Goal: Task Accomplishment & Management: Manage account settings

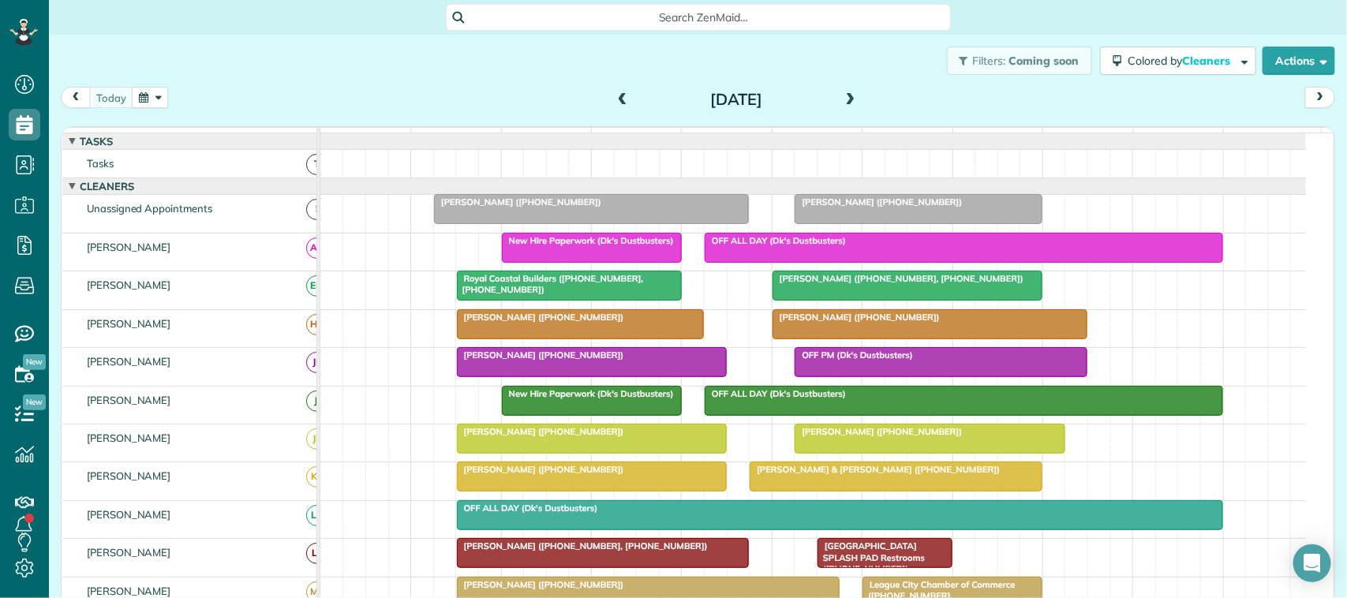
click at [538, 223] on div at bounding box center [591, 209] width 313 height 28
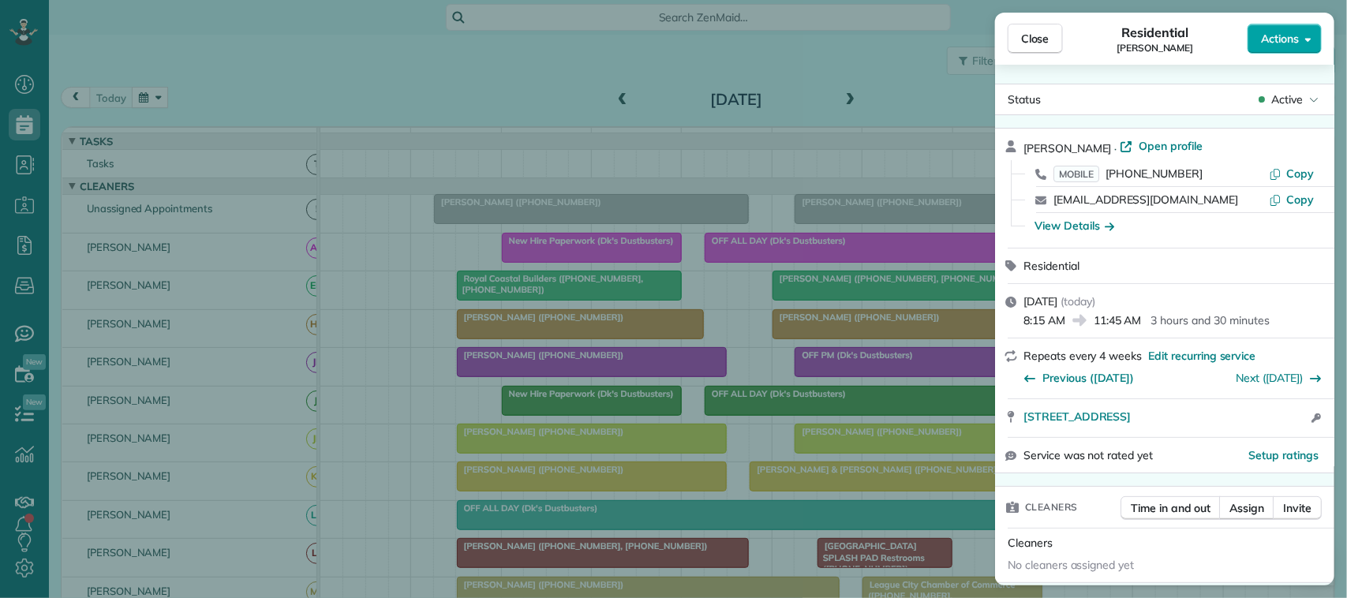
click at [1291, 32] on span "Actions" at bounding box center [1280, 39] width 38 height 16
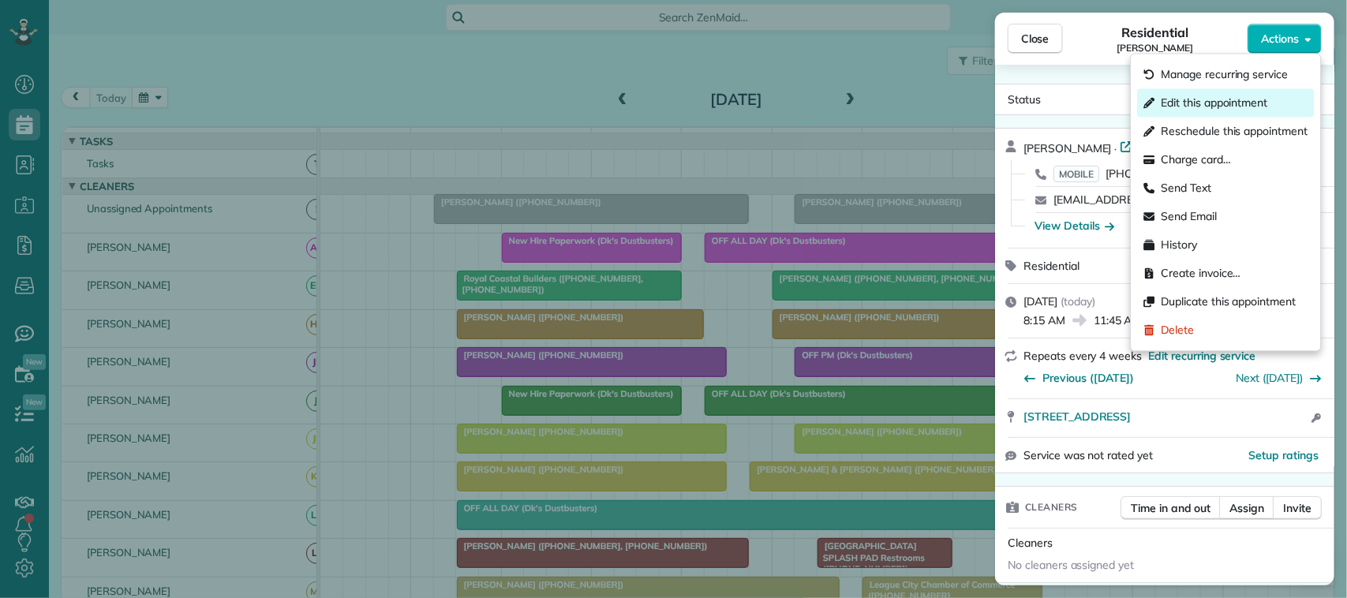
click at [1268, 97] on span "Edit this appointment" at bounding box center [1215, 104] width 107 height 16
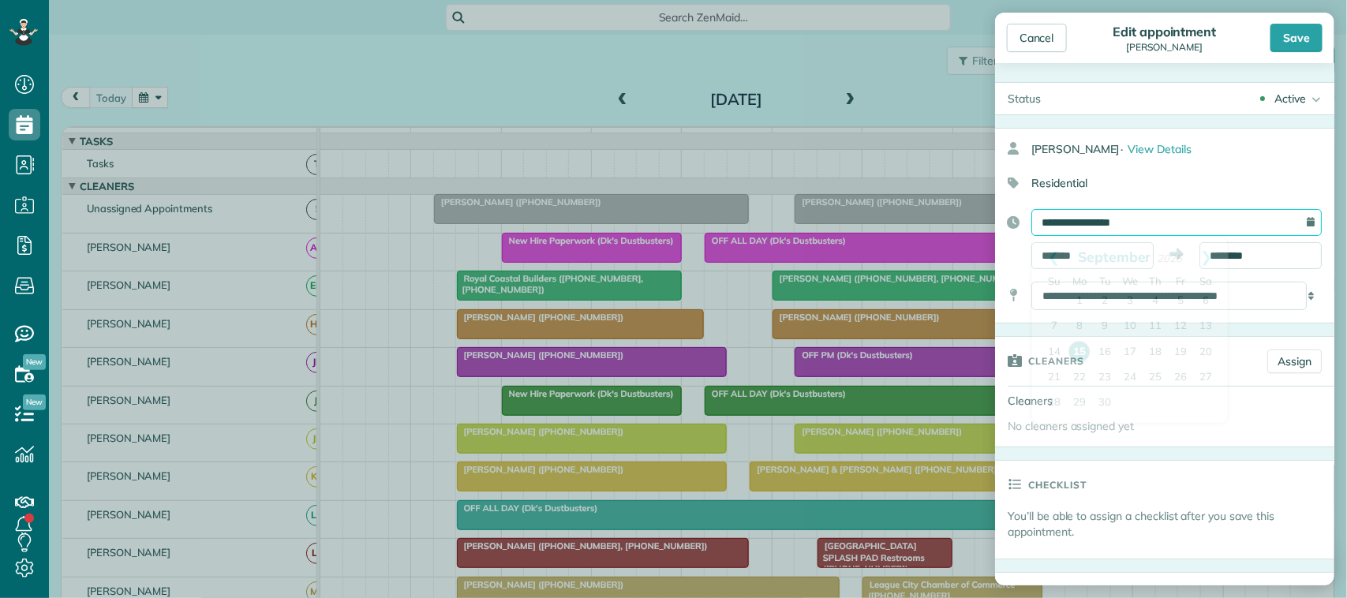
click at [1154, 215] on input "**********" at bounding box center [1177, 222] width 290 height 27
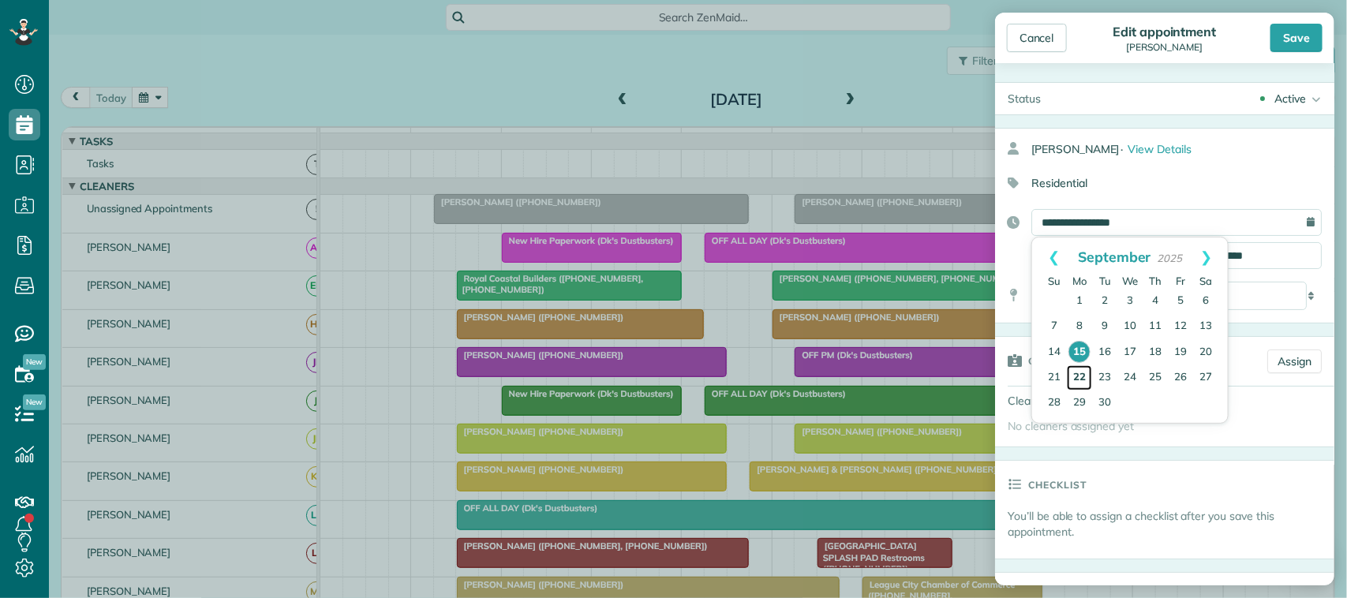
click at [1081, 375] on link "22" at bounding box center [1079, 377] width 25 height 25
type input "**********"
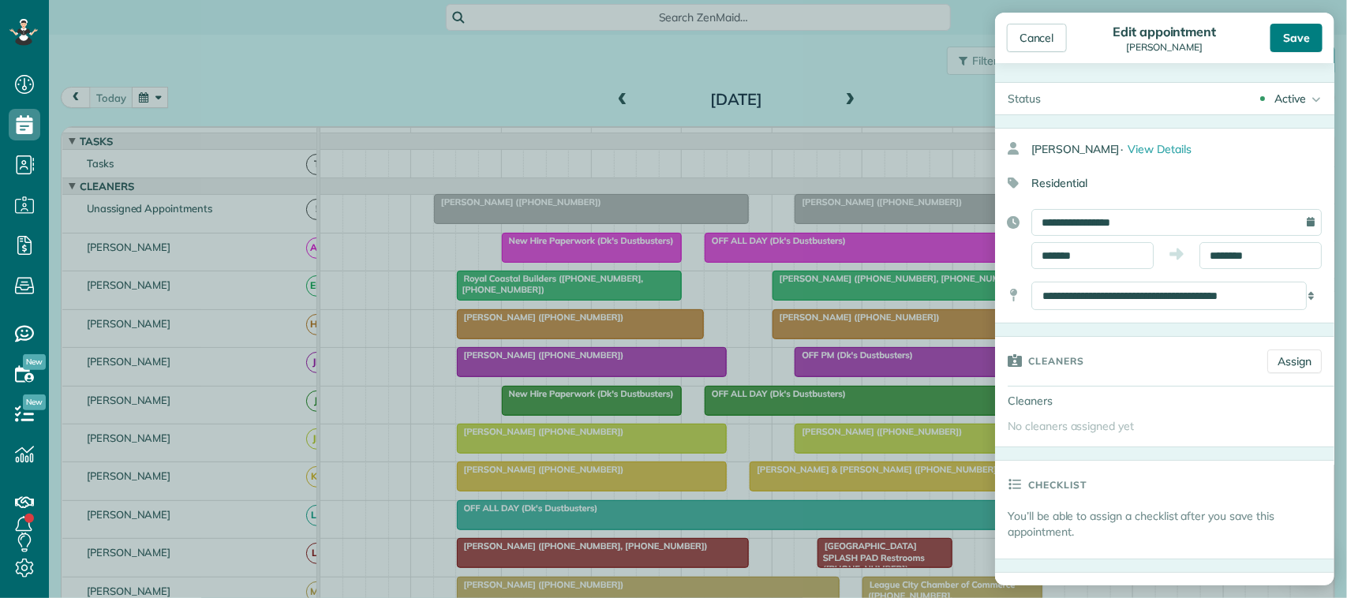
click at [1307, 34] on div "Save" at bounding box center [1297, 38] width 52 height 28
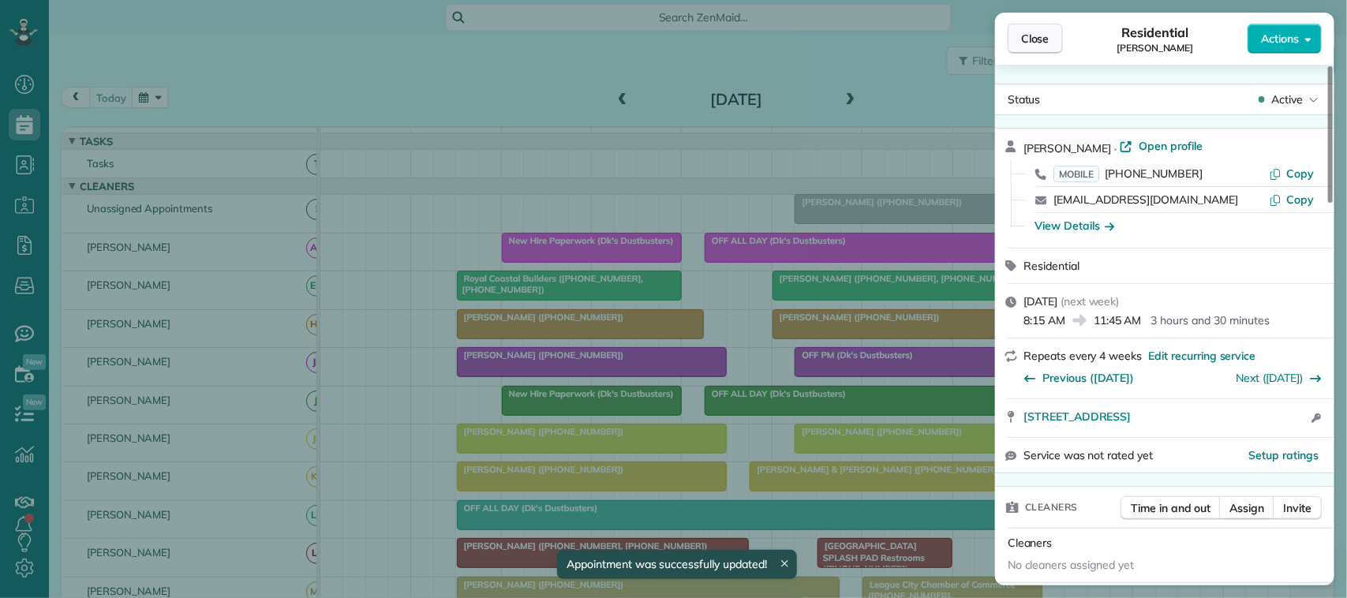
click at [1038, 39] on span "Close" at bounding box center [1035, 39] width 28 height 16
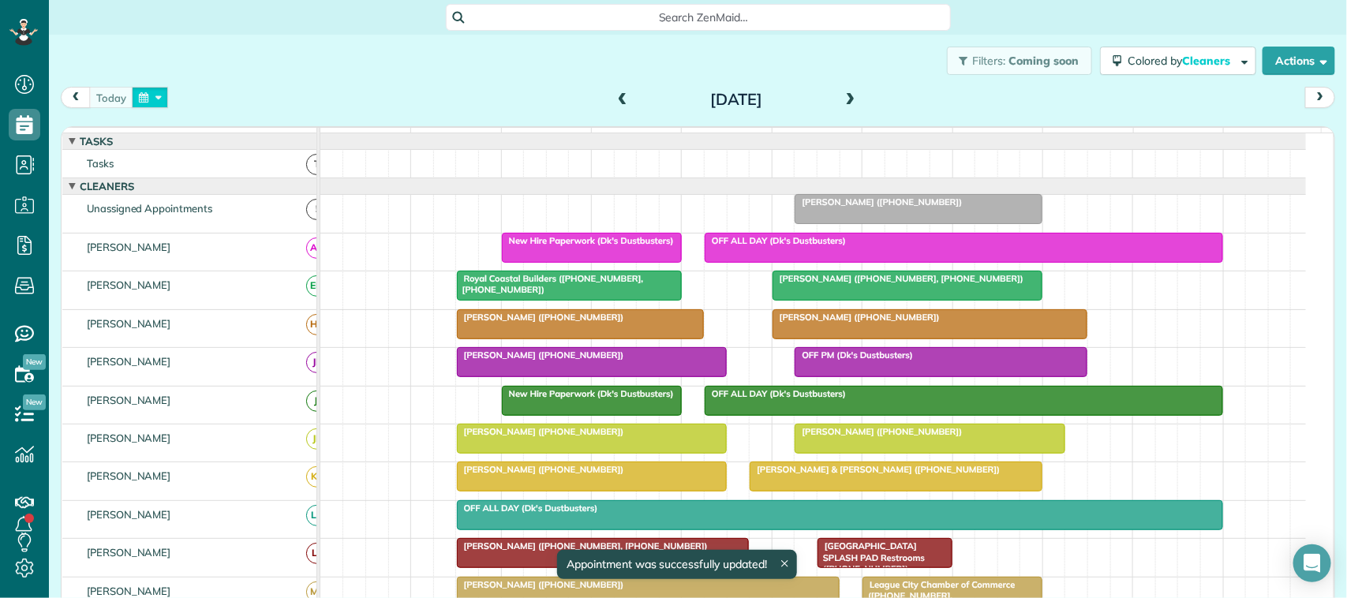
click at [158, 96] on button "button" at bounding box center [150, 97] width 36 height 21
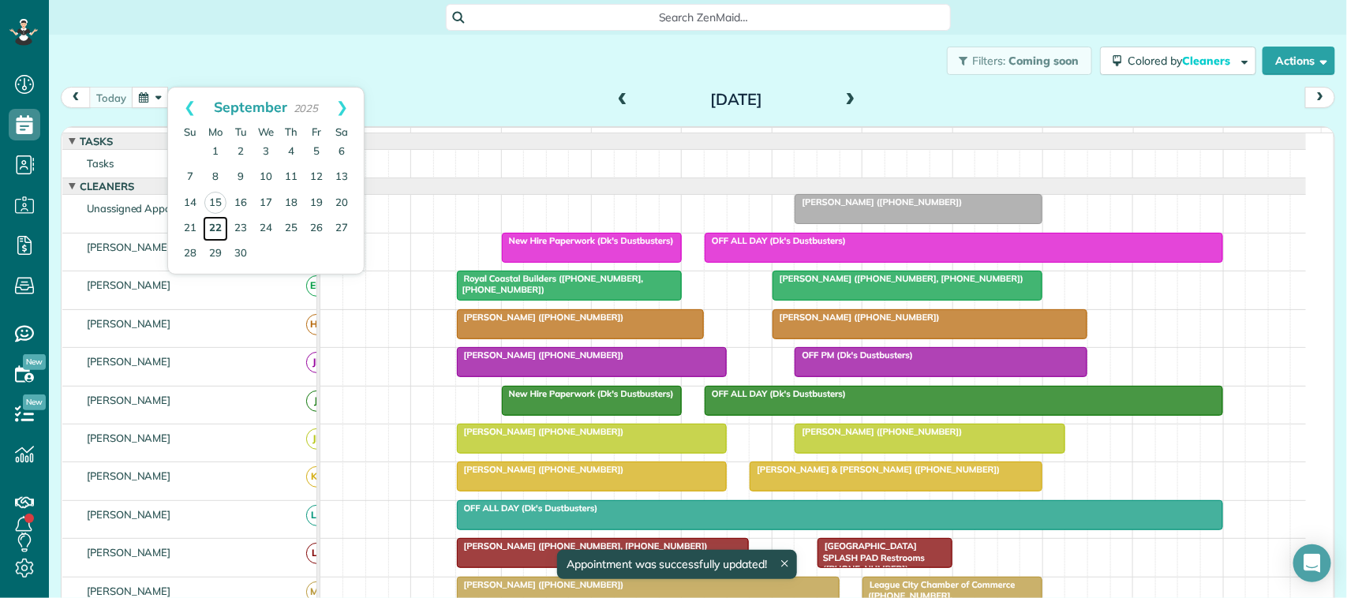
click at [215, 226] on link "22" at bounding box center [215, 228] width 25 height 25
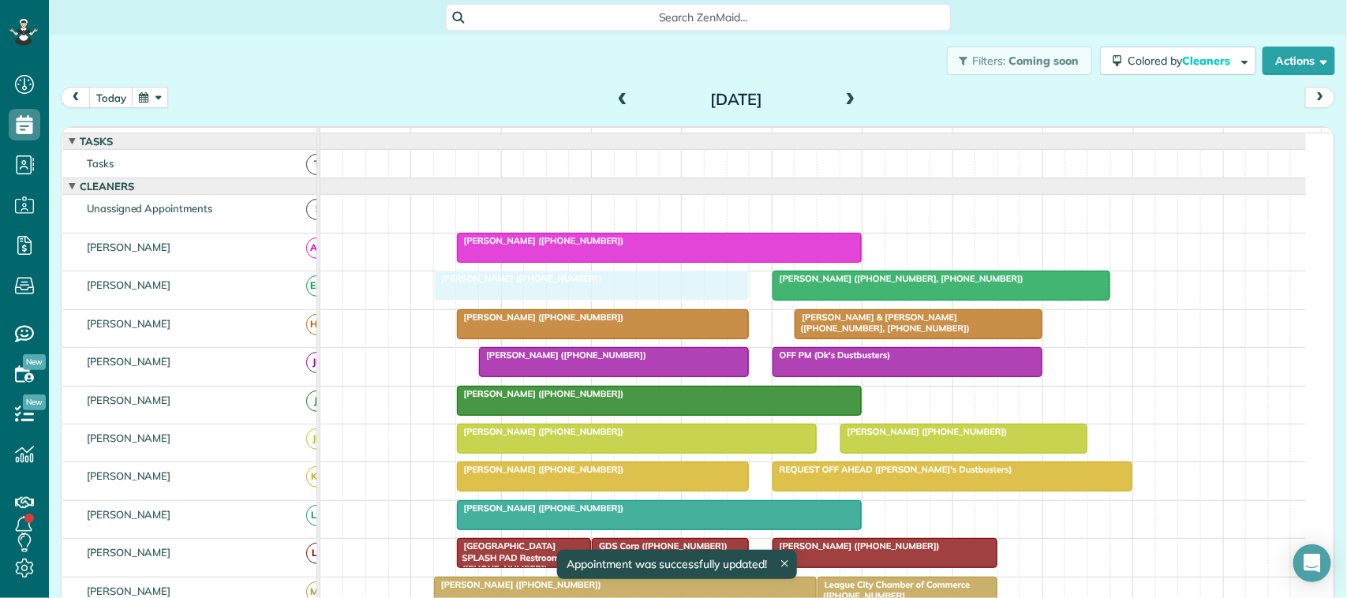
drag, startPoint x: 597, startPoint y: 231, endPoint x: 601, endPoint y: 318, distance: 86.9
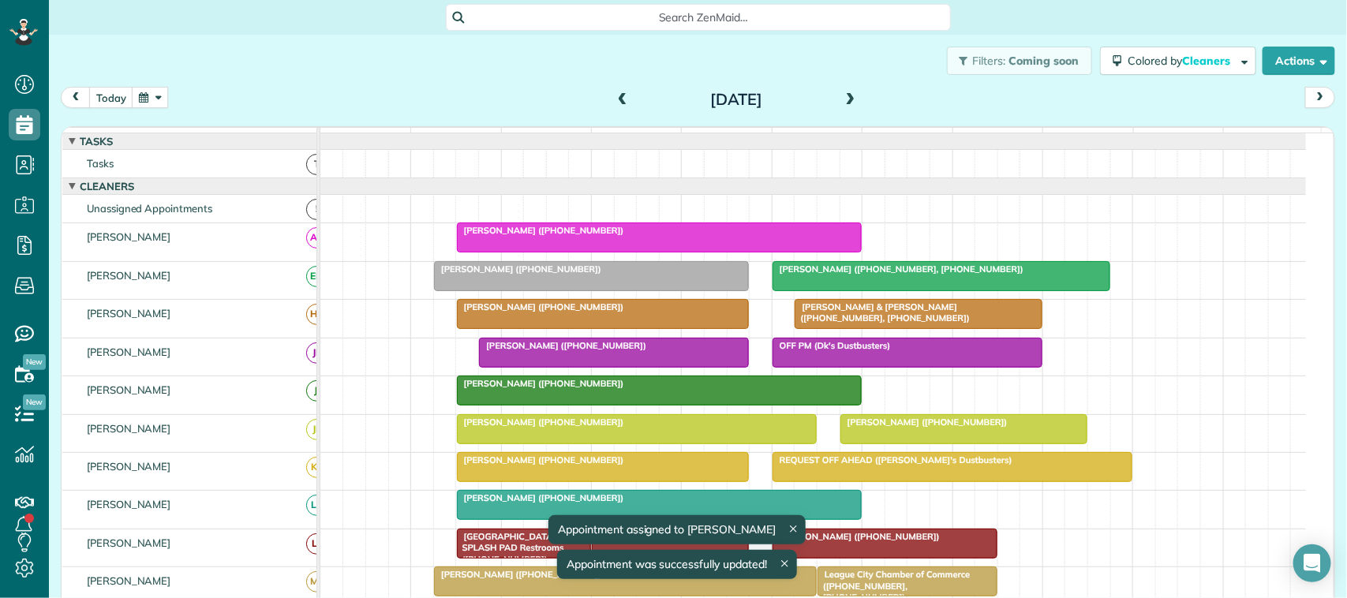
click at [589, 290] on div at bounding box center [591, 276] width 313 height 28
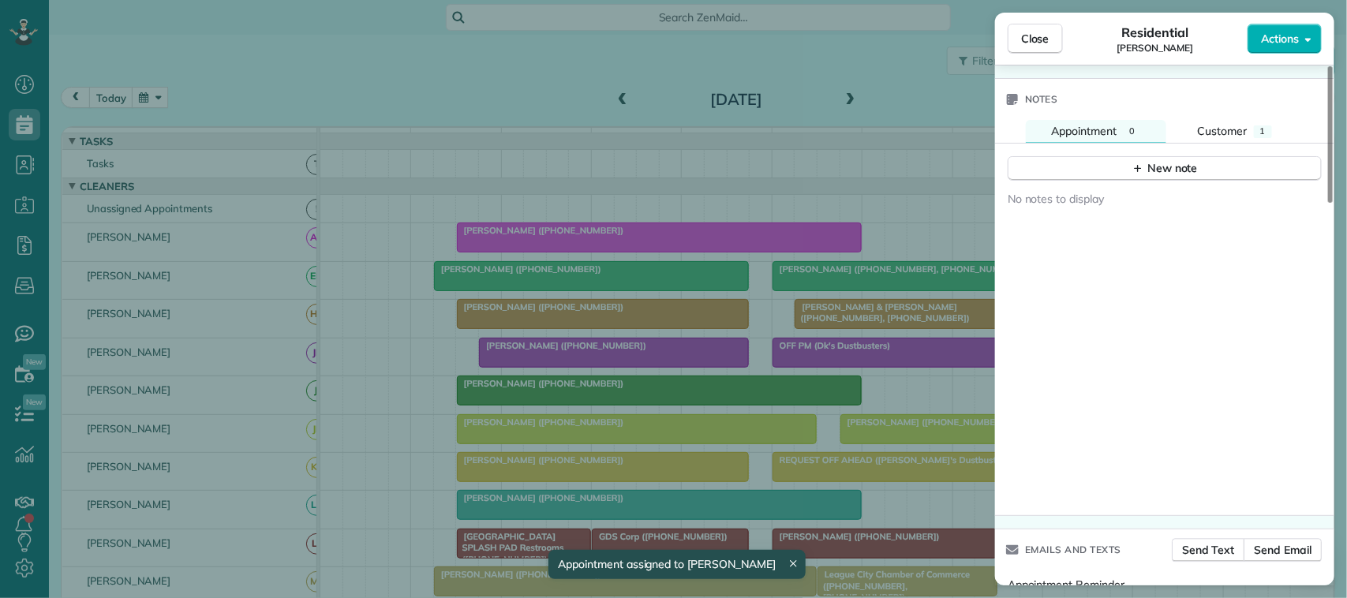
scroll to position [1264, 0]
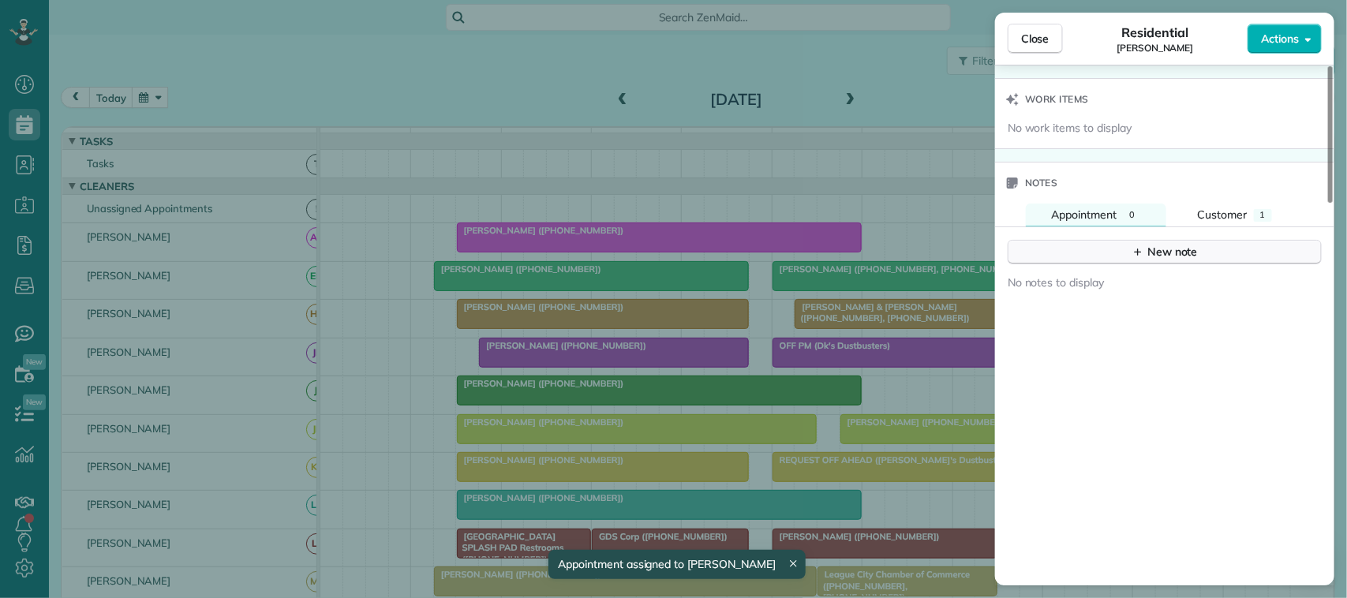
click at [1159, 264] on button "New note" at bounding box center [1165, 252] width 314 height 24
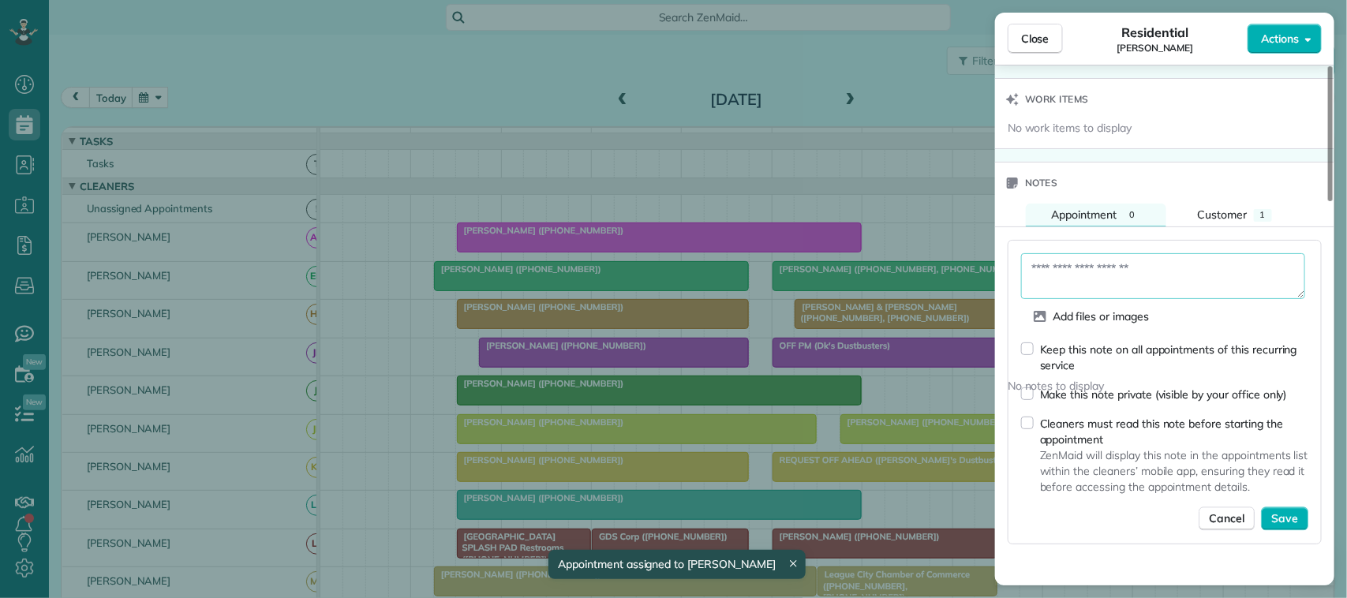
click at [1160, 278] on textarea at bounding box center [1163, 276] width 284 height 46
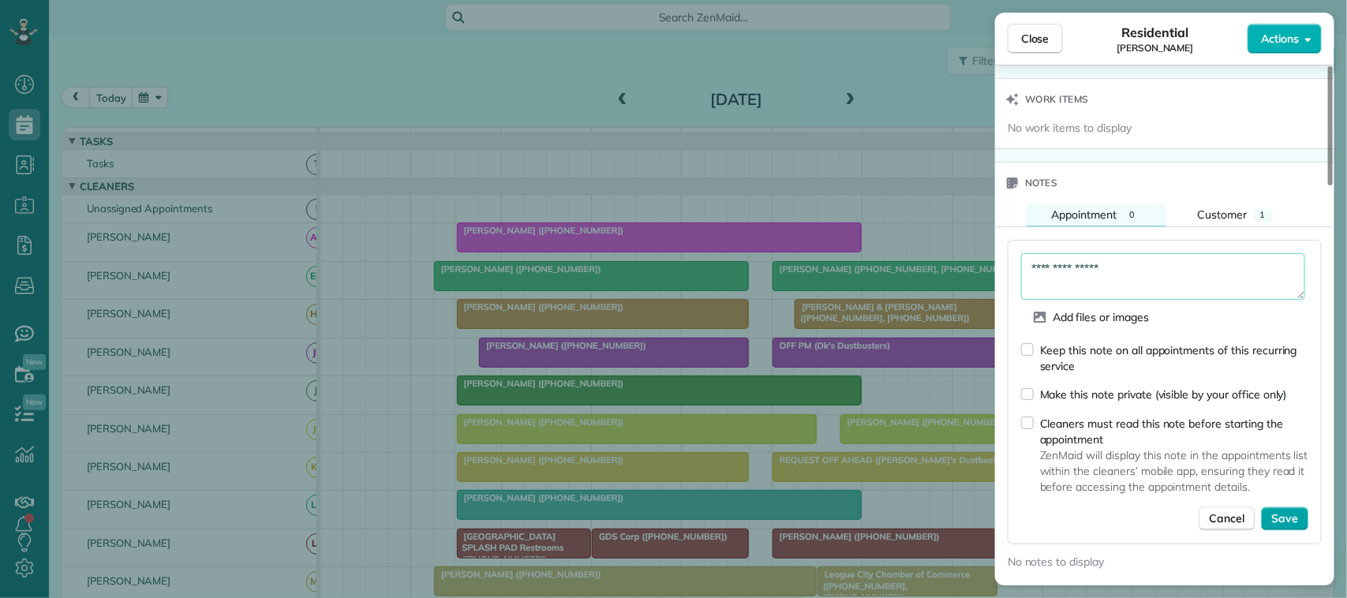
type textarea "**********"
click at [1287, 527] on span "Save" at bounding box center [1285, 520] width 27 height 16
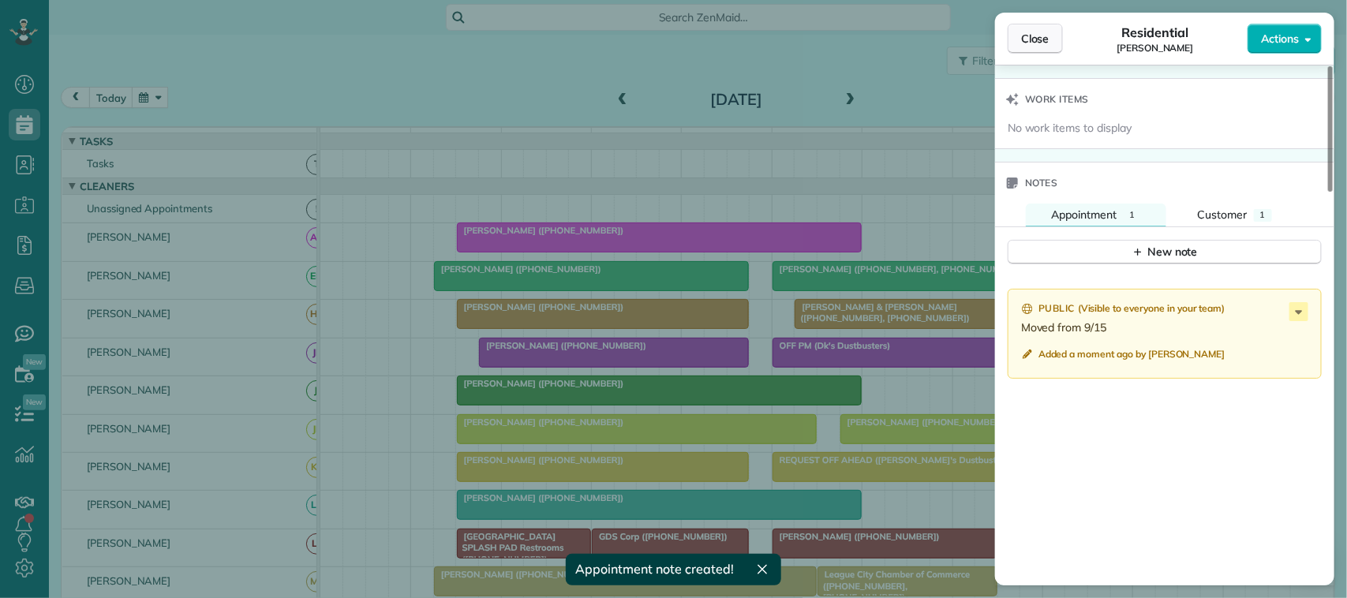
click at [1051, 44] on button "Close" at bounding box center [1035, 39] width 55 height 30
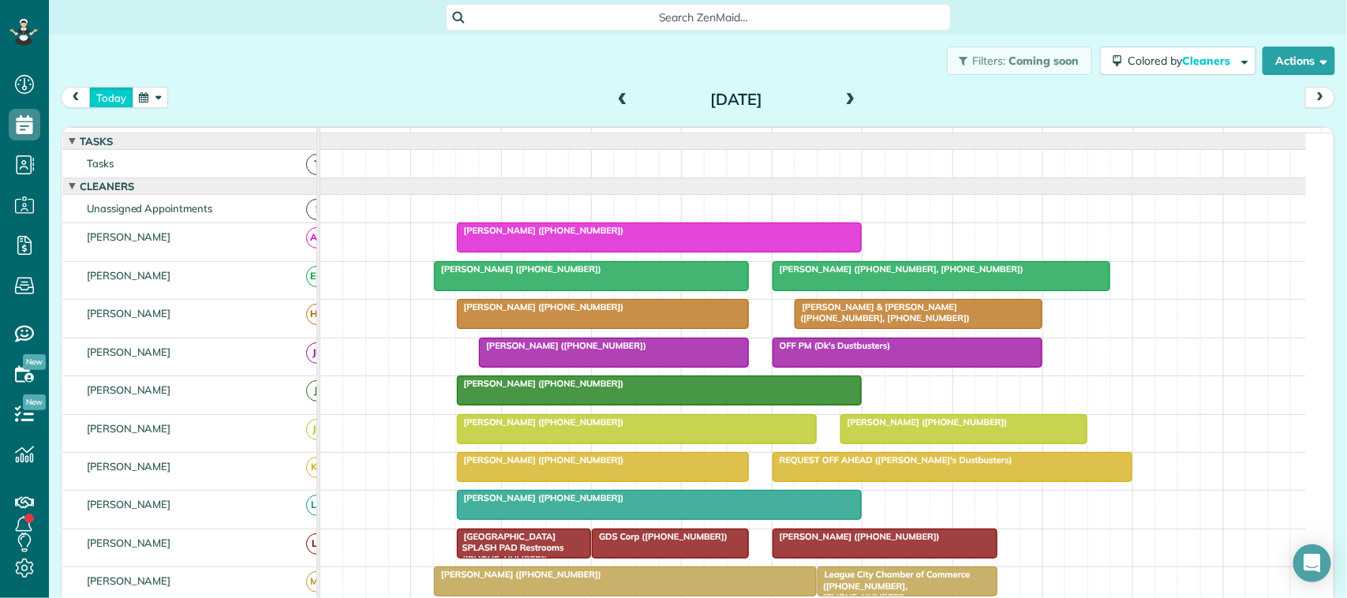
click at [108, 92] on button "today" at bounding box center [111, 97] width 44 height 21
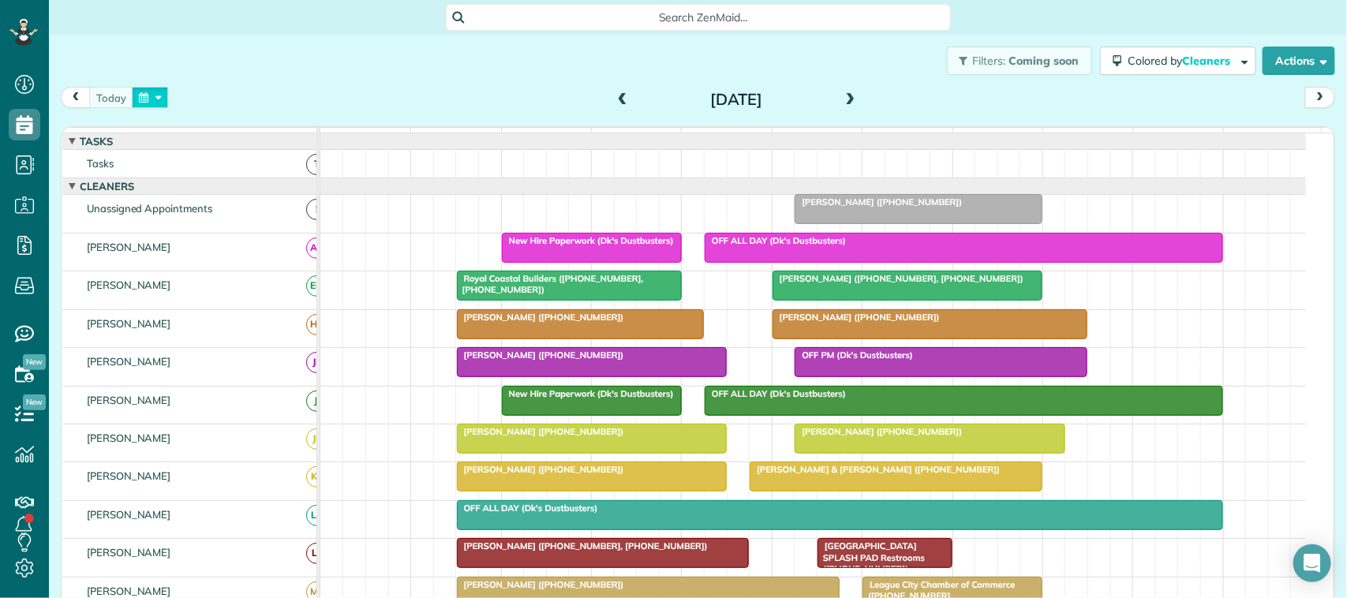
click at [141, 107] on button "button" at bounding box center [150, 97] width 36 height 21
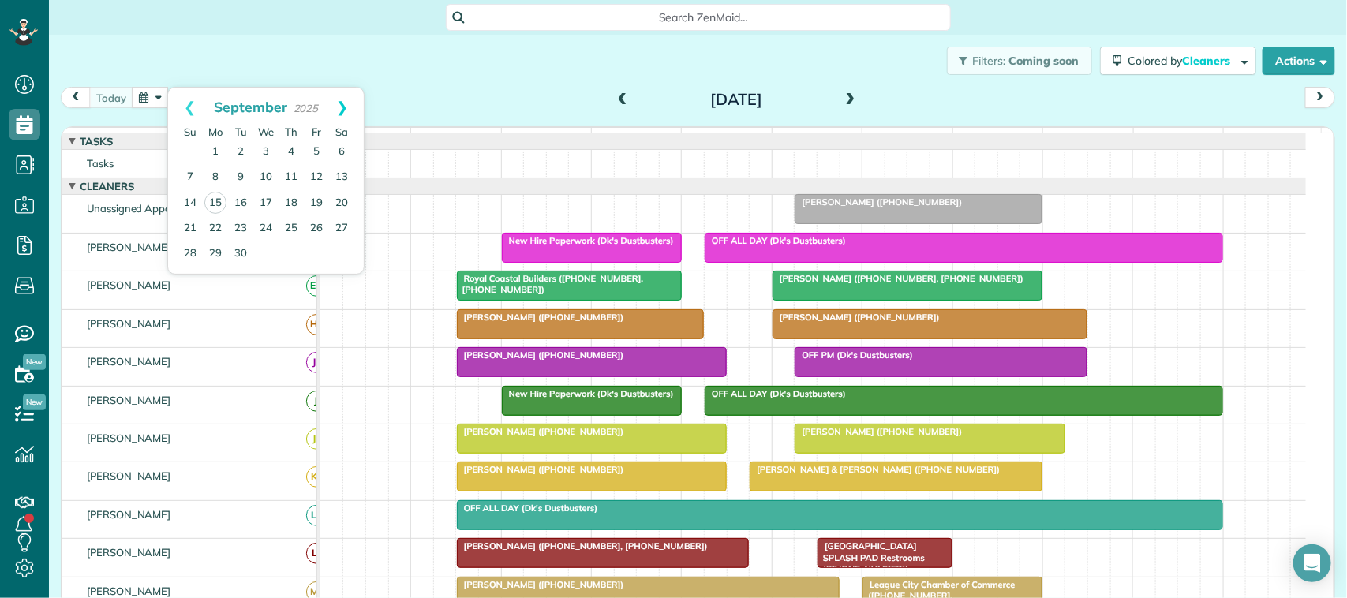
click at [340, 116] on link "Next" at bounding box center [341, 107] width 43 height 39
click at [182, 109] on link "Prev" at bounding box center [189, 107] width 43 height 39
click at [371, 76] on div "Filters: Coming soon Colored by Cleaners Color by Cleaner Color by Team Color b…" at bounding box center [698, 61] width 1299 height 52
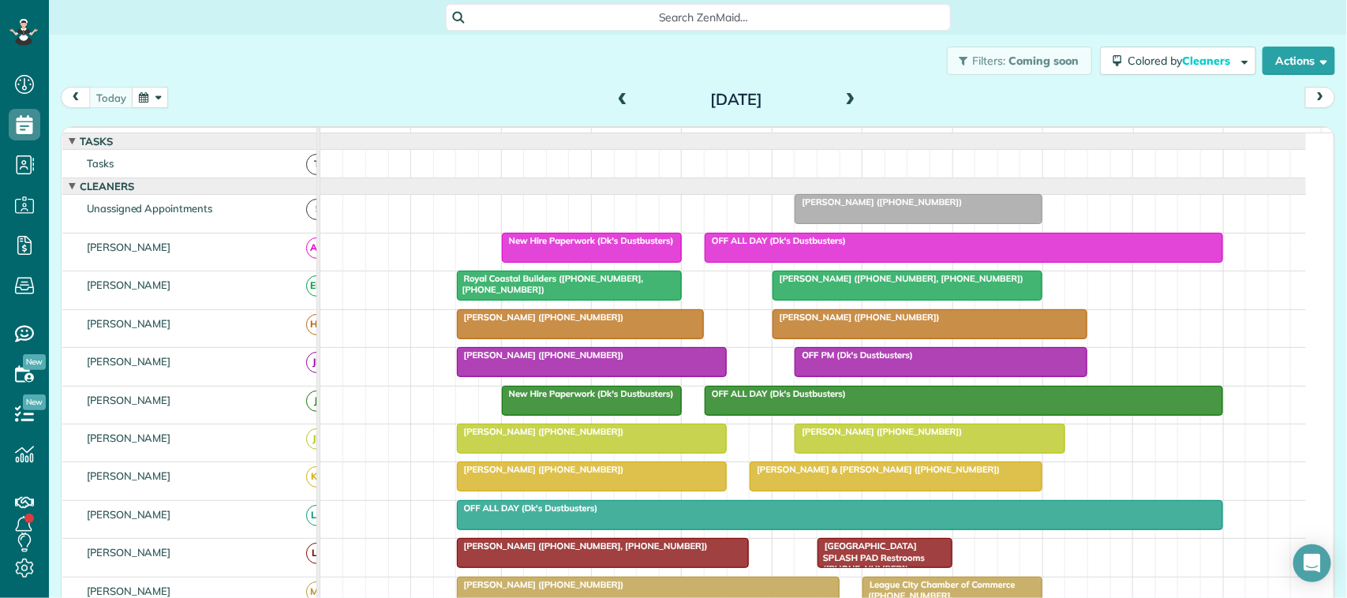
click at [815, 132] on div "12pm" at bounding box center [817, 138] width 89 height 20
click at [144, 100] on button "button" at bounding box center [150, 97] width 36 height 21
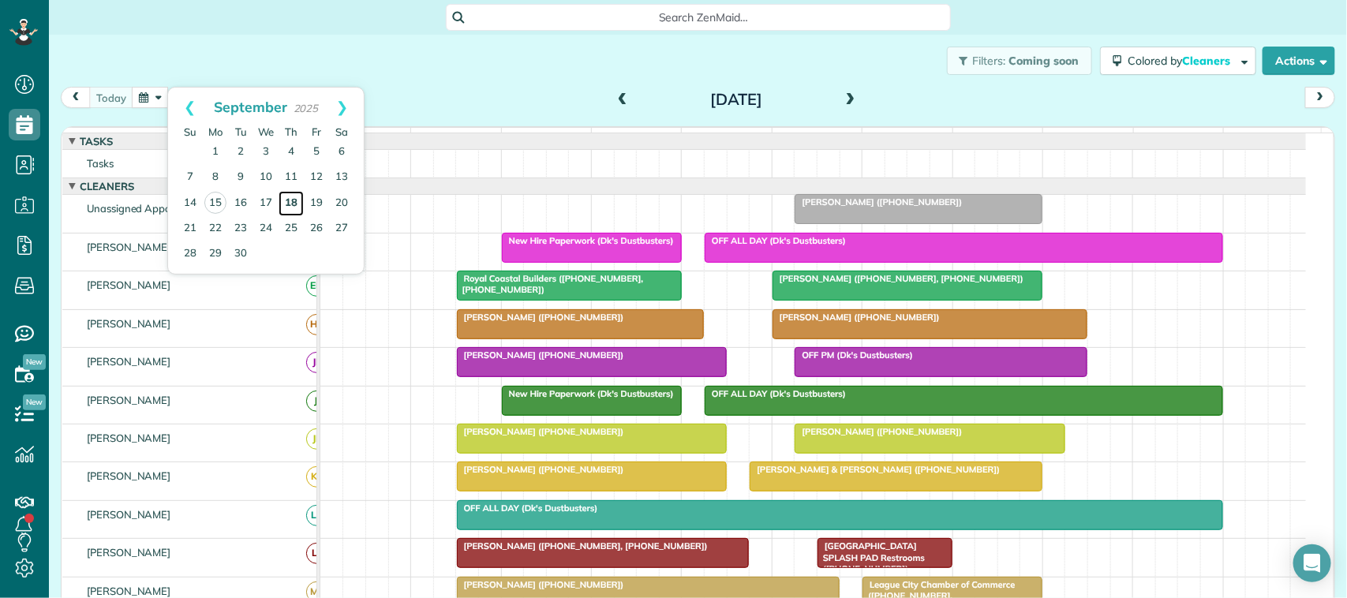
click at [296, 204] on link "18" at bounding box center [291, 203] width 25 height 25
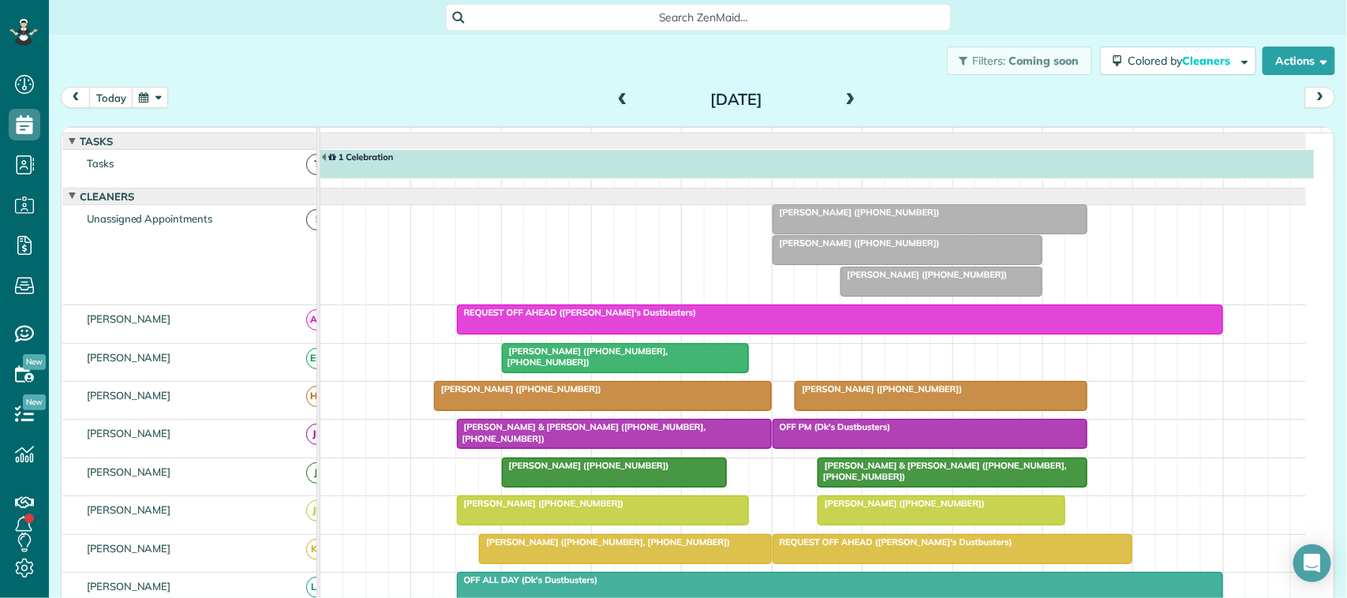
scroll to position [9, 0]
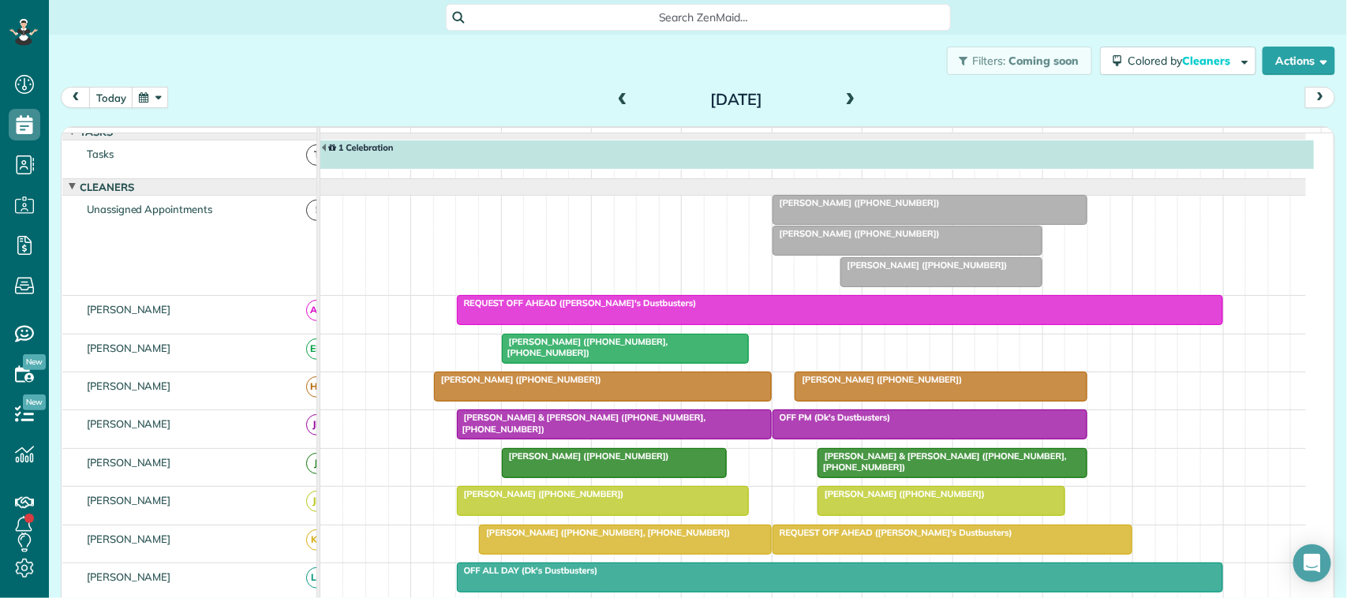
click at [830, 224] on div at bounding box center [930, 210] width 313 height 28
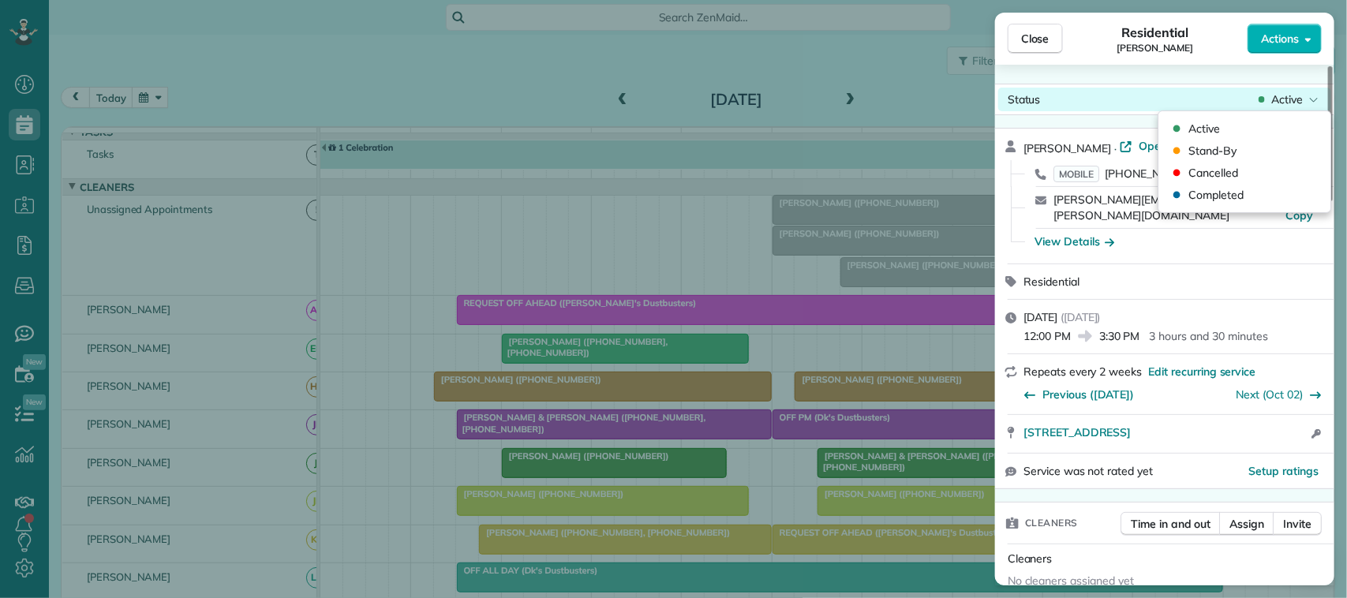
click at [1295, 97] on span "Active" at bounding box center [1288, 100] width 32 height 16
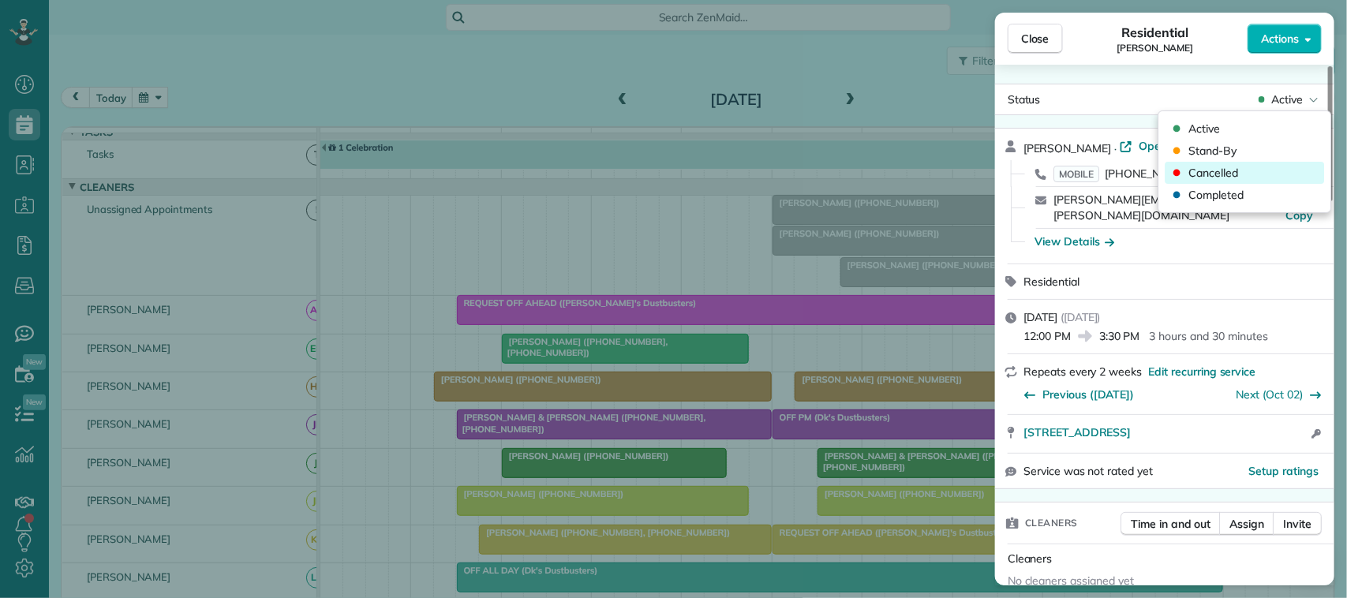
click at [1264, 167] on div "Cancelled" at bounding box center [1245, 173] width 159 height 22
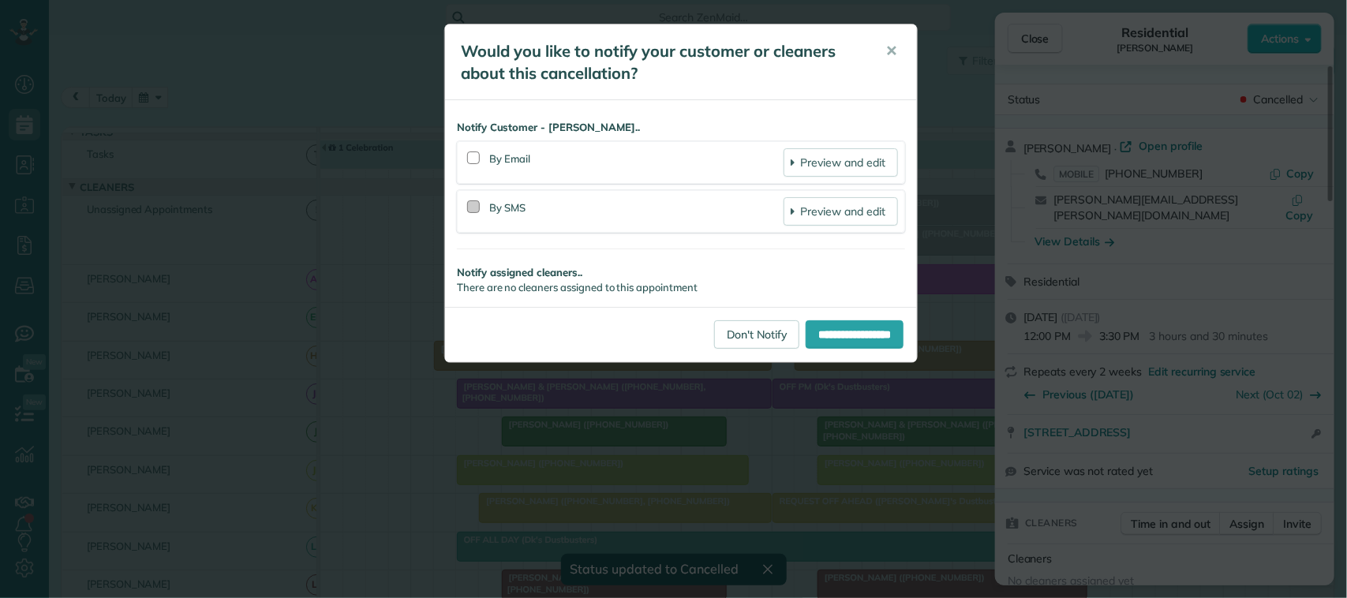
click at [476, 205] on div at bounding box center [473, 207] width 13 height 13
click at [476, 164] on div at bounding box center [474, 159] width 20 height 36
click at [464, 155] on div at bounding box center [474, 159] width 20 height 36
click at [474, 158] on div at bounding box center [473, 158] width 13 height 13
click at [838, 330] on input "**********" at bounding box center [855, 334] width 98 height 28
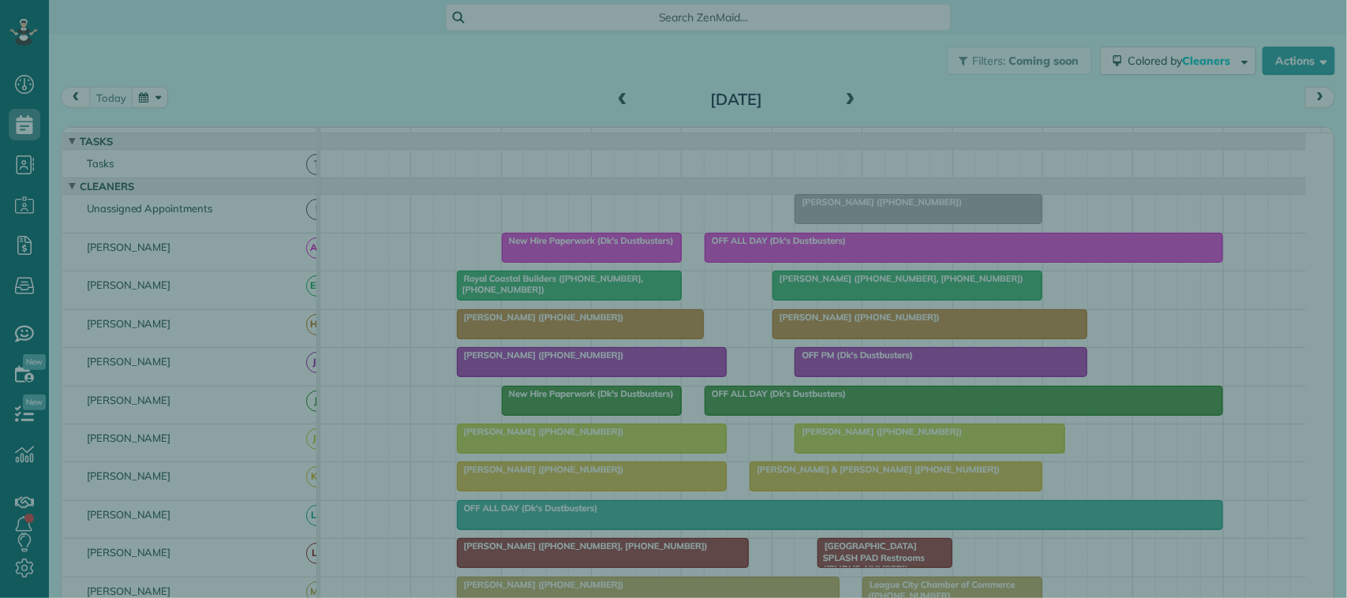
scroll to position [6, 6]
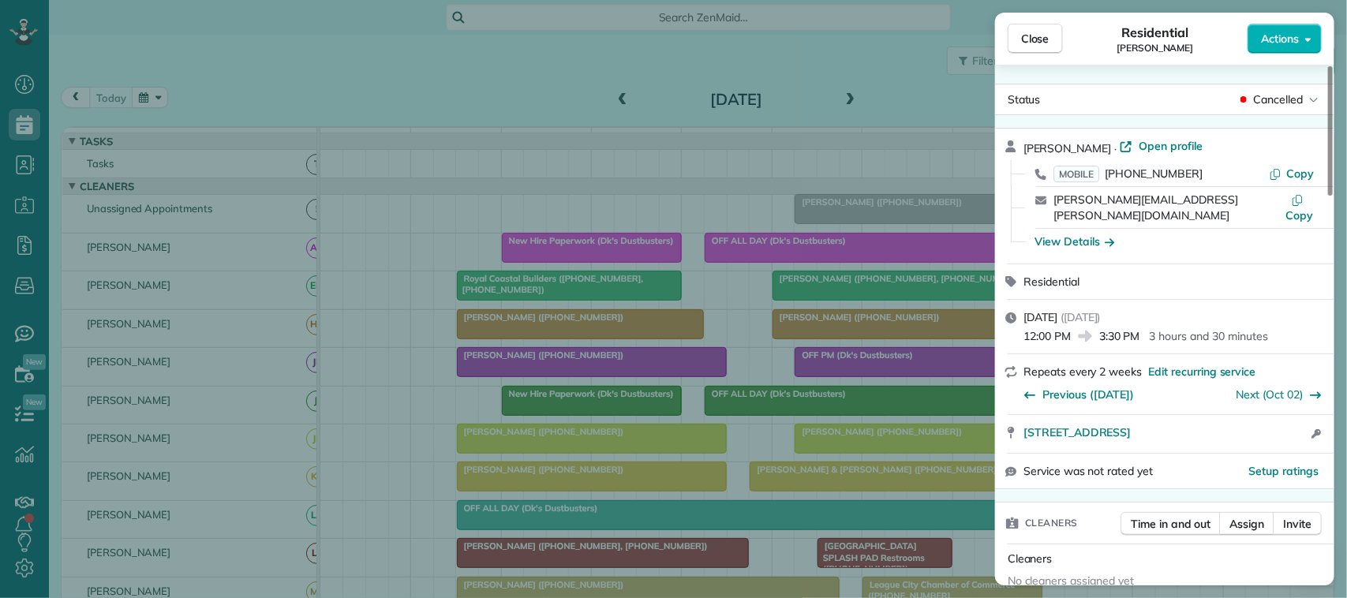
click at [141, 81] on div "Close Residential Monica Myers Actions Status Cancelled Monica Myers · Open pro…" at bounding box center [673, 299] width 1347 height 598
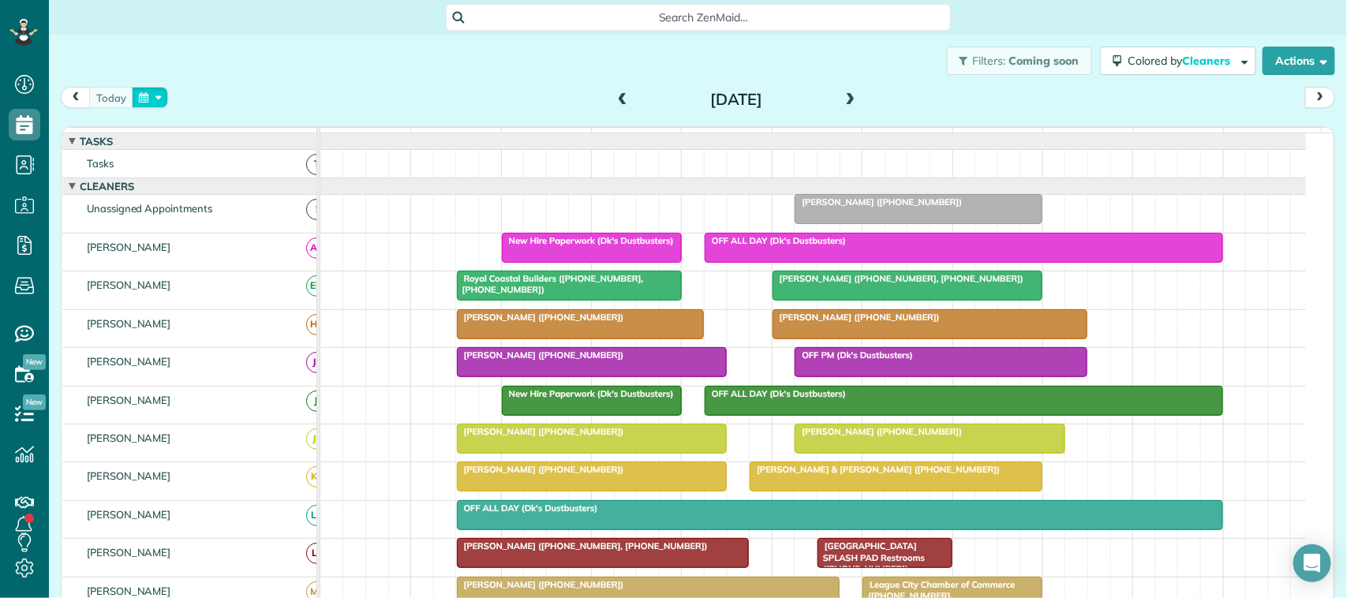
click at [148, 100] on button "button" at bounding box center [150, 97] width 36 height 21
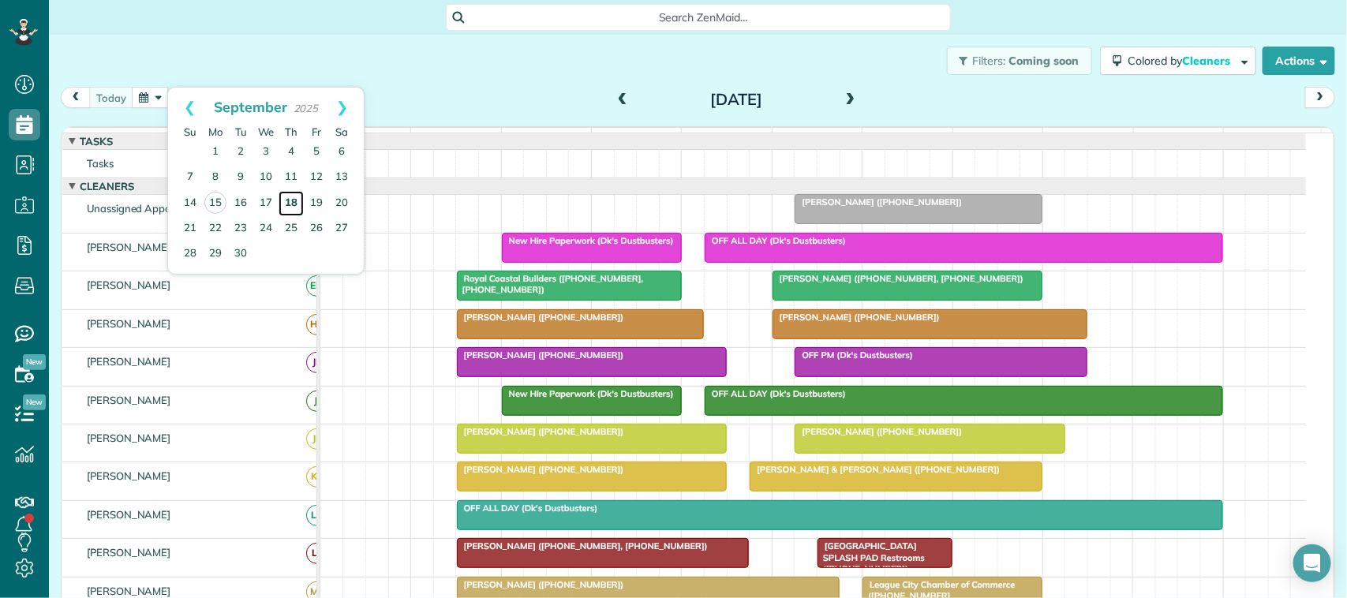
click at [282, 200] on link "18" at bounding box center [291, 203] width 25 height 25
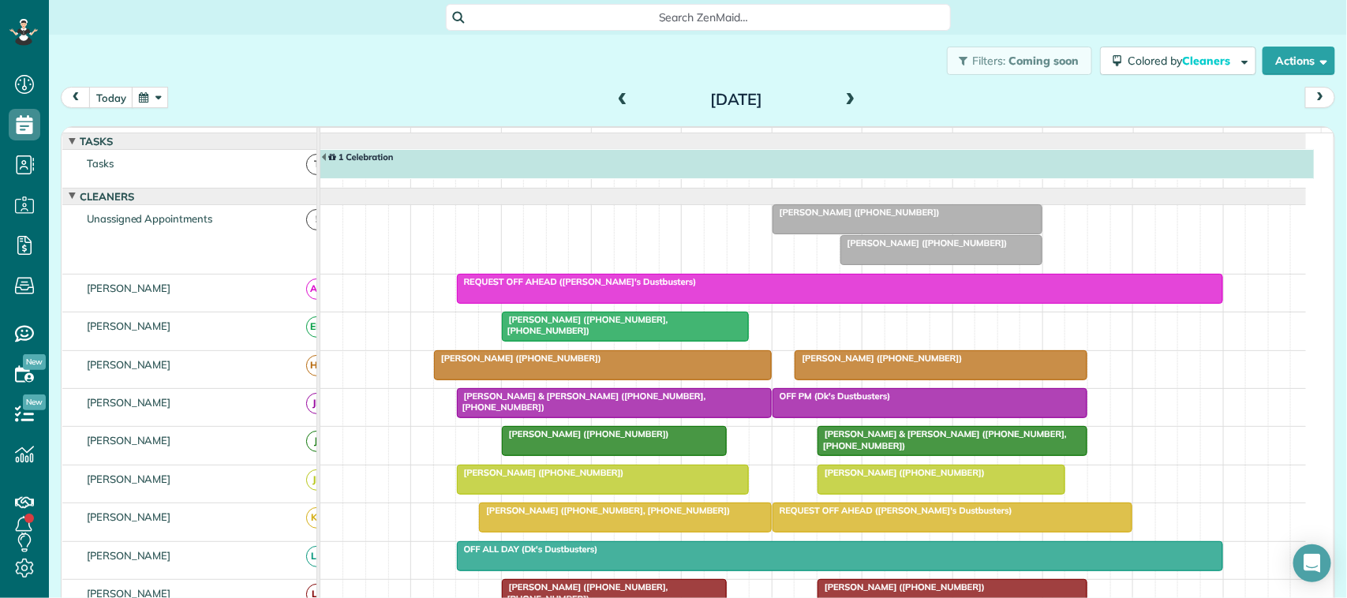
scroll to position [9, 0]
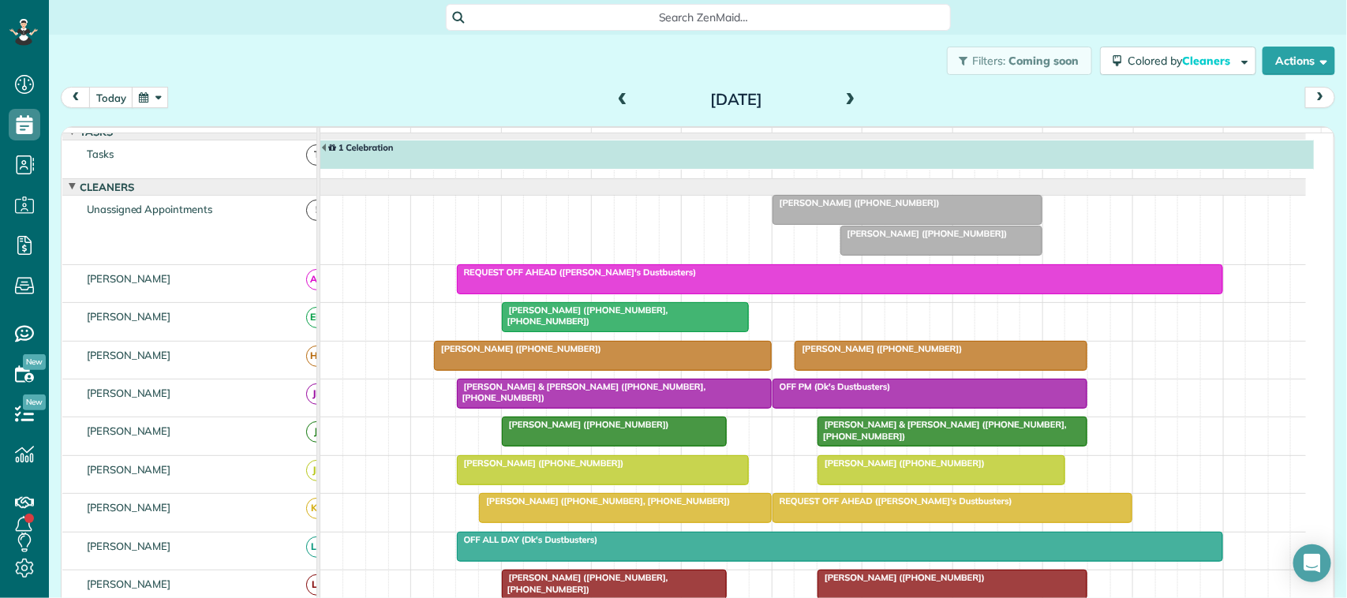
click at [876, 255] on div at bounding box center [941, 241] width 201 height 28
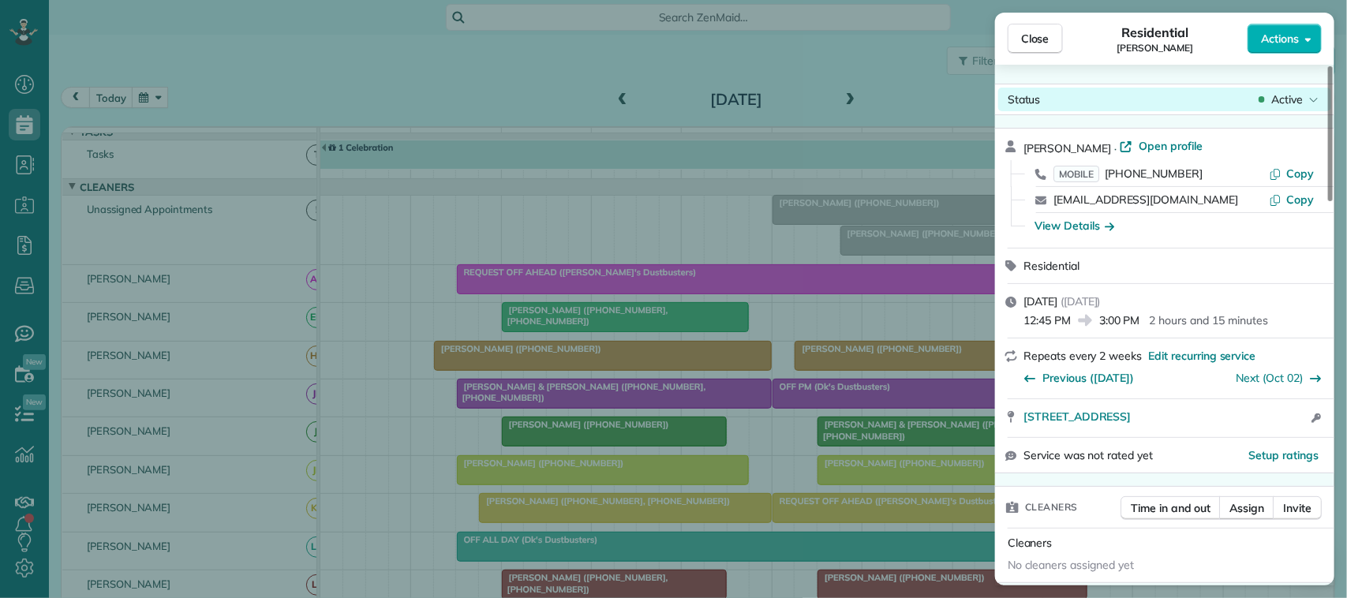
click at [1284, 97] on span "Active" at bounding box center [1288, 100] width 32 height 16
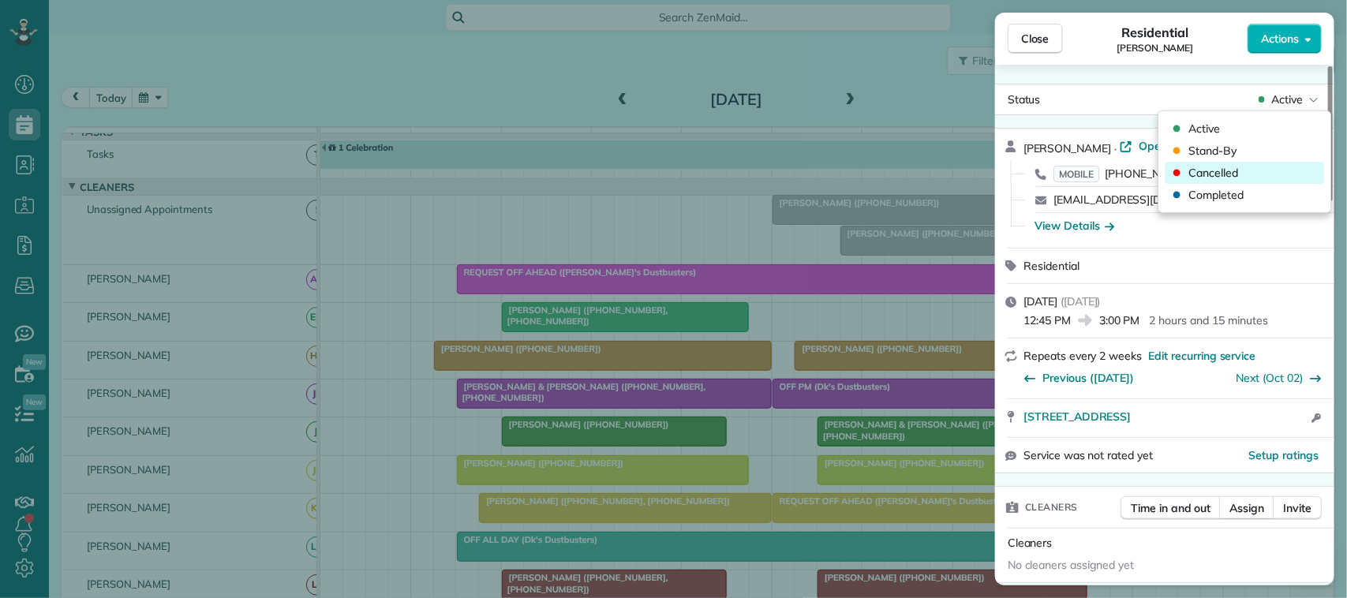
click at [1255, 164] on div "Cancelled" at bounding box center [1245, 173] width 159 height 22
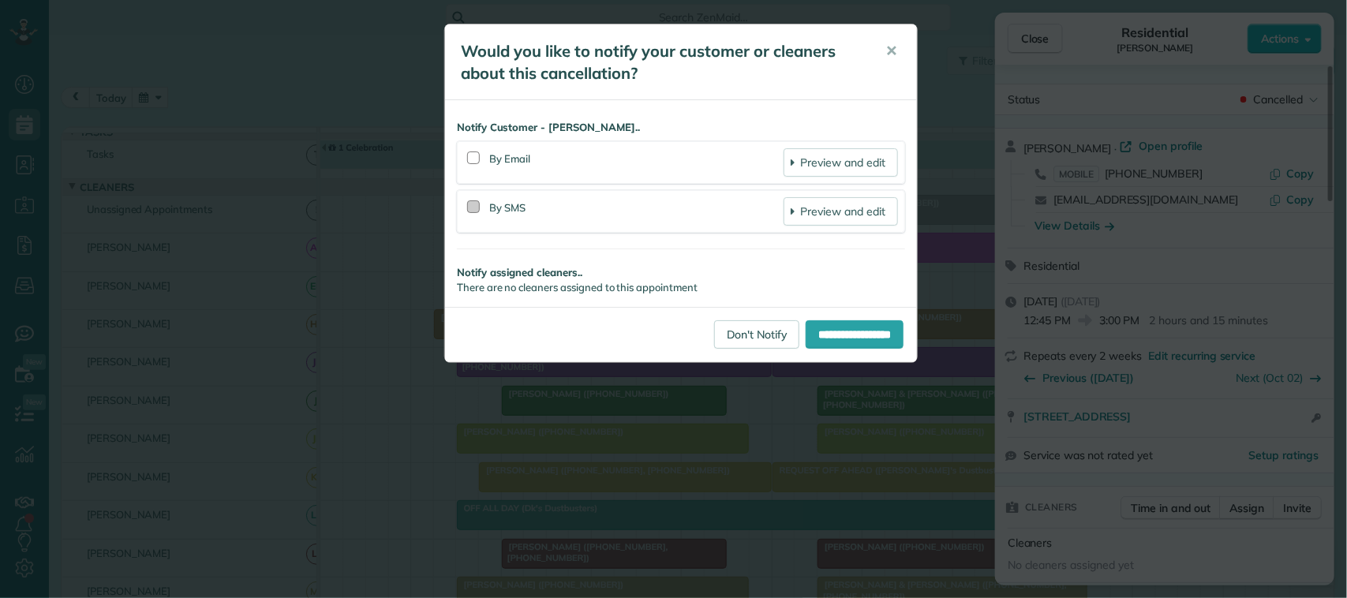
click at [476, 210] on div at bounding box center [473, 207] width 13 height 13
click at [853, 335] on input "**********" at bounding box center [855, 334] width 98 height 28
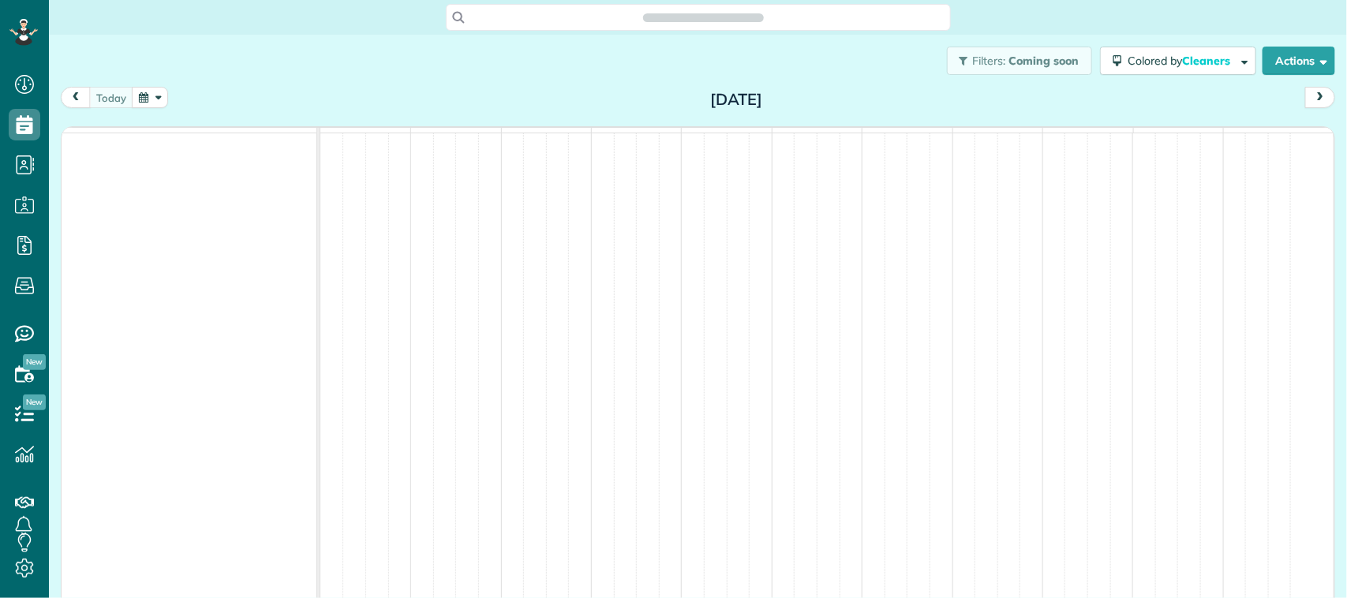
scroll to position [6, 6]
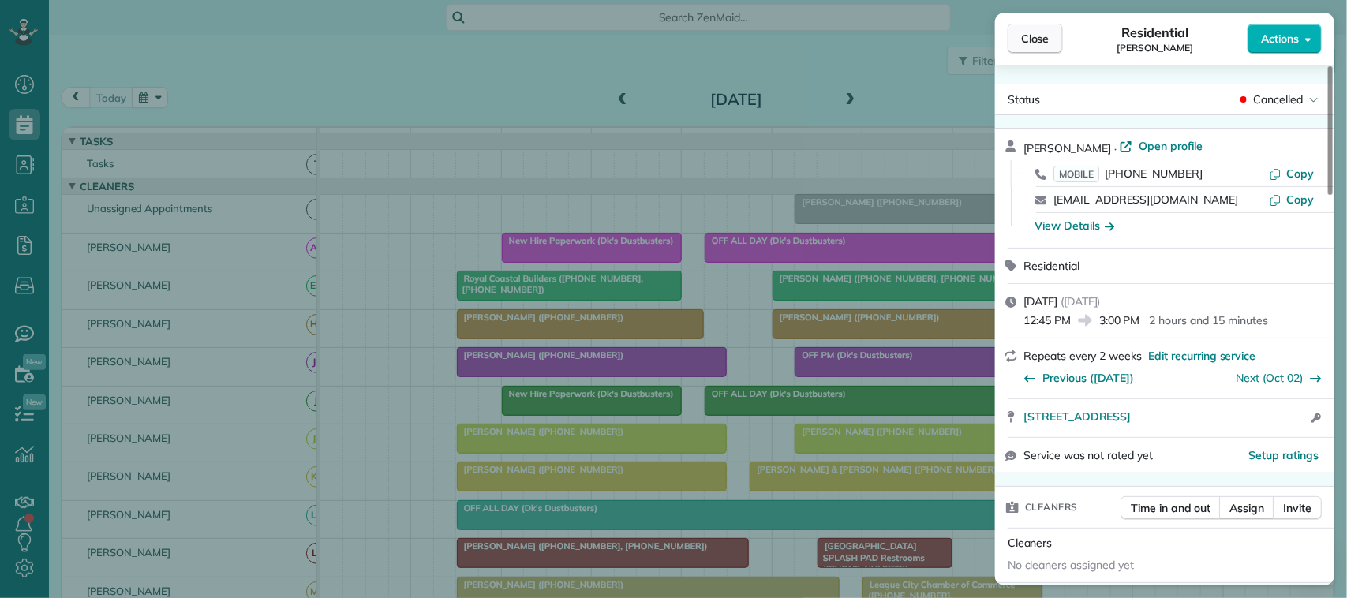
click at [1020, 52] on button "Close" at bounding box center [1035, 39] width 55 height 30
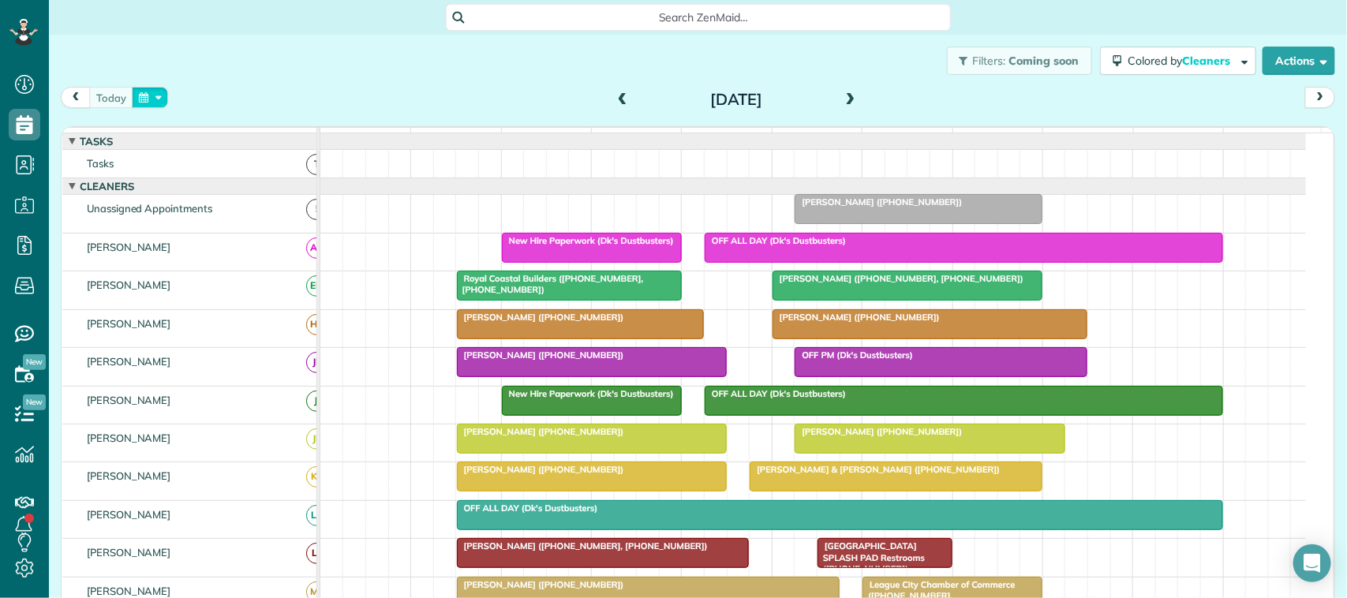
drag, startPoint x: 148, startPoint y: 103, endPoint x: 164, endPoint y: 115, distance: 20.8
click at [148, 103] on button "button" at bounding box center [150, 97] width 36 height 21
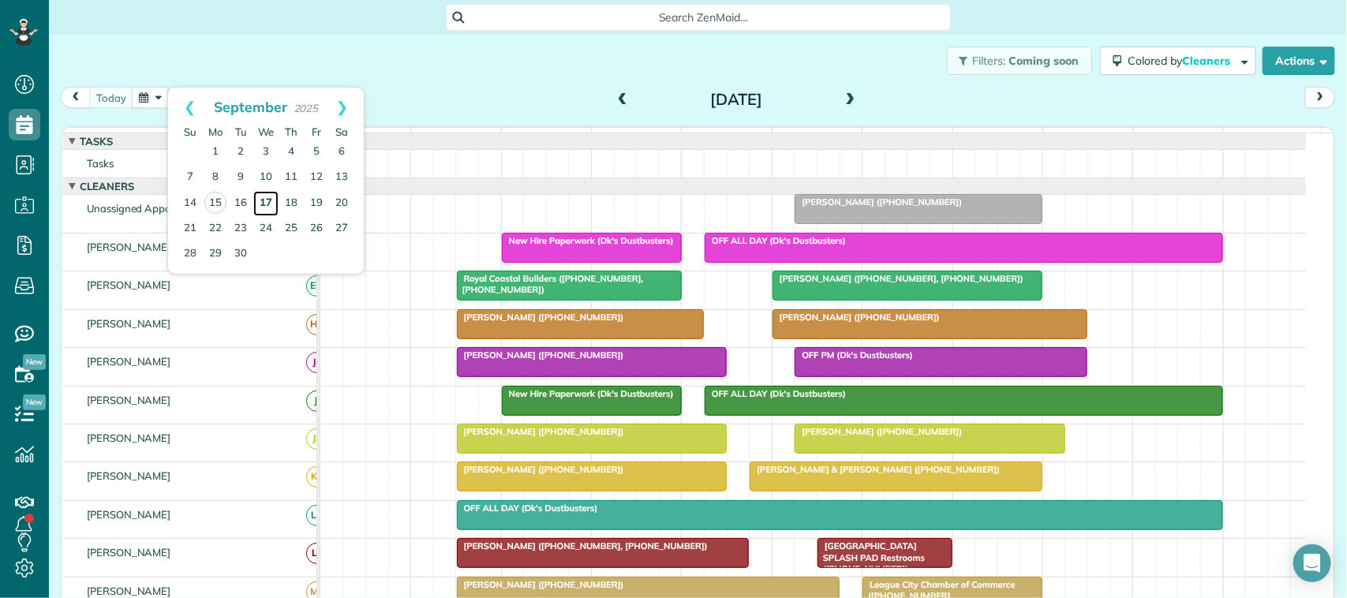
click at [264, 196] on link "17" at bounding box center [265, 203] width 25 height 25
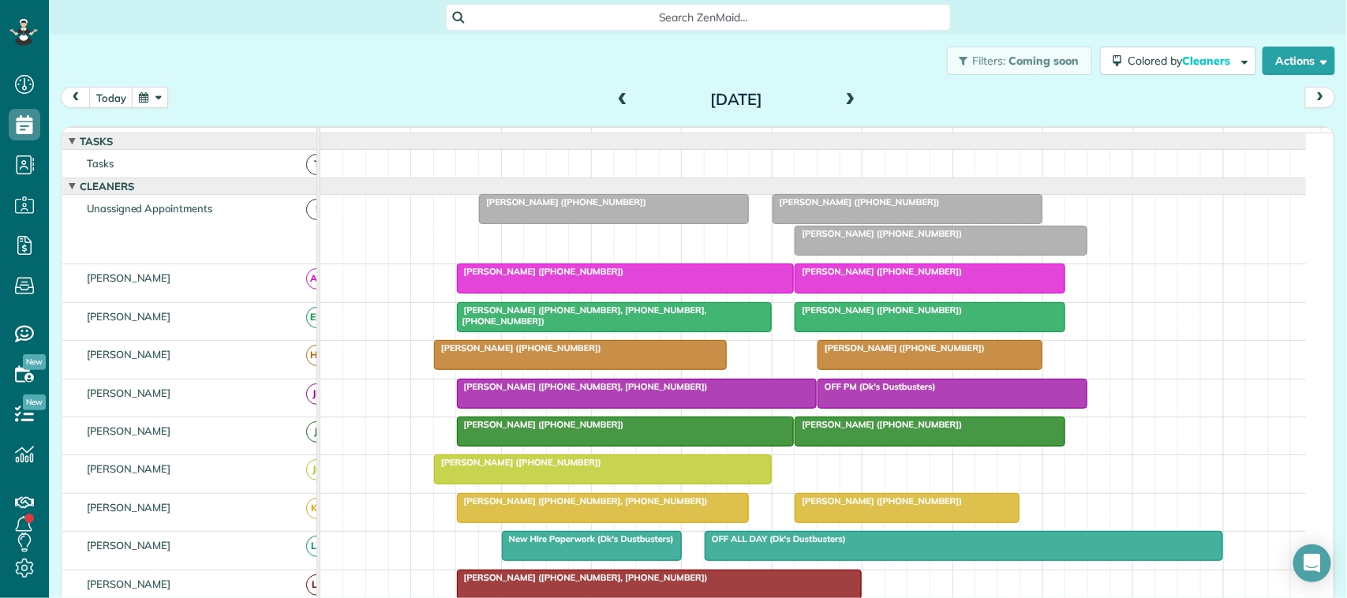
click at [882, 208] on span "Kari Norlander (+14094431660)" at bounding box center [856, 202] width 169 height 11
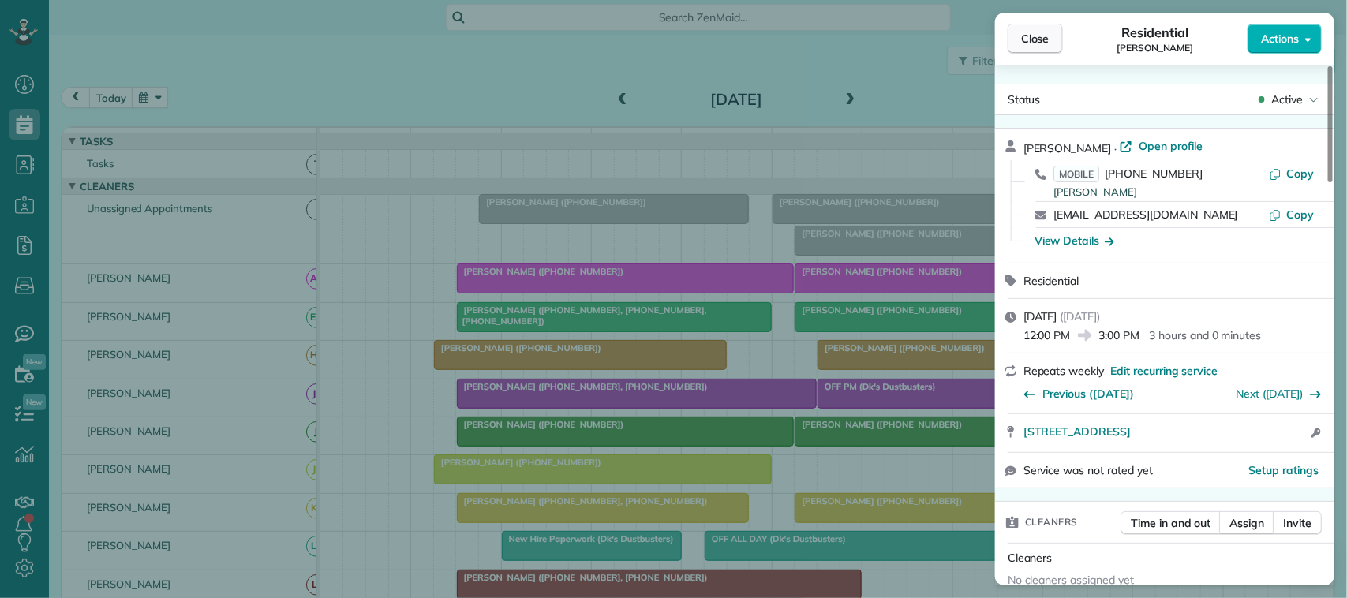
click at [1048, 34] on span "Close" at bounding box center [1035, 39] width 28 height 16
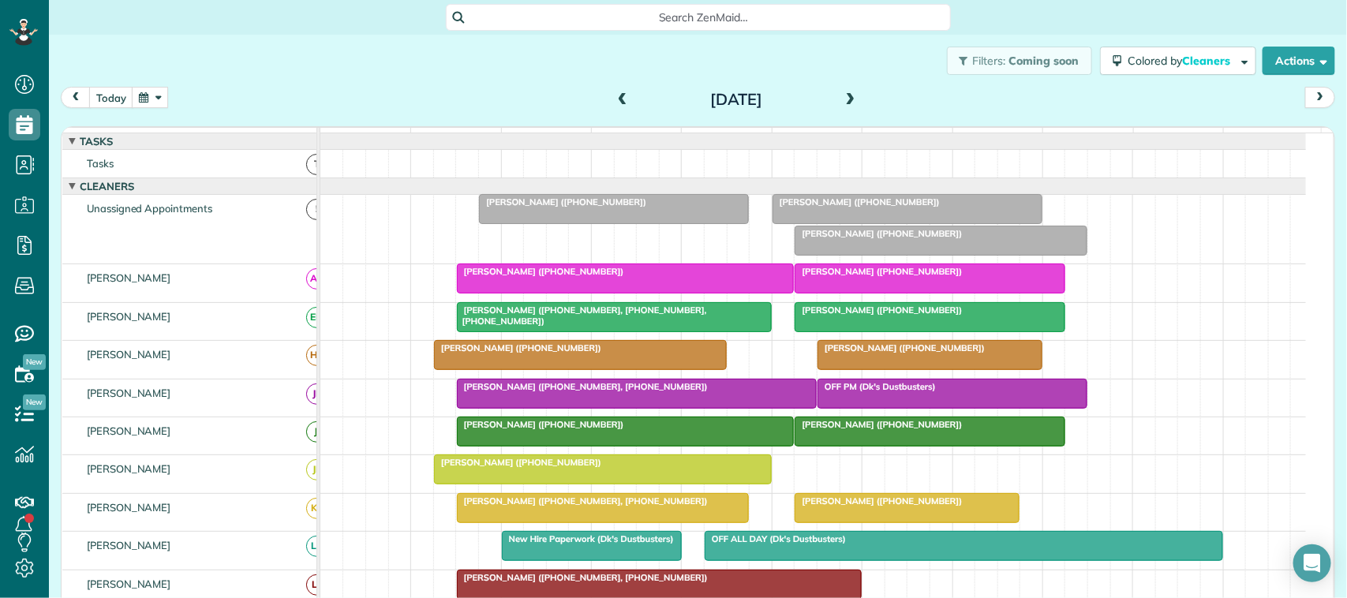
click at [856, 255] on div at bounding box center [941, 241] width 291 height 28
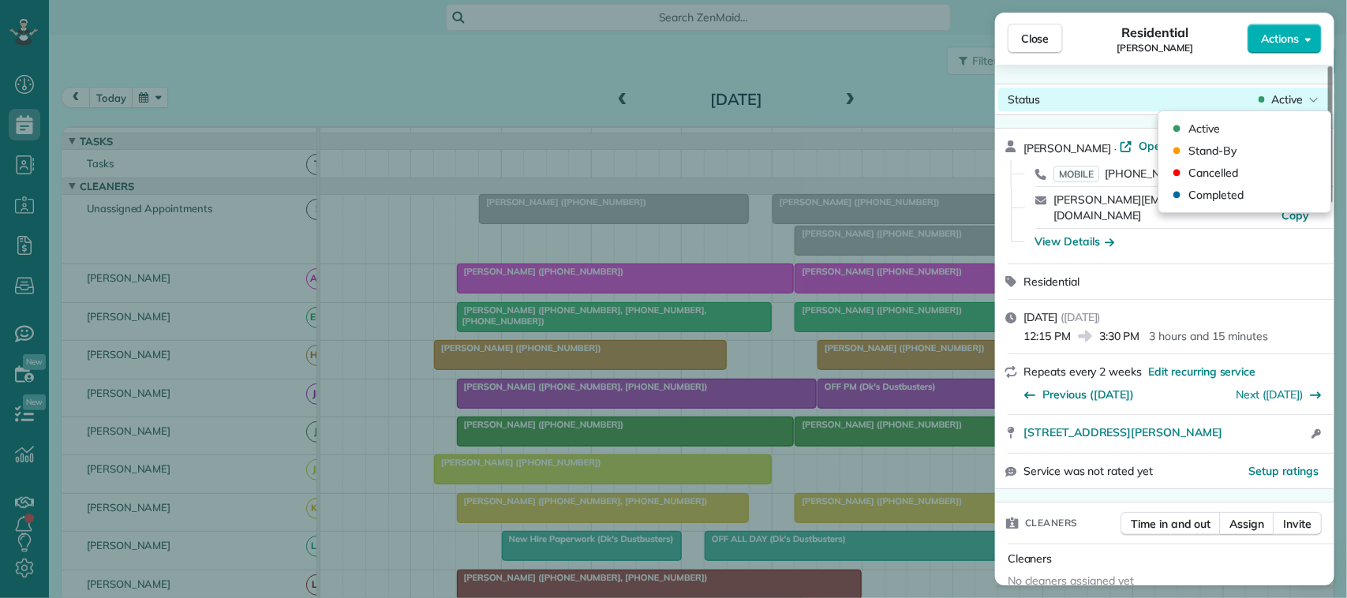
click at [1291, 96] on span "Active" at bounding box center [1288, 100] width 32 height 16
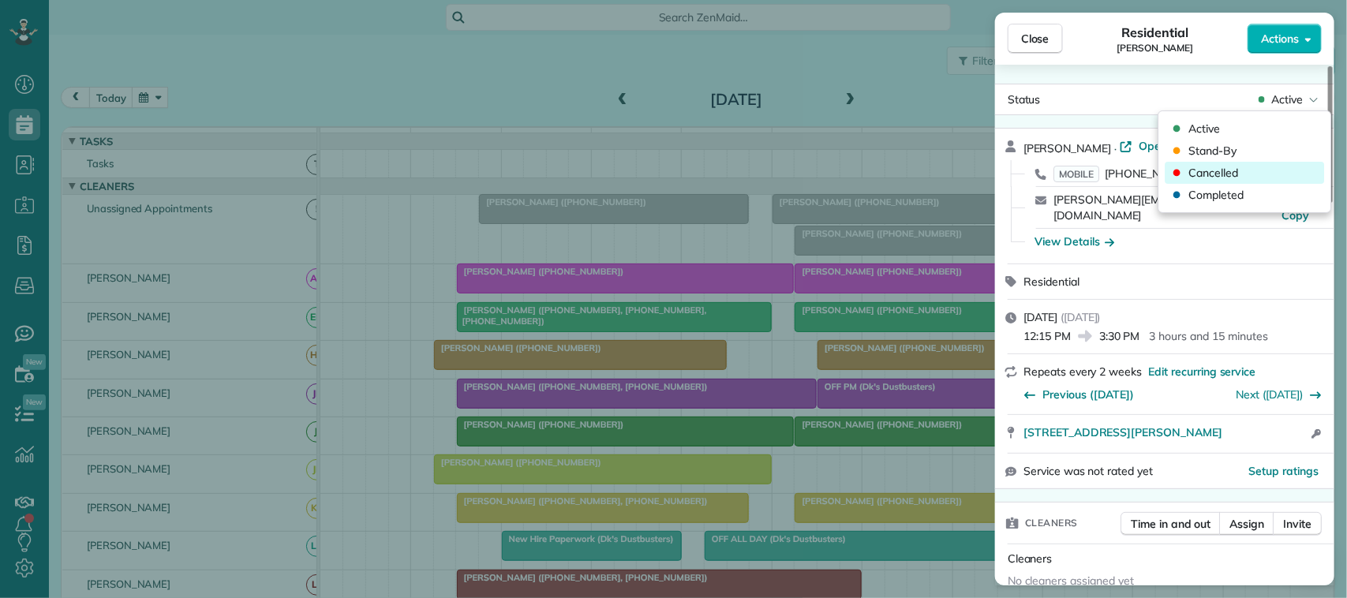
click at [1281, 172] on div "Cancelled" at bounding box center [1245, 173] width 159 height 22
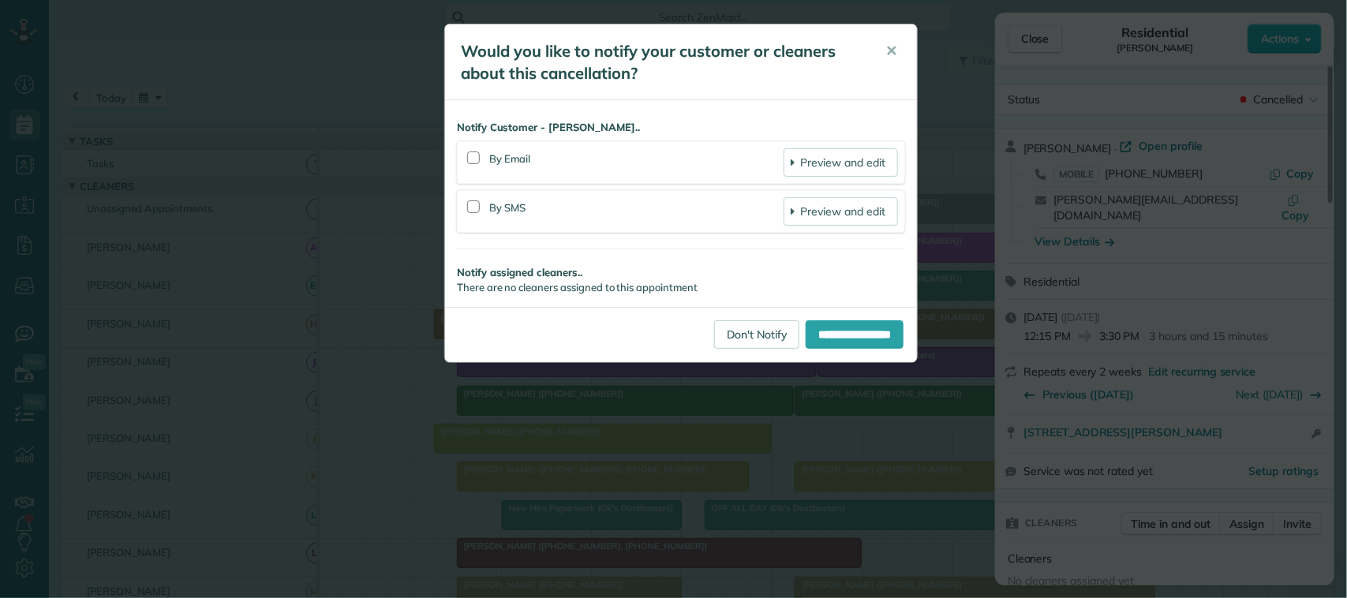
click at [480, 206] on div at bounding box center [474, 207] width 20 height 36
click at [468, 159] on div at bounding box center [473, 158] width 13 height 13
click at [478, 202] on div at bounding box center [473, 207] width 13 height 13
click at [845, 330] on input "**********" at bounding box center [855, 334] width 98 height 28
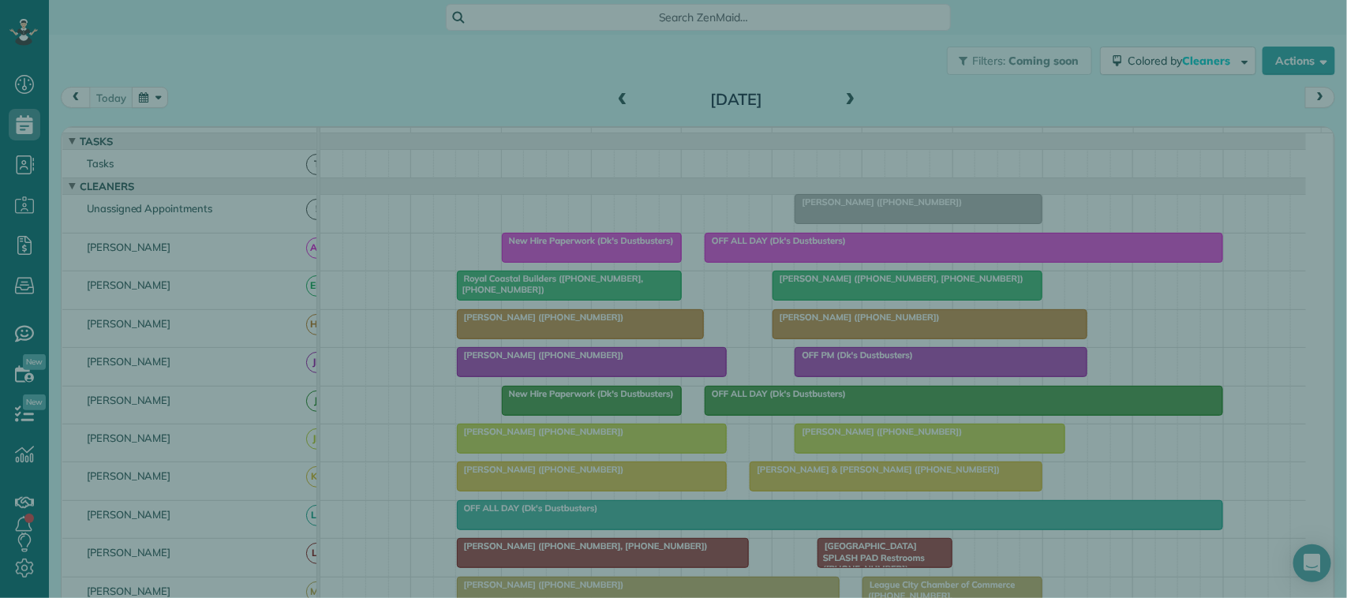
scroll to position [6, 6]
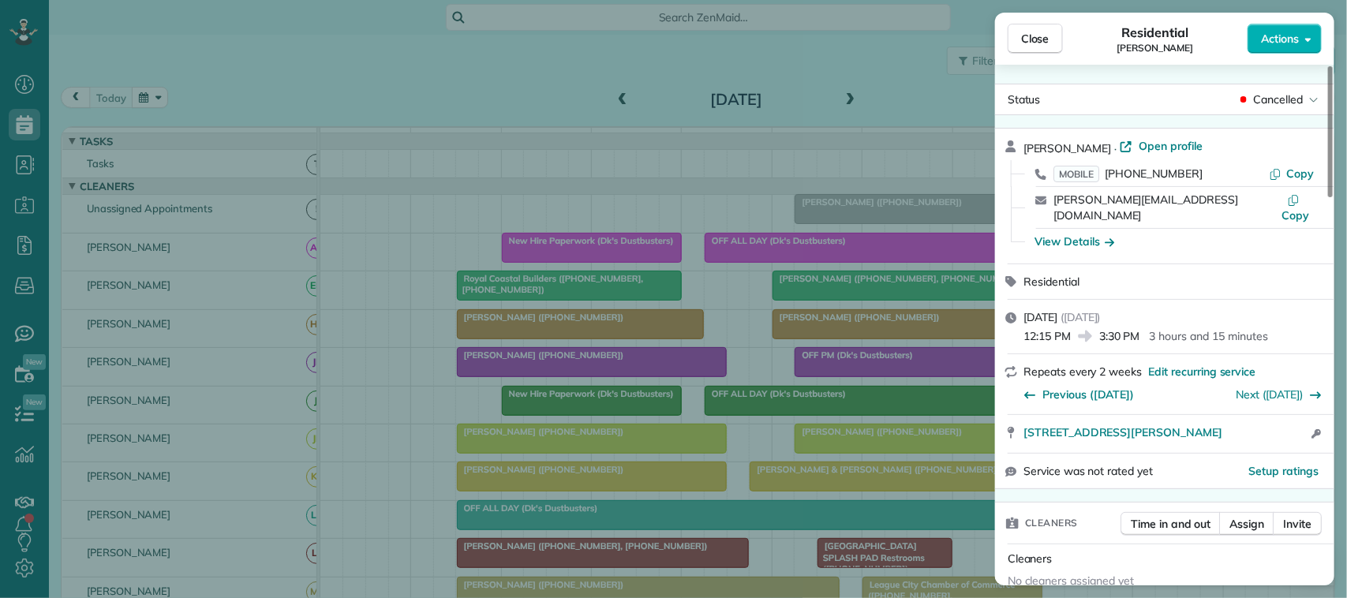
click at [1025, 50] on button "Close" at bounding box center [1035, 39] width 55 height 30
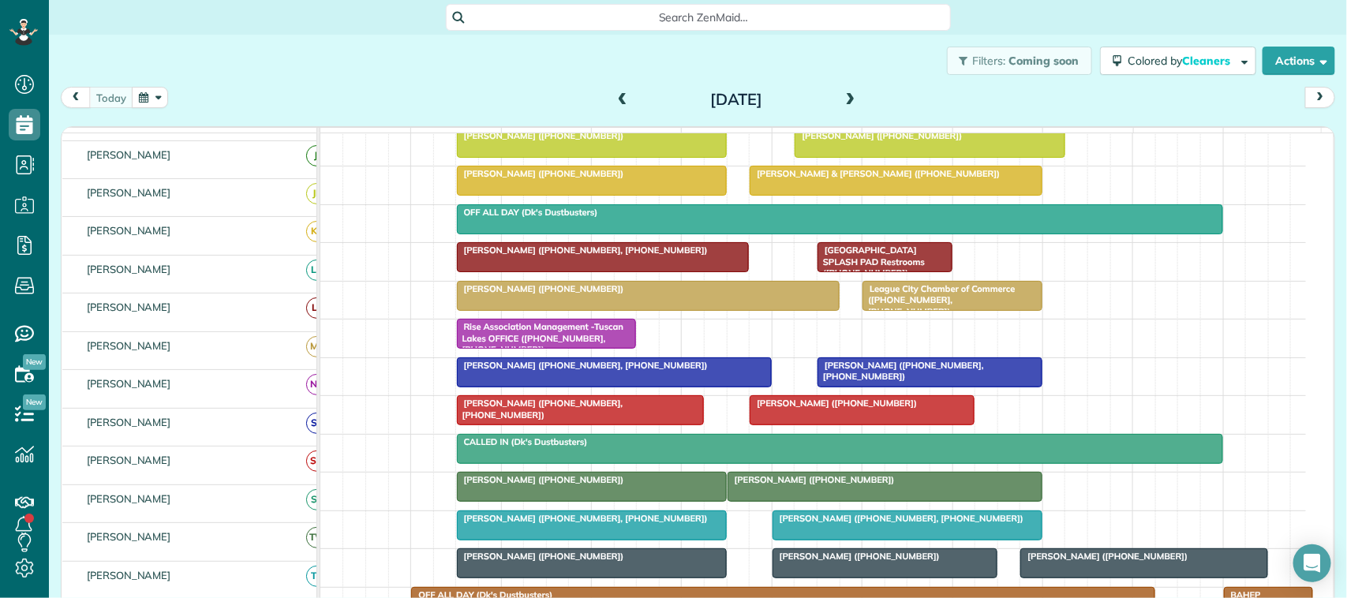
scroll to position [296, 0]
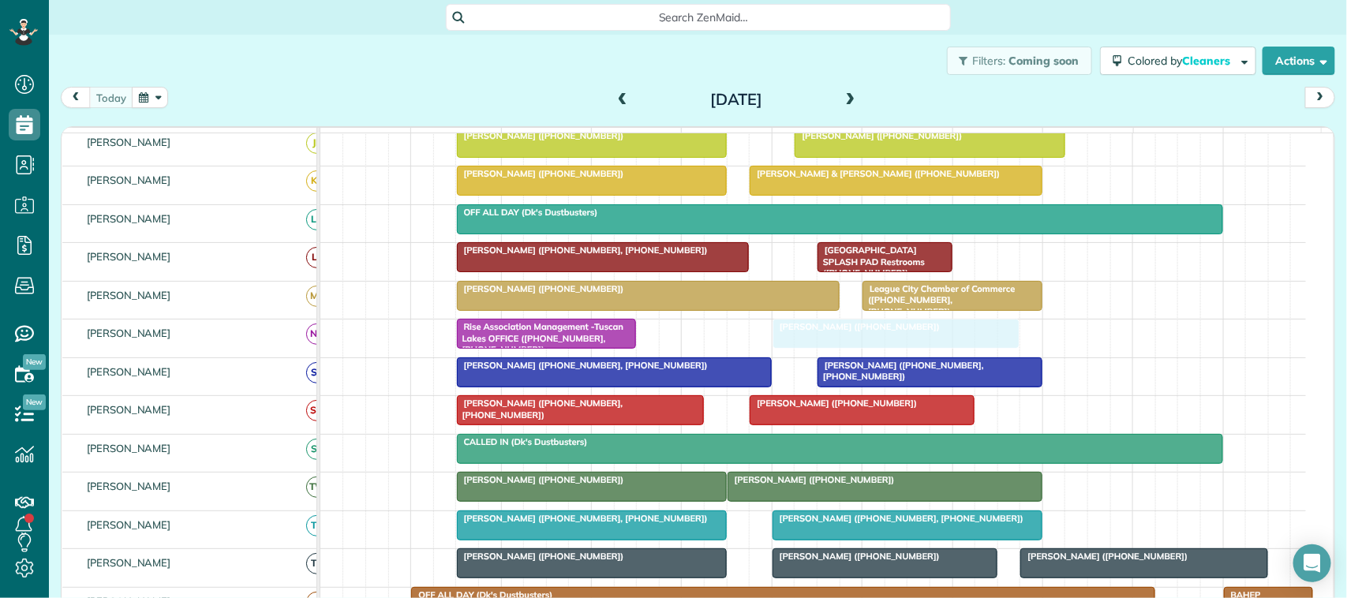
drag, startPoint x: 838, startPoint y: 230, endPoint x: 813, endPoint y: 353, distance: 125.7
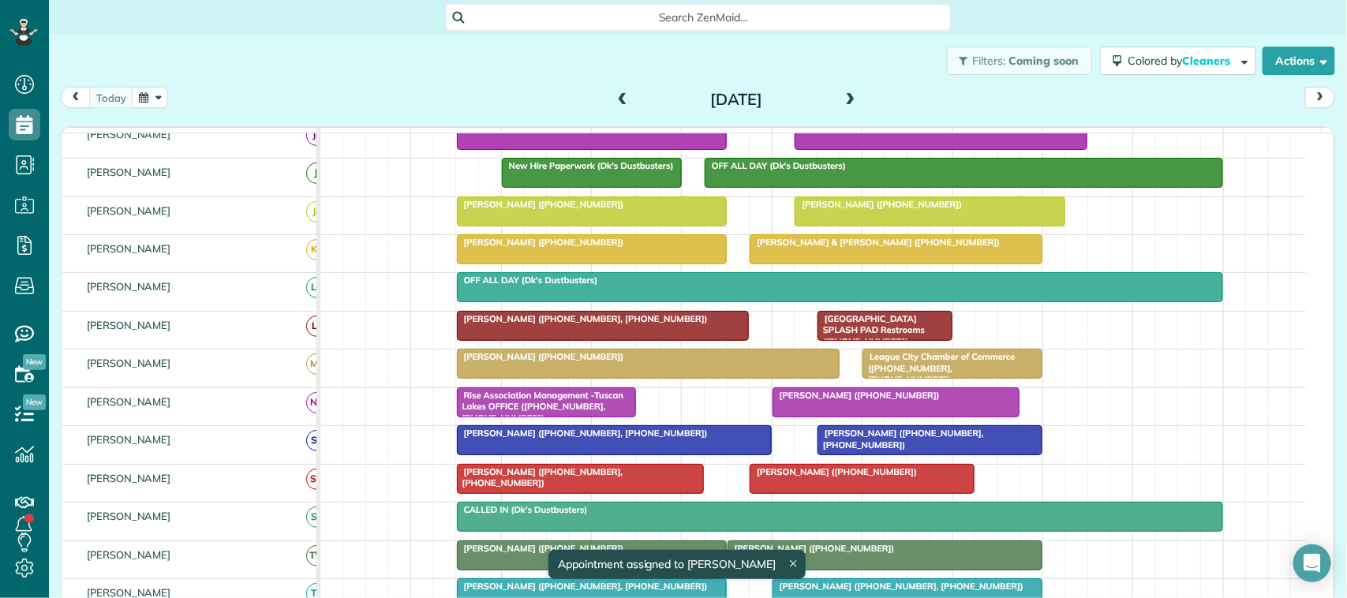
scroll to position [187, 0]
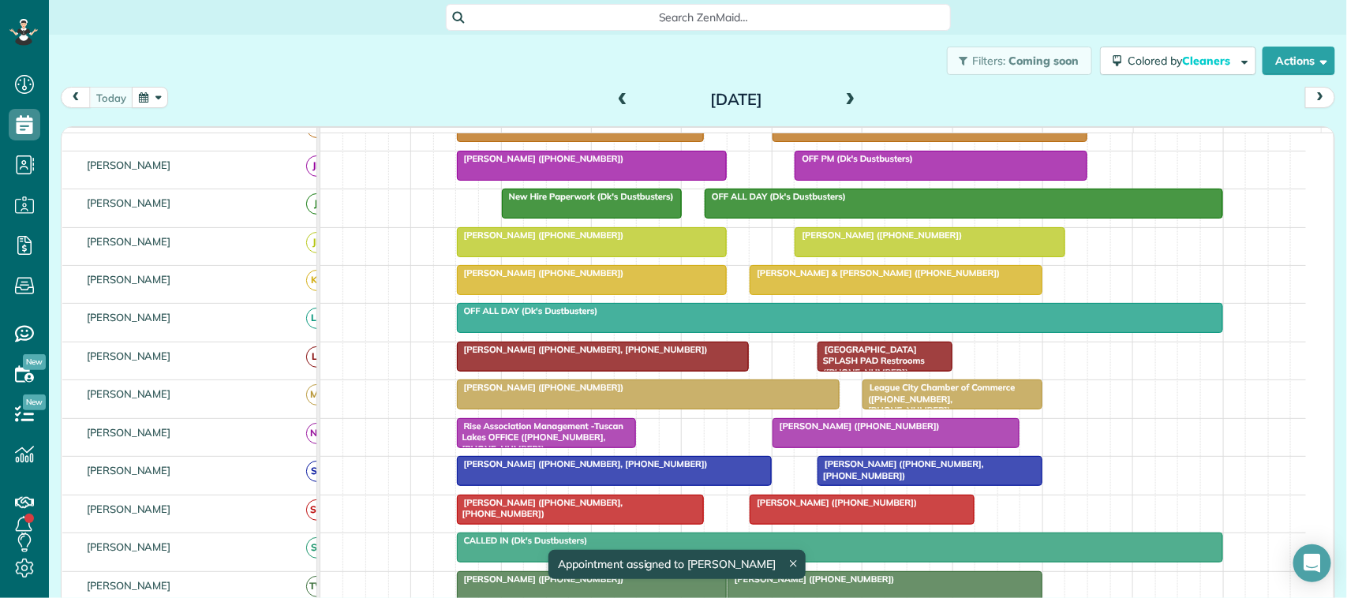
click at [849, 93] on span at bounding box center [850, 100] width 17 height 14
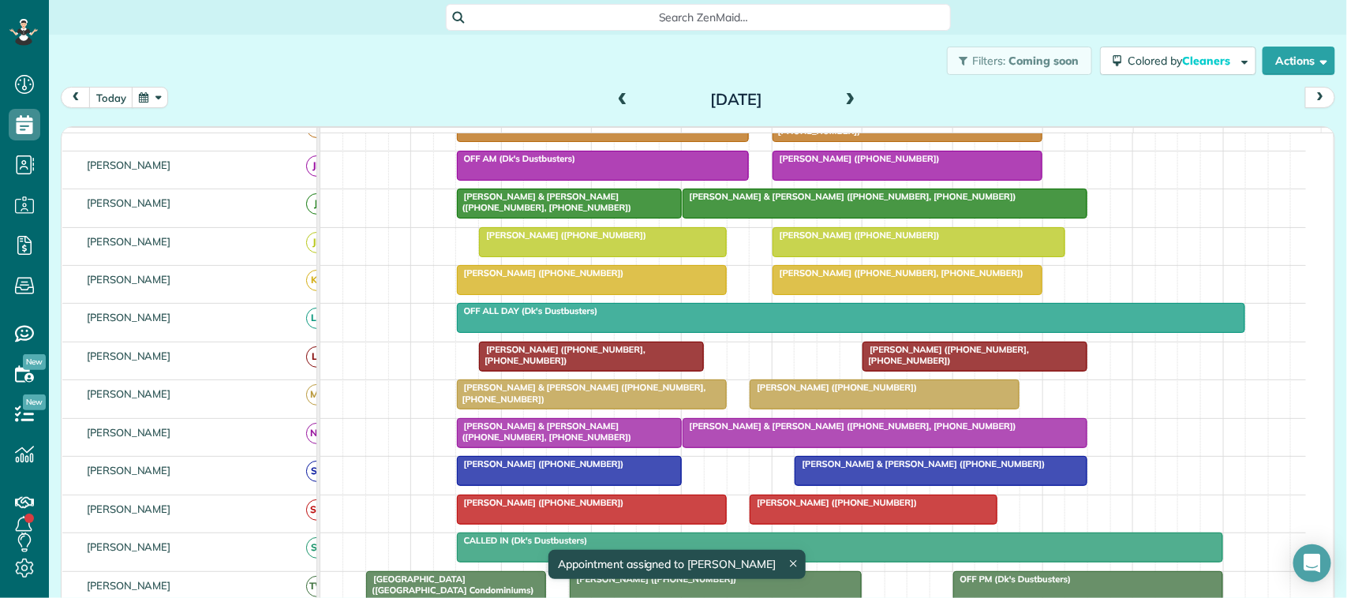
scroll to position [0, 0]
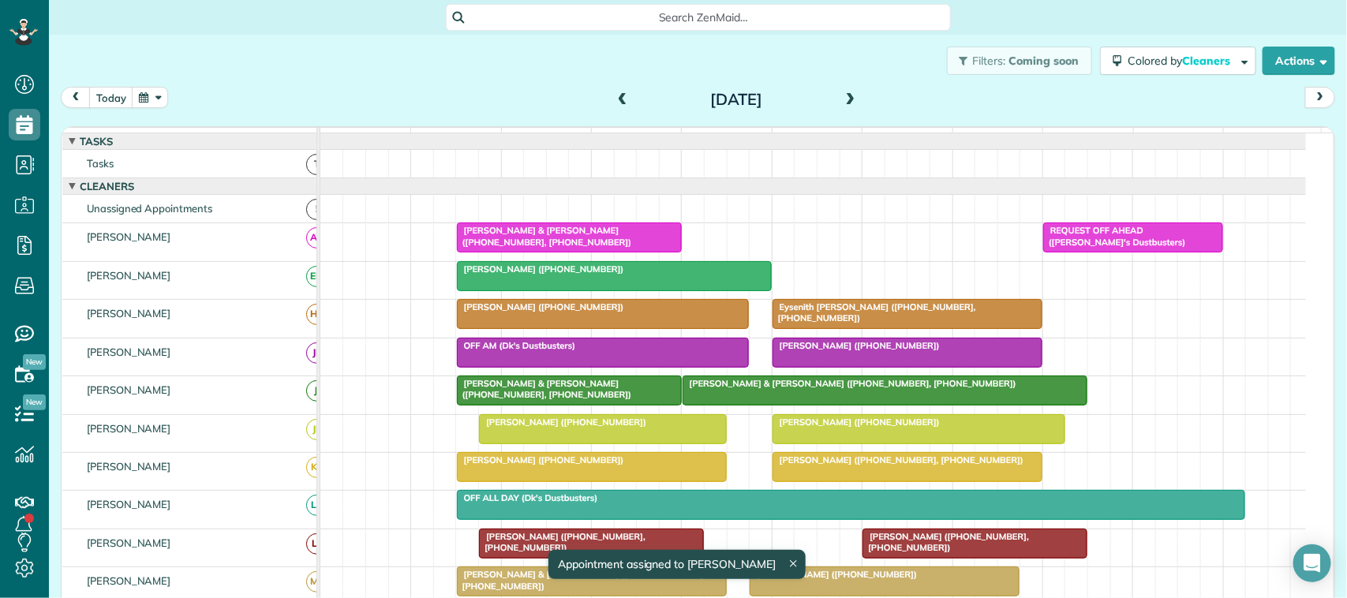
click at [853, 84] on div "Filters: Coming soon Colored by Cleaners Color by Cleaner Color by Team Color b…" at bounding box center [698, 304] width 1299 height 538
click at [843, 101] on span at bounding box center [850, 100] width 17 height 14
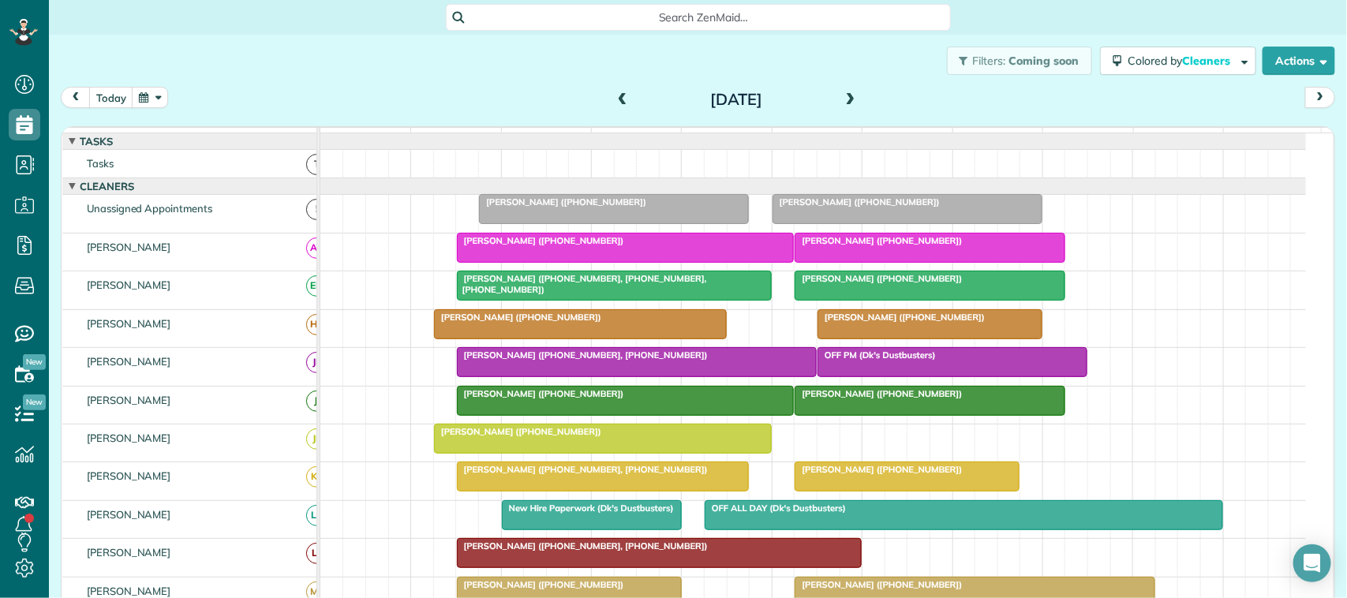
click at [604, 223] on div at bounding box center [614, 209] width 268 height 28
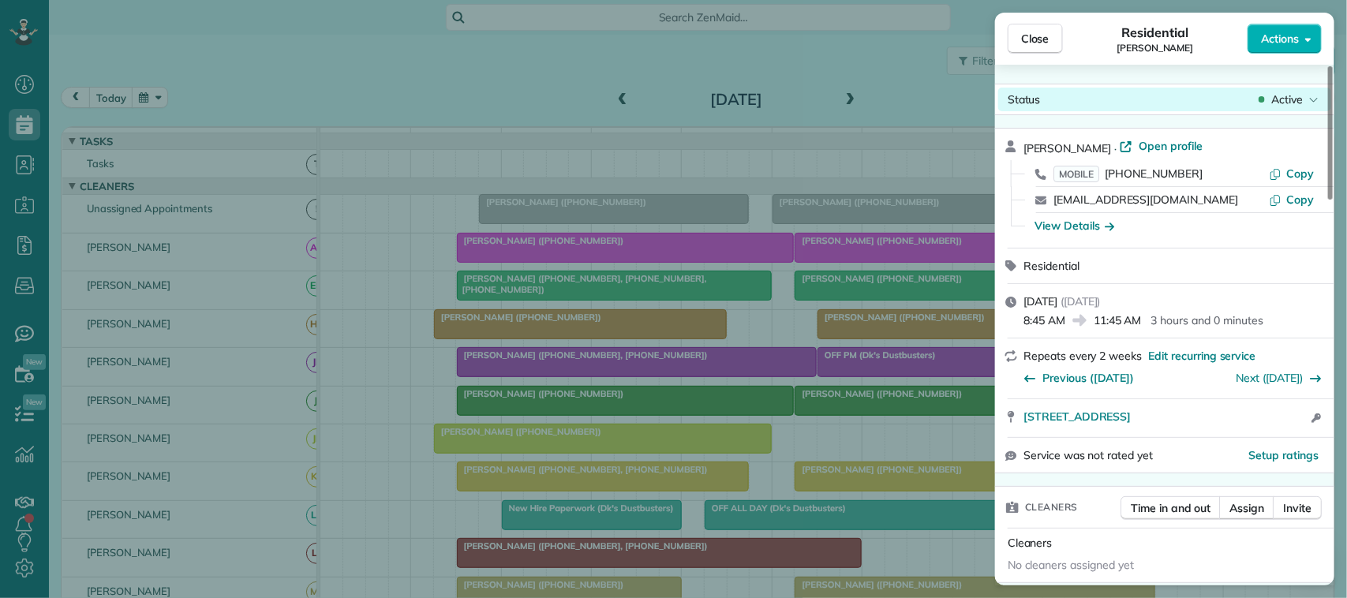
click at [1279, 99] on span "Active" at bounding box center [1288, 100] width 32 height 16
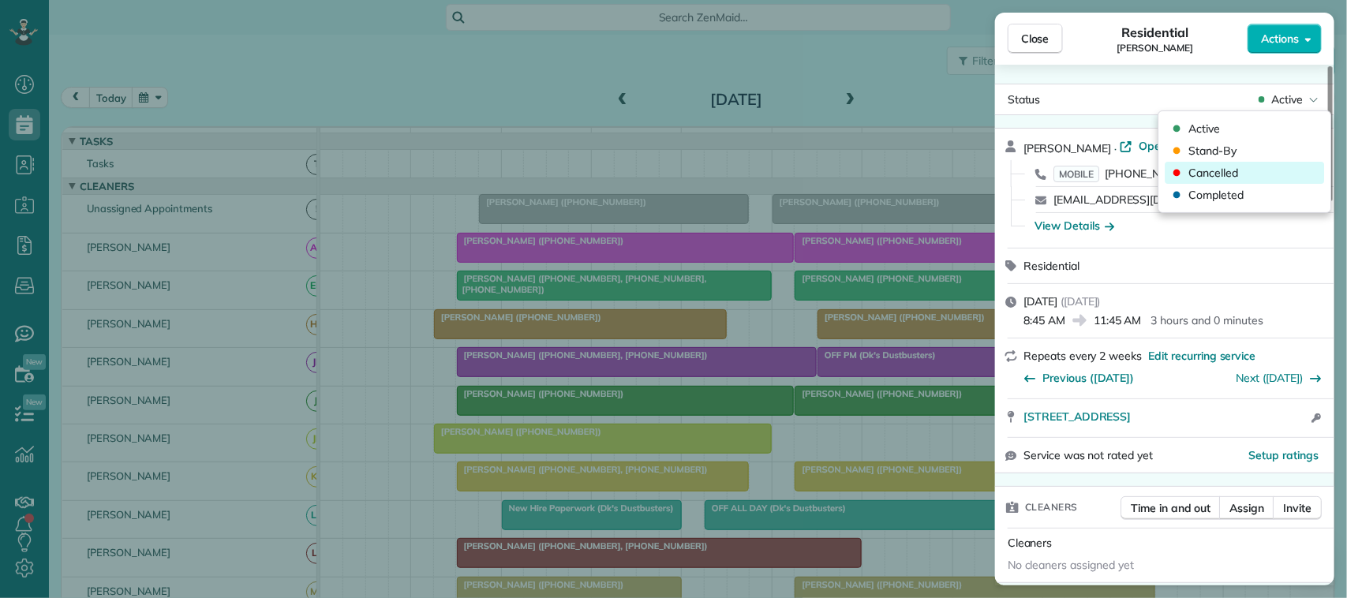
click at [1261, 163] on div "Cancelled" at bounding box center [1245, 173] width 159 height 22
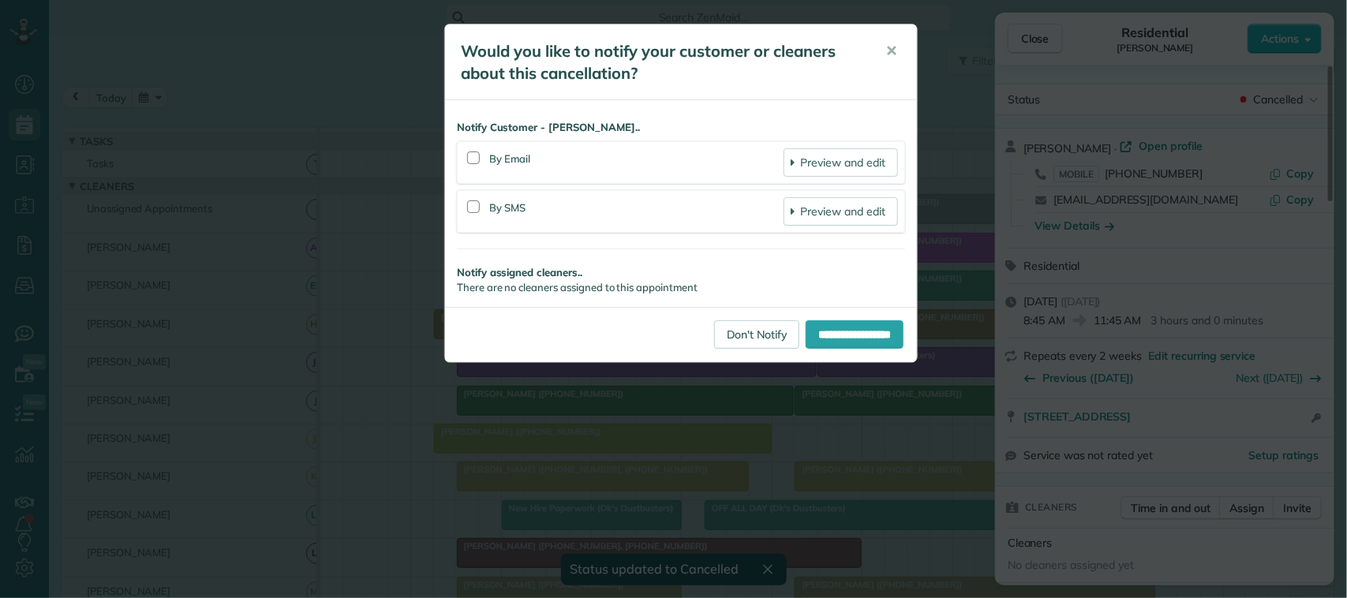
click at [474, 206] on div at bounding box center [473, 207] width 13 height 13
click at [480, 156] on div at bounding box center [474, 159] width 20 height 36
click at [478, 159] on div at bounding box center [473, 158] width 13 height 13
click at [814, 337] on input "**********" at bounding box center [855, 334] width 98 height 28
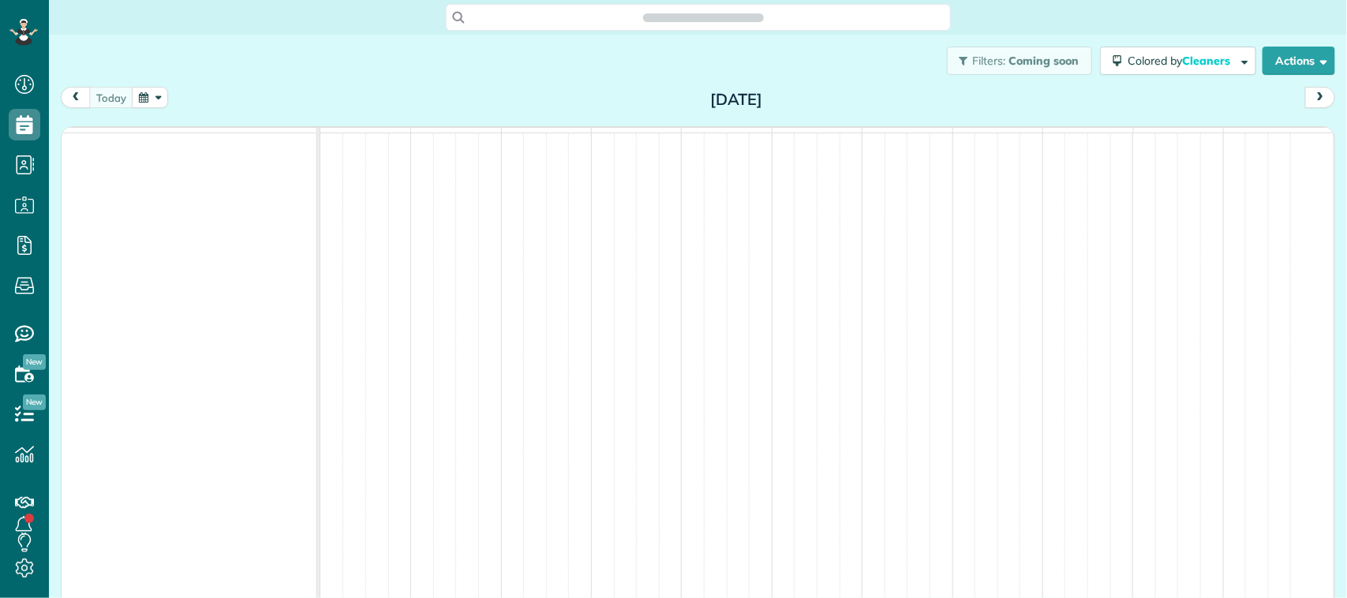
scroll to position [6, 6]
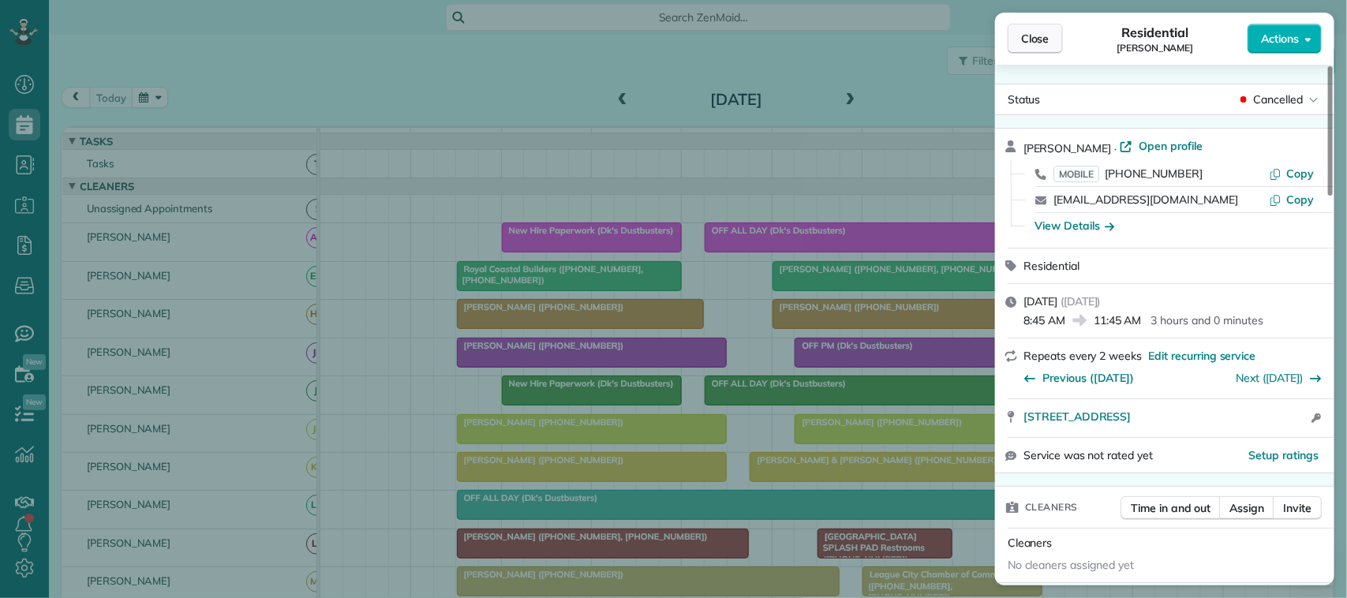
click at [1023, 45] on span "Close" at bounding box center [1035, 39] width 28 height 16
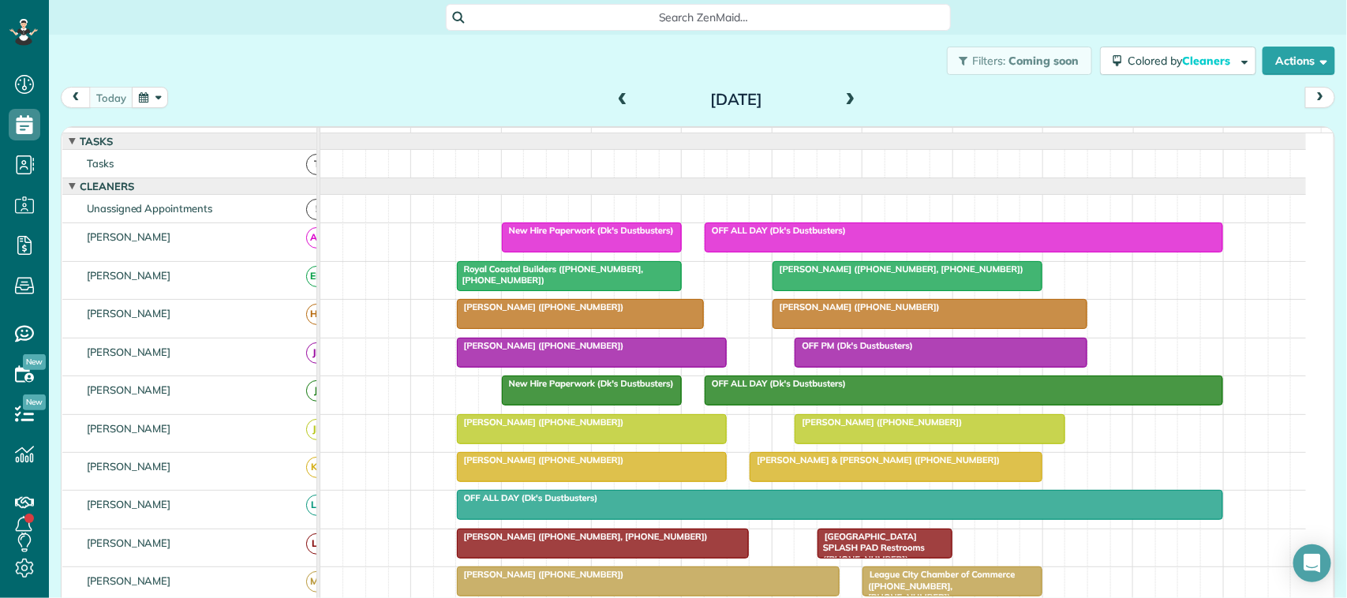
click at [152, 96] on button "button" at bounding box center [150, 97] width 36 height 21
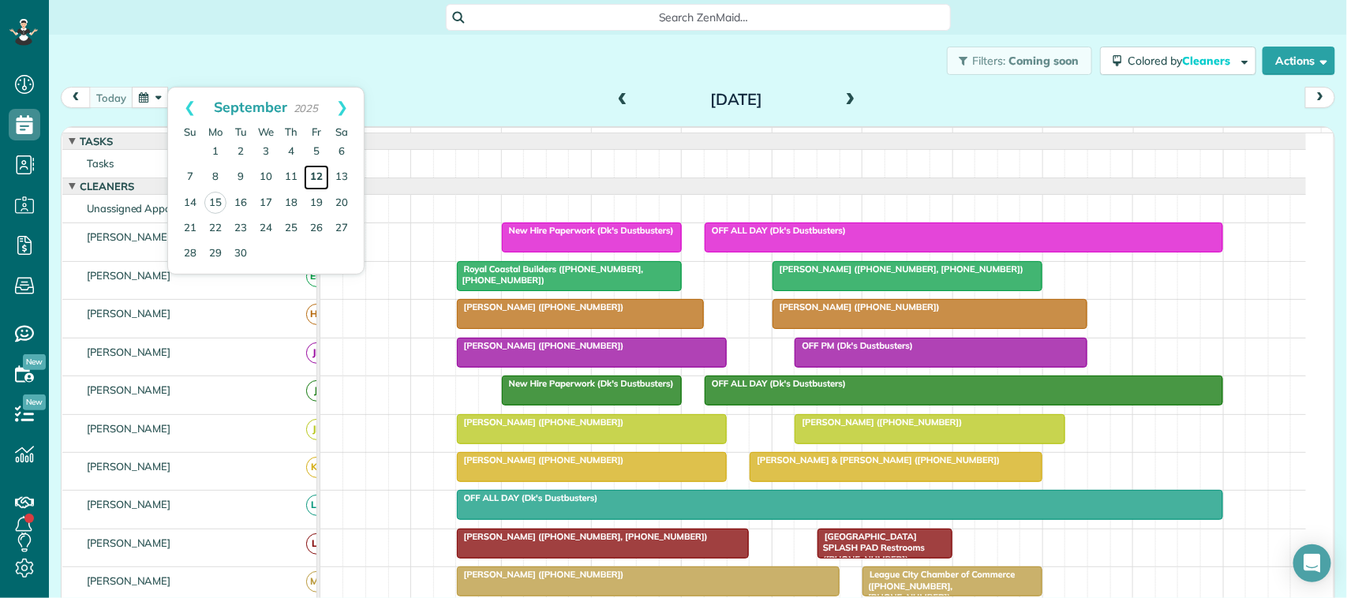
click at [313, 180] on link "12" at bounding box center [316, 177] width 25 height 25
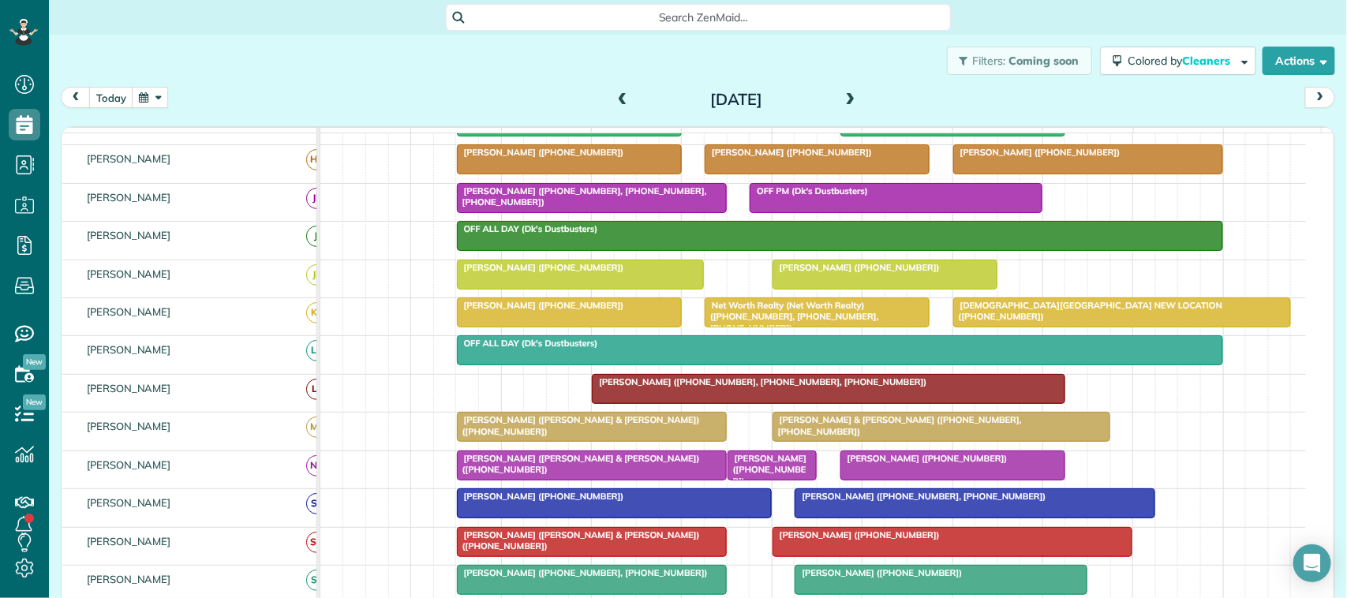
scroll to position [296, 0]
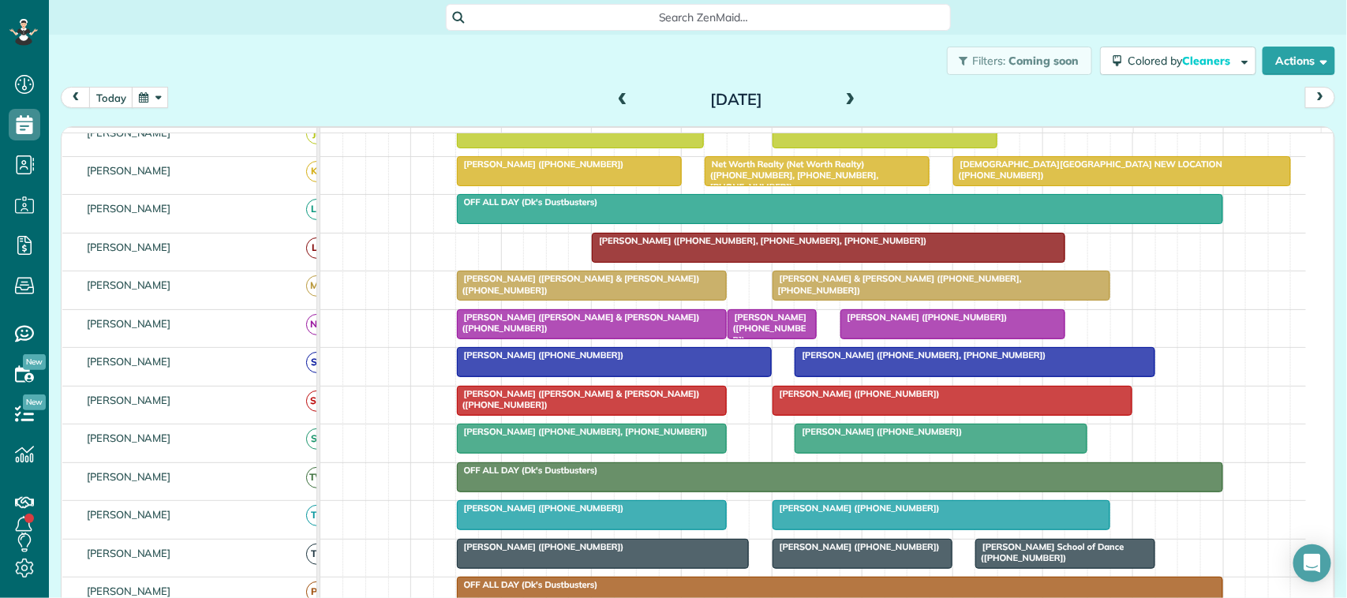
click at [920, 339] on div at bounding box center [952, 324] width 223 height 28
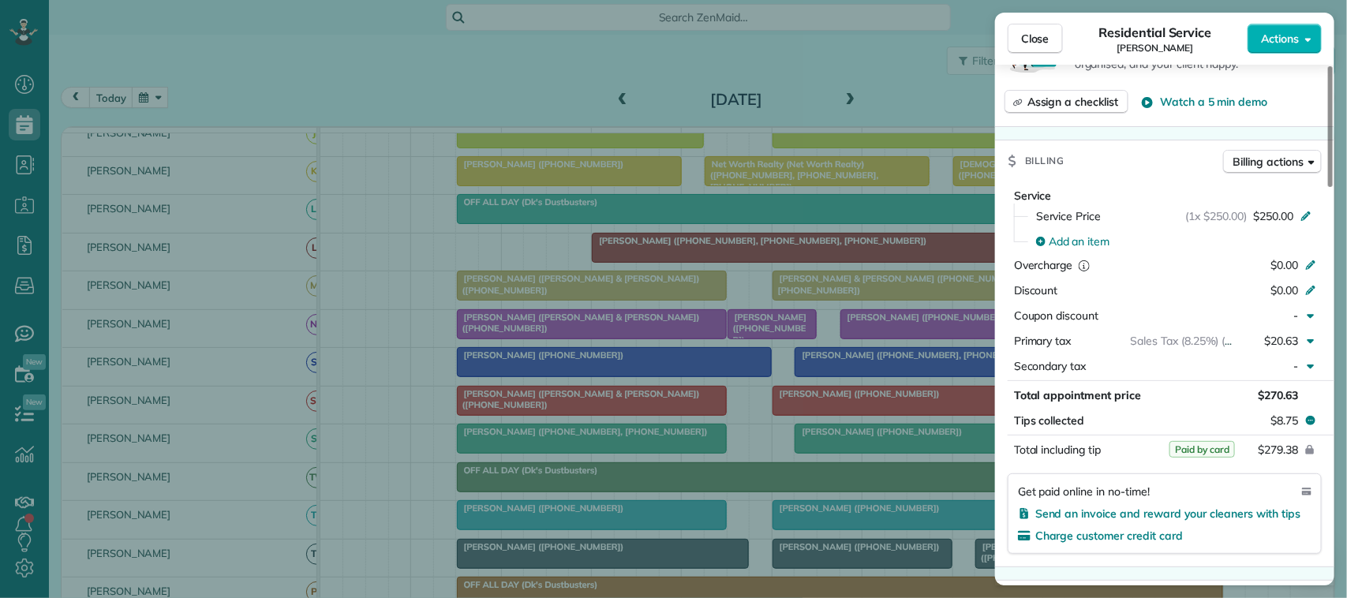
scroll to position [691, 0]
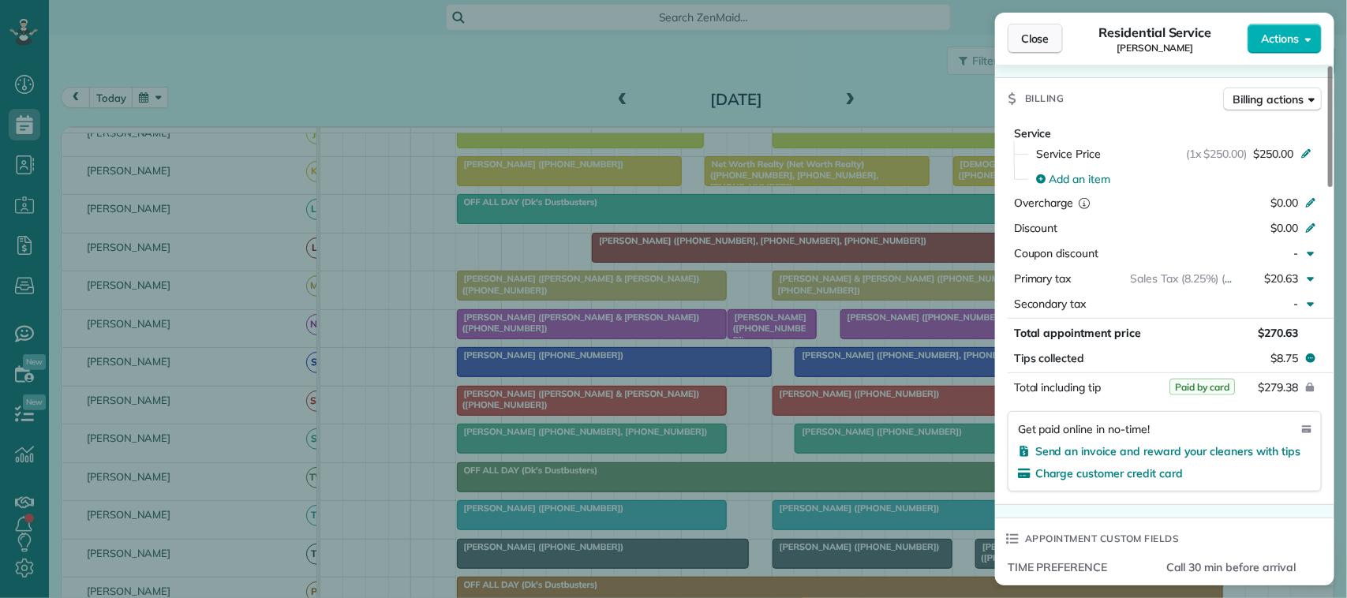
click at [1024, 42] on span "Close" at bounding box center [1035, 39] width 28 height 16
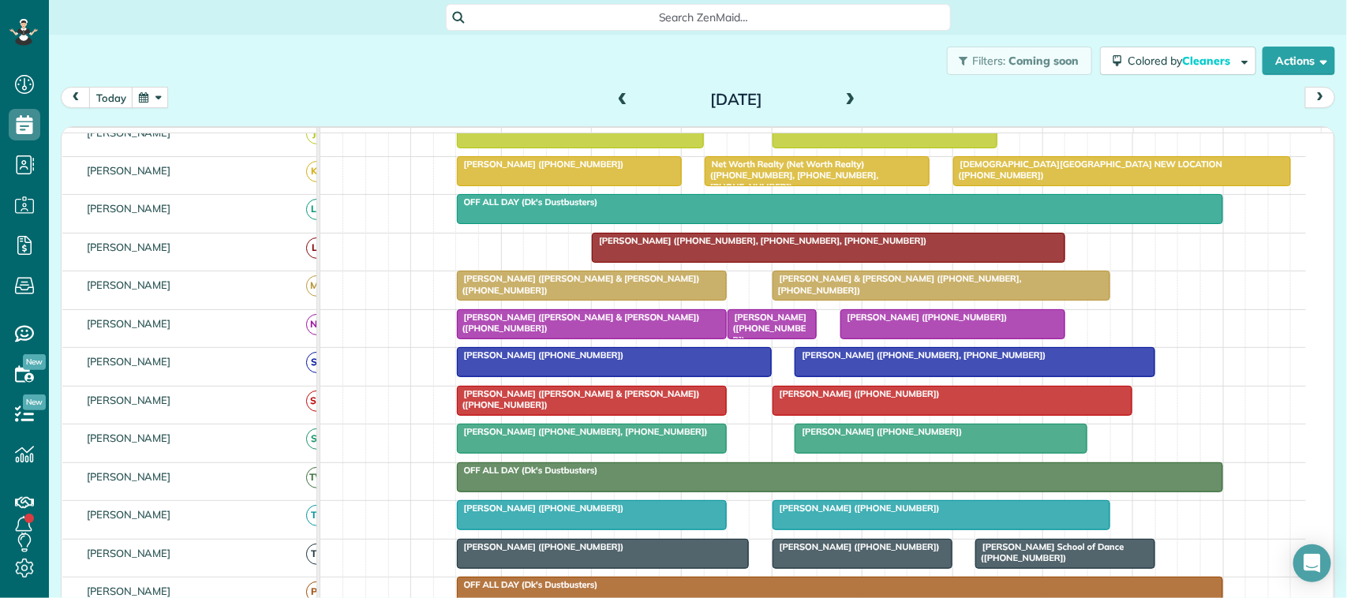
click at [506, 339] on div at bounding box center [592, 324] width 268 height 28
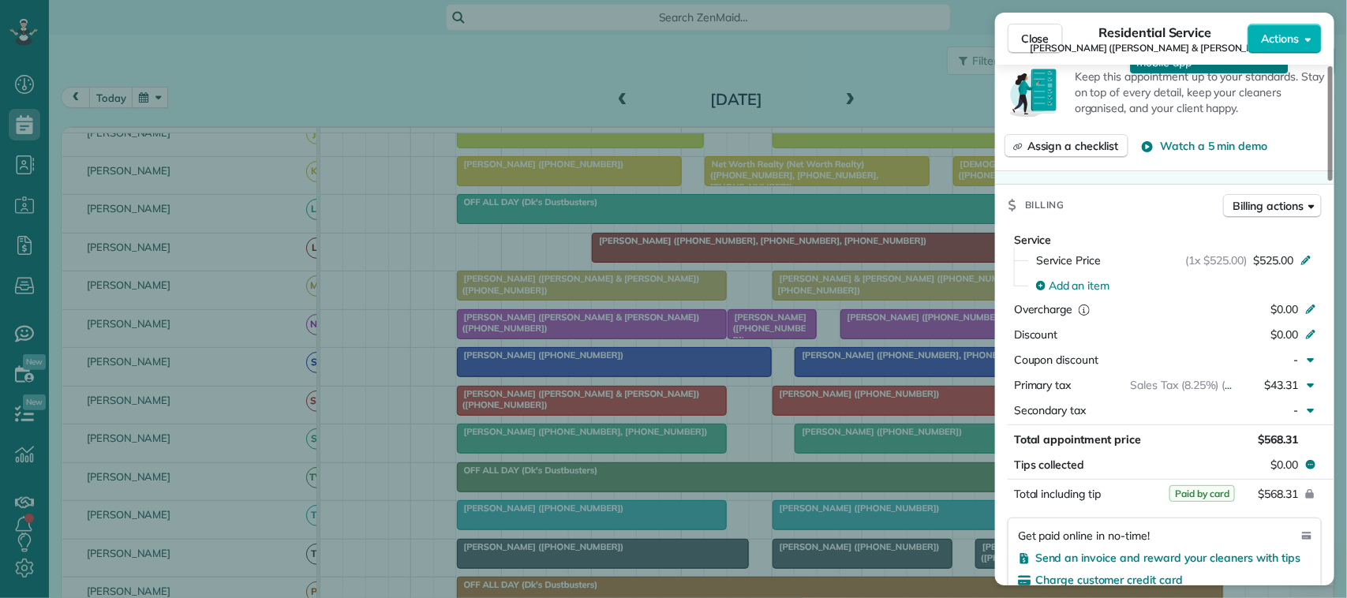
scroll to position [691, 0]
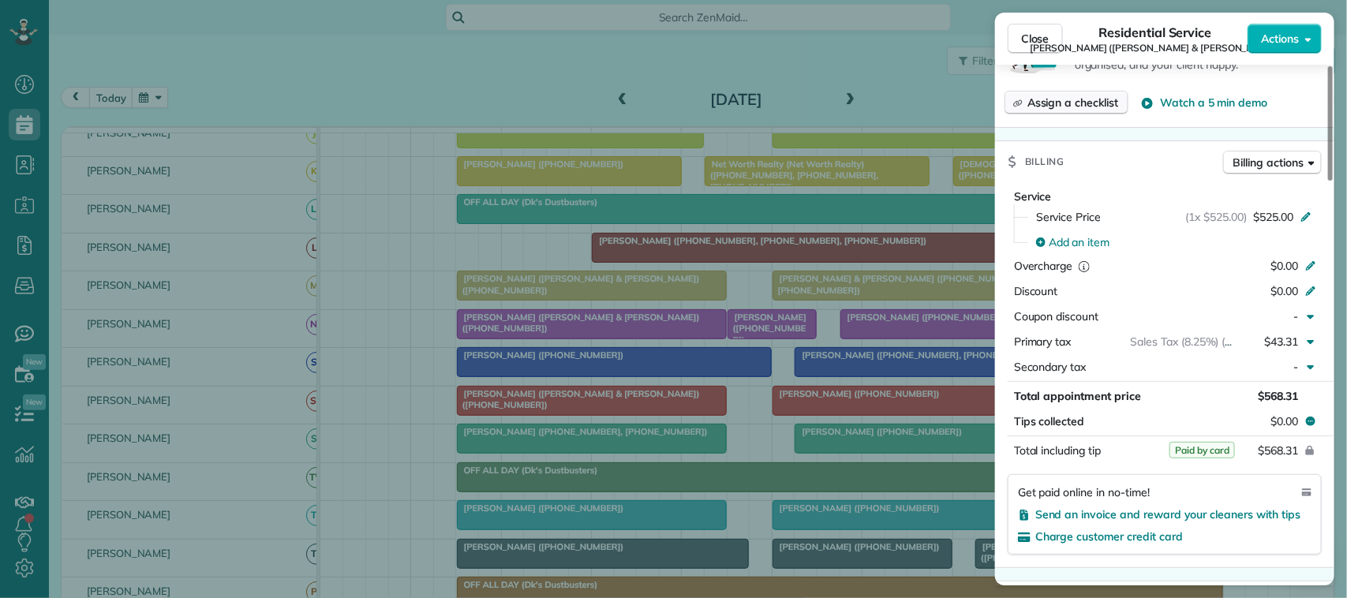
click at [1024, 42] on span "Close" at bounding box center [1035, 39] width 28 height 16
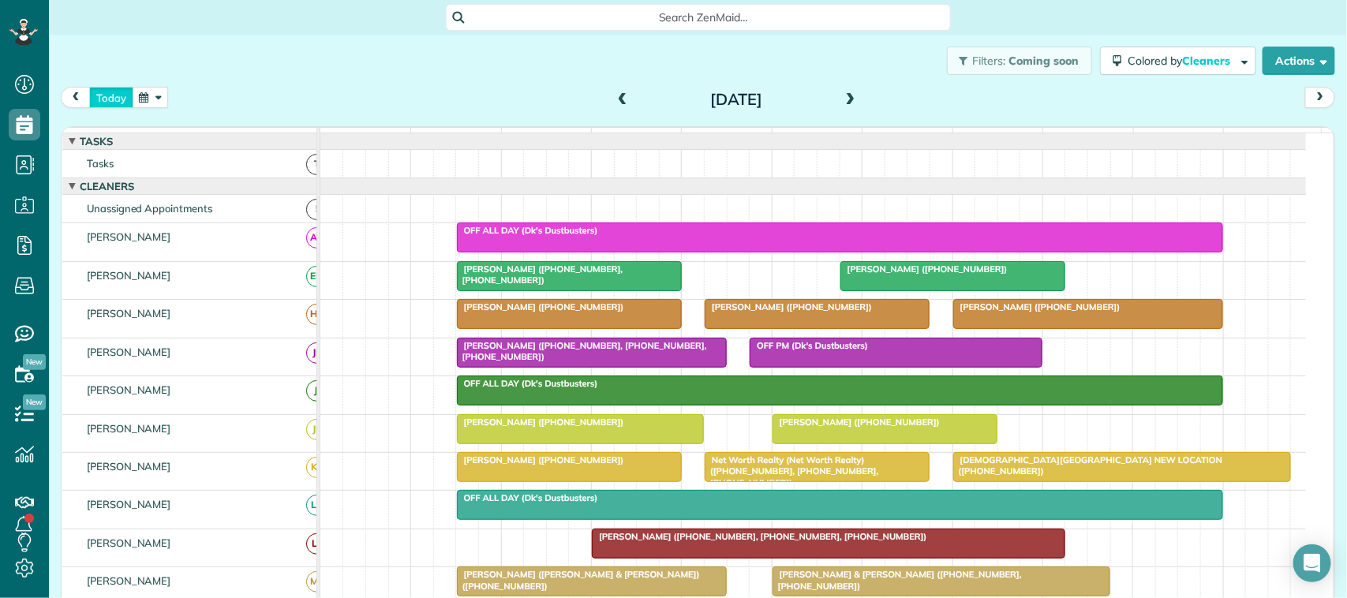
drag, startPoint x: 103, startPoint y: 103, endPoint x: 159, endPoint y: 127, distance: 60.8
click at [105, 103] on button "today" at bounding box center [111, 97] width 44 height 21
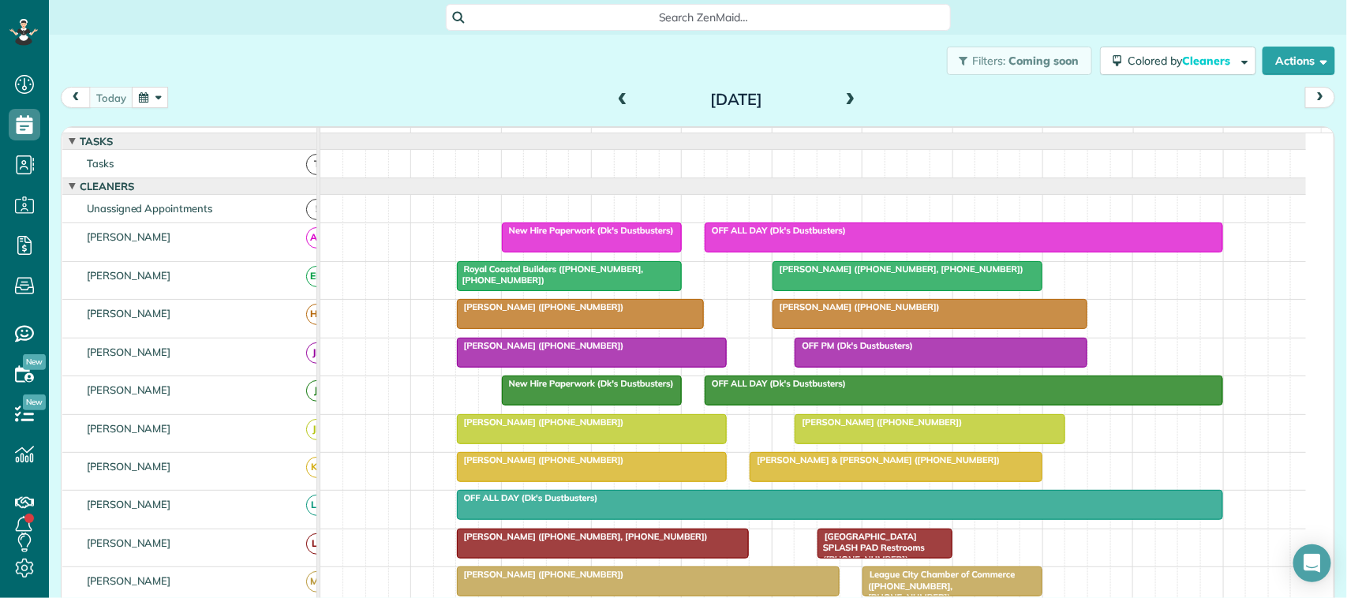
click at [269, 109] on div "[DATE] [DATE]" at bounding box center [698, 101] width 1275 height 29
click at [659, 428] on div "[PERSON_NAME] ([PHONE_NUMBER])" at bounding box center [592, 422] width 260 height 11
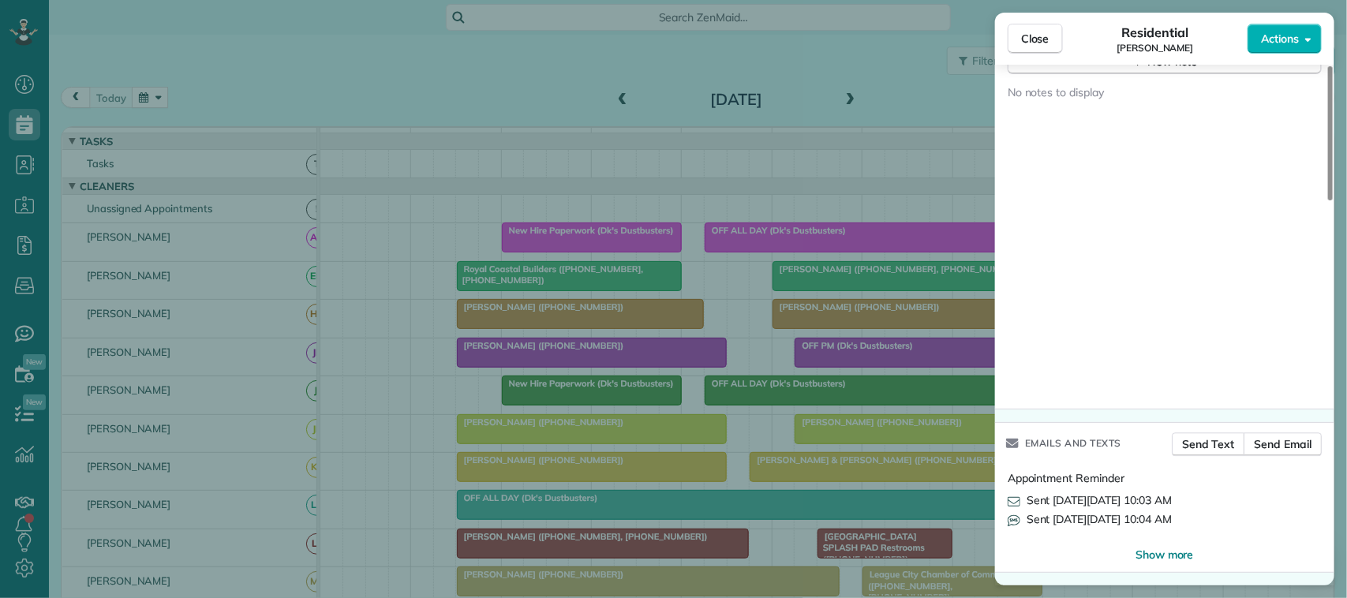
scroll to position [1381, 0]
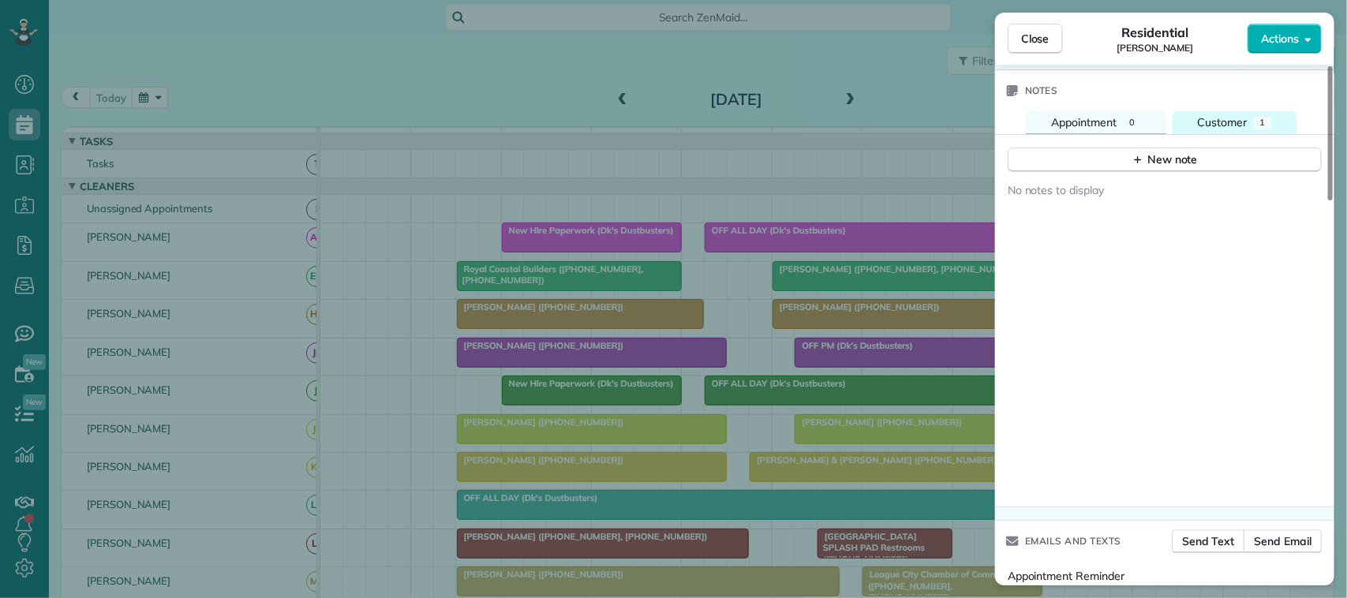
click at [1236, 129] on span "Customer" at bounding box center [1223, 122] width 50 height 14
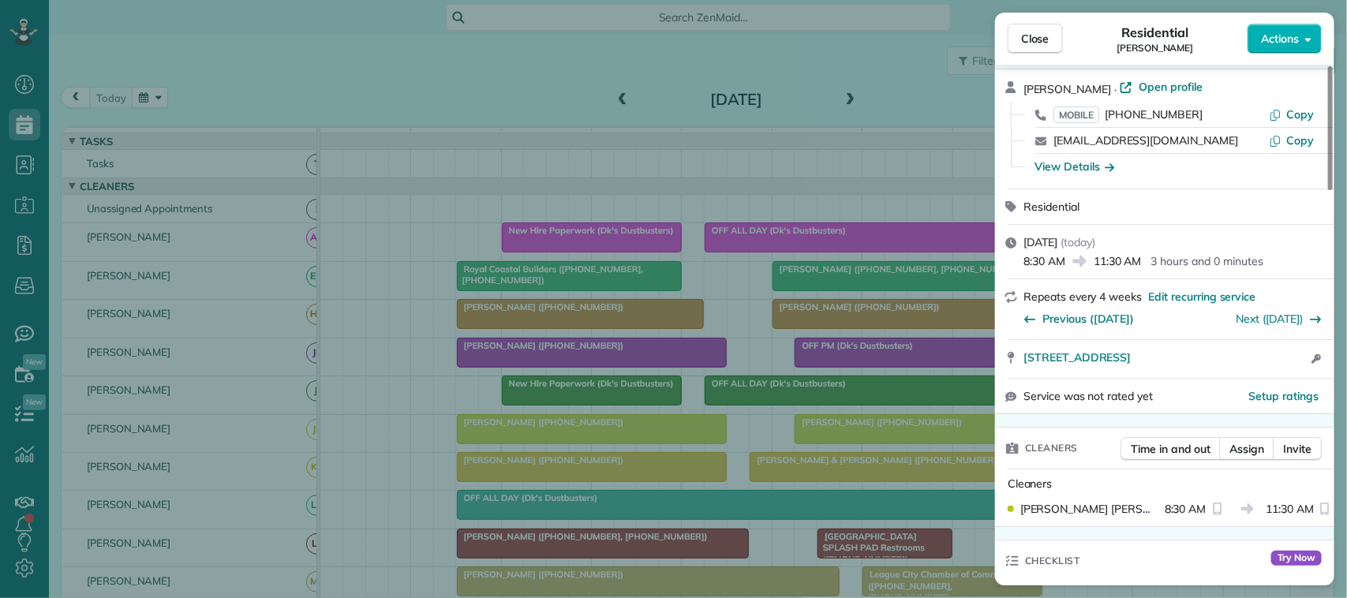
scroll to position [0, 0]
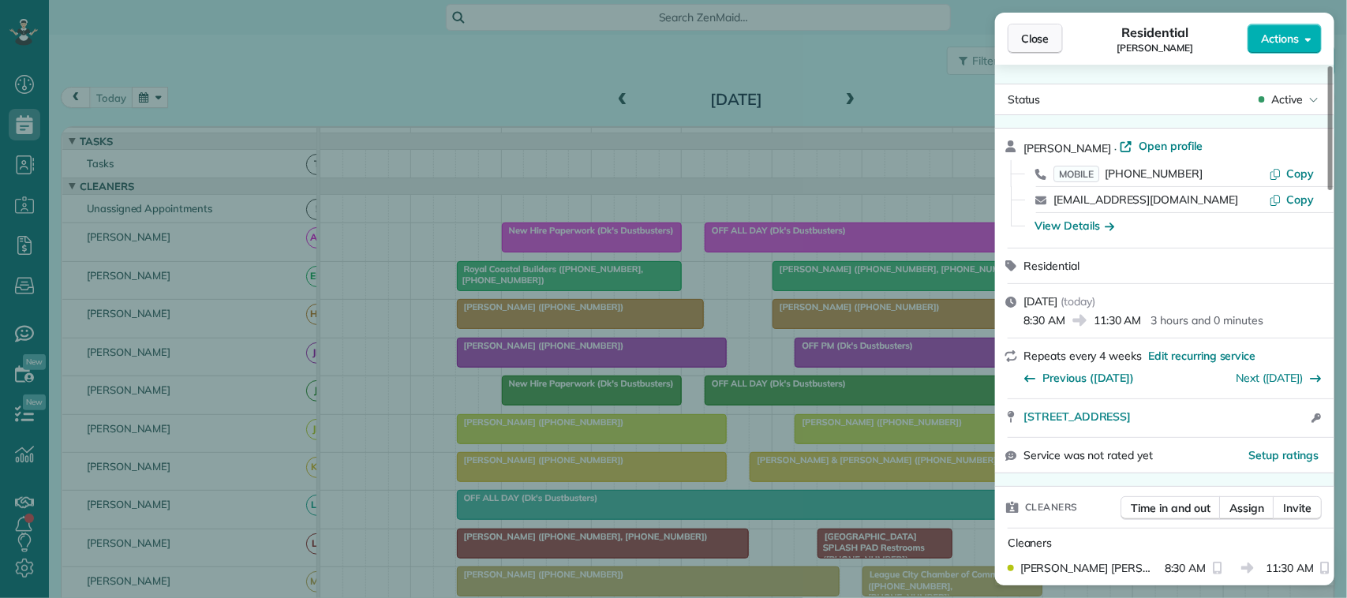
click at [1039, 53] on button "Close" at bounding box center [1035, 39] width 55 height 30
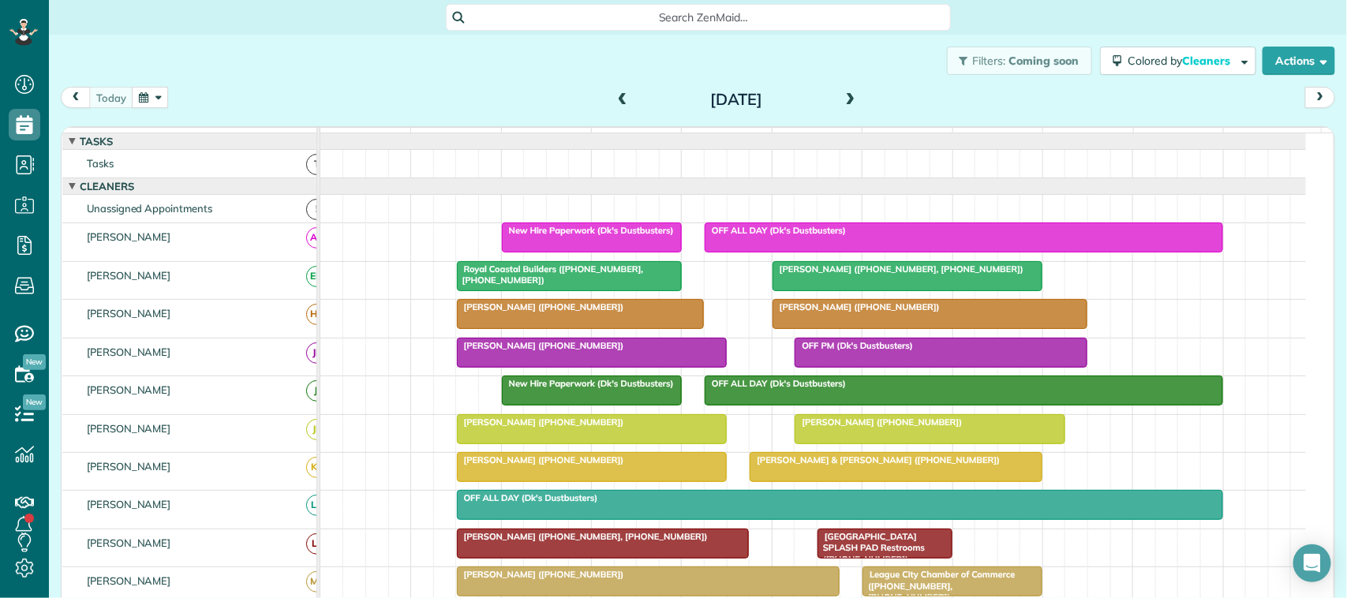
click at [163, 95] on button "button" at bounding box center [150, 97] width 36 height 21
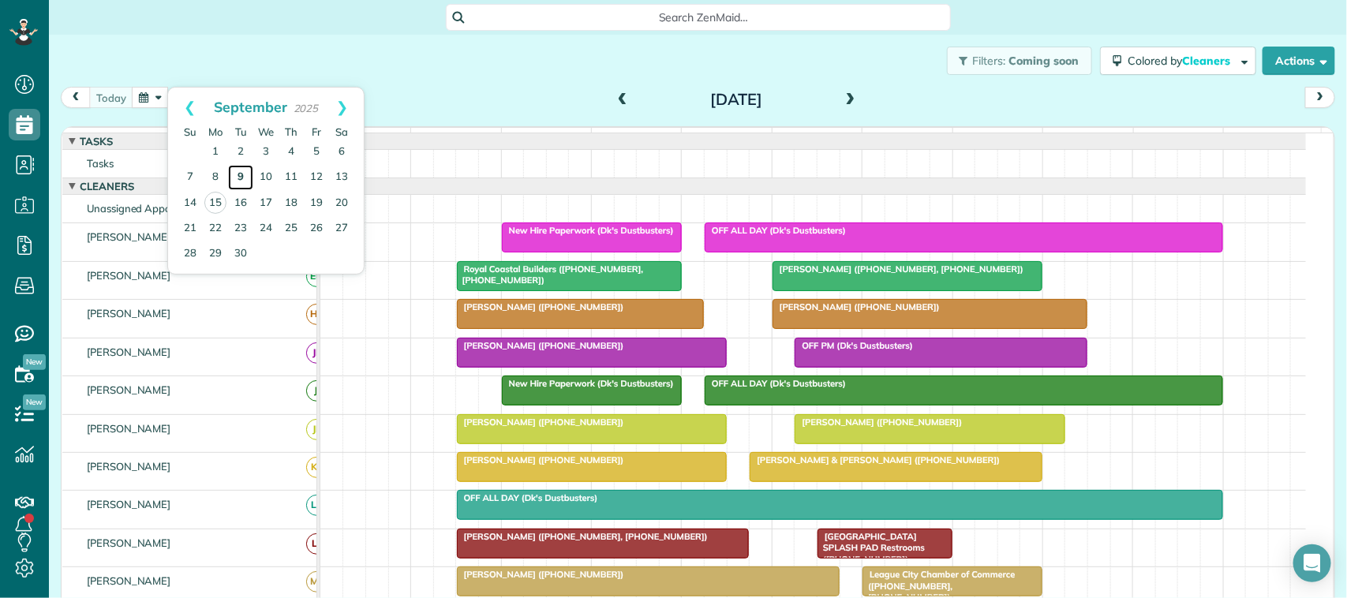
click at [245, 172] on link "9" at bounding box center [240, 177] width 25 height 25
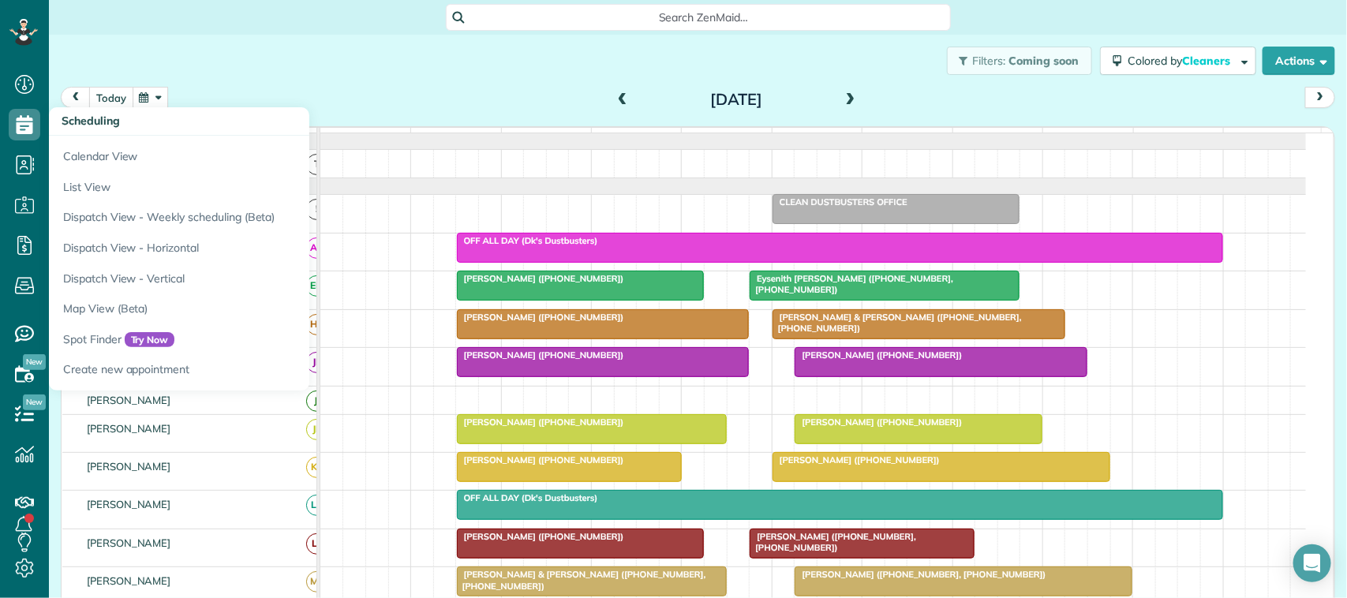
click at [112, 84] on div "Filters: Coming soon Colored by Cleaners Color by Cleaner Color by Team Color b…" at bounding box center [698, 61] width 1299 height 52
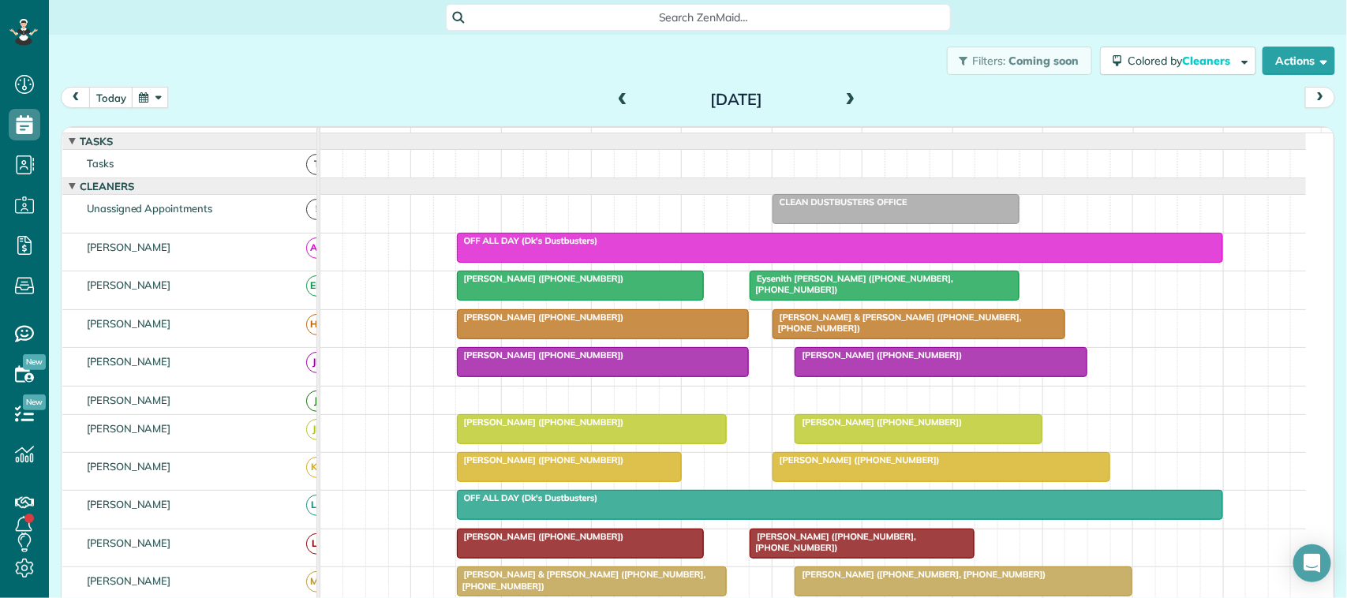
click at [154, 96] on button "button" at bounding box center [150, 97] width 36 height 21
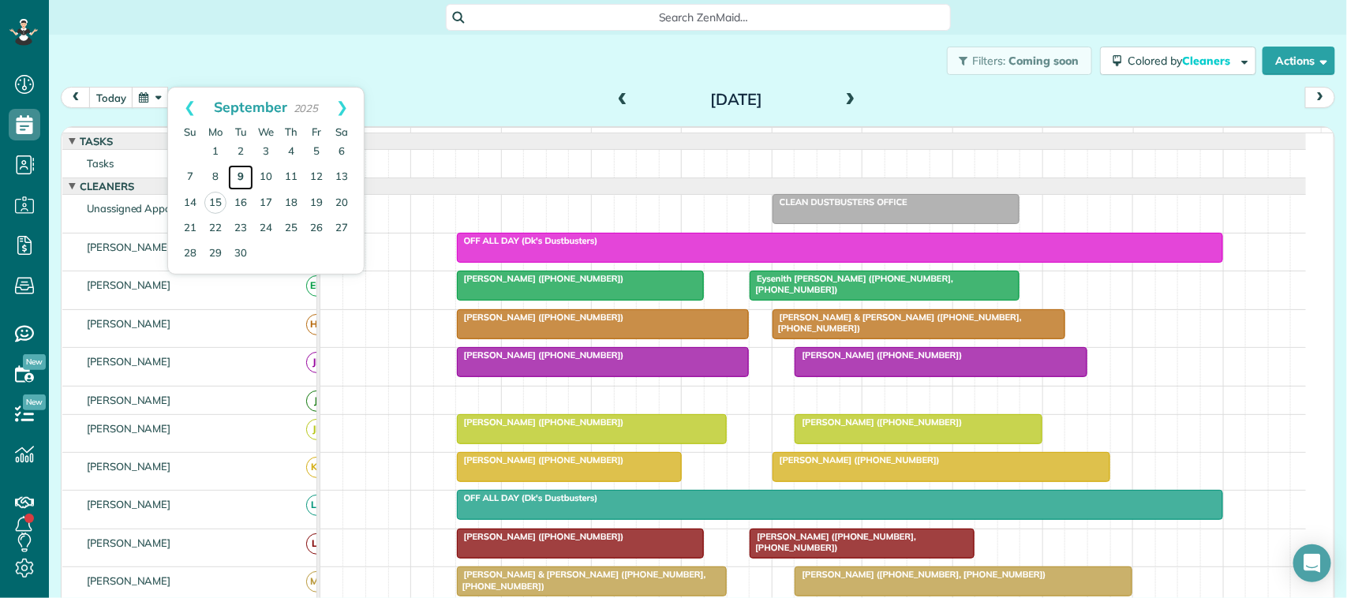
click at [231, 170] on link "9" at bounding box center [240, 177] width 25 height 25
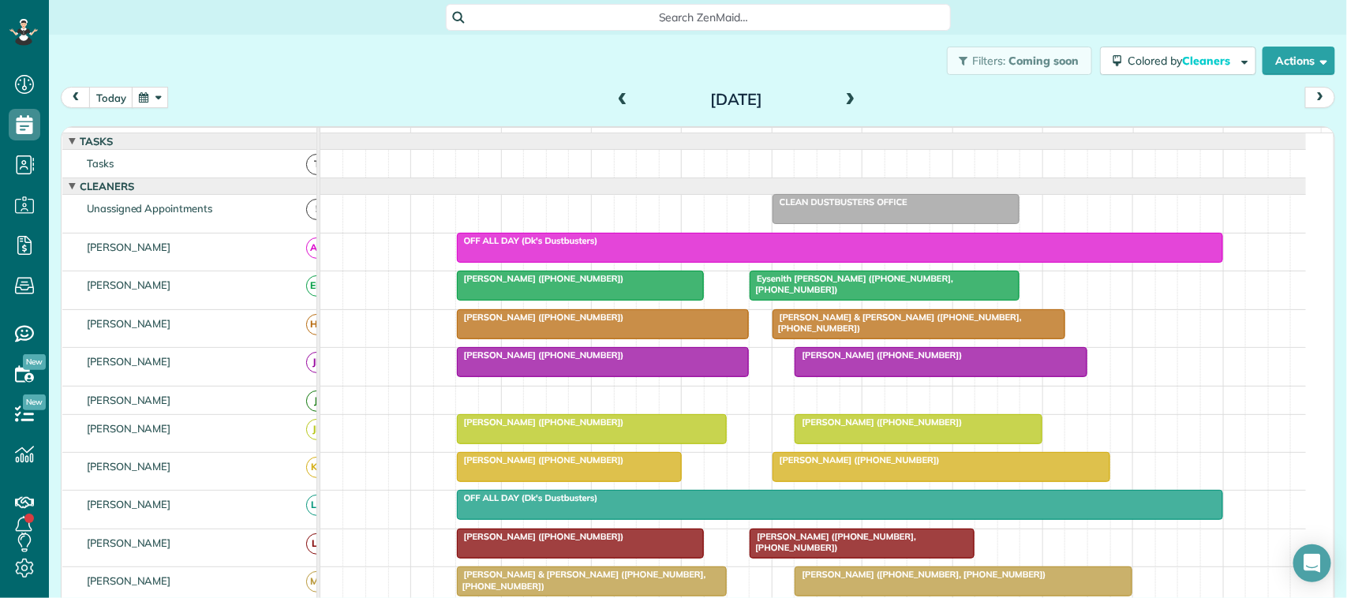
click at [837, 466] on span "Jackie Smith (+18326965220)" at bounding box center [856, 460] width 169 height 11
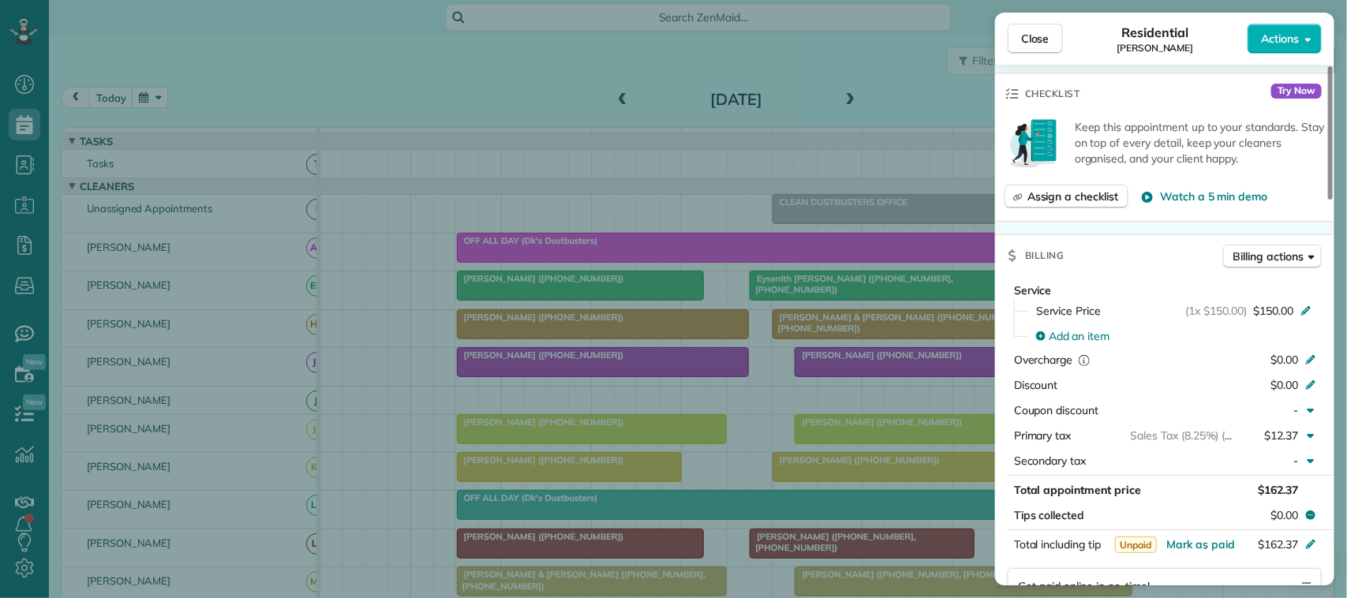
scroll to position [691, 0]
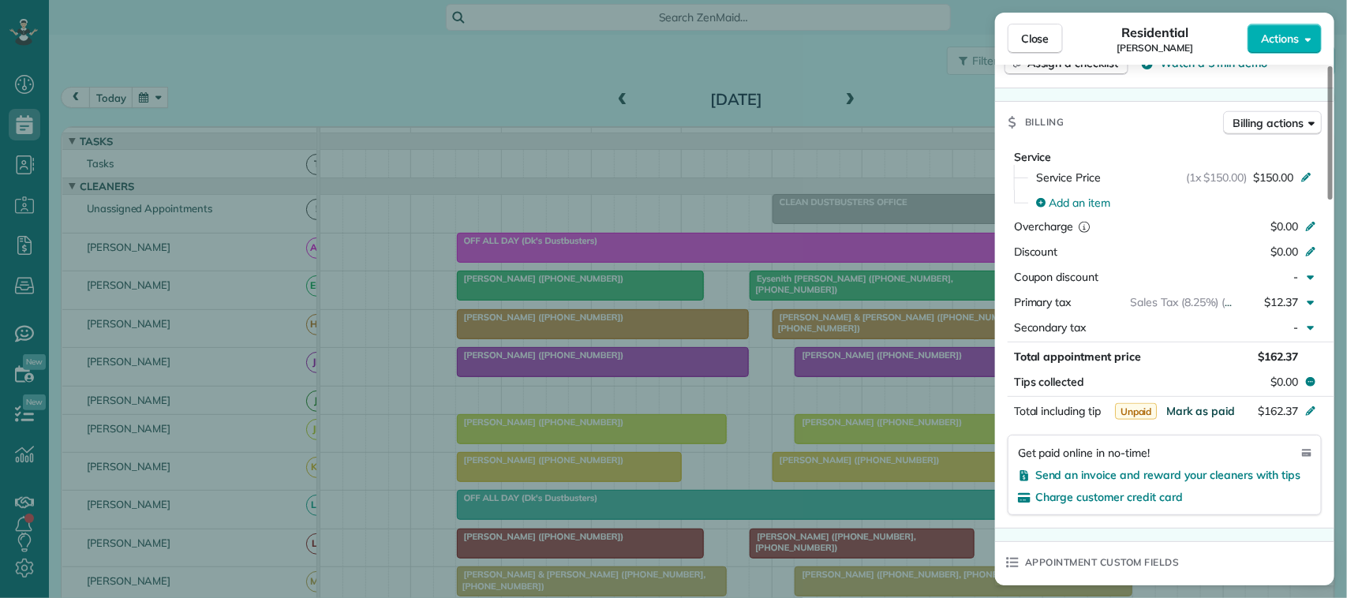
click at [1212, 404] on span "Mark as paid" at bounding box center [1201, 411] width 69 height 14
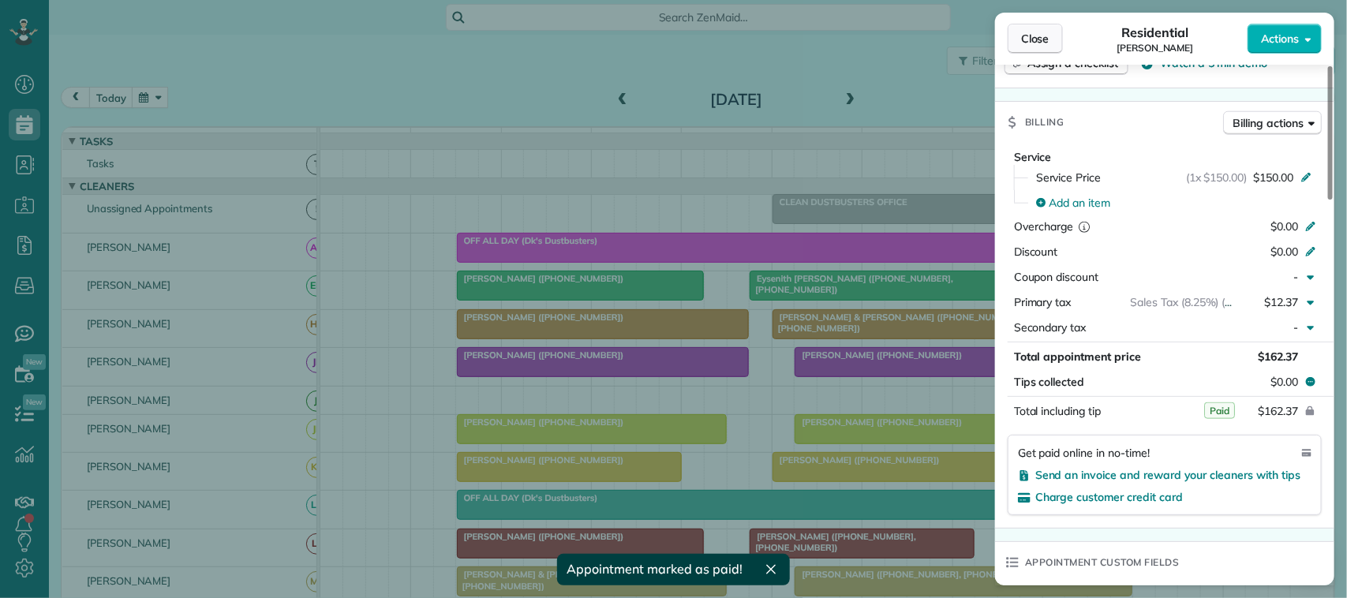
click at [1036, 44] on span "Close" at bounding box center [1035, 39] width 28 height 16
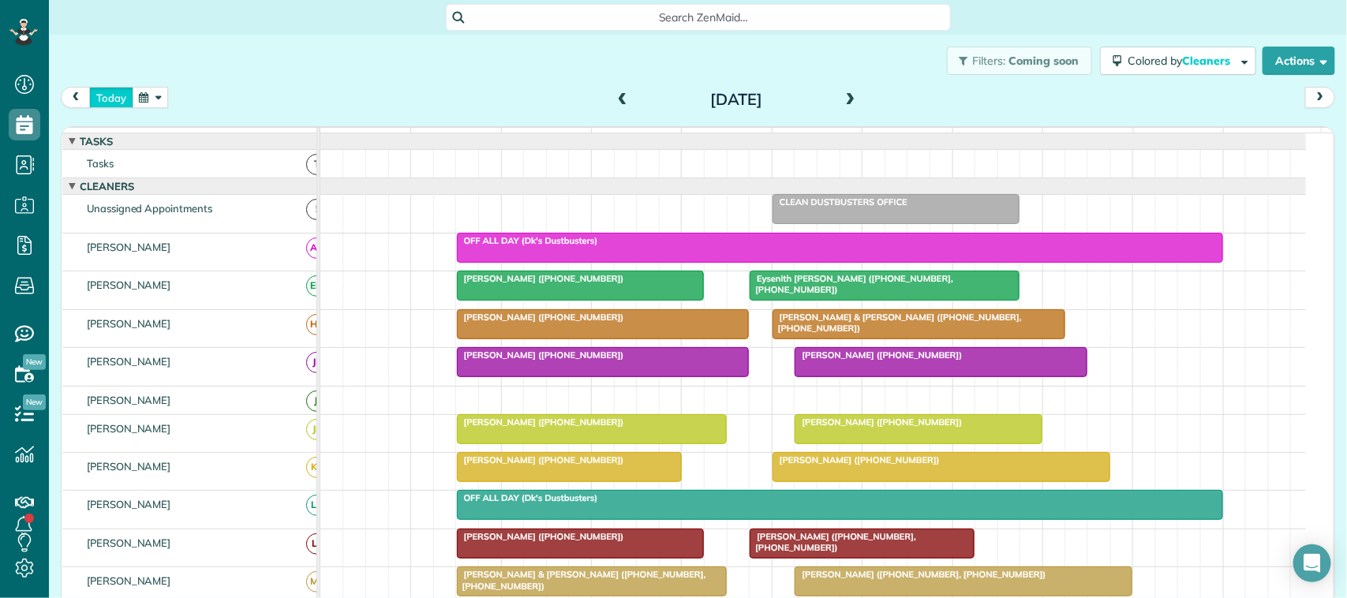
drag, startPoint x: 96, startPoint y: 99, endPoint x: 114, endPoint y: 115, distance: 24.7
click at [96, 99] on button "today" at bounding box center [111, 97] width 44 height 21
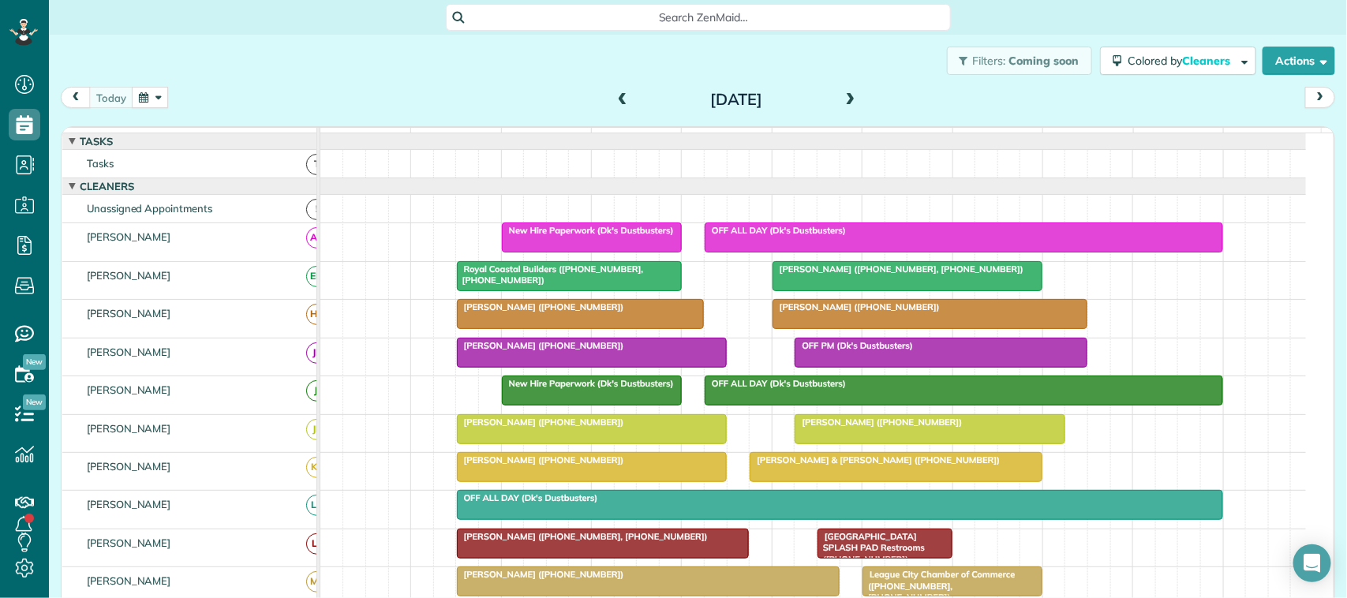
click at [144, 100] on button "button" at bounding box center [150, 97] width 36 height 21
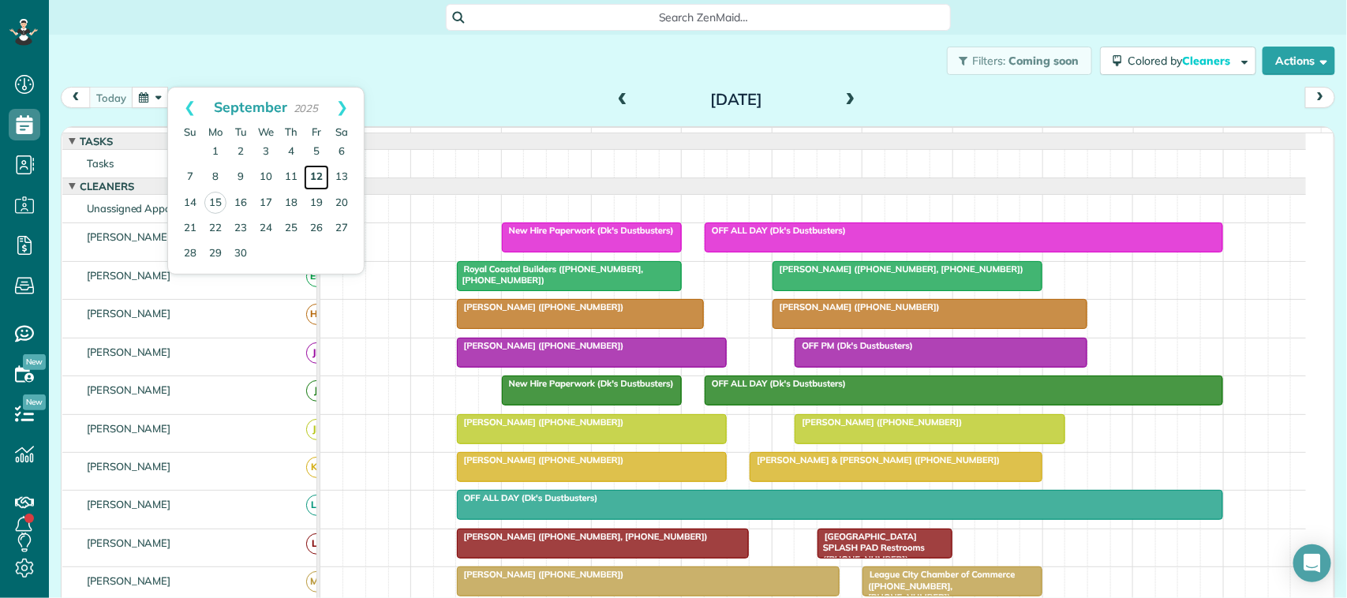
click at [317, 176] on link "12" at bounding box center [316, 177] width 25 height 25
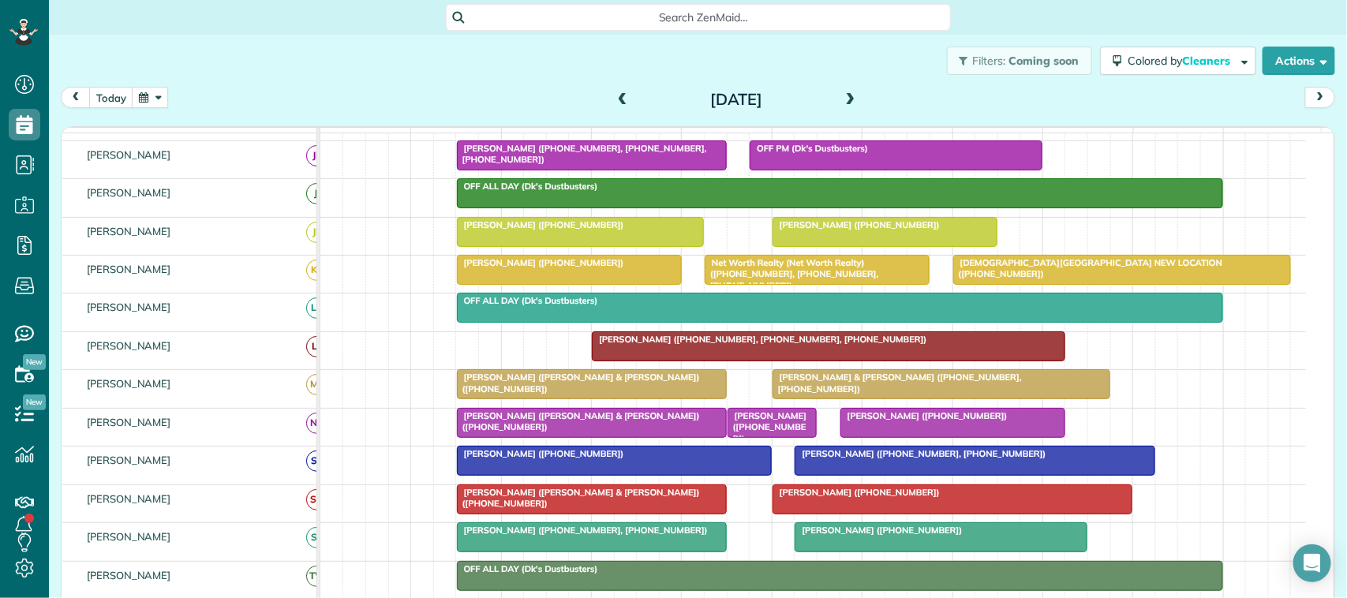
scroll to position [296, 0]
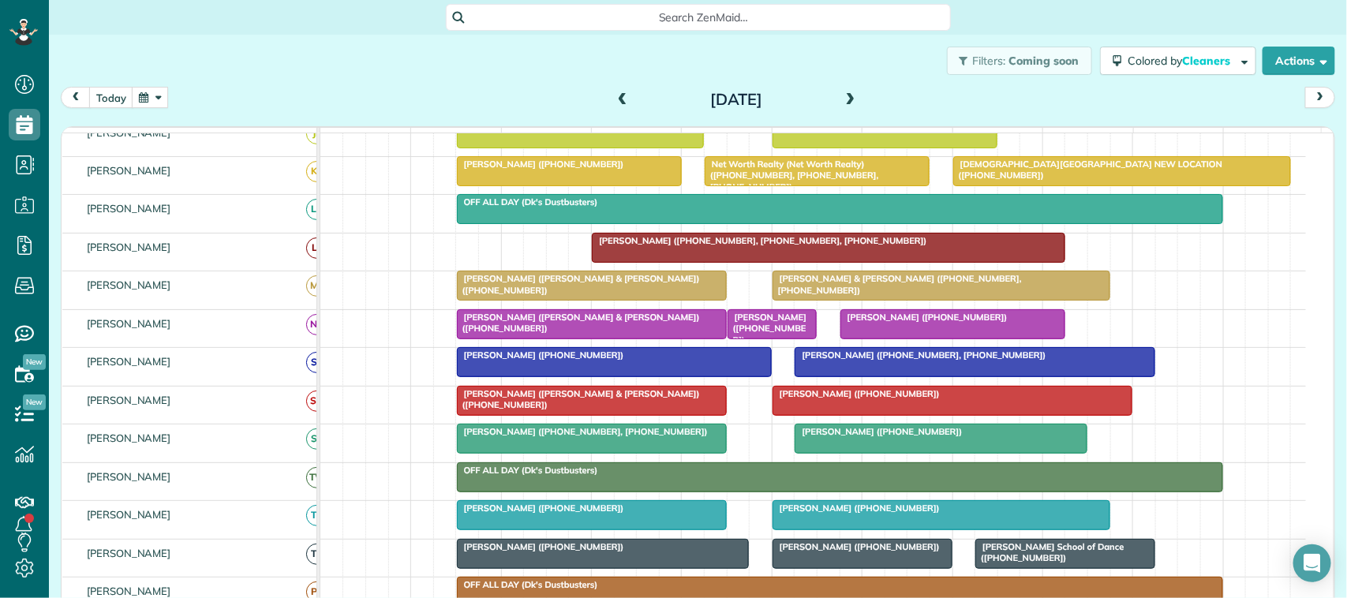
click at [853, 399] on div "[PERSON_NAME] ([PHONE_NUMBER])" at bounding box center [953, 393] width 351 height 11
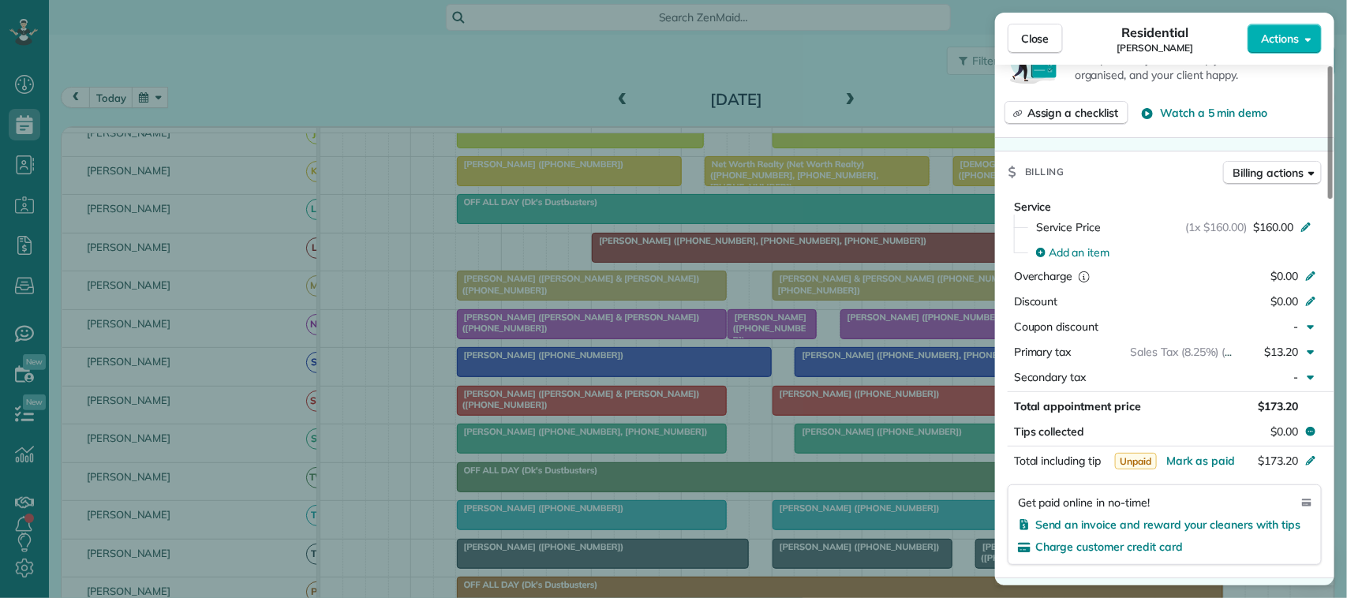
scroll to position [795, 0]
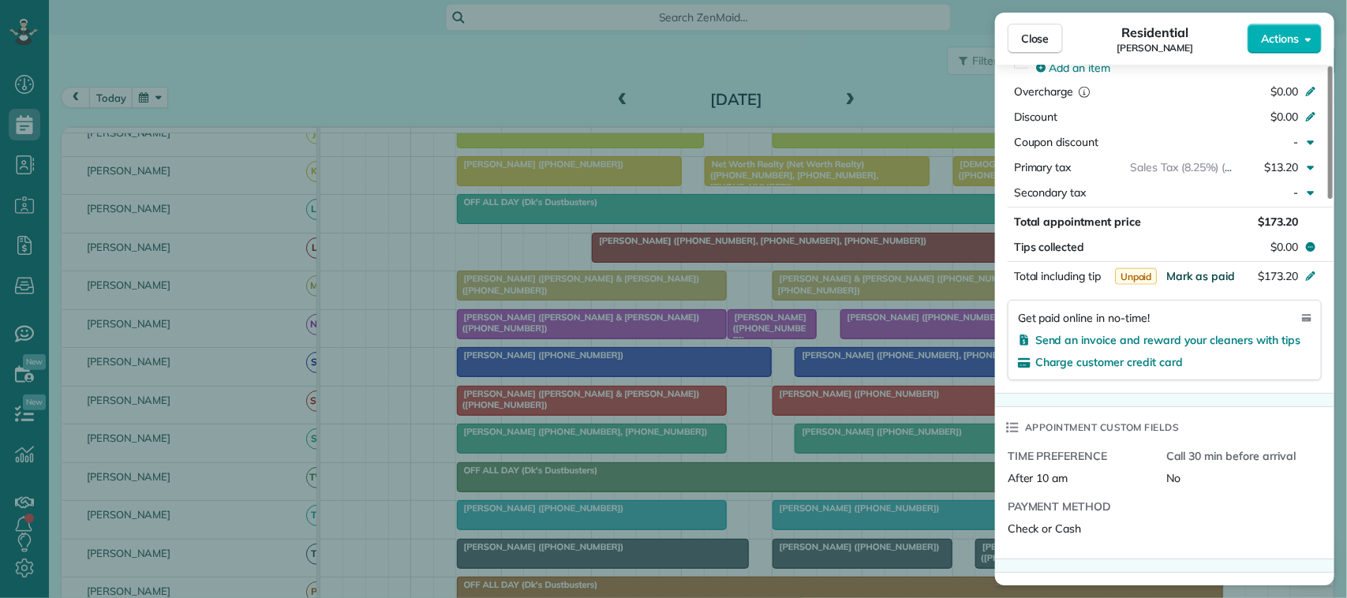
click at [1212, 277] on span "Mark as paid" at bounding box center [1201, 276] width 69 height 14
click at [1054, 46] on button "Close" at bounding box center [1035, 39] width 55 height 30
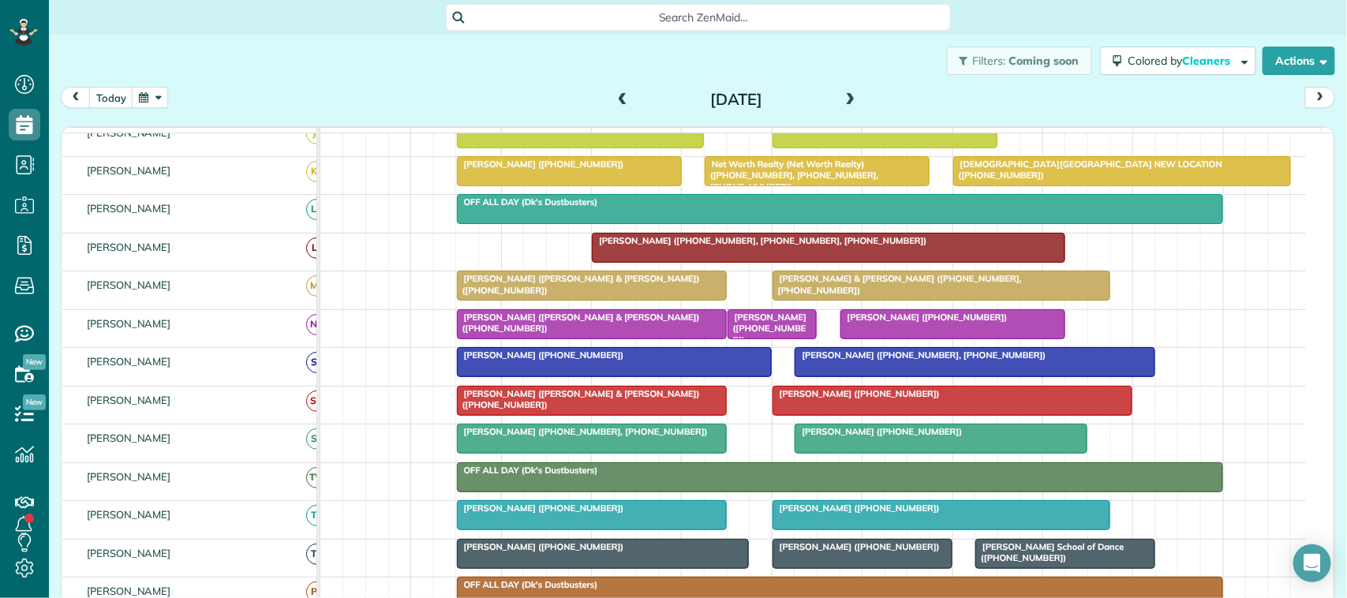
click at [95, 84] on div "Filters: Coming soon Colored by Cleaners Color by Cleaner Color by Team Color b…" at bounding box center [698, 61] width 1299 height 52
click at [96, 91] on button "today" at bounding box center [111, 97] width 44 height 21
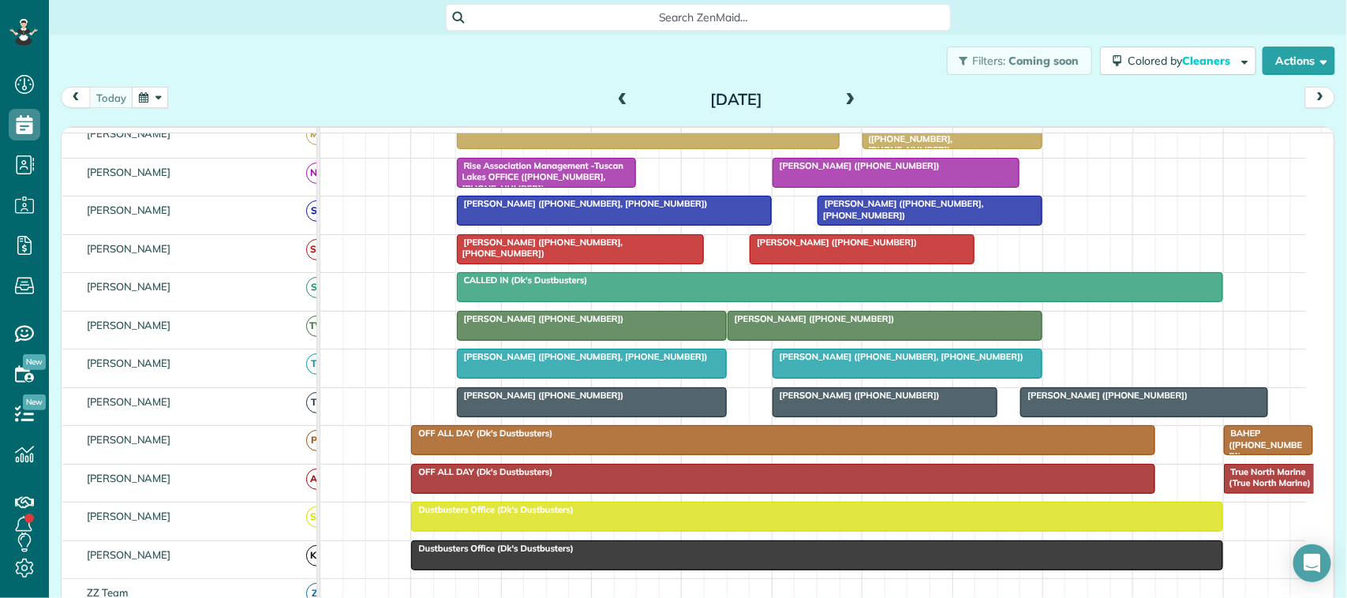
scroll to position [493, 0]
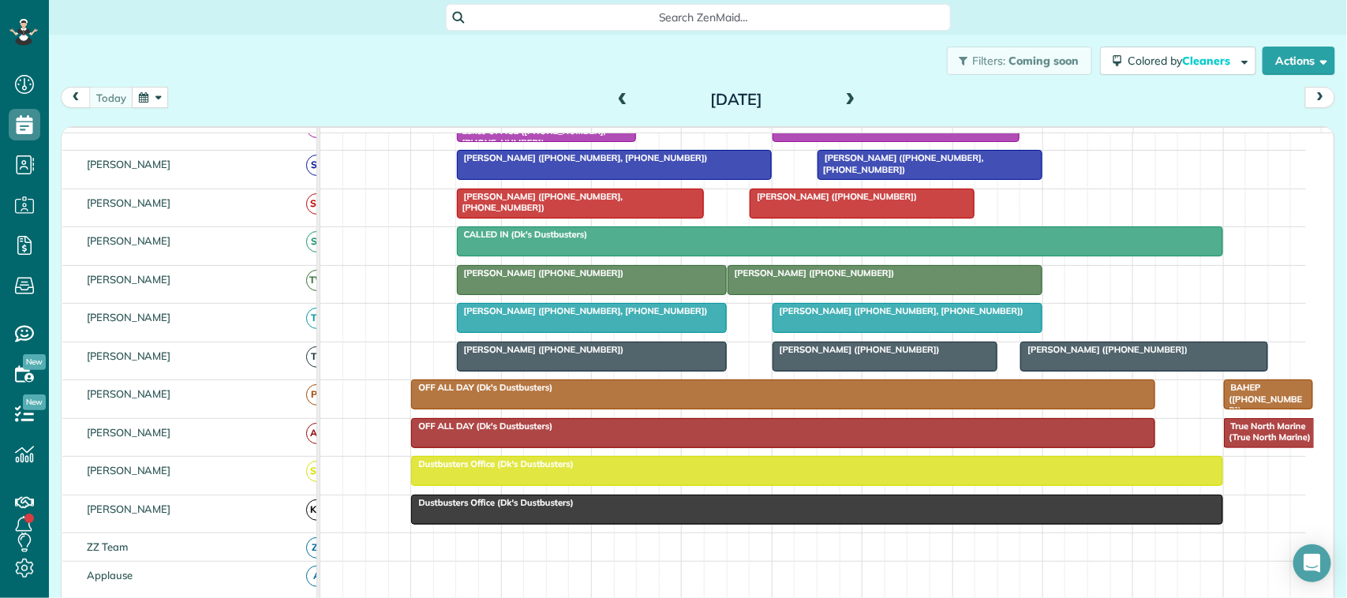
click at [506, 332] on div at bounding box center [592, 318] width 268 height 28
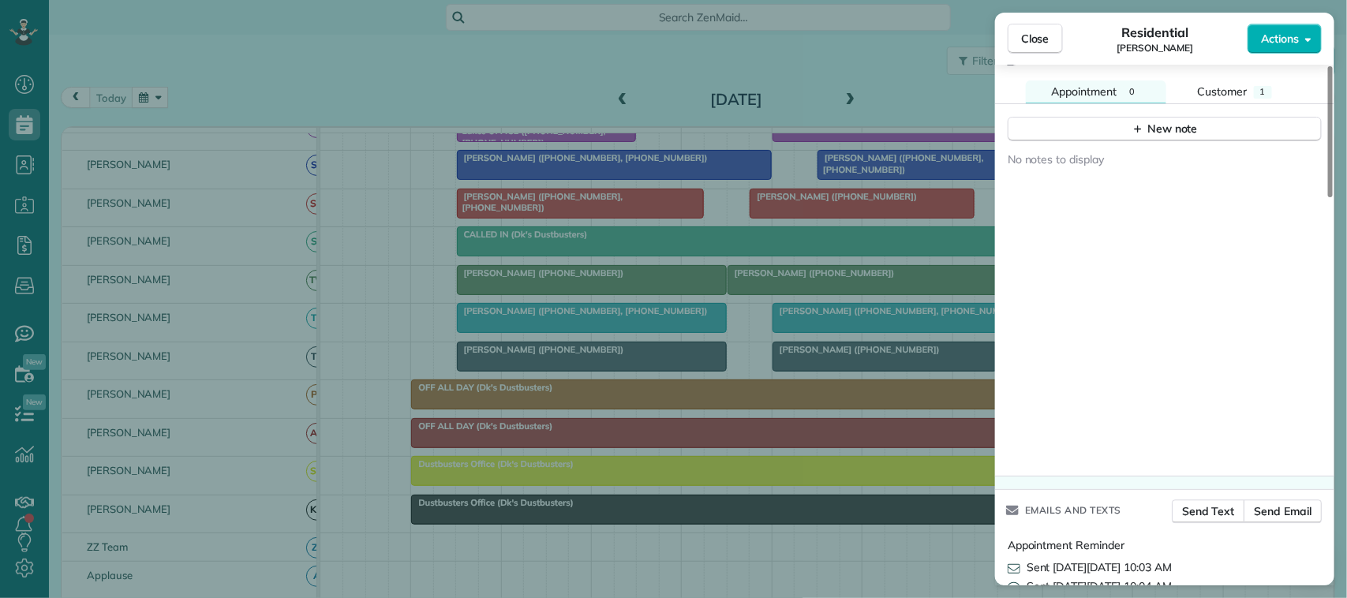
scroll to position [1445, 0]
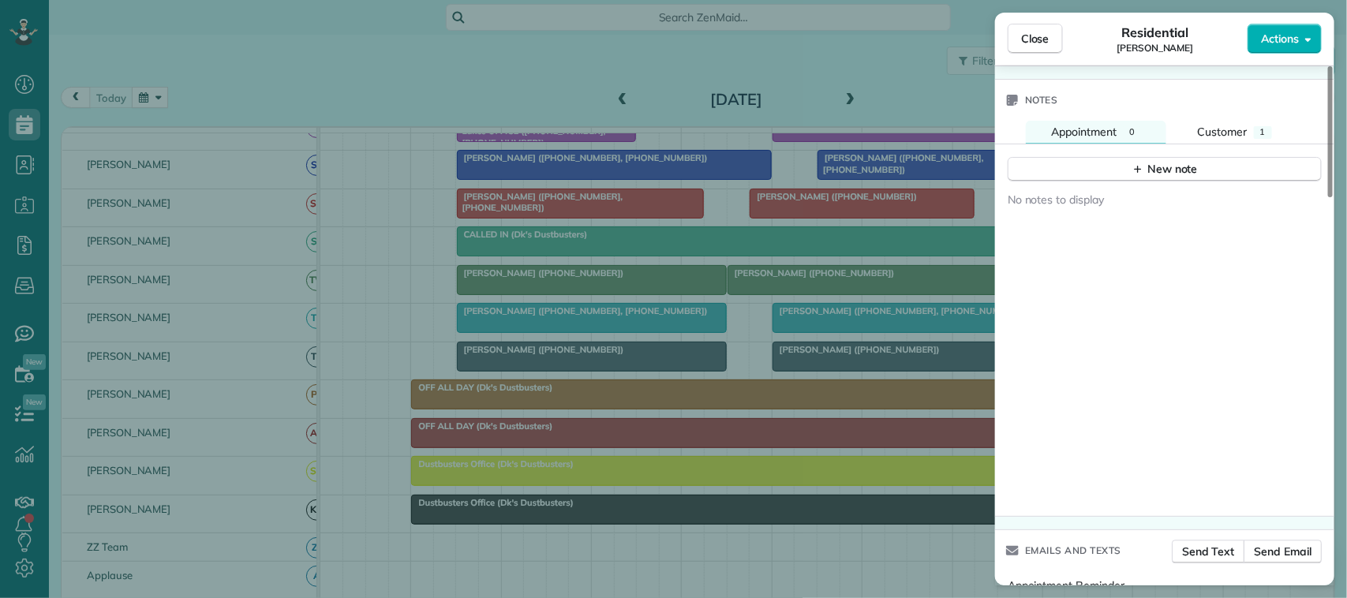
click at [1225, 144] on div "New note" at bounding box center [1164, 163] width 339 height 38
click at [1220, 129] on div "Customer" at bounding box center [1223, 132] width 50 height 17
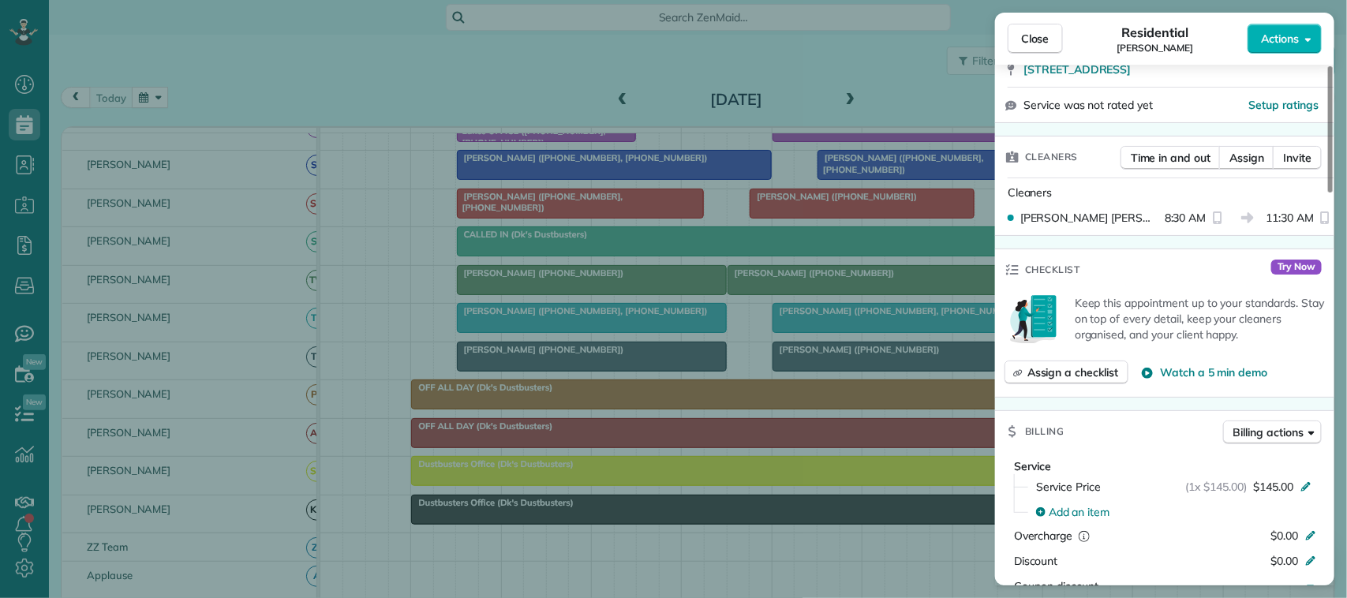
scroll to position [0, 0]
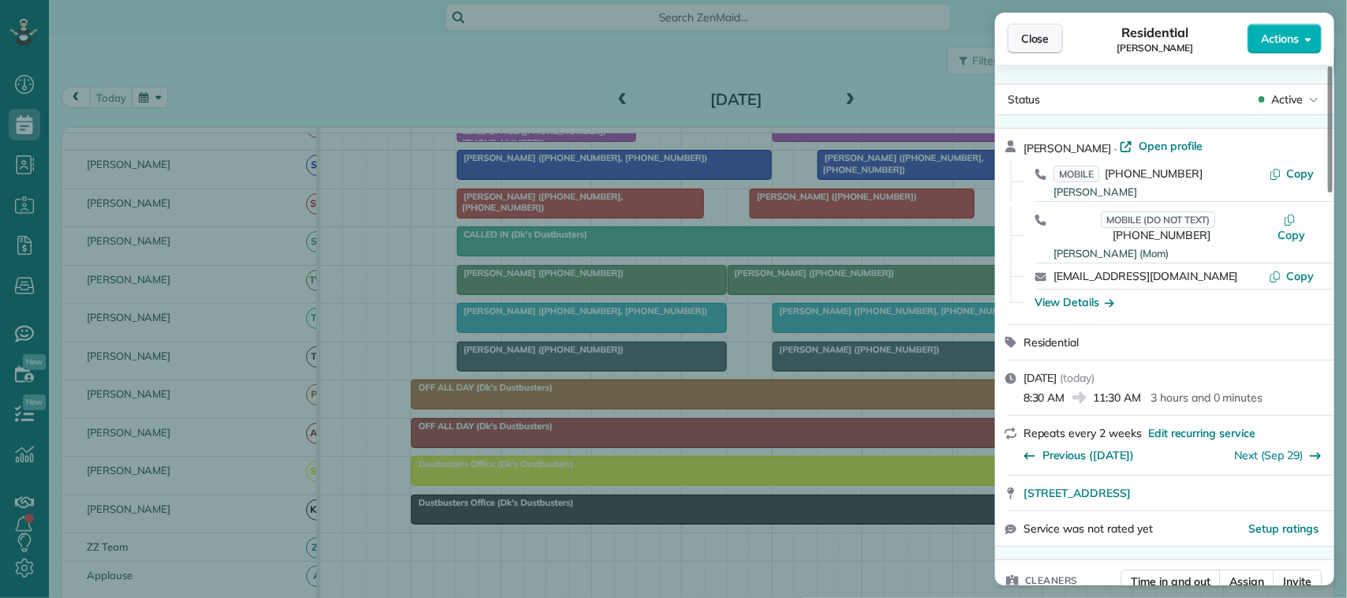
click at [1029, 39] on span "Close" at bounding box center [1035, 39] width 28 height 16
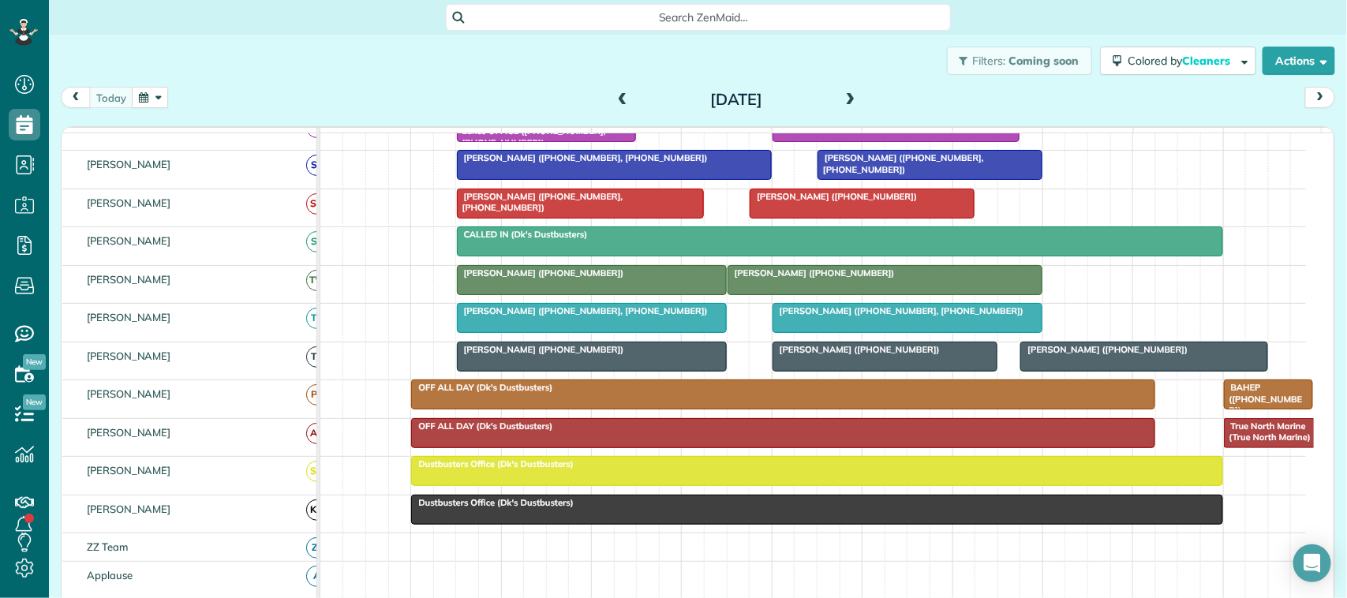
click at [545, 332] on div at bounding box center [592, 318] width 268 height 28
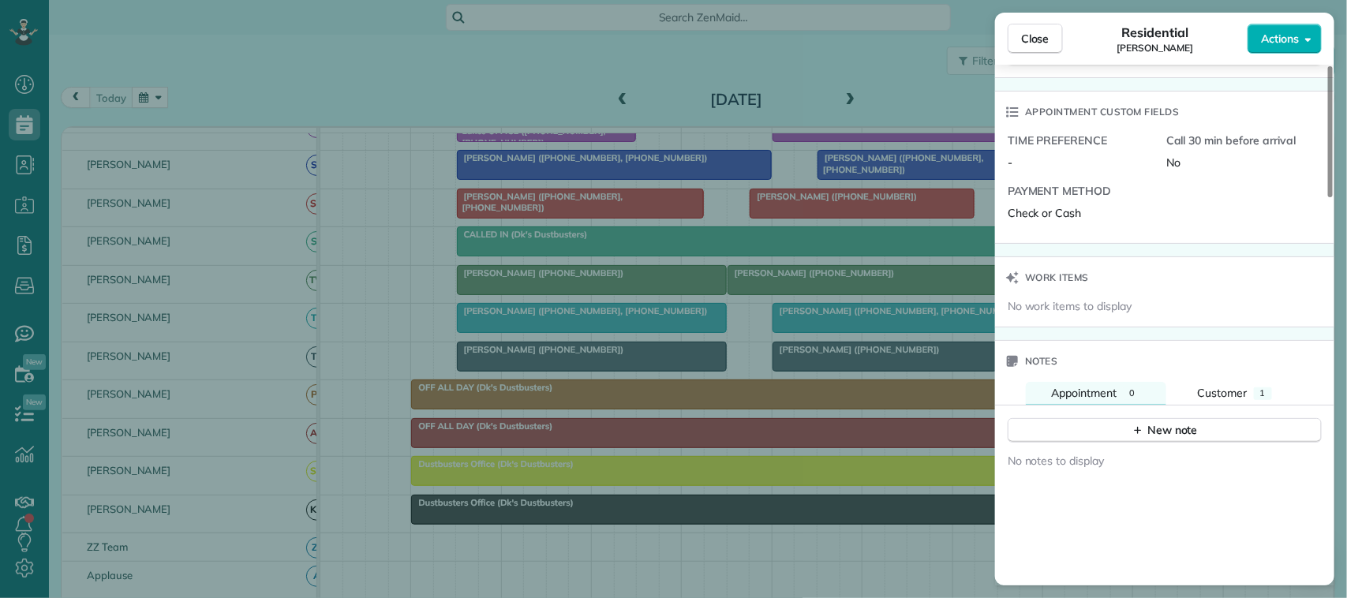
scroll to position [1381, 0]
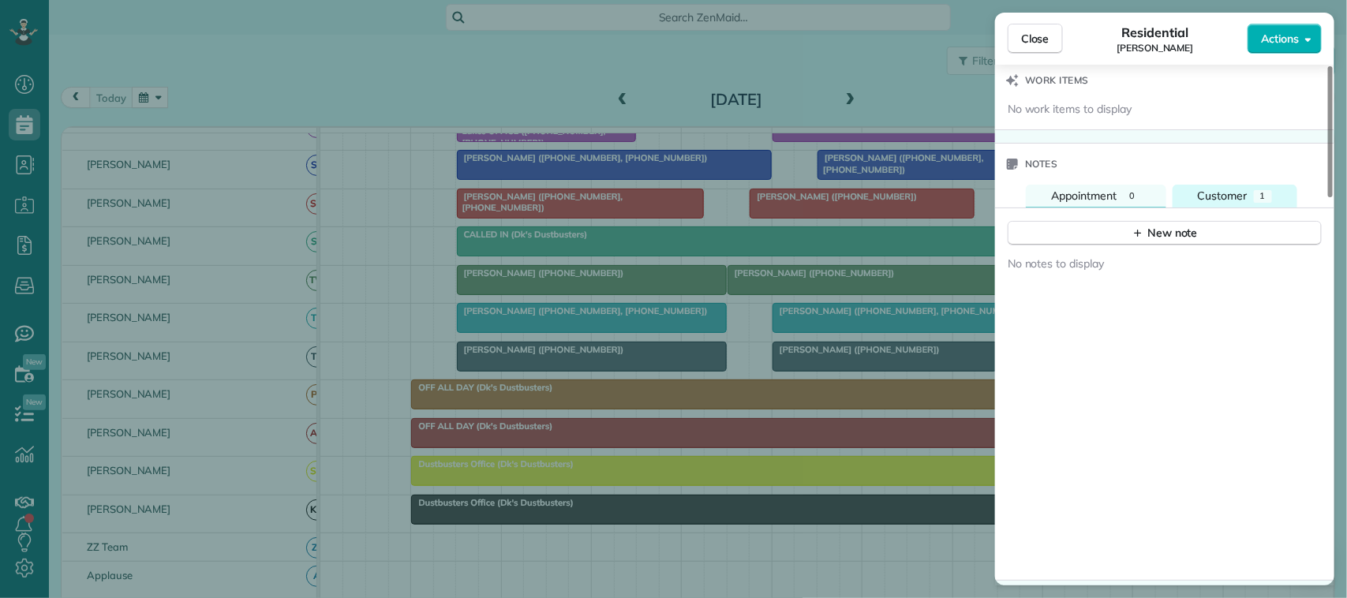
click at [1220, 189] on span "Customer" at bounding box center [1223, 196] width 50 height 14
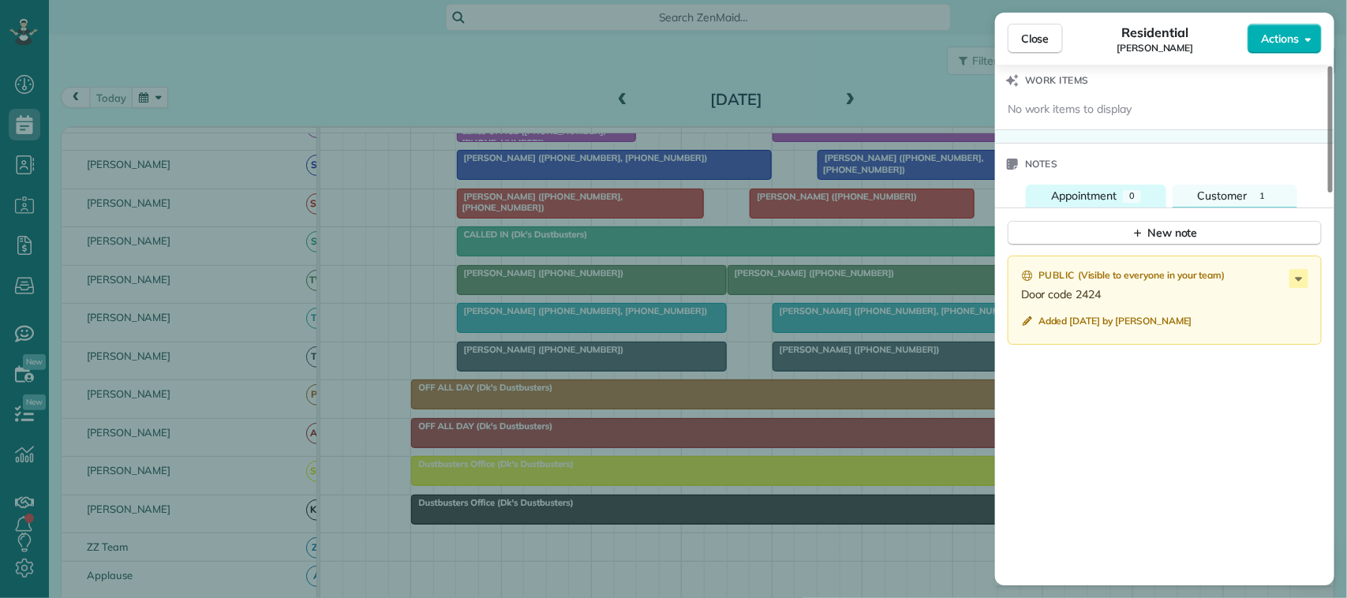
click at [1080, 189] on span "Appointment" at bounding box center [1084, 196] width 66 height 14
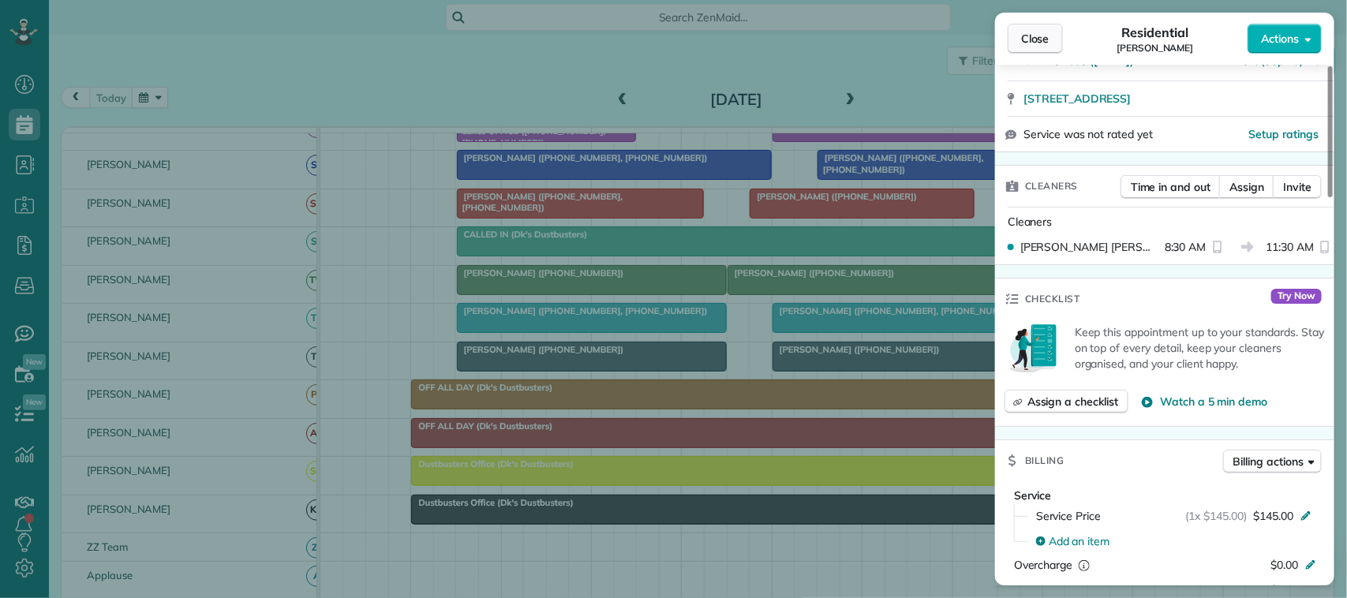
scroll to position [388, 0]
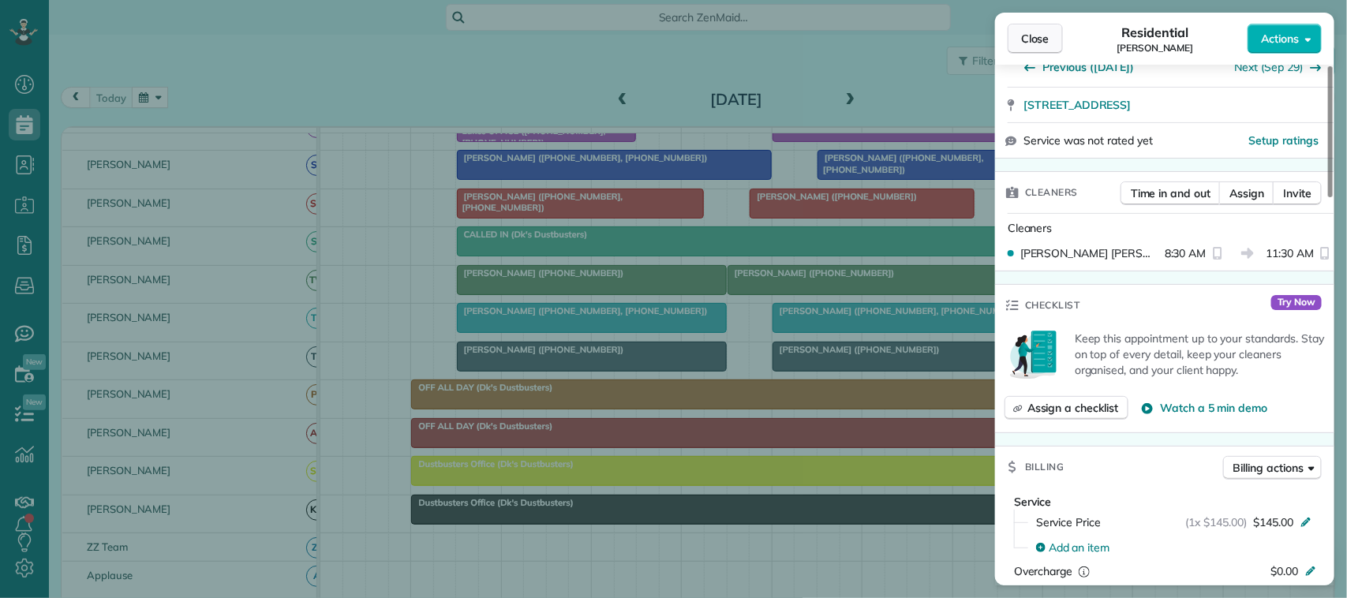
click at [1054, 44] on button "Close" at bounding box center [1035, 39] width 55 height 30
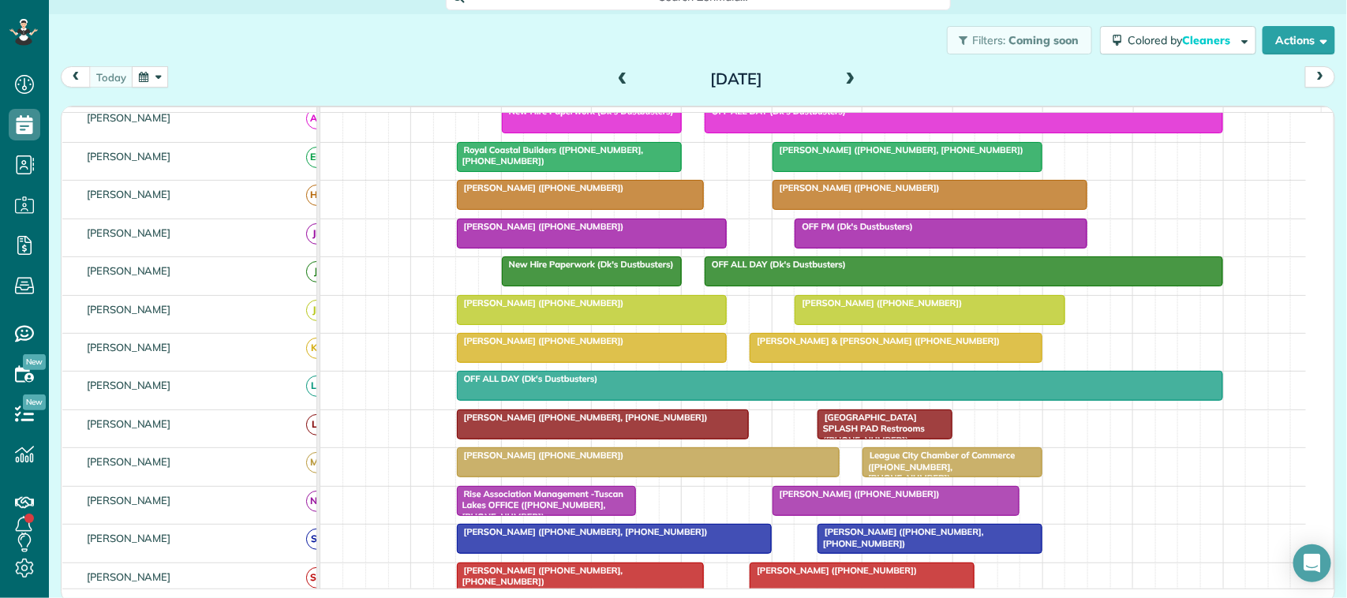
scroll to position [26, 0]
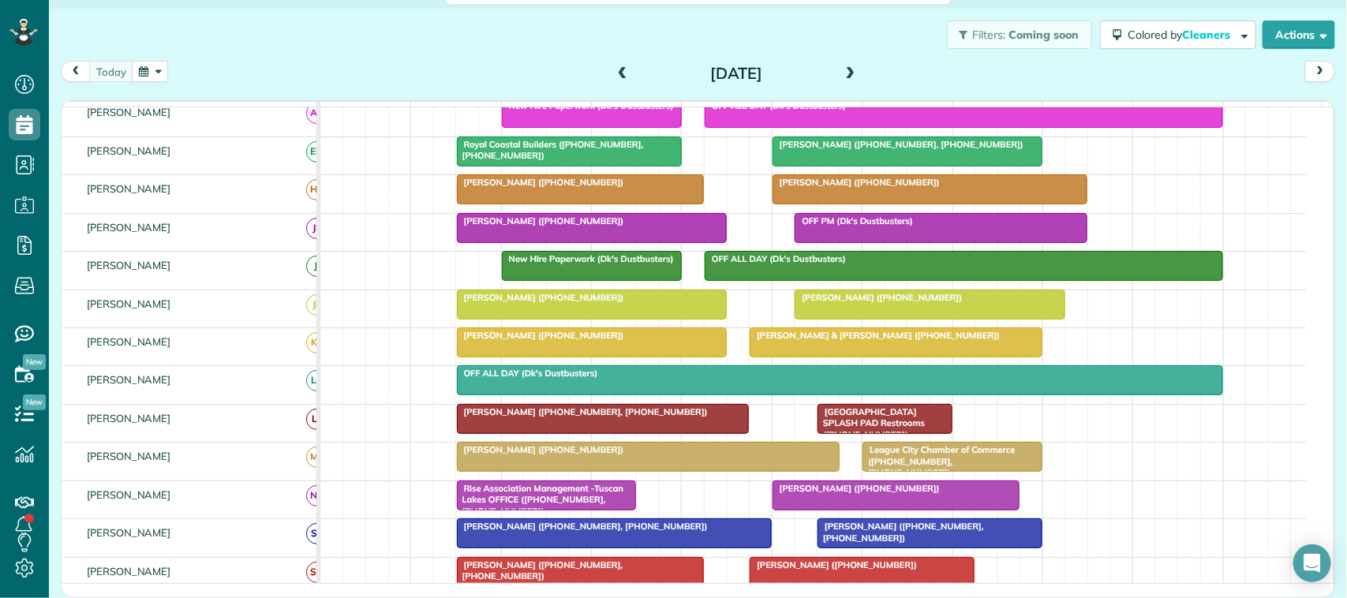
click at [118, 83] on div "today Monday Sep 15, 2025" at bounding box center [698, 75] width 1275 height 29
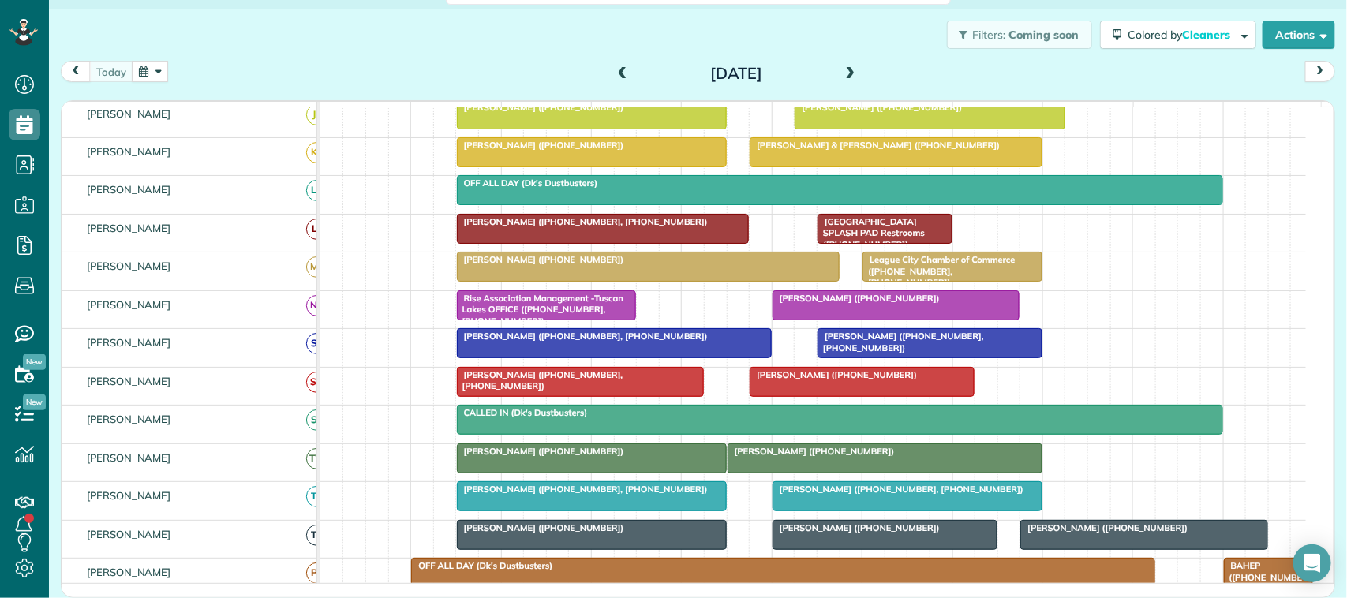
scroll to position [296, 0]
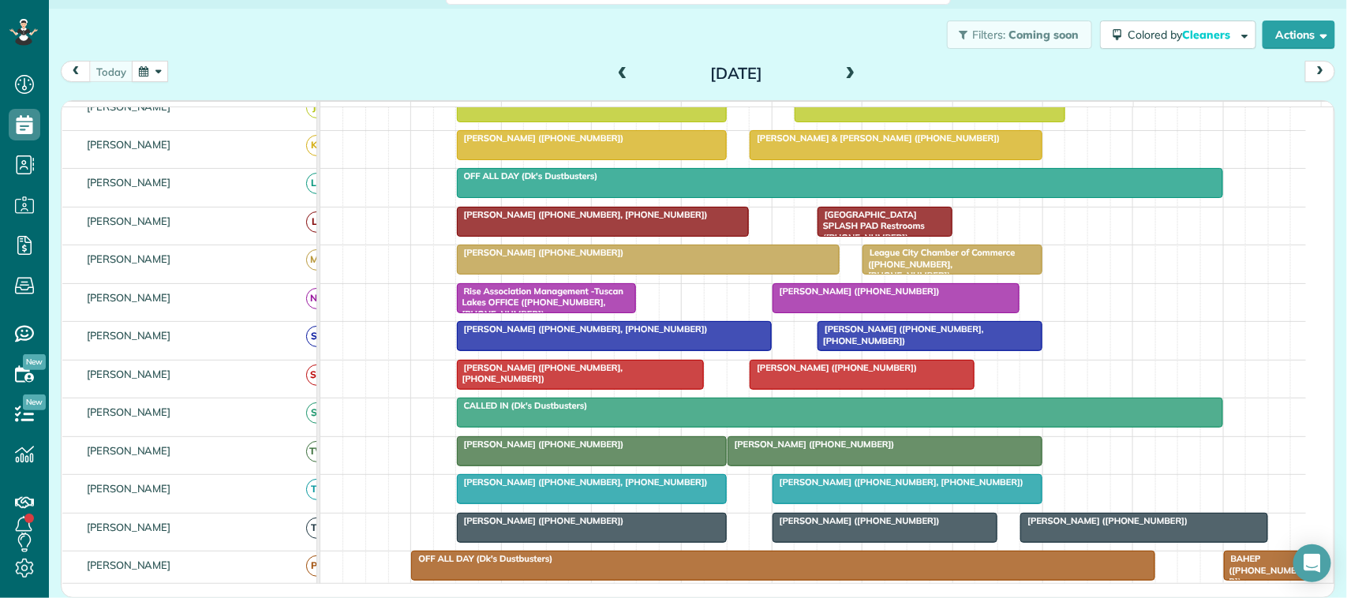
click at [555, 504] on div at bounding box center [592, 489] width 268 height 28
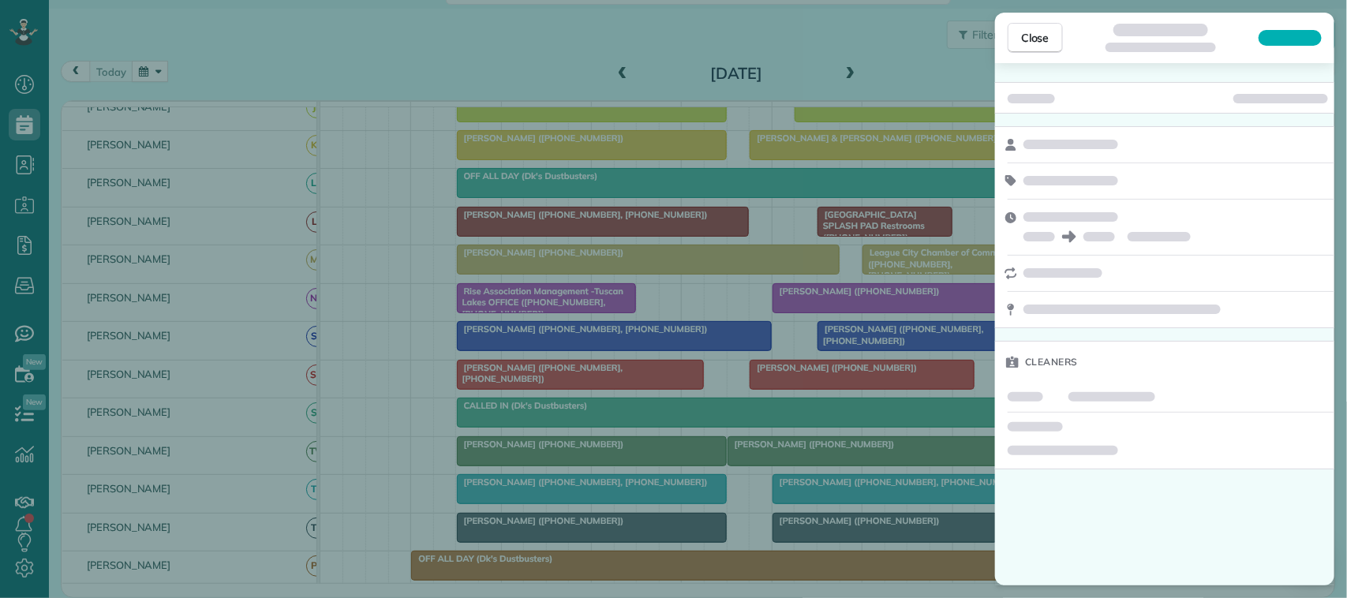
click at [570, 499] on div "Close Cleaners" at bounding box center [673, 299] width 1347 height 598
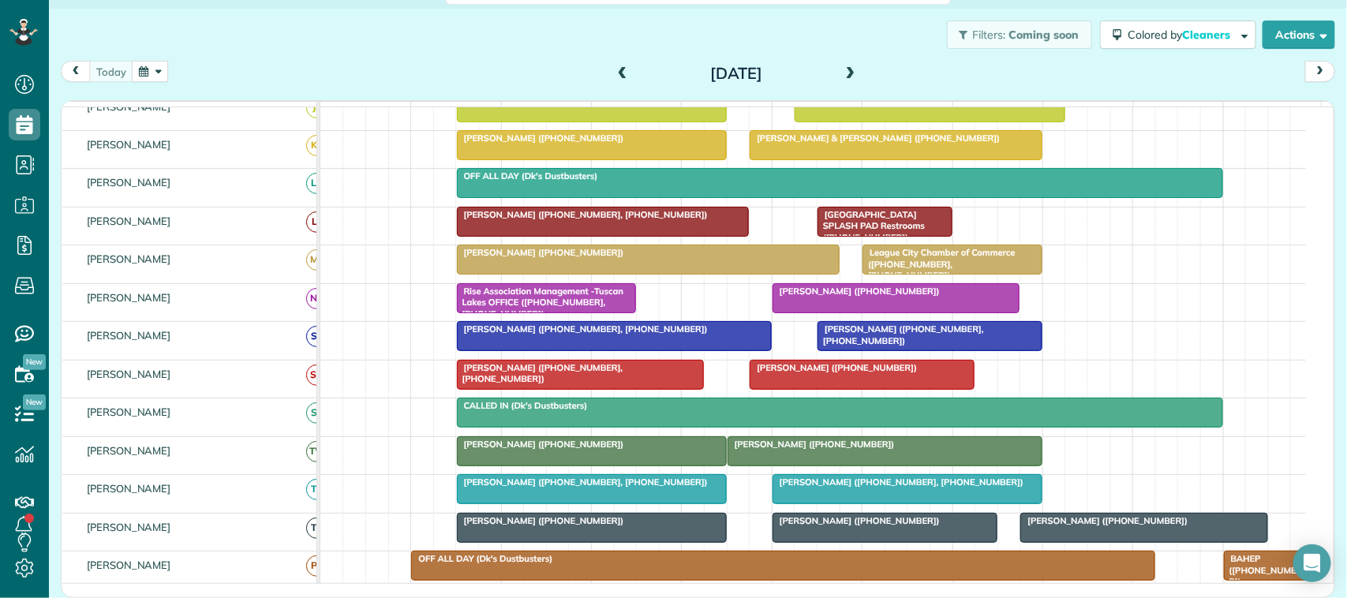
click at [635, 504] on div at bounding box center [592, 489] width 268 height 28
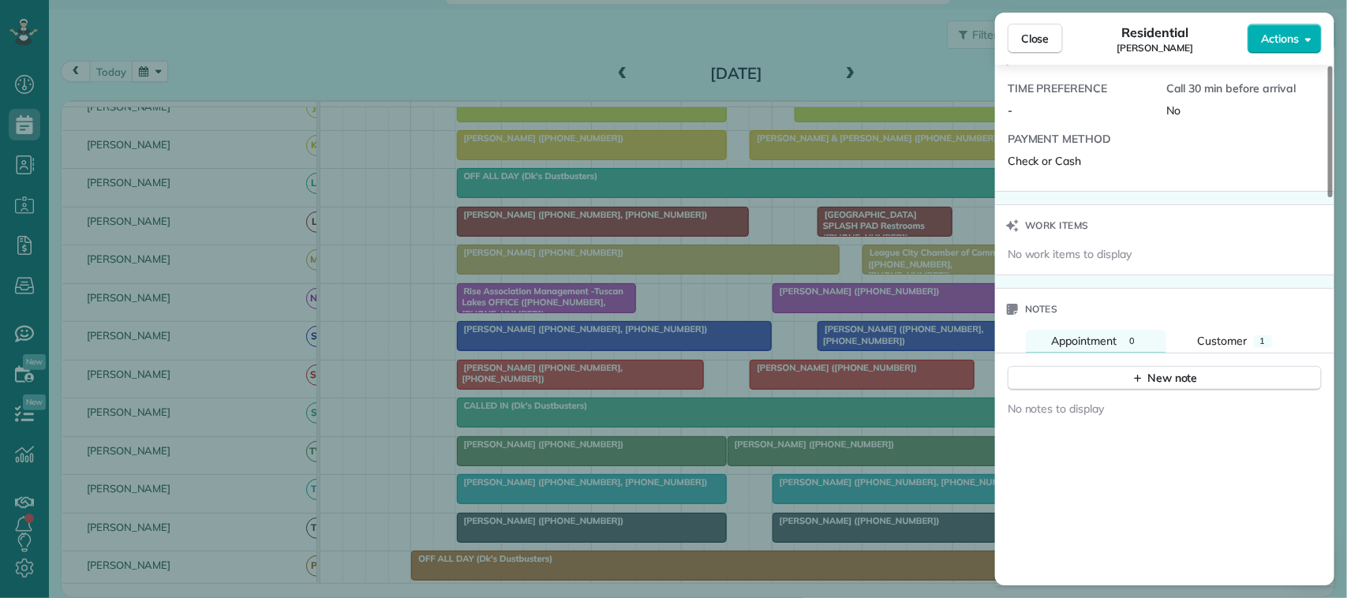
scroll to position [1283, 0]
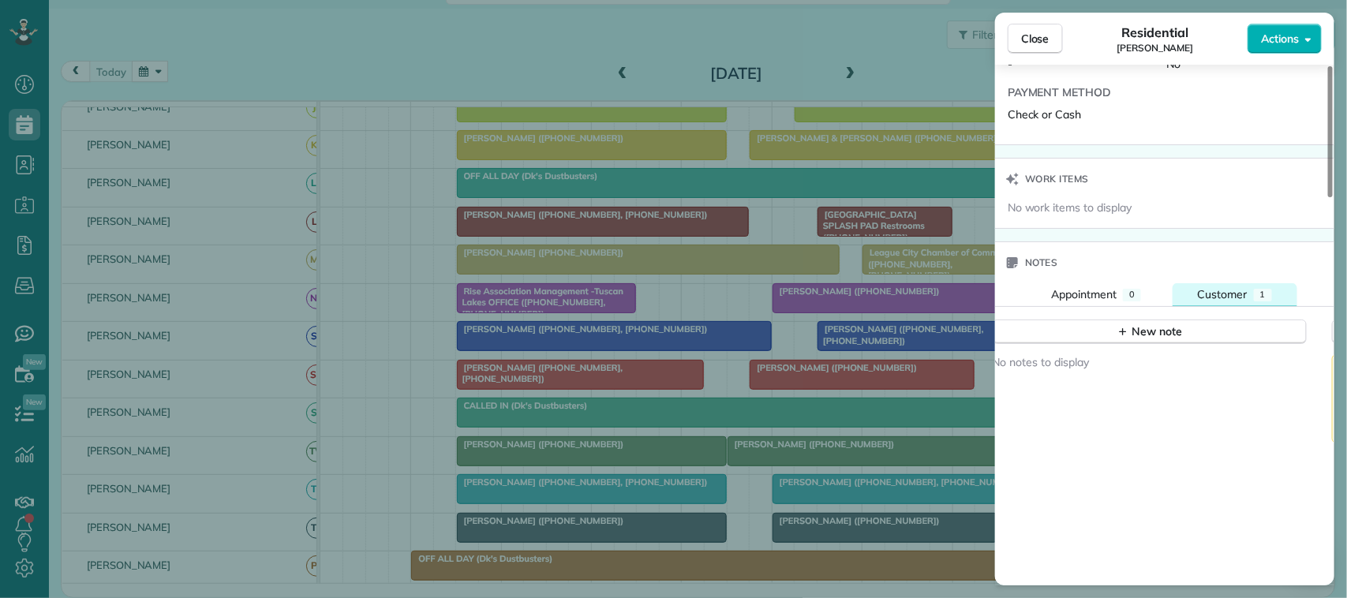
click at [1221, 293] on div "Customer" at bounding box center [1223, 295] width 50 height 16
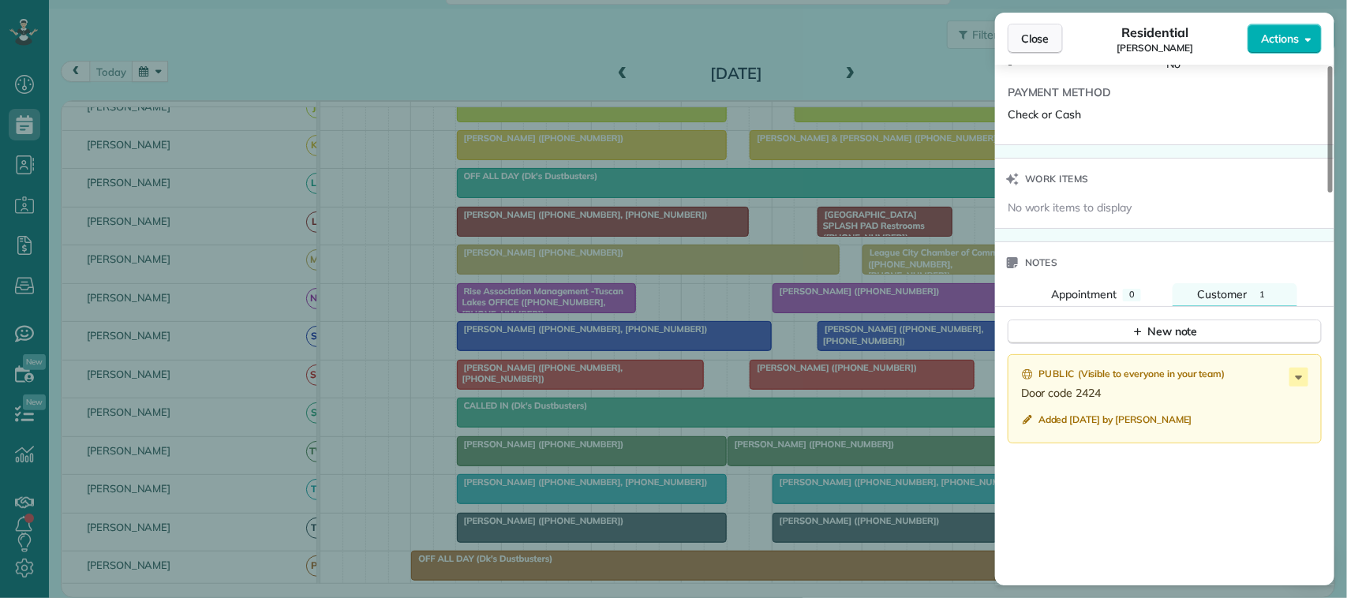
click at [1032, 32] on span "Close" at bounding box center [1035, 39] width 28 height 16
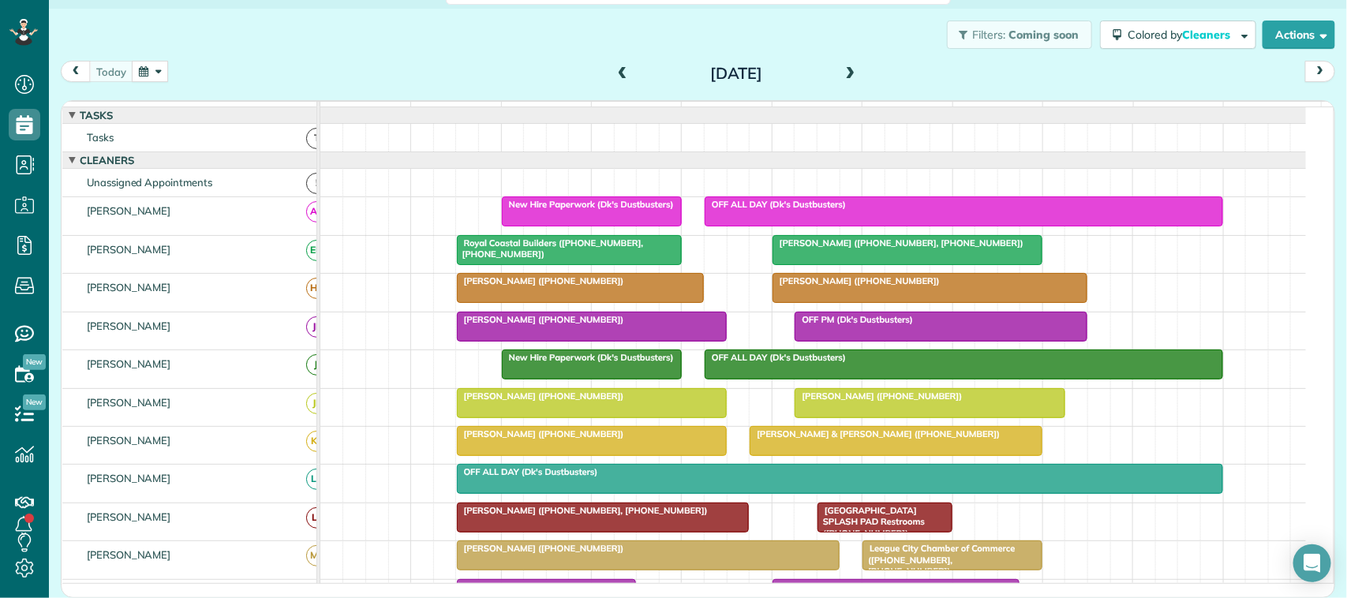
scroll to position [99, 0]
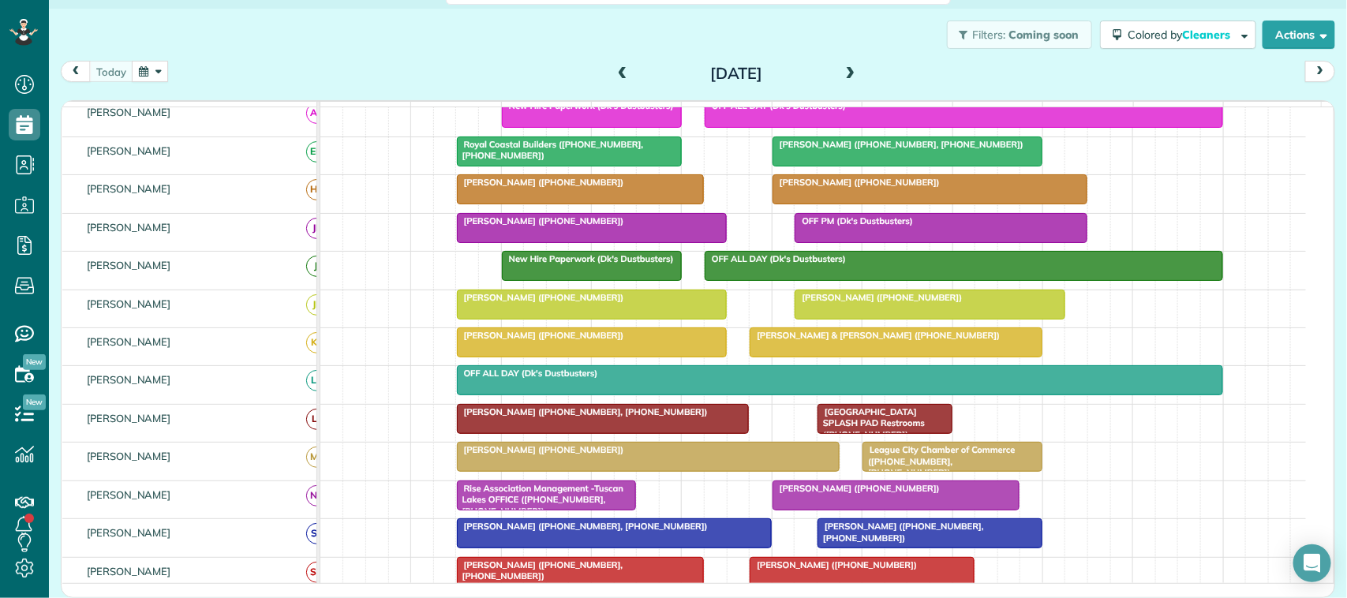
click at [503, 242] on div at bounding box center [592, 228] width 268 height 28
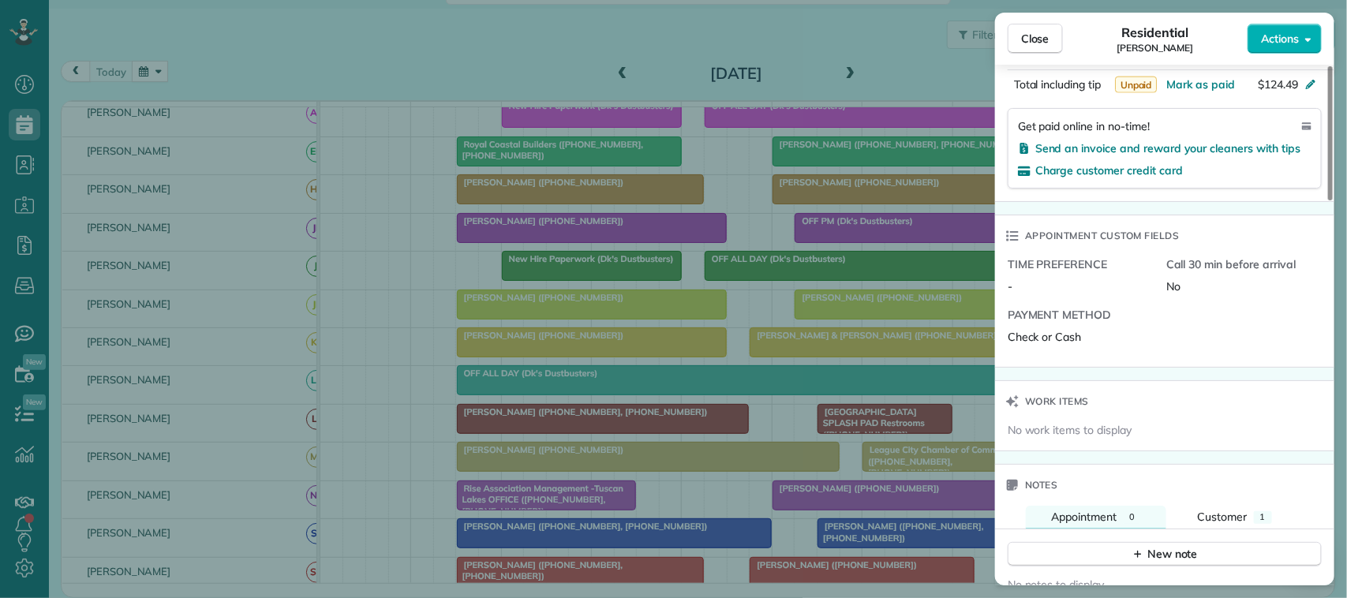
scroll to position [1086, 0]
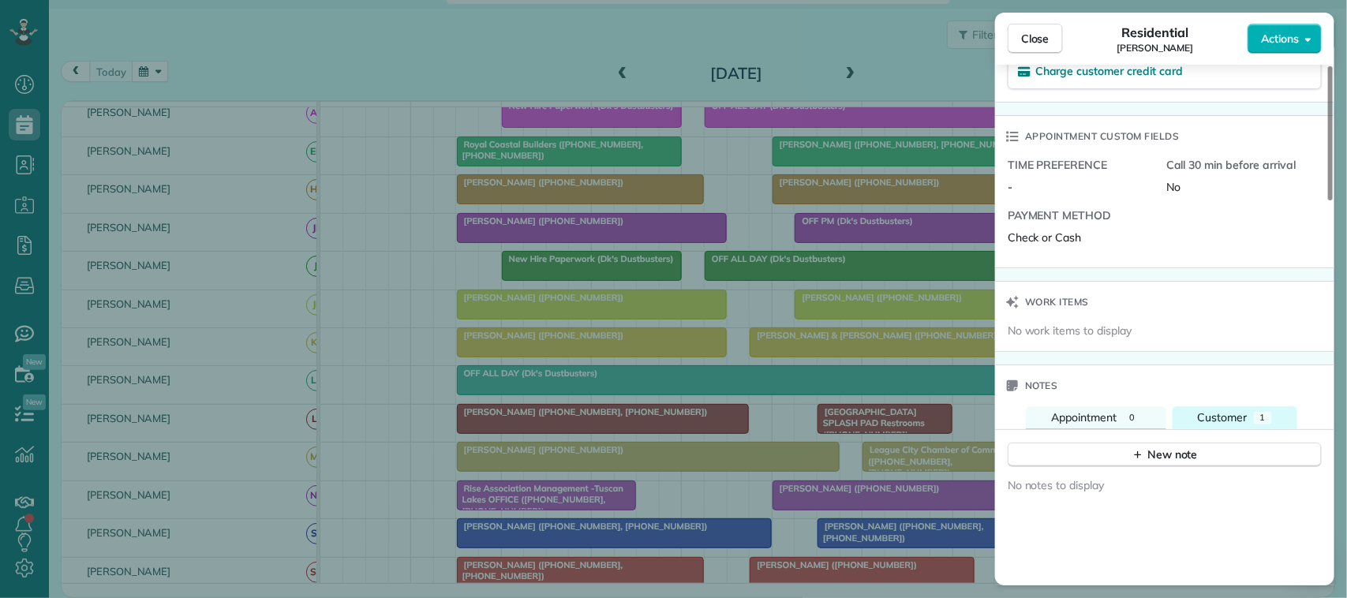
click at [1265, 423] on span "1" at bounding box center [1264, 417] width 6 height 11
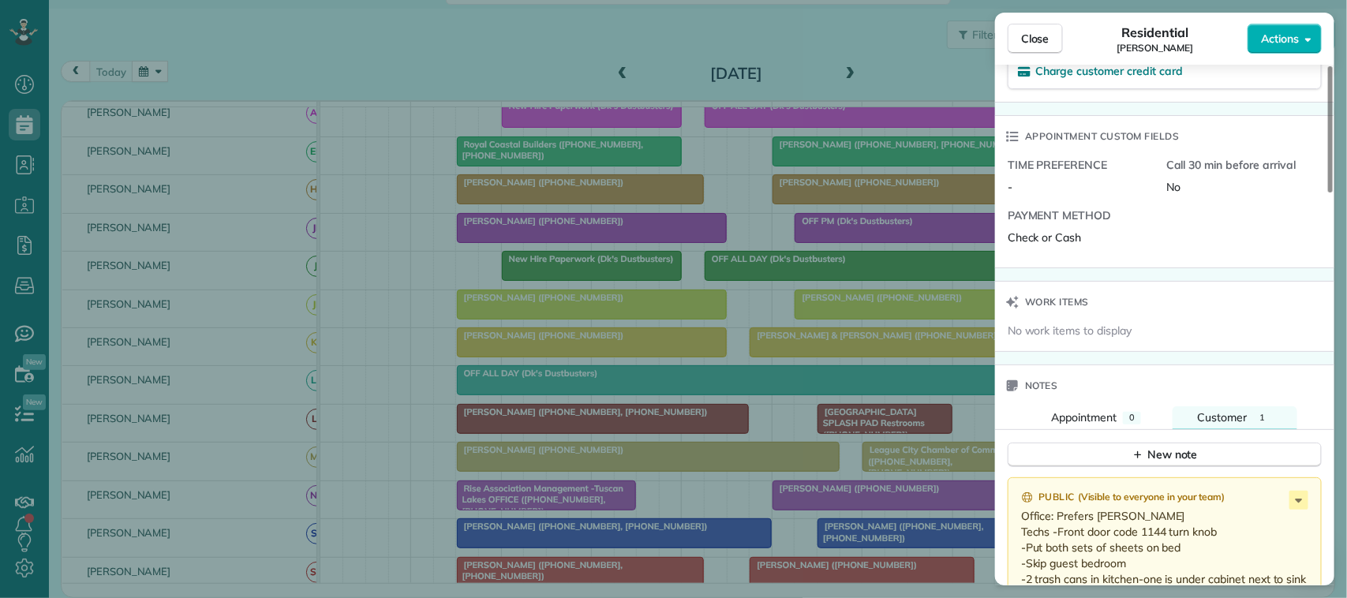
scroll to position [1185, 0]
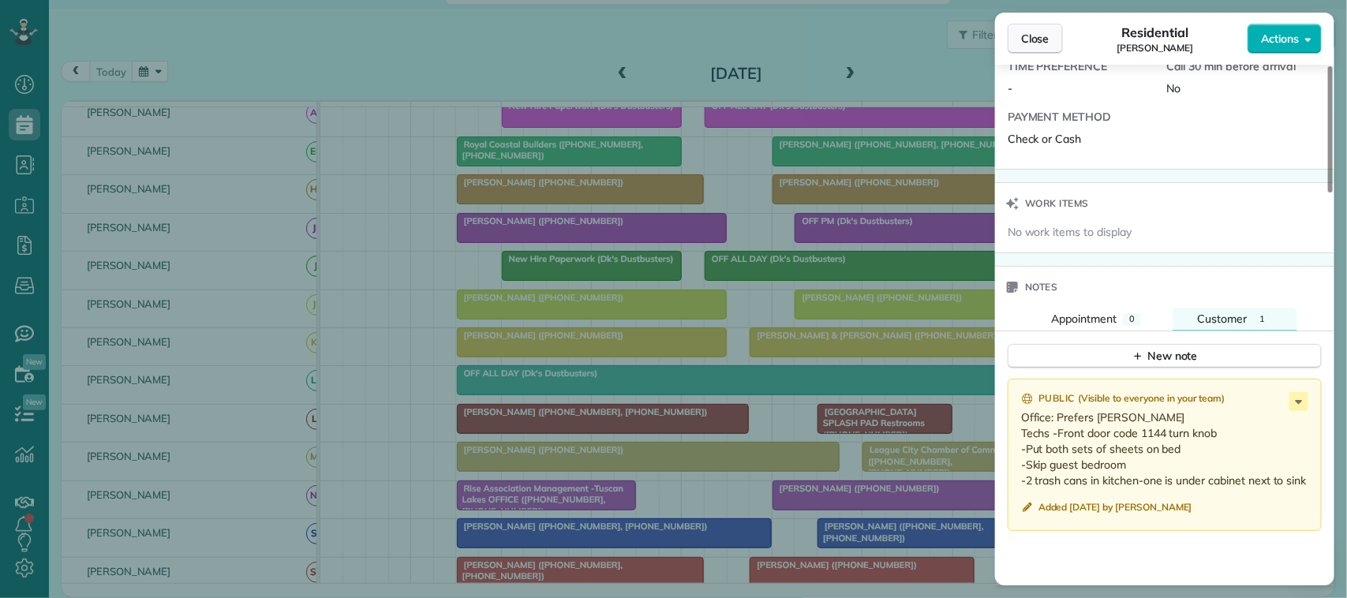
click at [1021, 53] on button "Close" at bounding box center [1035, 39] width 55 height 30
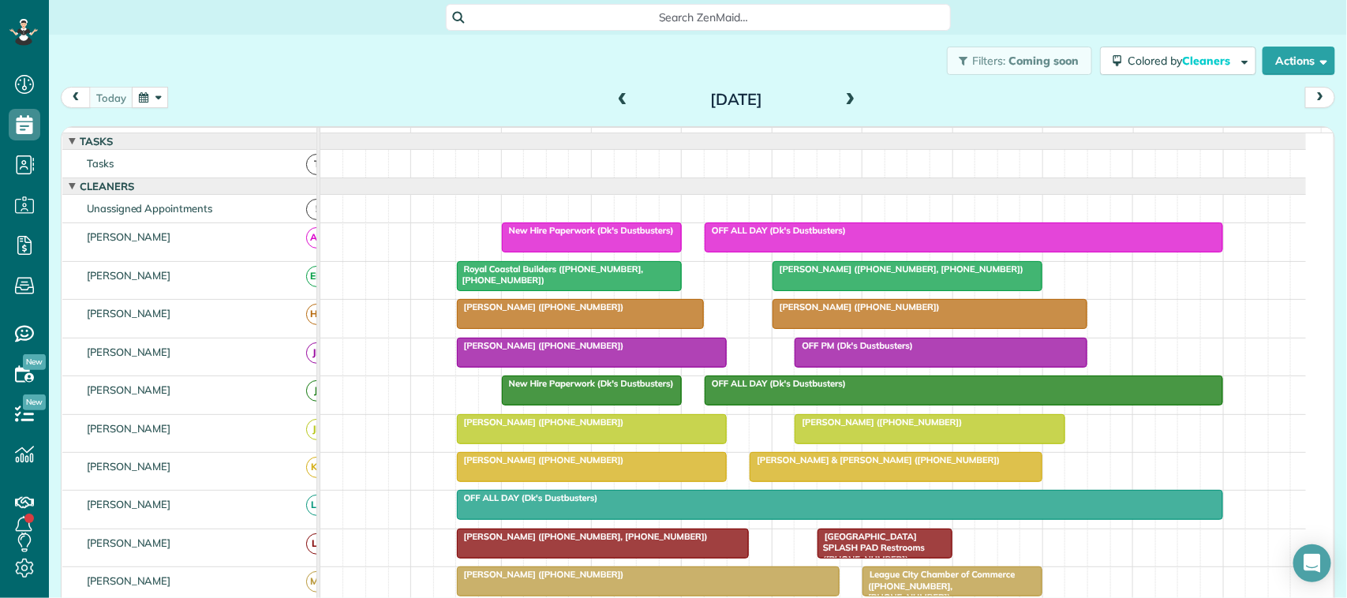
click at [241, 55] on div "Filters: Coming soon Colored by Cleaners Color by Cleaner Color by Team Color b…" at bounding box center [698, 61] width 1299 height 52
click at [267, 84] on div "Filters: Coming soon Colored by Cleaners Color by Cleaner Color by Team Color b…" at bounding box center [698, 61] width 1299 height 52
click at [542, 252] on div at bounding box center [592, 237] width 178 height 28
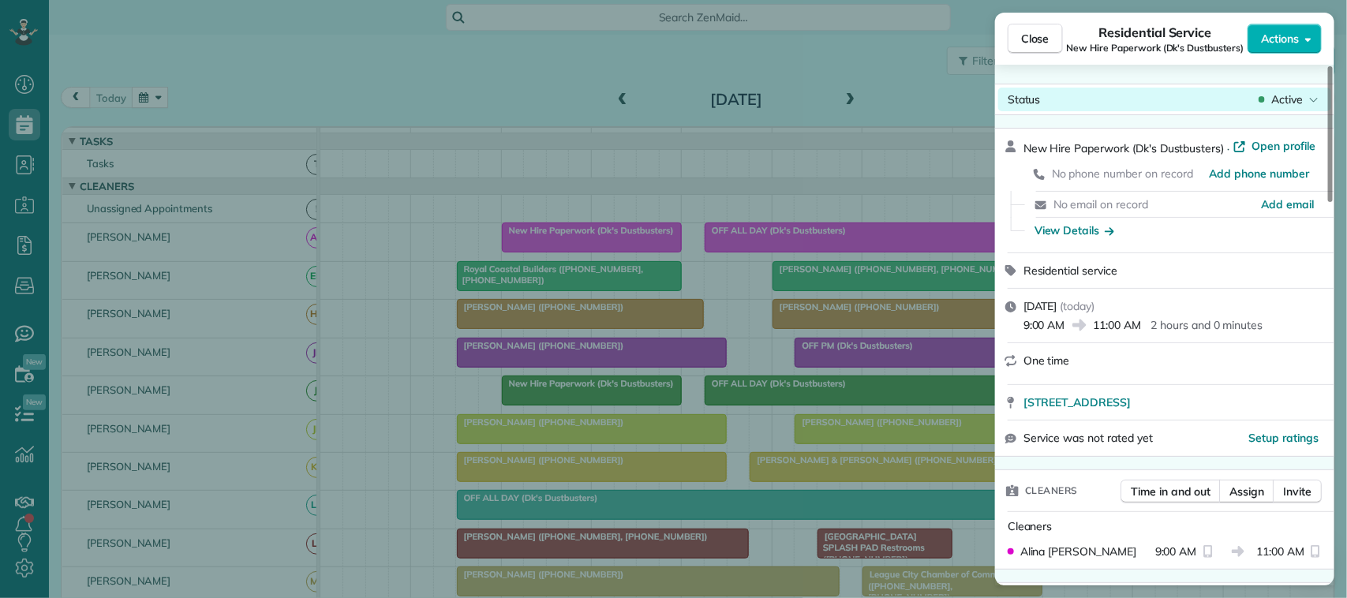
click at [1291, 100] on span "Active" at bounding box center [1288, 100] width 32 height 16
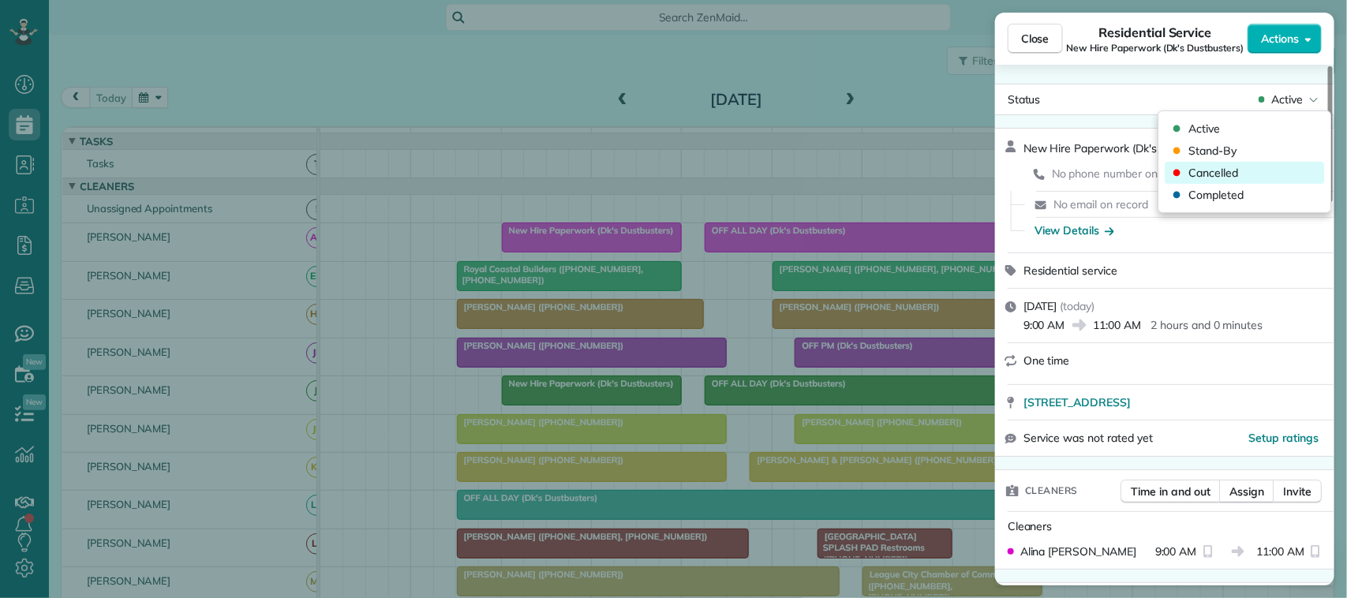
click at [1280, 168] on div "Cancelled" at bounding box center [1245, 173] width 159 height 22
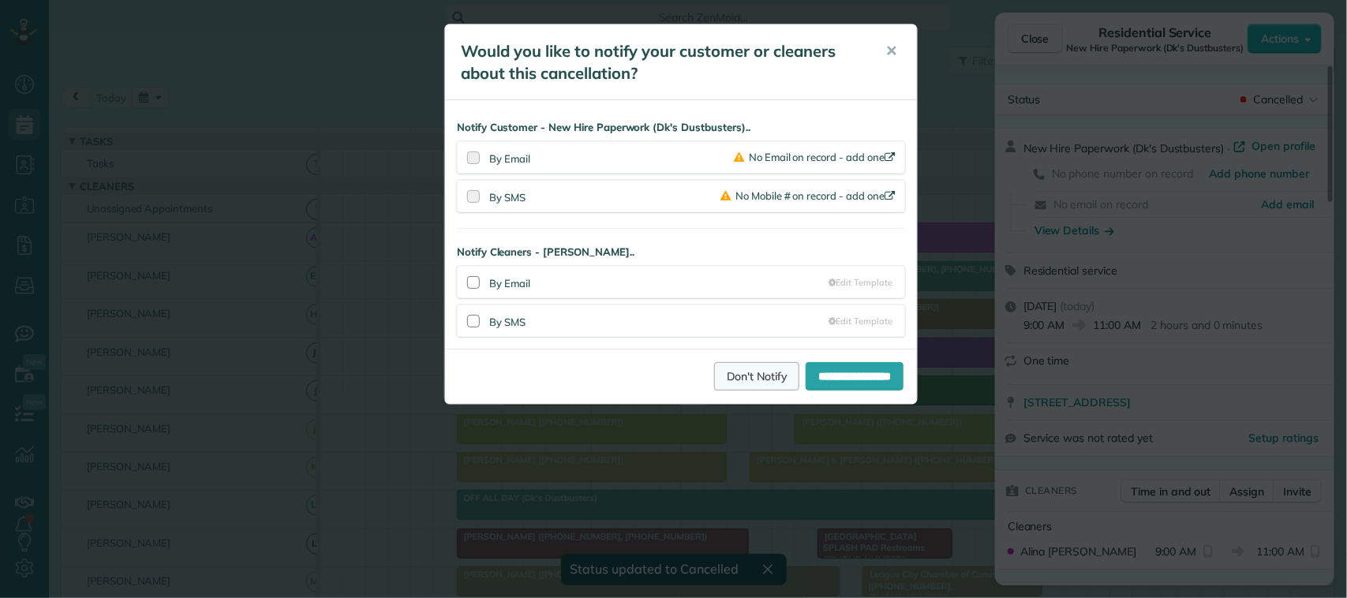
click at [727, 384] on link "Don't Notify" at bounding box center [756, 376] width 85 height 28
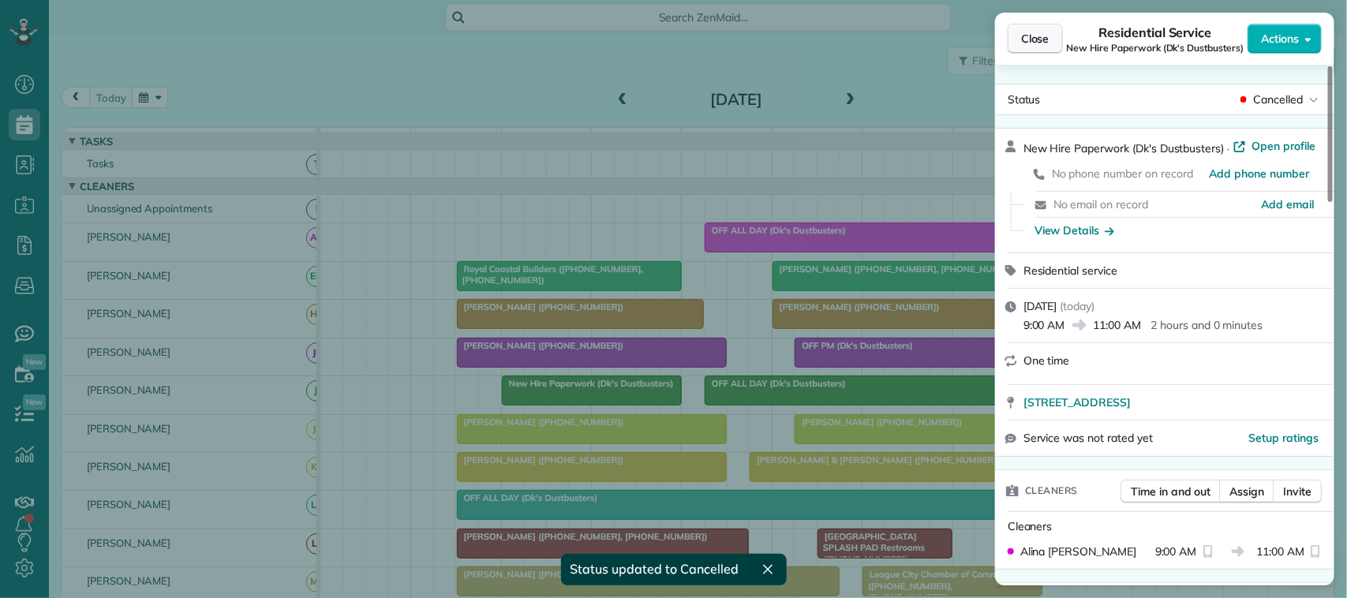
click at [1027, 31] on span "Close" at bounding box center [1035, 39] width 28 height 16
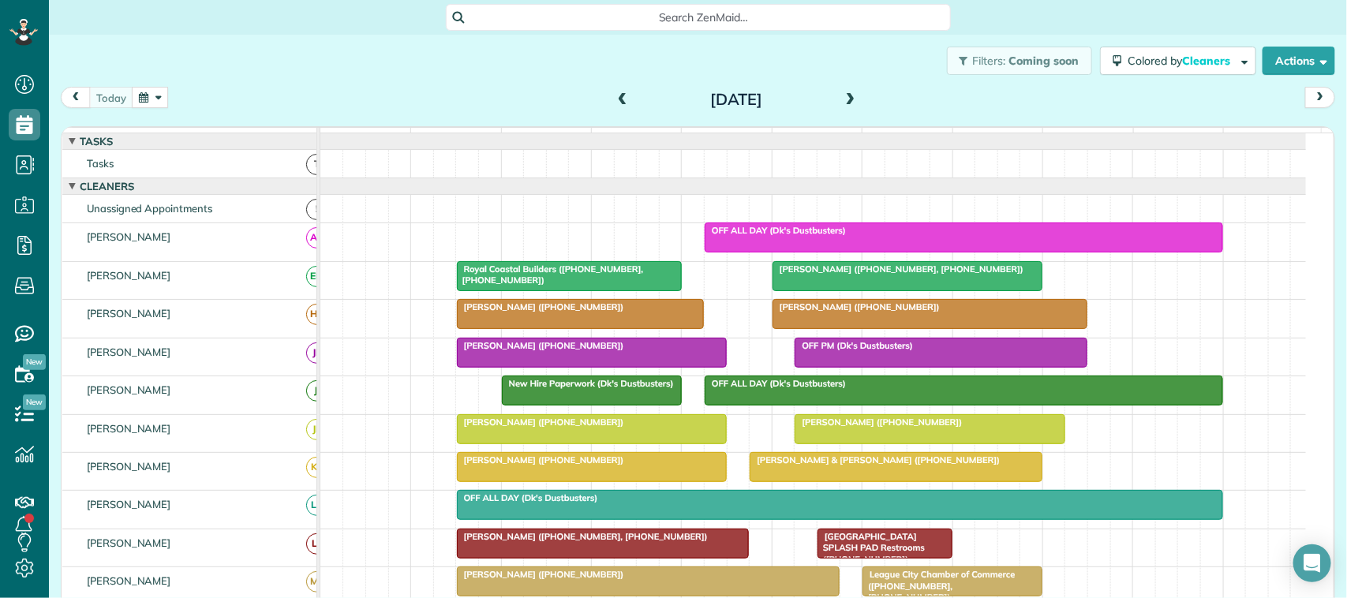
click at [856, 252] on div at bounding box center [964, 237] width 517 height 28
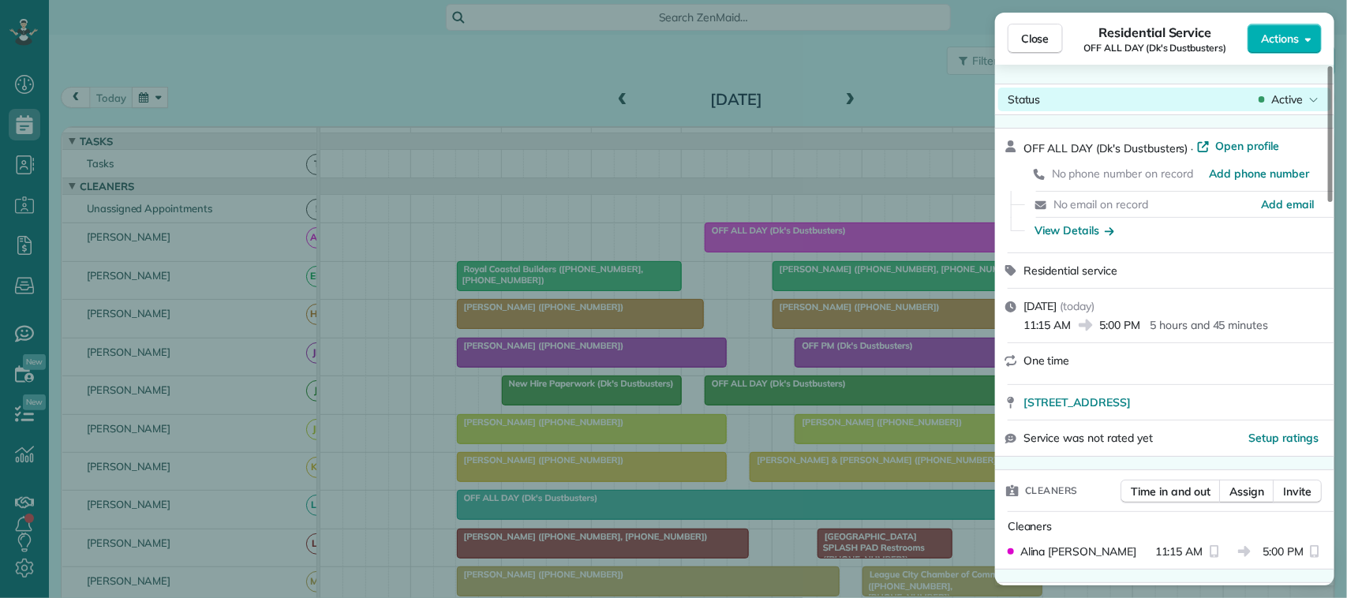
click at [1280, 0] on div "Close Residential Service OFF ALL DAY (Dk's Dustbusters) Actions Status Active …" at bounding box center [673, 0] width 1347 height 0
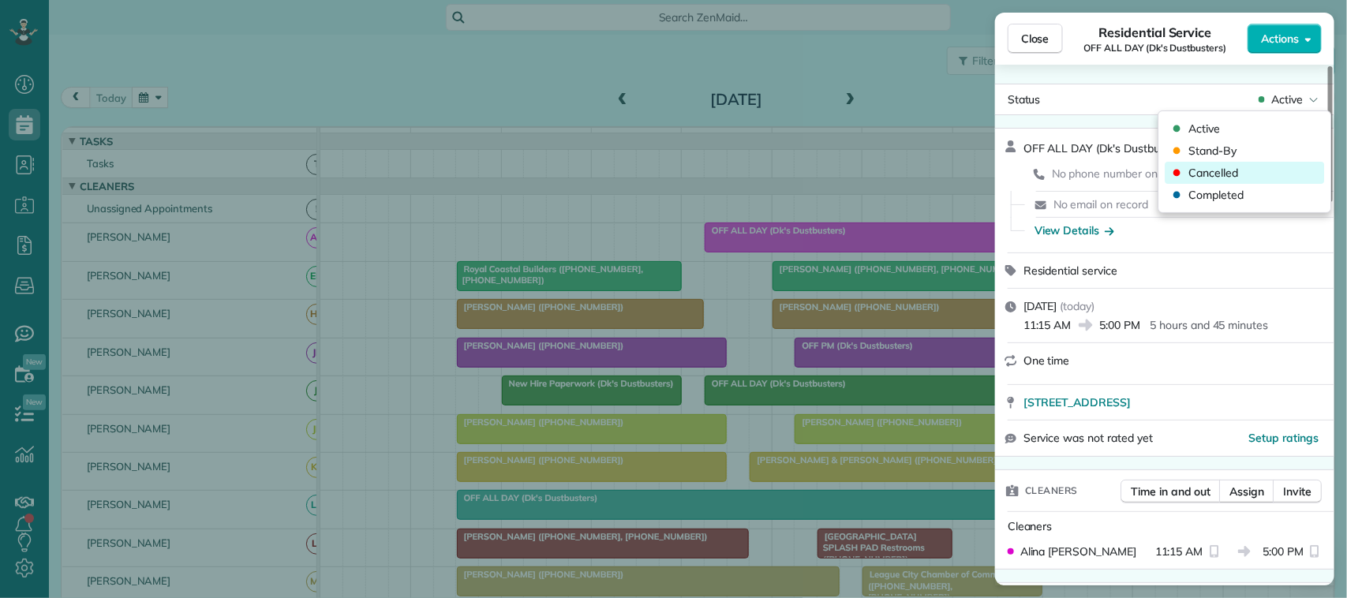
click at [1280, 164] on div "Cancelled" at bounding box center [1245, 173] width 159 height 22
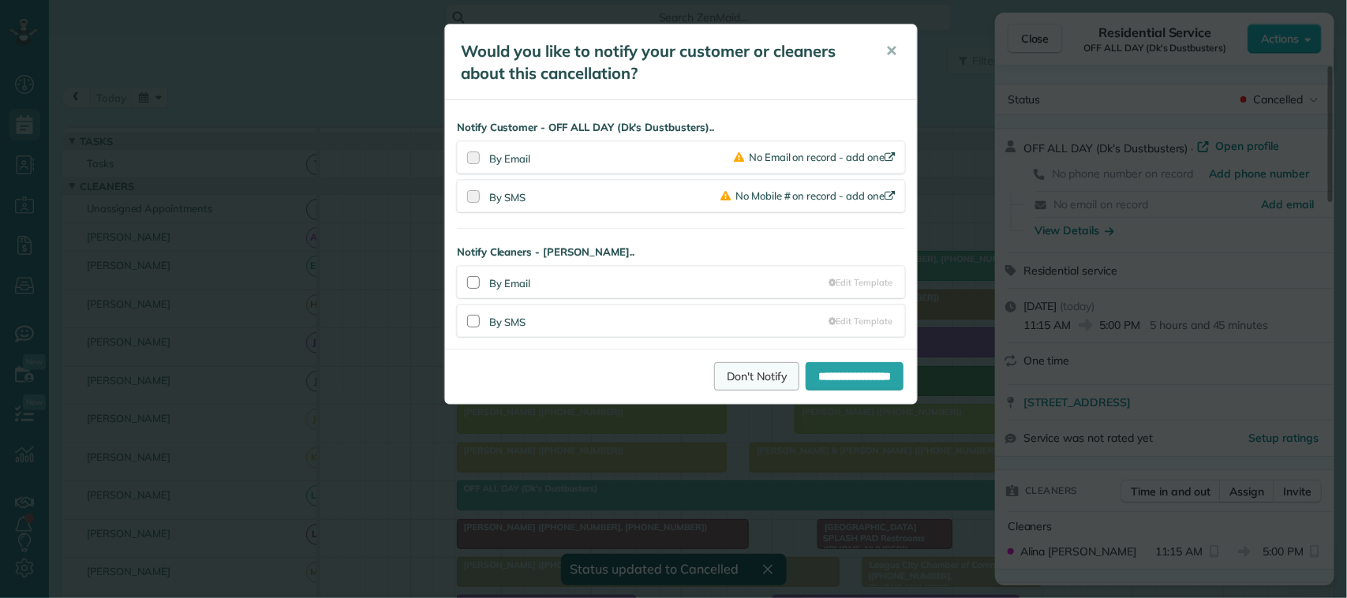
click at [752, 372] on link "Don't Notify" at bounding box center [756, 376] width 85 height 28
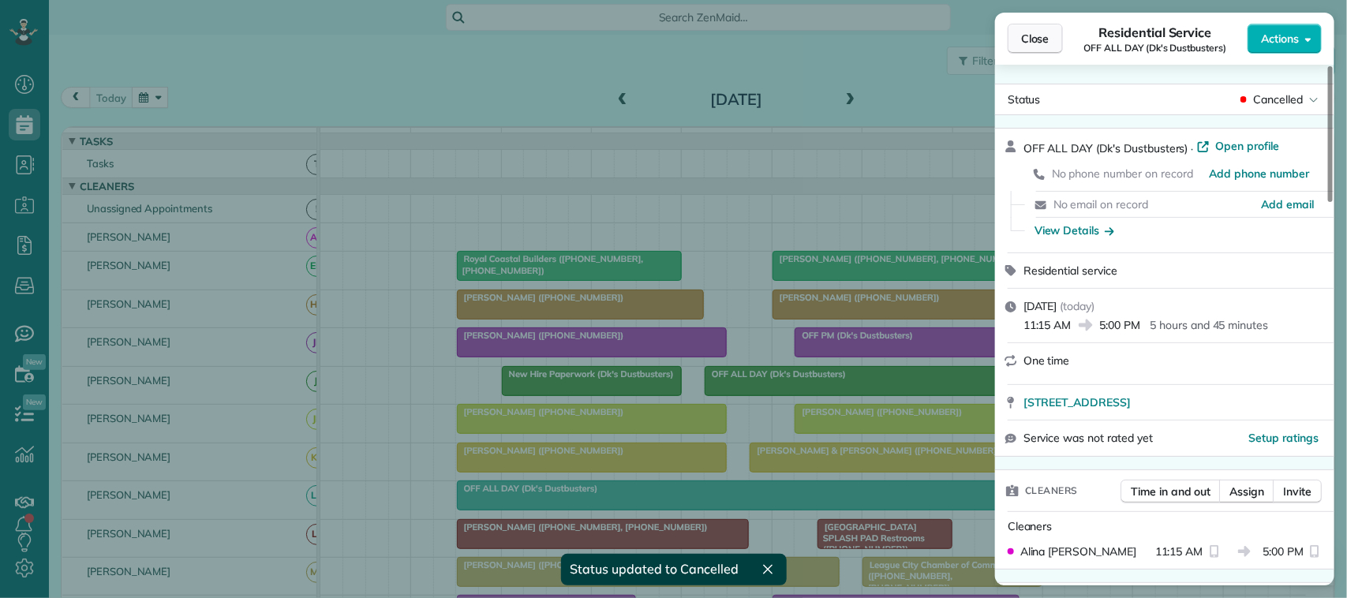
click at [1047, 32] on span "Close" at bounding box center [1035, 39] width 28 height 16
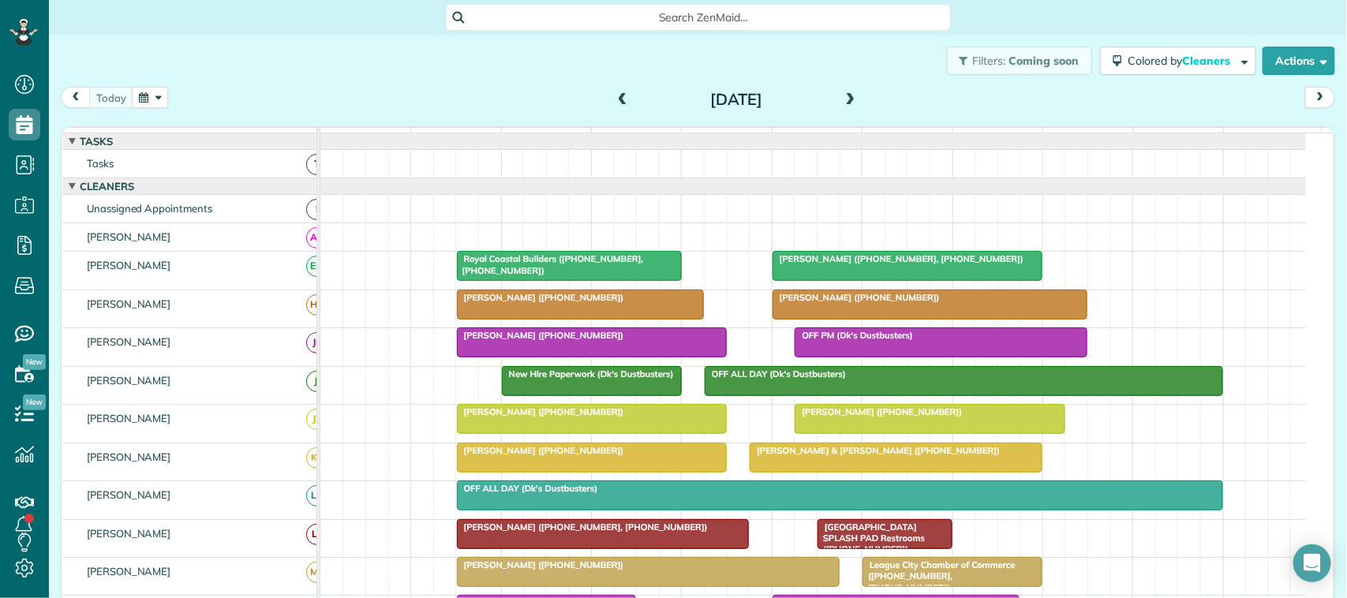
click at [842, 97] on span at bounding box center [850, 100] width 17 height 14
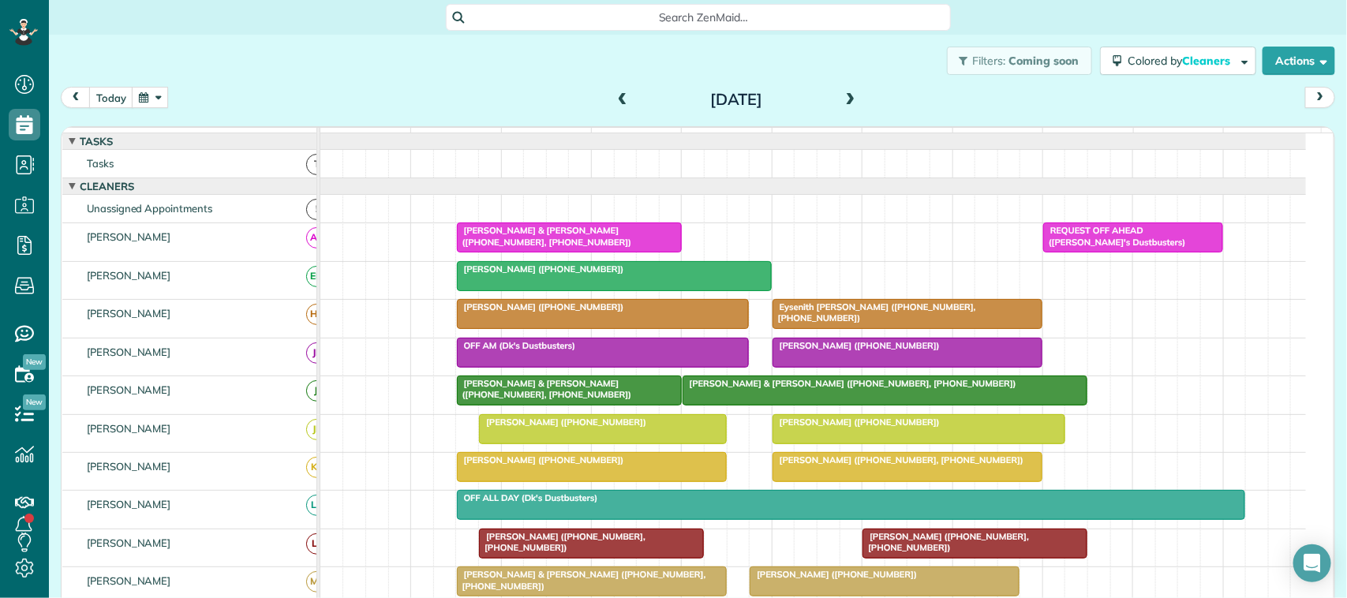
click at [585, 247] on span "Michael Achierno & Barbara Calvert (+13615509820, +16063752380)" at bounding box center [544, 236] width 177 height 22
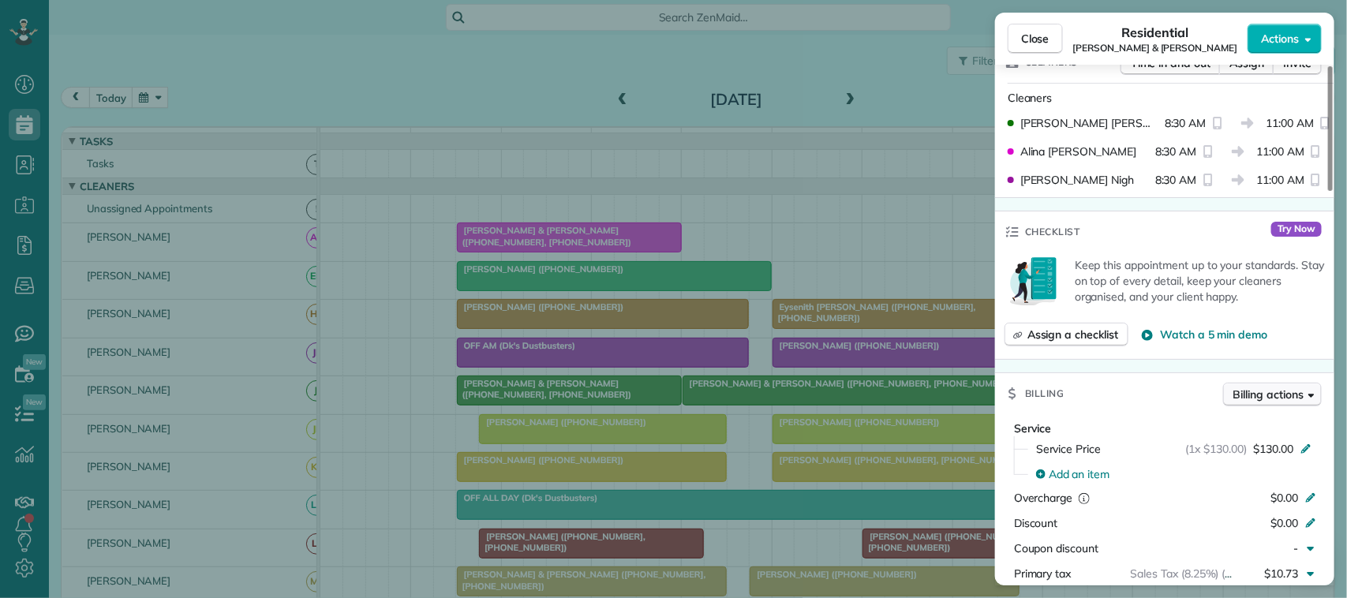
scroll to position [493, 0]
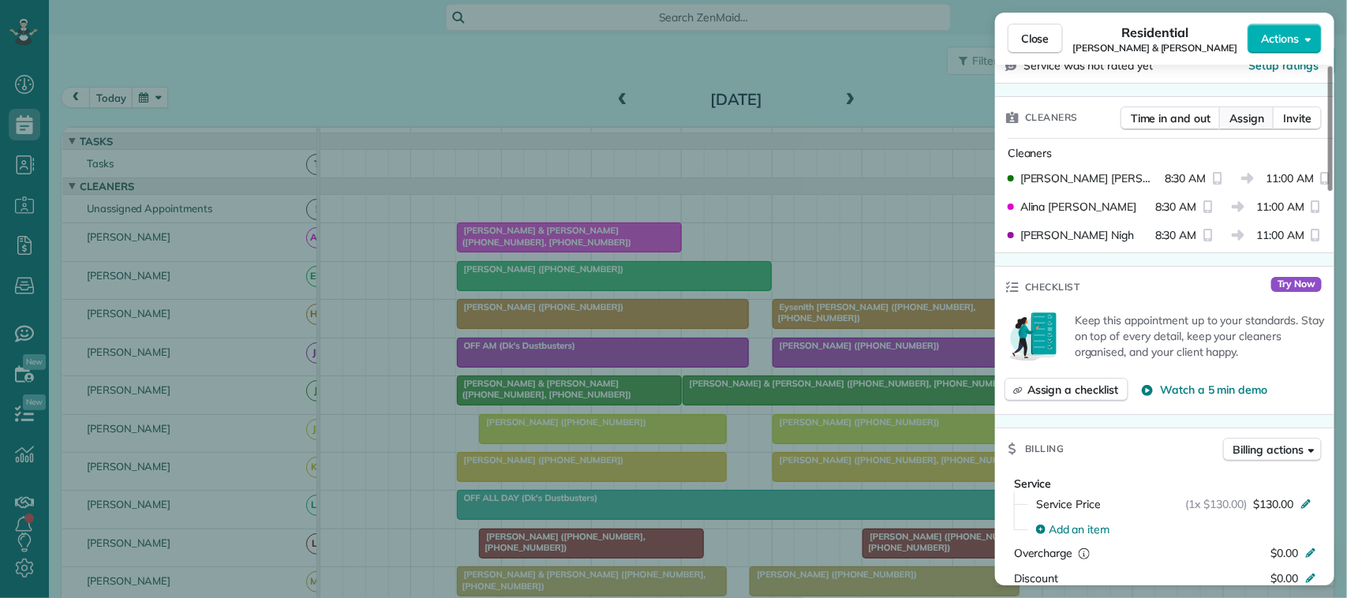
click at [1242, 111] on span "Assign" at bounding box center [1247, 119] width 35 height 16
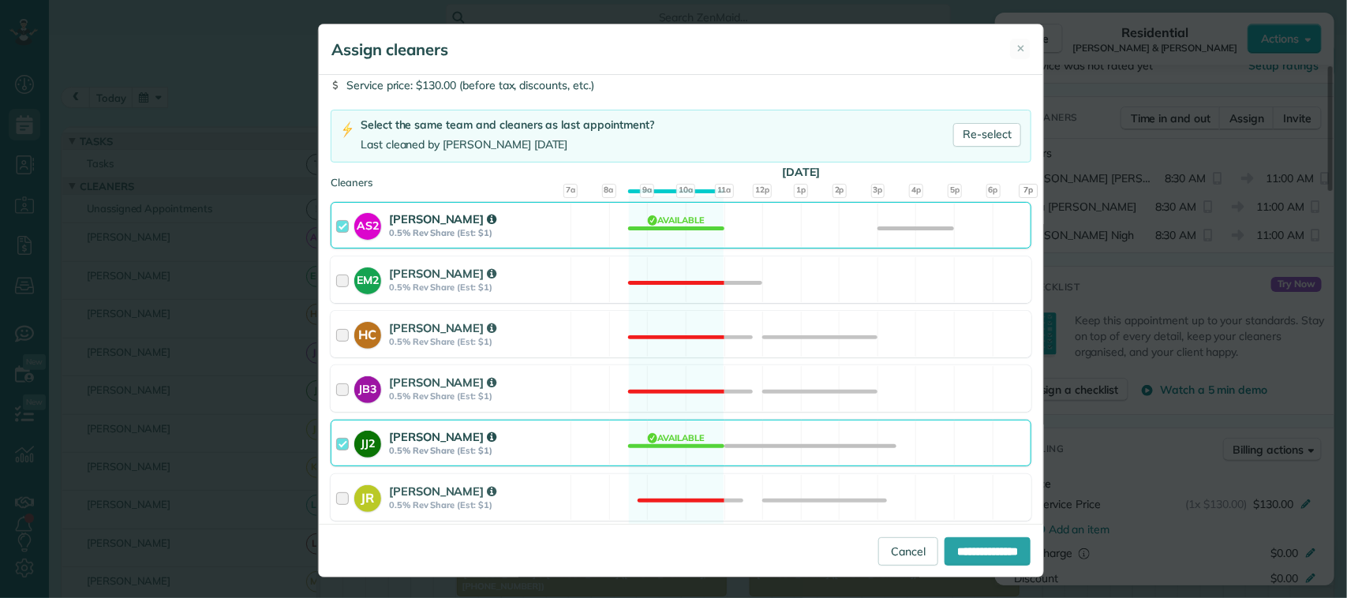
scroll to position [99, 0]
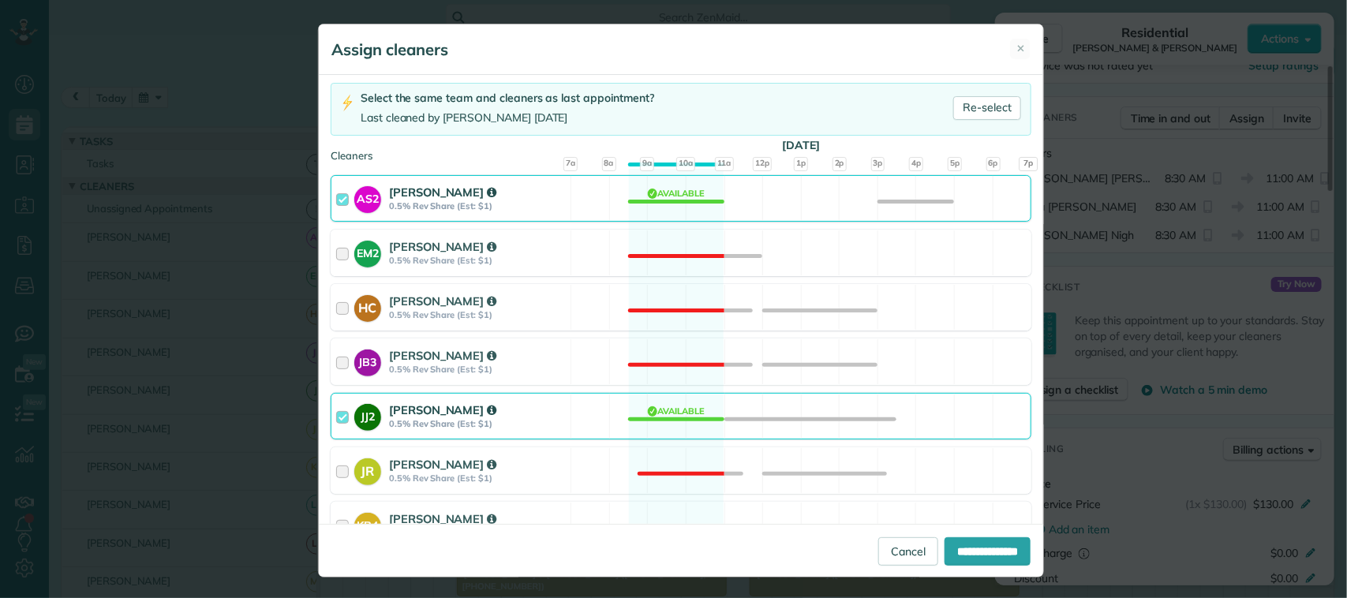
click at [495, 206] on strong "0.5% Rev Share (Est: $1)" at bounding box center [477, 206] width 177 height 11
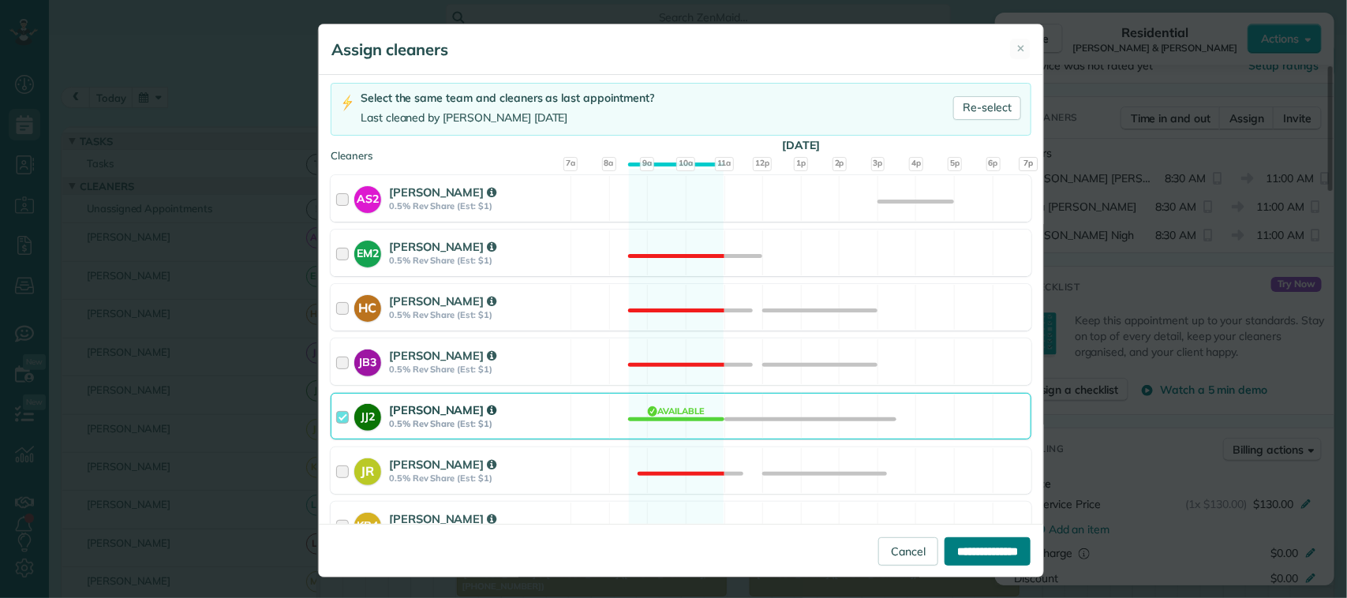
click at [945, 545] on input "**********" at bounding box center [988, 552] width 86 height 28
type input "**********"
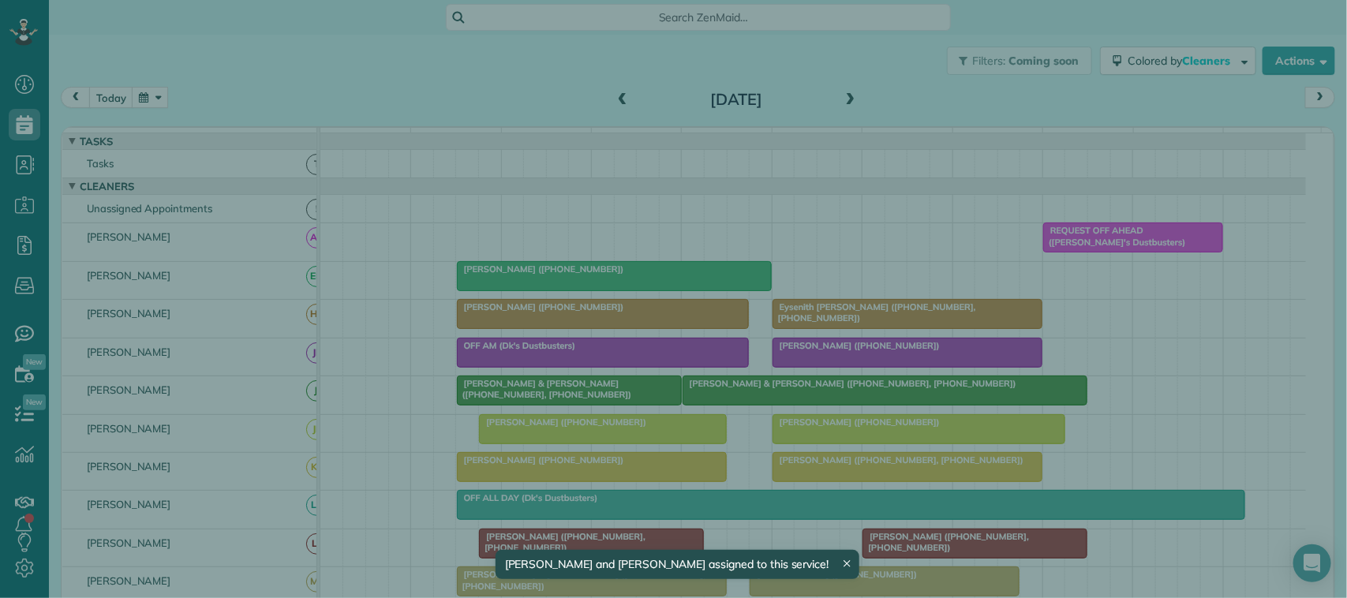
click at [1051, 36] on button "Close" at bounding box center [1035, 39] width 55 height 30
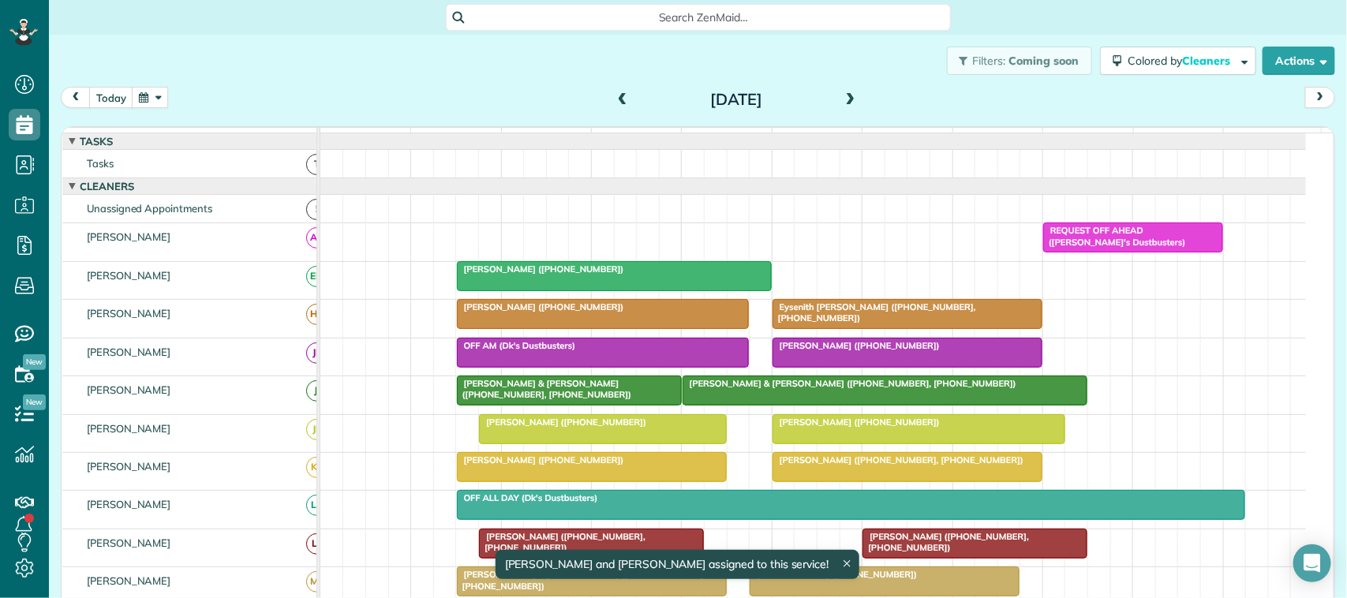
click at [1109, 245] on span "REQUEST OFF AHEAD (Dk's Dustbusters)" at bounding box center [1115, 236] width 144 height 22
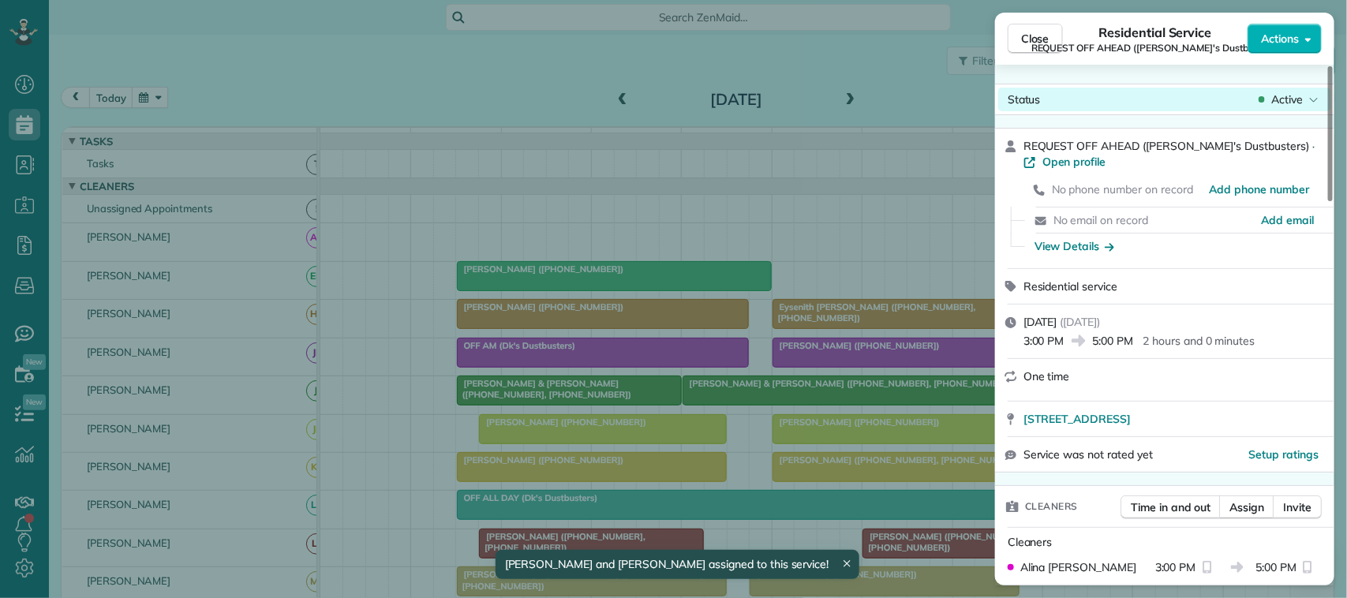
click at [1297, 97] on span "Active" at bounding box center [1288, 100] width 32 height 16
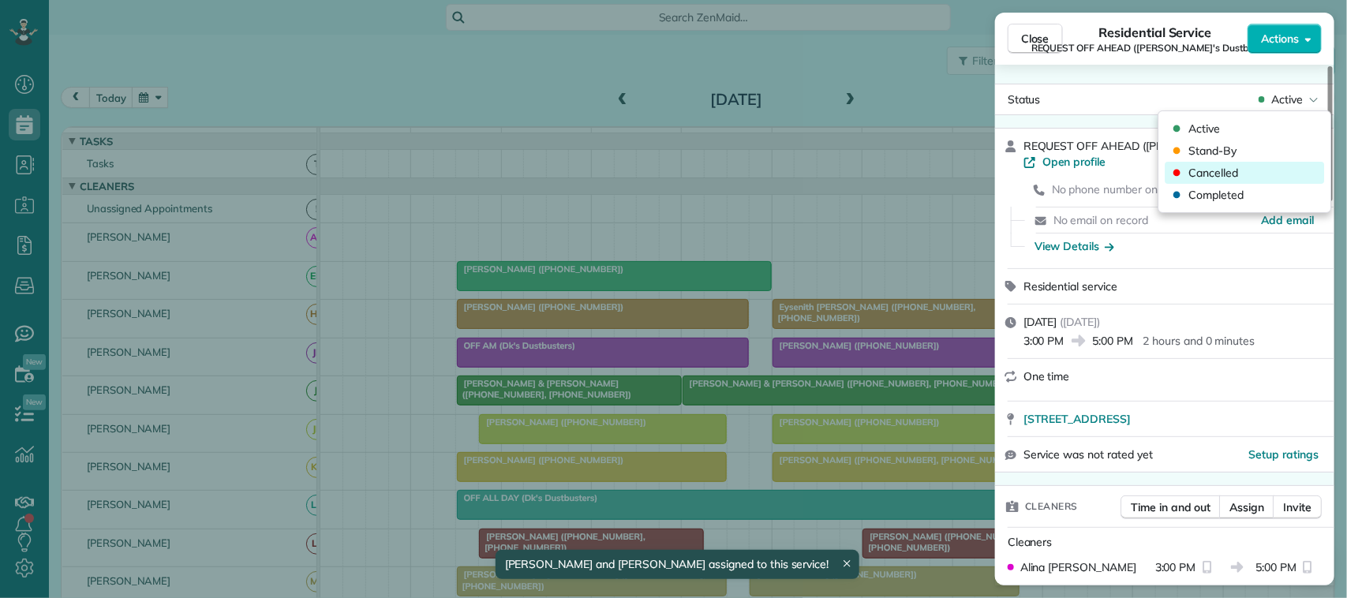
click at [1275, 171] on div "Cancelled" at bounding box center [1245, 173] width 159 height 22
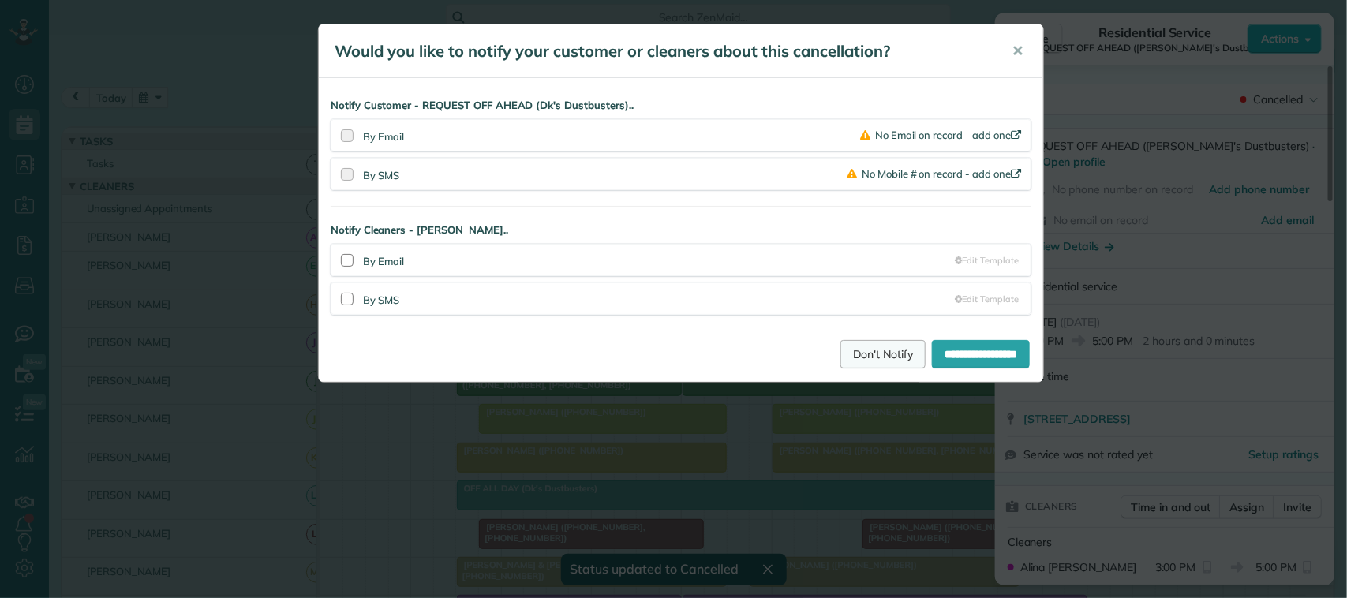
click at [843, 358] on link "Don't Notify" at bounding box center [883, 354] width 85 height 28
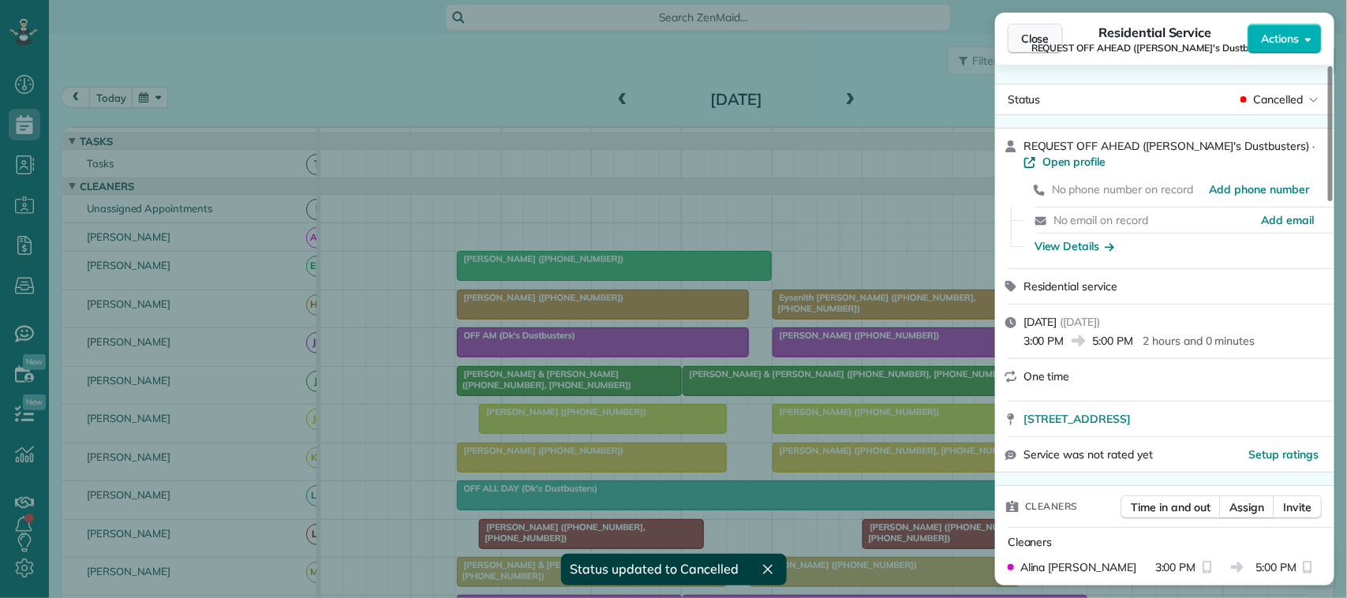
click at [1032, 43] on span "Close" at bounding box center [1035, 39] width 28 height 16
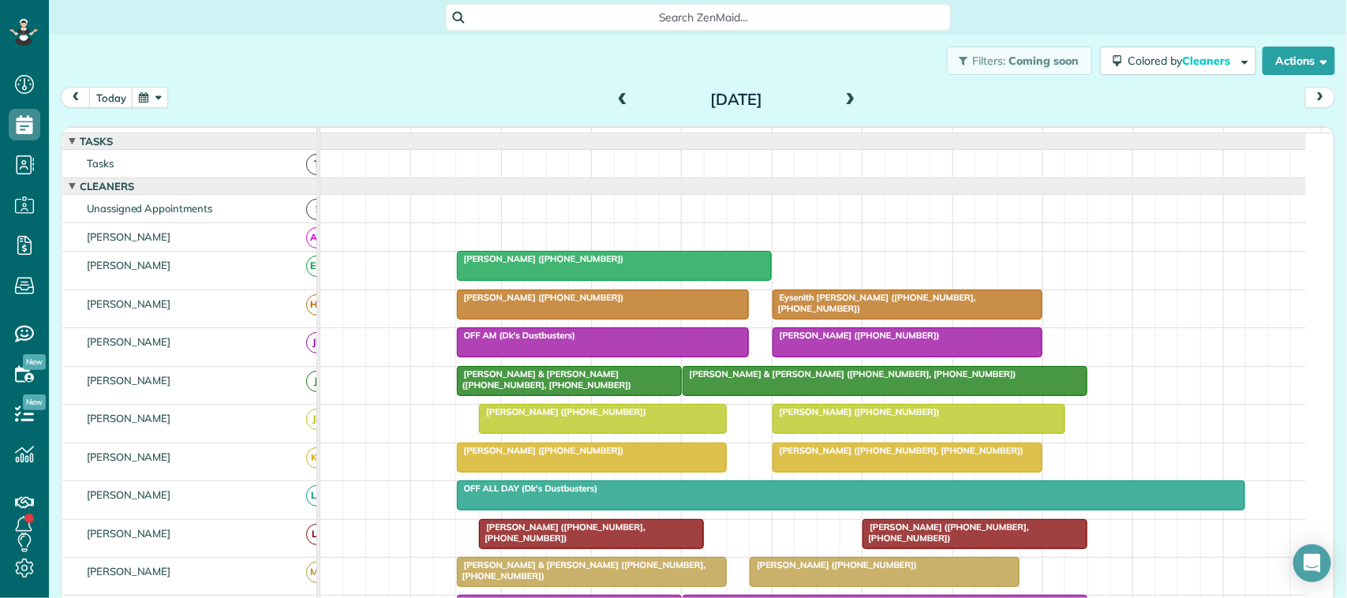
click at [843, 105] on span at bounding box center [850, 100] width 17 height 14
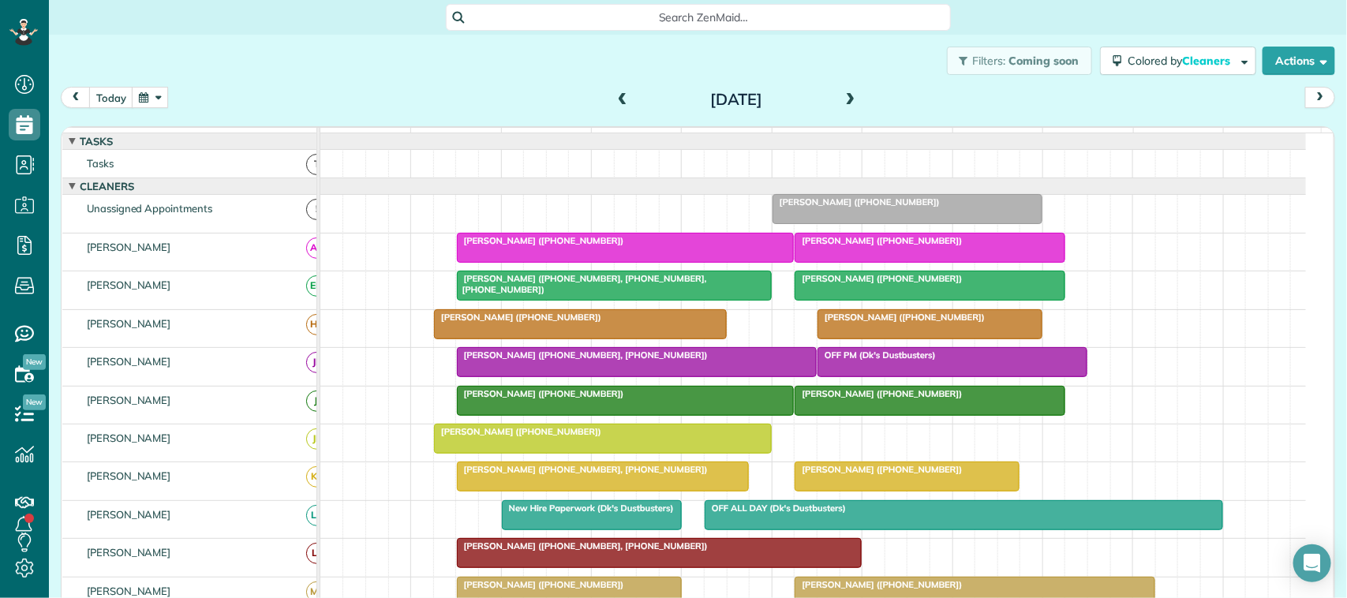
click at [573, 262] on div at bounding box center [626, 248] width 336 height 28
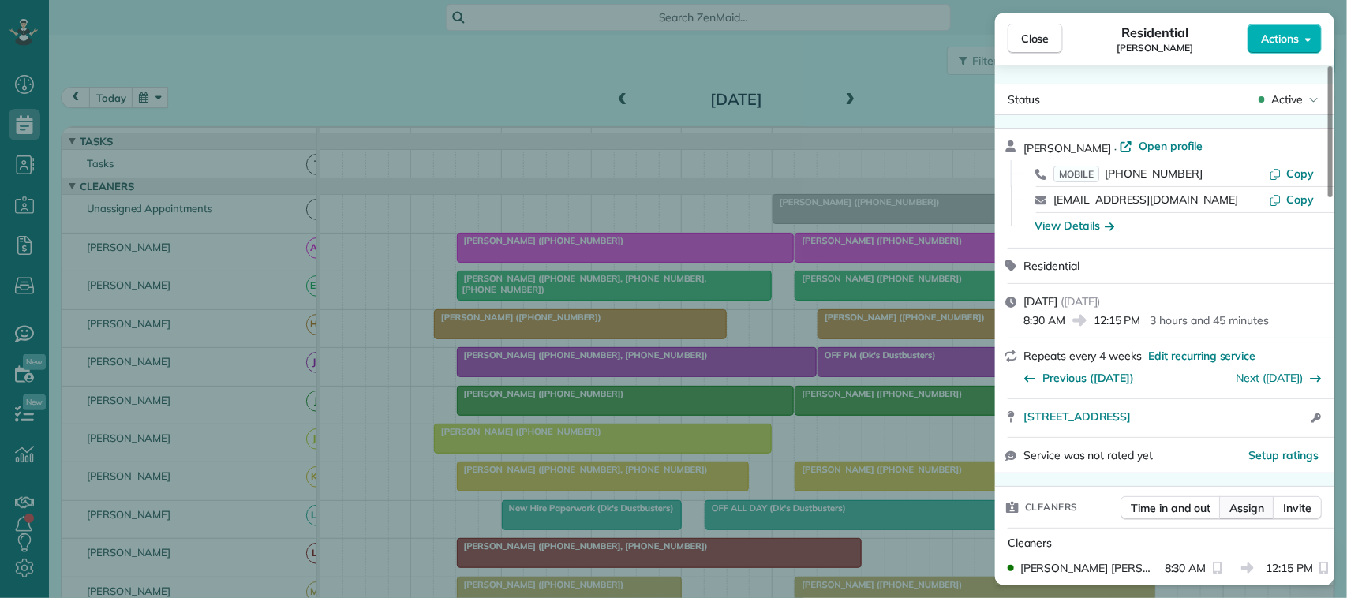
click at [1242, 515] on span "Assign" at bounding box center [1247, 508] width 35 height 16
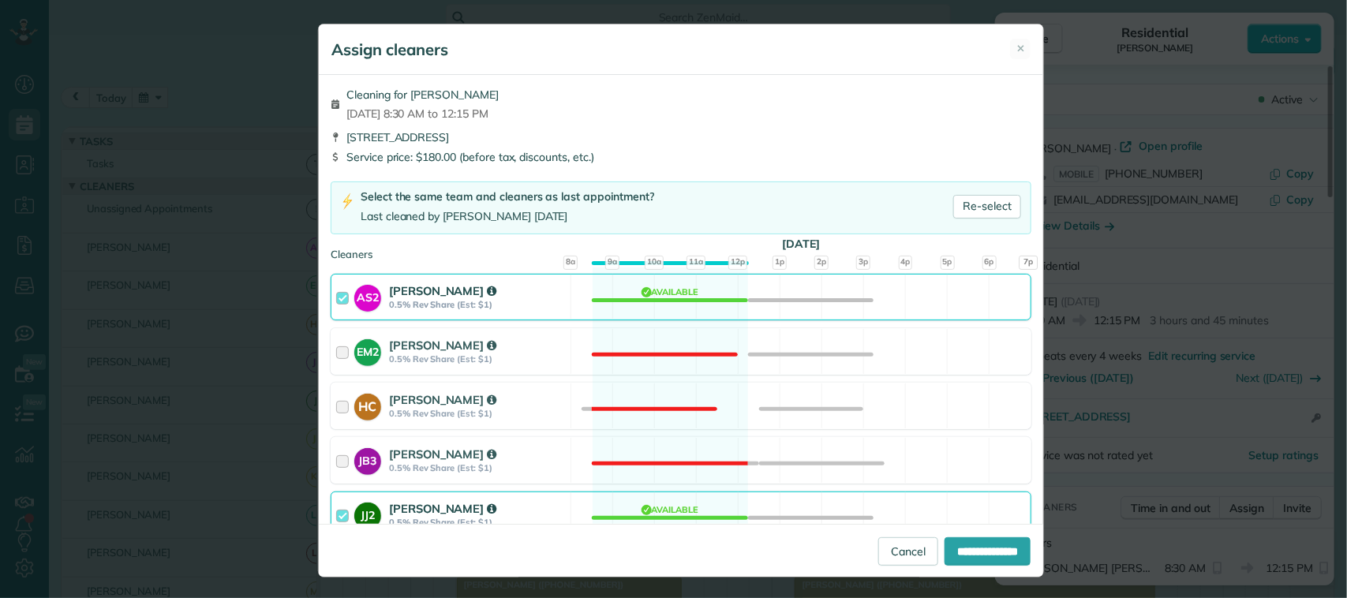
click at [588, 297] on div "AS2 Alina Stuckey 0.5% Rev Share (Est: $1) Available" at bounding box center [681, 297] width 701 height 47
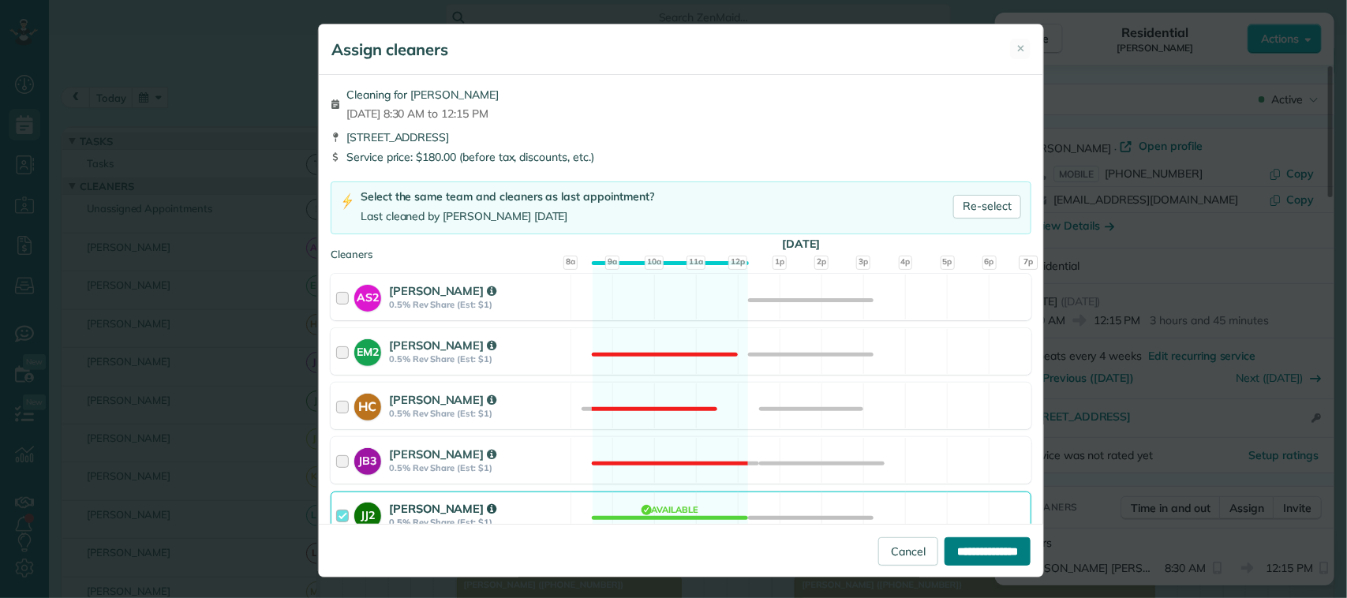
click at [988, 547] on input "**********" at bounding box center [988, 552] width 86 height 28
type input "**********"
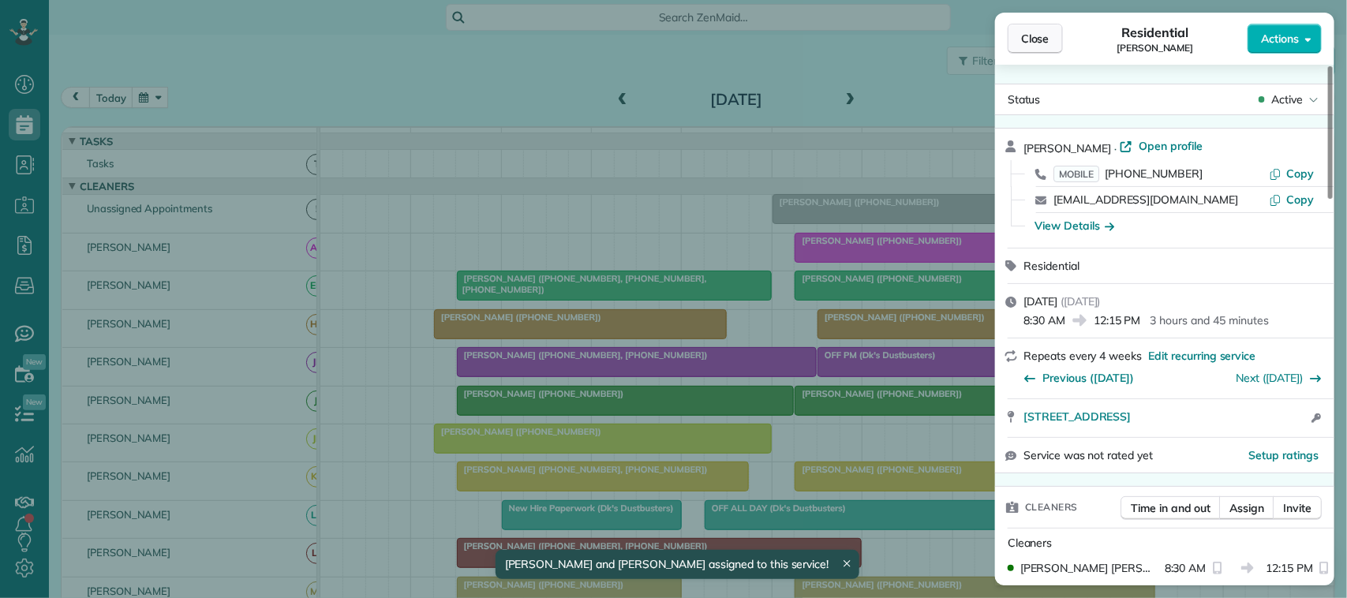
click at [1048, 39] on span "Close" at bounding box center [1035, 39] width 28 height 16
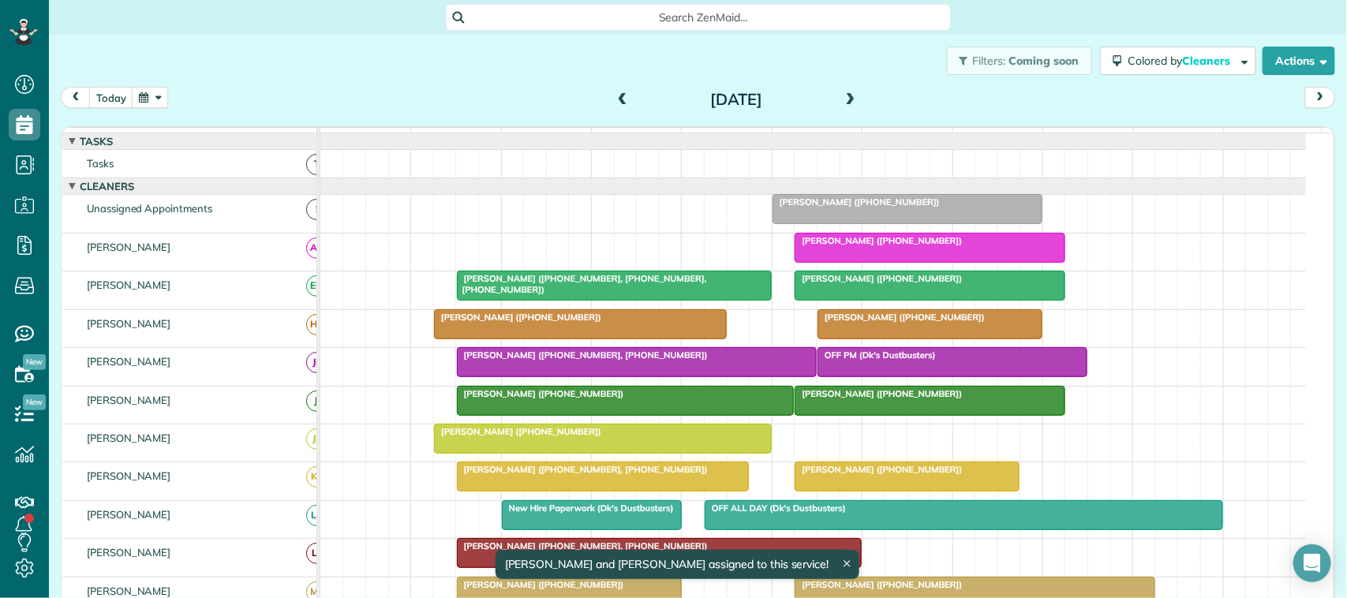
click at [889, 262] on div at bounding box center [930, 248] width 268 height 28
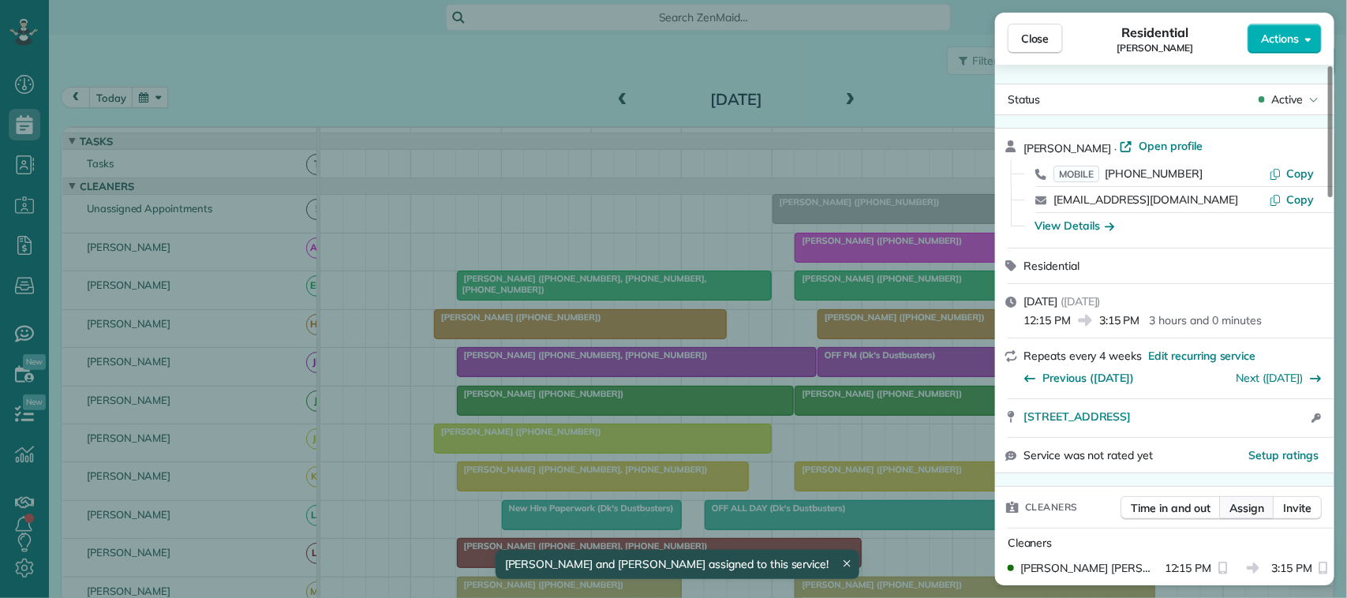
click at [1232, 510] on span "Assign" at bounding box center [1247, 508] width 35 height 16
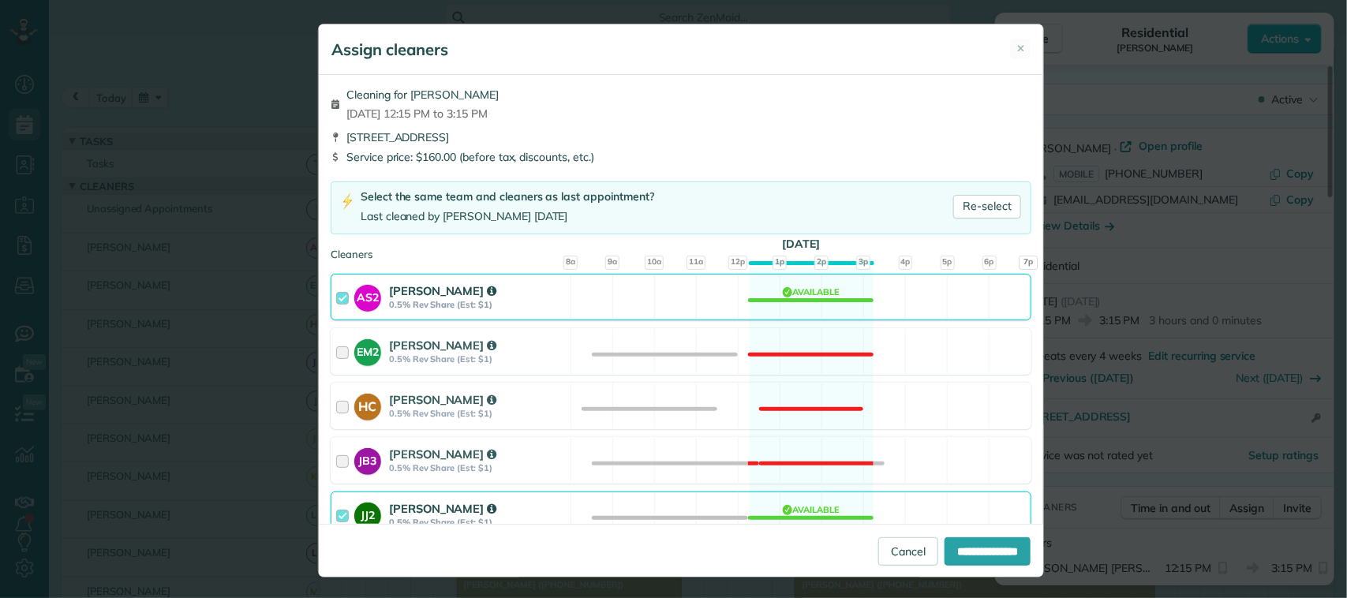
click at [563, 306] on div "AS2 Alina Stuckey 0.5% Rev Share (Est: $1) Available" at bounding box center [681, 297] width 701 height 47
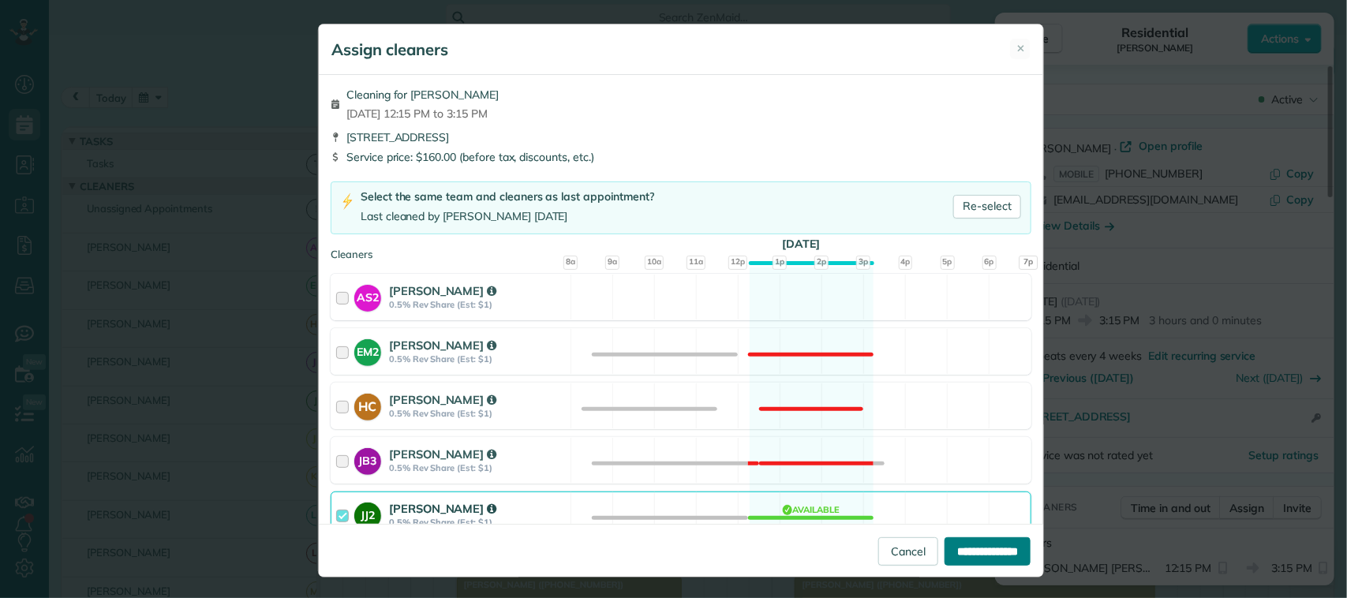
click at [946, 551] on input "**********" at bounding box center [988, 552] width 86 height 28
type input "**********"
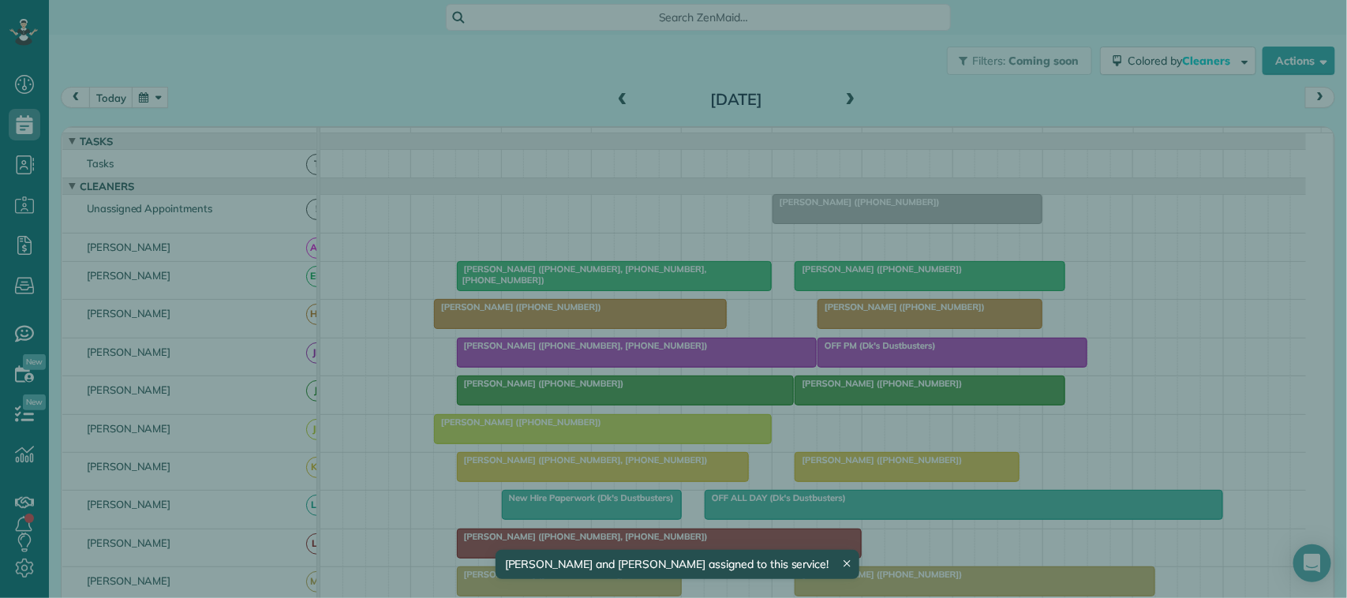
click at [1051, 47] on button "Close" at bounding box center [1035, 39] width 55 height 30
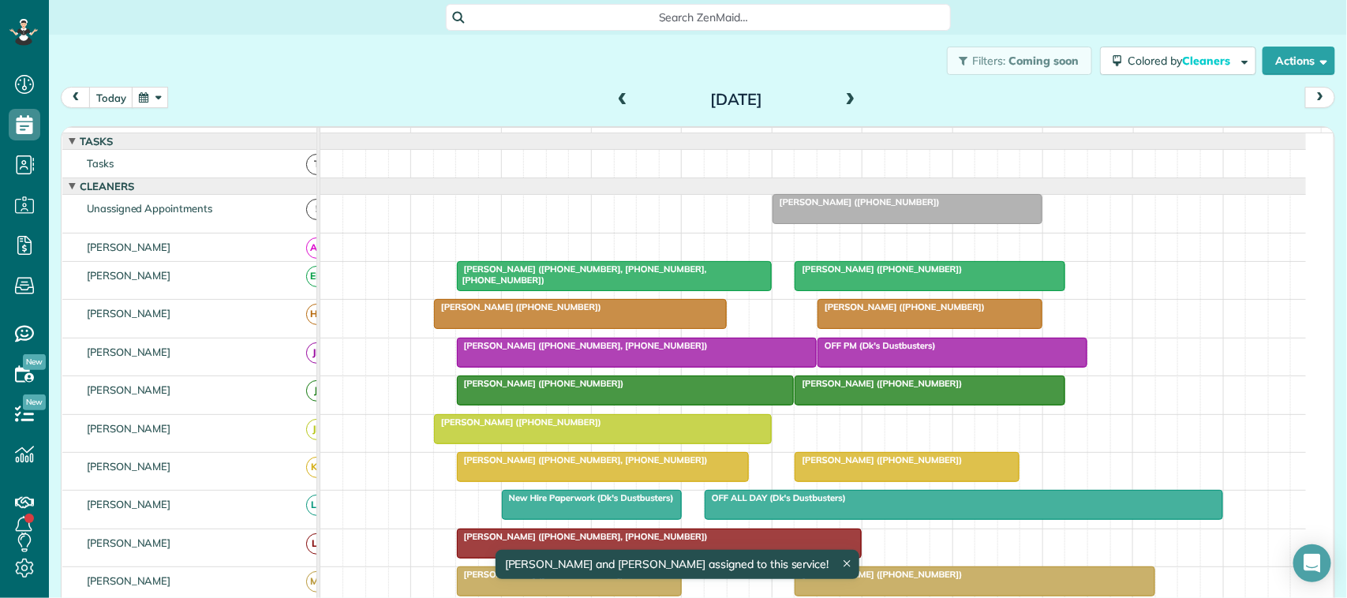
click at [845, 97] on span at bounding box center [850, 100] width 17 height 14
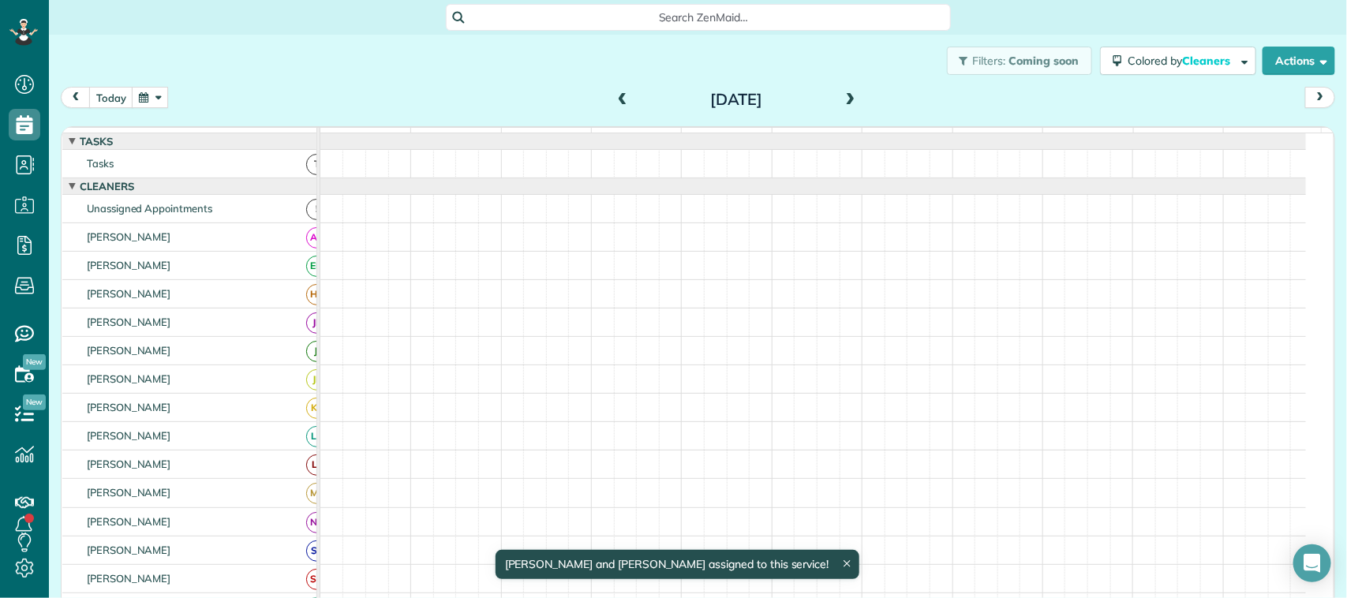
scroll to position [9, 0]
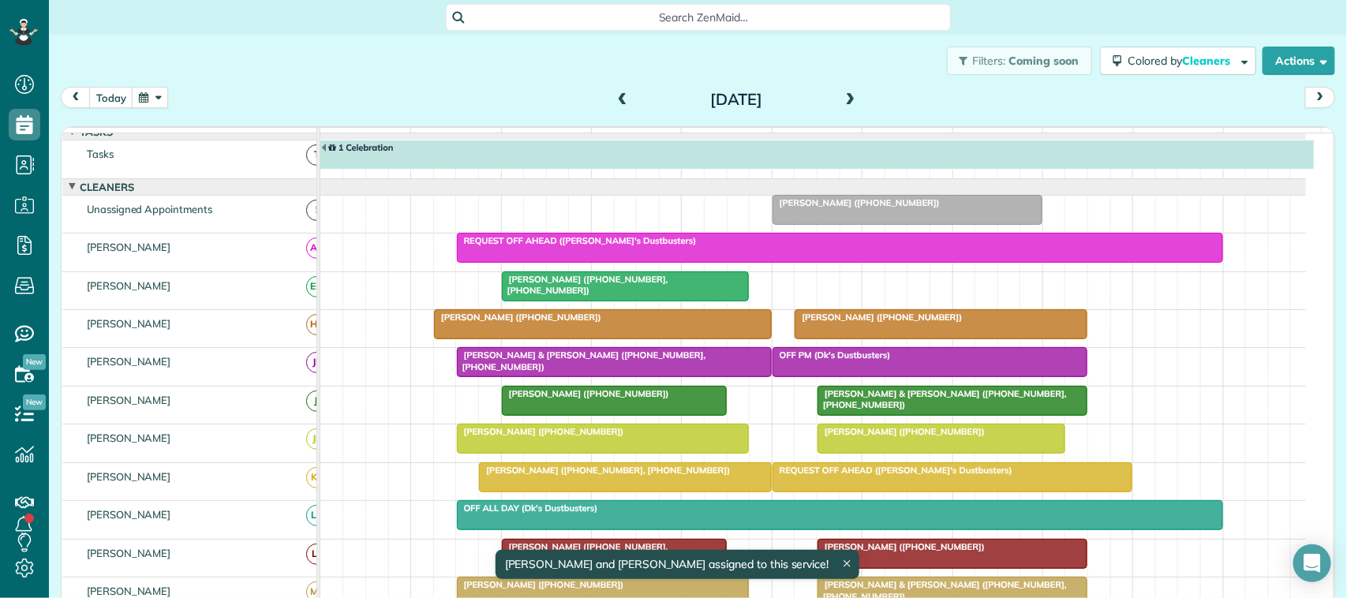
click at [545, 262] on div at bounding box center [840, 248] width 765 height 28
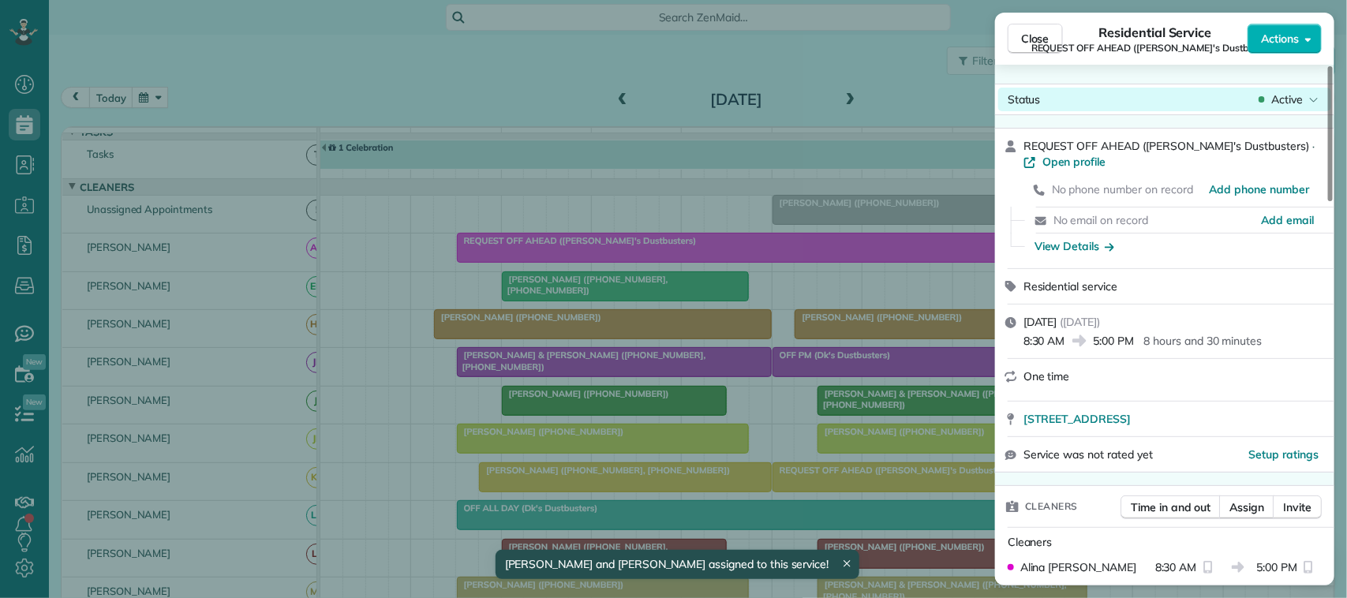
click at [1280, 107] on div "Status Active" at bounding box center [1165, 100] width 333 height 24
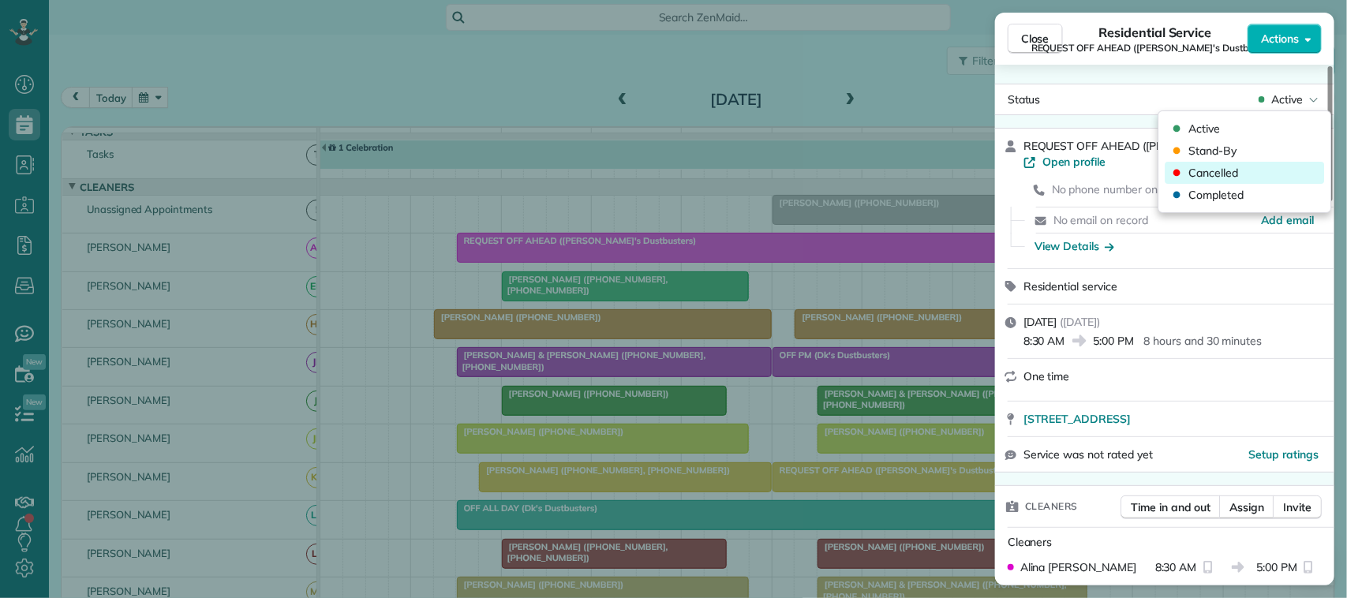
click at [1265, 163] on div "Cancelled" at bounding box center [1245, 173] width 159 height 22
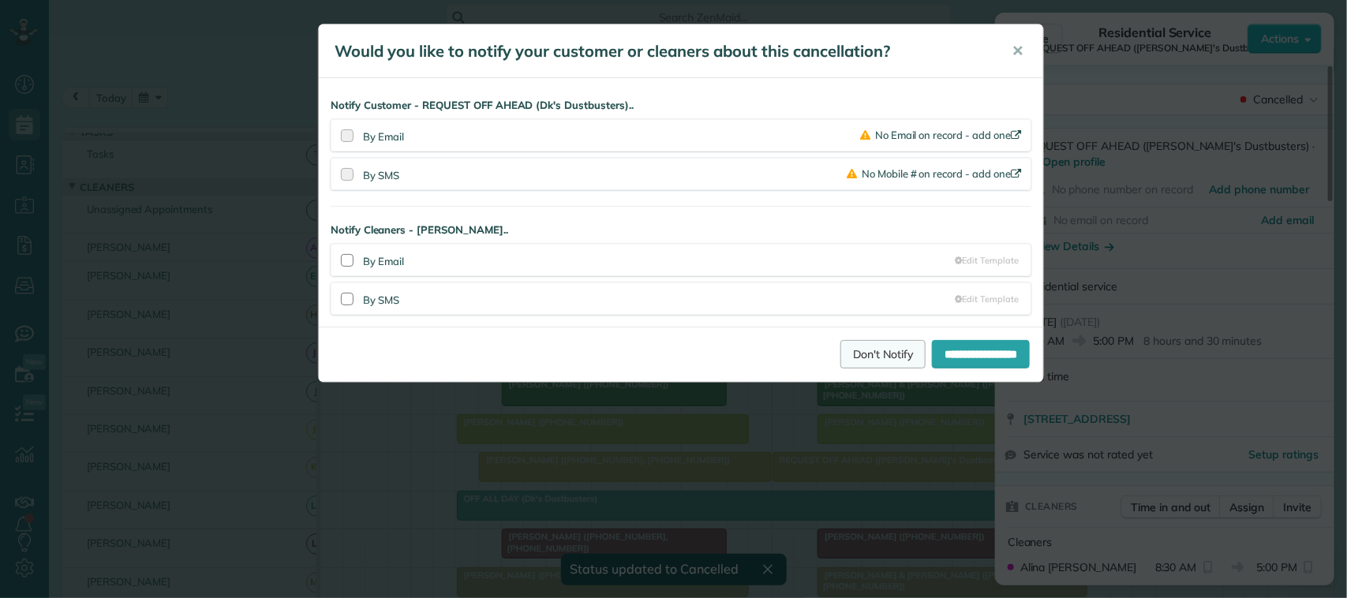
click at [870, 350] on link "Don't Notify" at bounding box center [883, 354] width 85 height 28
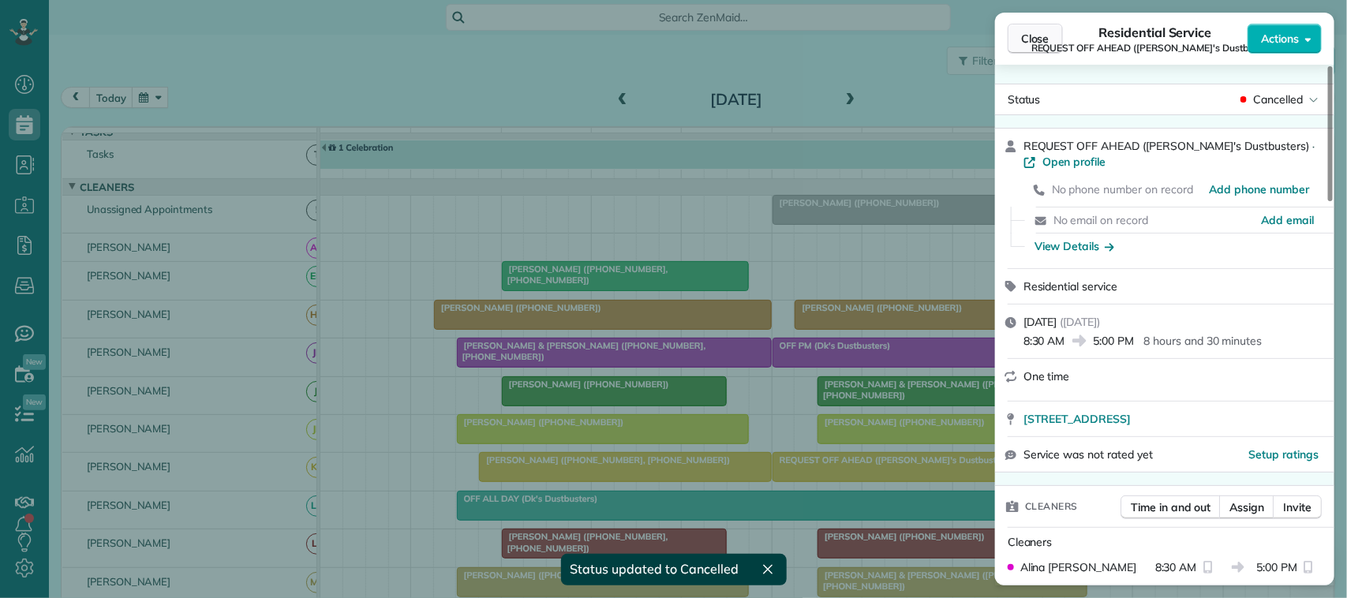
click at [1046, 36] on span "Close" at bounding box center [1035, 39] width 28 height 16
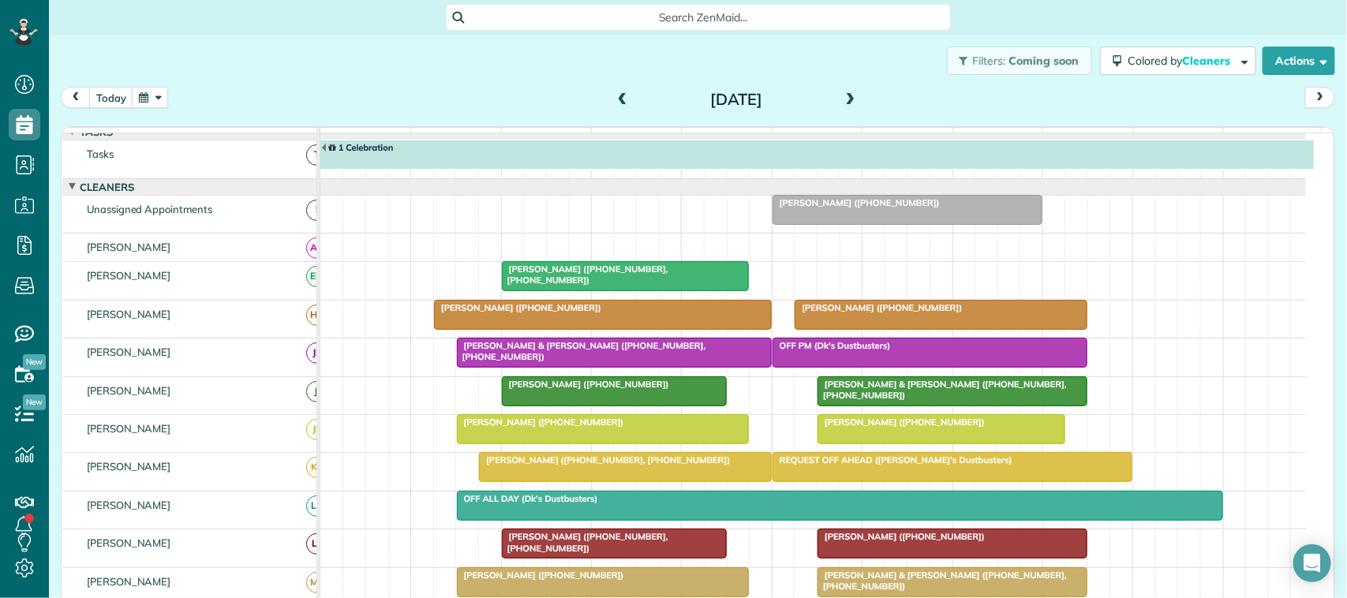
click at [843, 96] on span at bounding box center [850, 100] width 17 height 14
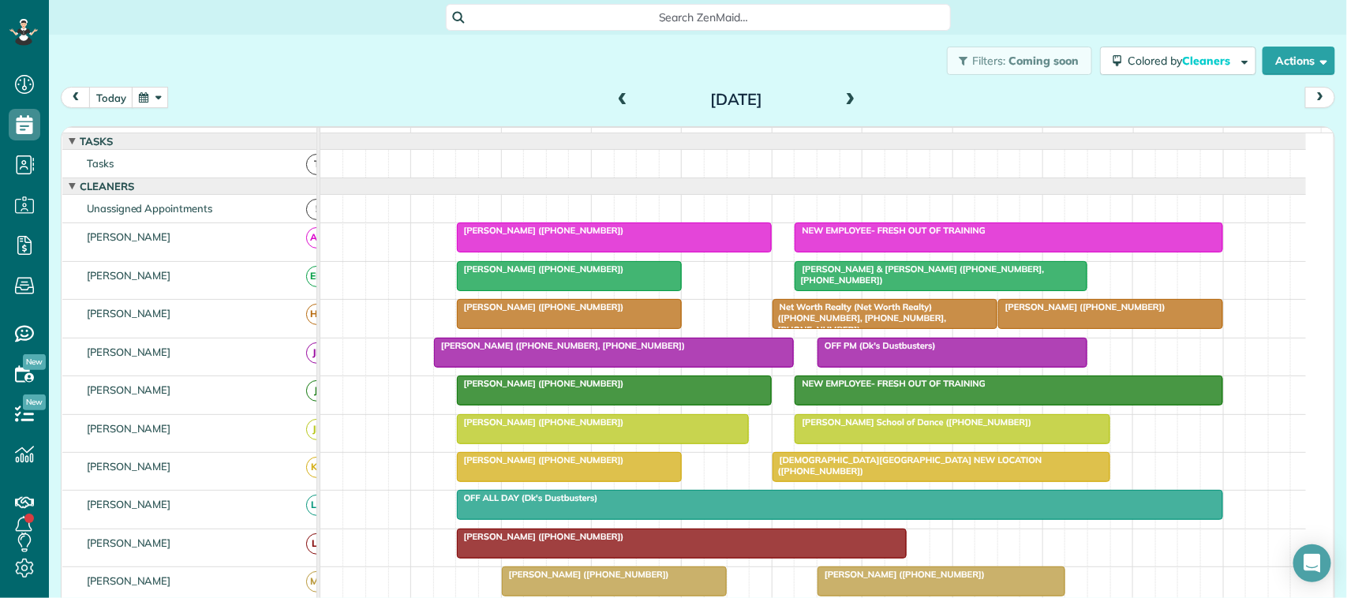
click at [590, 252] on div at bounding box center [614, 237] width 313 height 28
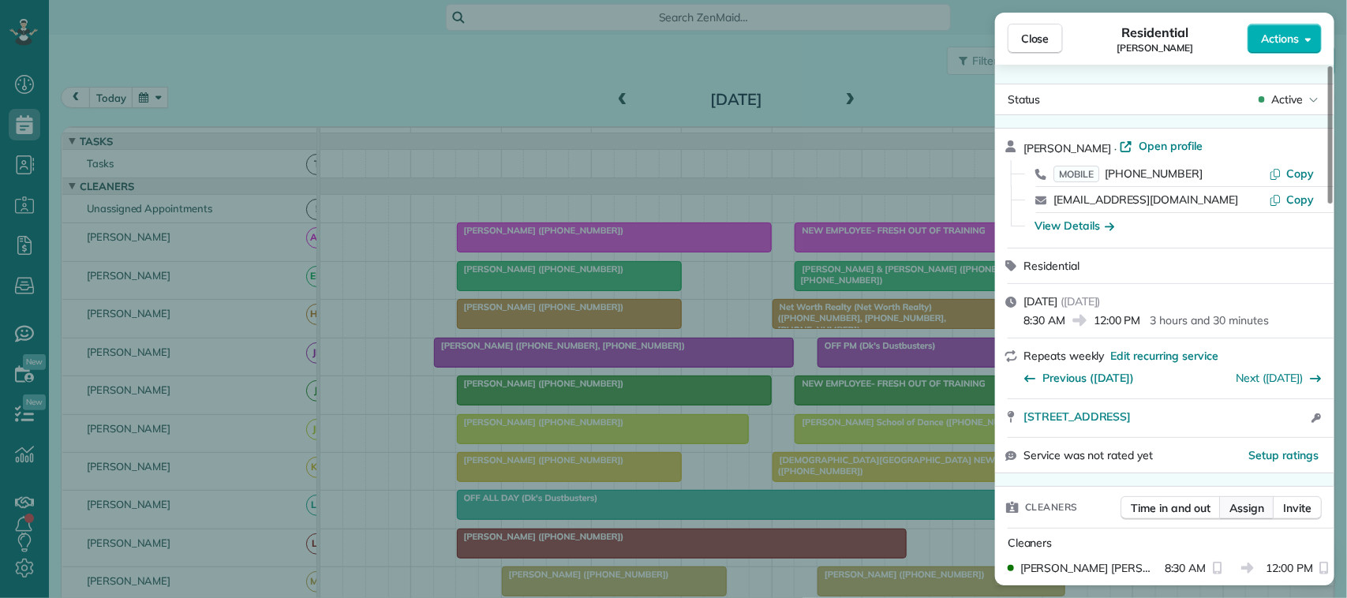
click at [1246, 507] on span "Assign" at bounding box center [1247, 508] width 35 height 16
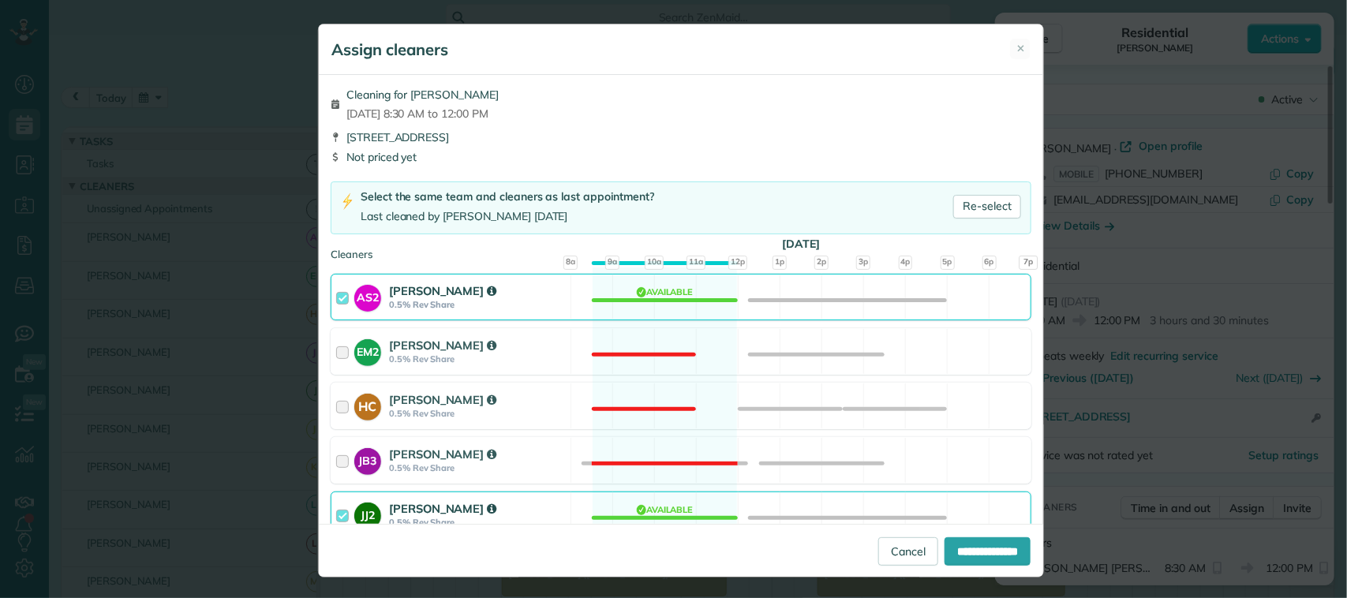
click at [580, 316] on div "AS2 Alina Stuckey 0.5% Rev Share Available" at bounding box center [681, 297] width 701 height 47
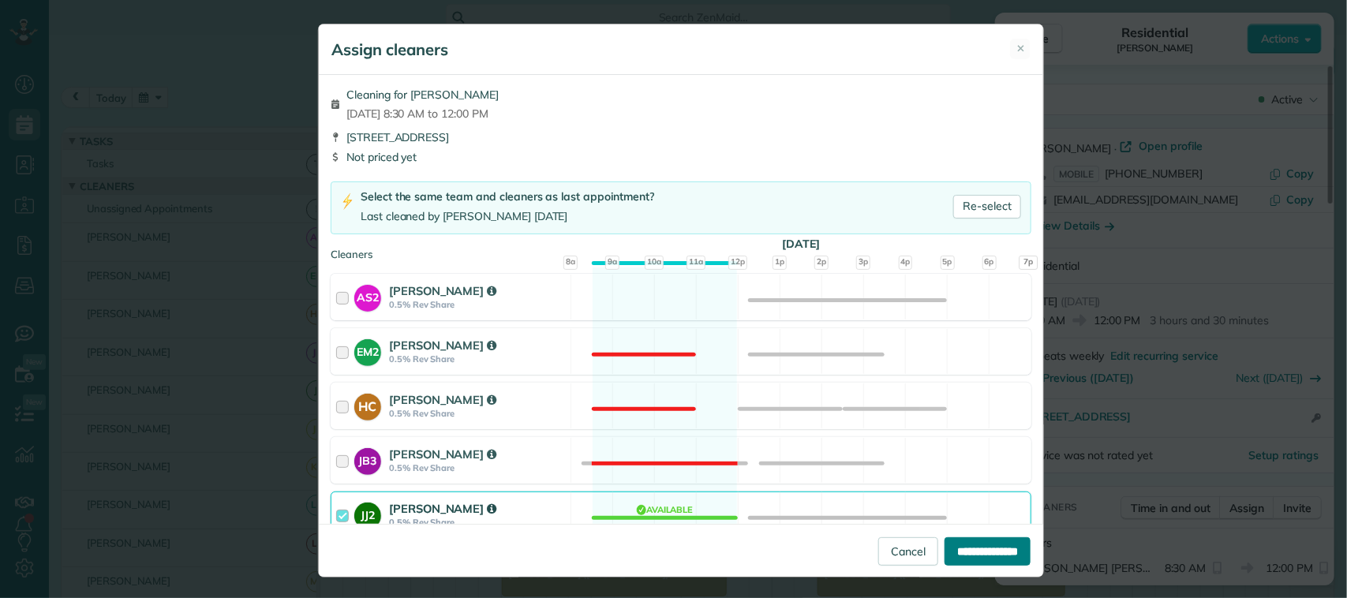
click at [955, 538] on input "**********" at bounding box center [988, 552] width 86 height 28
type input "**********"
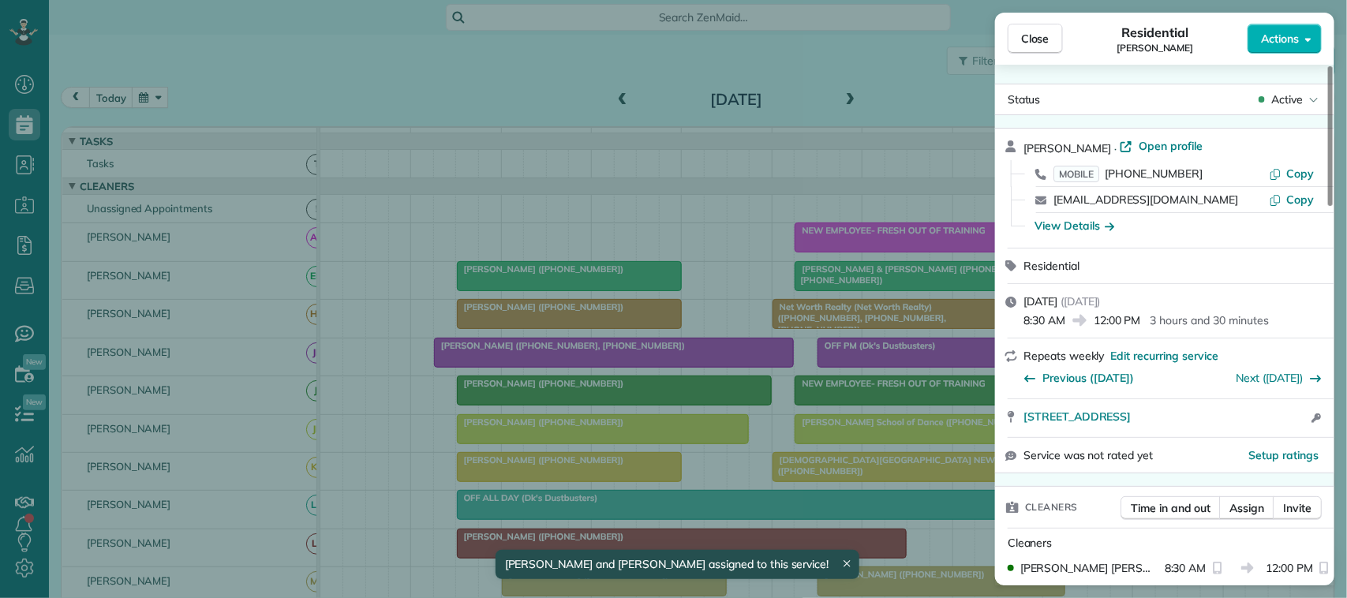
click at [1040, 54] on div "Close Residential Ashley Ellis Actions" at bounding box center [1164, 39] width 339 height 52
click at [1033, 46] on span "Close" at bounding box center [1035, 39] width 28 height 16
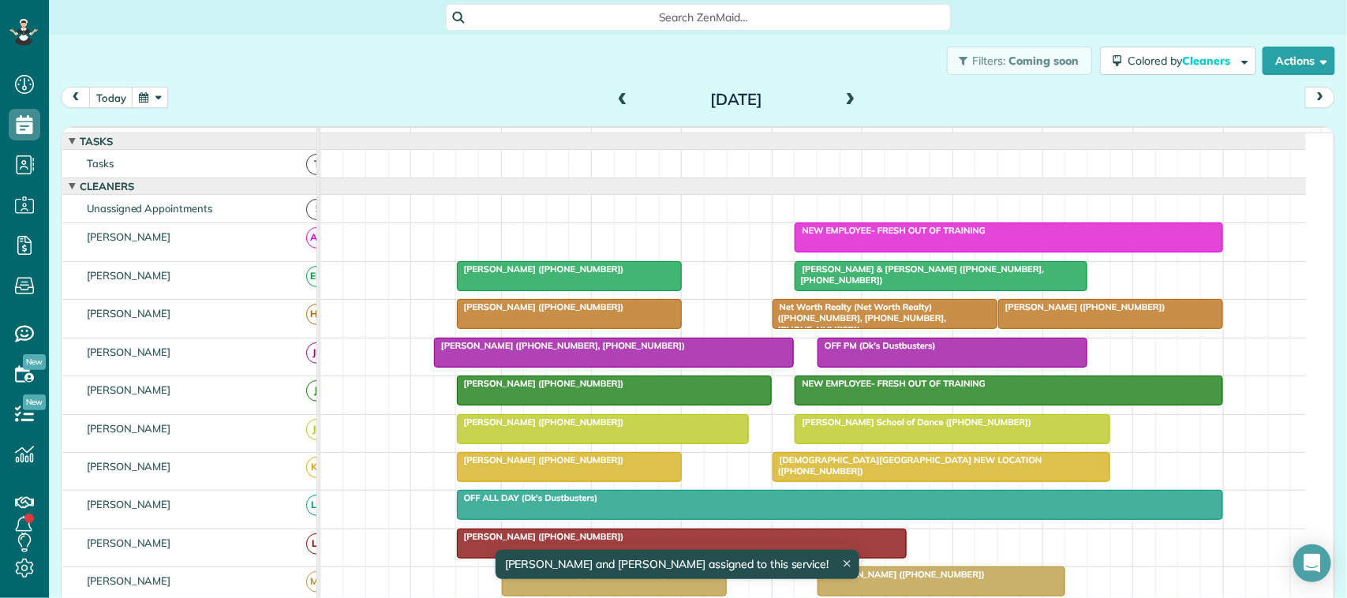
click at [918, 236] on div "NEW EMPLOYEE- FRESH OUT OF TRAINING" at bounding box center [1009, 230] width 418 height 11
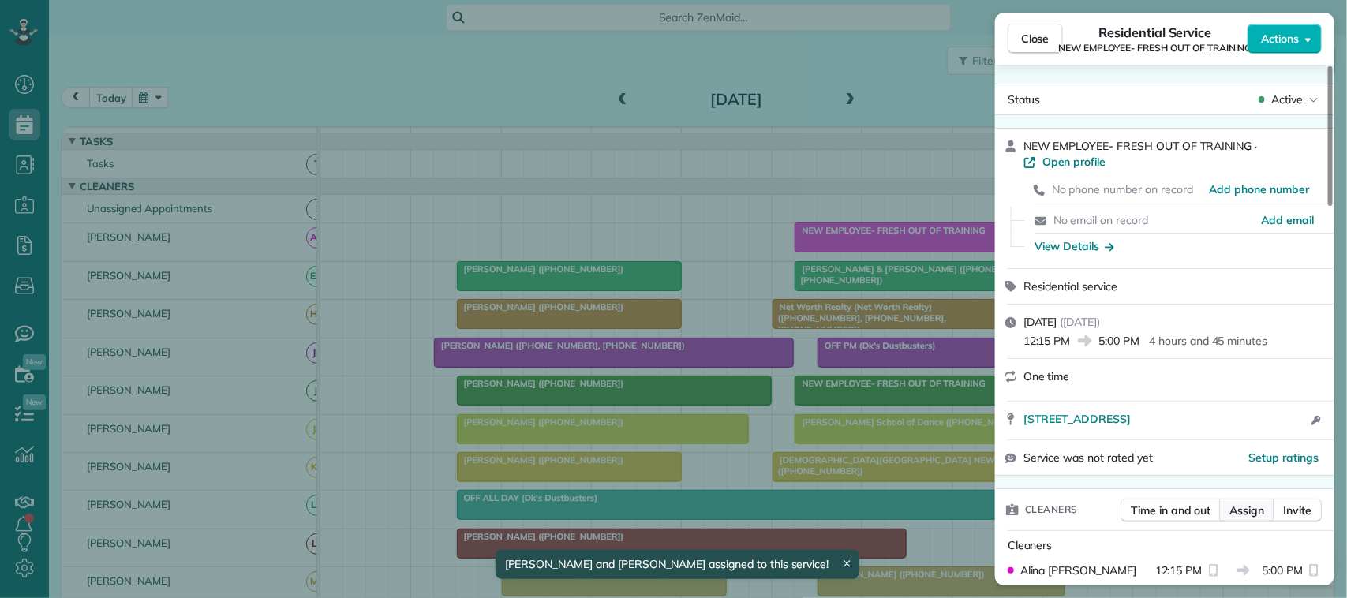
click at [1243, 502] on button "Assign" at bounding box center [1247, 511] width 55 height 24
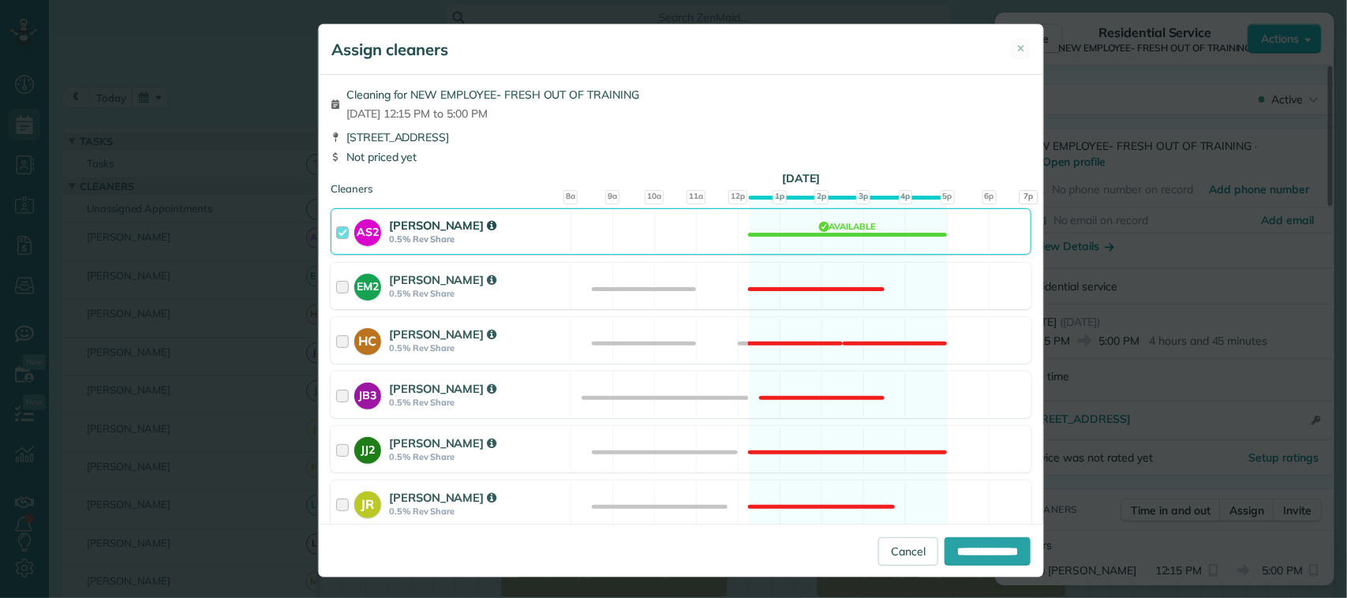
click at [590, 217] on div "AS2 Alina Stuckey 0.5% Rev Share Available" at bounding box center [681, 231] width 701 height 47
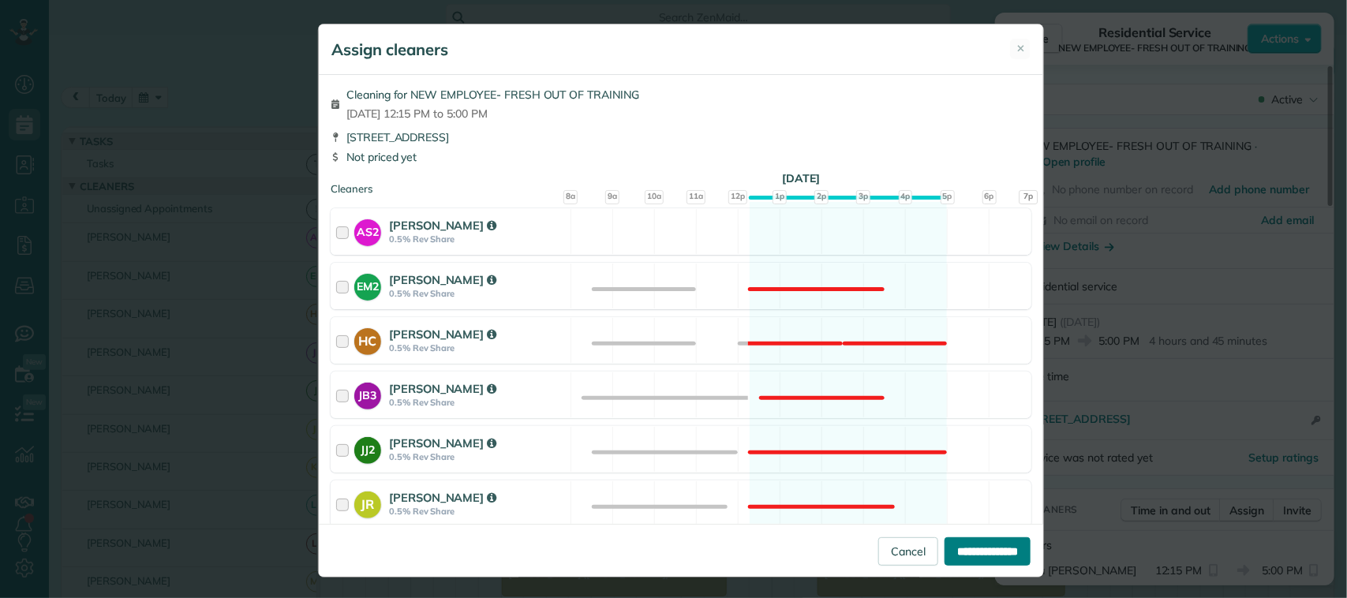
click at [959, 554] on input "**********" at bounding box center [988, 552] width 86 height 28
type input "**********"
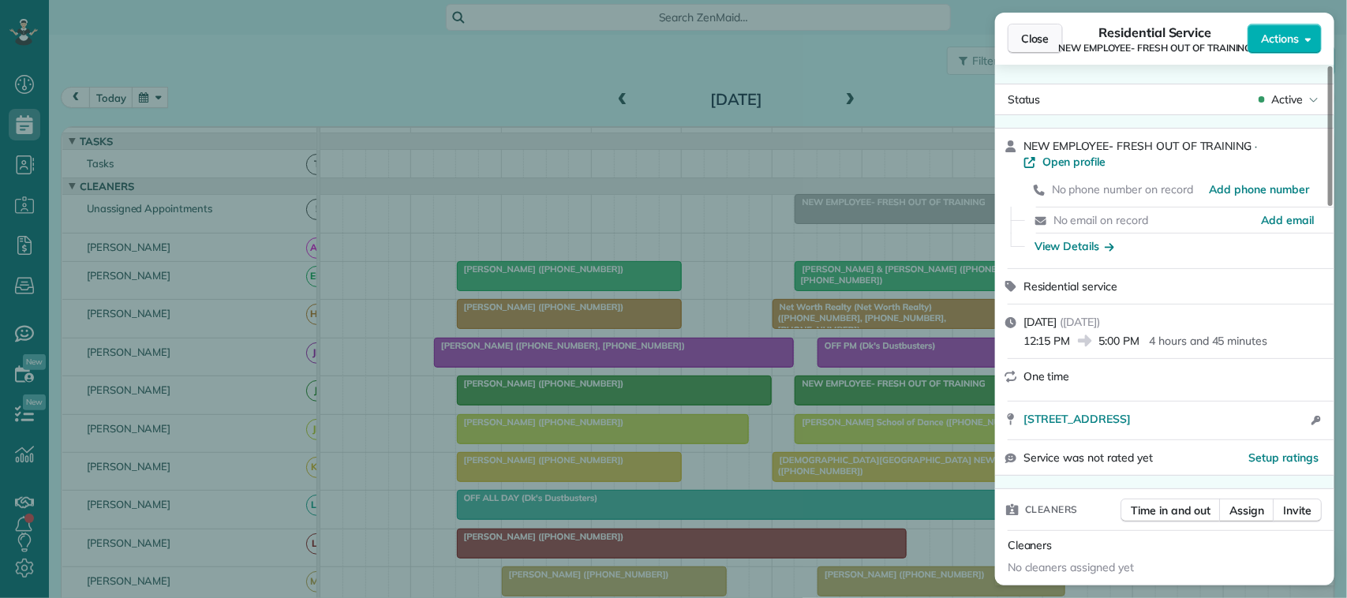
click at [1026, 43] on span "Close" at bounding box center [1035, 39] width 28 height 16
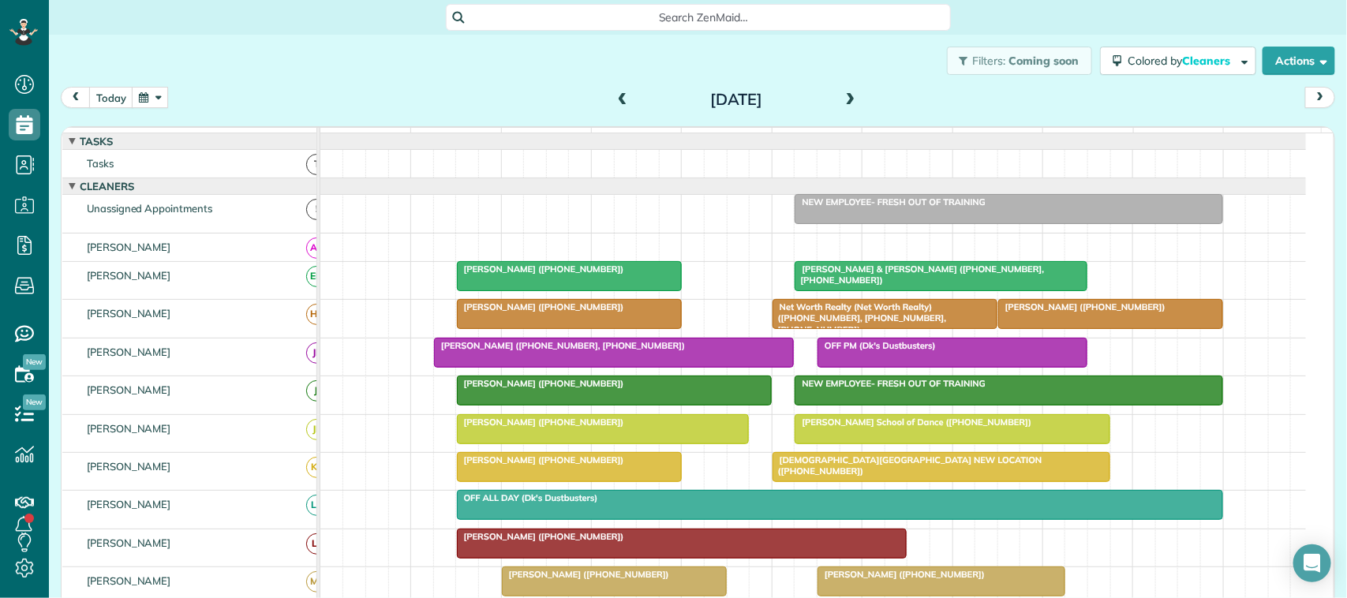
click at [846, 223] on div at bounding box center [1009, 209] width 426 height 28
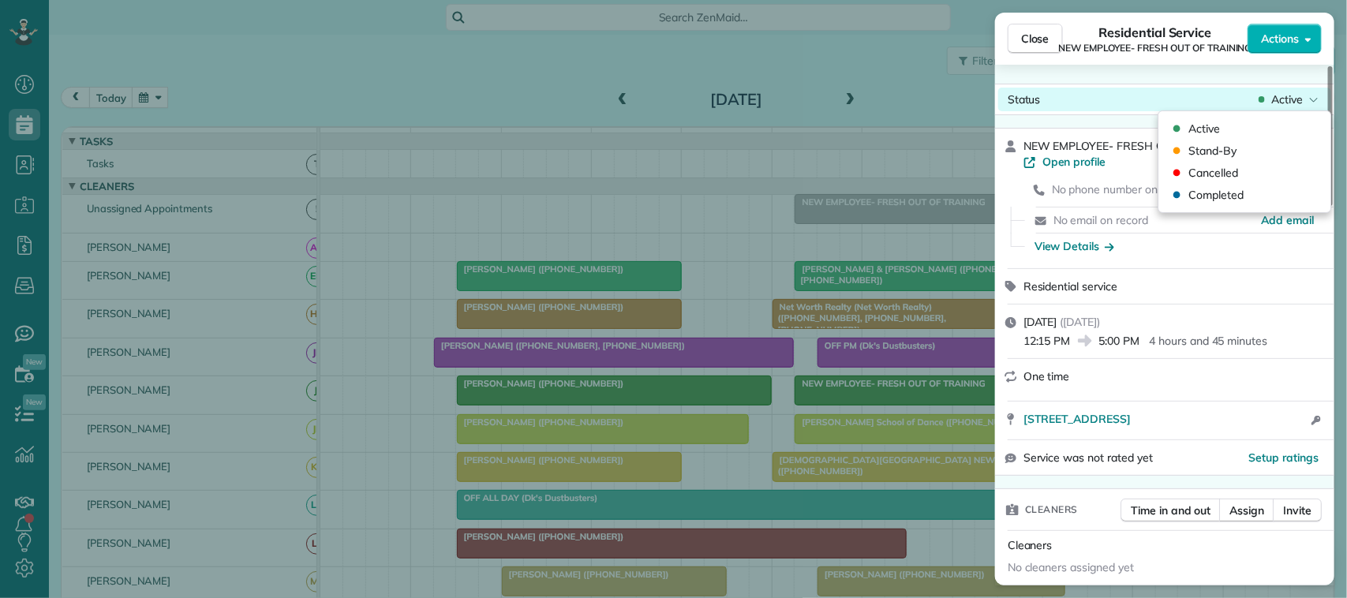
click at [1269, 103] on div "Active" at bounding box center [1289, 100] width 66 height 16
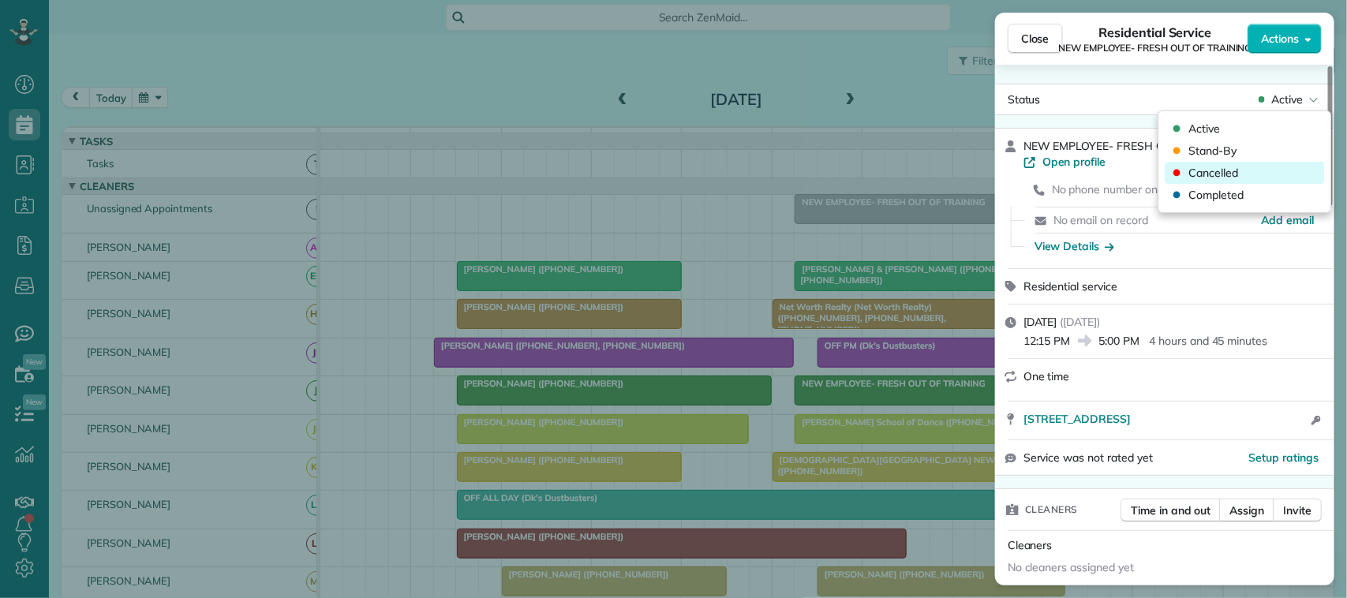
click at [1257, 172] on div "Cancelled" at bounding box center [1245, 173] width 159 height 22
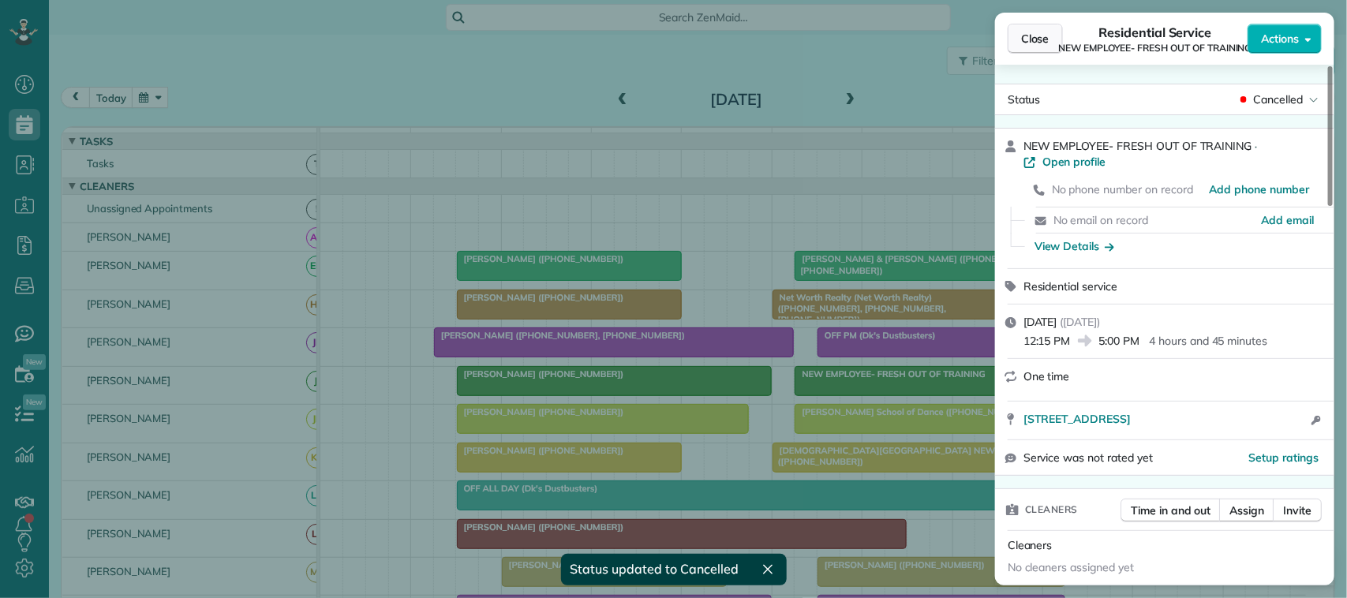
click at [1025, 39] on span "Close" at bounding box center [1035, 39] width 28 height 16
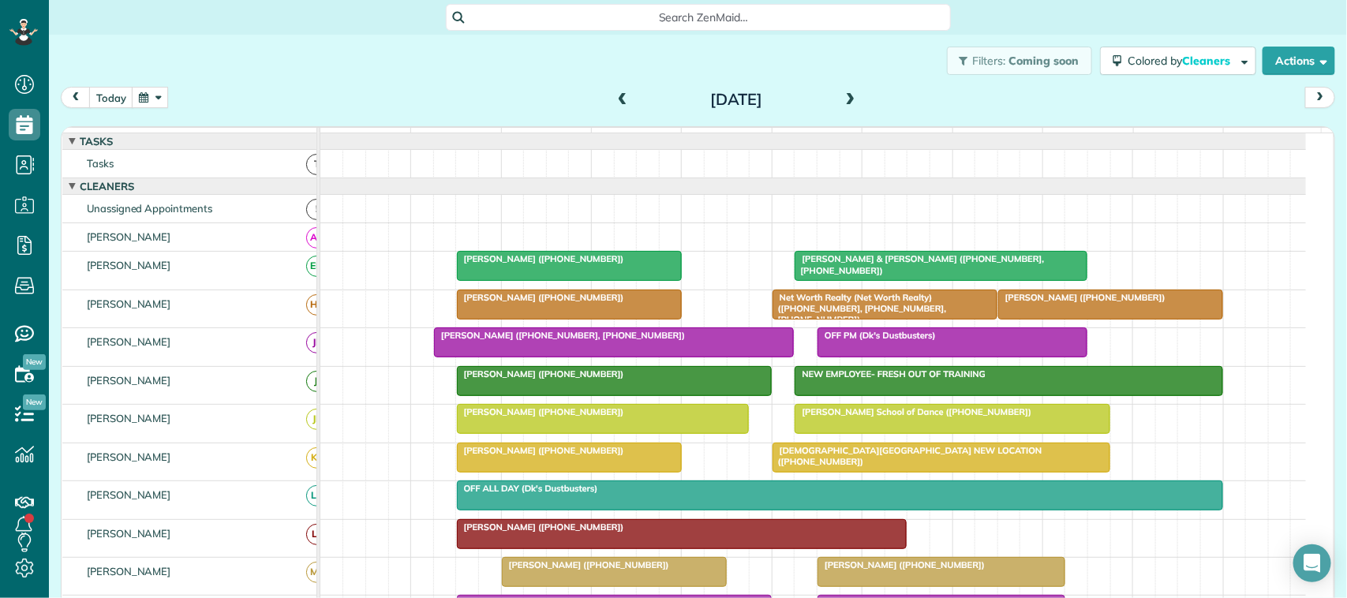
click at [845, 99] on span at bounding box center [850, 100] width 17 height 14
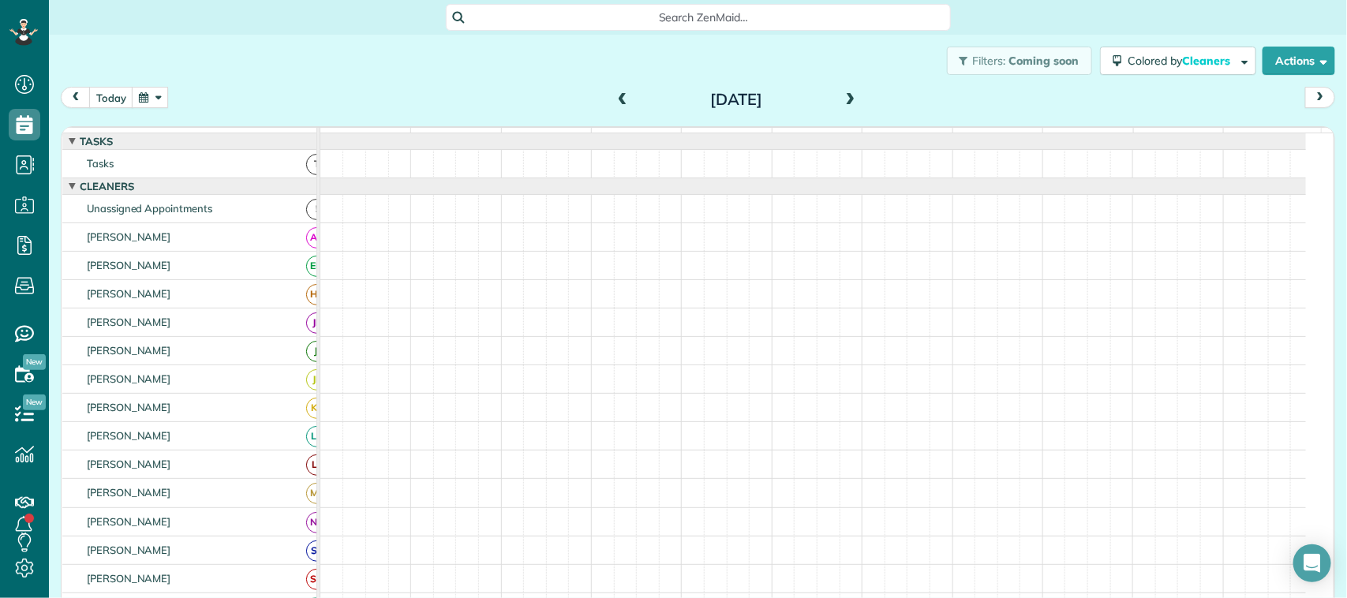
click at [845, 99] on span at bounding box center [850, 100] width 17 height 14
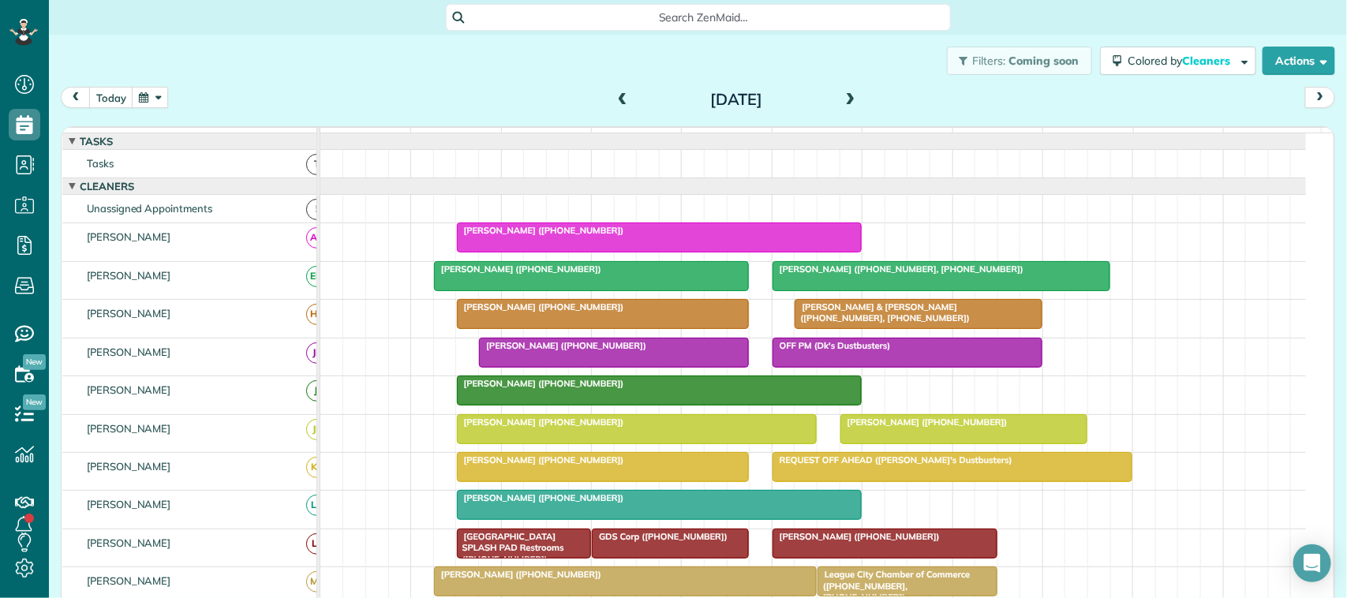
click at [622, 236] on div "Monica Johnson (+12817402209)" at bounding box center [660, 230] width 396 height 11
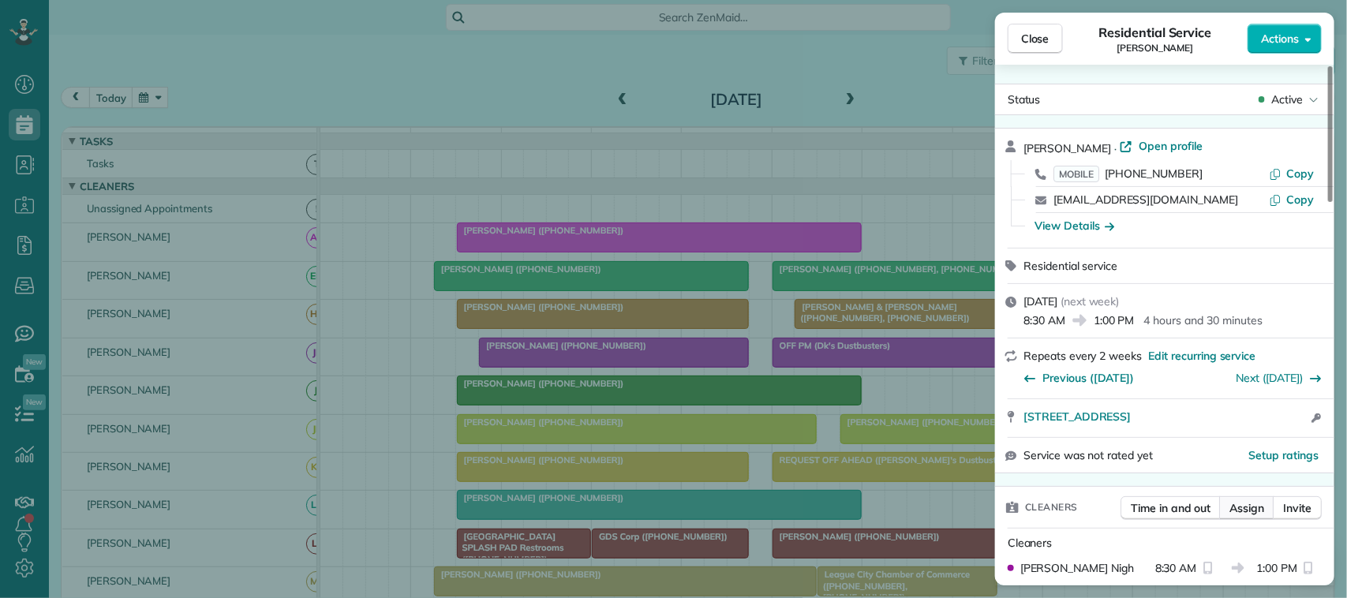
click at [1265, 510] on button "Assign" at bounding box center [1247, 509] width 55 height 24
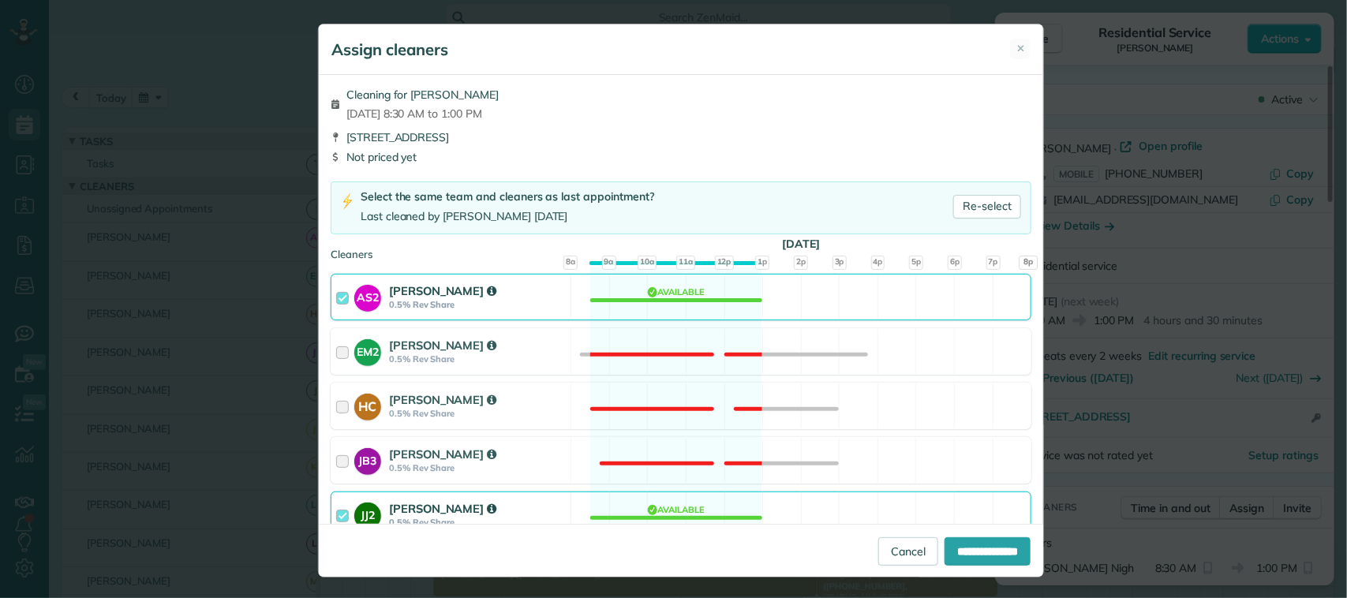
click at [483, 313] on div "AS2 Alina Stuckey 0.5% Rev Share" at bounding box center [451, 297] width 239 height 45
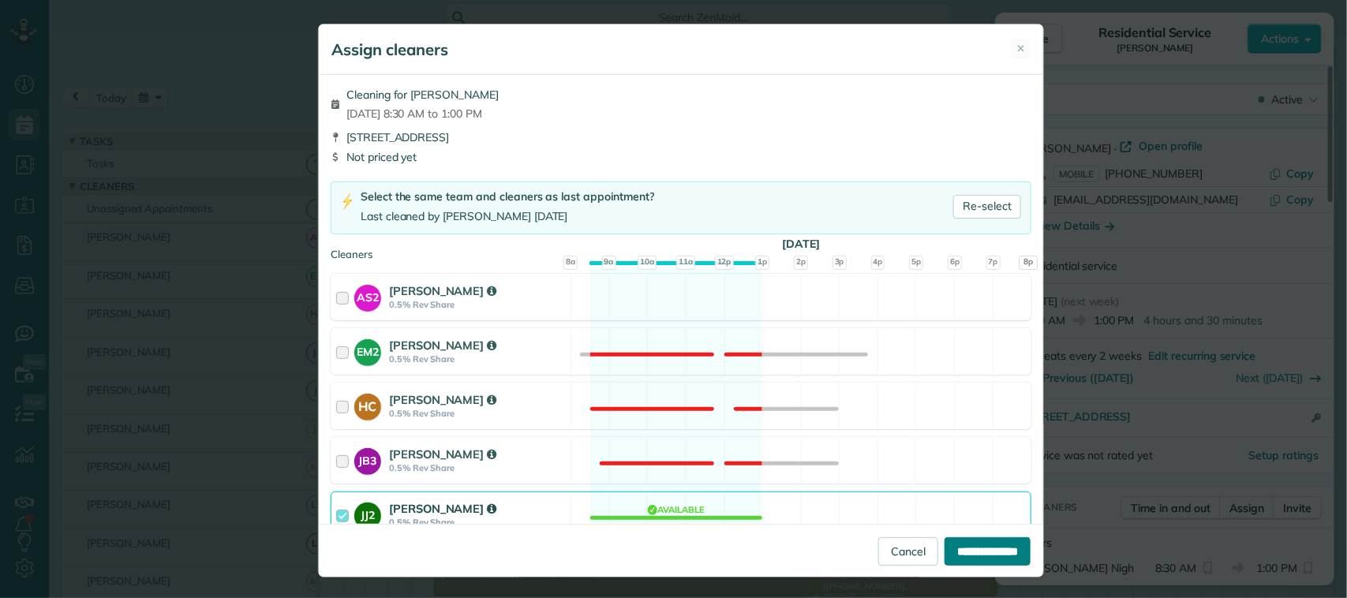
click at [951, 542] on input "**********" at bounding box center [988, 552] width 86 height 28
type input "**********"
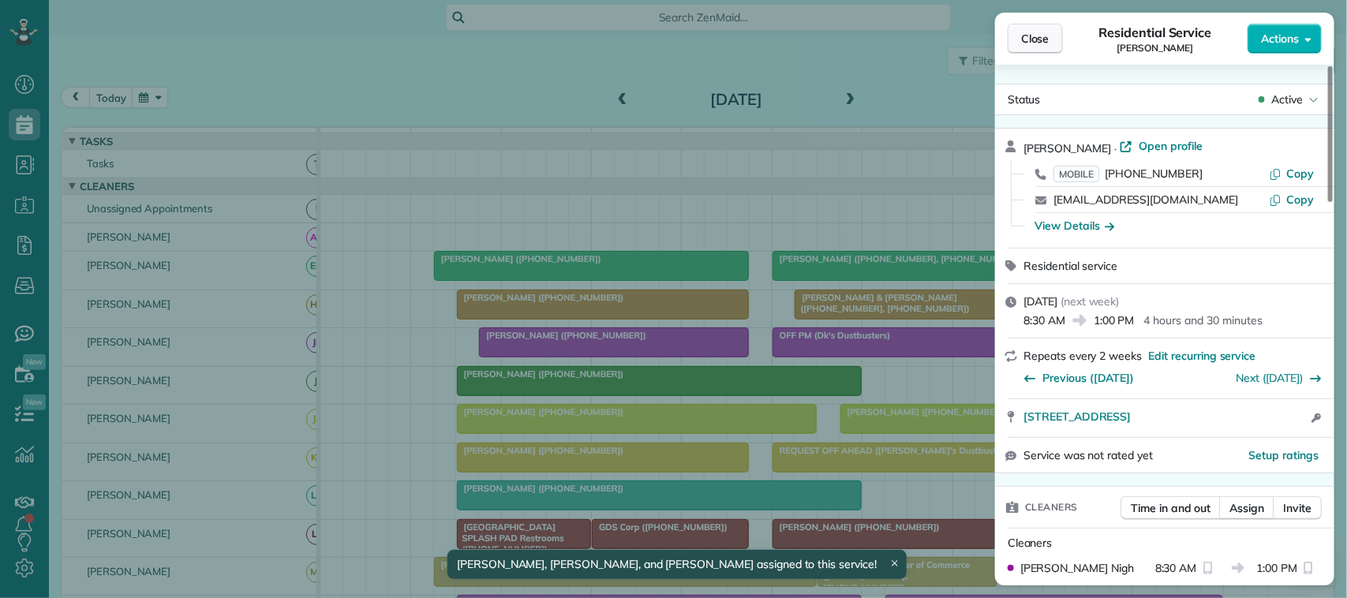
click at [1043, 24] on button "Close" at bounding box center [1035, 39] width 55 height 30
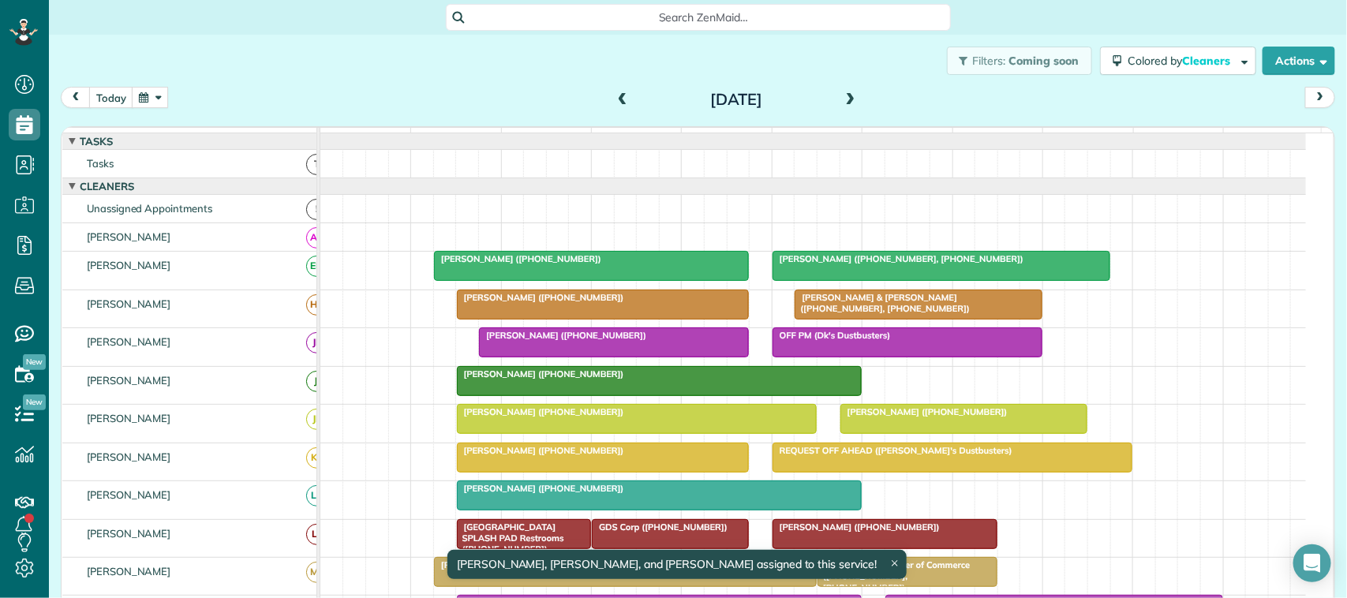
click at [842, 99] on span at bounding box center [850, 100] width 17 height 14
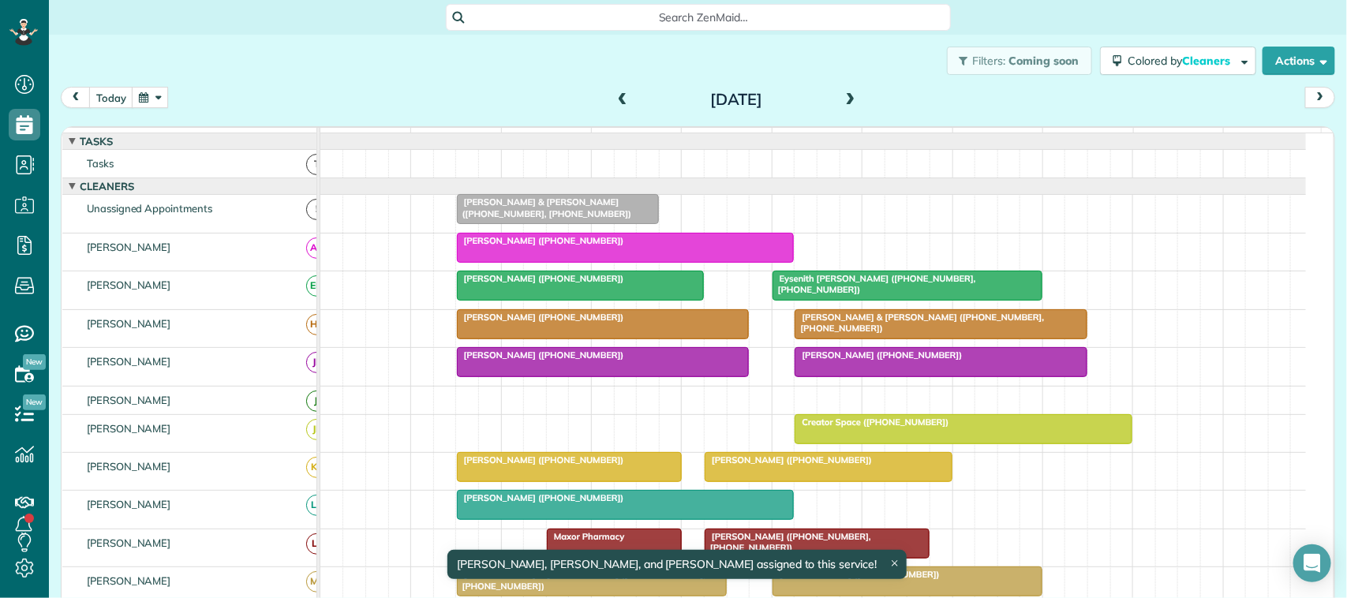
click at [549, 262] on div at bounding box center [626, 248] width 336 height 28
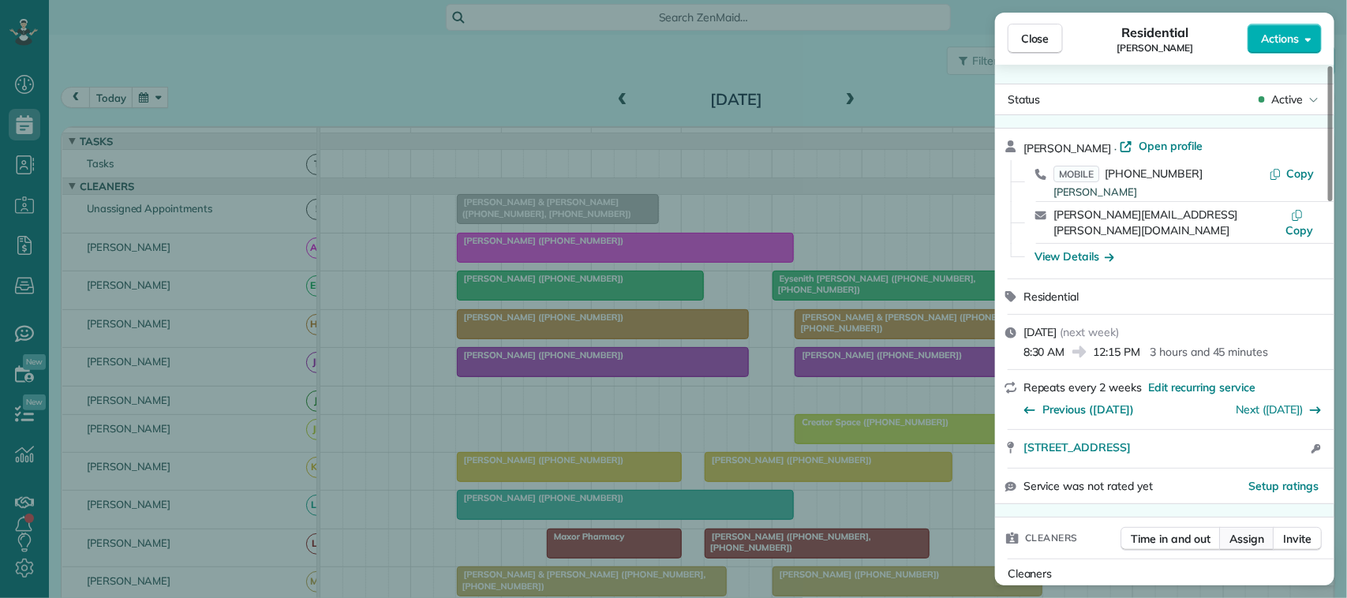
click at [1233, 531] on span "Assign" at bounding box center [1247, 539] width 35 height 16
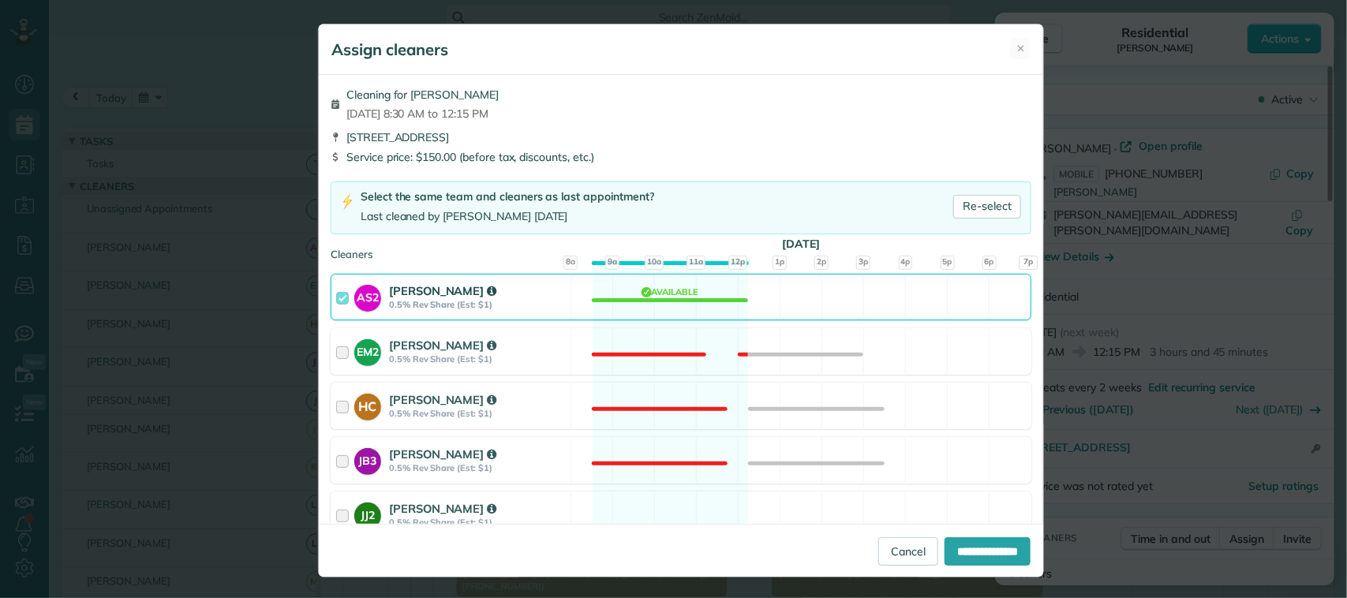
click at [531, 297] on div "Alina Stuckey" at bounding box center [477, 291] width 177 height 17
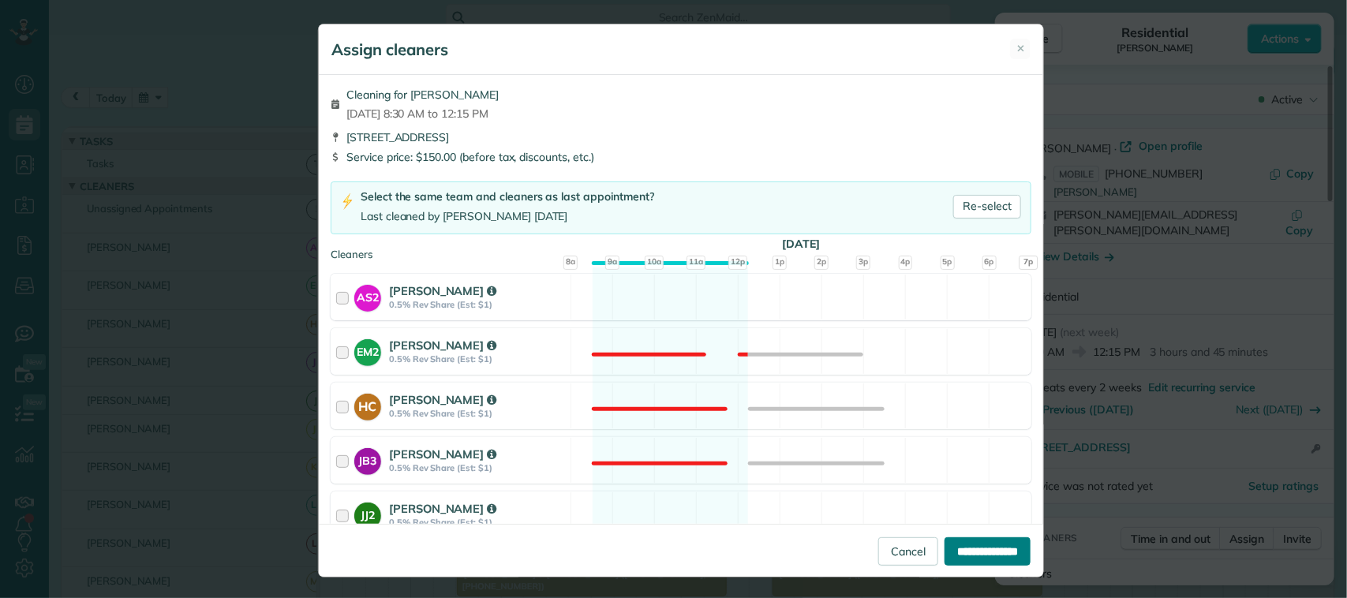
click at [945, 549] on input "**********" at bounding box center [988, 552] width 86 height 28
type input "**********"
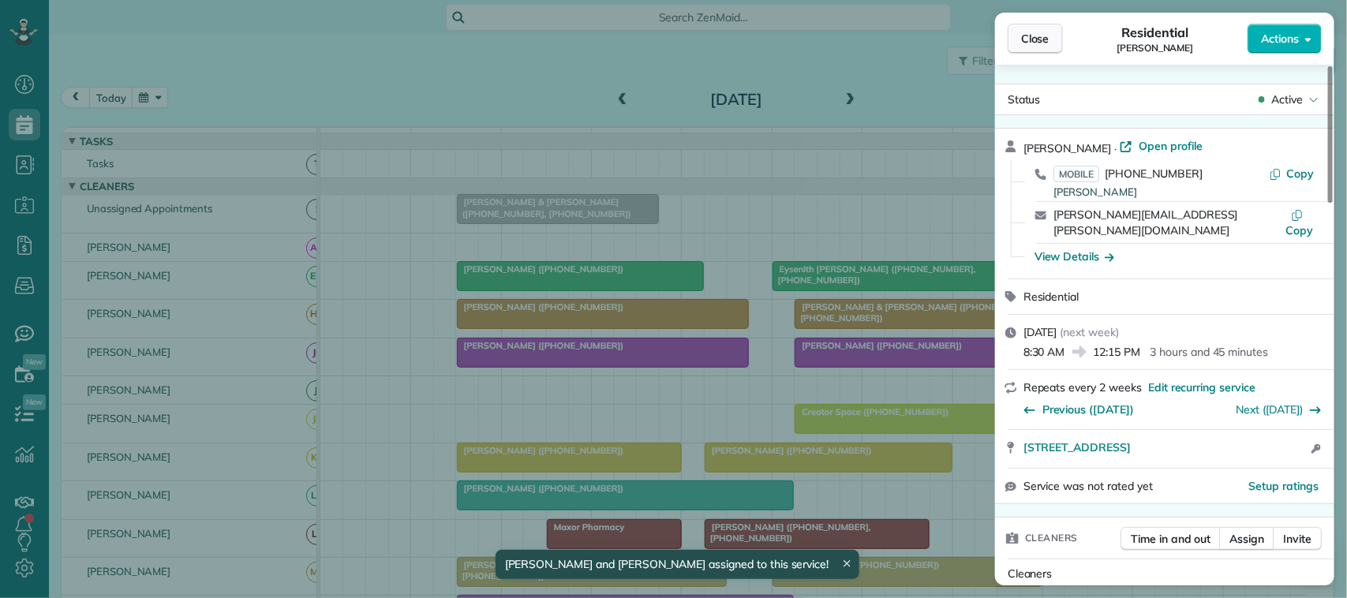
click at [1039, 42] on span "Close" at bounding box center [1035, 39] width 28 height 16
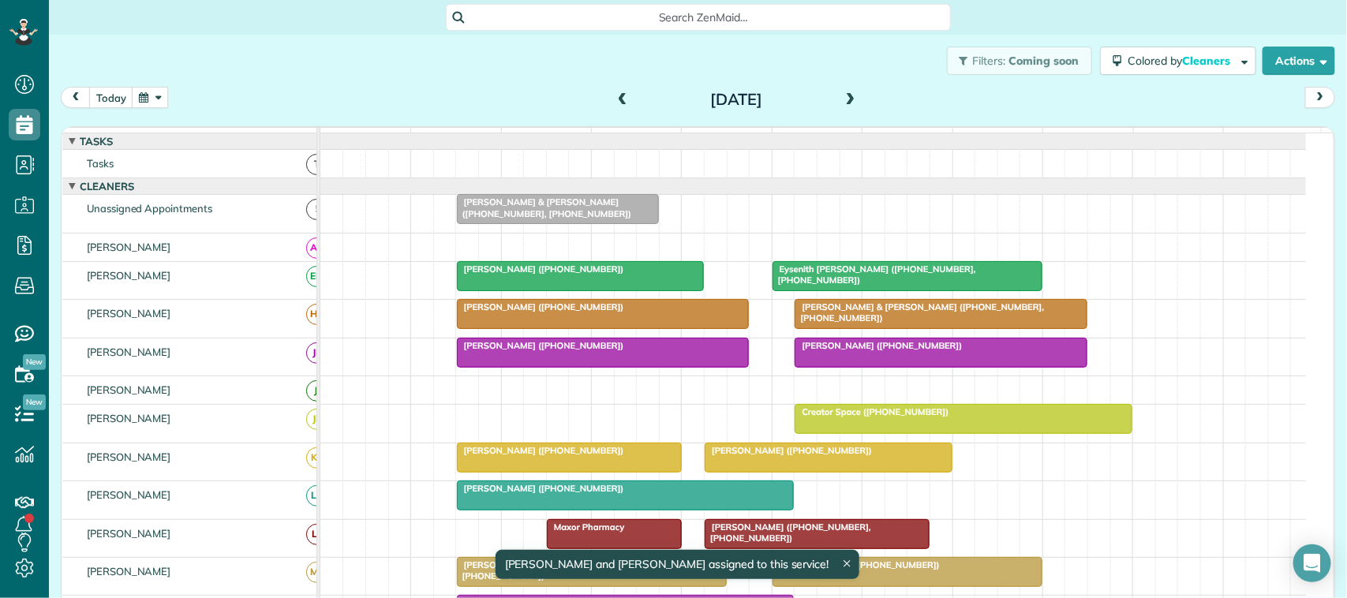
click at [843, 95] on span at bounding box center [850, 100] width 17 height 14
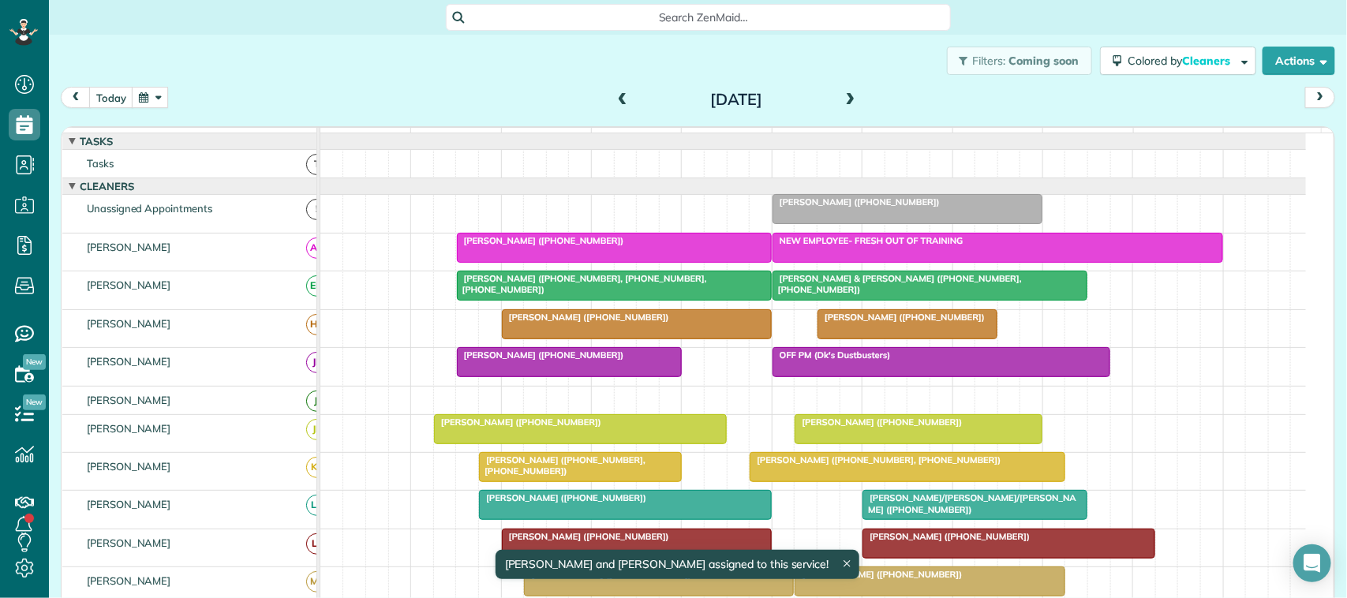
click at [608, 262] on div at bounding box center [614, 248] width 313 height 28
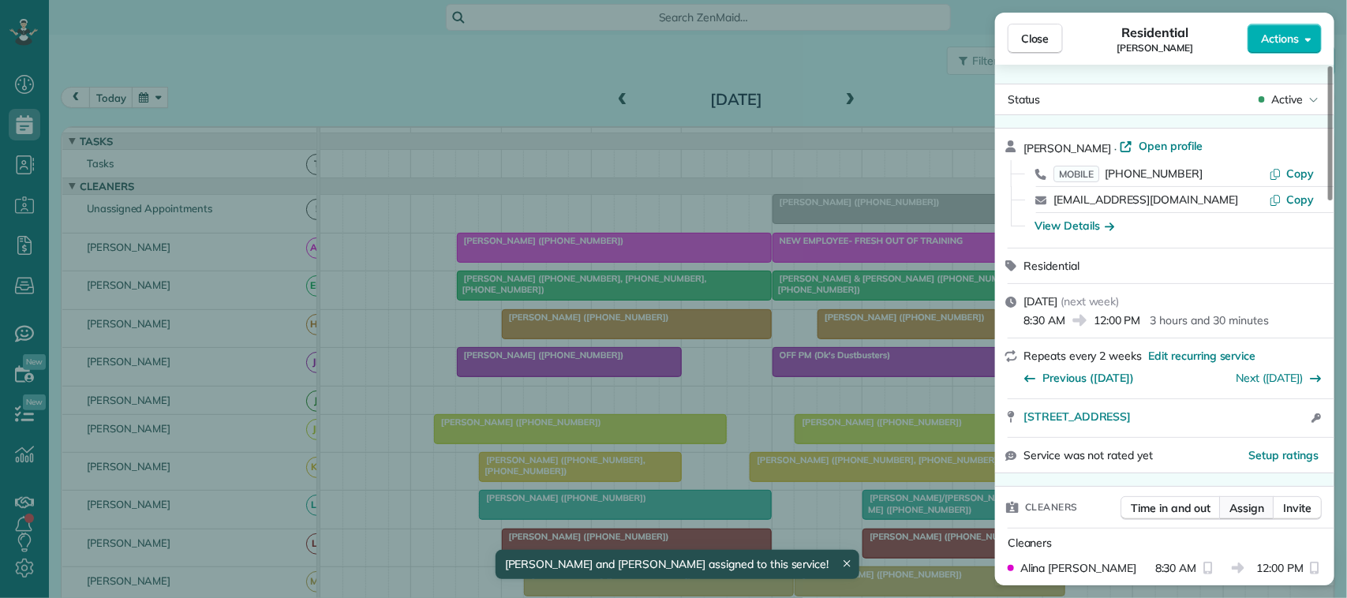
click at [1239, 508] on span "Assign" at bounding box center [1247, 508] width 35 height 16
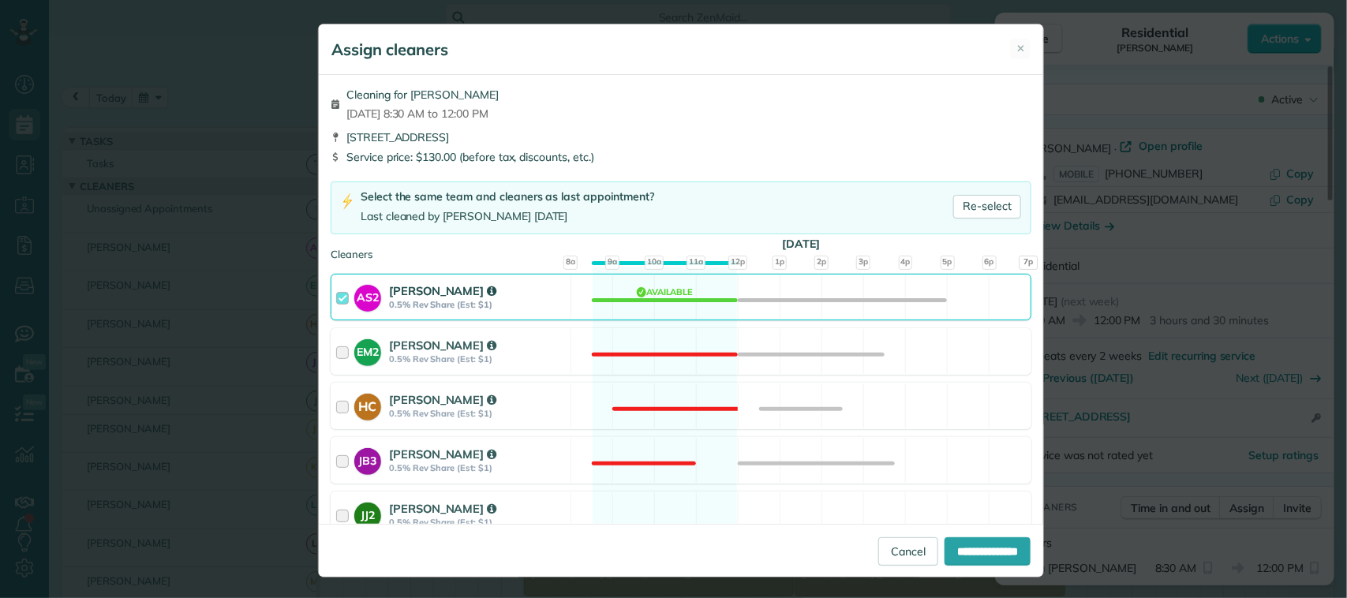
click at [509, 280] on div "AS2 Alina Stuckey 0.5% Rev Share (Est: $1)" at bounding box center [451, 297] width 239 height 45
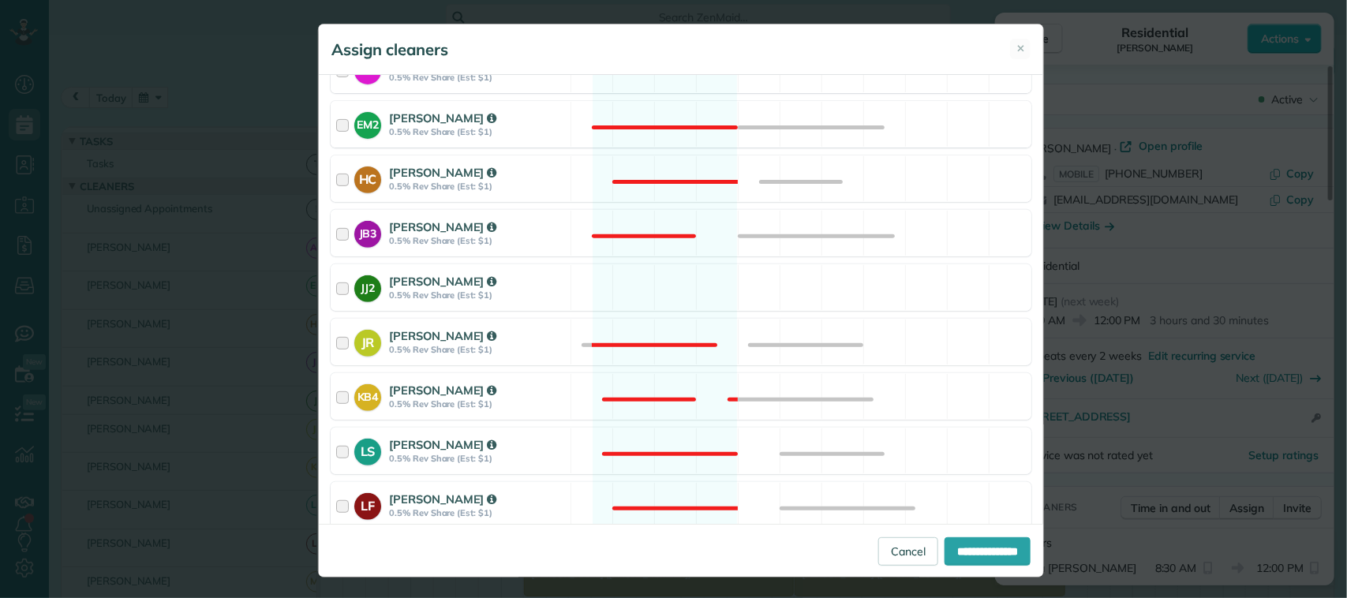
scroll to position [395, 0]
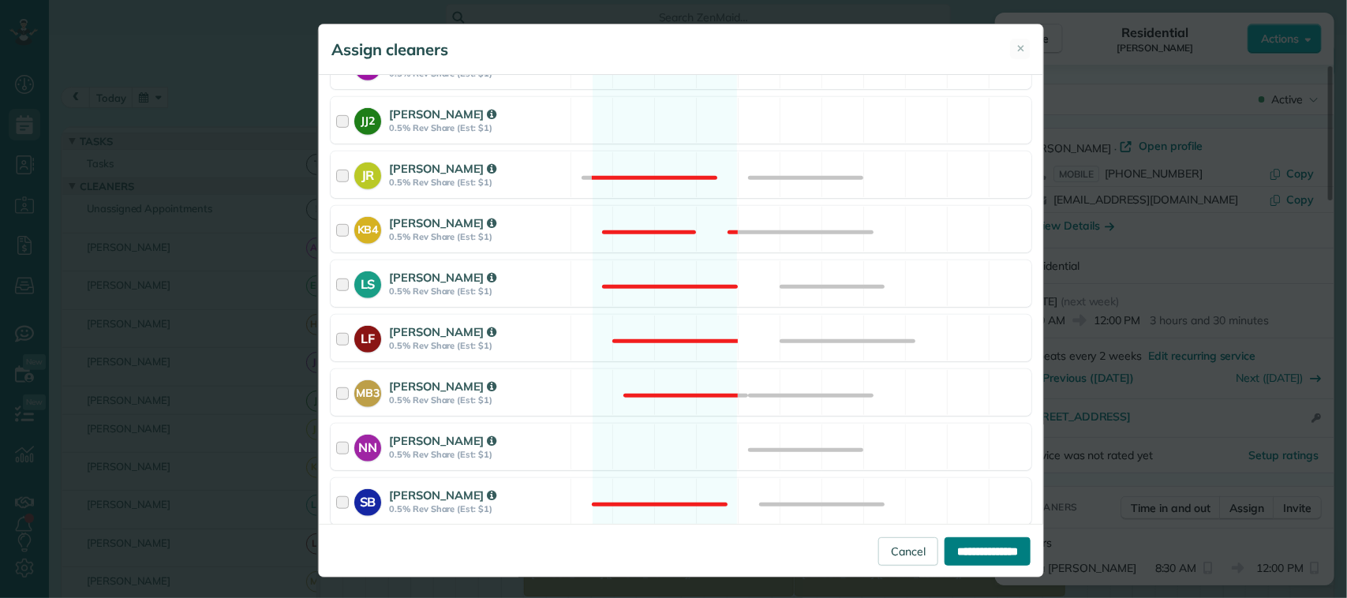
drag, startPoint x: 950, startPoint y: 550, endPoint x: 984, endPoint y: 527, distance: 42.0
click at [949, 550] on input "**********" at bounding box center [988, 552] width 86 height 28
type input "**********"
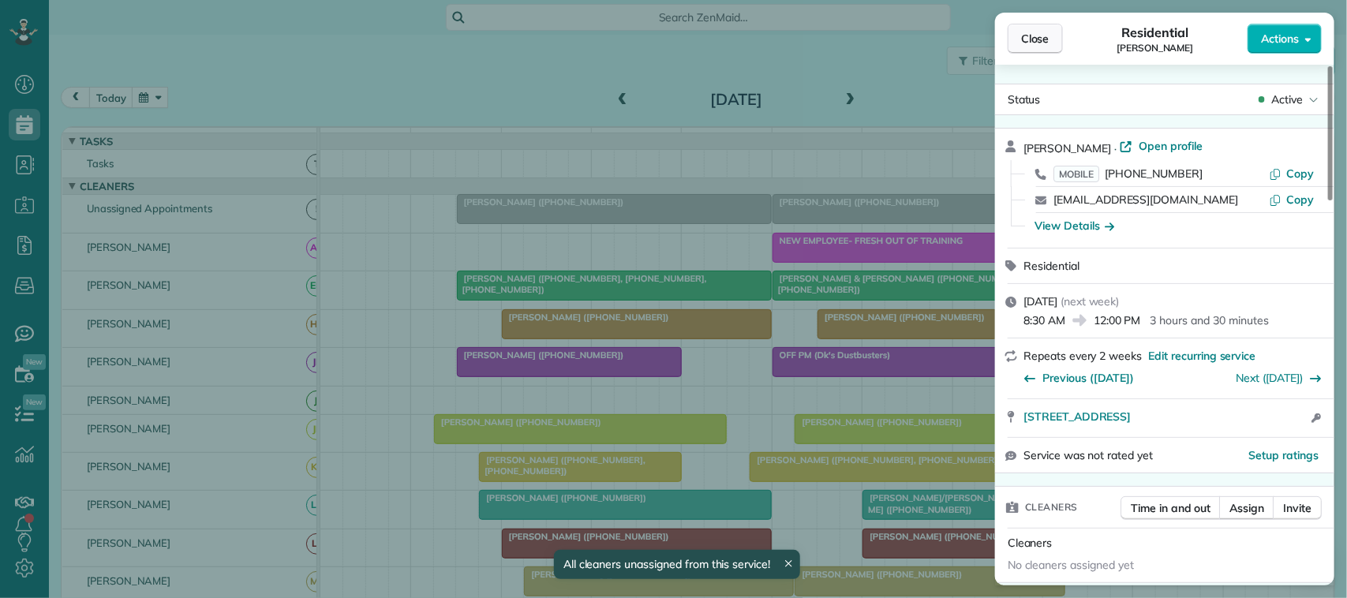
click at [1050, 33] on span "Close" at bounding box center [1035, 39] width 28 height 16
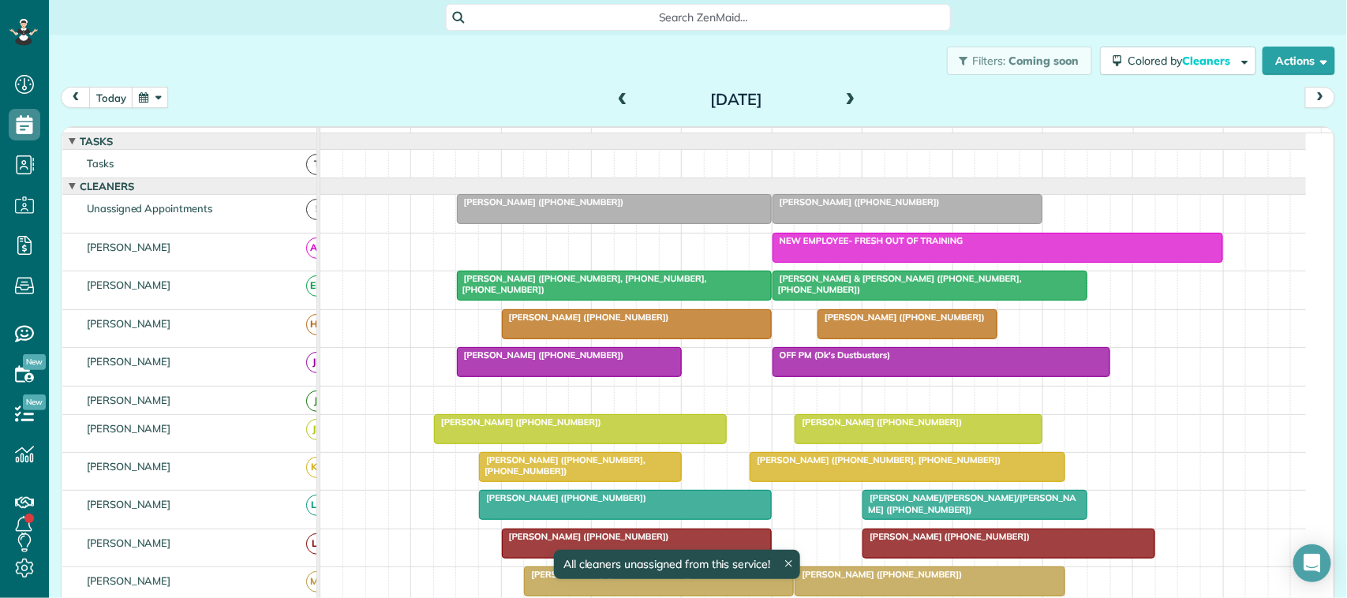
click at [894, 262] on div at bounding box center [998, 248] width 449 height 28
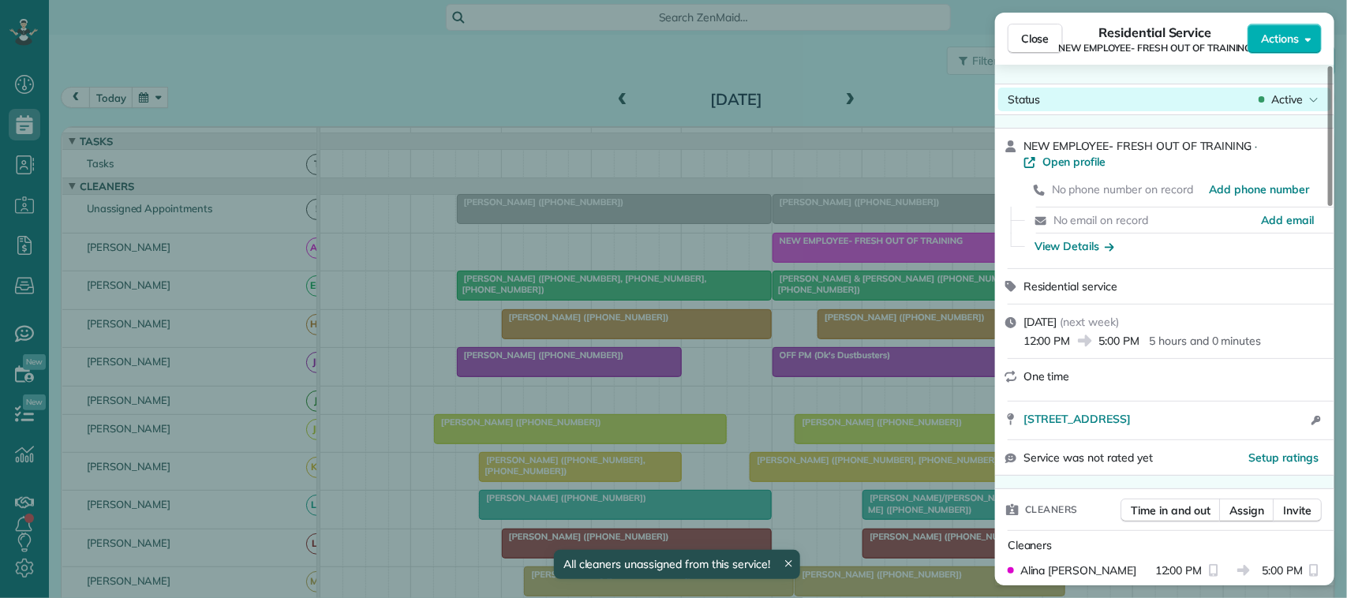
click at [1283, 99] on span "Active" at bounding box center [1288, 100] width 32 height 16
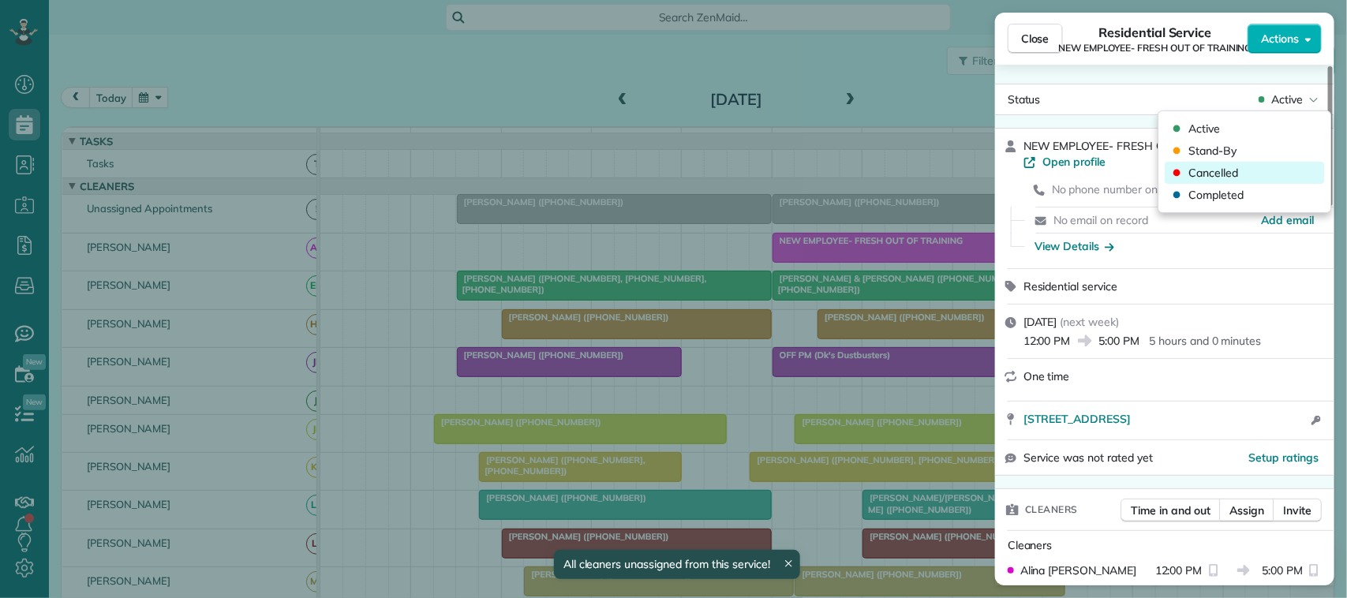
click at [1216, 178] on span "Cancelled" at bounding box center [1215, 173] width 50 height 16
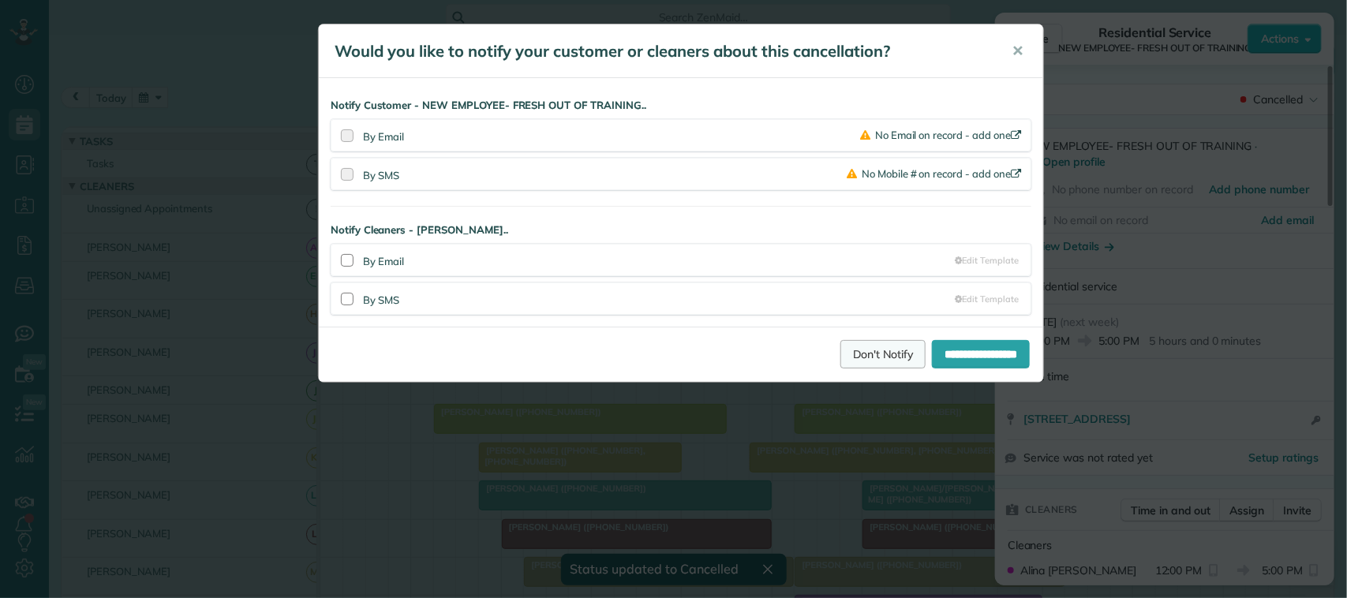
click at [849, 364] on link "Don't Notify" at bounding box center [883, 354] width 85 height 28
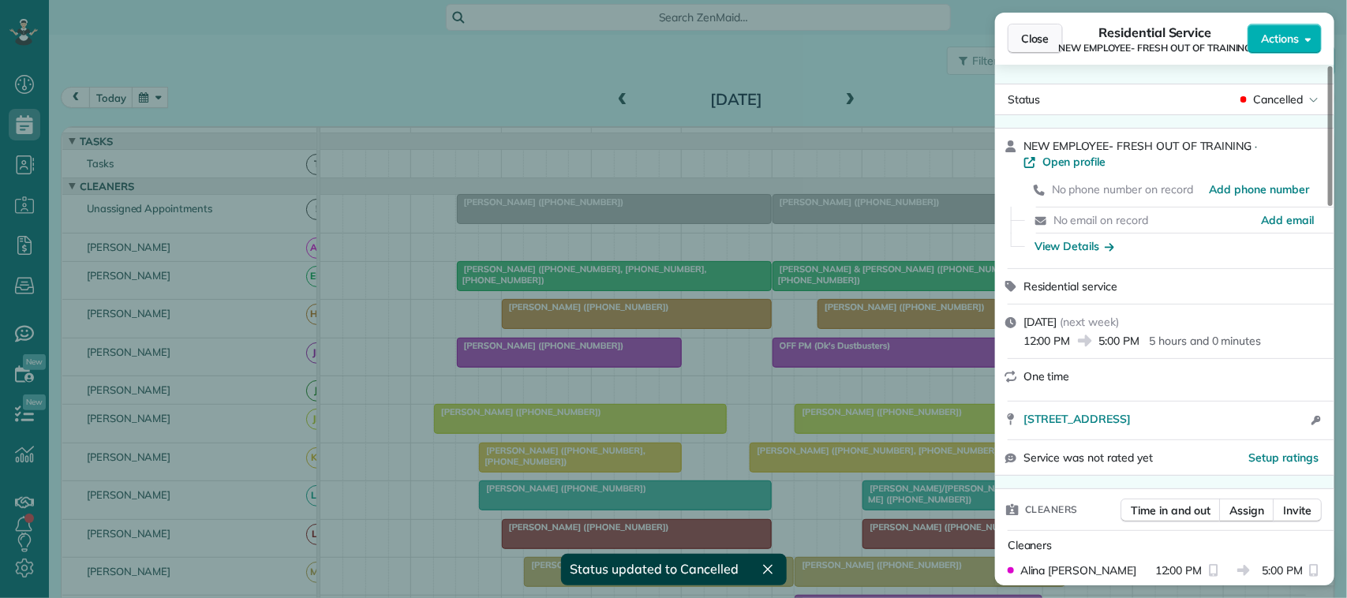
click at [1033, 43] on span "Close" at bounding box center [1035, 39] width 28 height 16
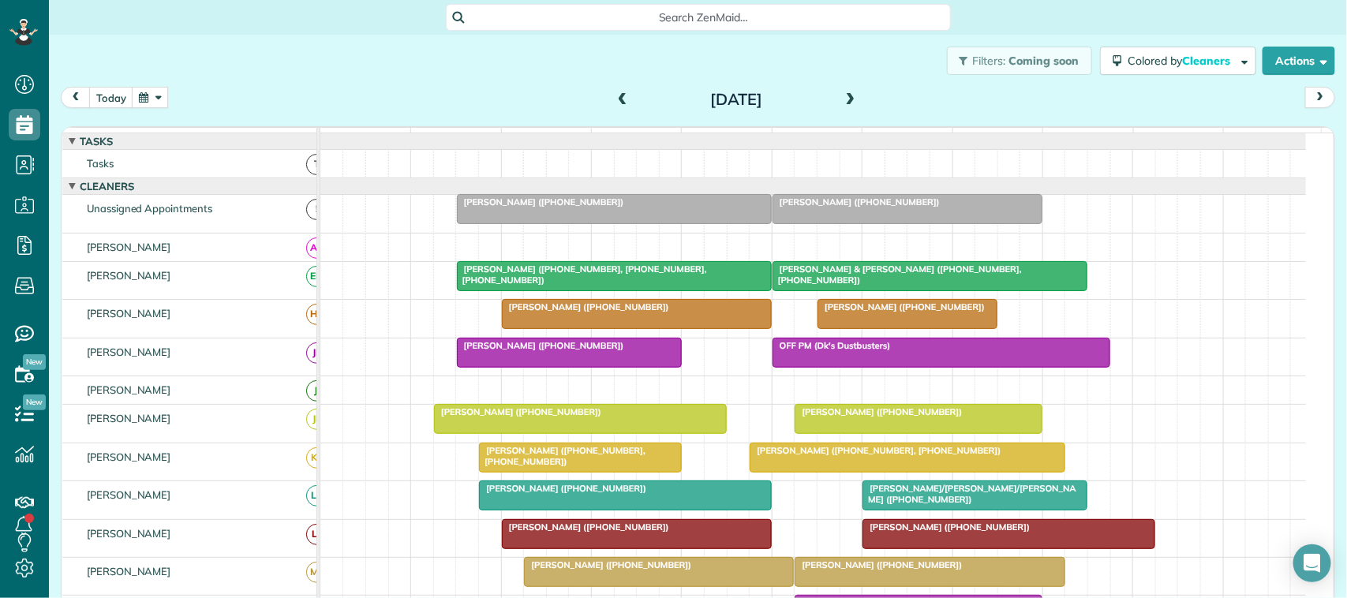
click at [845, 96] on span at bounding box center [850, 100] width 17 height 14
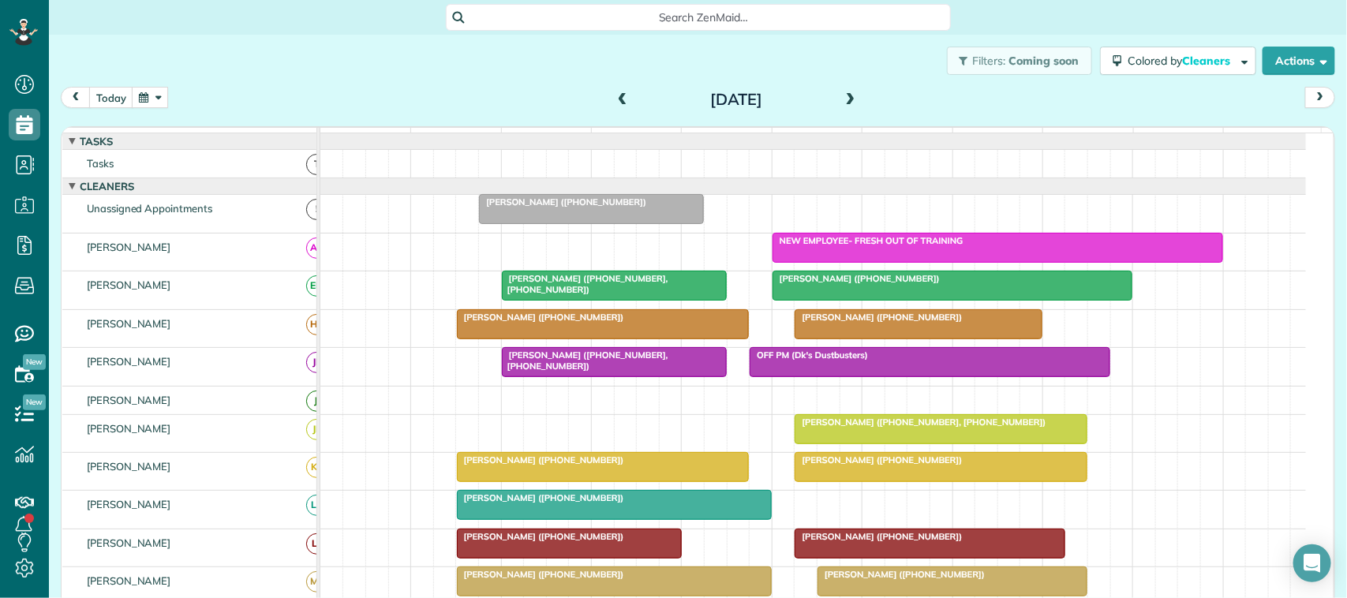
click at [825, 246] on span "NEW EMPLOYEE- FRESH OUT OF TRAINING" at bounding box center [868, 240] width 193 height 11
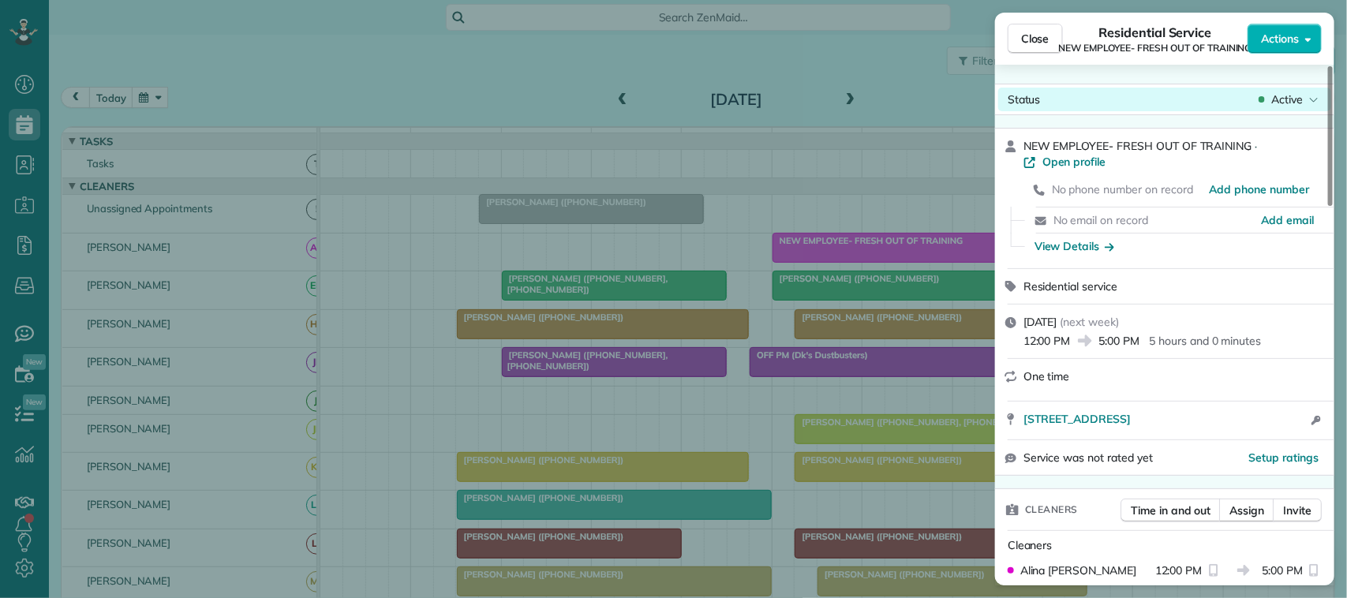
click at [1295, 99] on span "Active" at bounding box center [1288, 100] width 32 height 16
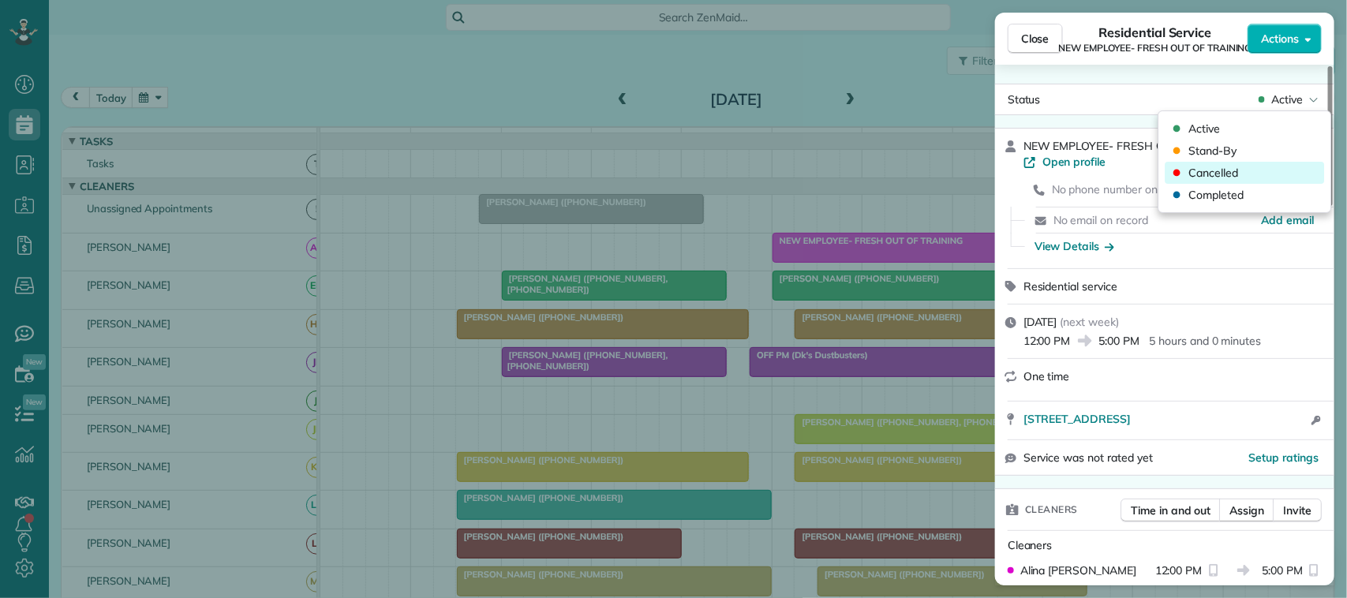
click at [1273, 167] on div "Cancelled" at bounding box center [1245, 173] width 159 height 22
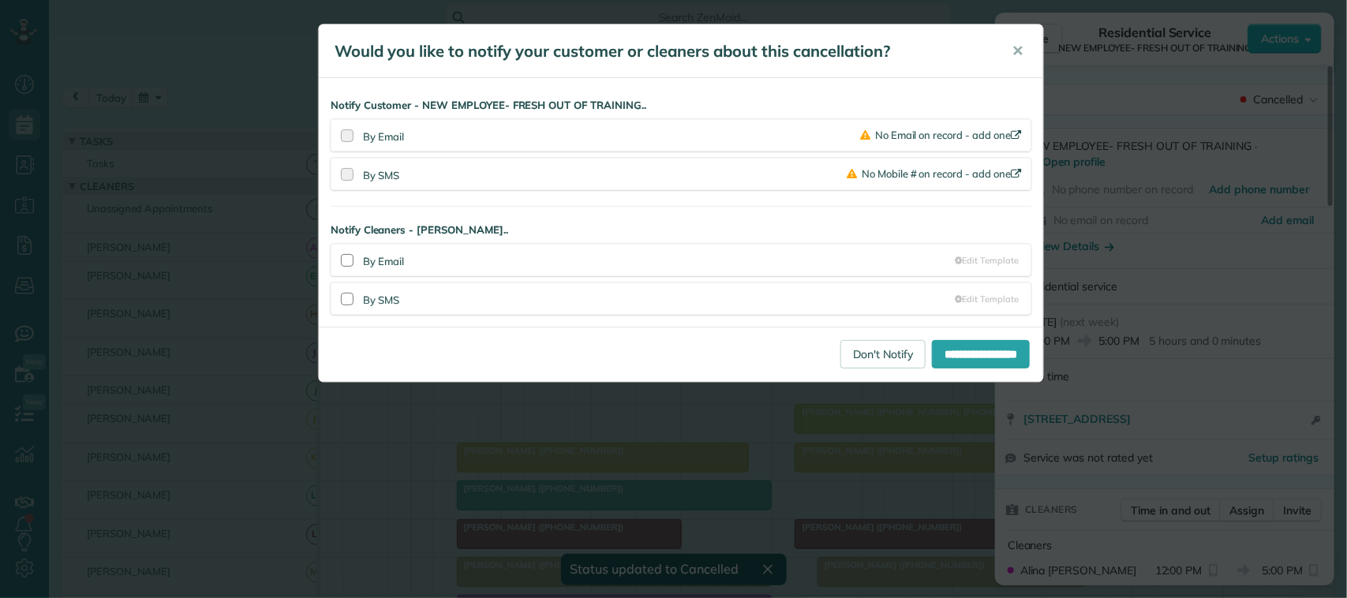
click at [849, 373] on div "**********" at bounding box center [681, 354] width 725 height 55
click at [886, 351] on link "Don't Notify" at bounding box center [883, 354] width 85 height 28
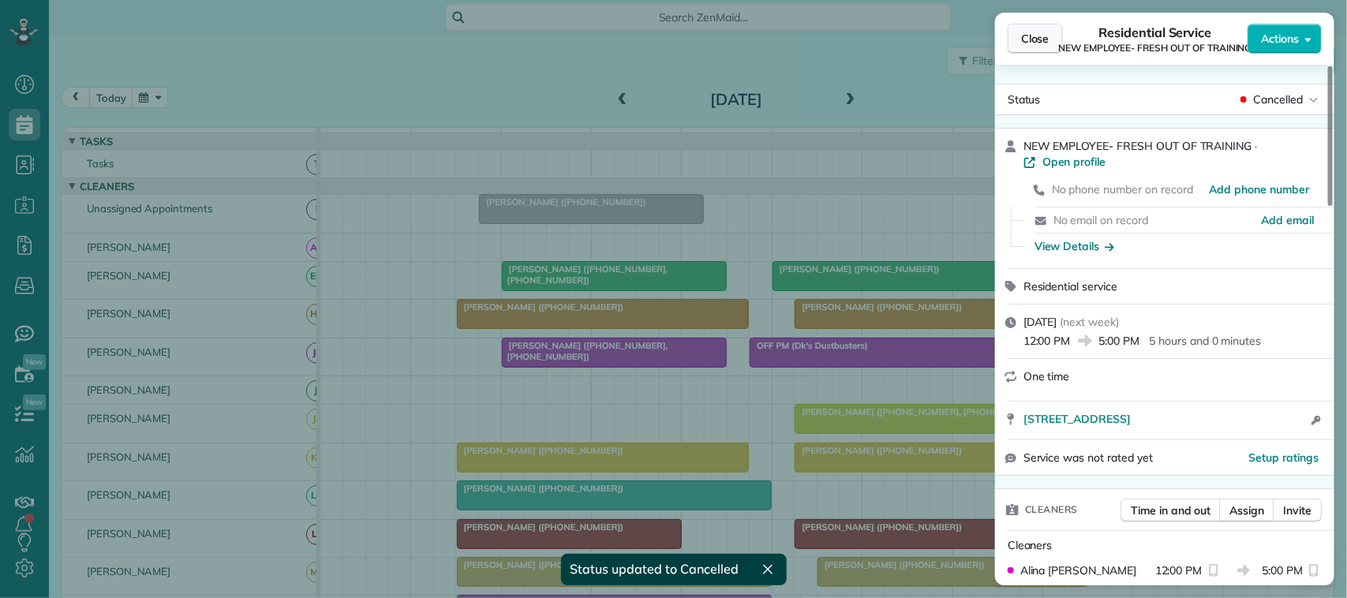
click at [1033, 37] on span "Close" at bounding box center [1035, 39] width 28 height 16
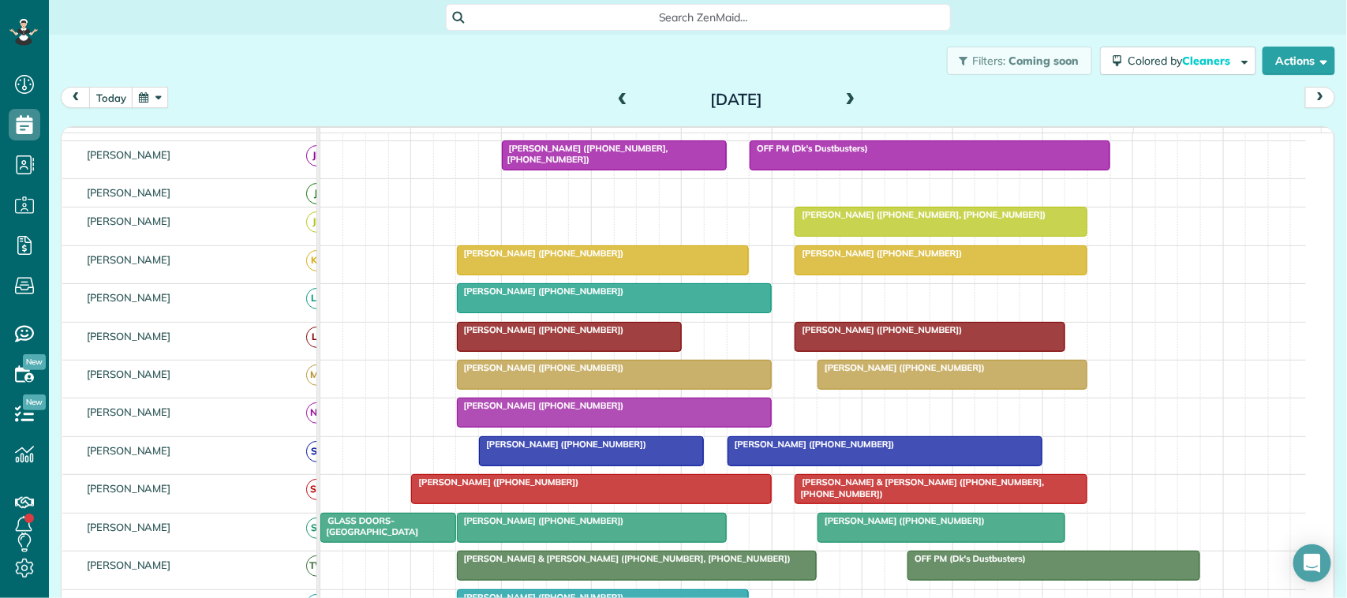
scroll to position [99, 0]
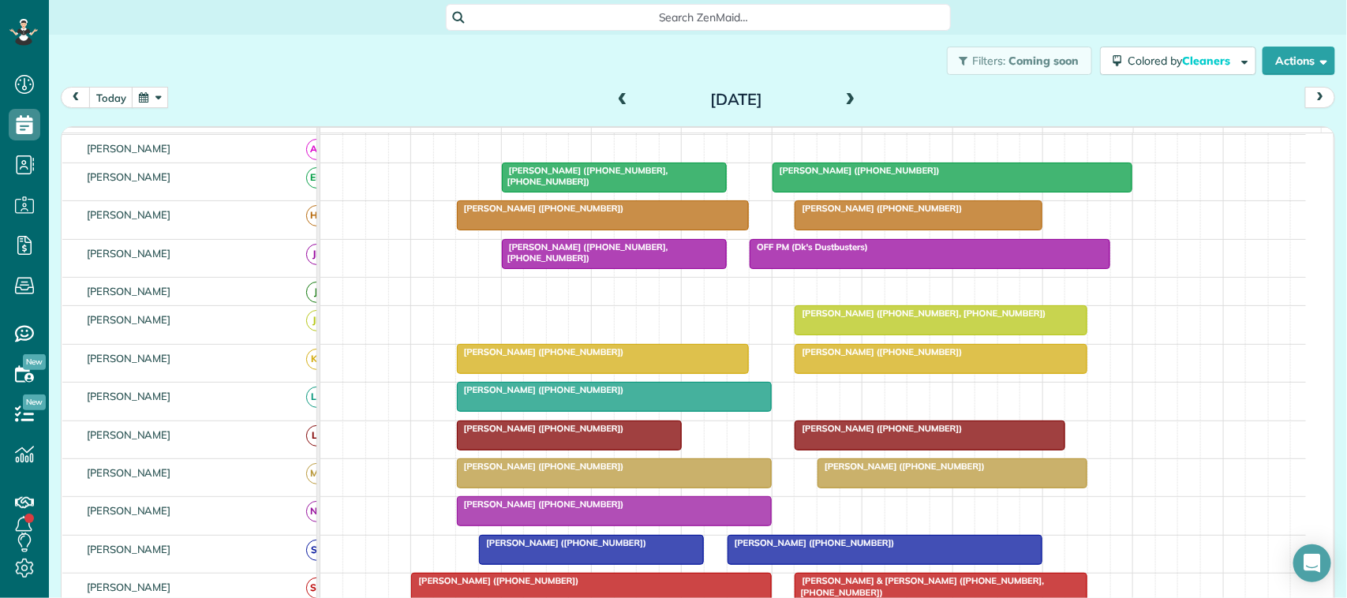
click at [842, 99] on span at bounding box center [850, 100] width 17 height 14
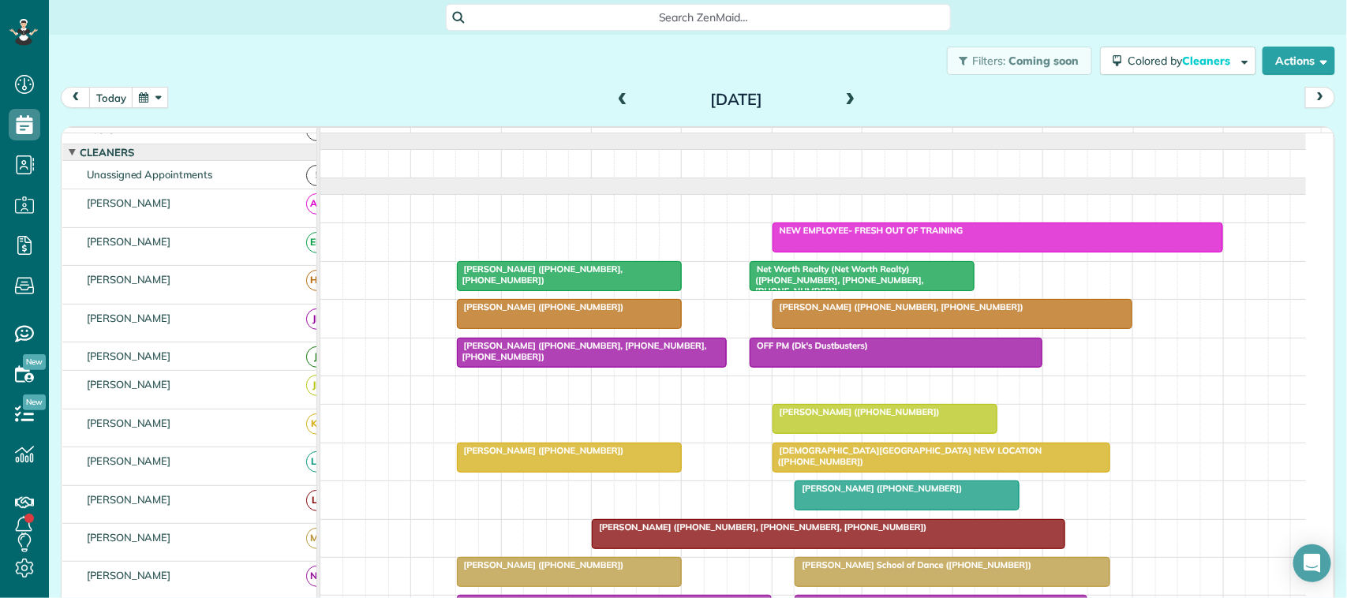
scroll to position [0, 0]
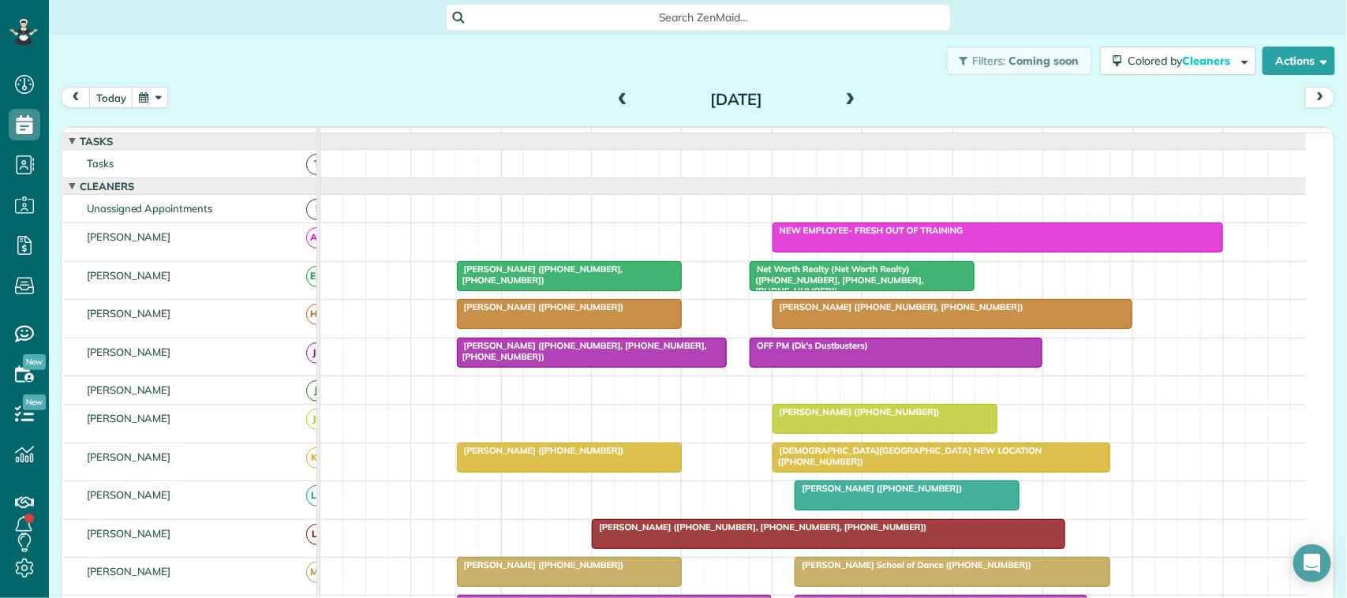
click at [862, 252] on div at bounding box center [998, 237] width 449 height 28
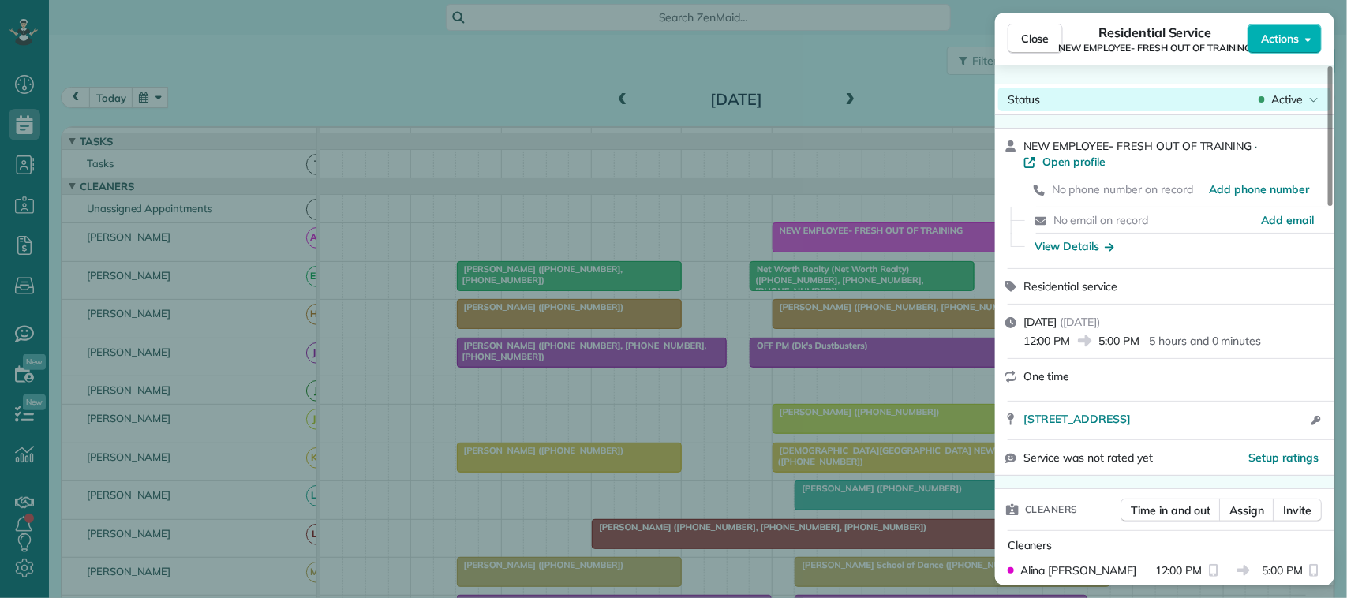
click at [1299, 100] on span "Active" at bounding box center [1288, 100] width 32 height 16
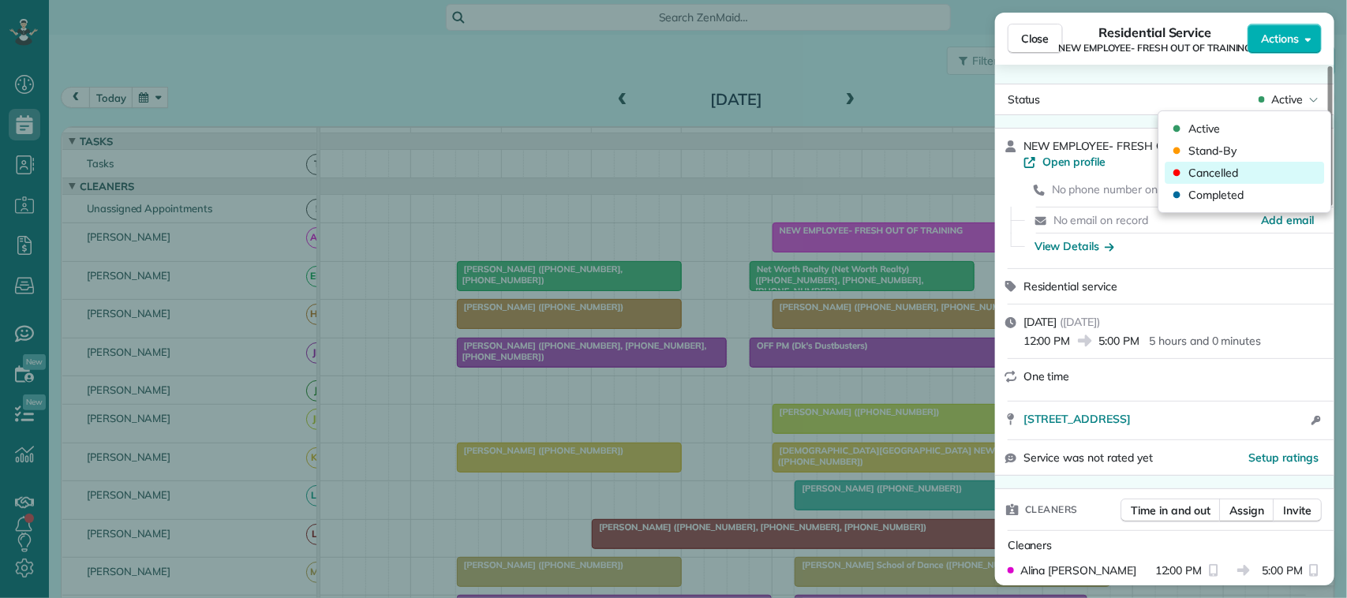
click at [1268, 167] on div "Cancelled" at bounding box center [1245, 173] width 159 height 22
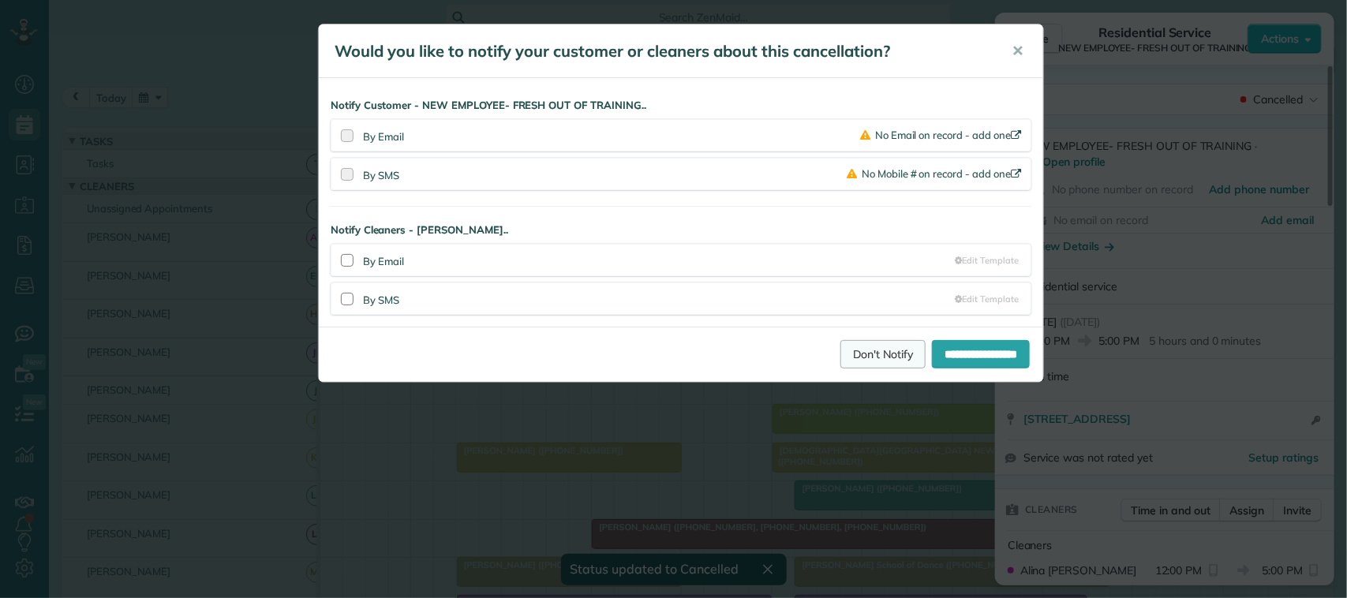
click at [873, 346] on link "Don't Notify" at bounding box center [883, 354] width 85 height 28
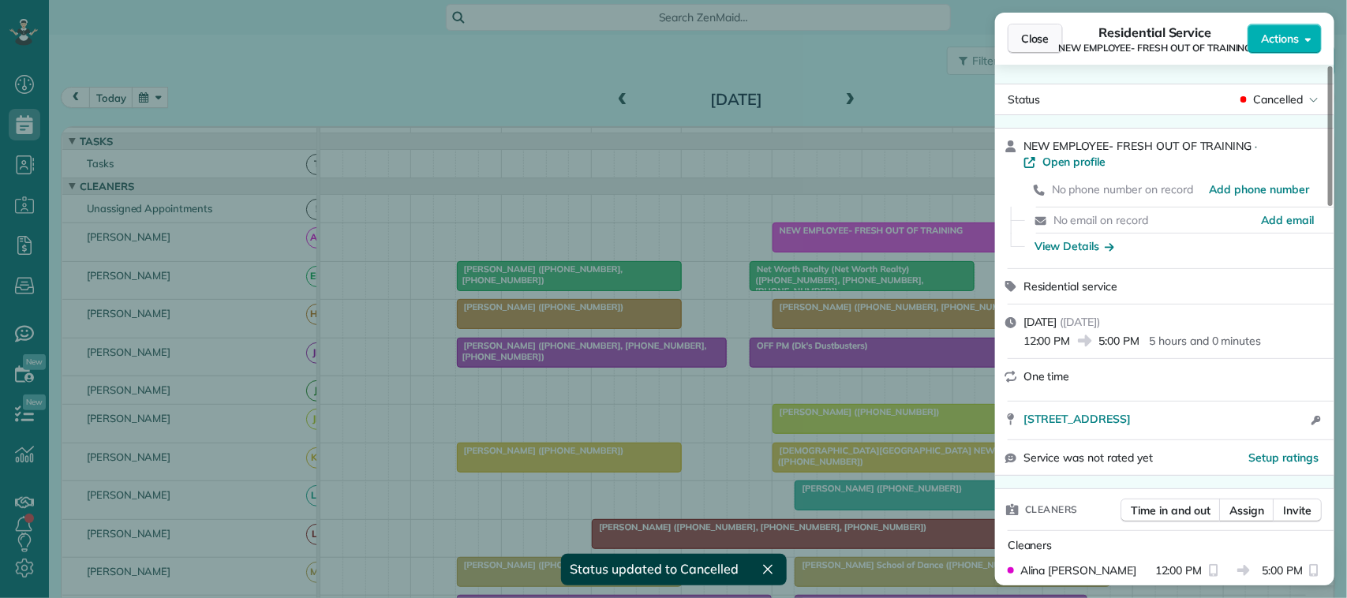
click at [1028, 45] on span "Close" at bounding box center [1035, 39] width 28 height 16
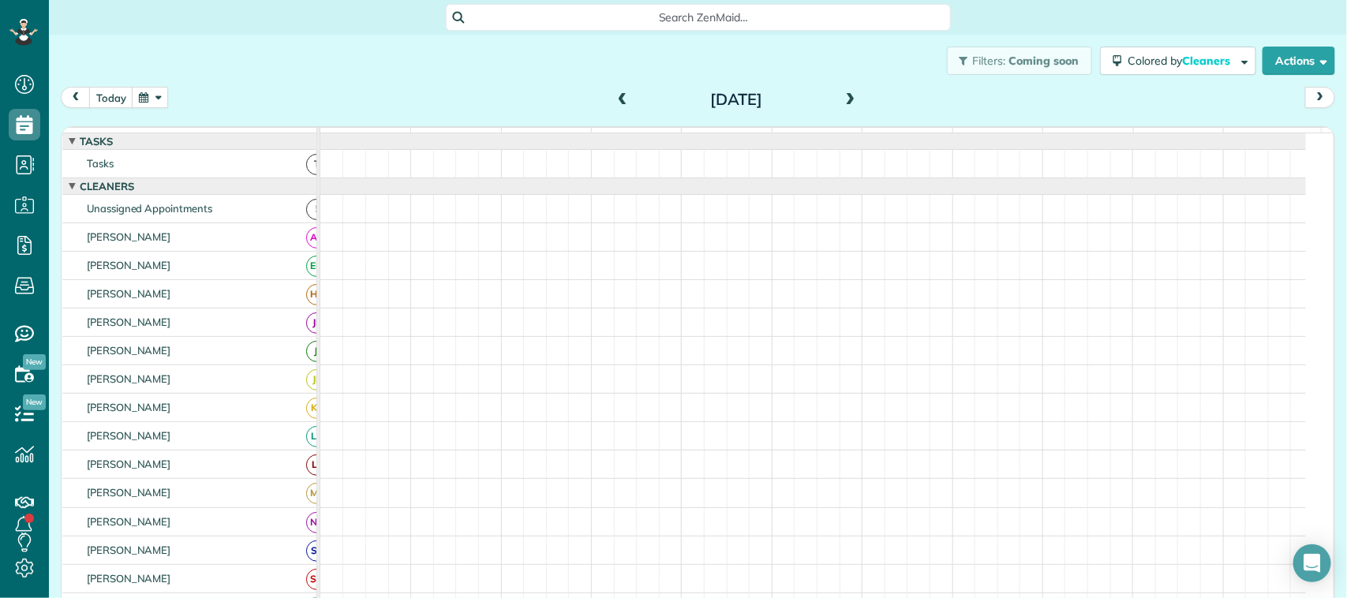
click at [842, 99] on span at bounding box center [850, 100] width 17 height 14
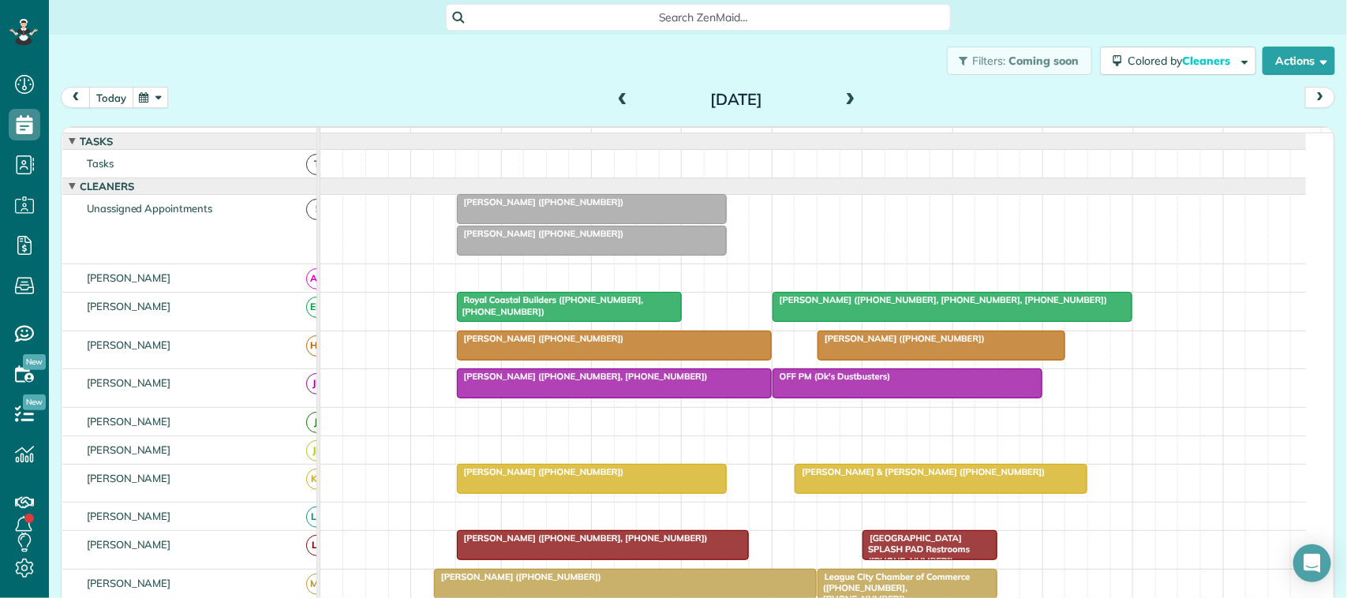
click at [111, 99] on button "today" at bounding box center [111, 97] width 44 height 21
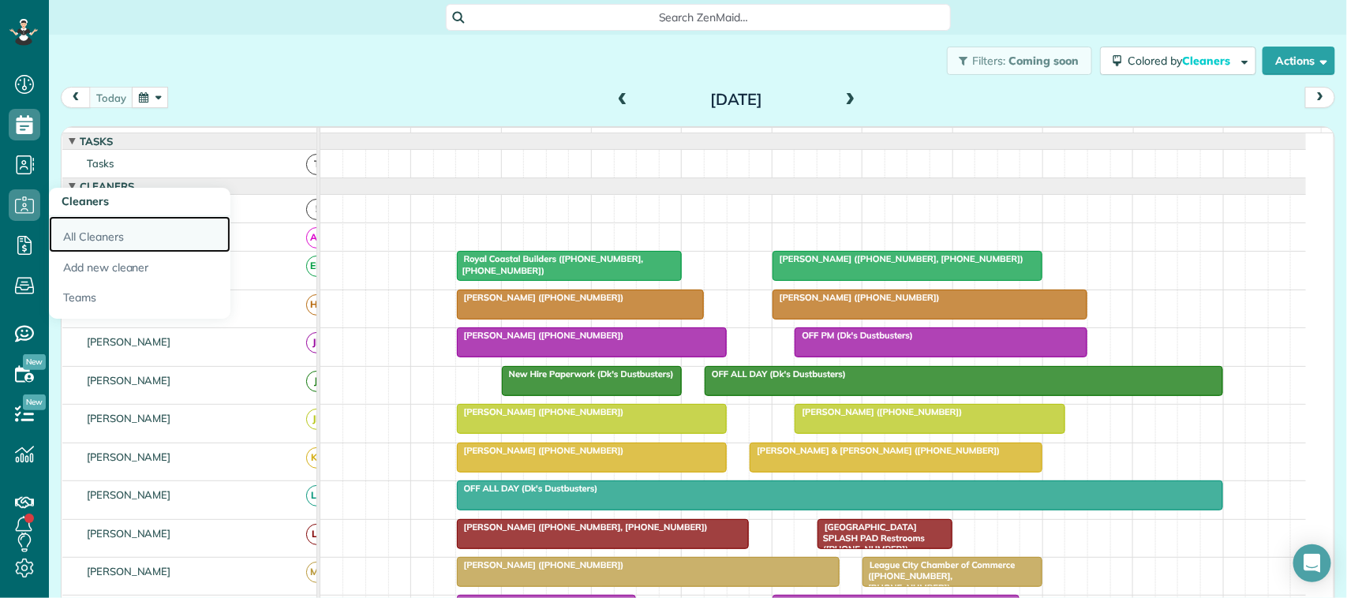
click at [99, 245] on link "All Cleaners" at bounding box center [140, 234] width 182 height 36
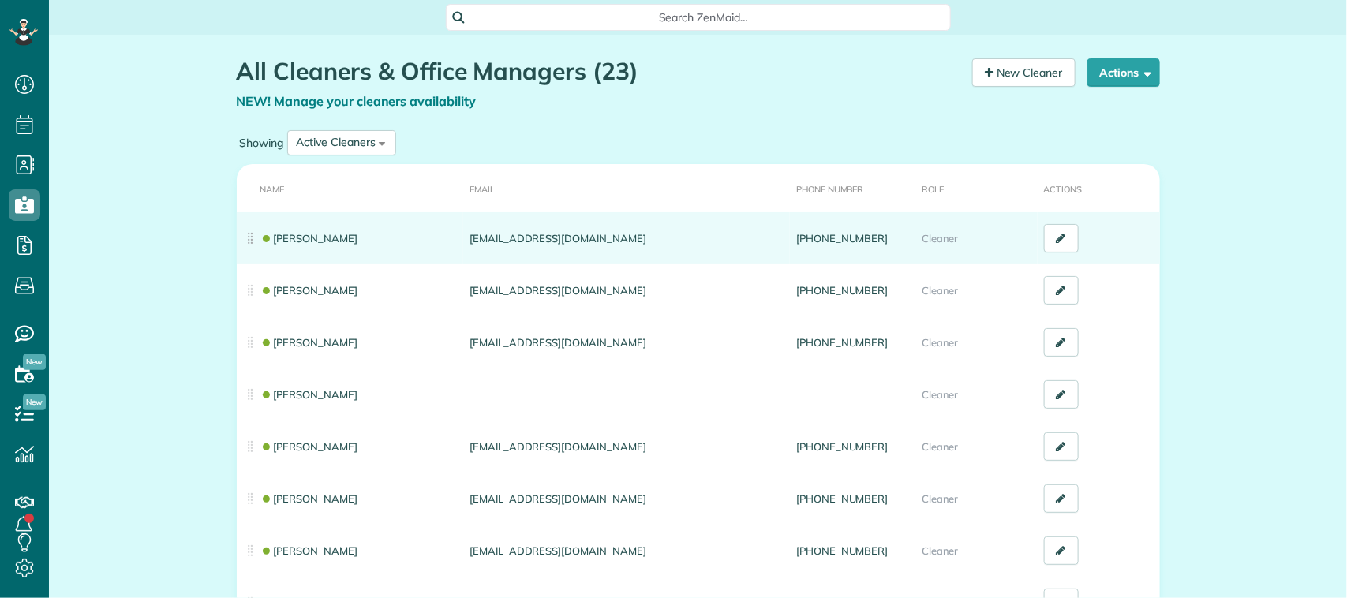
scroll to position [6, 6]
click at [312, 237] on link "[PERSON_NAME]" at bounding box center [309, 238] width 98 height 13
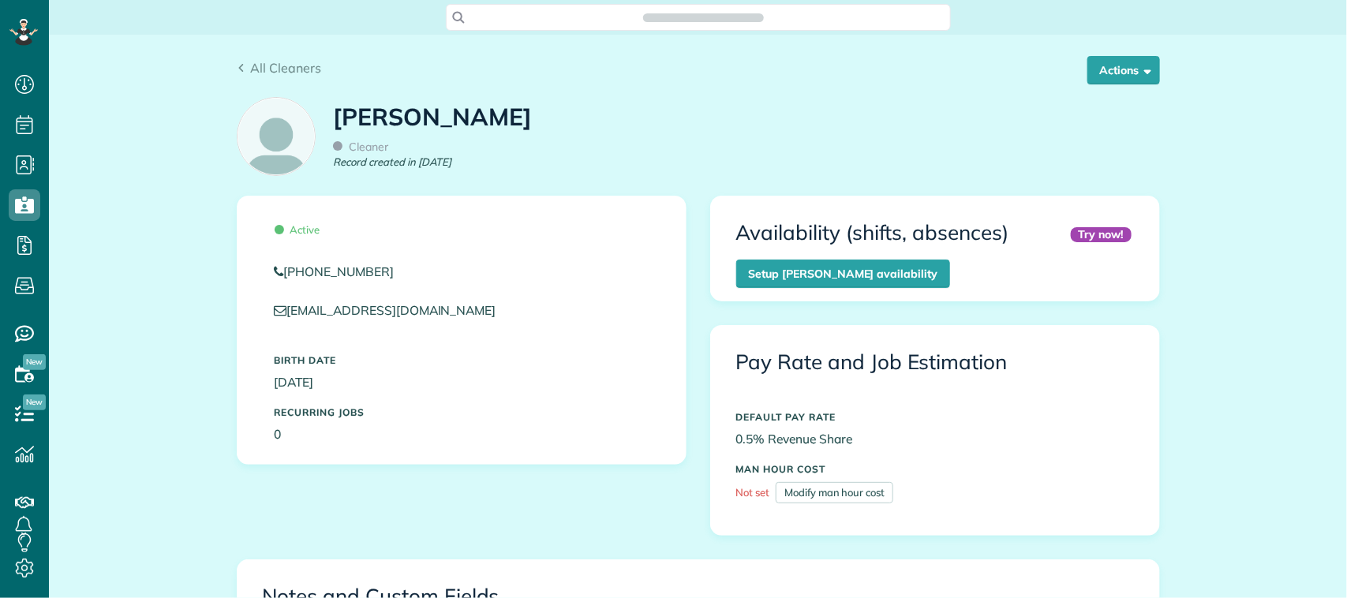
scroll to position [6, 6]
click at [1111, 72] on button "Actions" at bounding box center [1124, 70] width 73 height 28
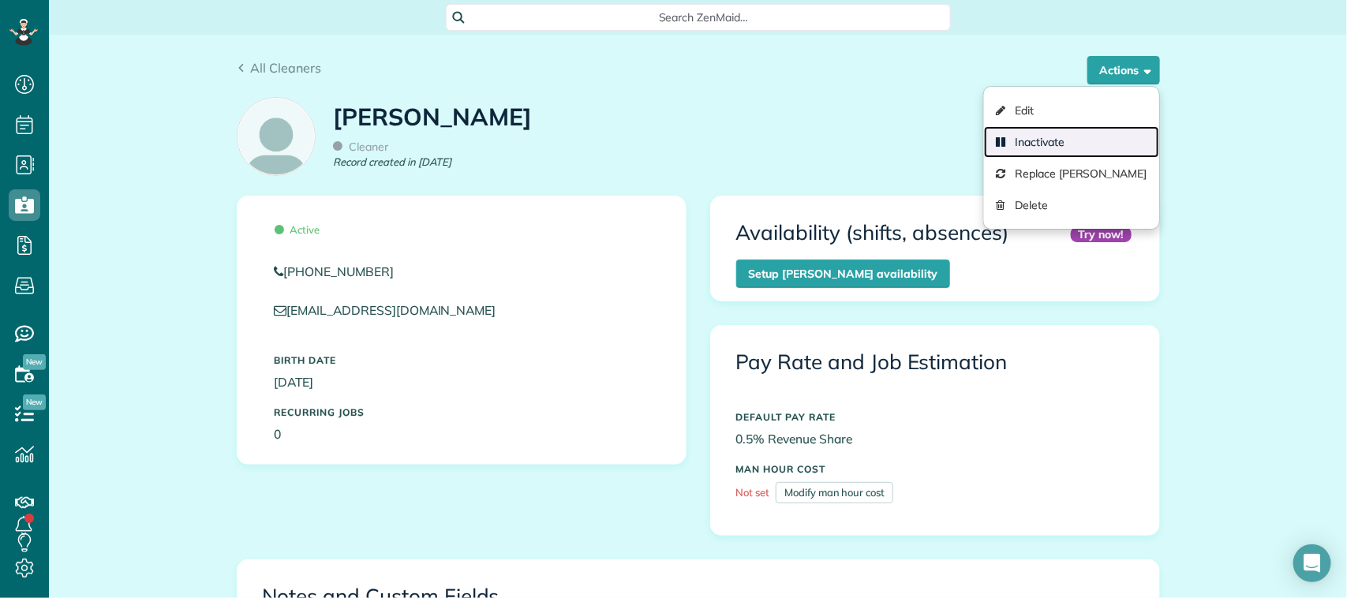
click at [1094, 137] on link "Inactivate" at bounding box center [1071, 142] width 174 height 32
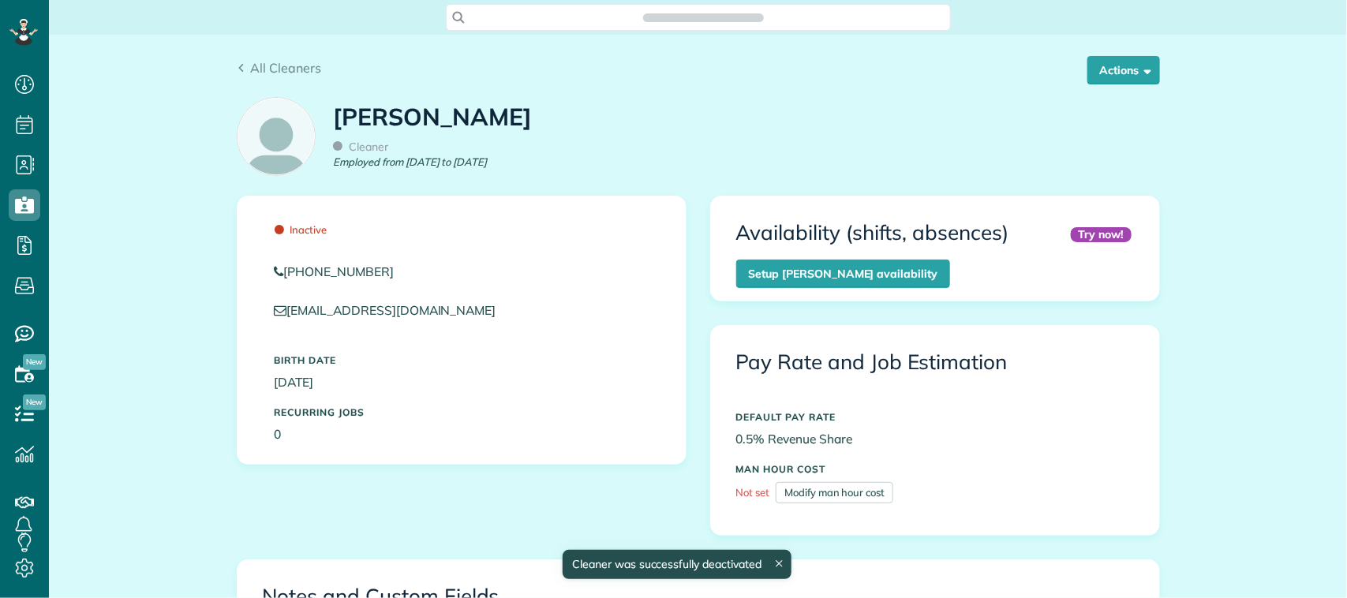
scroll to position [6, 6]
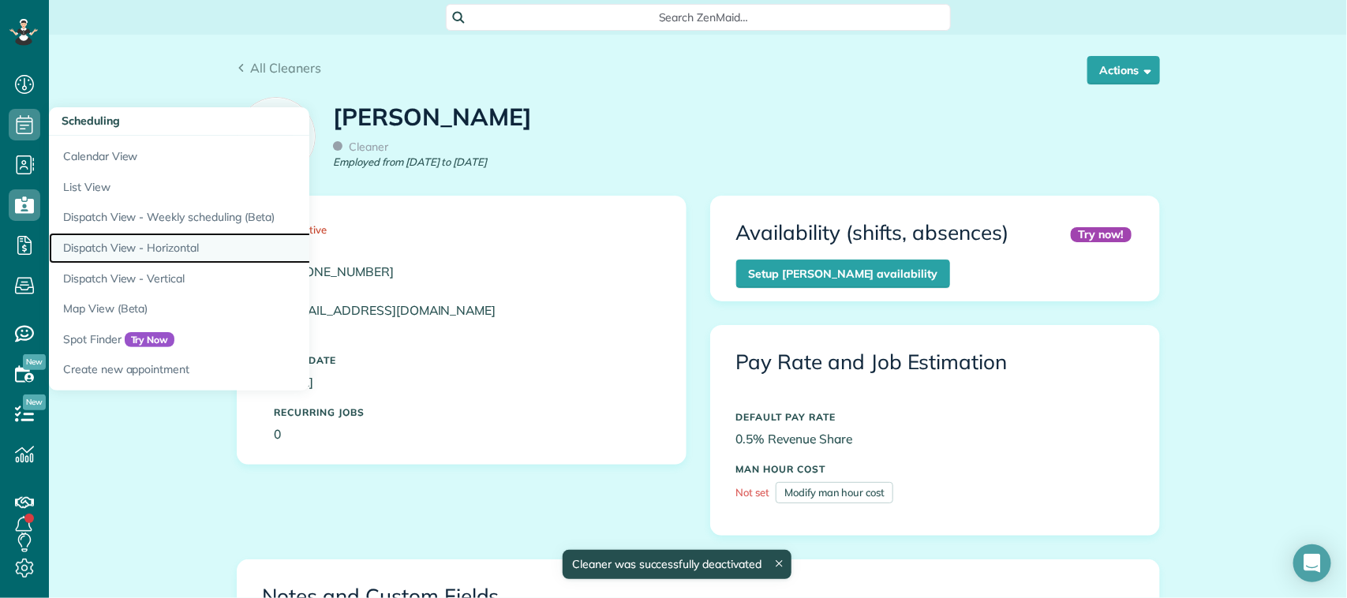
click at [146, 250] on link "Dispatch View - Horizontal" at bounding box center [246, 248] width 395 height 31
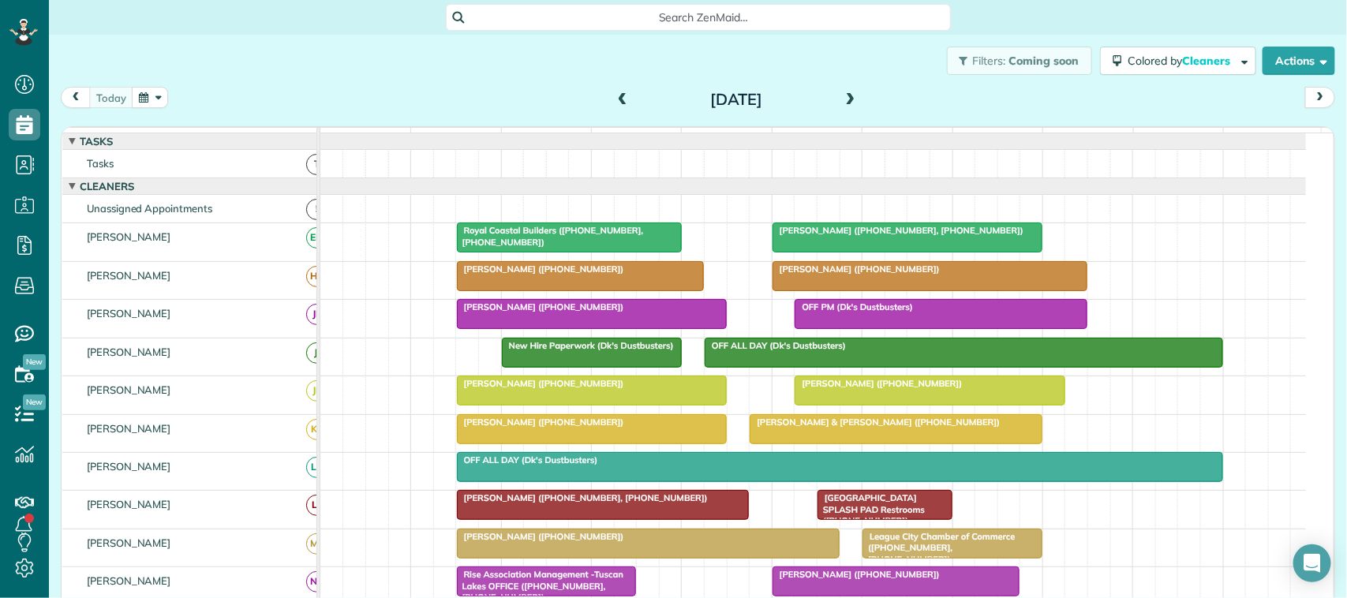
click at [850, 96] on span at bounding box center [850, 100] width 17 height 14
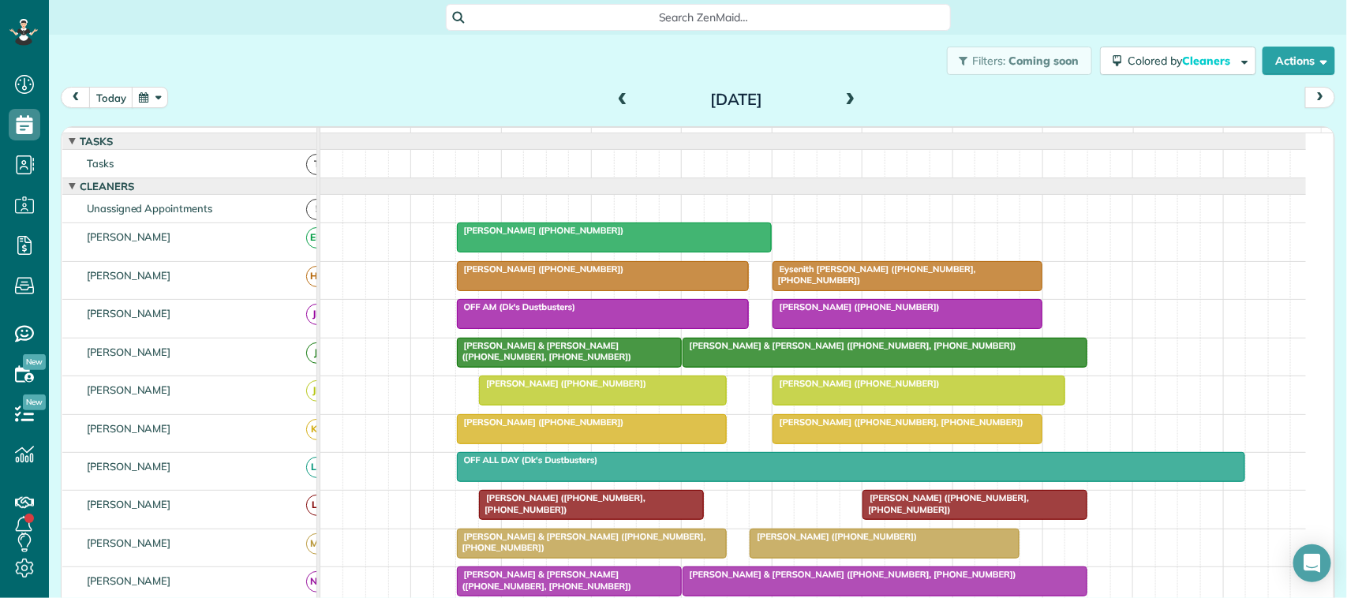
click at [845, 99] on span at bounding box center [850, 100] width 17 height 14
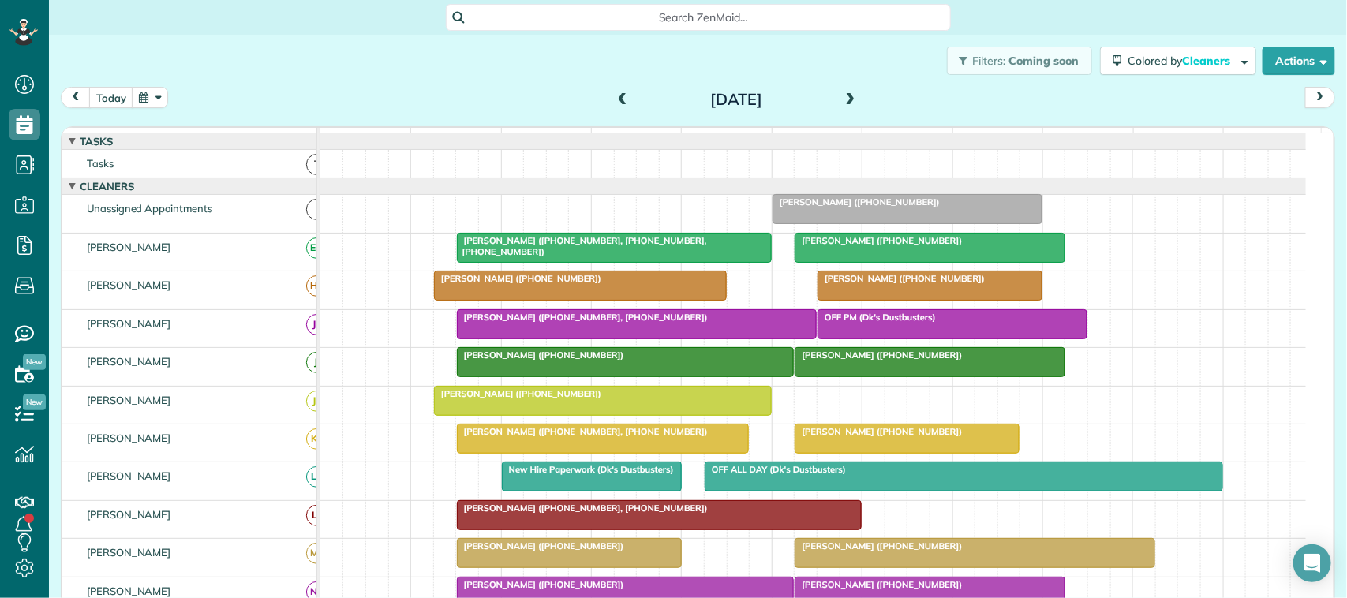
click at [842, 97] on span at bounding box center [850, 100] width 17 height 14
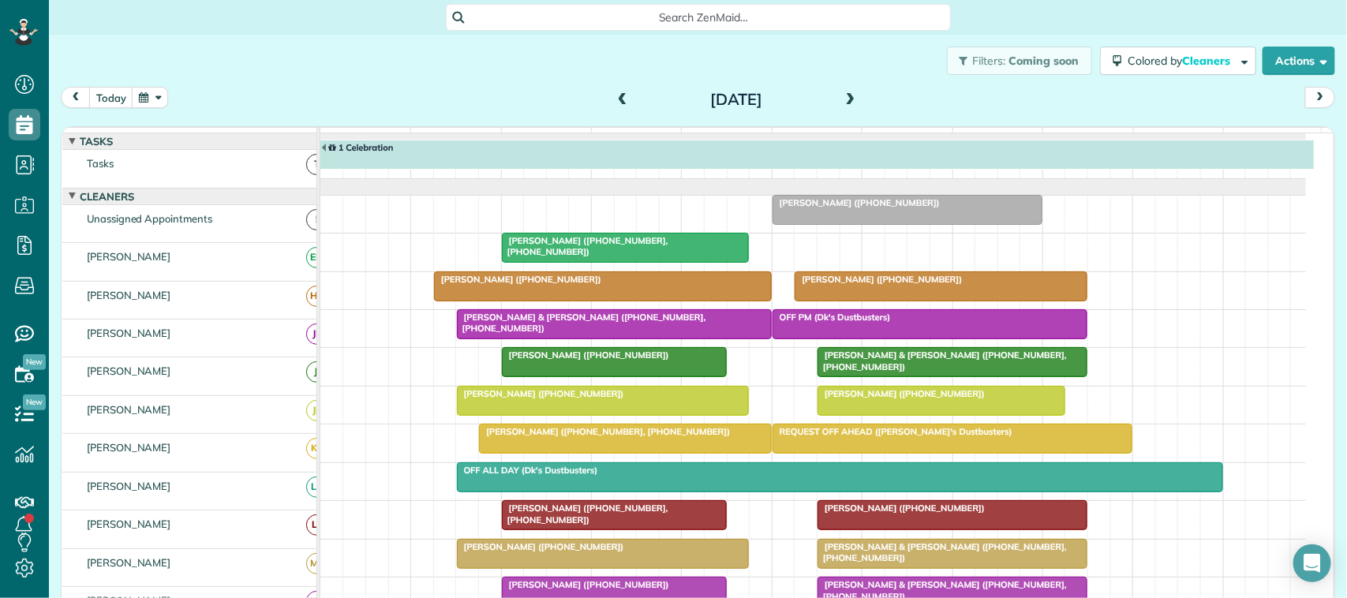
scroll to position [9, 0]
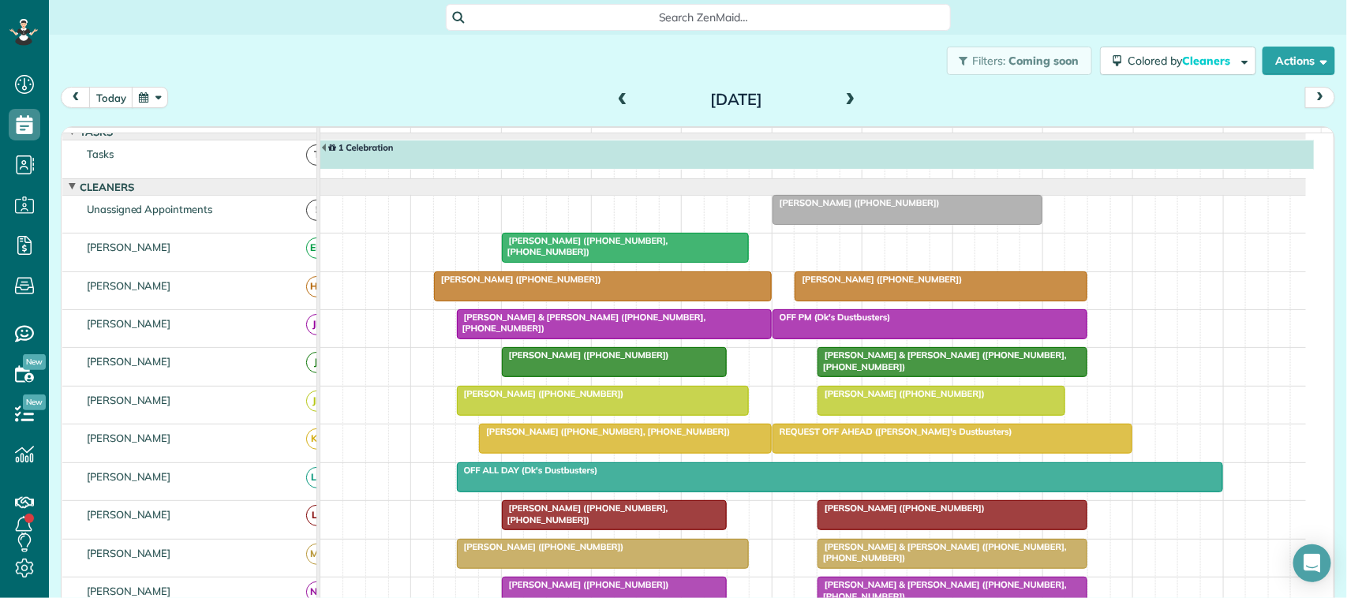
click at [842, 97] on span at bounding box center [850, 100] width 17 height 14
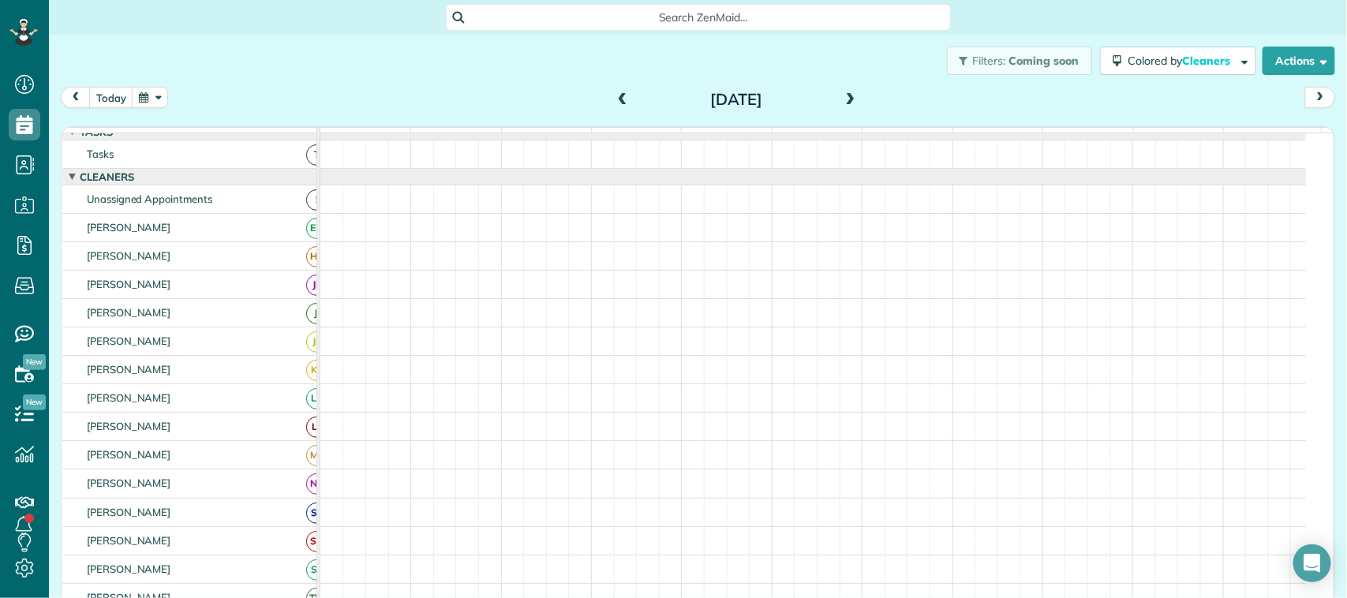
scroll to position [0, 0]
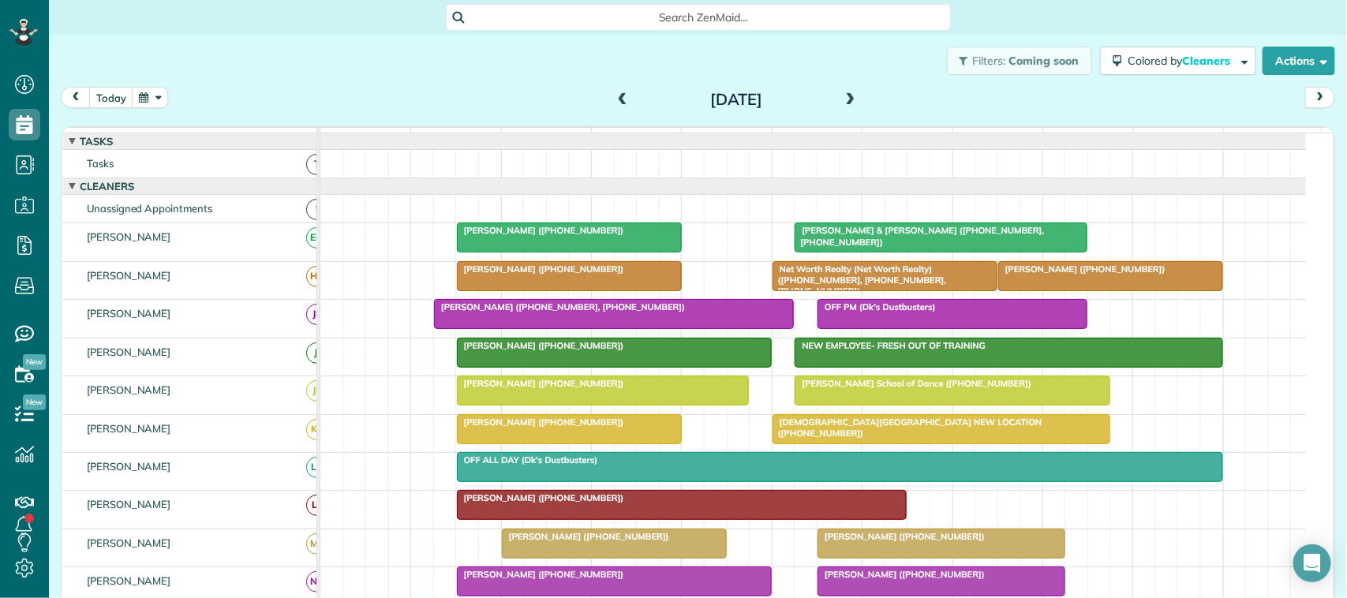
click at [842, 97] on span at bounding box center [850, 100] width 17 height 14
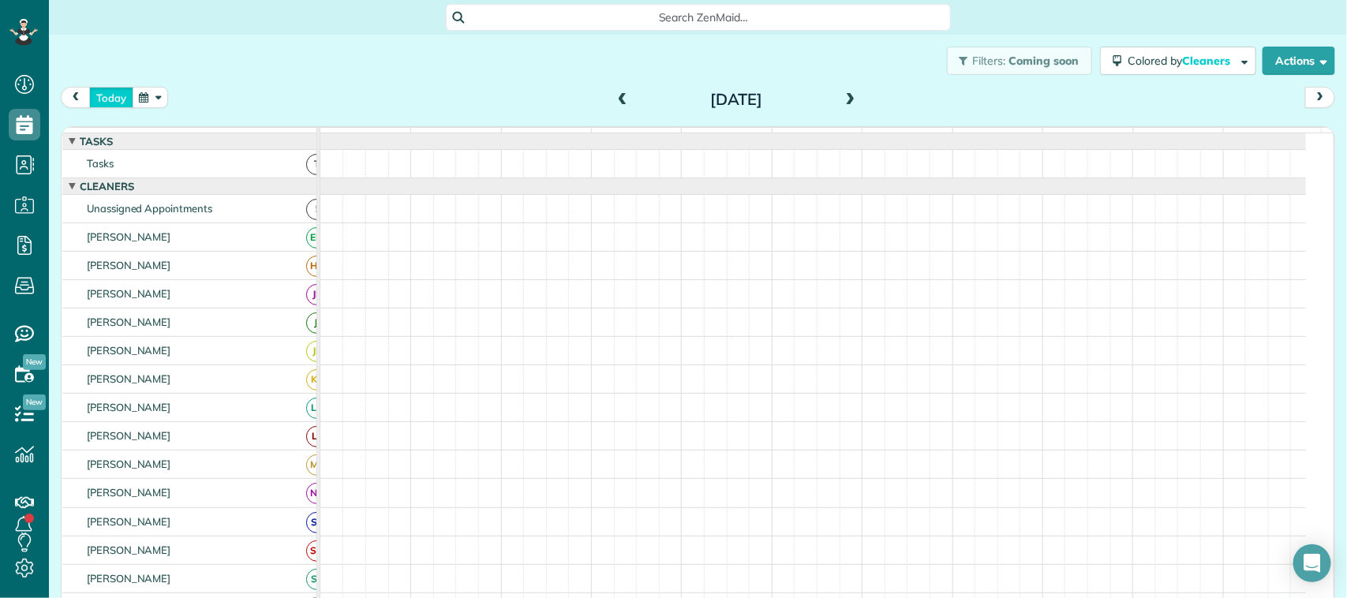
click at [122, 88] on button "today" at bounding box center [111, 97] width 44 height 21
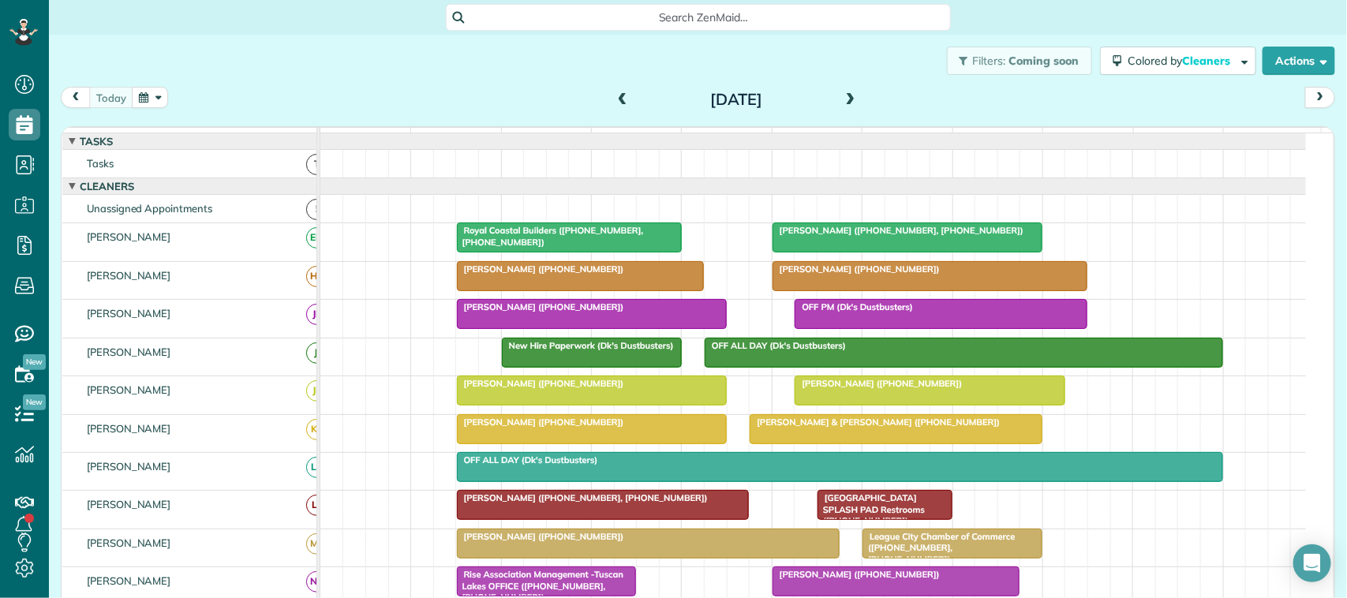
click at [213, 97] on div "[DATE] [DATE]" at bounding box center [698, 101] width 1275 height 29
click at [231, 84] on div "Filters: Coming soon Colored by Cleaners Color by Cleaner Color by Team Color b…" at bounding box center [698, 61] width 1299 height 52
click at [842, 104] on span at bounding box center [850, 100] width 17 height 14
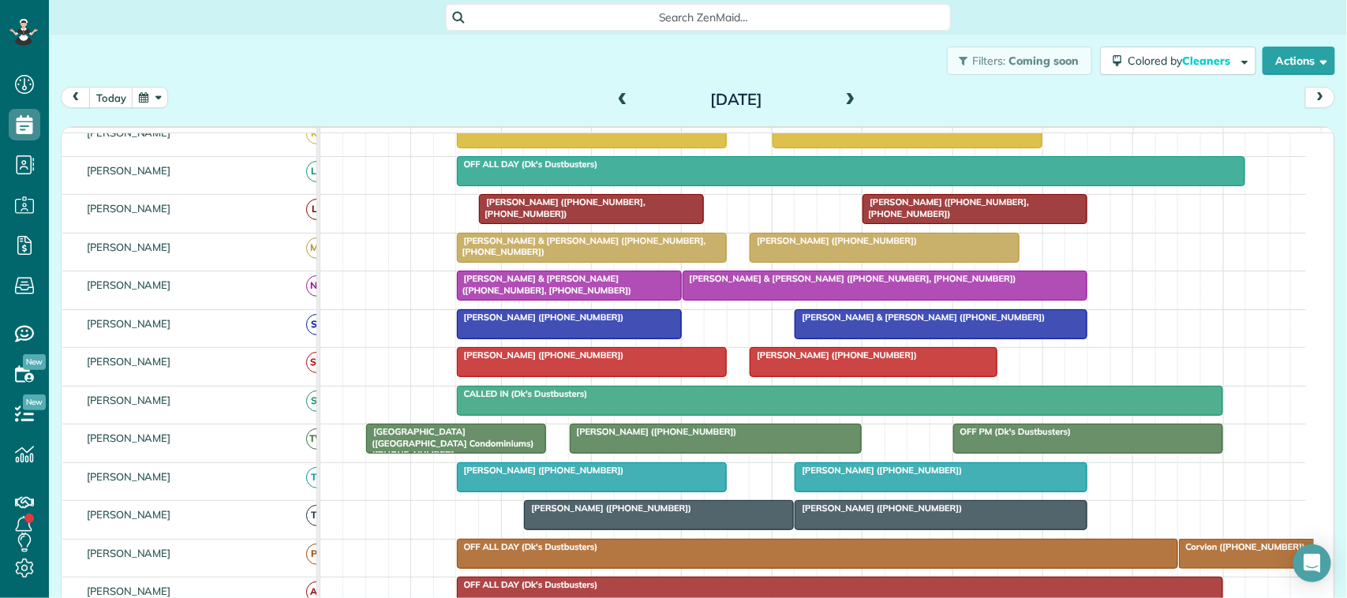
scroll to position [198, 0]
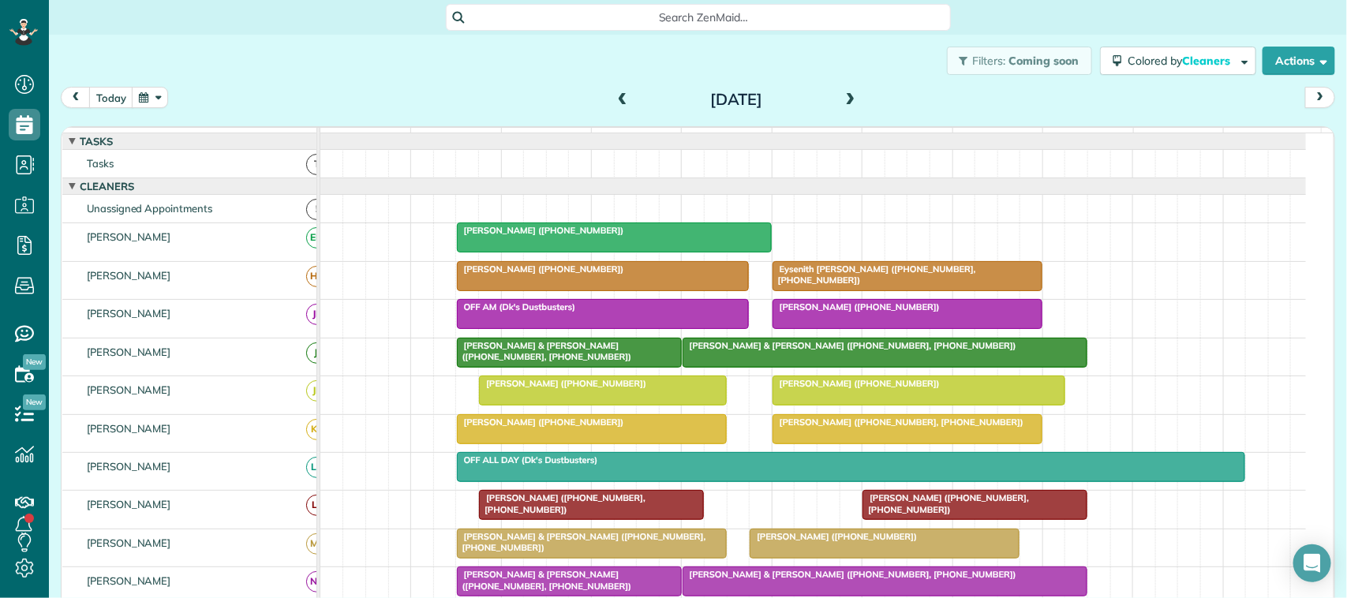
click at [117, 117] on div "today Tuesday Sep 16, 2025 function(groupId) { return _("Cleaners"); } 7am 8am …" at bounding box center [698, 329] width 1275 height 485
click at [116, 103] on button "today" at bounding box center [111, 97] width 44 height 21
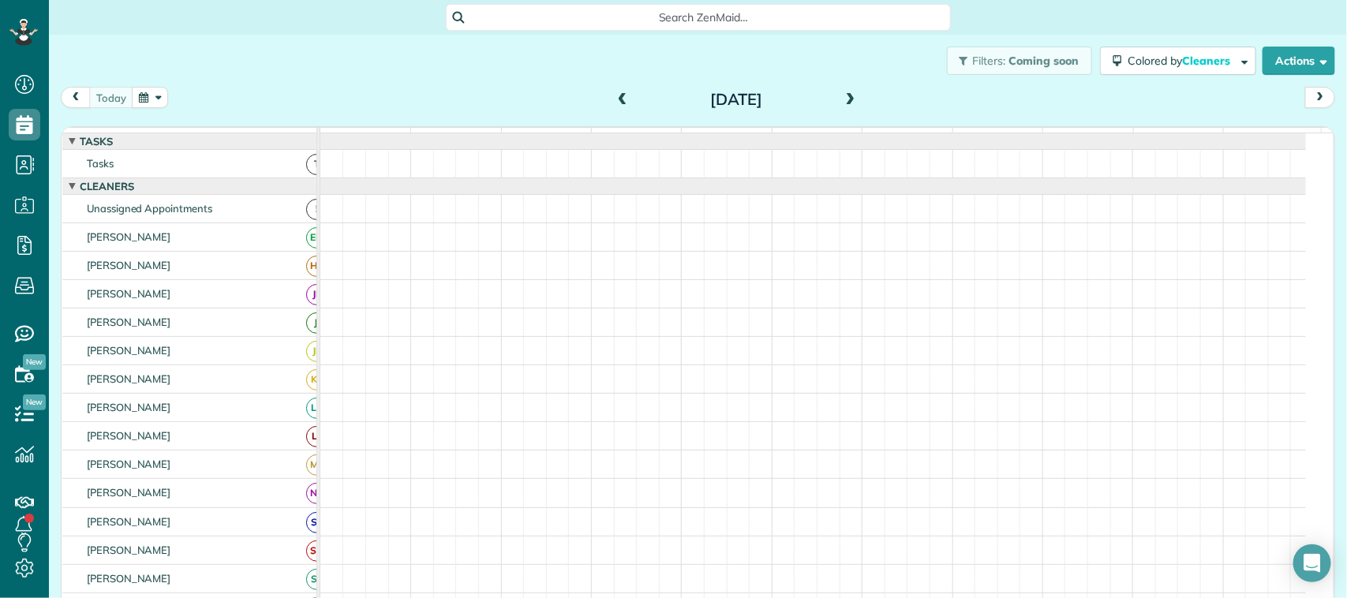
click at [197, 92] on div "today Monday Sep 15, 2025" at bounding box center [698, 101] width 1275 height 29
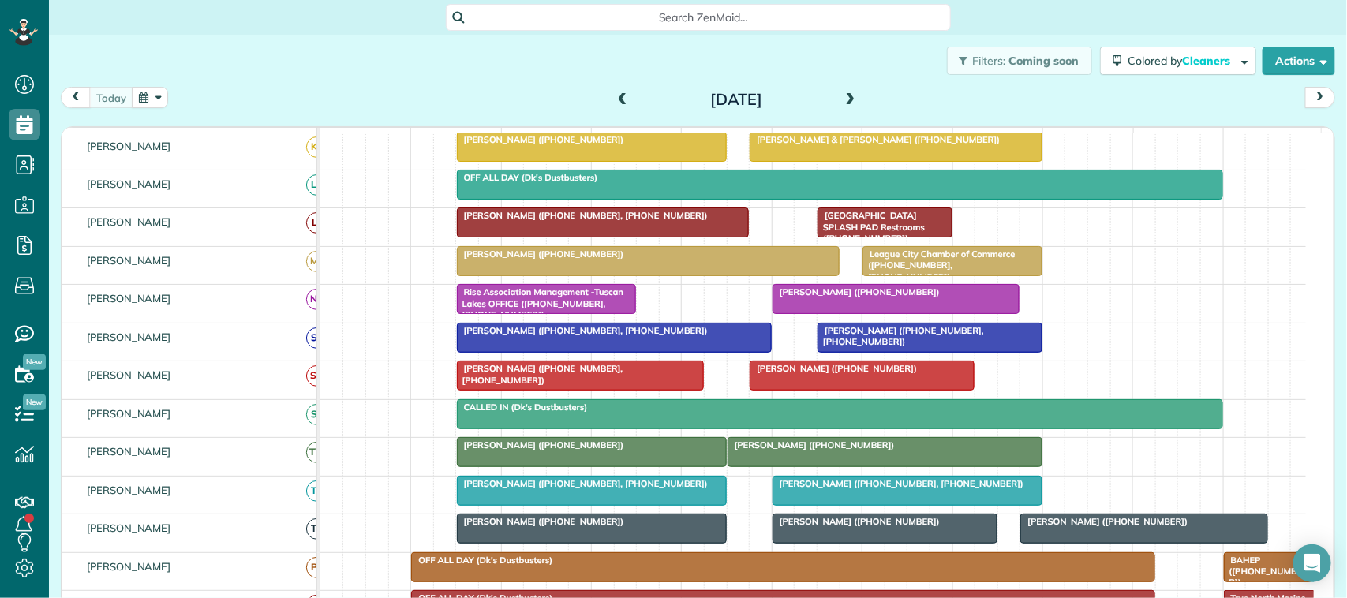
scroll to position [392, 0]
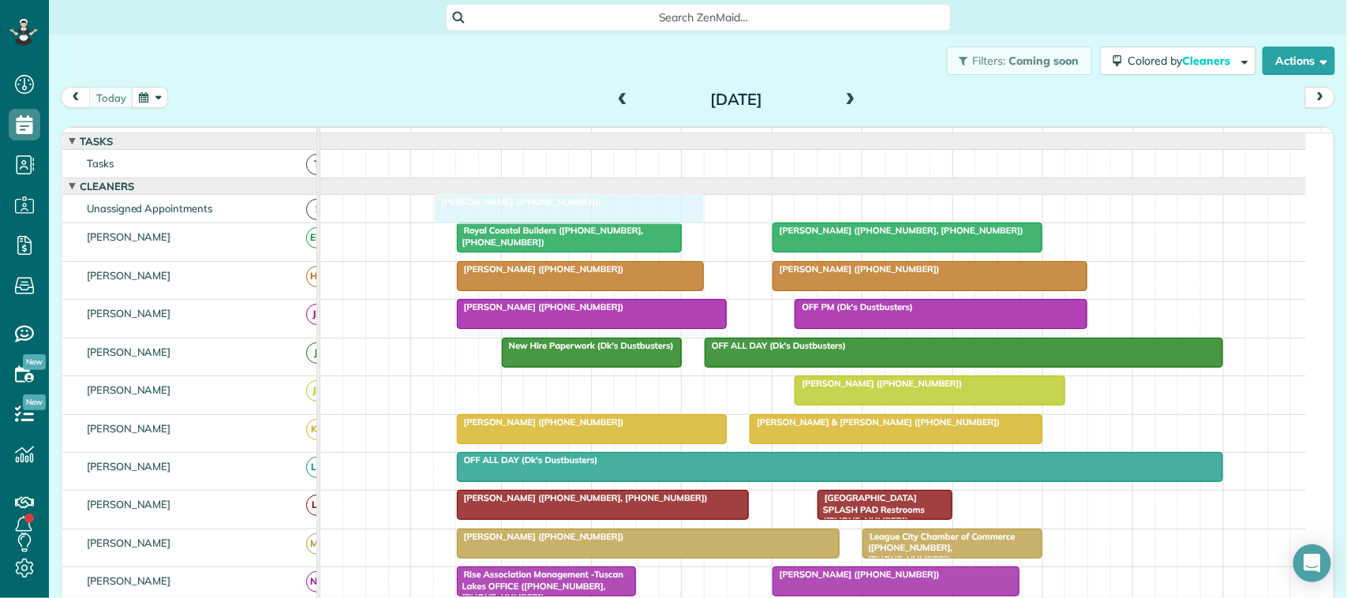
drag, startPoint x: 570, startPoint y: 405, endPoint x: 550, endPoint y: 227, distance: 179.5
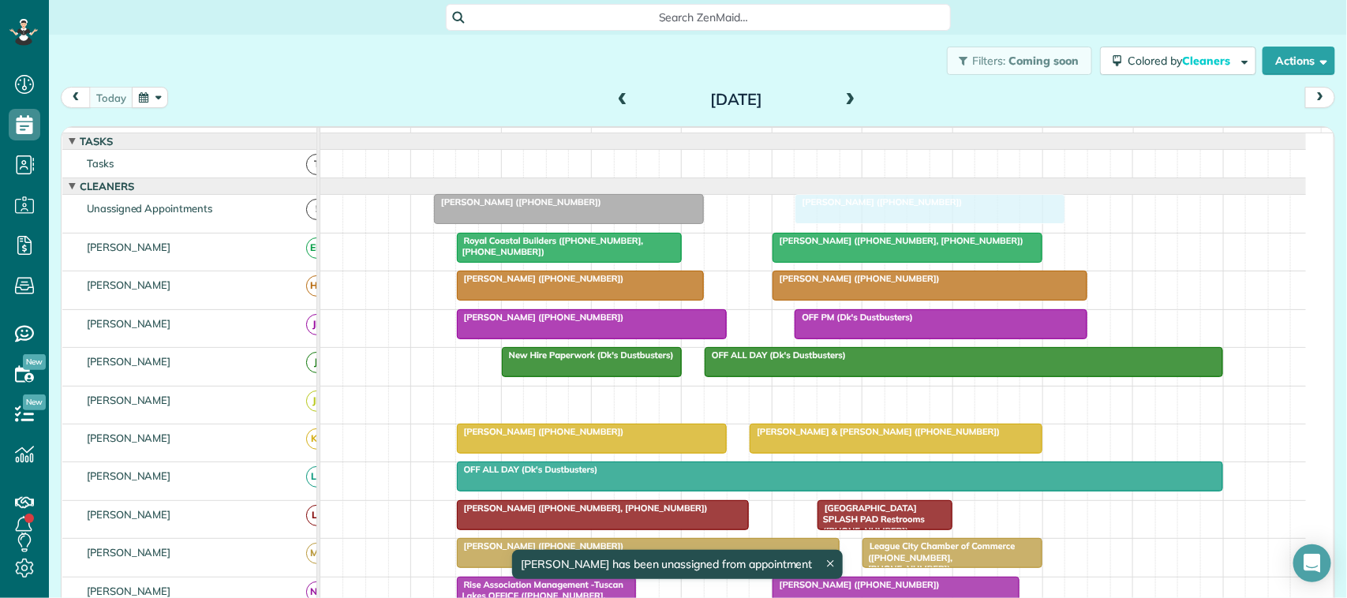
drag, startPoint x: 861, startPoint y: 421, endPoint x: 861, endPoint y: 242, distance: 178.4
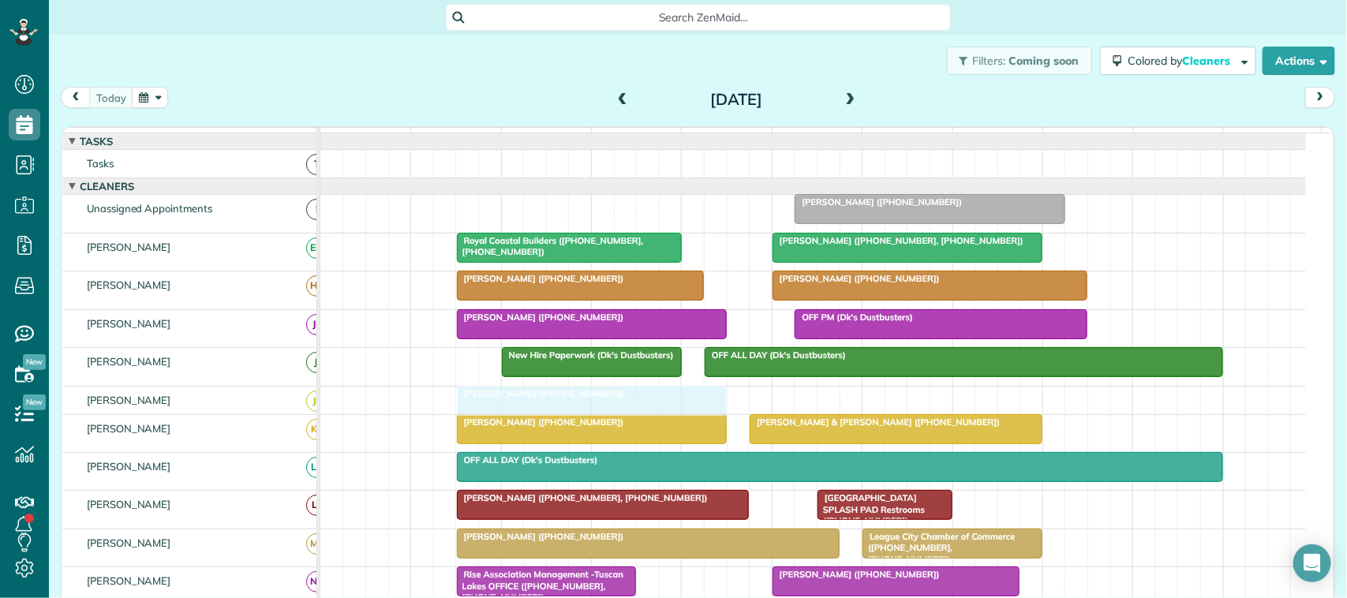
drag, startPoint x: 545, startPoint y: 231, endPoint x: 571, endPoint y: 417, distance: 188.1
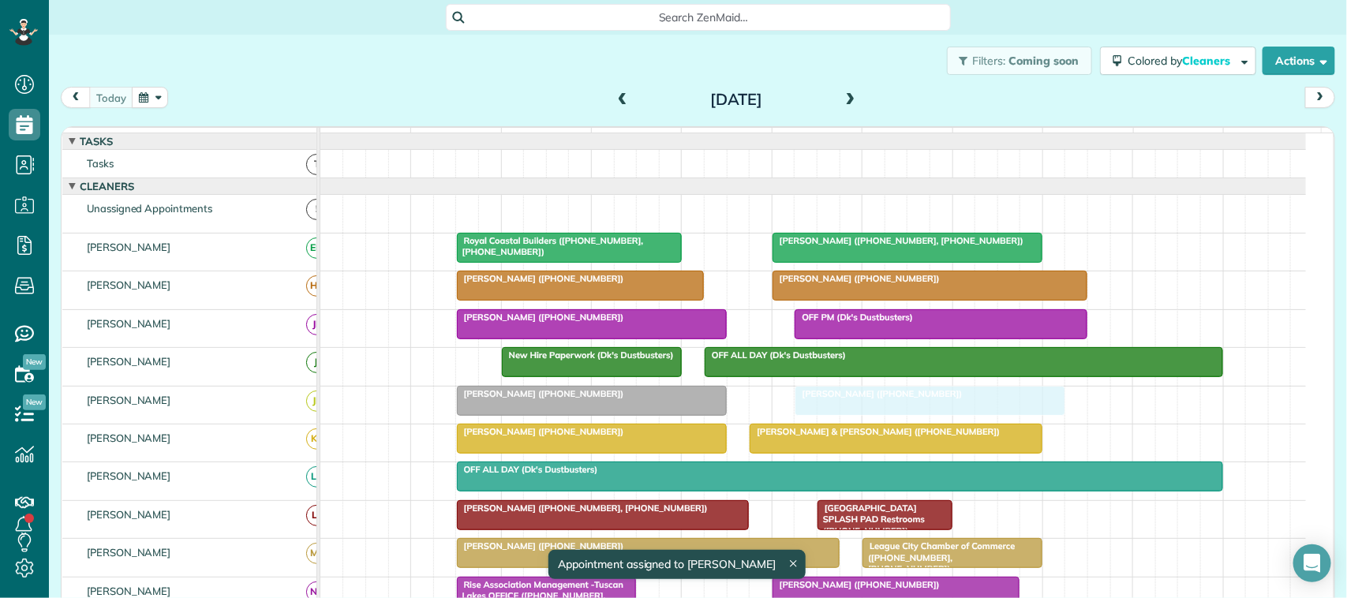
drag, startPoint x: 838, startPoint y: 238, endPoint x: 843, endPoint y: 415, distance: 177.7
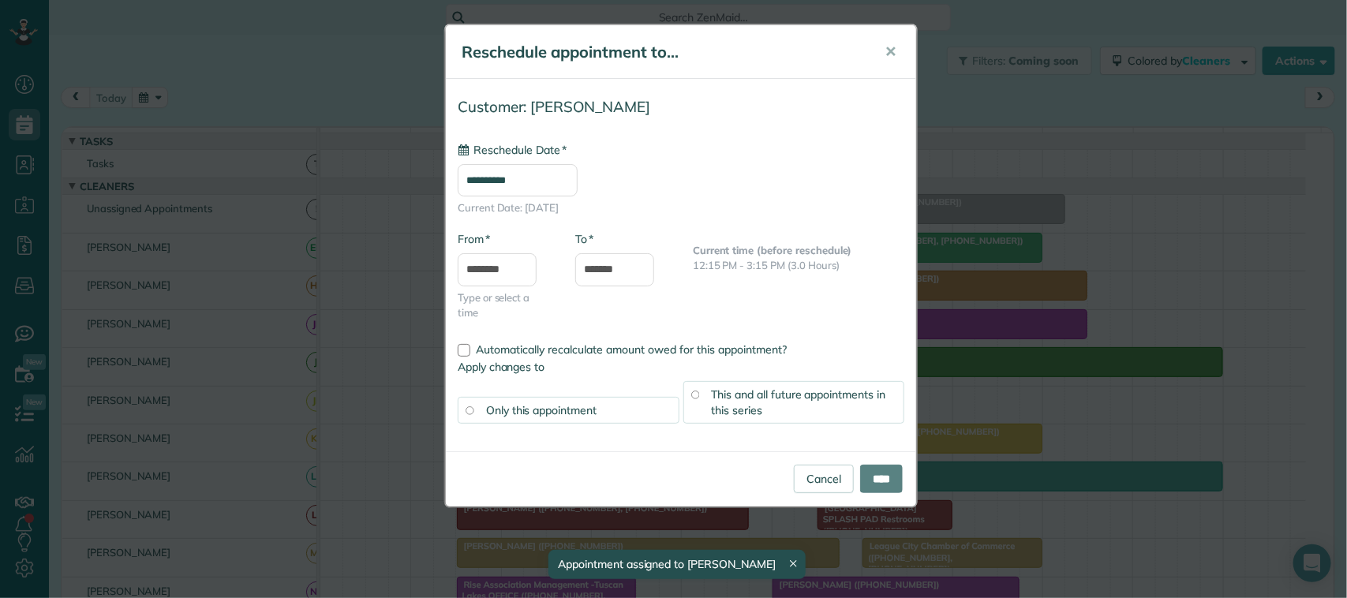
type input "**********"
click at [866, 476] on input "****" at bounding box center [881, 479] width 43 height 28
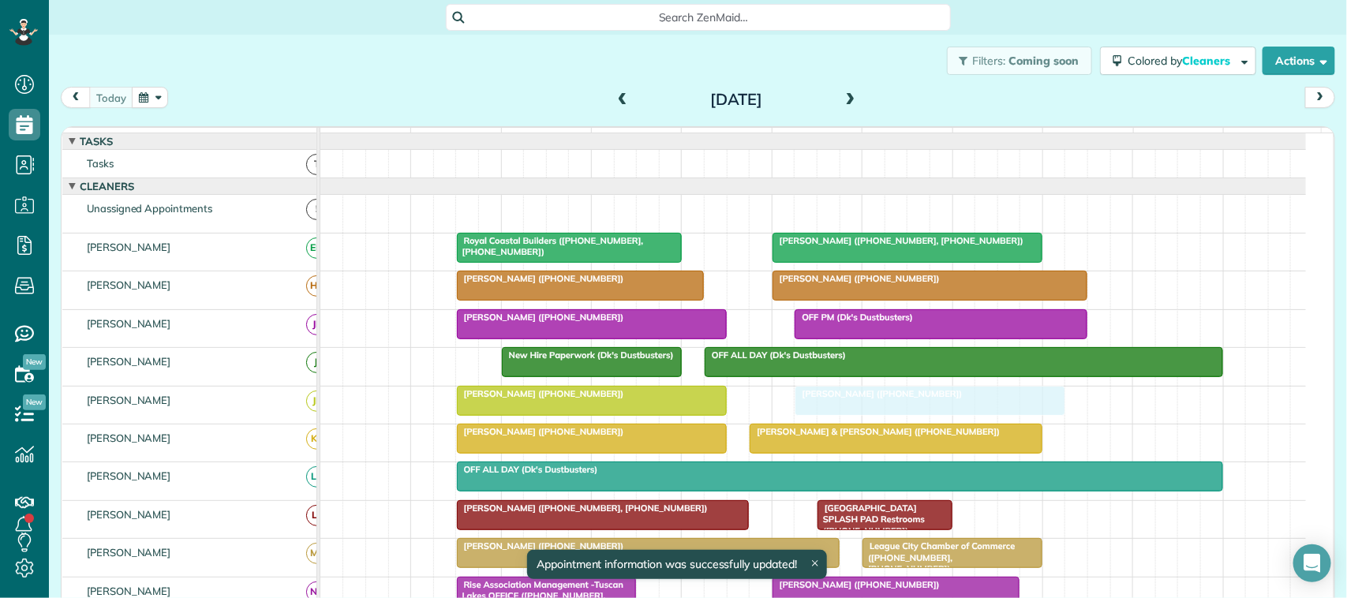
drag, startPoint x: 902, startPoint y: 219, endPoint x: 904, endPoint y: 401, distance: 181.6
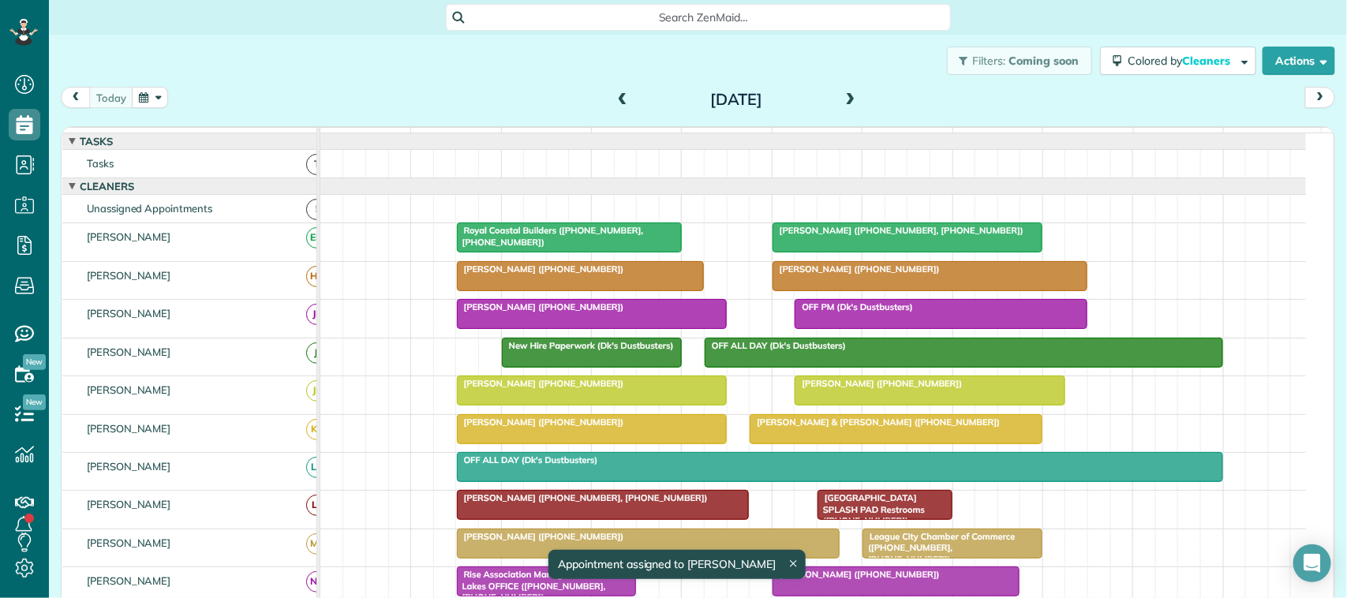
click at [845, 93] on span at bounding box center [850, 100] width 17 height 14
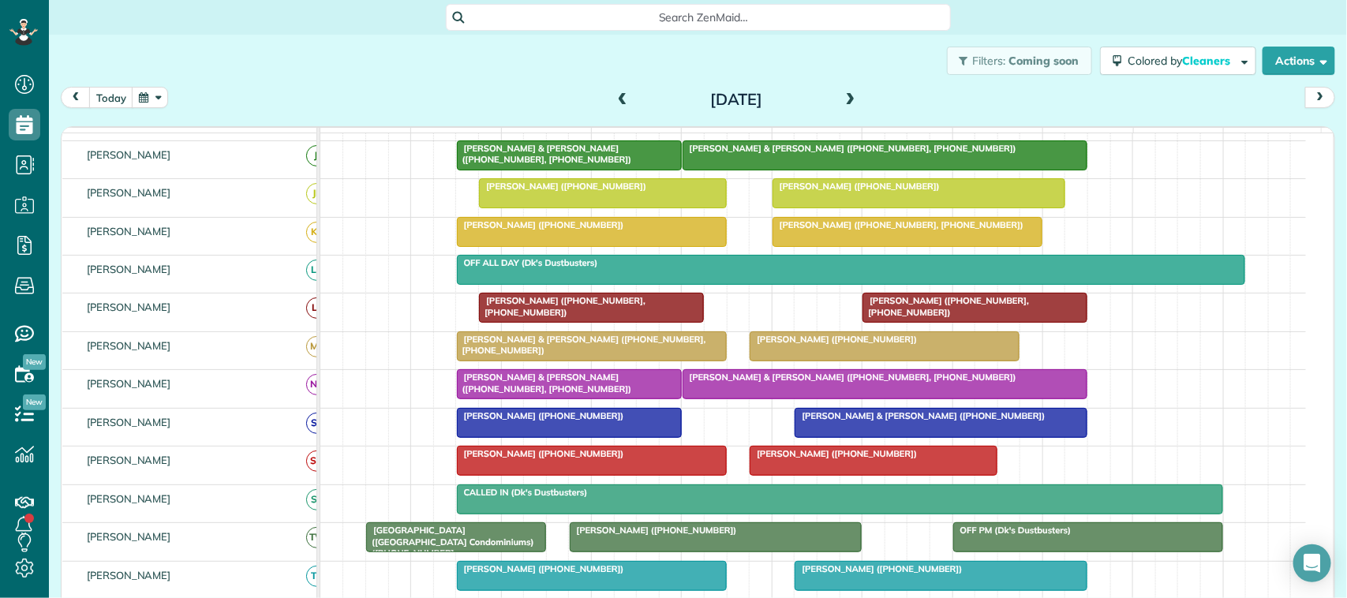
click at [842, 105] on span at bounding box center [850, 100] width 17 height 14
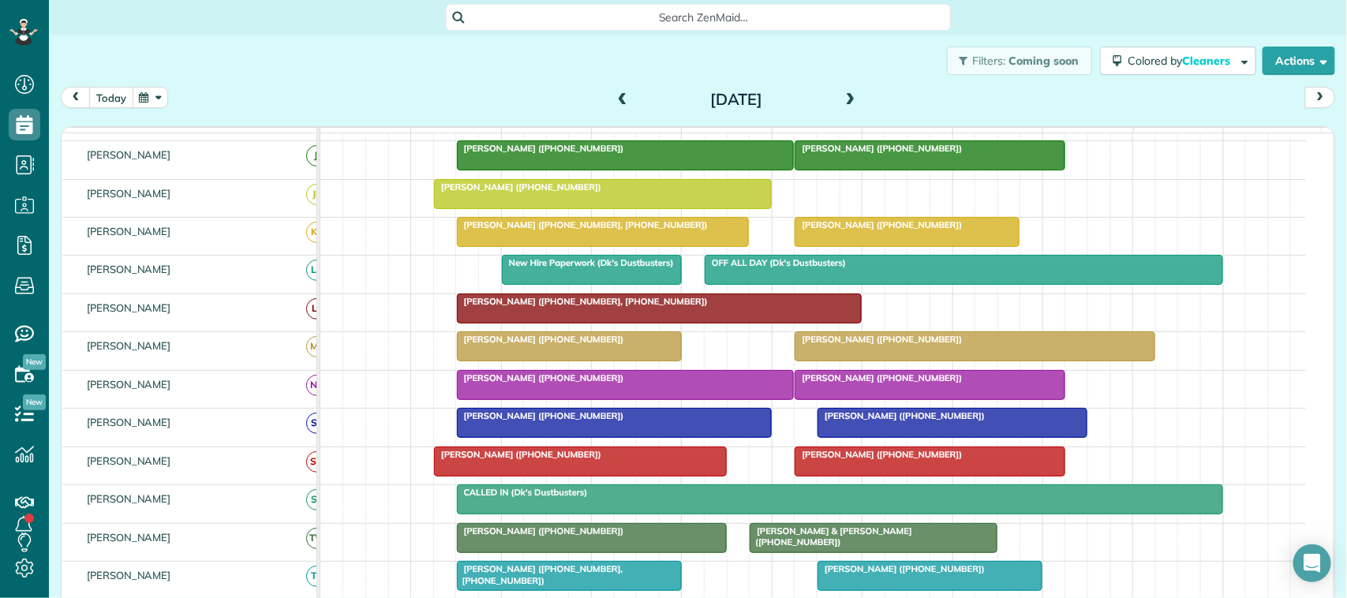
click at [111, 96] on button "today" at bounding box center [111, 97] width 44 height 21
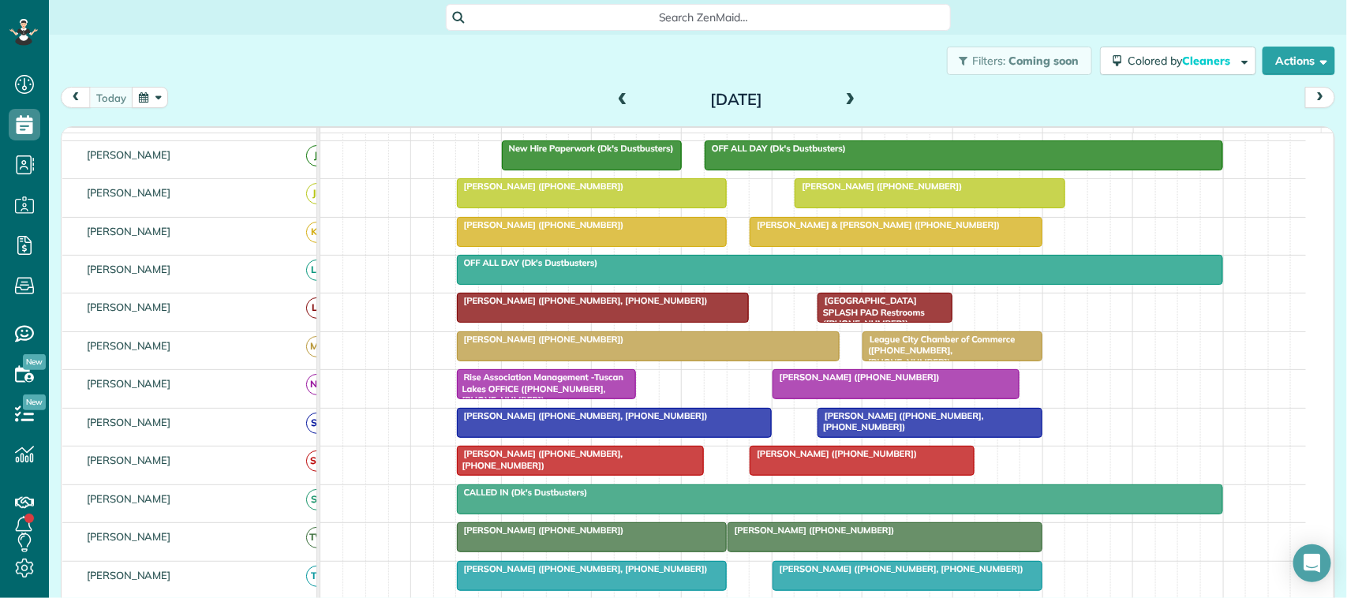
click at [409, 105] on div "today Monday Sep 15, 2025" at bounding box center [698, 101] width 1275 height 29
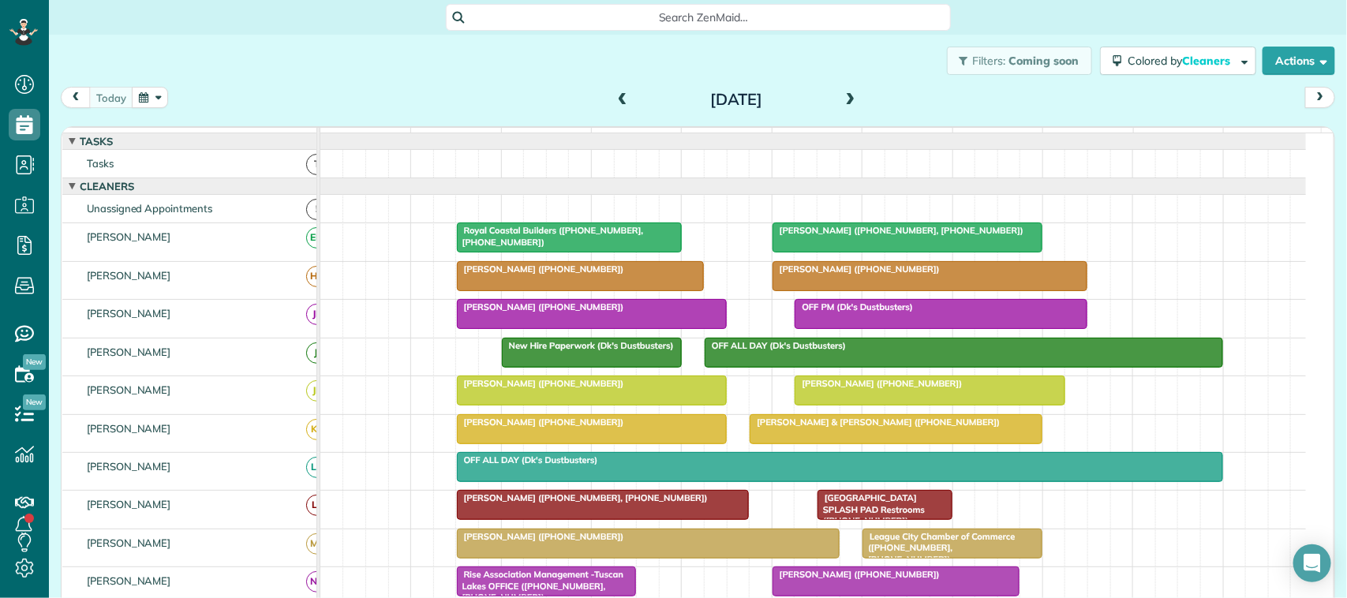
drag, startPoint x: 371, startPoint y: 105, endPoint x: 404, endPoint y: 198, distance: 98.9
click at [371, 105] on div "today Monday Sep 15, 2025" at bounding box center [698, 101] width 1275 height 29
click at [151, 91] on div "Filters: Coming soon Colored by Cleaners Color by Cleaner Color by Team Color b…" at bounding box center [698, 304] width 1299 height 538
click at [152, 93] on button "button" at bounding box center [150, 97] width 36 height 21
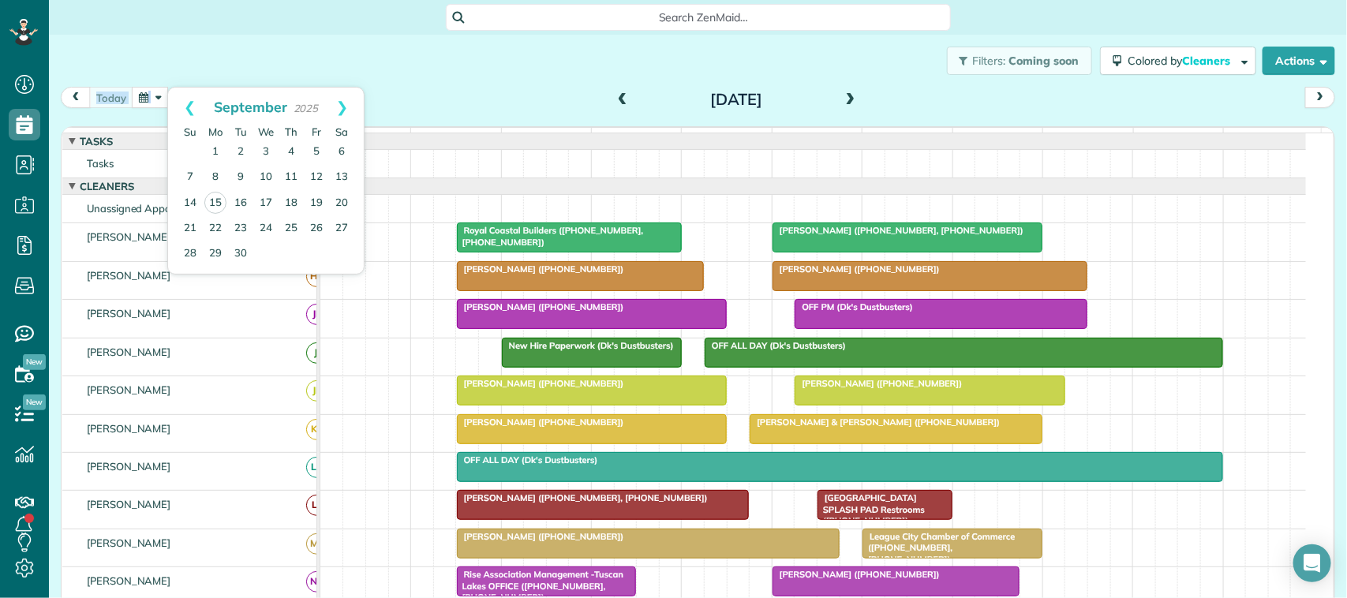
click at [168, 69] on div "Filters: Coming soon Colored by Cleaners Color by Cleaner Color by Team Color b…" at bounding box center [698, 61] width 1299 height 52
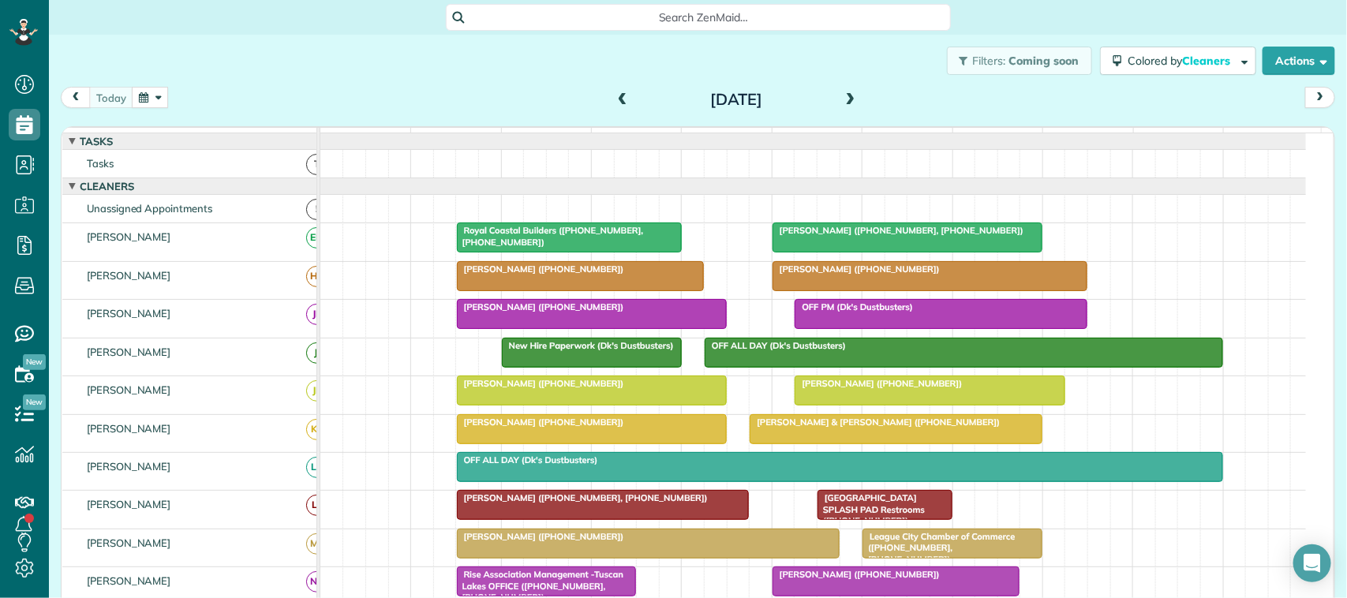
click at [159, 107] on button "button" at bounding box center [150, 97] width 36 height 21
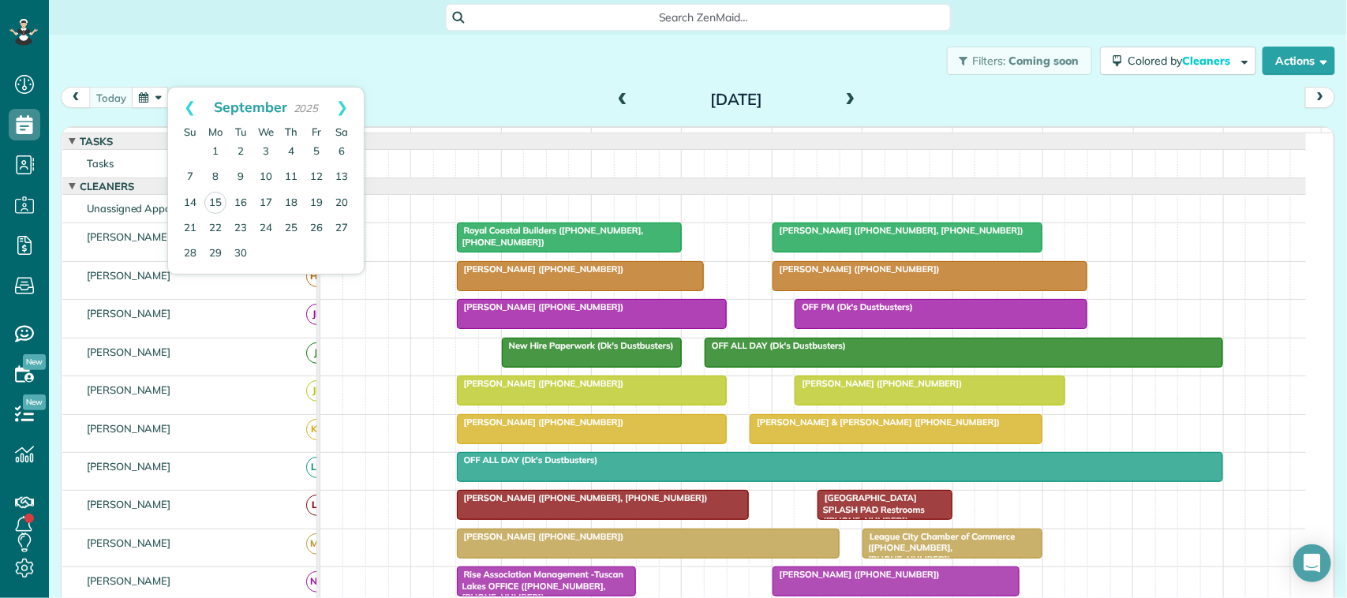
click at [253, 53] on div "Filters: Coming soon Colored by Cleaners Color by Cleaner Color by Team Color b…" at bounding box center [698, 61] width 1299 height 52
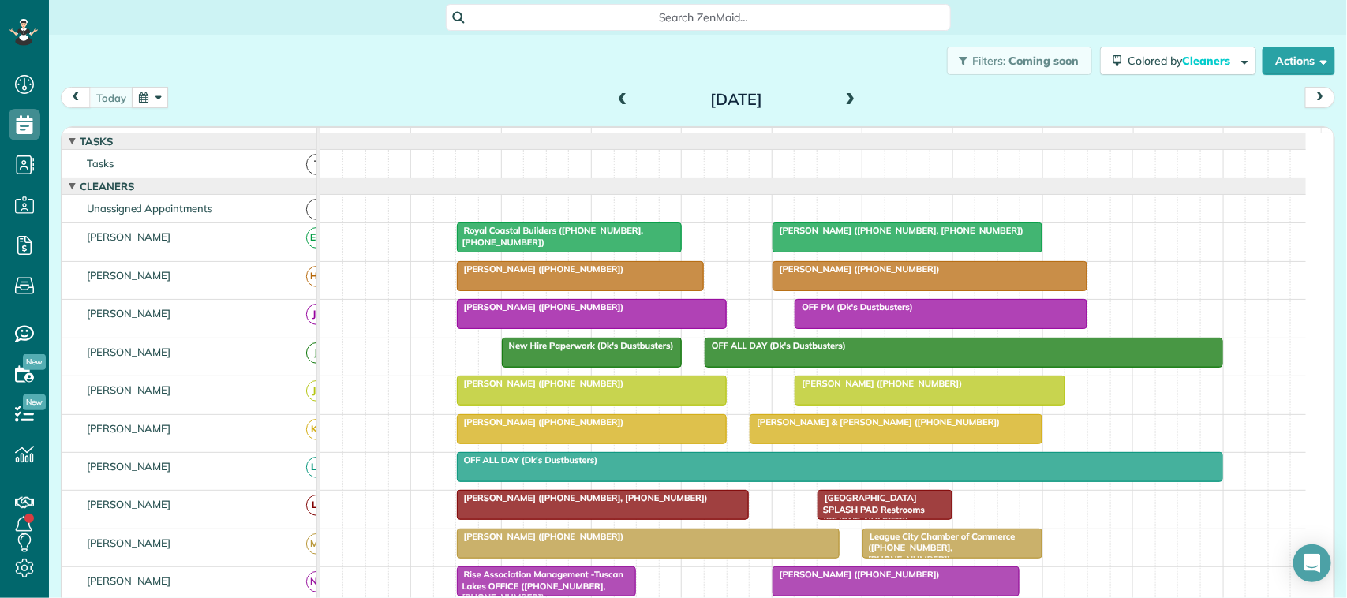
click at [156, 99] on button "button" at bounding box center [150, 97] width 36 height 21
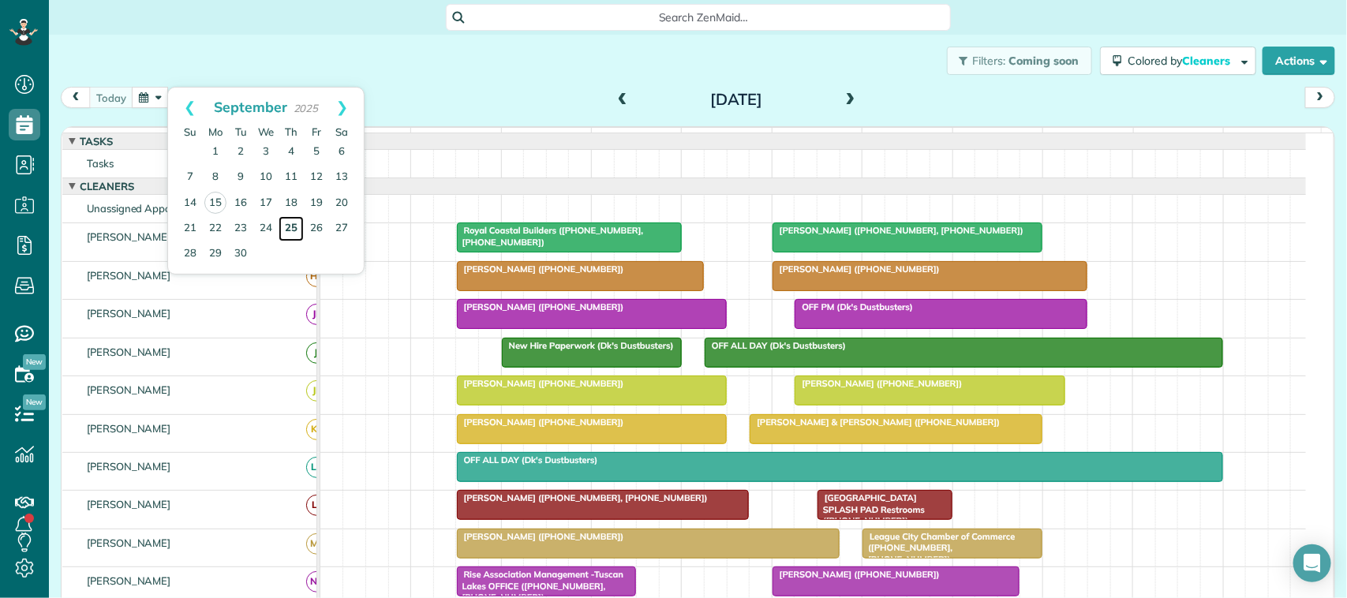
click at [298, 231] on link "25" at bounding box center [291, 228] width 25 height 25
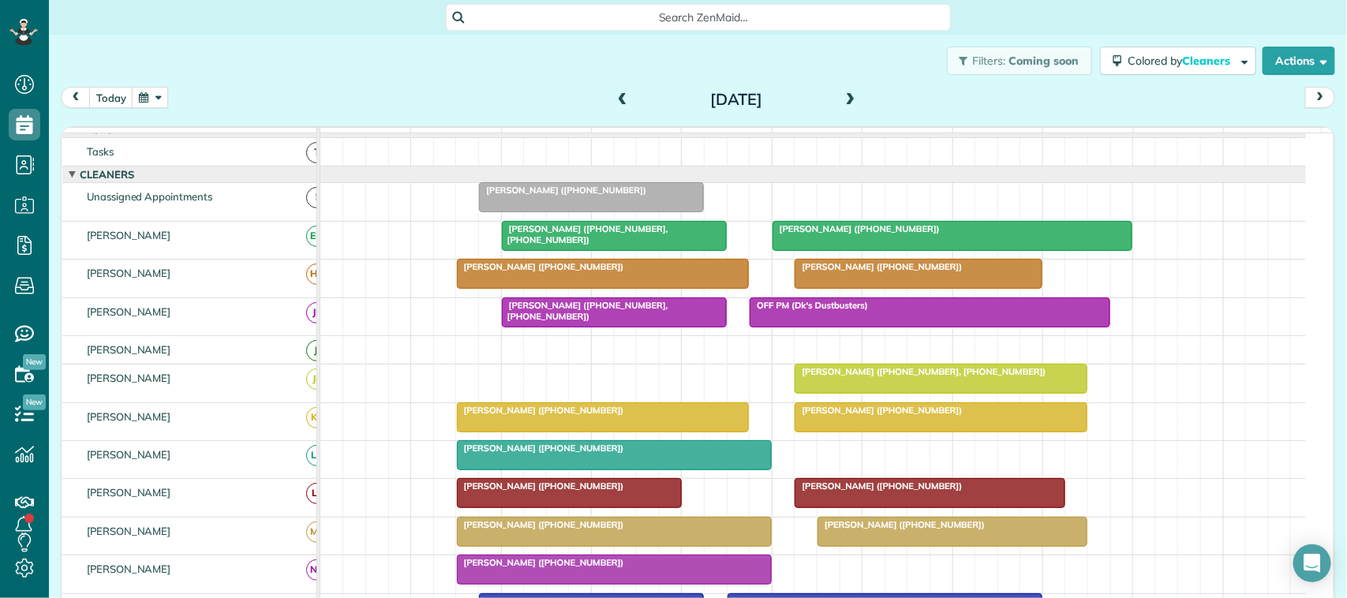
scroll to position [0, 0]
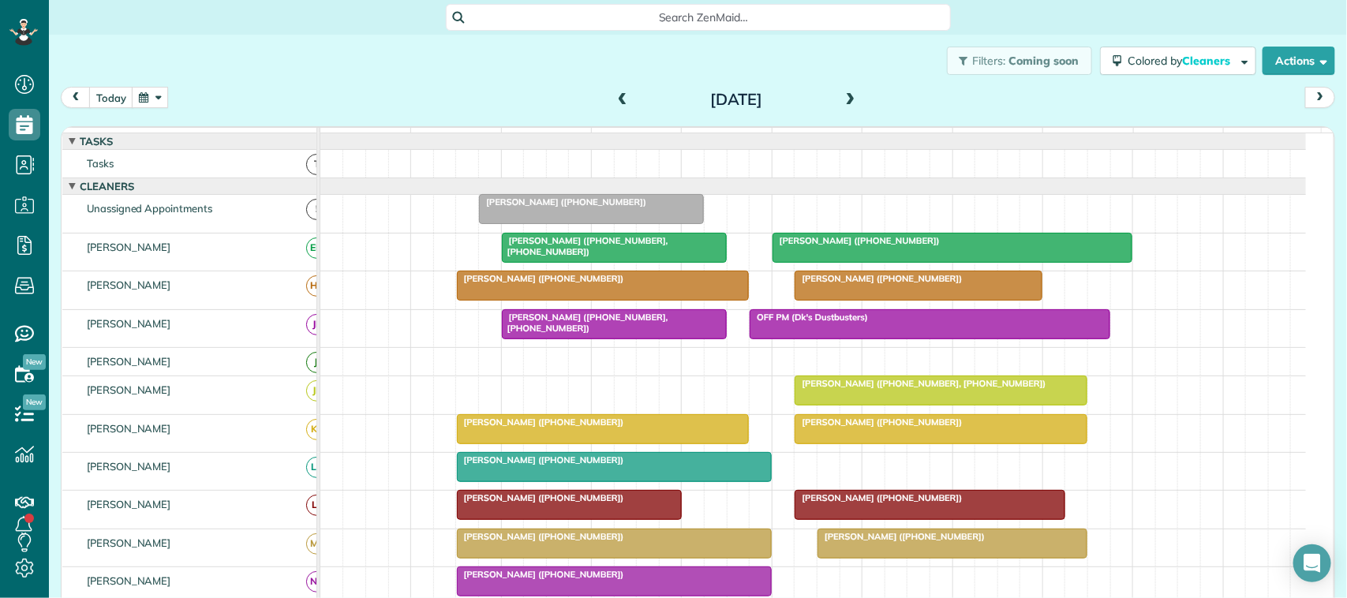
click at [146, 99] on button "button" at bounding box center [150, 97] width 36 height 21
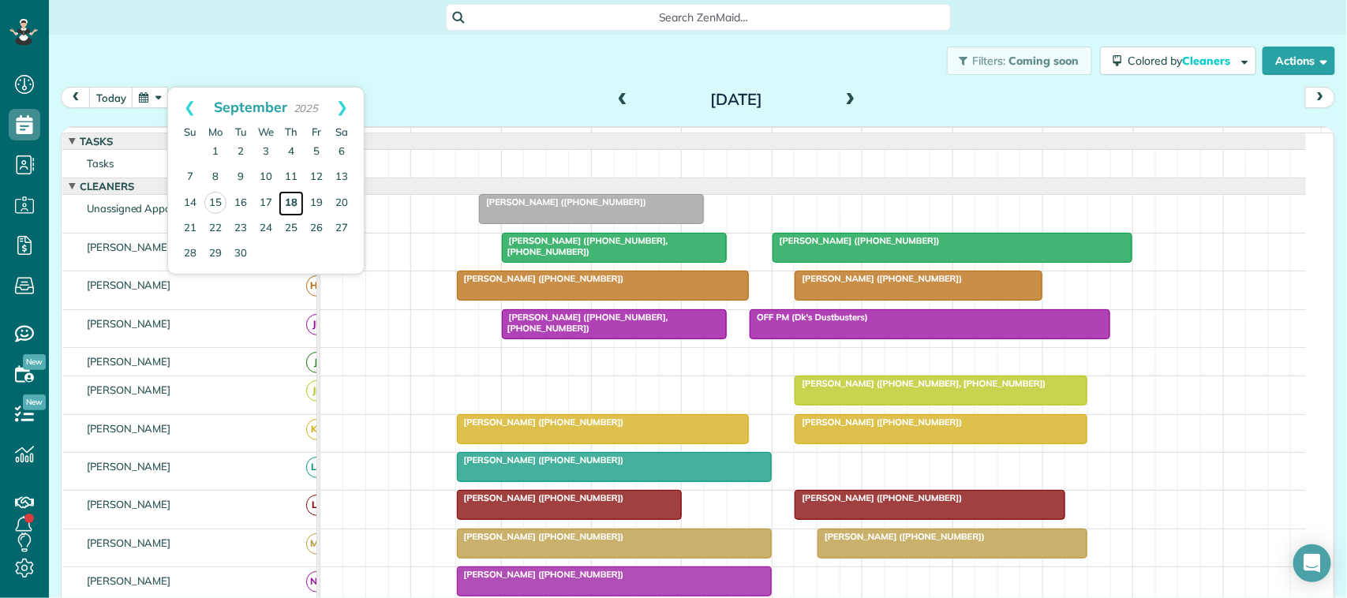
click at [293, 199] on link "18" at bounding box center [291, 203] width 25 height 25
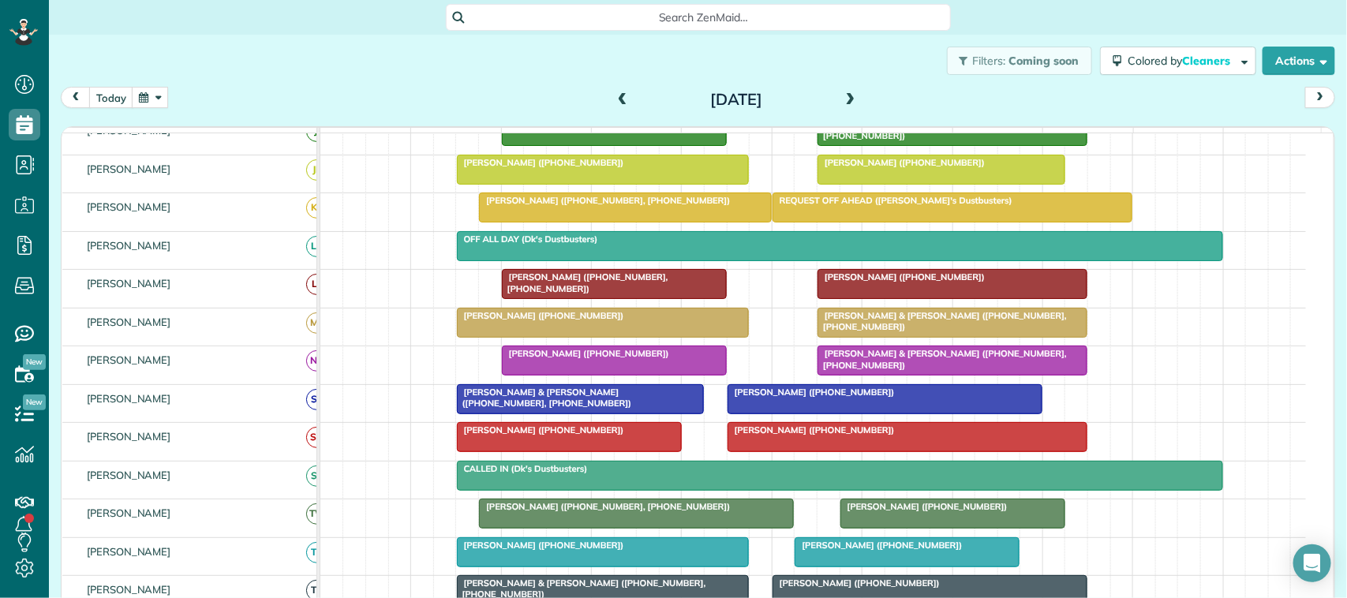
scroll to position [404, 0]
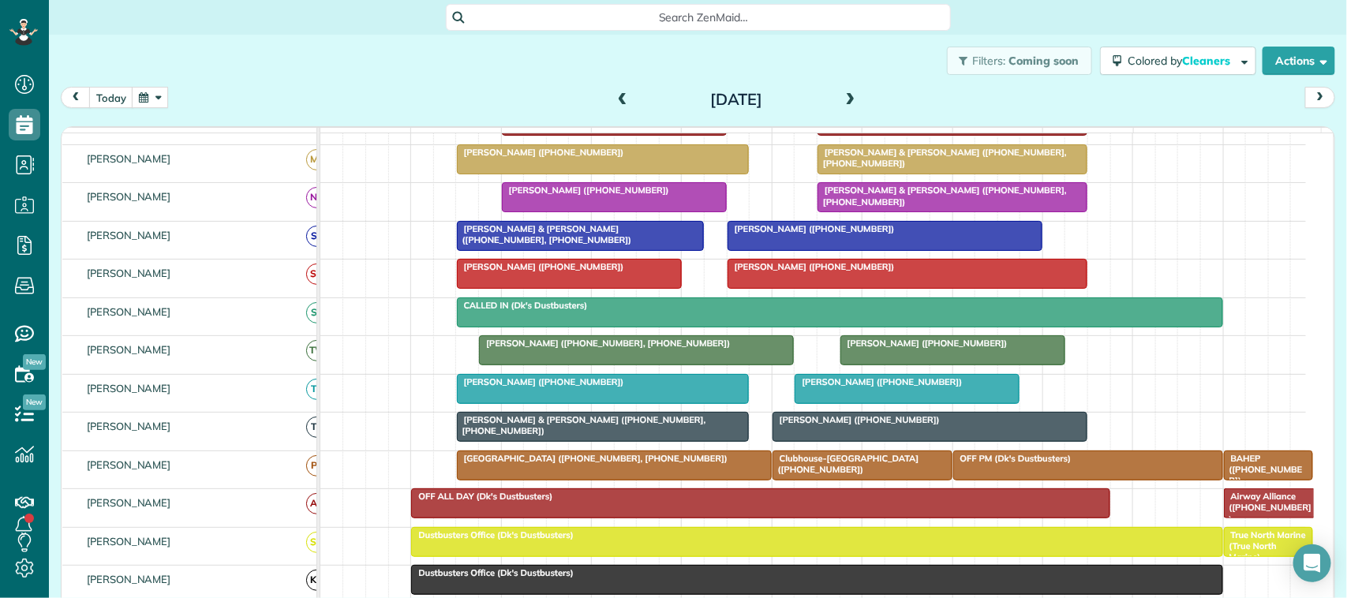
click at [830, 388] on div "Toni Langlinais (+17138256003)" at bounding box center [908, 382] width 216 height 11
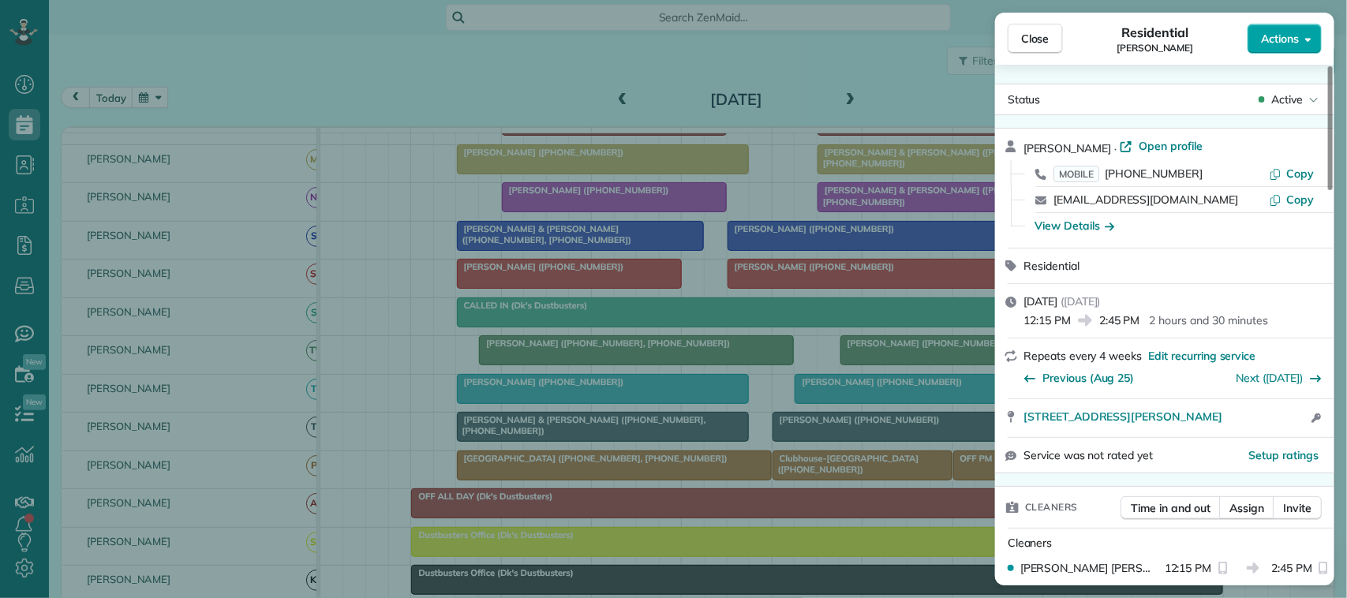
click at [1306, 38] on icon "button" at bounding box center [1309, 39] width 6 height 12
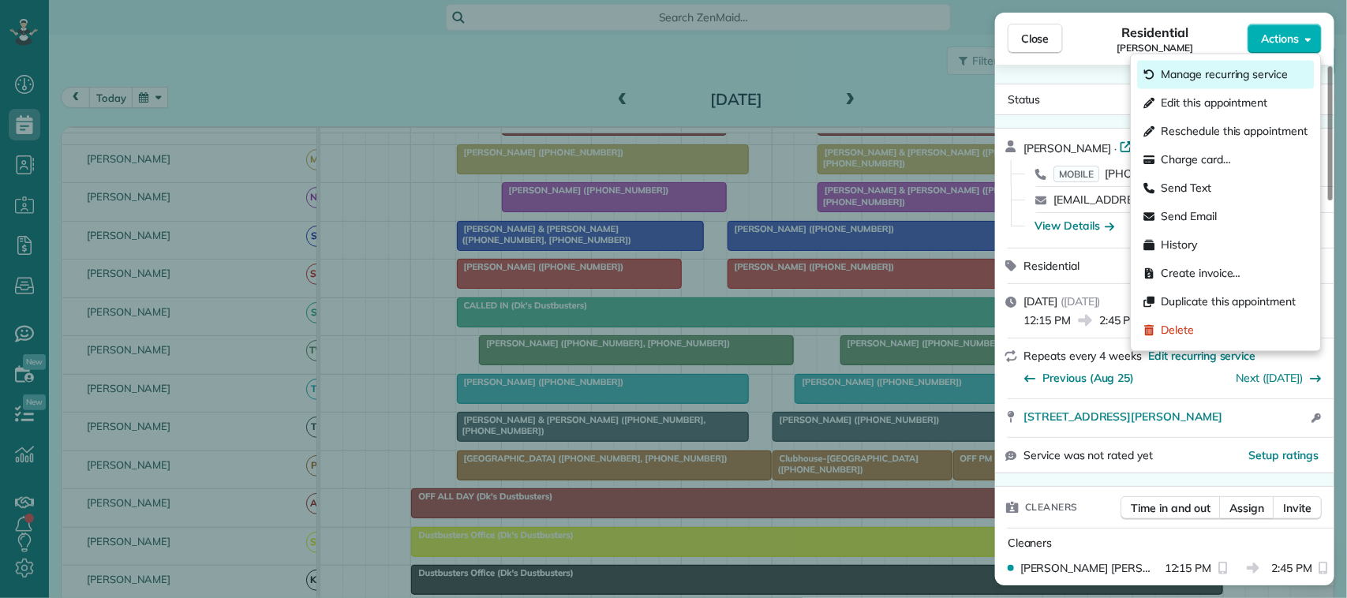
click at [1272, 73] on span "Manage recurring service" at bounding box center [1225, 75] width 127 height 16
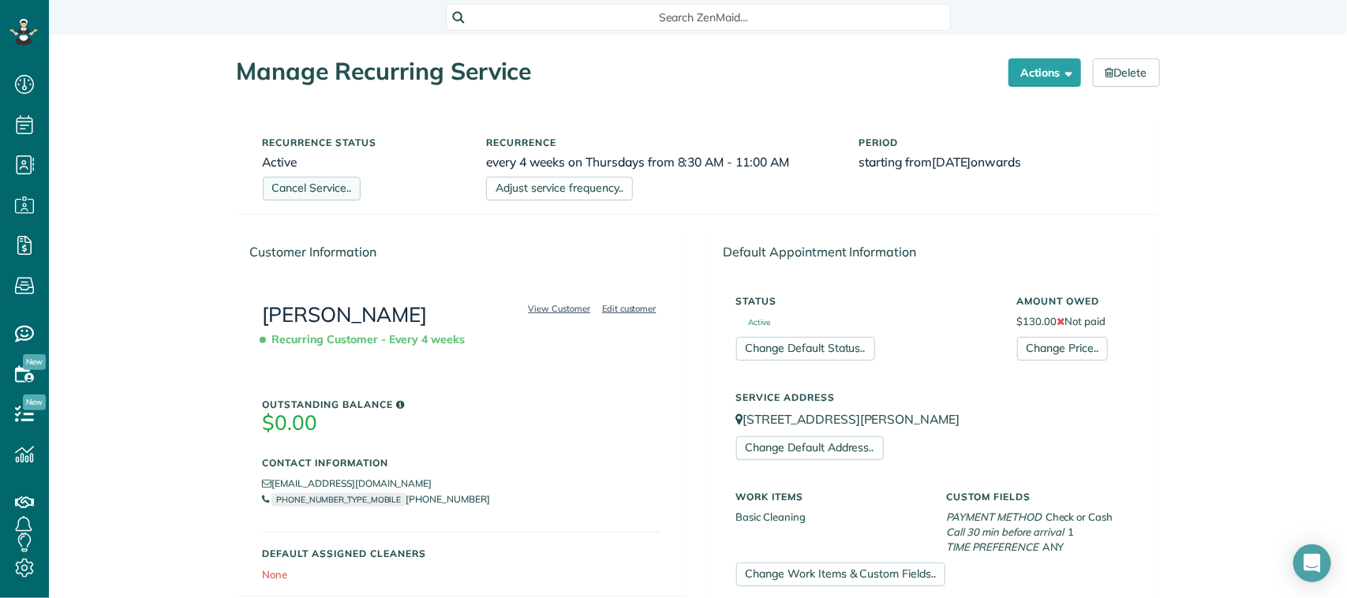
scroll to position [6, 6]
click at [312, 194] on link "Cancel Service.." at bounding box center [312, 189] width 98 height 24
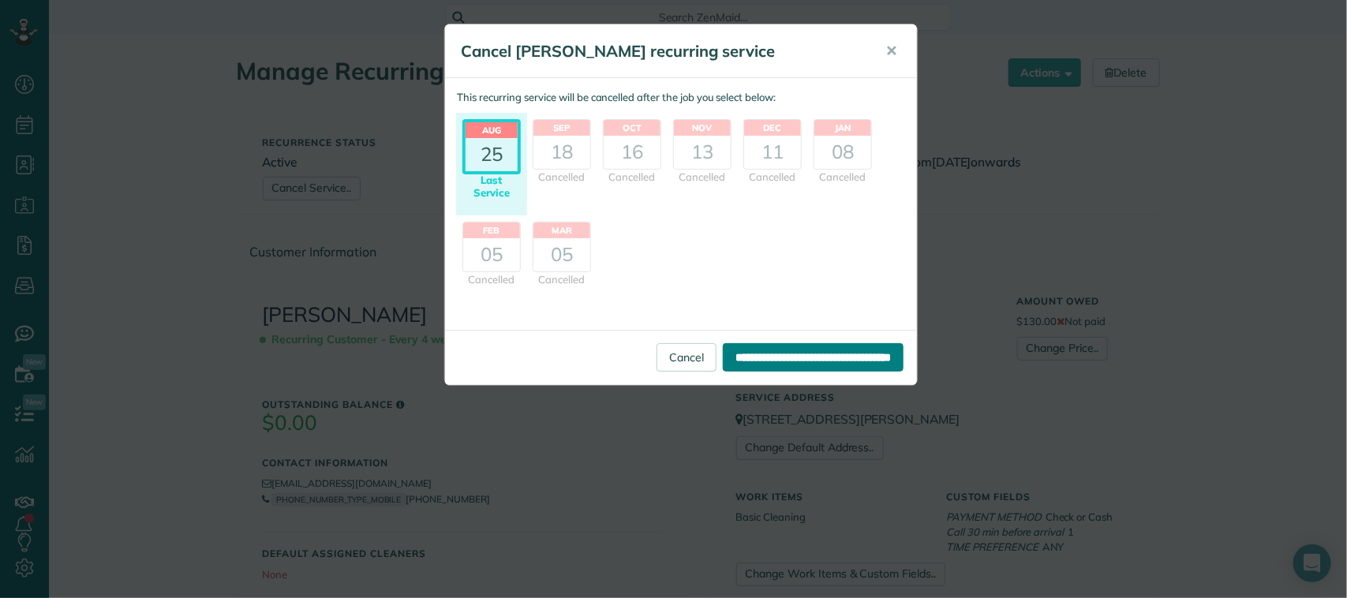
click at [732, 355] on input "**********" at bounding box center [813, 357] width 181 height 28
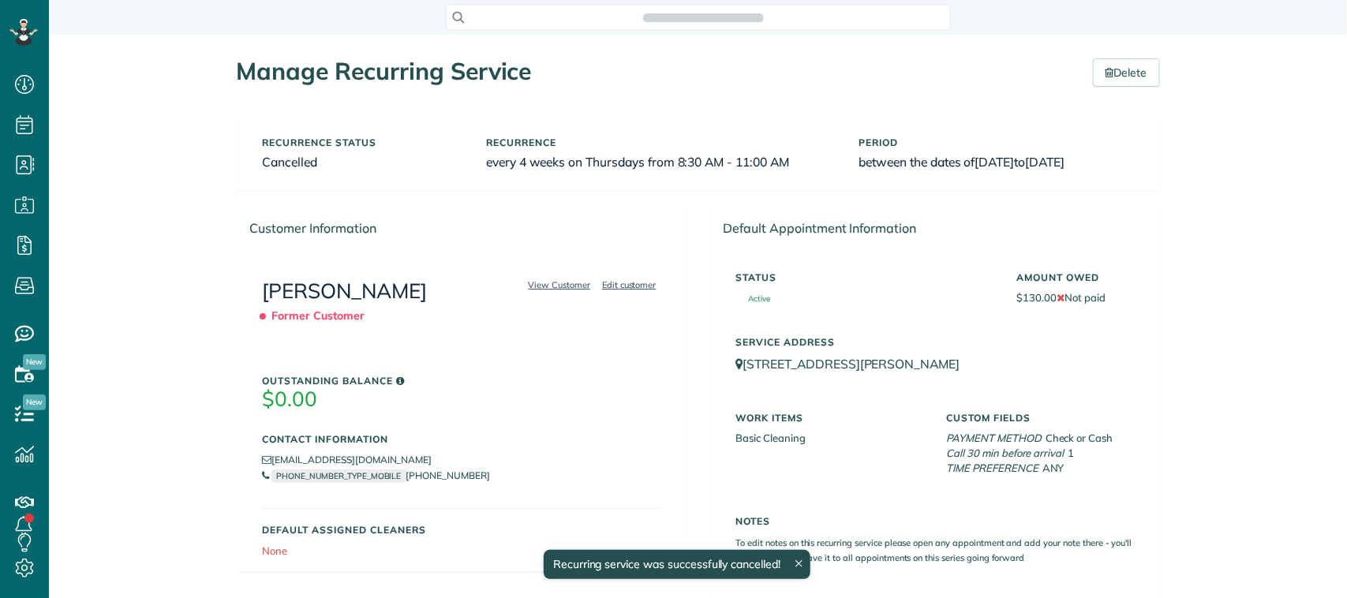
scroll to position [6, 6]
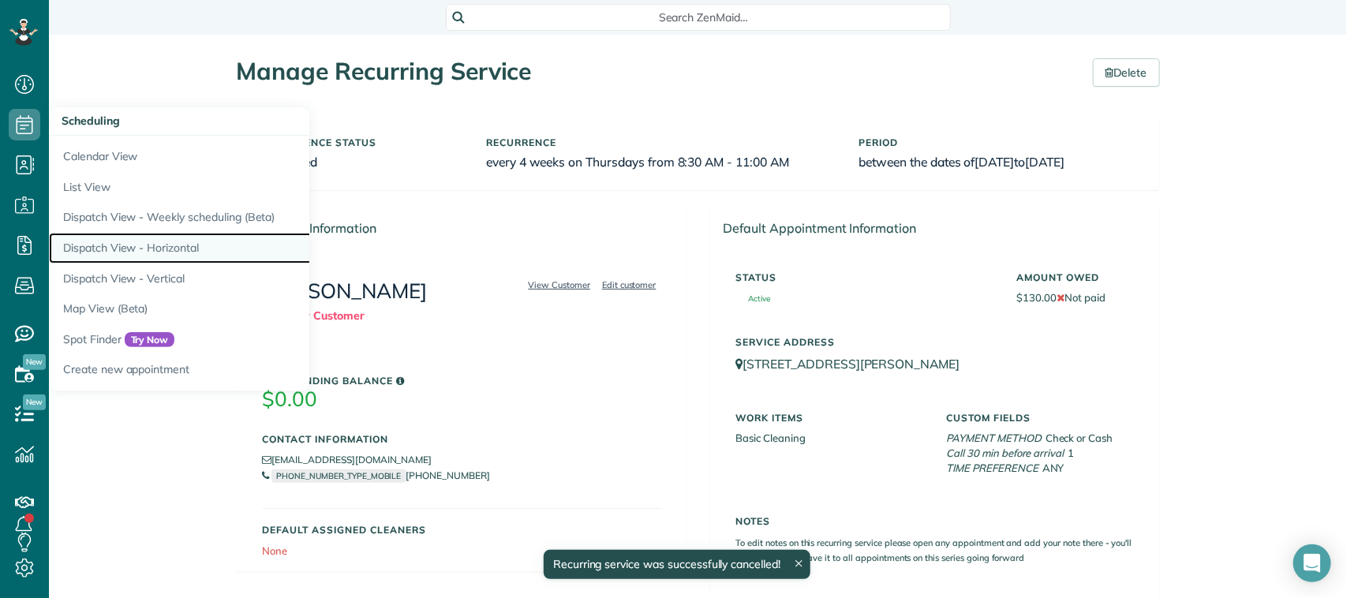
click at [166, 243] on link "Dispatch View - Horizontal" at bounding box center [246, 248] width 395 height 31
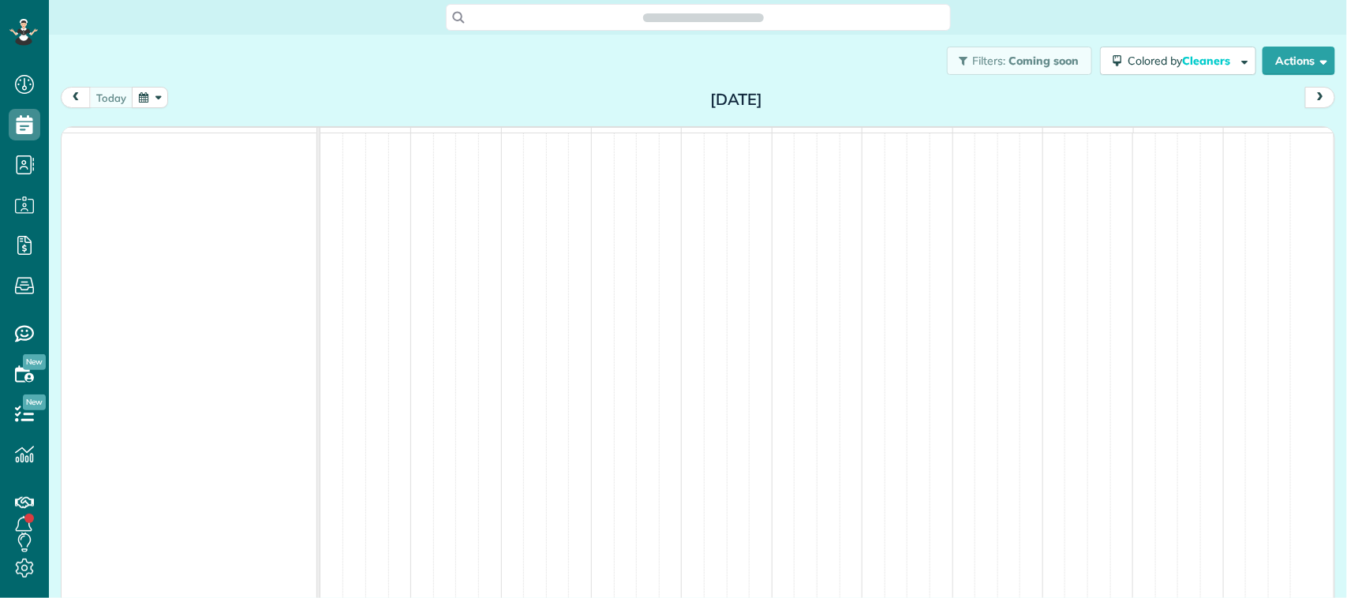
scroll to position [6, 6]
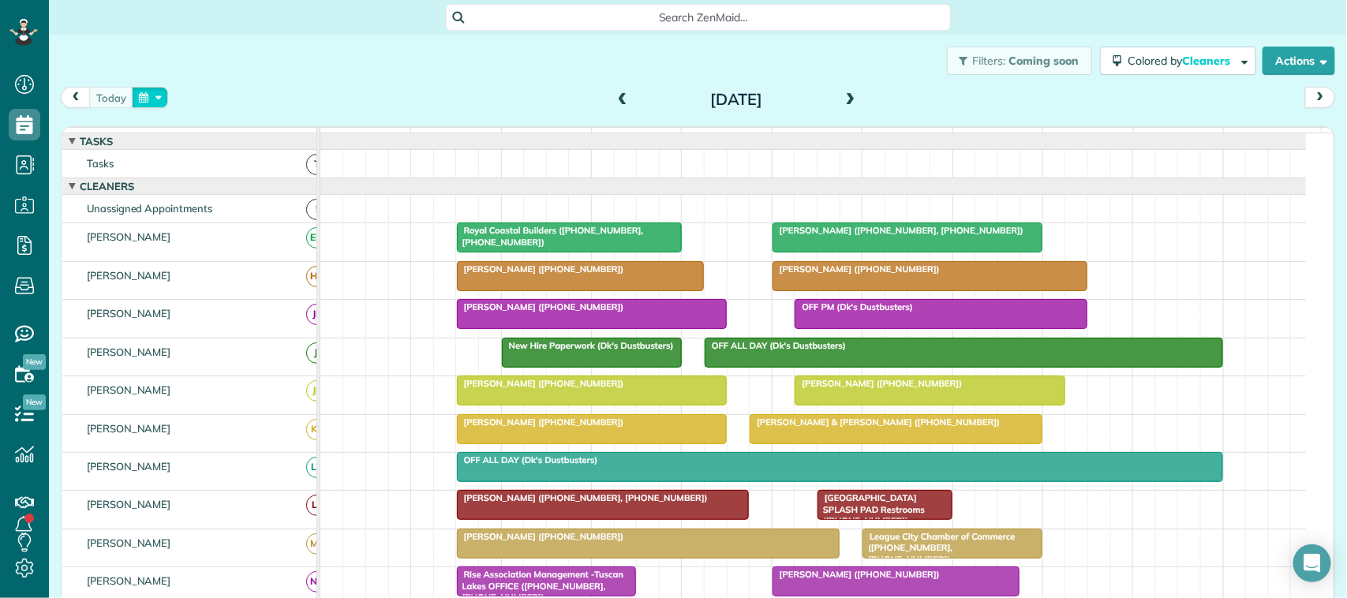
click at [156, 107] on button "button" at bounding box center [150, 97] width 36 height 21
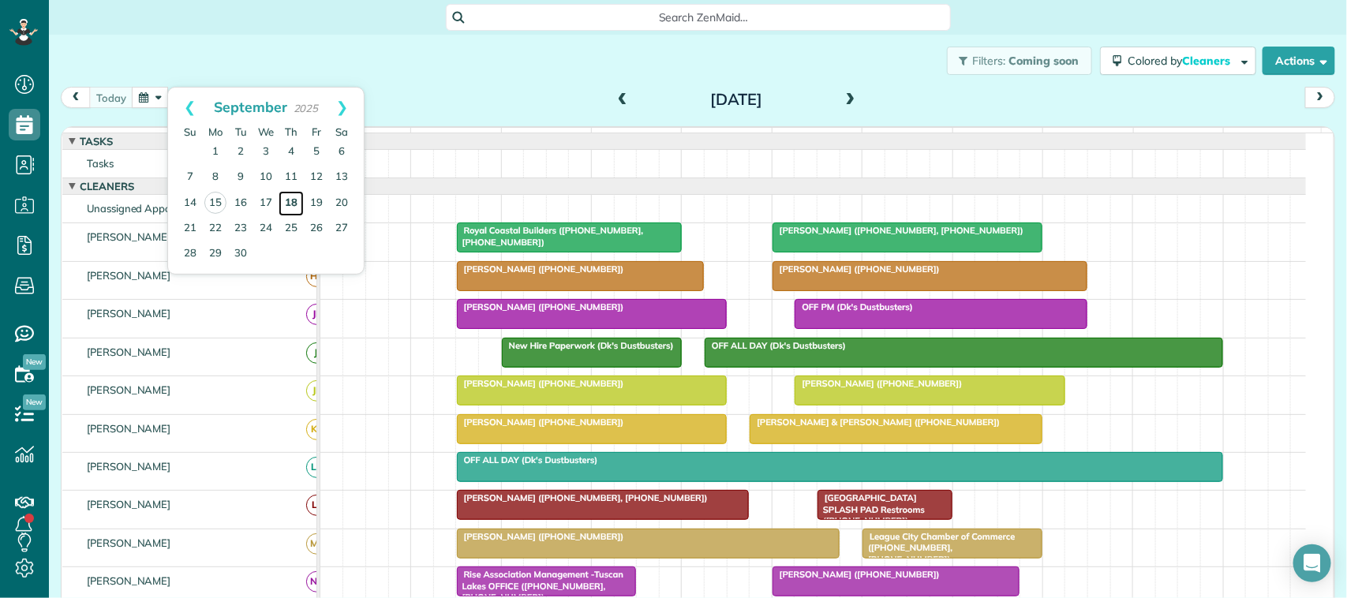
click at [286, 209] on link "18" at bounding box center [291, 203] width 25 height 25
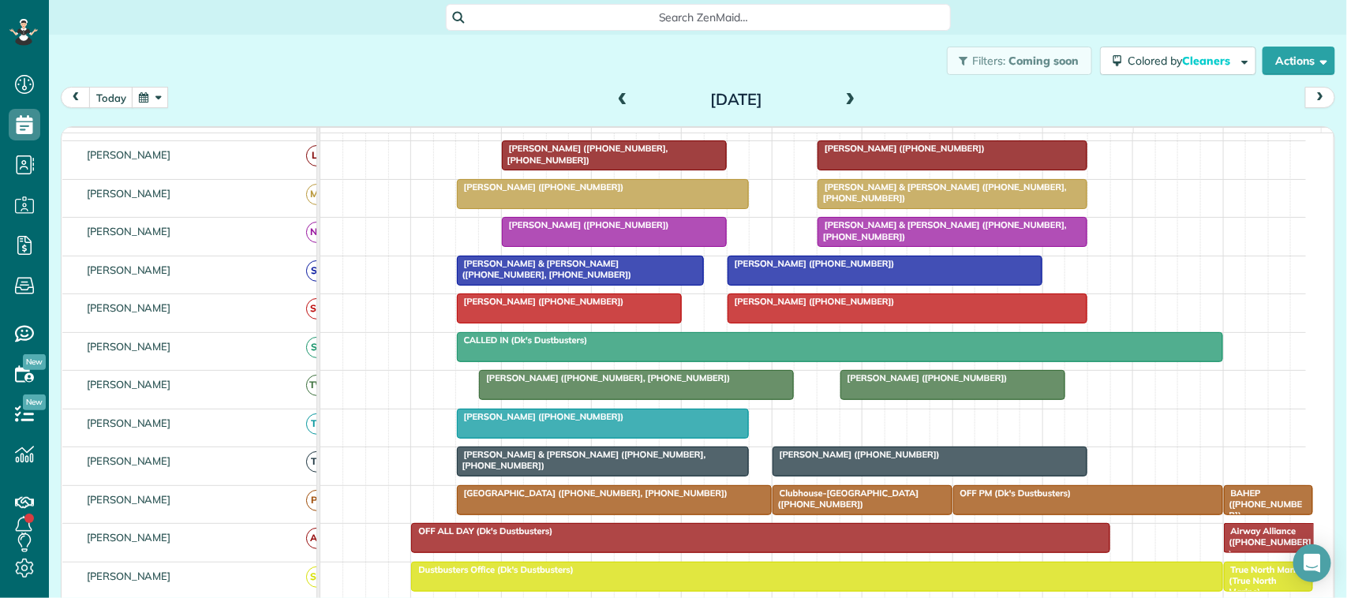
scroll to position [0, 0]
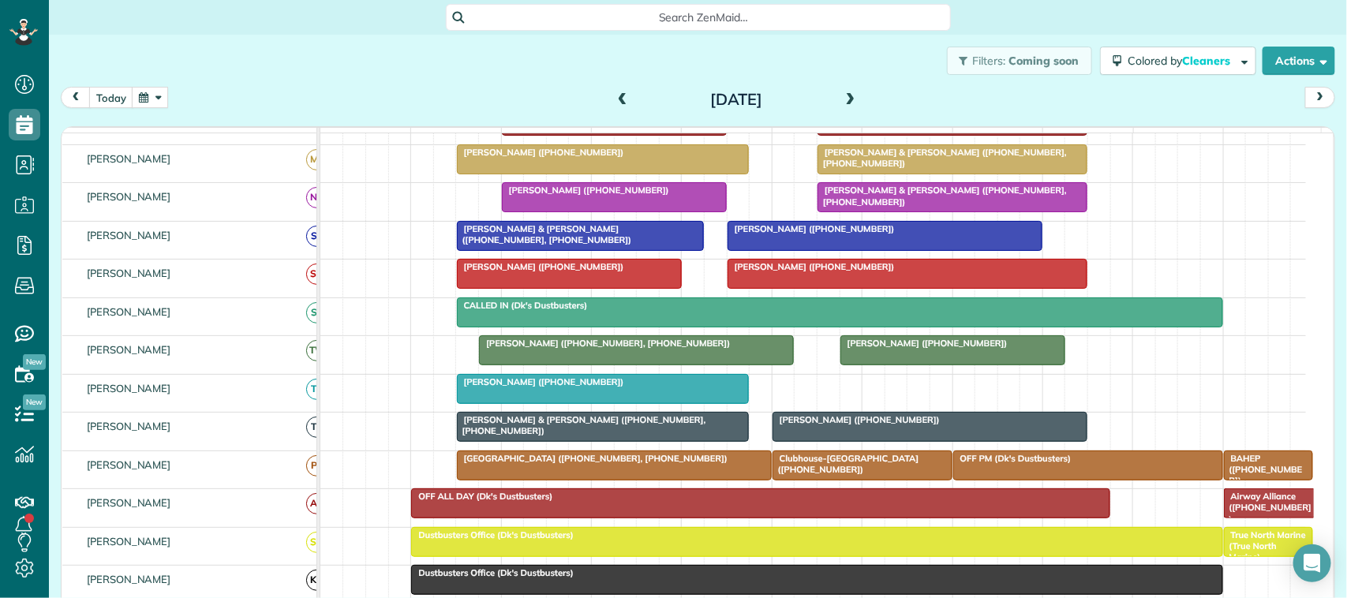
click at [150, 99] on button "button" at bounding box center [150, 97] width 36 height 21
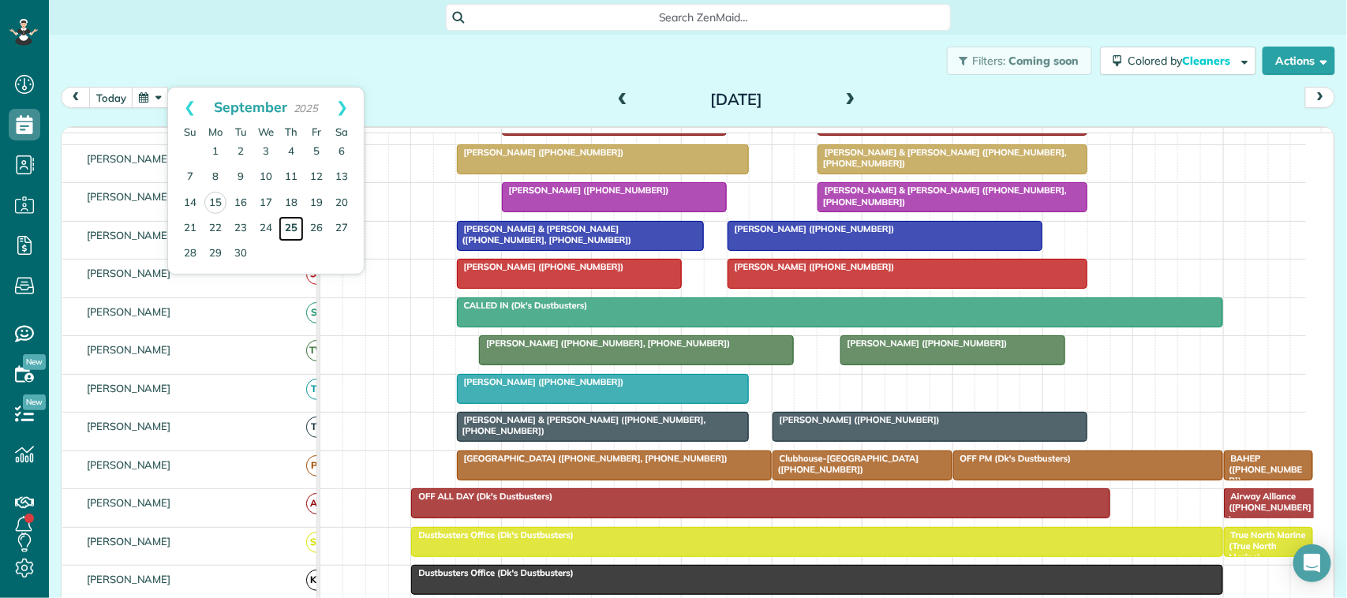
click at [297, 231] on link "25" at bounding box center [291, 228] width 25 height 25
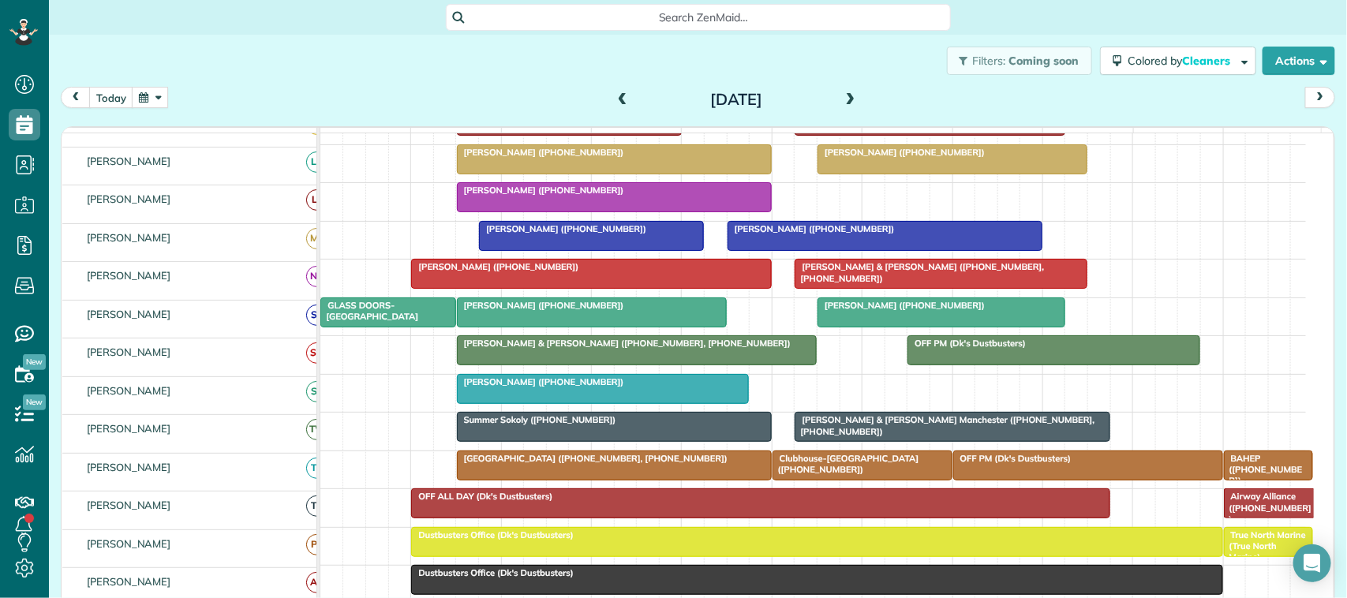
scroll to position [384, 0]
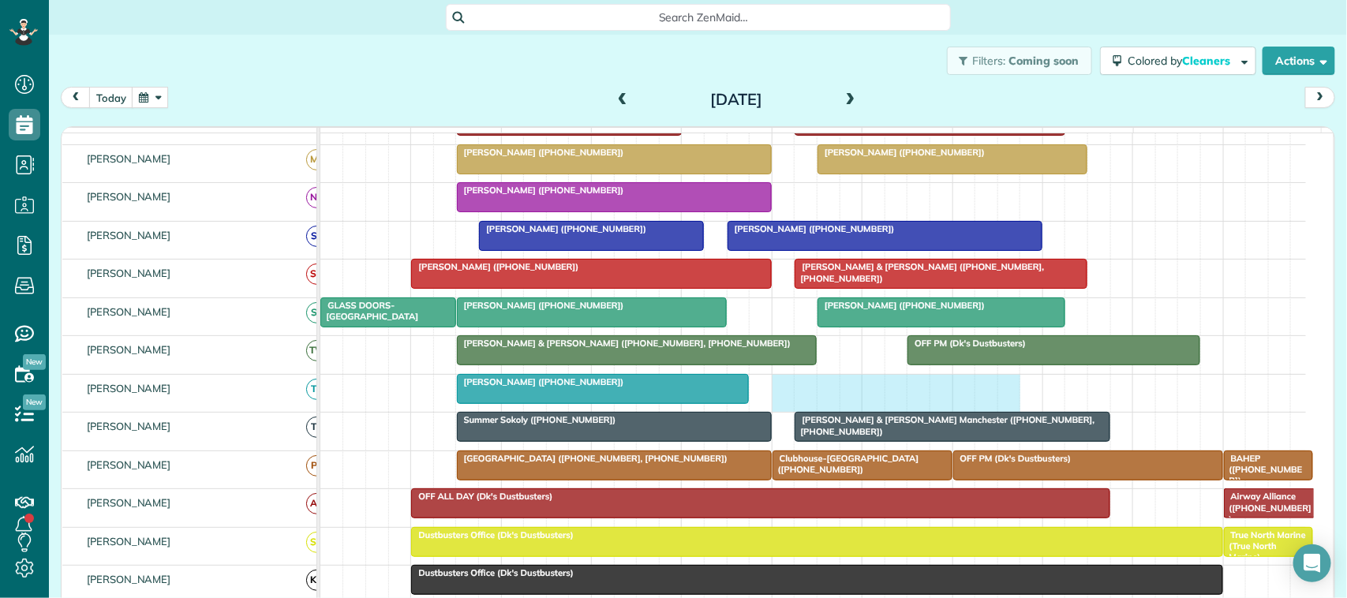
drag, startPoint x: 774, startPoint y: 409, endPoint x: 1004, endPoint y: 405, distance: 229.7
click at [1004, 405] on div "[PERSON_NAME] ([PHONE_NUMBER])" at bounding box center [813, 393] width 986 height 37
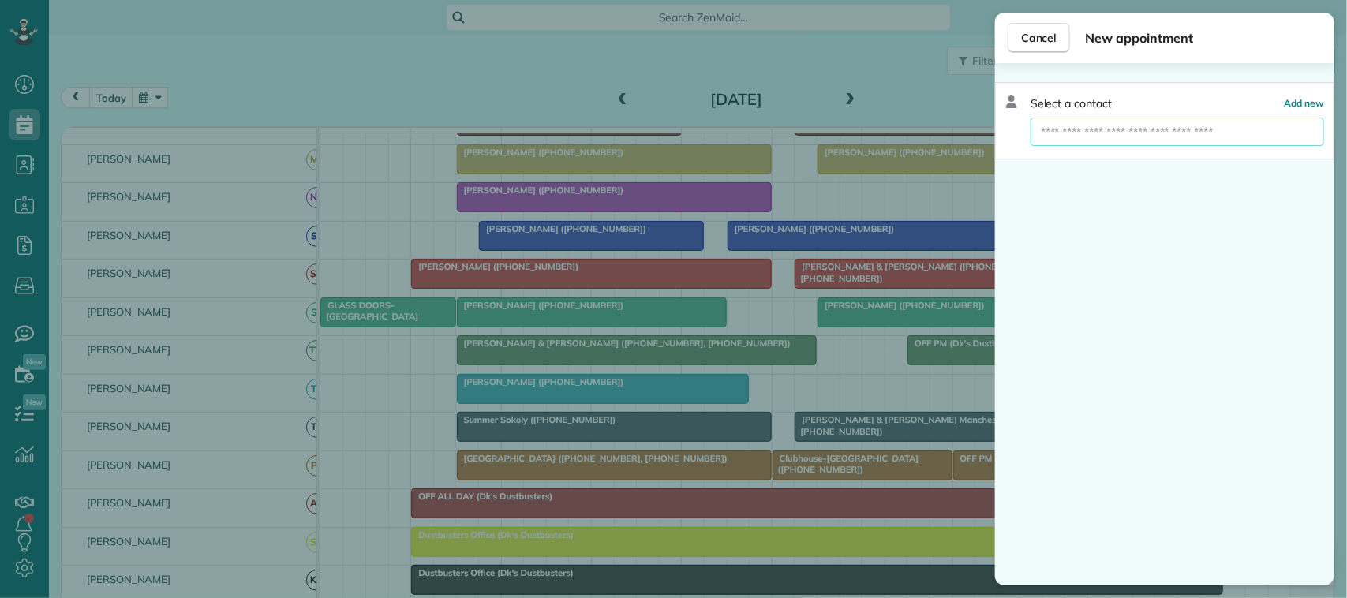
click at [1115, 135] on input "text" at bounding box center [1178, 132] width 294 height 28
type input "****"
click at [1109, 154] on span "[PERSON_NAME]" at bounding box center [1140, 160] width 180 height 14
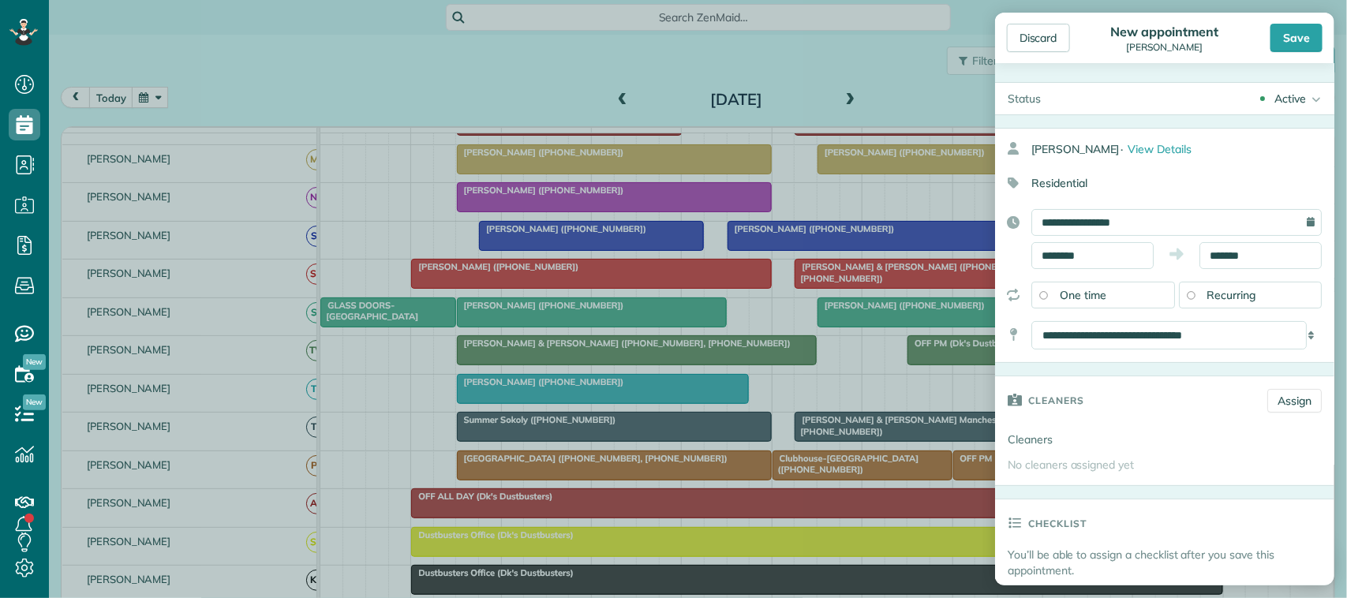
click at [1217, 296] on span "Recurring" at bounding box center [1232, 295] width 49 height 14
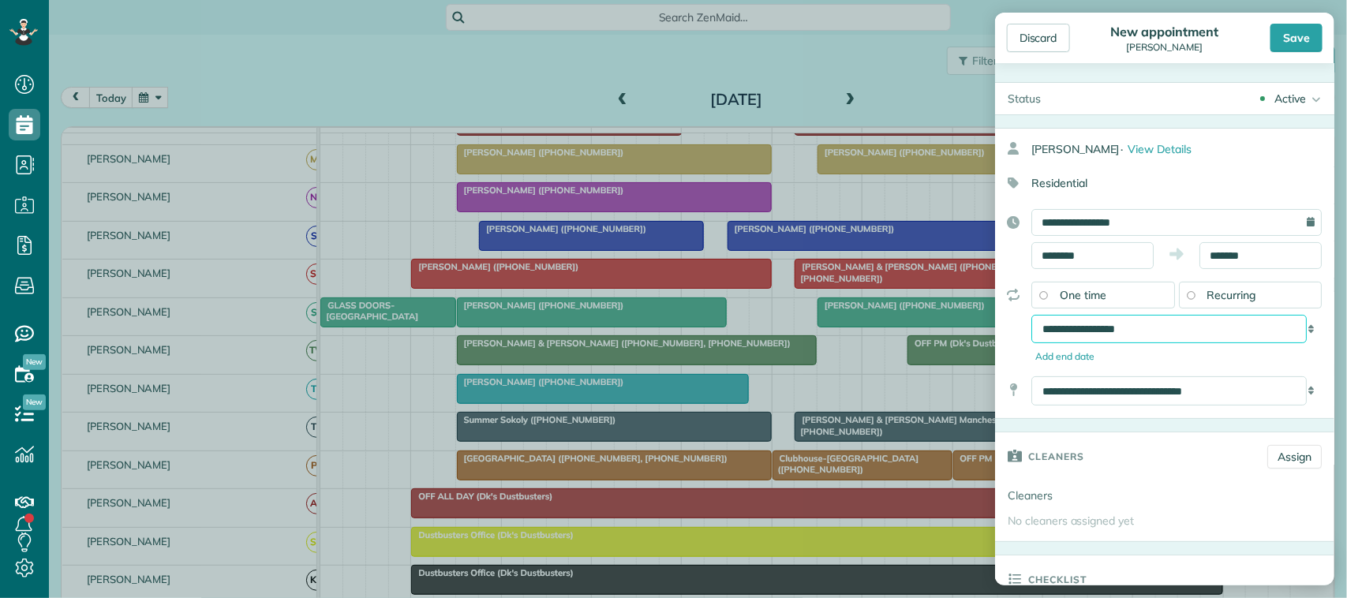
click at [1169, 338] on select "**********" at bounding box center [1169, 329] width 275 height 28
select select "**********"
click at [1032, 317] on select "**********" at bounding box center [1169, 329] width 275 height 28
click at [1303, 28] on div "Save" at bounding box center [1297, 38] width 52 height 28
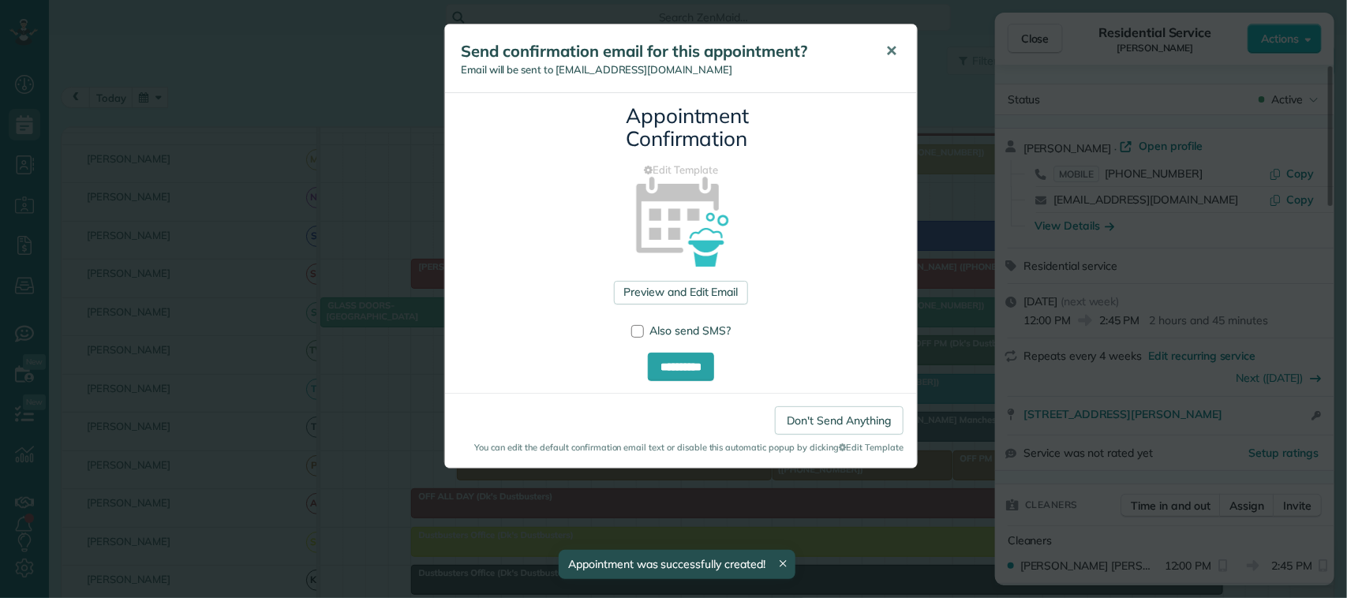
click at [881, 40] on button "✕" at bounding box center [892, 51] width 36 height 38
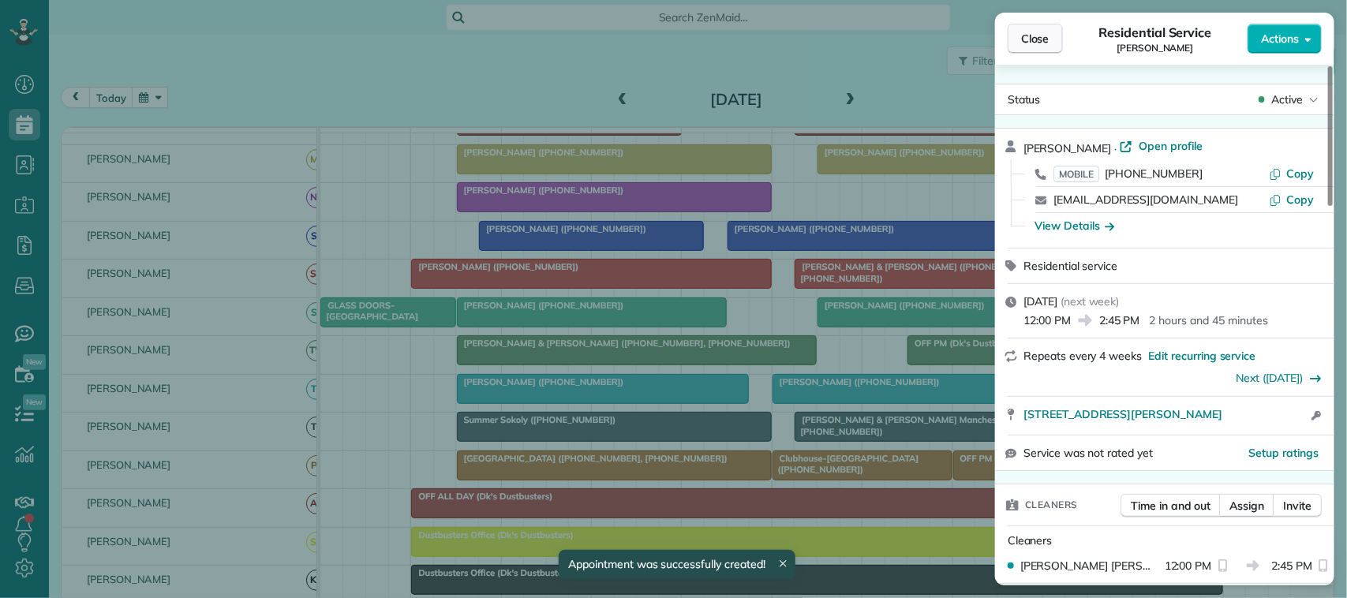
click at [1047, 44] on span "Close" at bounding box center [1035, 39] width 28 height 16
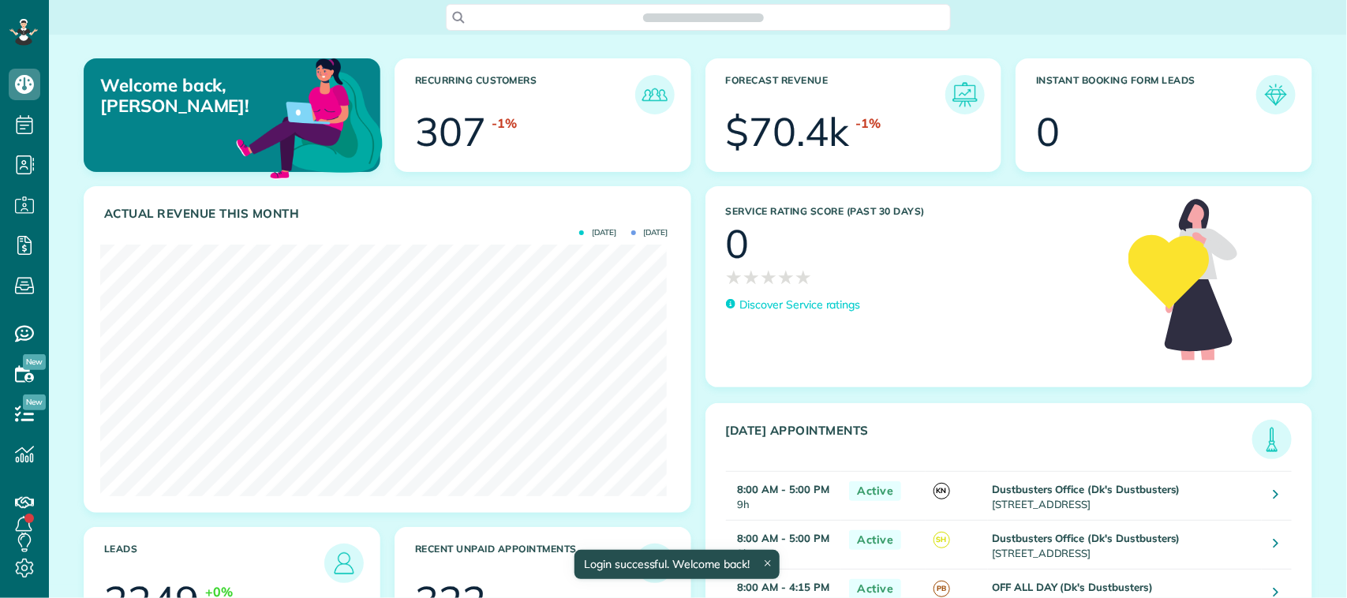
scroll to position [251, 567]
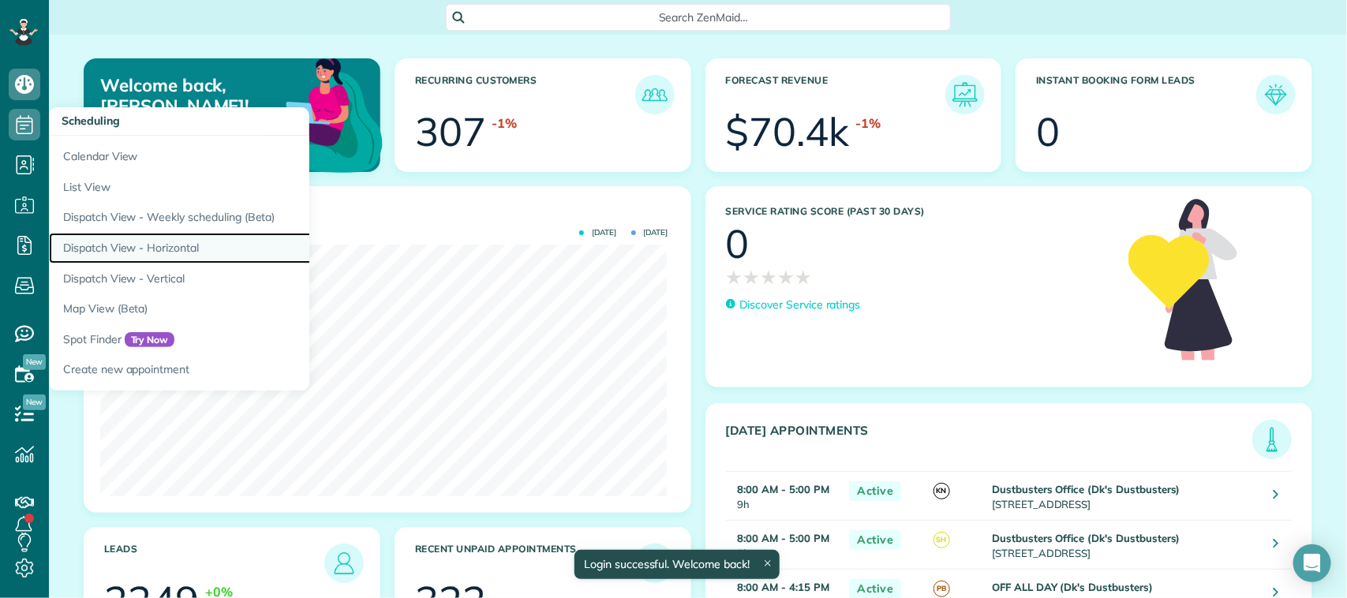
click at [140, 234] on link "Dispatch View - Horizontal" at bounding box center [246, 248] width 395 height 31
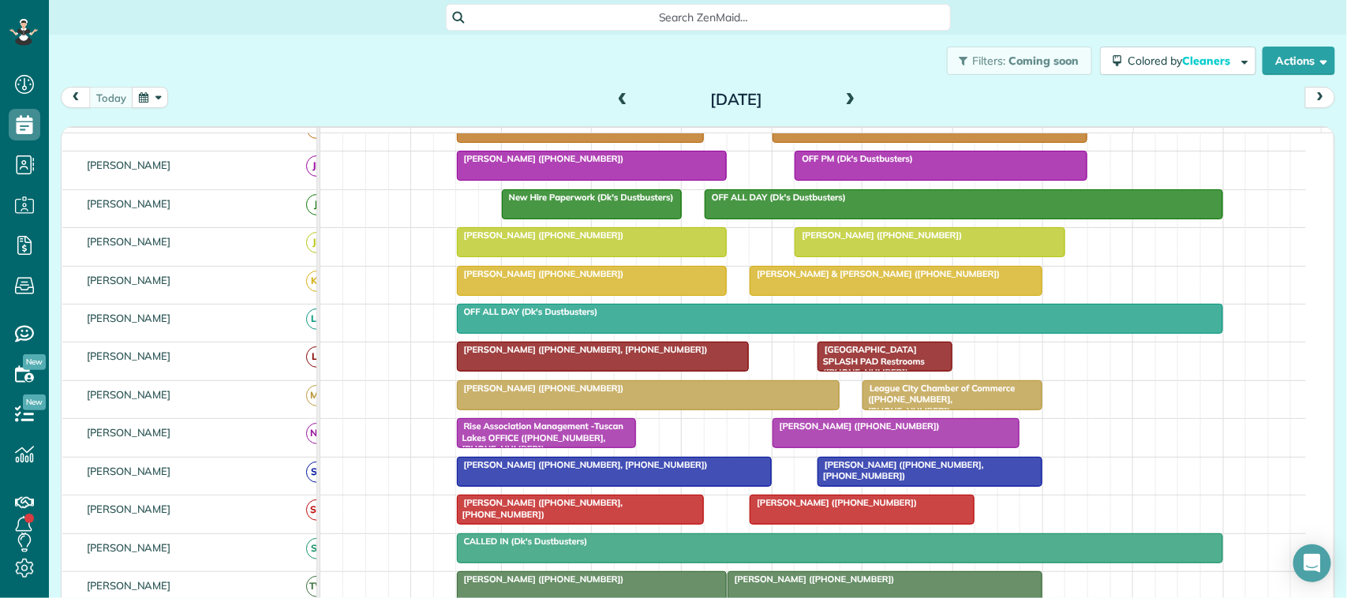
scroll to position [99, 0]
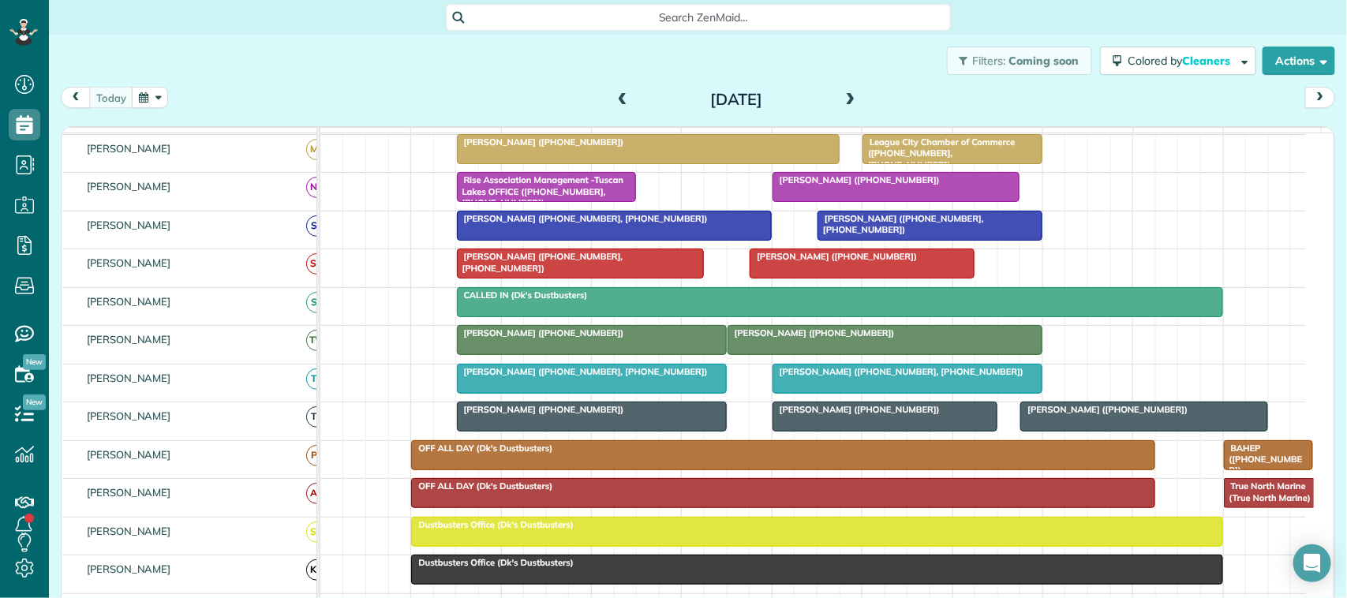
click at [868, 377] on span "Michelle McAndrew (+17138237732, +18324530101)" at bounding box center [898, 371] width 253 height 11
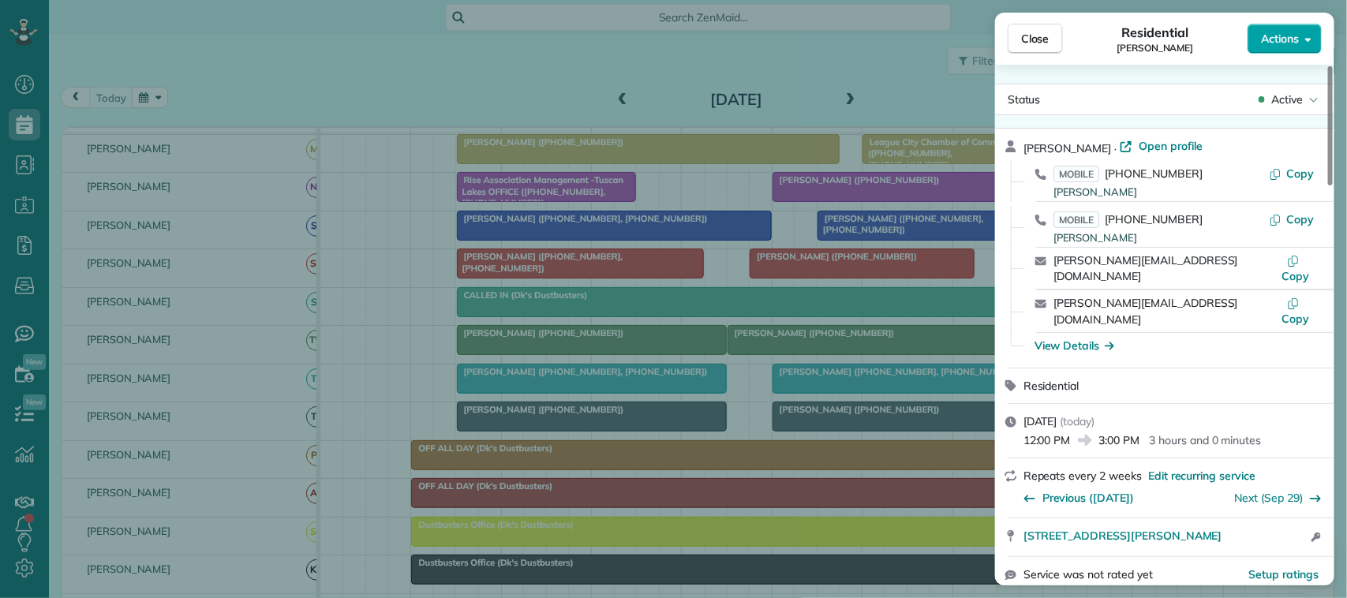
click at [1273, 49] on button "Actions" at bounding box center [1285, 39] width 74 height 30
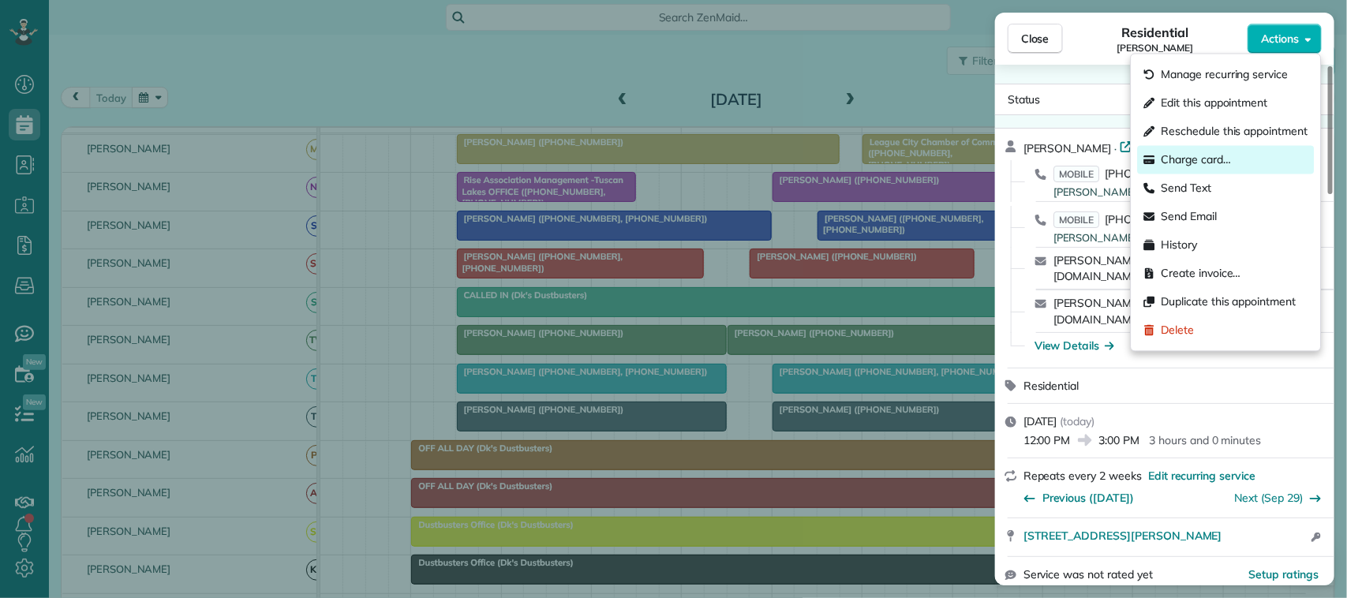
click at [1263, 159] on div "Charge card…" at bounding box center [1226, 160] width 177 height 28
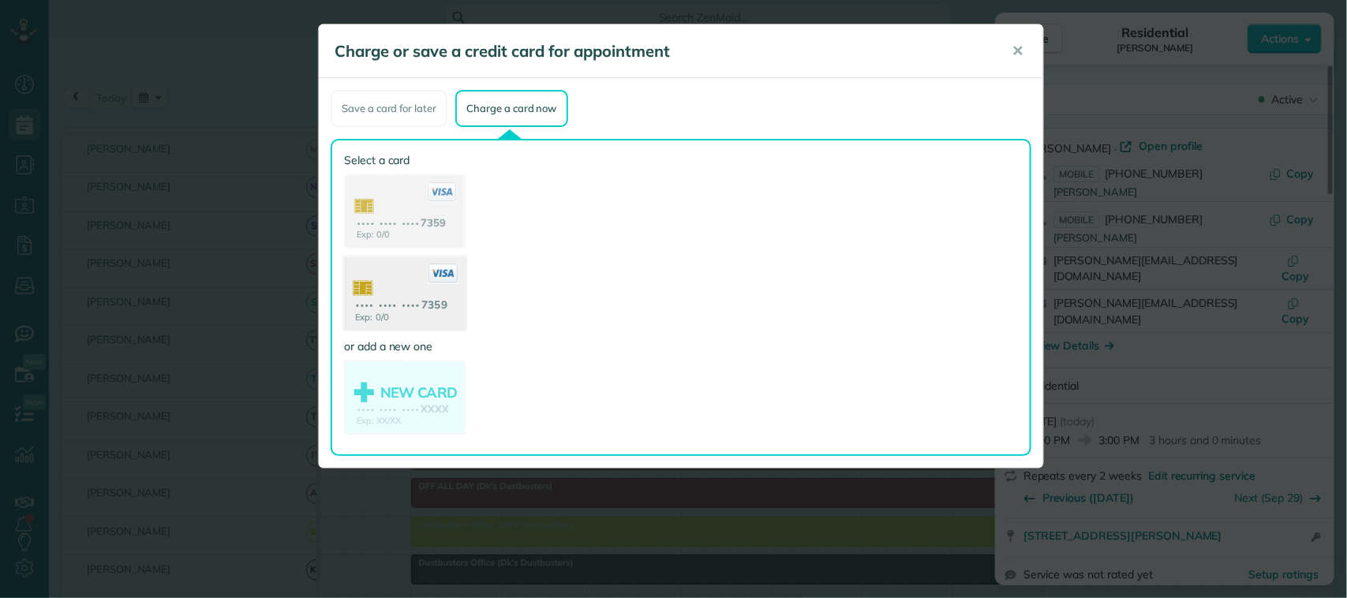
click at [444, 286] on use at bounding box center [405, 295] width 122 height 77
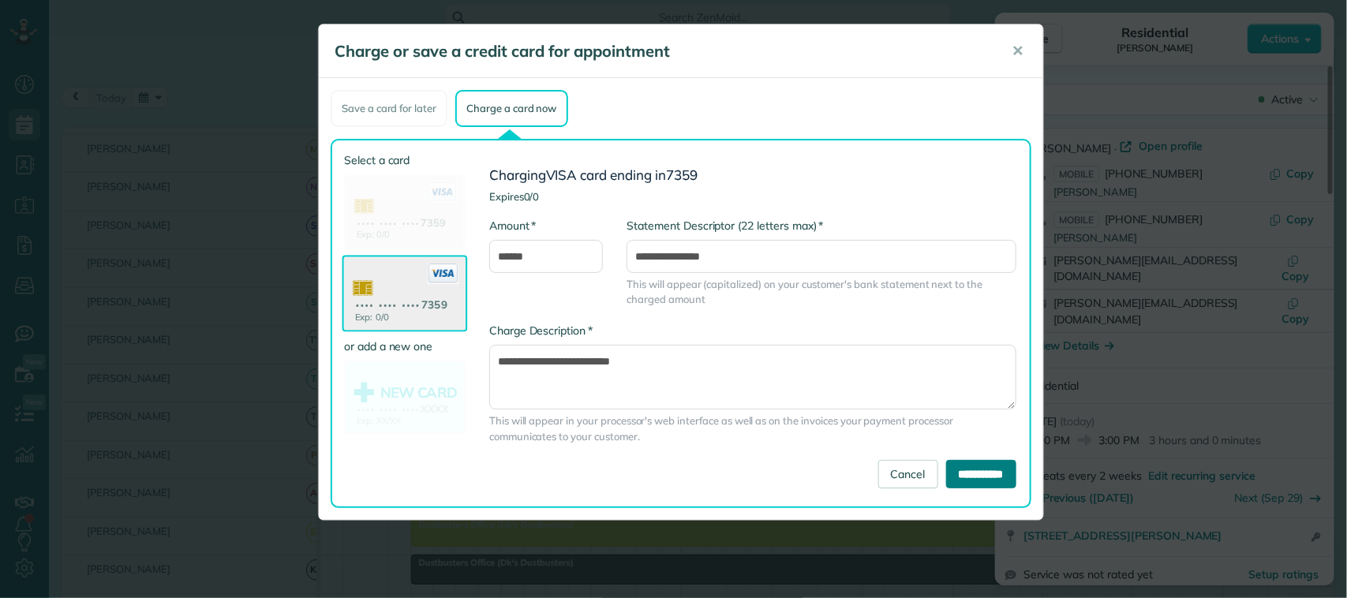
click at [953, 471] on input "**********" at bounding box center [981, 474] width 70 height 28
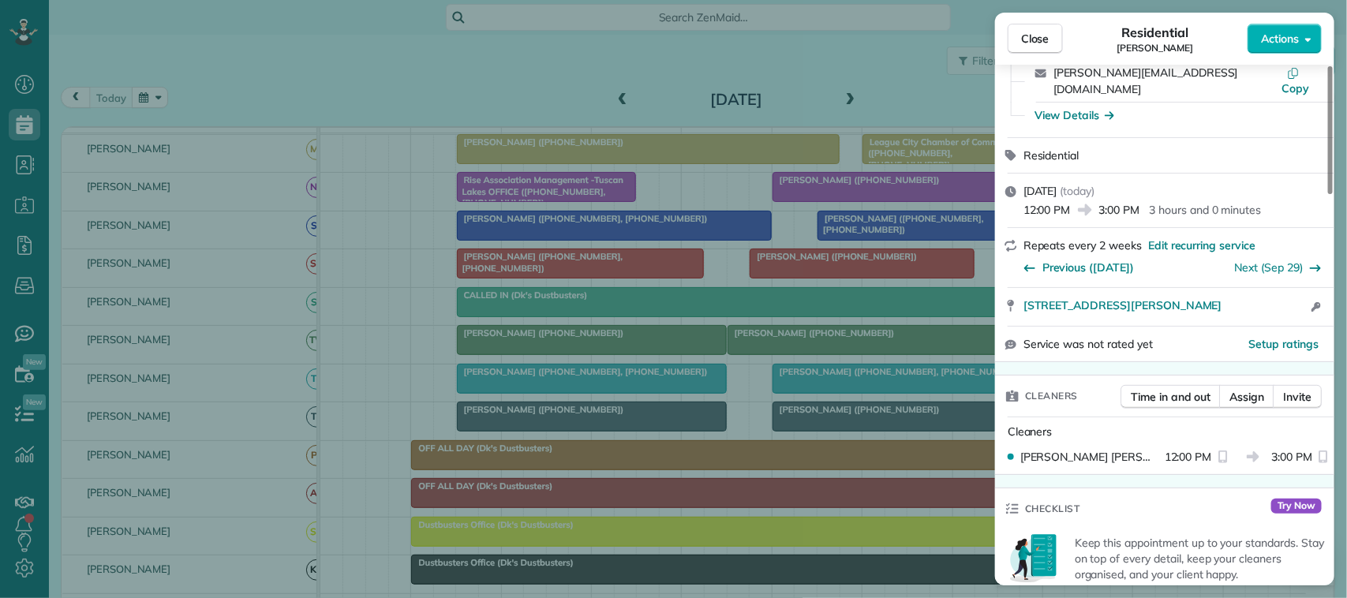
scroll to position [296, 0]
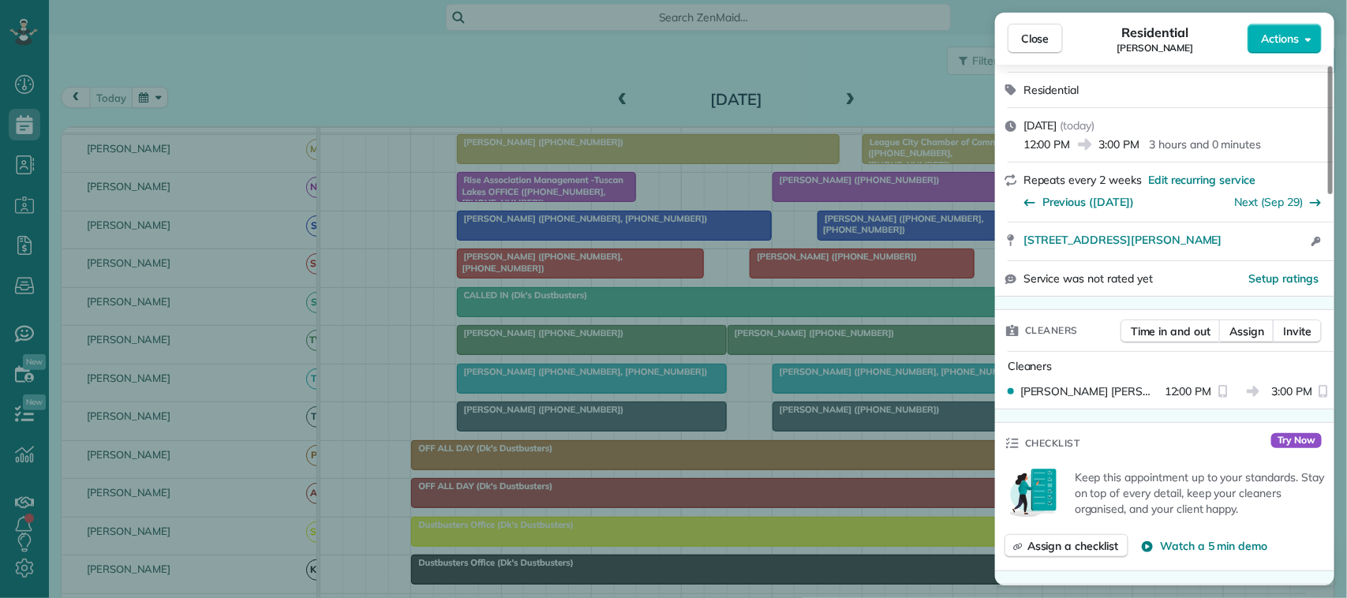
click at [1018, 58] on div "Close Residential Michelle McAndrew Actions" at bounding box center [1164, 39] width 339 height 52
click at [1022, 49] on button "Close" at bounding box center [1035, 39] width 55 height 30
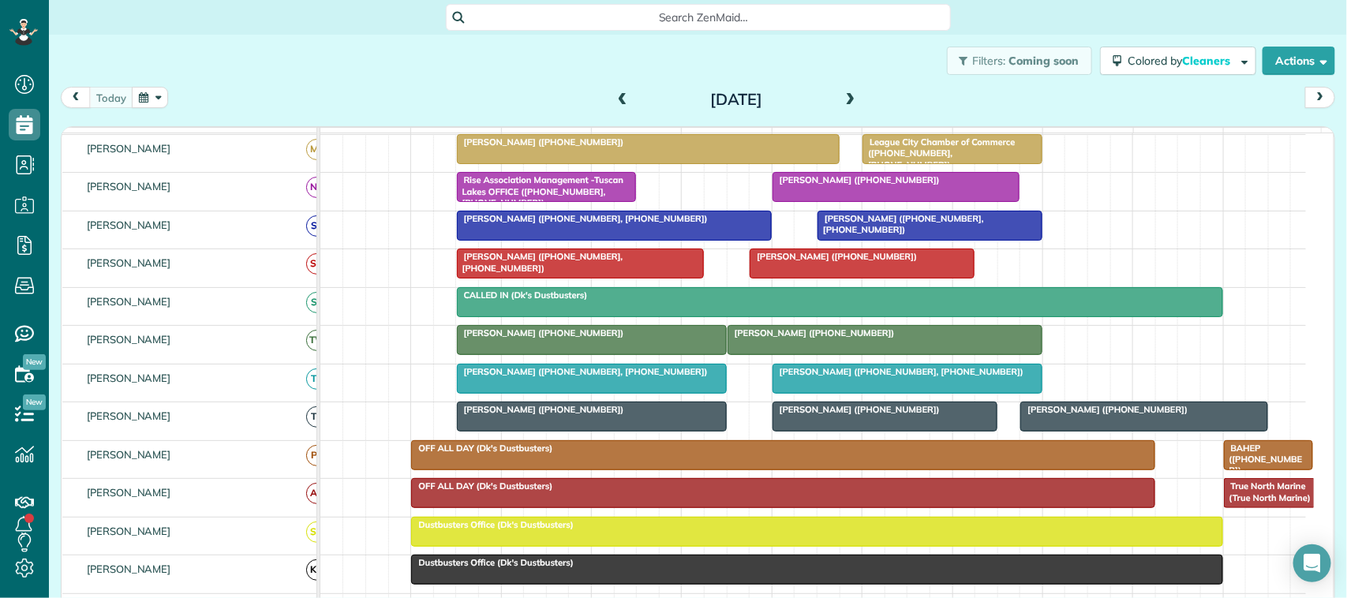
click at [855, 278] on div at bounding box center [862, 263] width 223 height 28
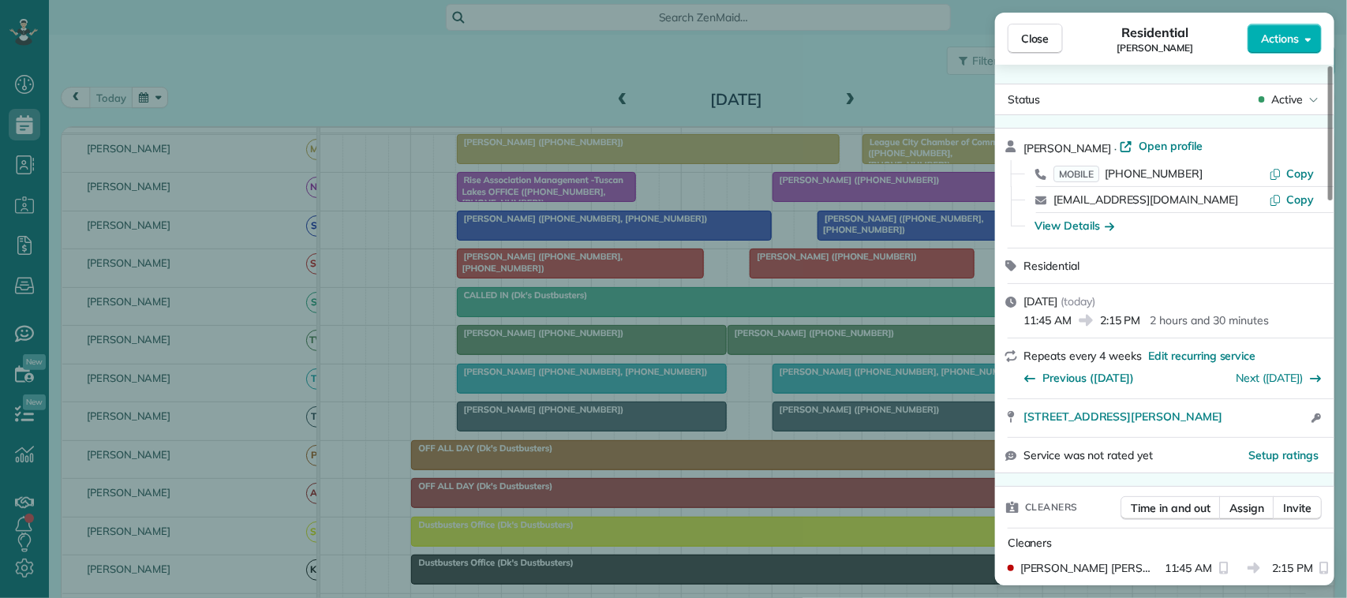
click at [1293, 20] on div "Close Residential Pat Sauer Actions" at bounding box center [1164, 39] width 339 height 52
click at [1291, 33] on span "Actions" at bounding box center [1280, 39] width 38 height 16
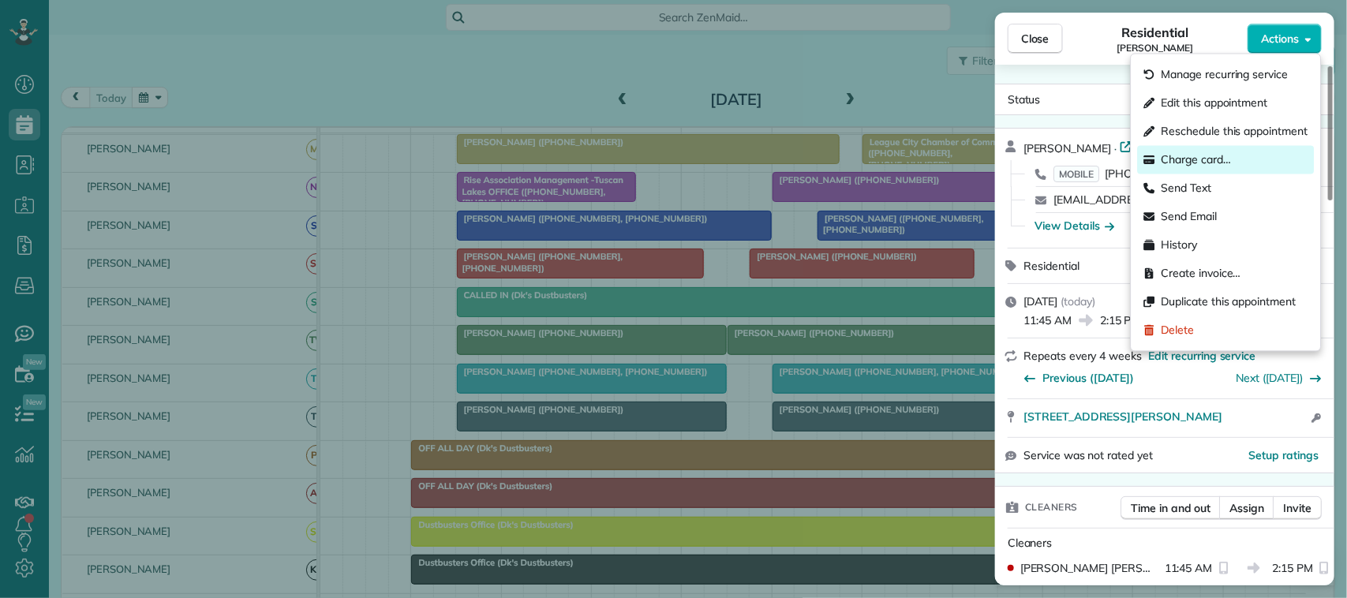
click at [1260, 150] on div "Charge card…" at bounding box center [1226, 160] width 177 height 28
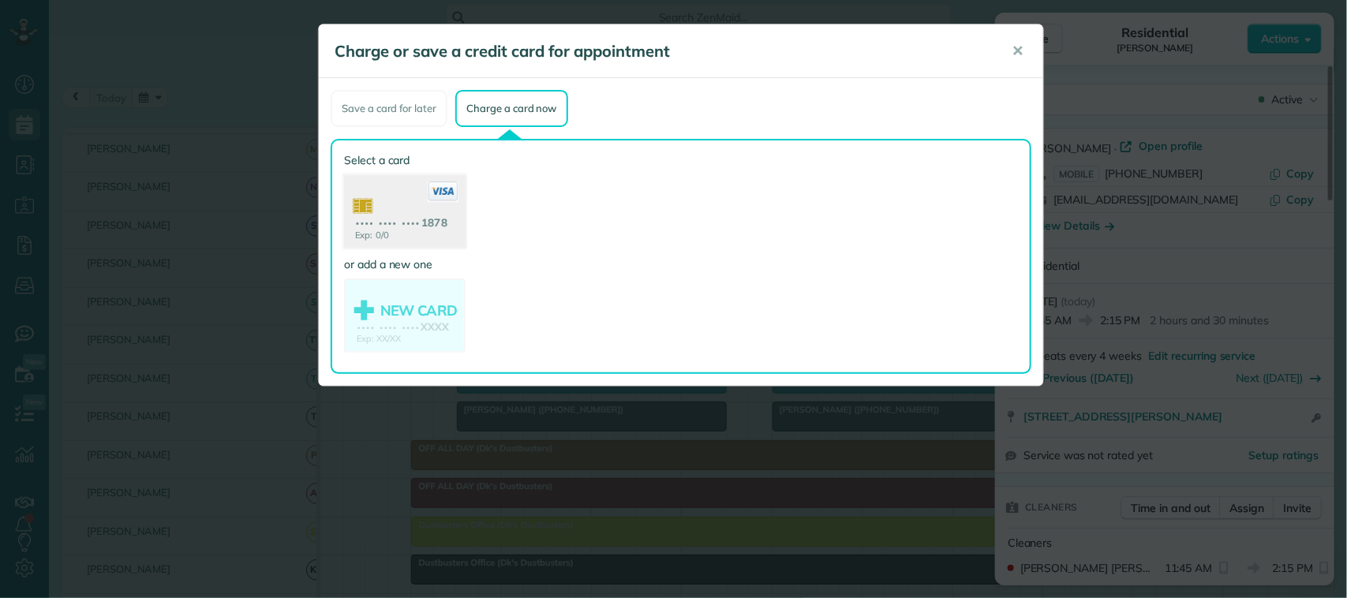
click at [452, 233] on use at bounding box center [405, 213] width 122 height 77
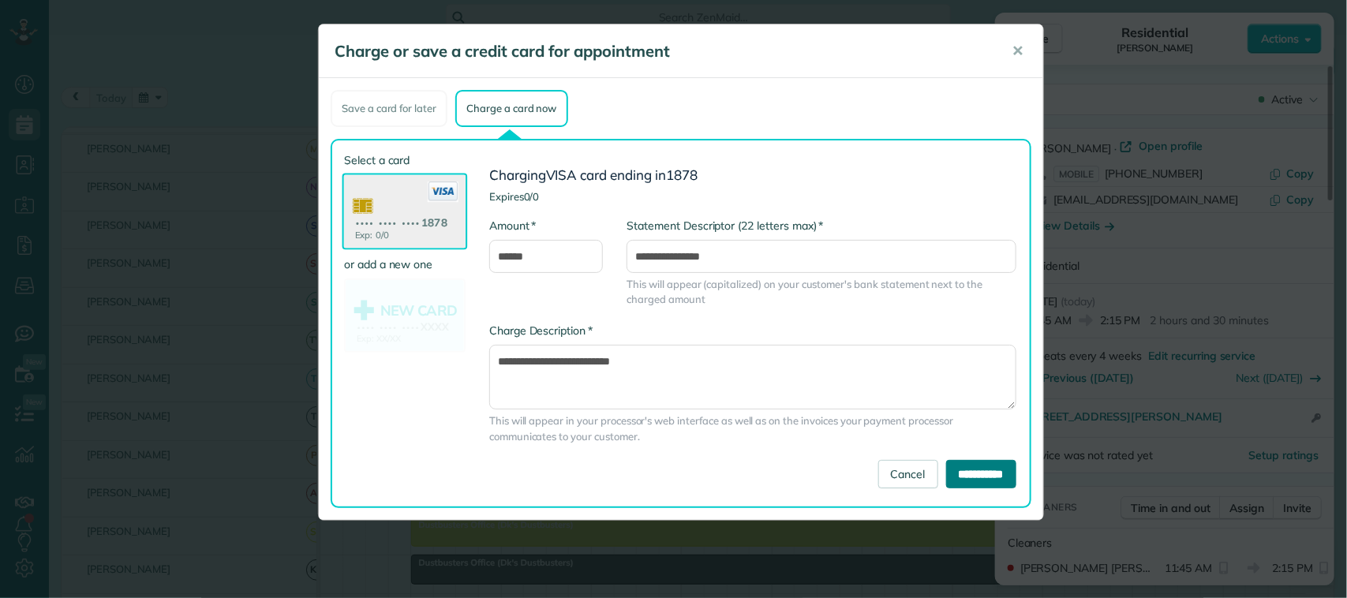
click at [953, 478] on input "**********" at bounding box center [981, 474] width 70 height 28
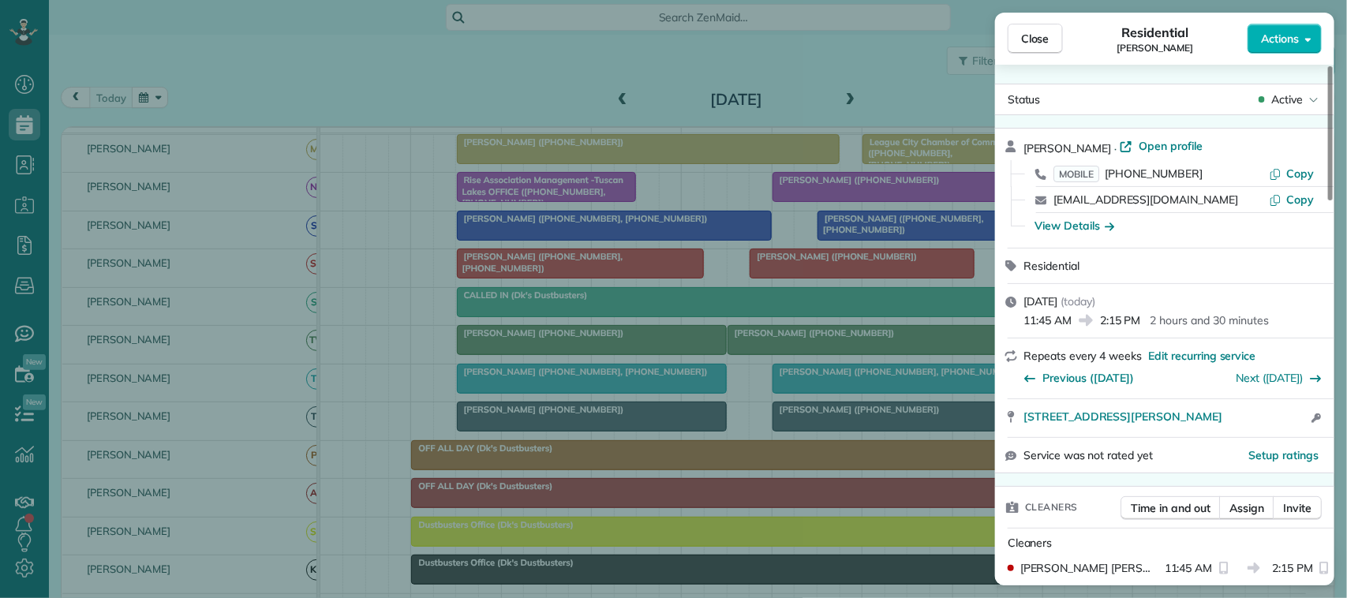
click at [1044, 50] on button "Close" at bounding box center [1035, 39] width 55 height 30
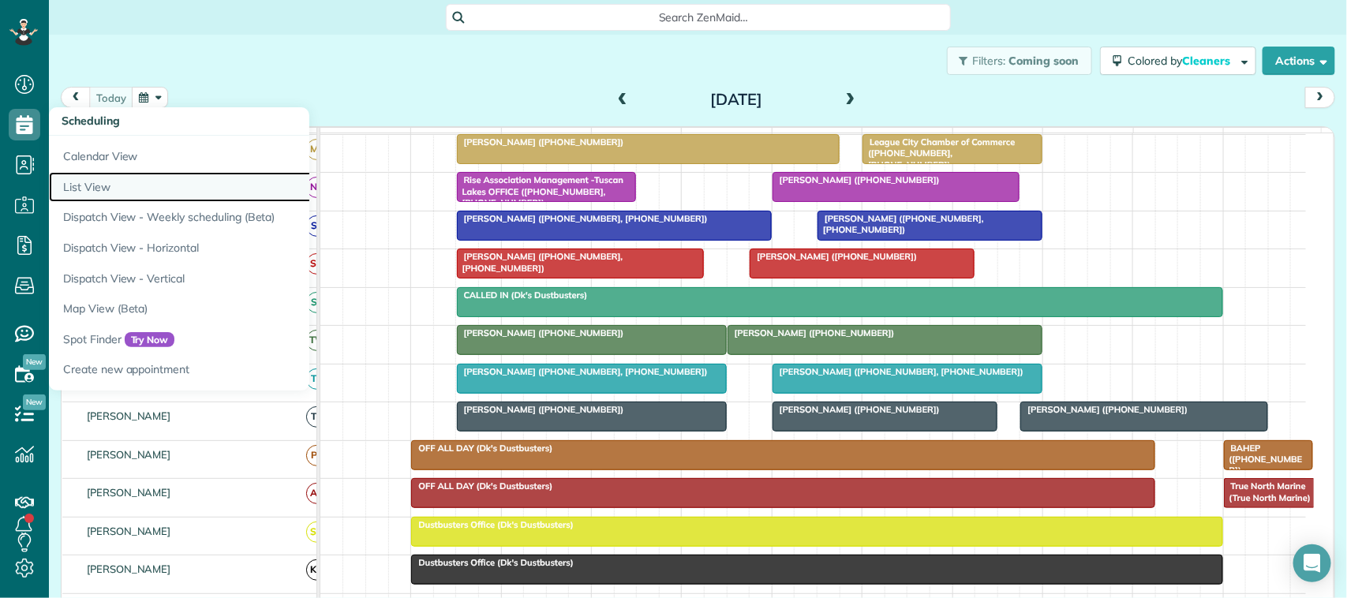
click at [92, 190] on link "List View" at bounding box center [246, 187] width 395 height 31
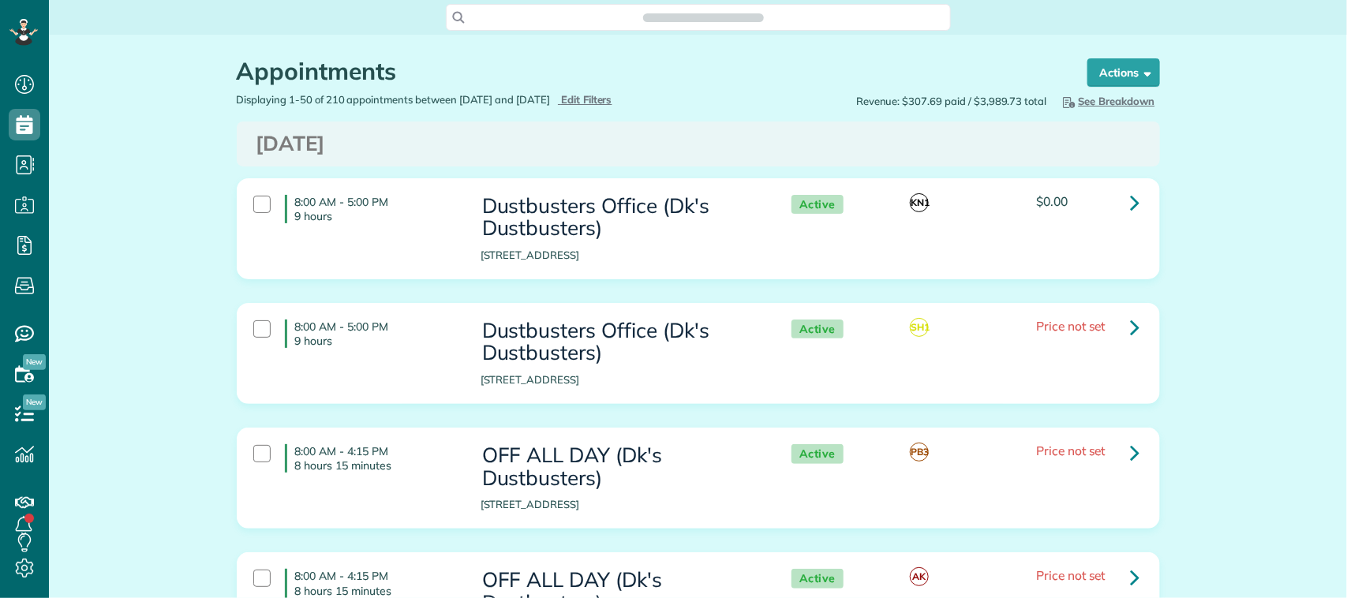
scroll to position [6, 6]
type input "**********"
click at [613, 96] on span "Edit Filters" at bounding box center [586, 99] width 51 height 13
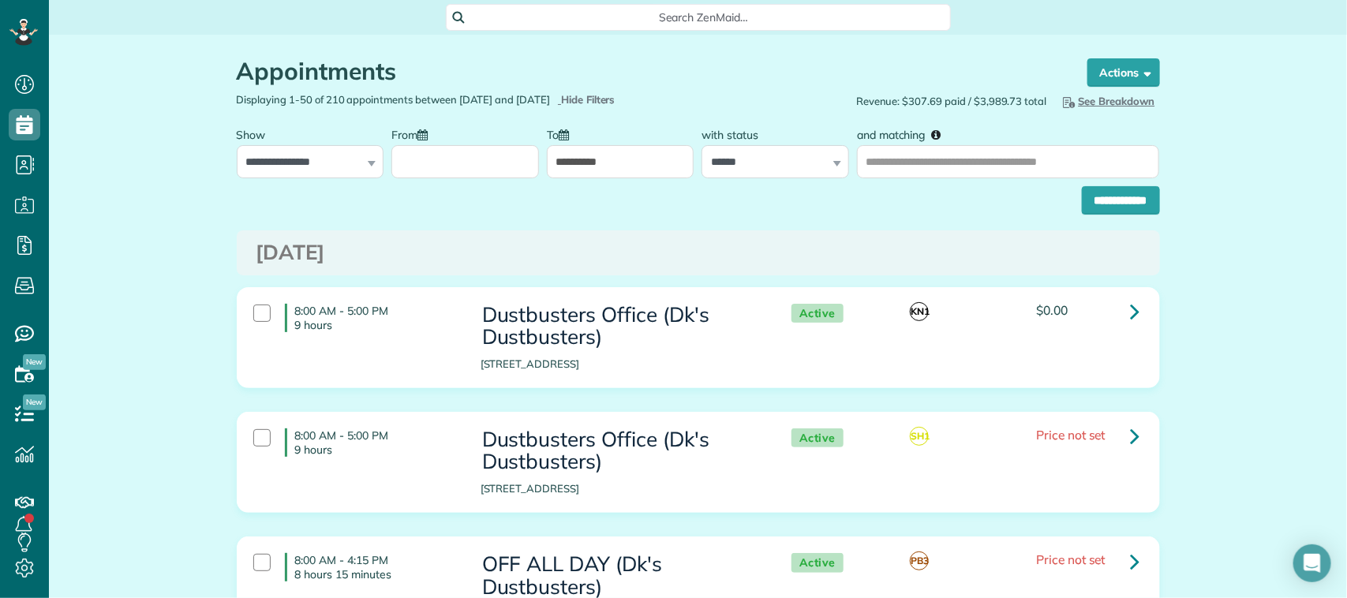
click at [499, 162] on input "From" at bounding box center [466, 161] width 148 height 33
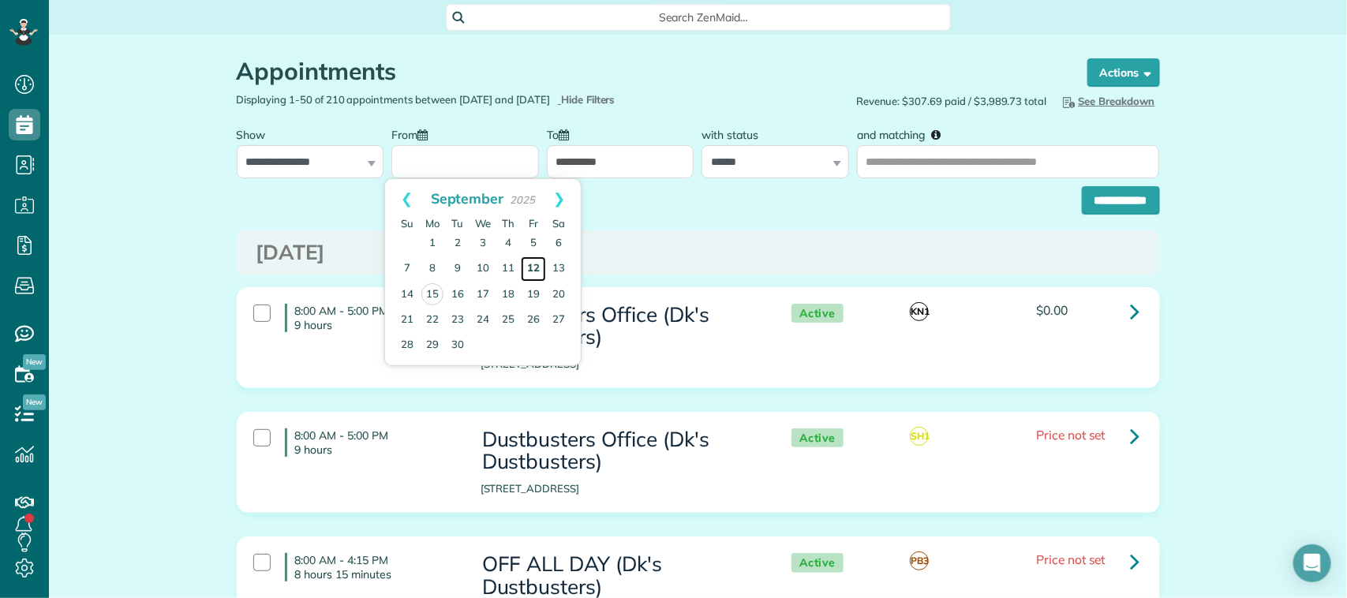
click at [530, 269] on link "12" at bounding box center [533, 269] width 25 height 25
type input "**********"
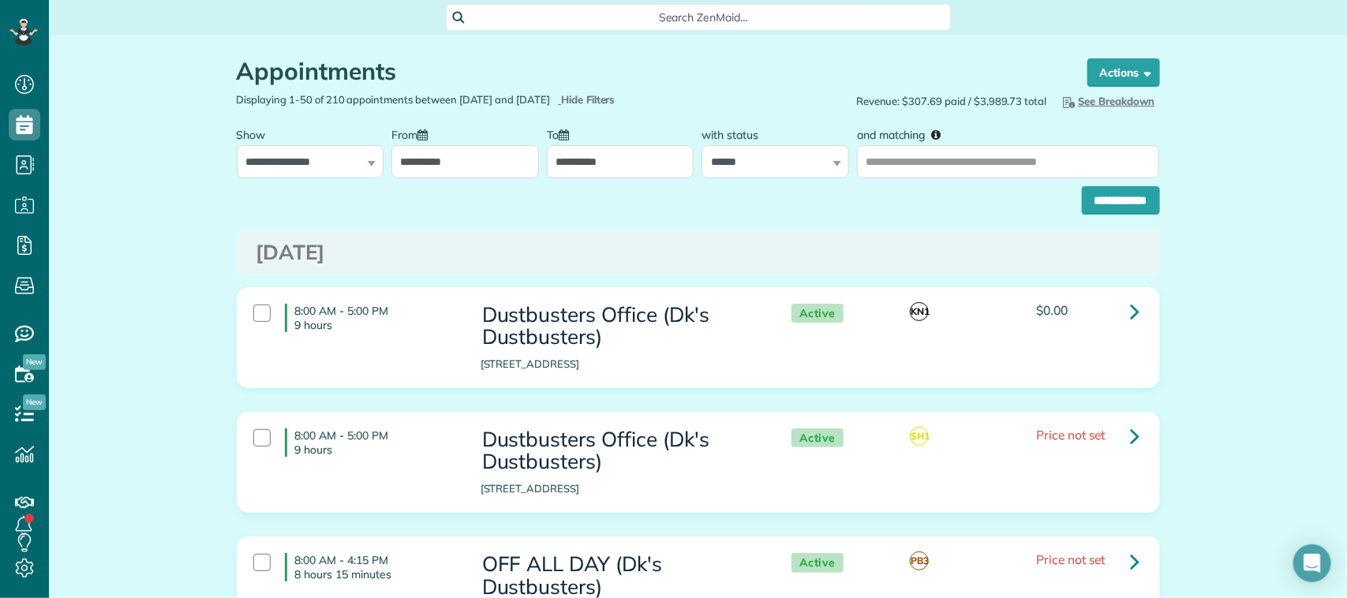
click at [598, 182] on div "**********" at bounding box center [699, 196] width 924 height 36
click at [598, 172] on input "**********" at bounding box center [621, 161] width 148 height 33
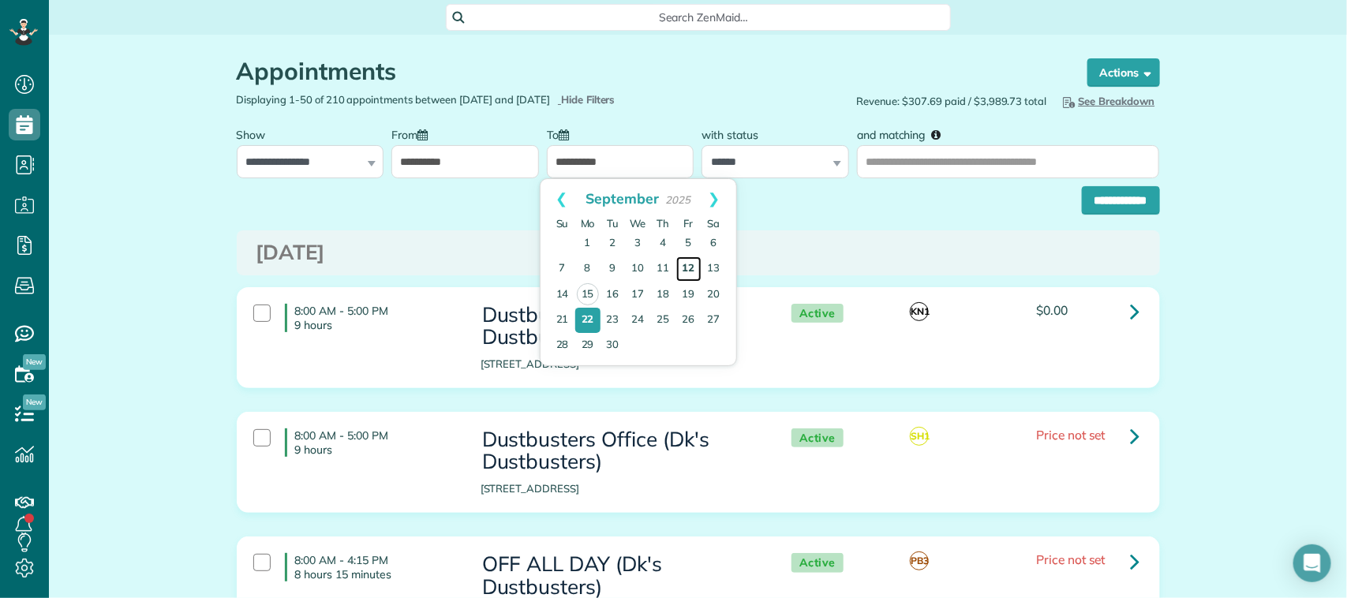
click at [692, 270] on link "12" at bounding box center [689, 269] width 25 height 25
type input "**********"
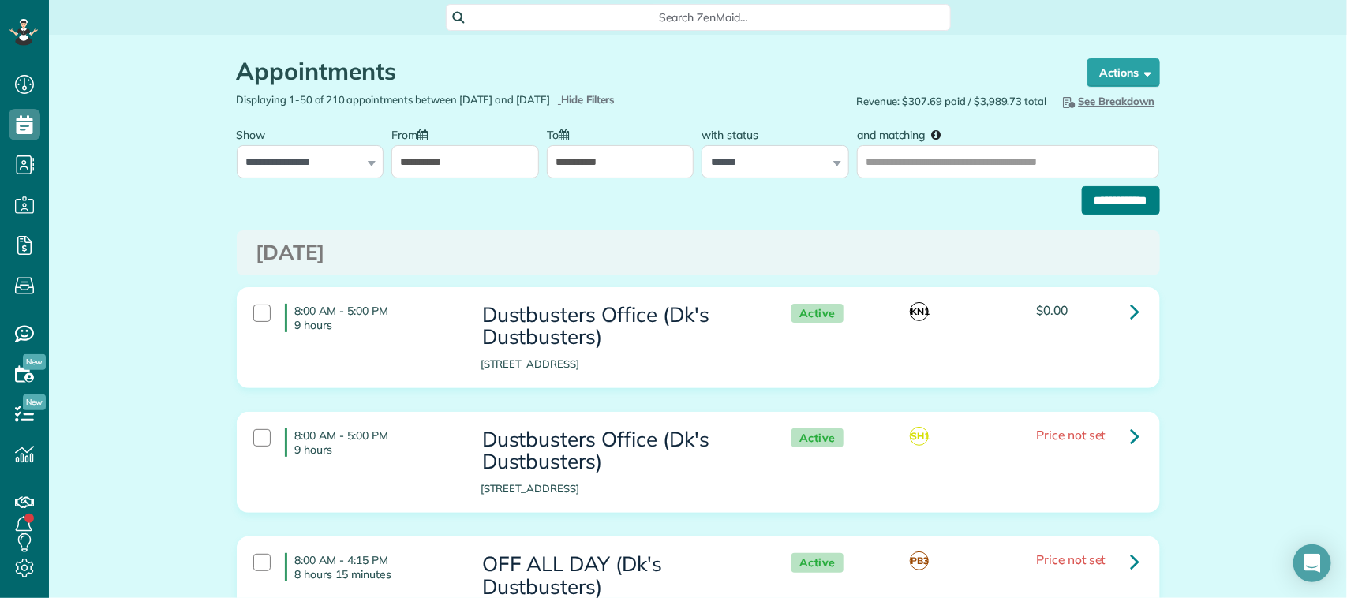
click at [1082, 203] on input "**********" at bounding box center [1121, 200] width 78 height 28
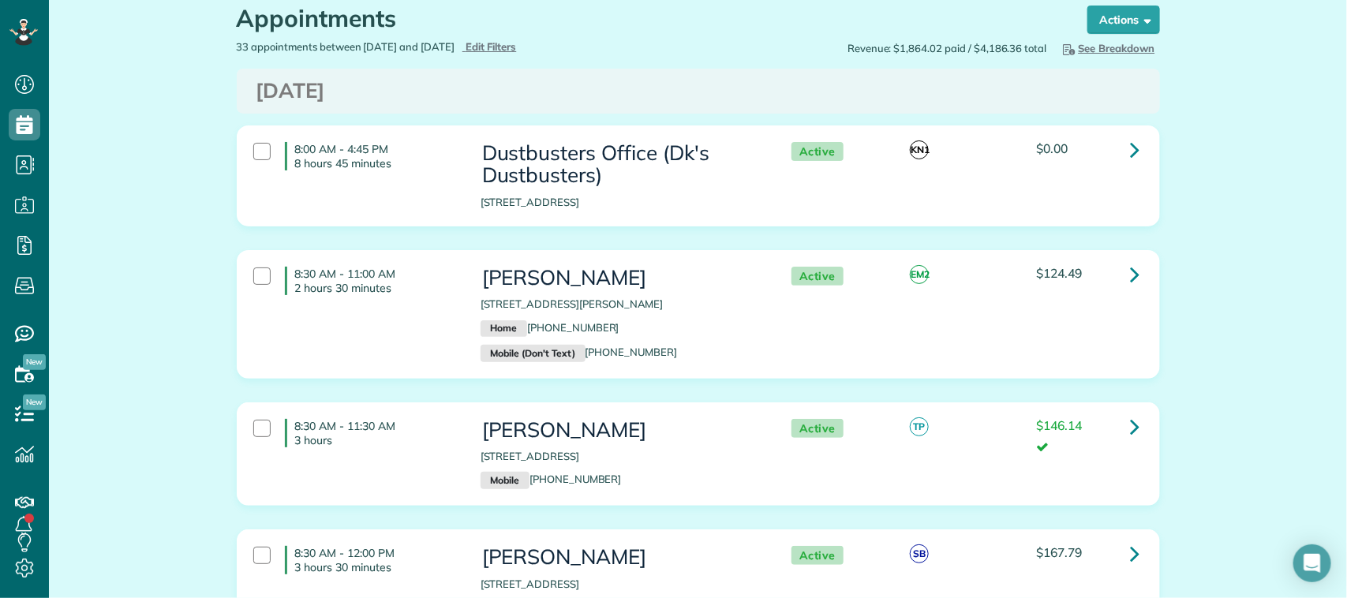
scroll to position [99, 0]
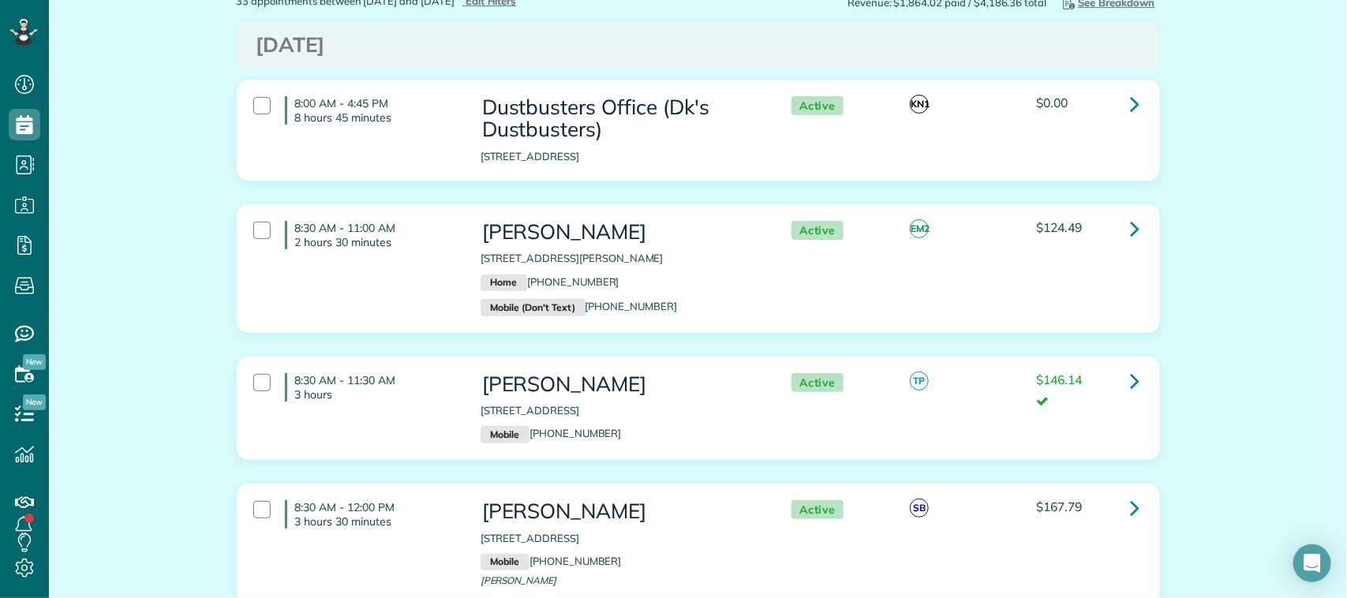
click at [356, 290] on div "8:30 AM - 11:00 AM 2 hours 30 minutes [PERSON_NAME] [STREET_ADDRESS][PERSON_NAM…" at bounding box center [697, 268] width 910 height 111
click at [369, 412] on div "8:30 AM - 11:30 AM 3 hours [PERSON_NAME] [STREET_ADDRESS] Mobile [PHONE_NUMBER]…" at bounding box center [697, 408] width 910 height 86
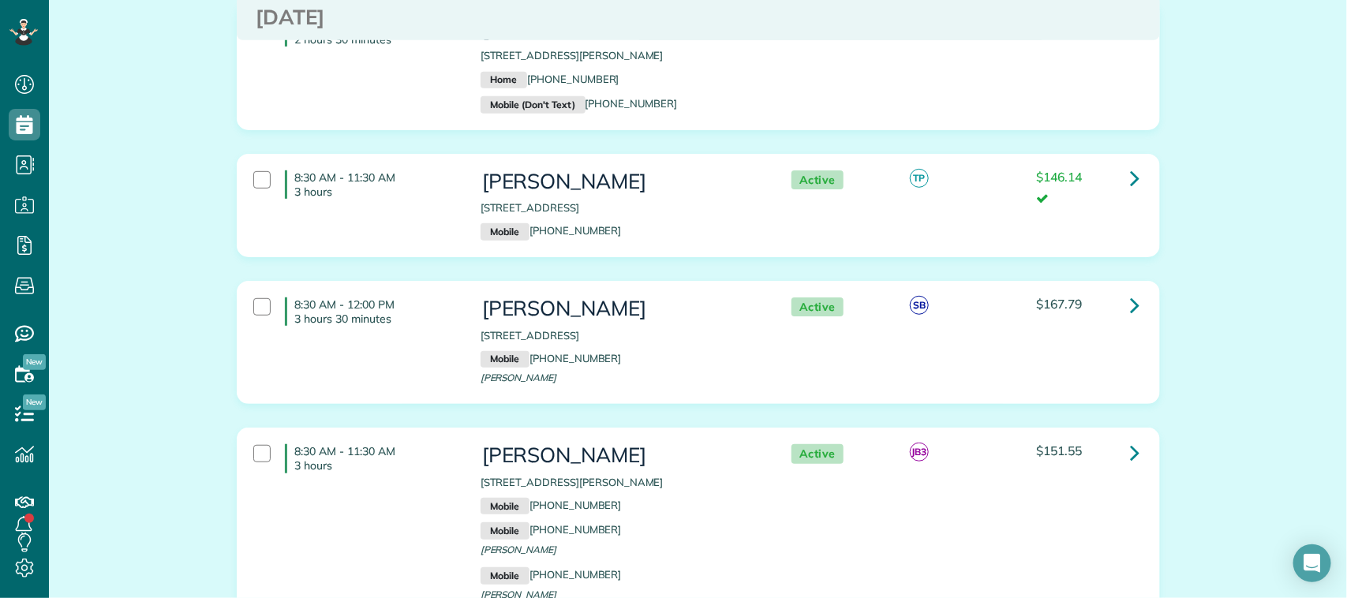
scroll to position [395, 0]
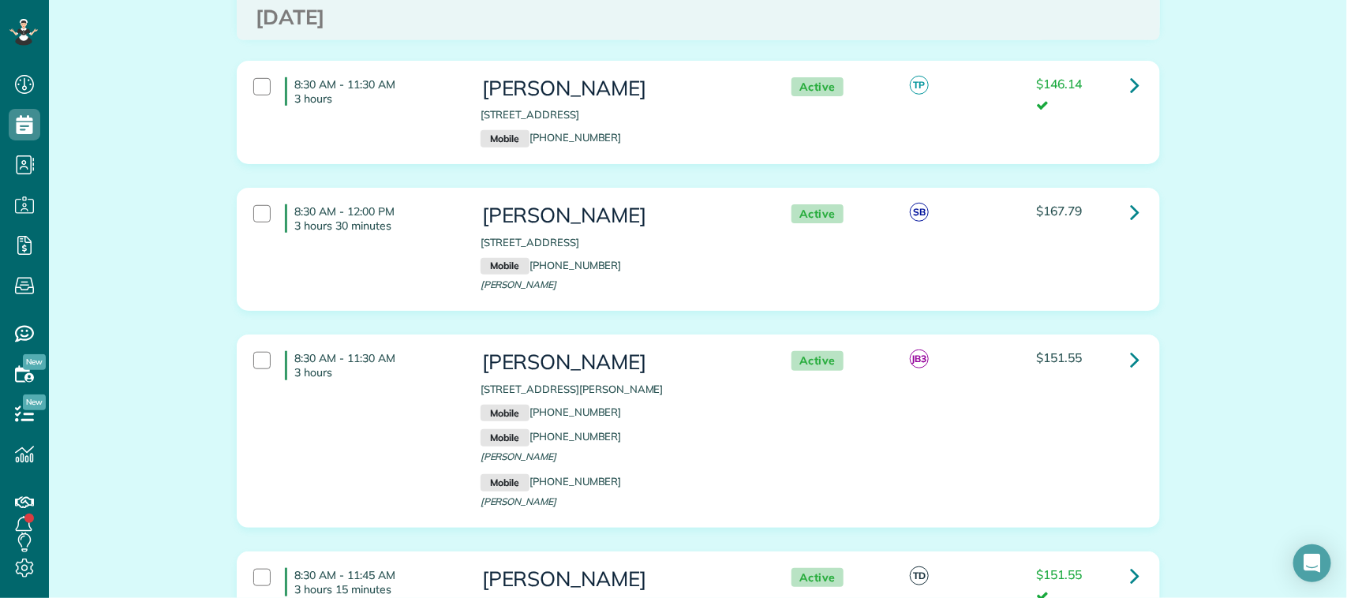
click at [412, 254] on div "8:30 AM - 12:00 PM 3 hours 30 minutes Marty Huda-Roos 1718 Todville Road Seabro…" at bounding box center [697, 250] width 910 height 106
click at [423, 373] on p "3 hours" at bounding box center [376, 372] width 162 height 14
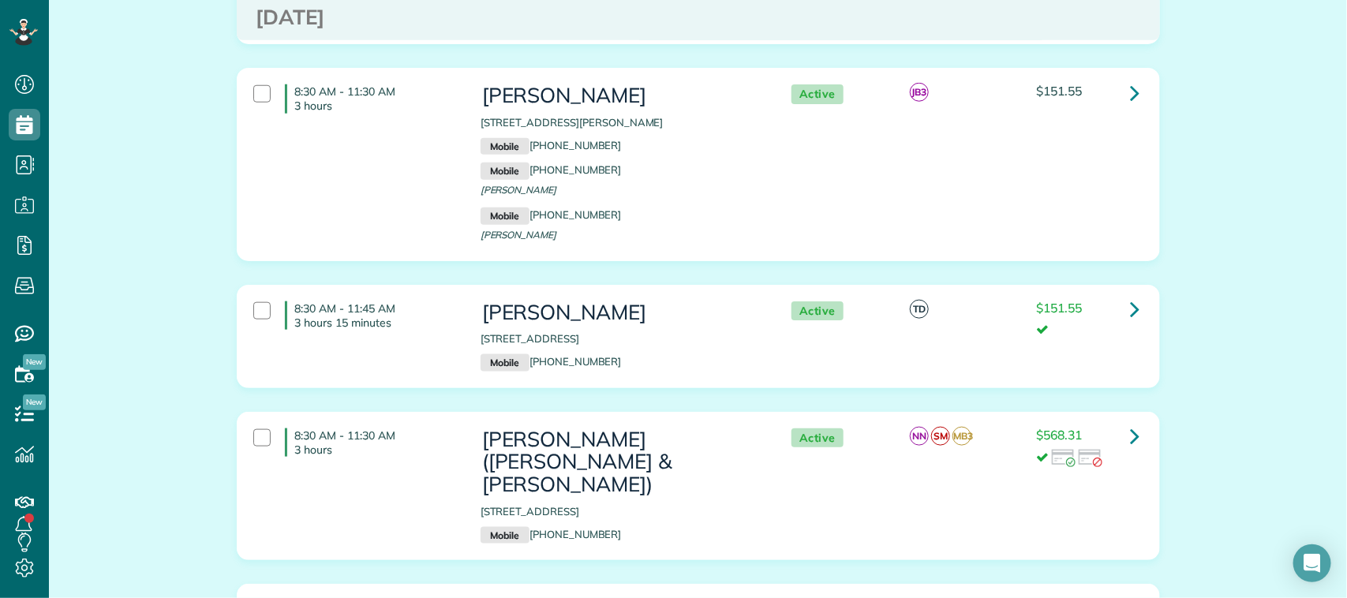
scroll to position [691, 0]
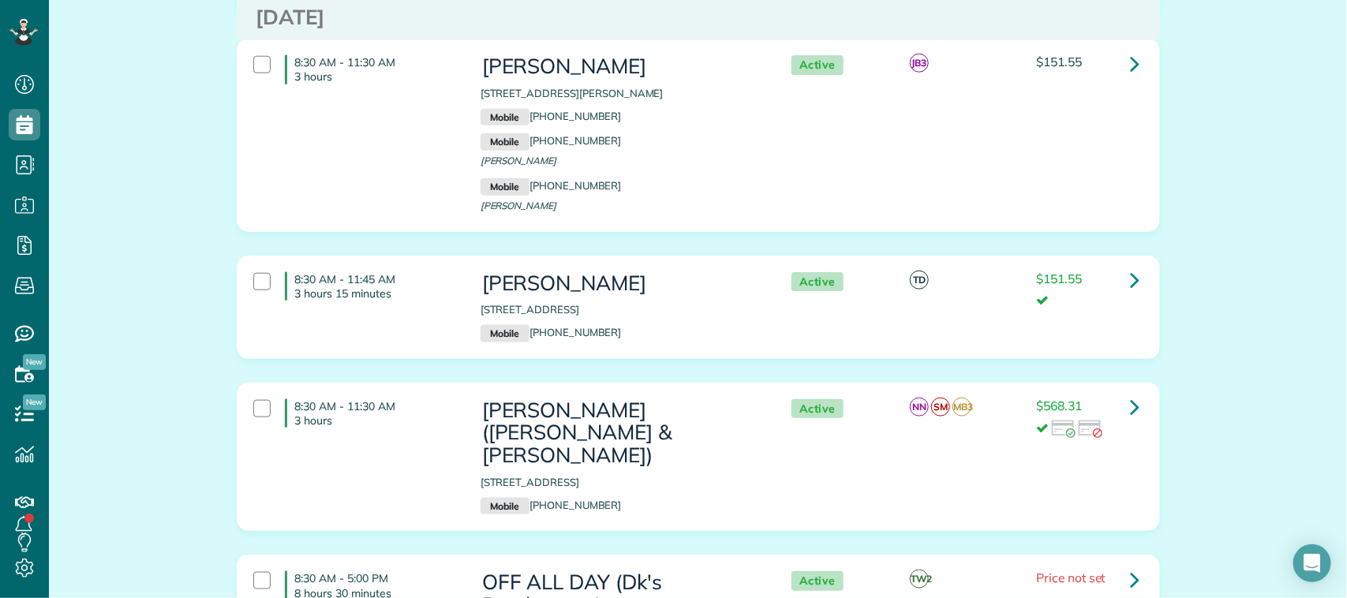
click at [434, 317] on div "8:30 AM - 11:45 AM 3 hours 15 minutes Mary Alderman 2517 Royal Terns Court Leag…" at bounding box center [697, 307] width 910 height 86
click at [454, 413] on div "8:30 AM - 11:30 AM 3 hours" at bounding box center [355, 414] width 227 height 44
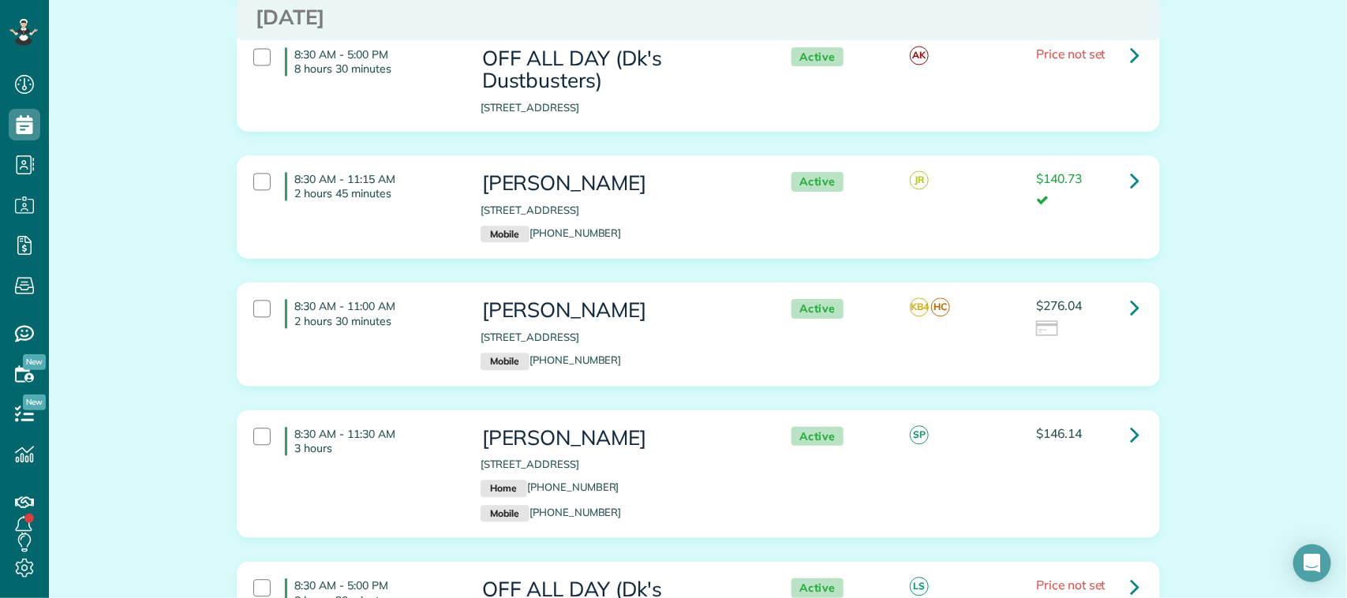
scroll to position [1480, 0]
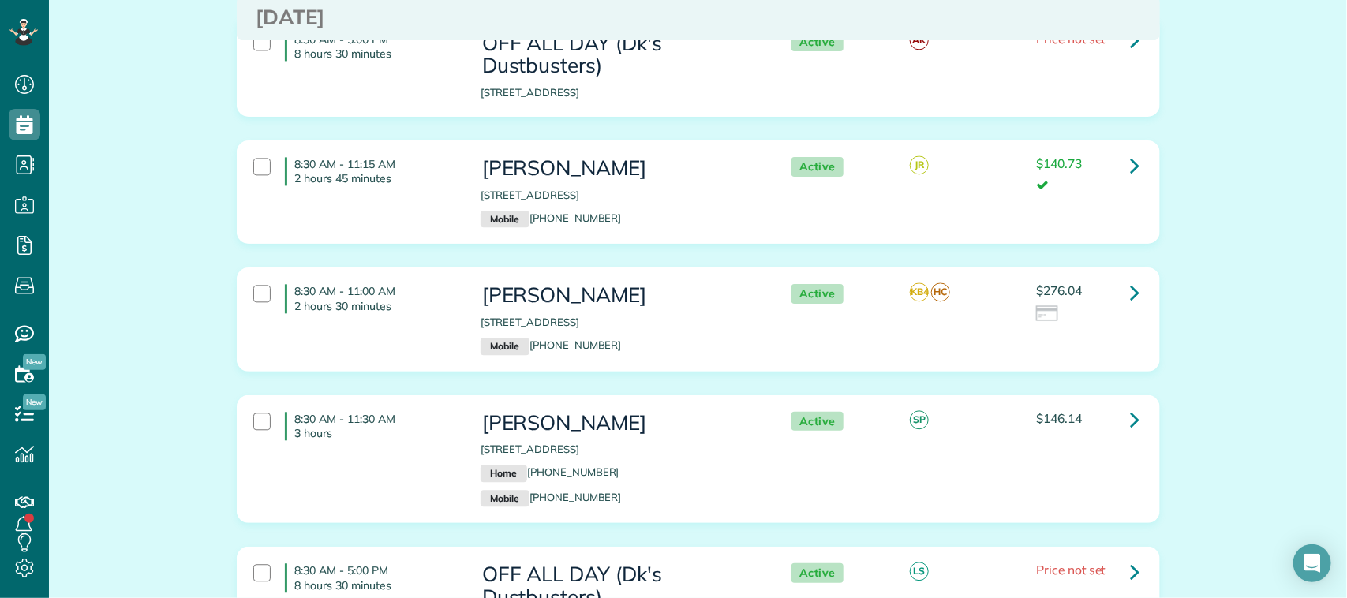
click at [450, 200] on div "8:30 AM - 11:15 AM 2 hours 45 minutes Nina Duron 15811 Brookford Drive Houston …" at bounding box center [697, 192] width 910 height 86
click at [455, 298] on div "8:30 AM - 11:00 AM 2 hours 30 minutes" at bounding box center [355, 298] width 227 height 44
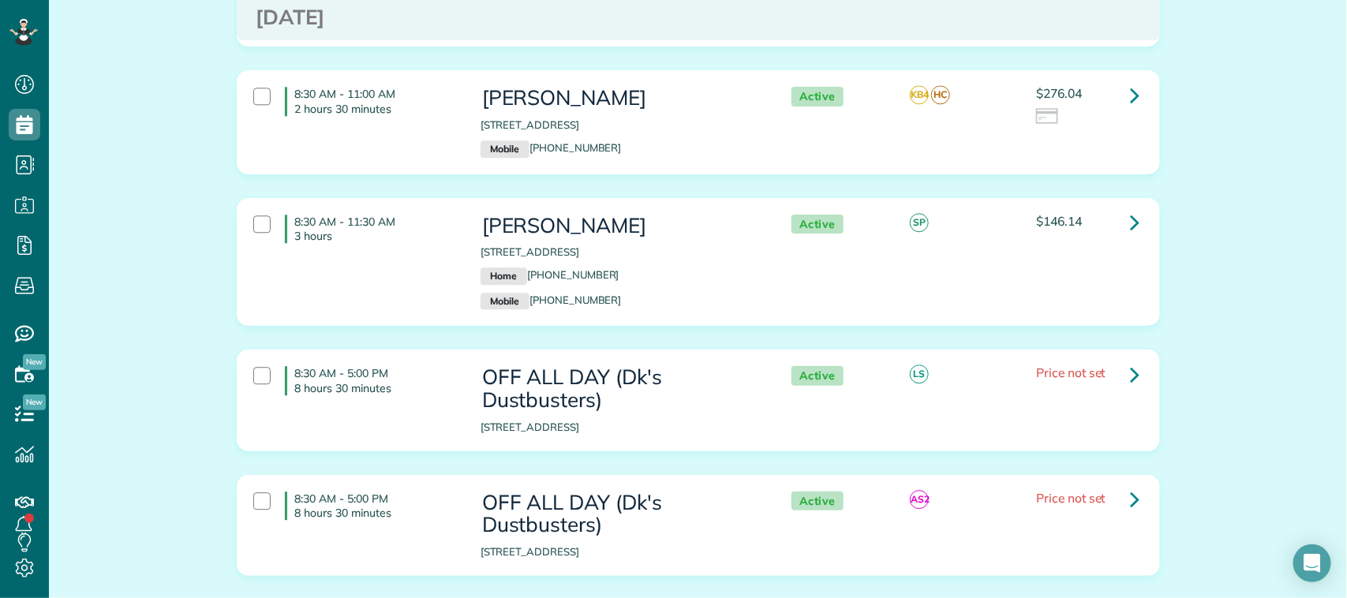
click at [451, 253] on div "8:30 AM - 11:30 AM 3 hours Marilyn Walker 1615 Mossy Stone Drive Friendswood TX…" at bounding box center [697, 262] width 910 height 111
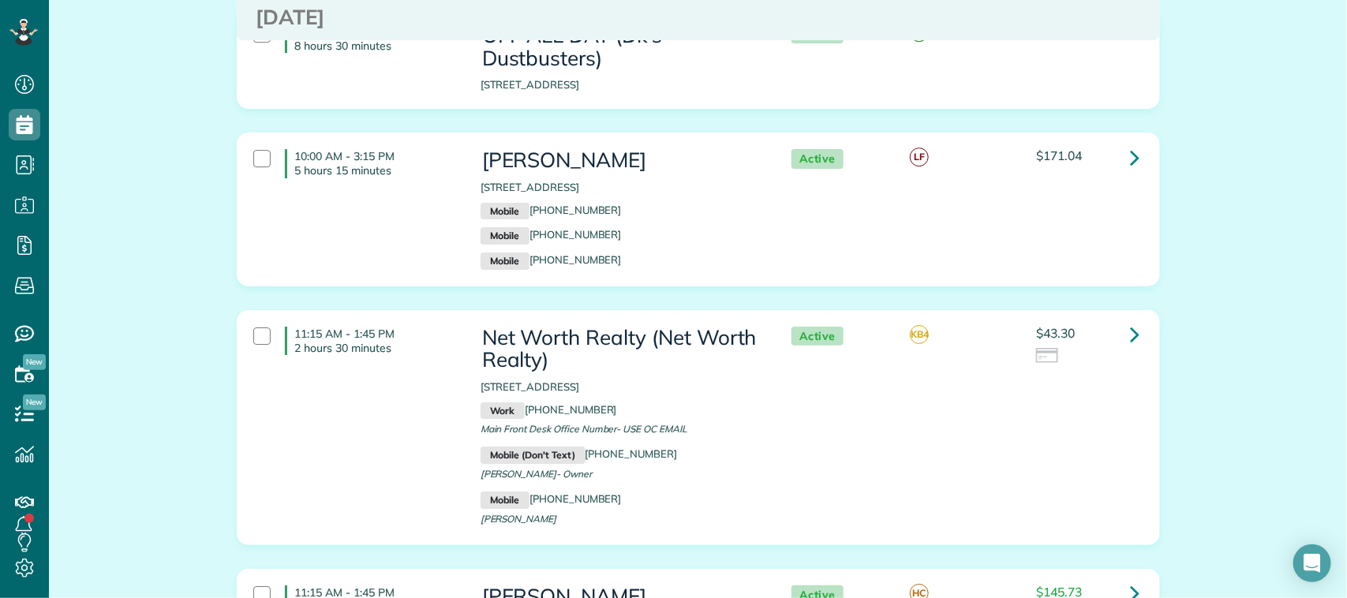
click at [436, 235] on div "10:00 AM - 3:15 PM 5 hours 15 minutes Michelle Morris 1501 Pine Crest Dr Pearla…" at bounding box center [697, 209] width 910 height 136
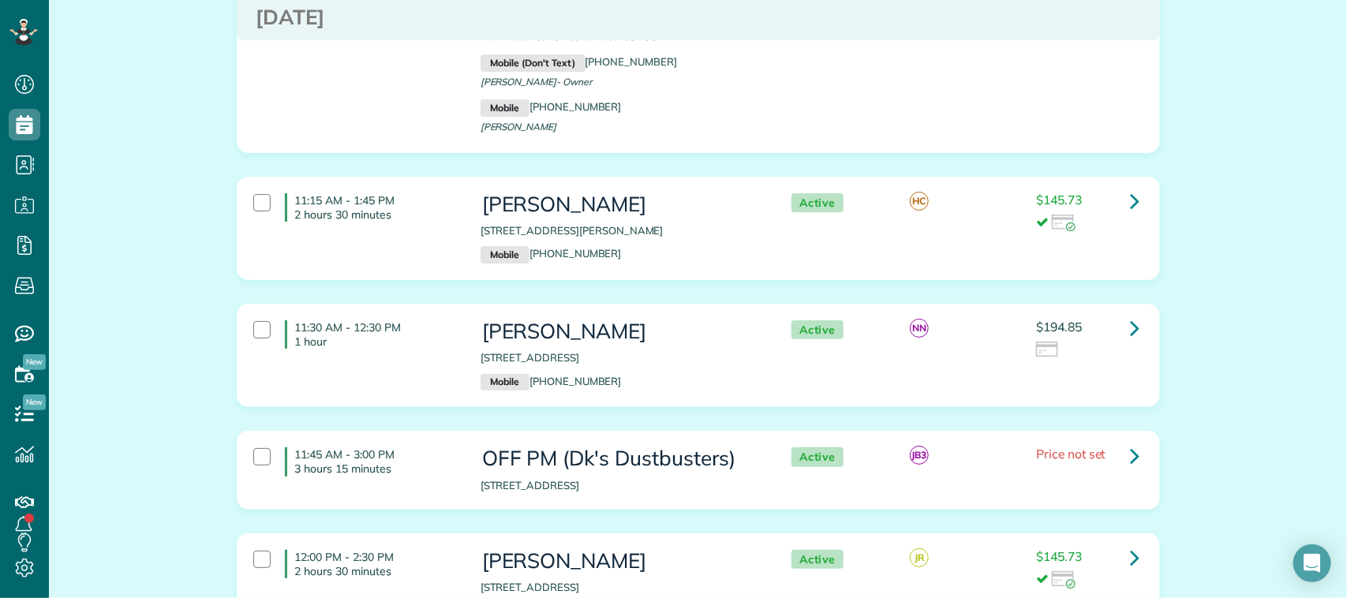
scroll to position [2664, 0]
click at [429, 234] on div "11:15 AM - 1:45 PM 2 hours 30 minutes Jonas Vilander 16406 Heather Bend Houston…" at bounding box center [697, 226] width 910 height 86
click at [433, 318] on h4 "11:30 AM - 12:30 PM 1 hour" at bounding box center [371, 332] width 172 height 28
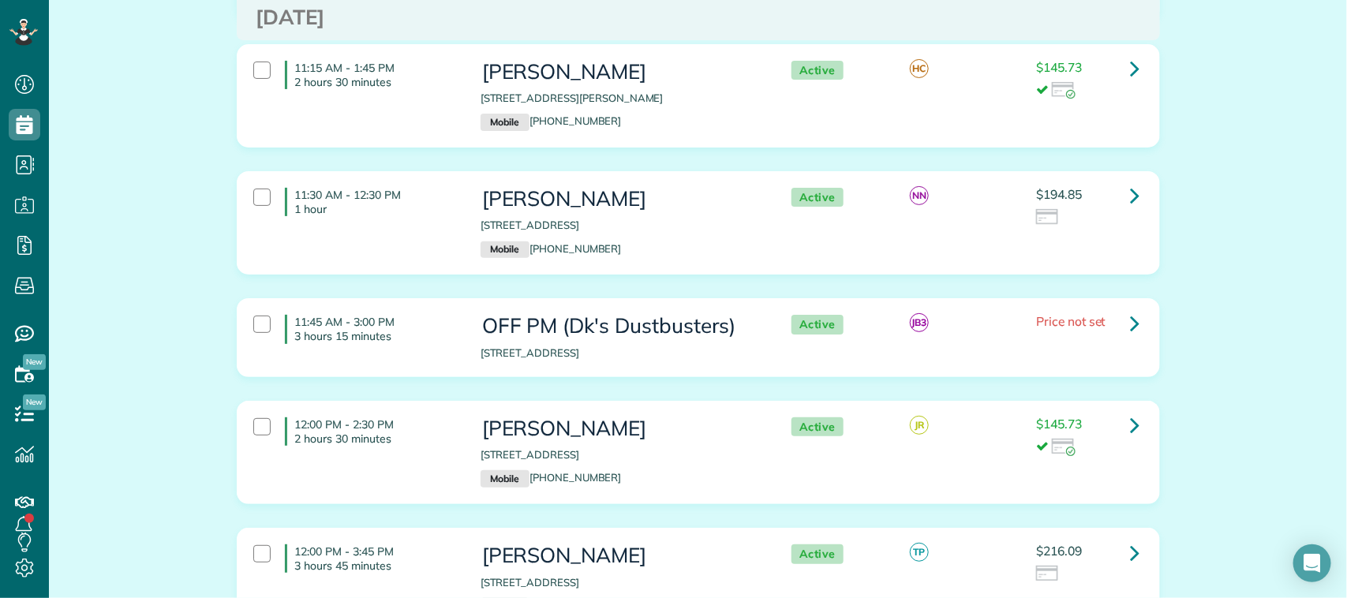
scroll to position [2960, 0]
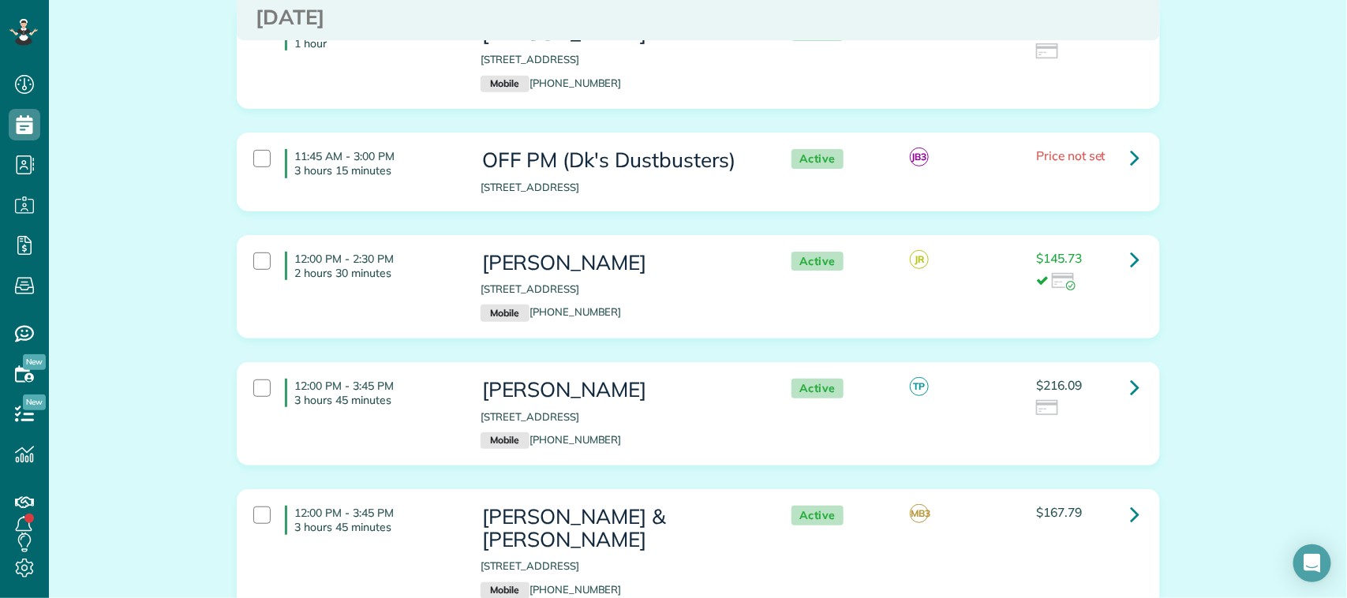
click at [439, 275] on div "12:00 PM - 2:30 PM 2 hours 30 minutes Sandra Buso 217 River Basin Ln Dickinson …" at bounding box center [697, 287] width 910 height 86
click at [456, 371] on div "12:00 PM - 3:45 PM 3 hours 45 minutes" at bounding box center [355, 393] width 227 height 44
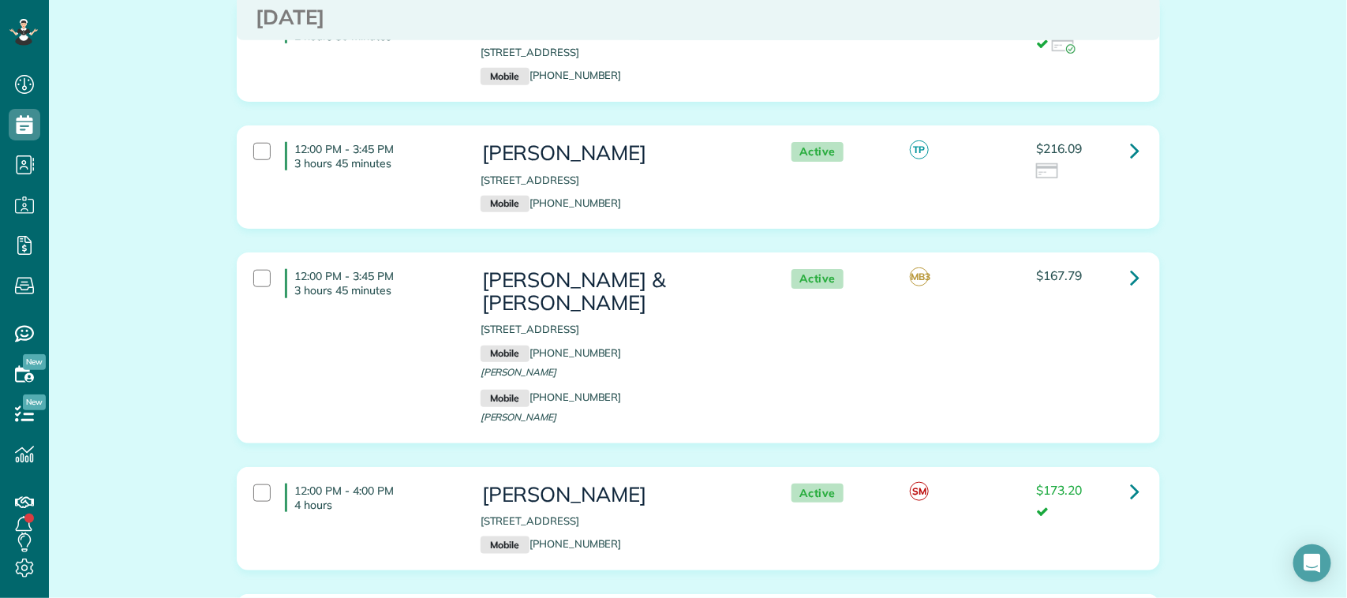
scroll to position [3256, 0]
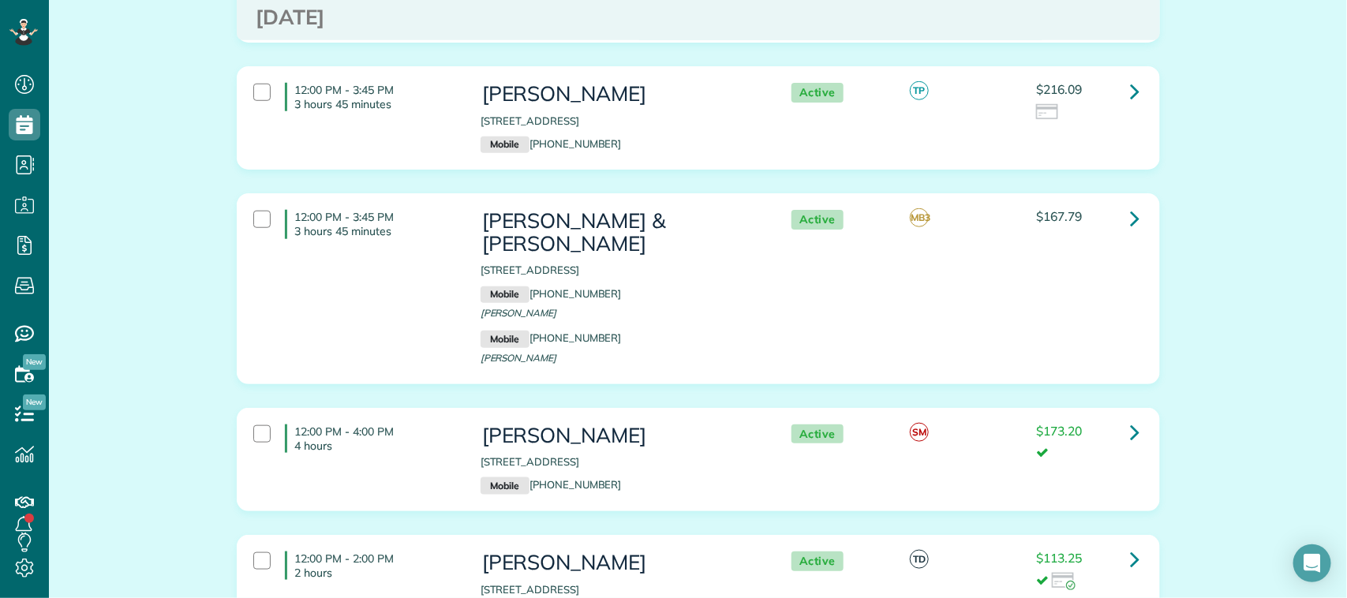
click at [437, 283] on div "12:00 PM - 3:45 PM 3 hours 45 minutes Robert & Shari Harris 2133 Willow Dell Dr…" at bounding box center [697, 288] width 910 height 173
click at [443, 425] on h4 "12:00 PM - 4:00 PM 4 hours" at bounding box center [371, 439] width 172 height 28
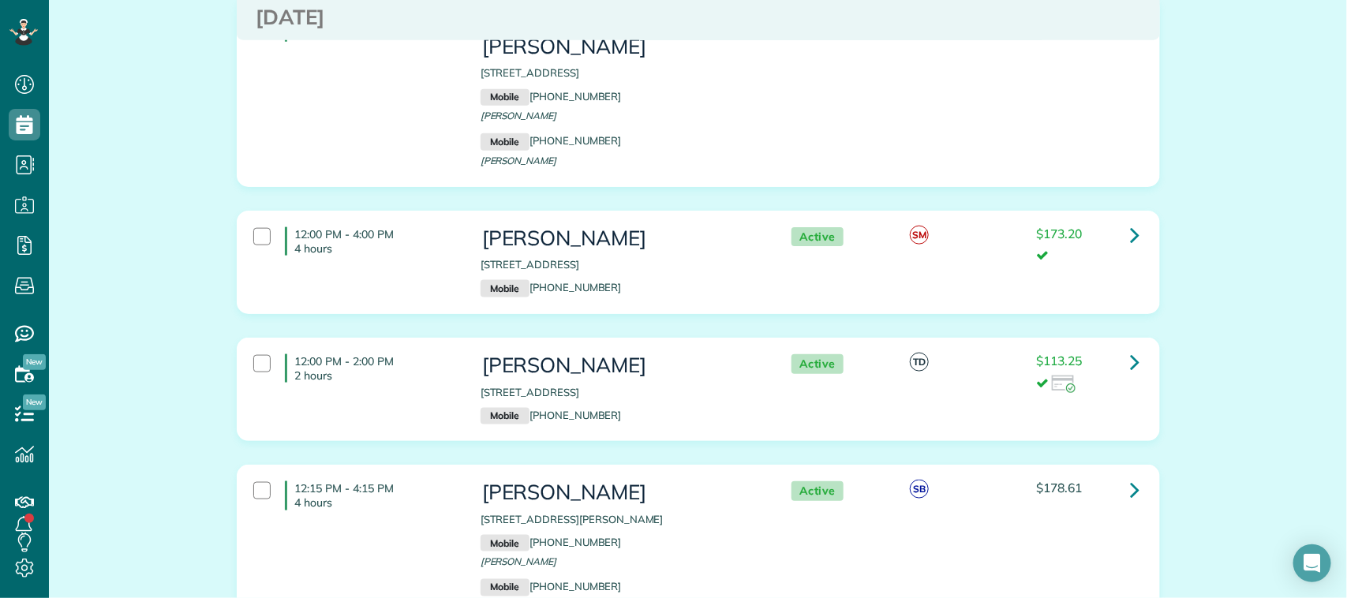
click at [430, 369] on p "2 hours" at bounding box center [376, 376] width 162 height 14
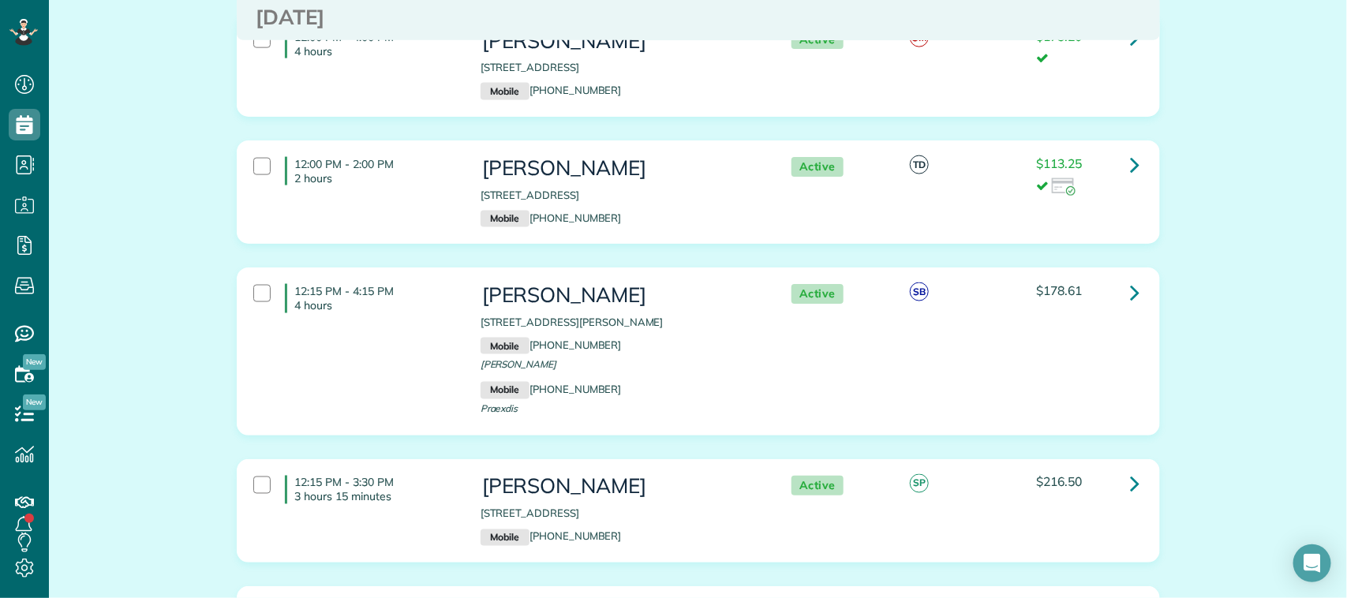
click at [433, 328] on div "12:15 PM - 4:15 PM 4 hours Melissa Flores 1601 Kaleta Pass Ln League City Tx 77…" at bounding box center [697, 351] width 910 height 151
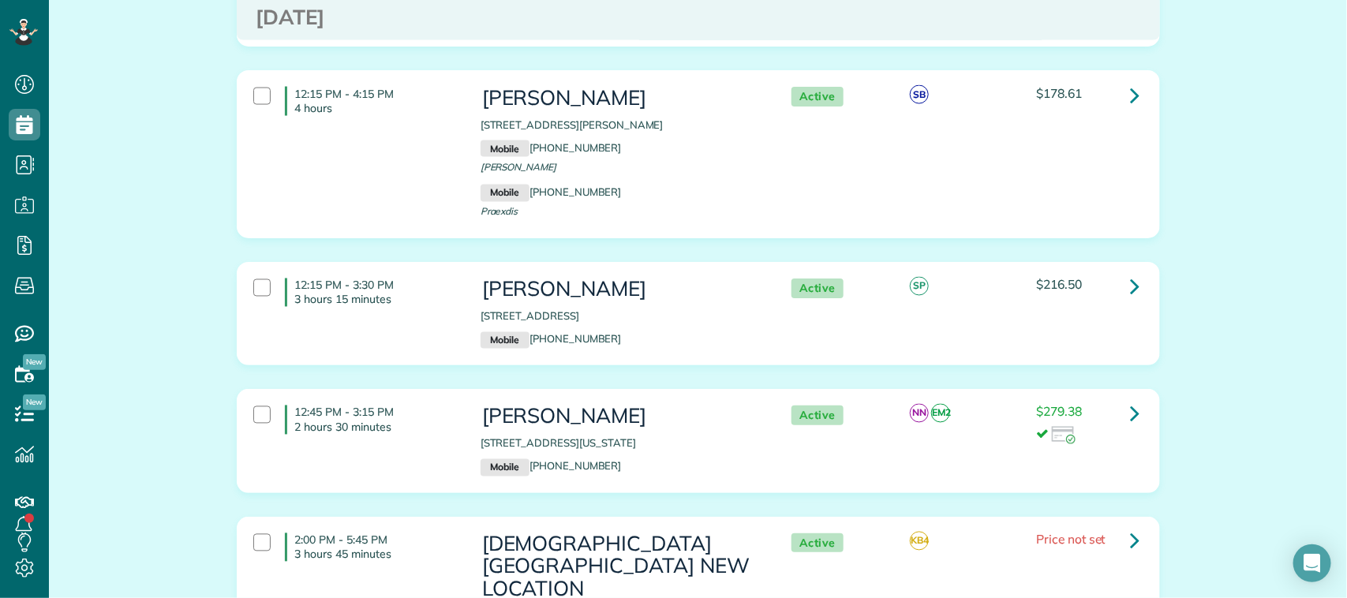
click at [436, 294] on div "12:15 PM - 3:30 PM 3 hours 15 minutes Nikki Lilly 1315 Antigua Lane Houston TX …" at bounding box center [697, 314] width 910 height 86
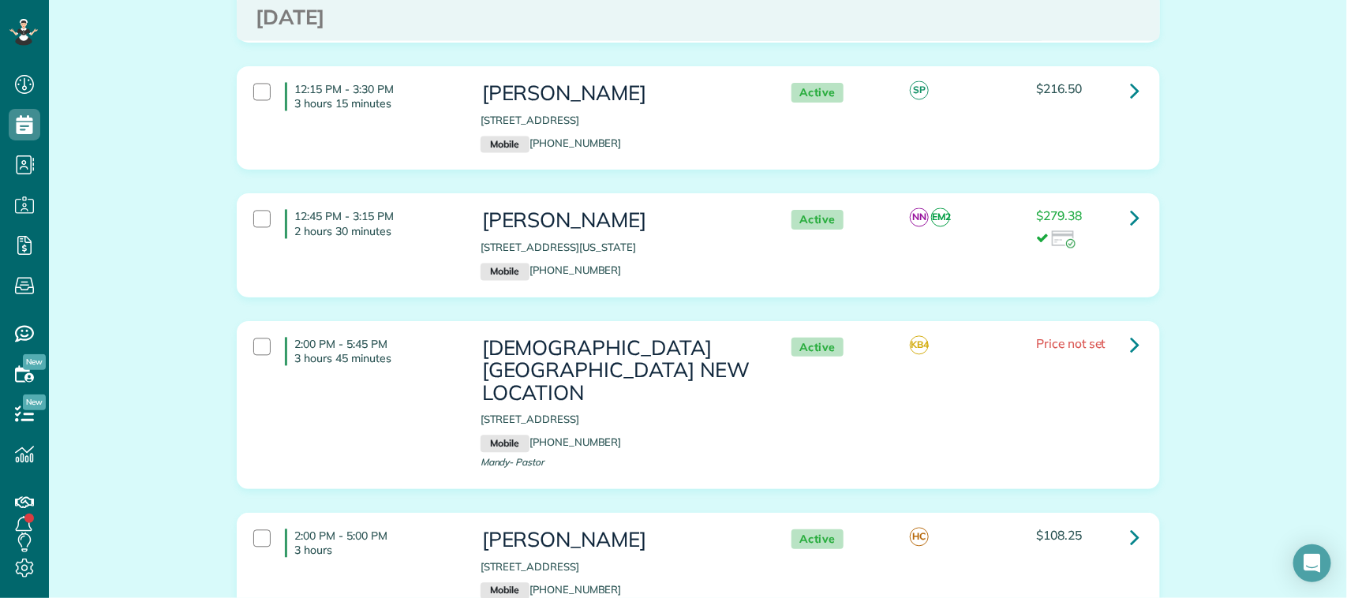
scroll to position [4046, 0]
click at [447, 215] on div "12:45 PM - 3:15 PM 2 hours 30 minutes Heather Dalton 1455 Louisiana Avenue # 81…" at bounding box center [697, 244] width 910 height 86
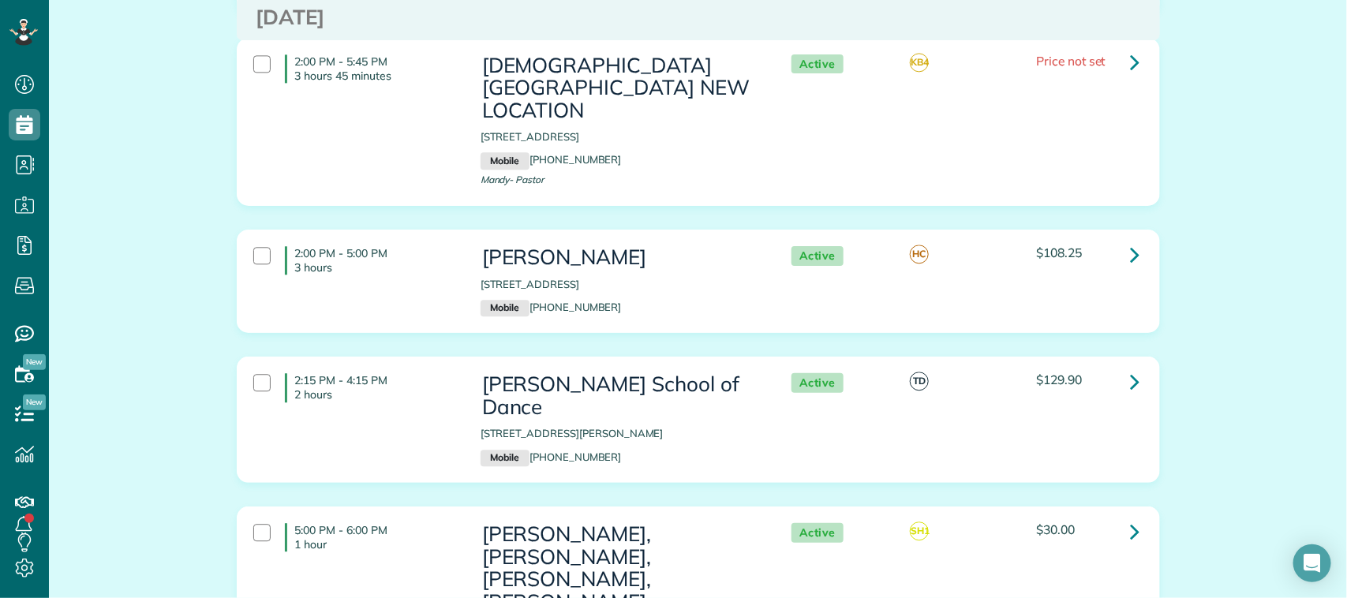
scroll to position [4342, 0]
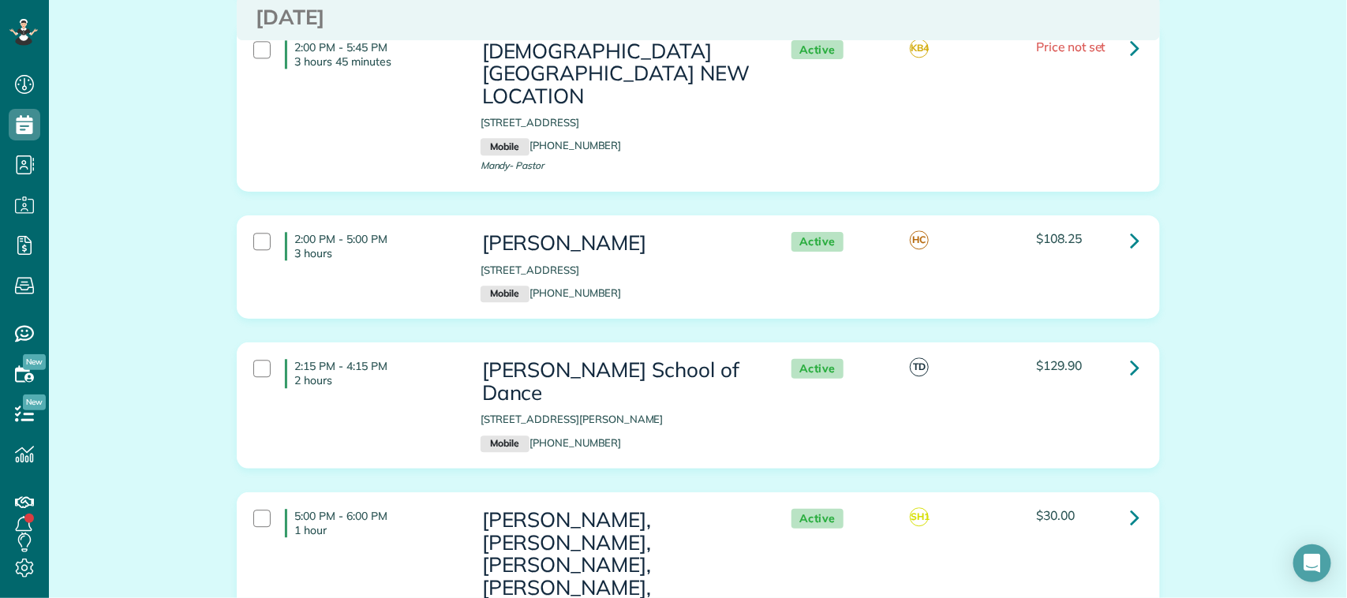
click at [444, 224] on div "2:00 PM - 5:00 PM 3 hours Crystal Rutledge 4903 Quiet Canyon Friendswood TX 775…" at bounding box center [697, 267] width 910 height 86
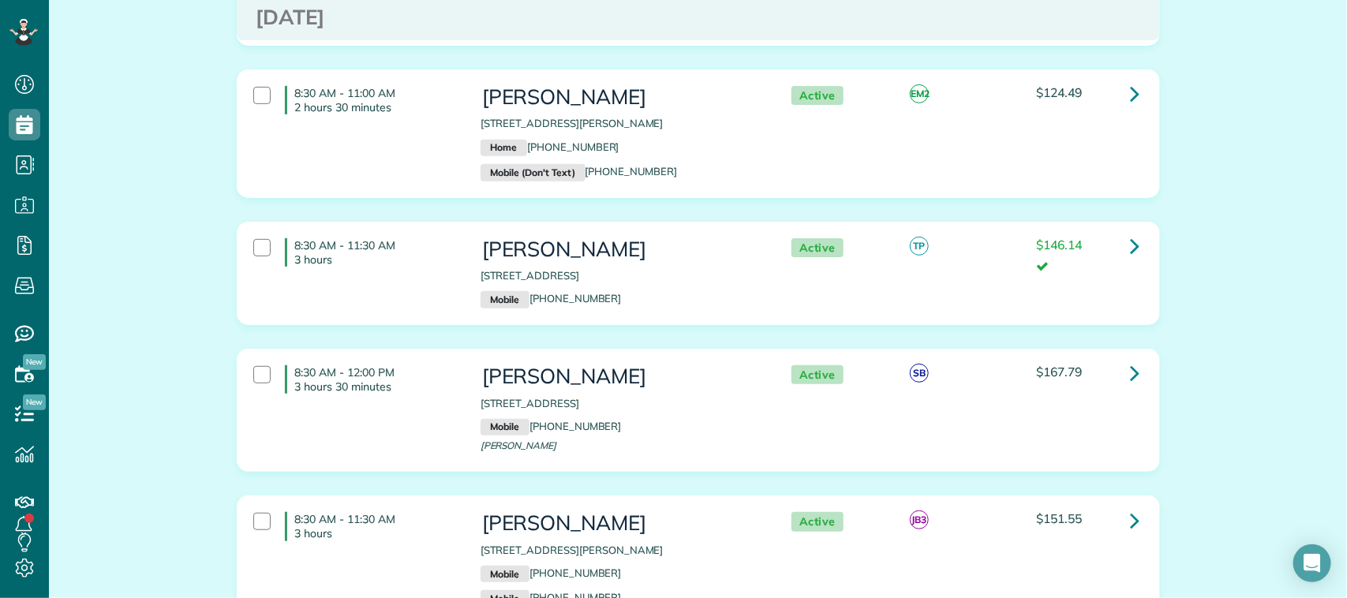
scroll to position [0, 0]
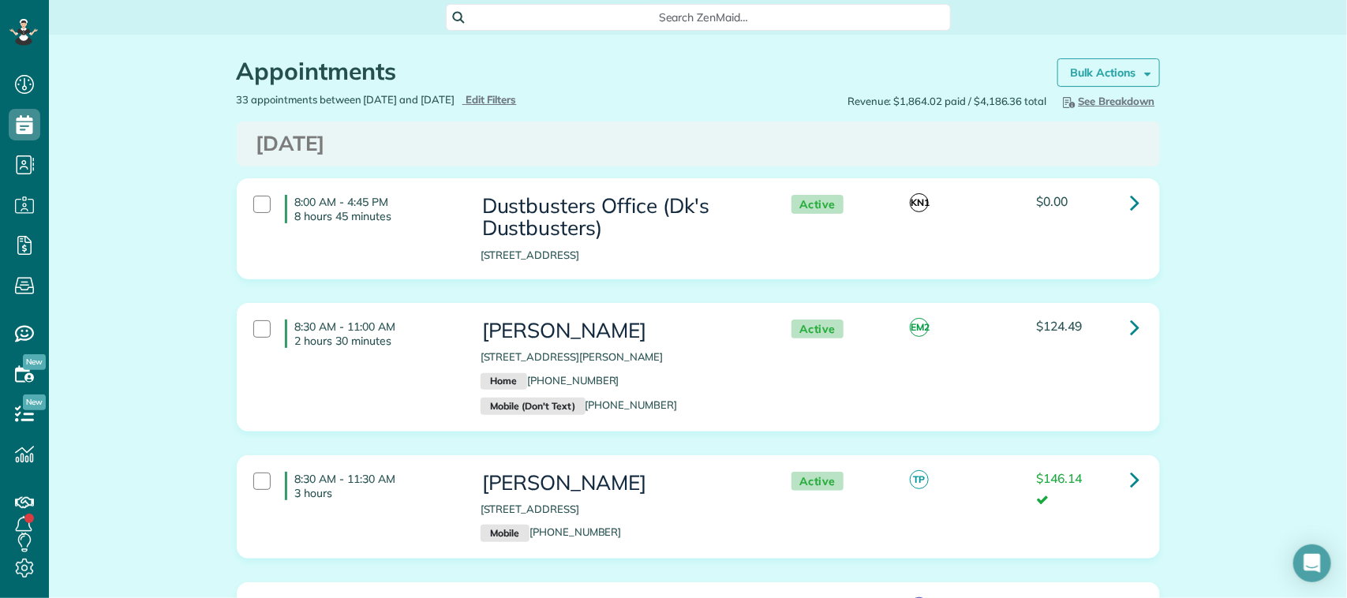
click at [1102, 71] on strong "Bulk Actions" at bounding box center [1103, 73] width 66 height 14
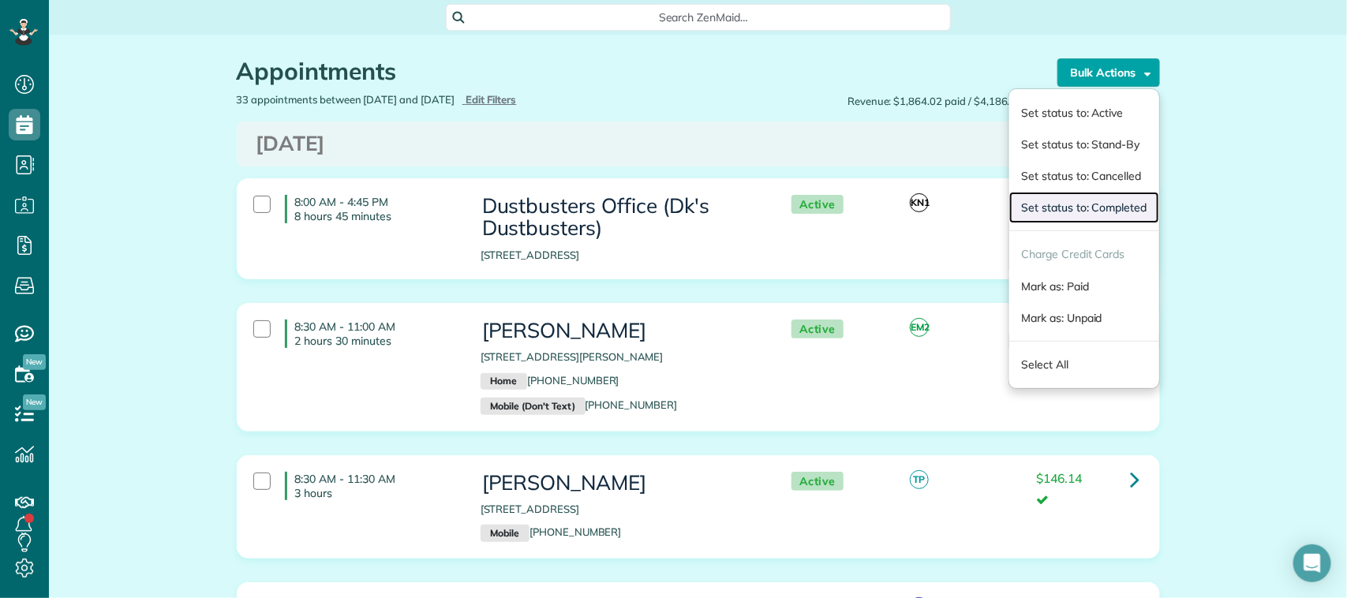
click at [1101, 210] on link "Set status to: Completed" at bounding box center [1084, 208] width 149 height 32
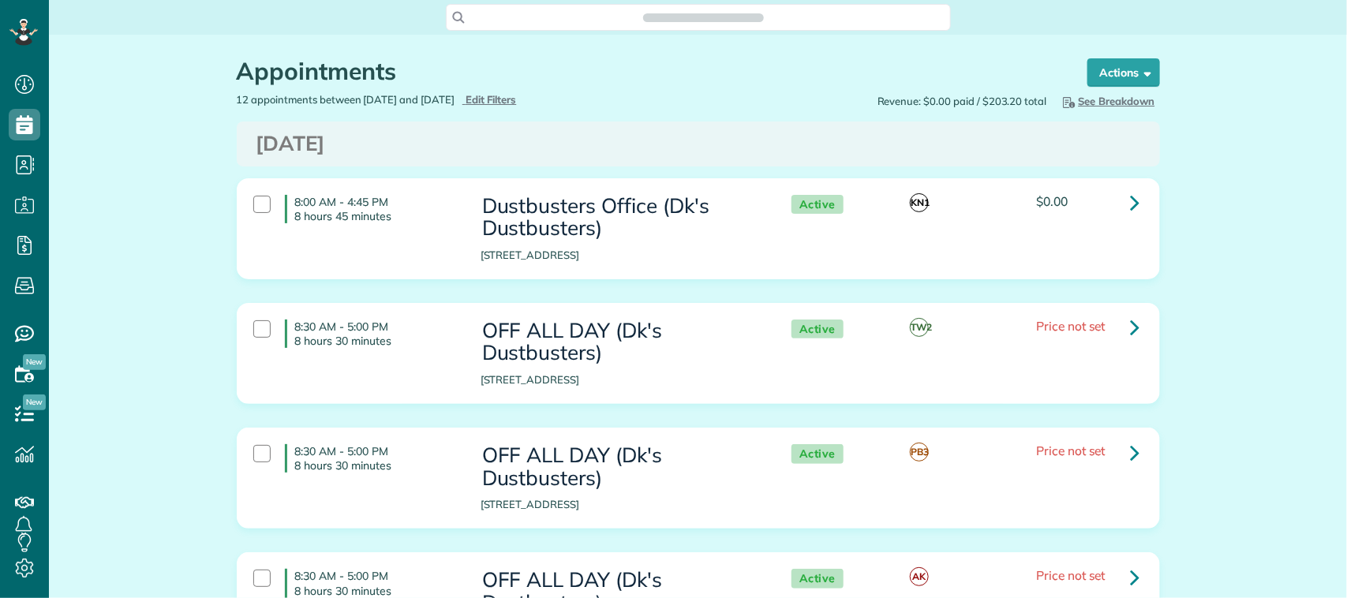
scroll to position [6, 6]
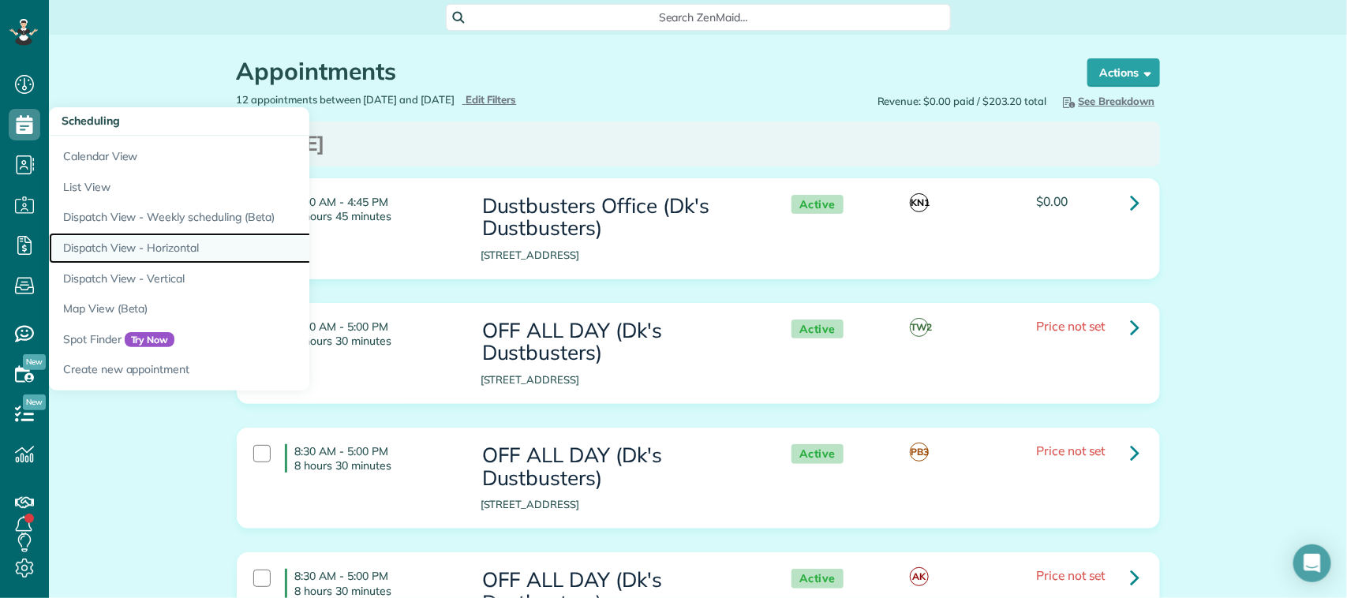
click at [182, 246] on link "Dispatch View - Horizontal" at bounding box center [246, 248] width 395 height 31
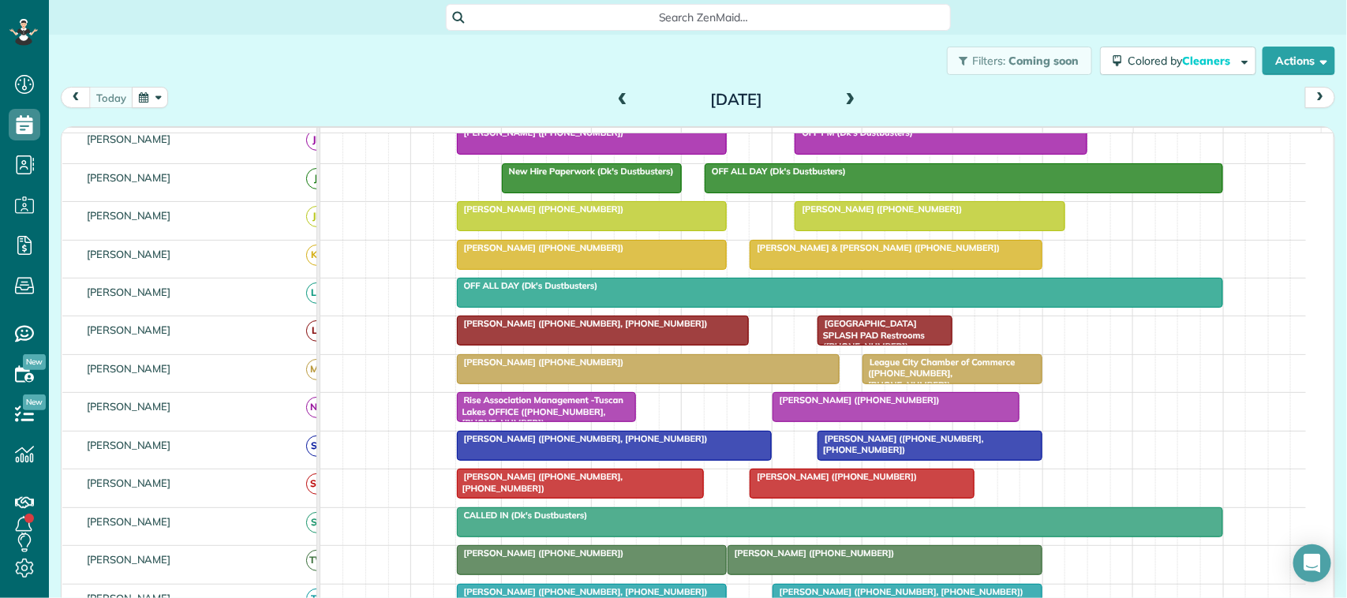
scroll to position [197, 0]
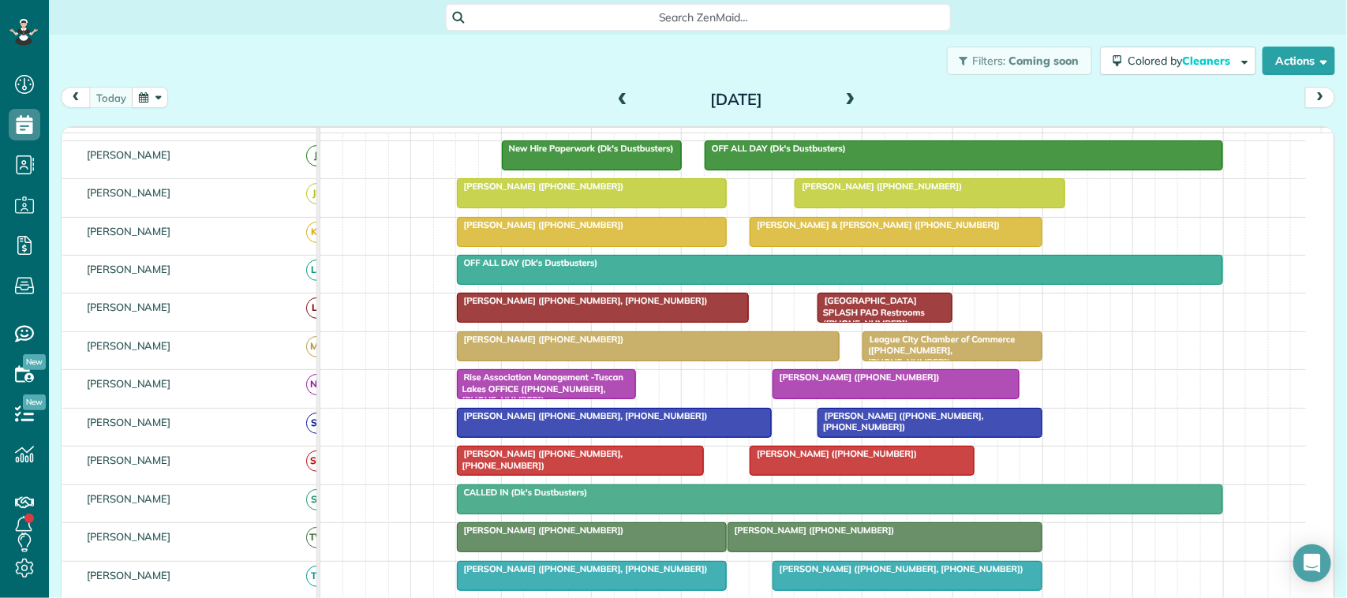
click at [547, 422] on span "[PERSON_NAME] ([PHONE_NUMBER], [PHONE_NUMBER])" at bounding box center [582, 415] width 253 height 11
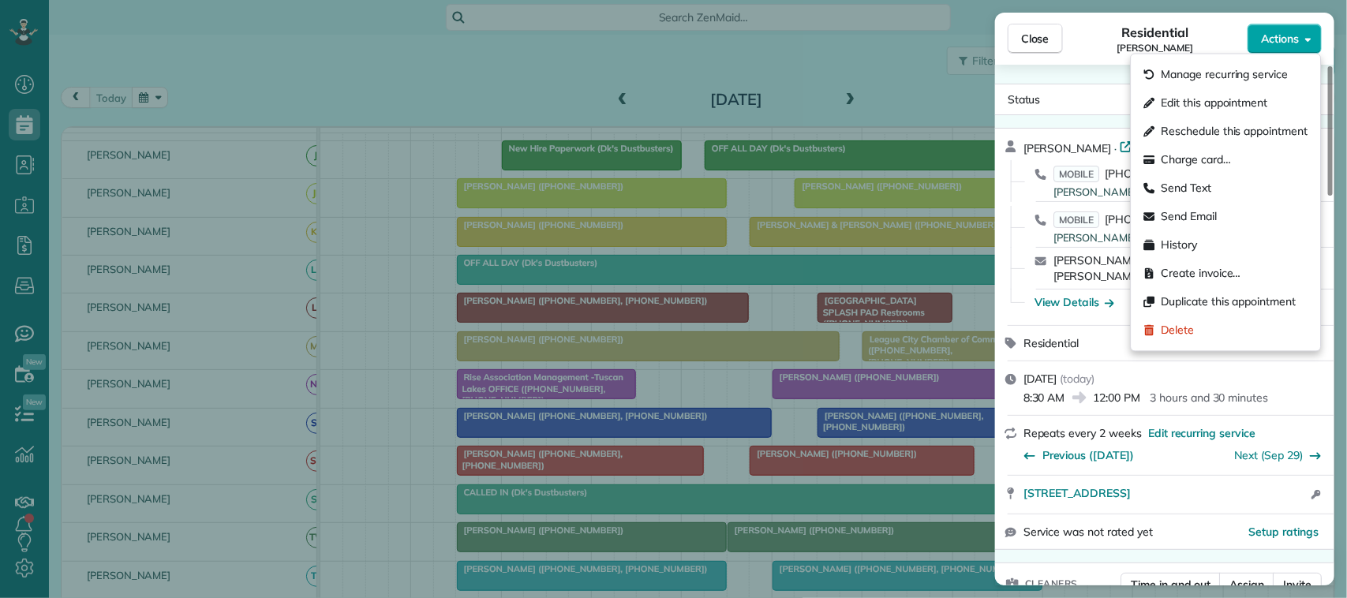
click at [1252, 47] on button "Actions" at bounding box center [1285, 39] width 74 height 30
click at [1230, 156] on span "Charge card…" at bounding box center [1197, 160] width 70 height 16
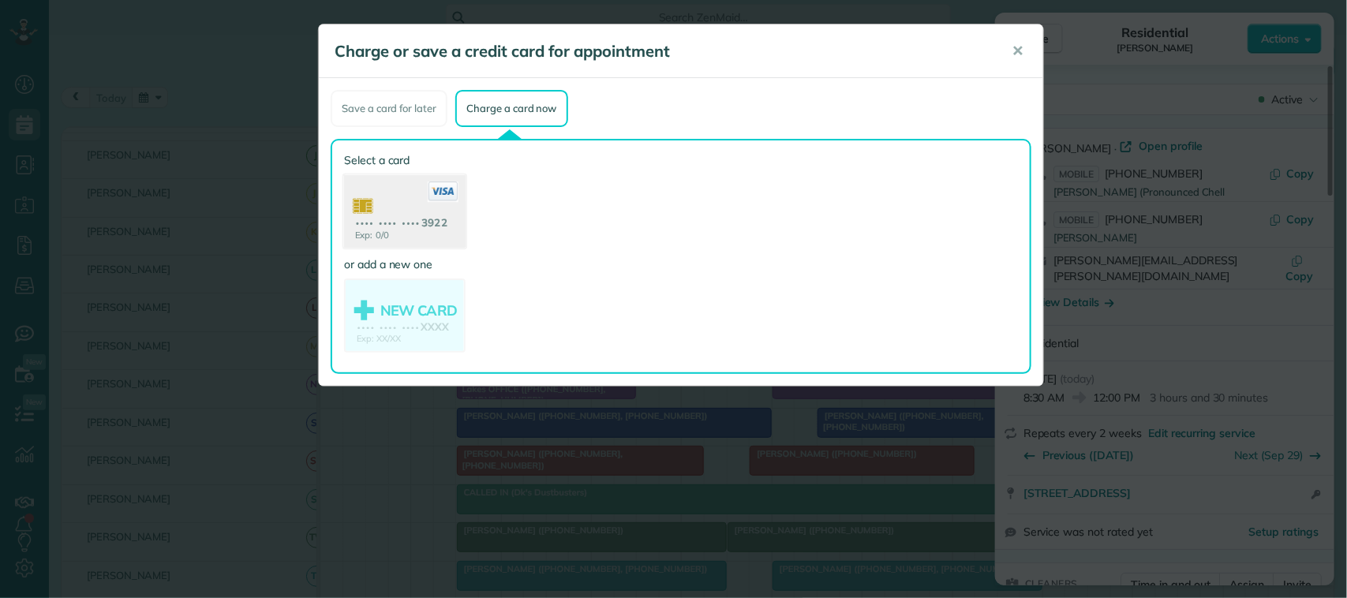
click at [429, 206] on use at bounding box center [405, 213] width 122 height 77
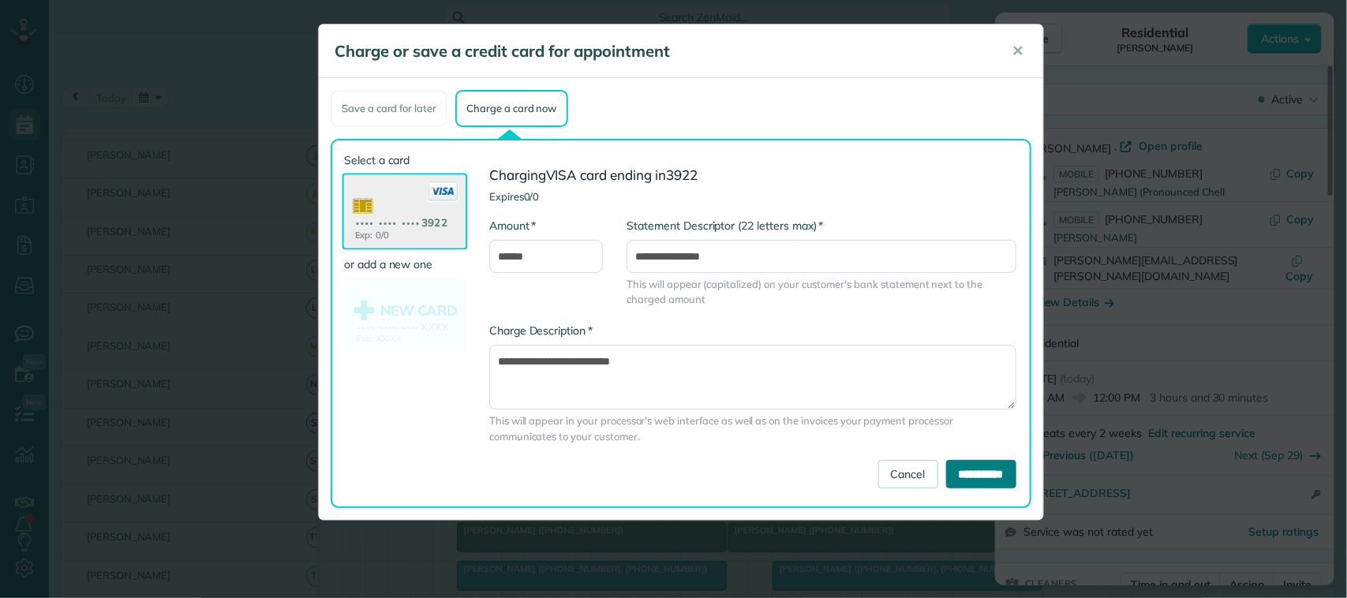
click at [946, 470] on input "**********" at bounding box center [981, 474] width 70 height 28
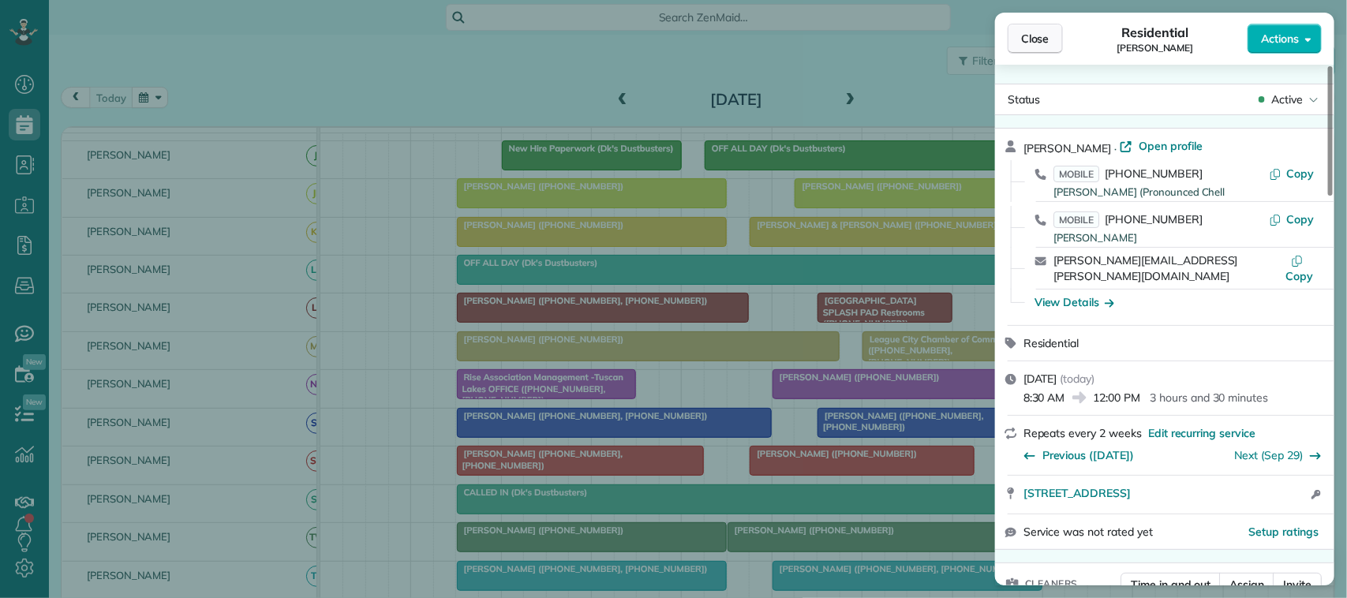
click at [1024, 36] on span "Close" at bounding box center [1035, 39] width 28 height 16
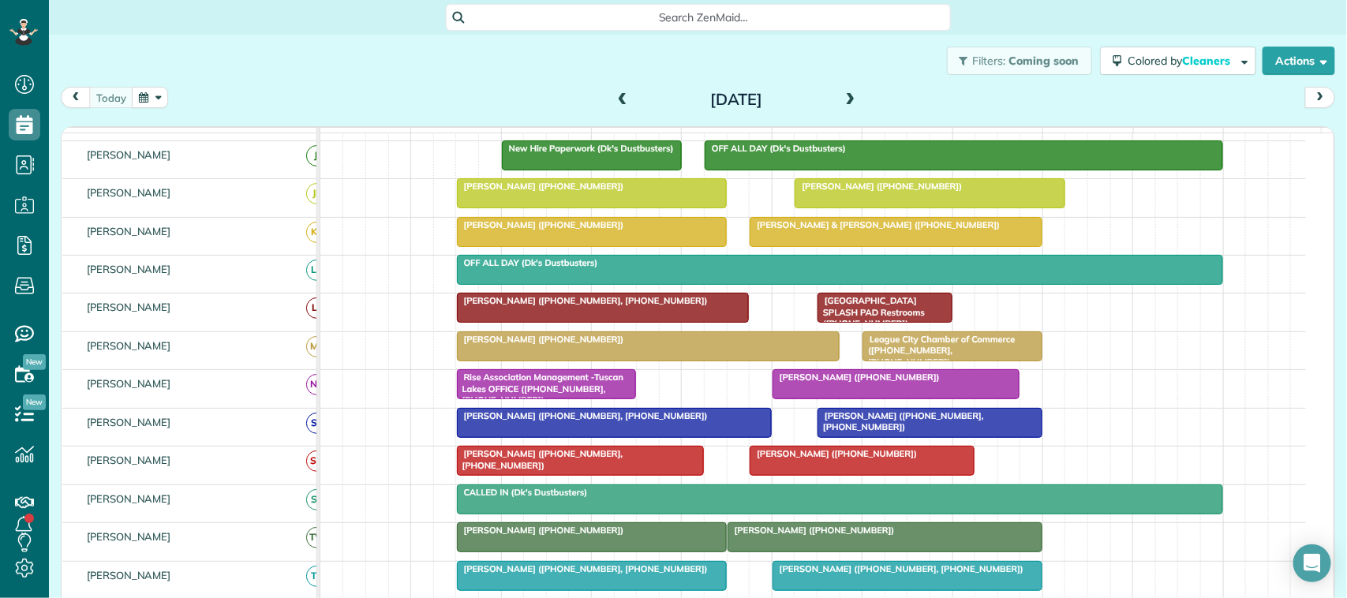
click at [605, 306] on span "[PERSON_NAME] ([PHONE_NUMBER], [PHONE_NUMBER])" at bounding box center [582, 300] width 253 height 11
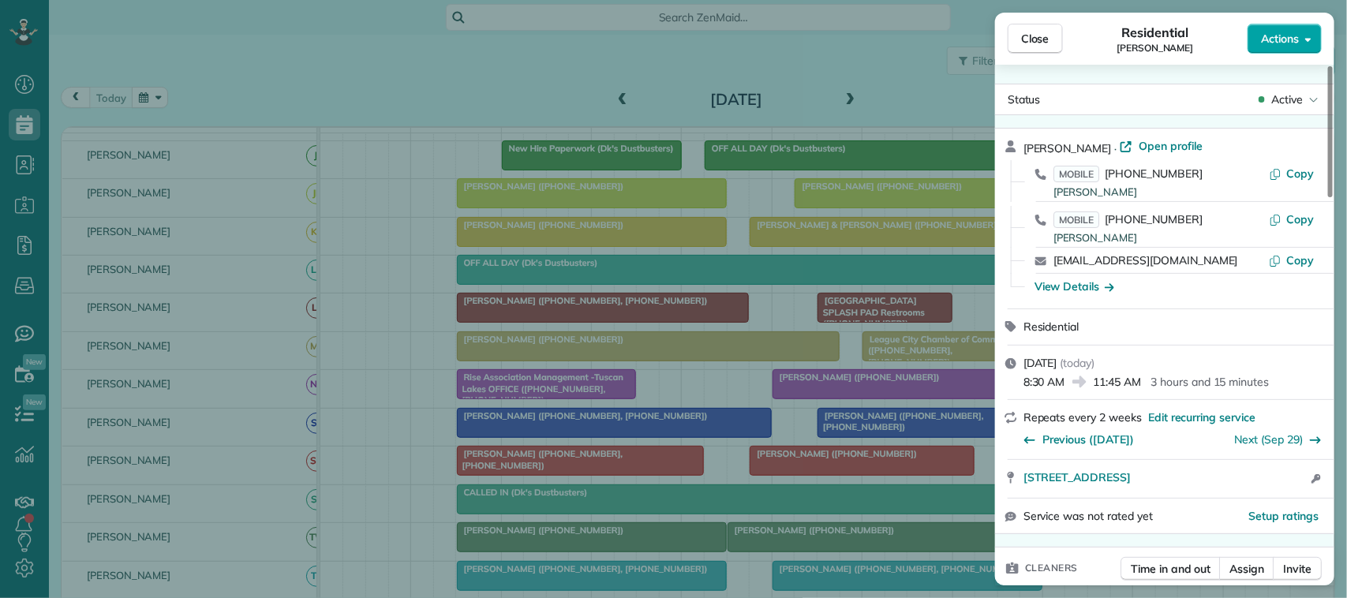
click at [1299, 49] on button "Actions" at bounding box center [1285, 39] width 74 height 30
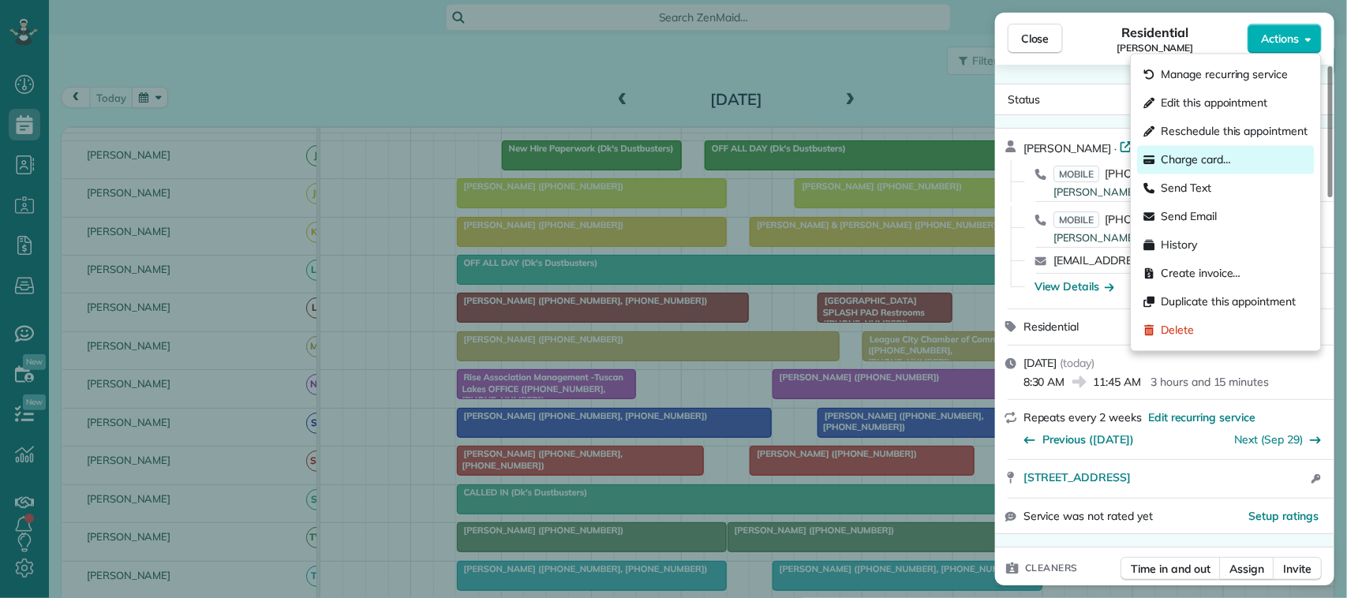
click at [1254, 156] on div "Charge card…" at bounding box center [1226, 160] width 177 height 28
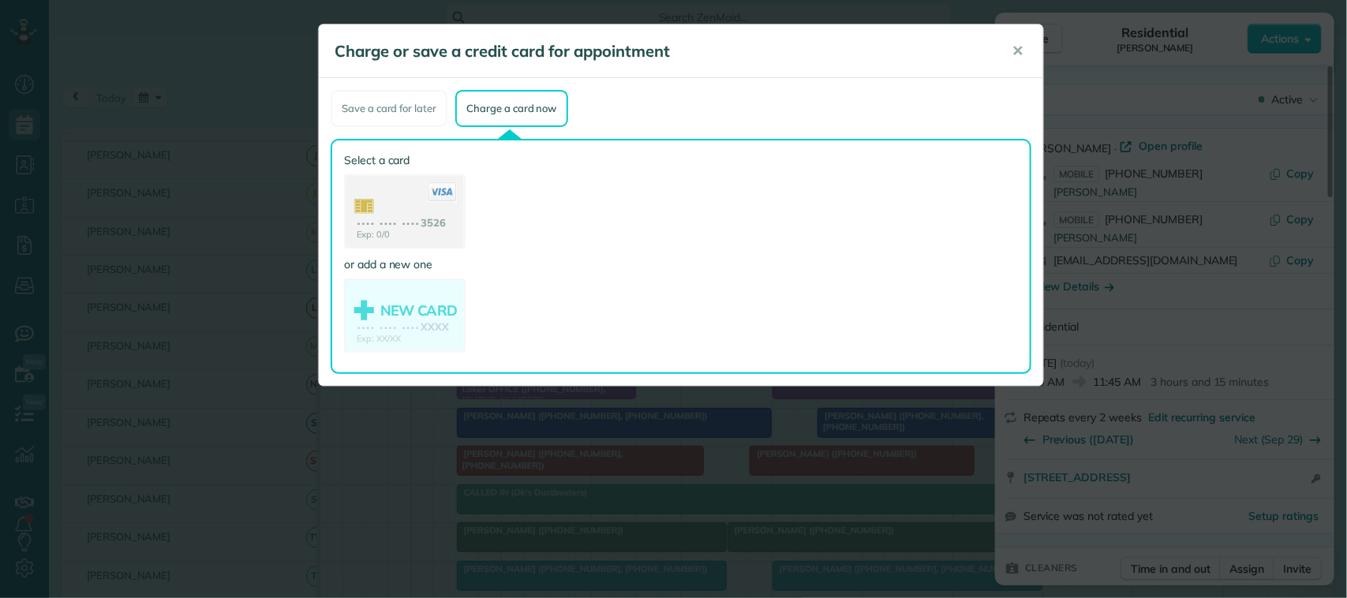
click at [427, 221] on use at bounding box center [405, 213] width 118 height 74
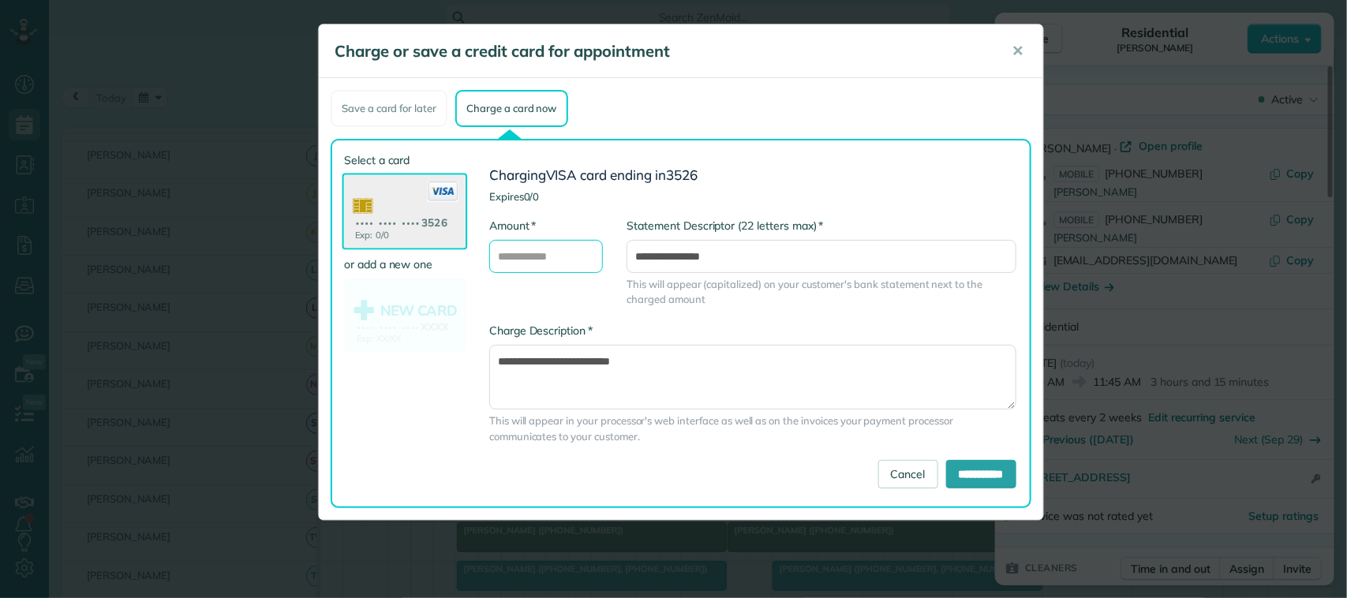
click at [542, 253] on input "* Amount" at bounding box center [546, 256] width 114 height 33
type input "******"
click at [956, 462] on input "**********" at bounding box center [981, 474] width 70 height 28
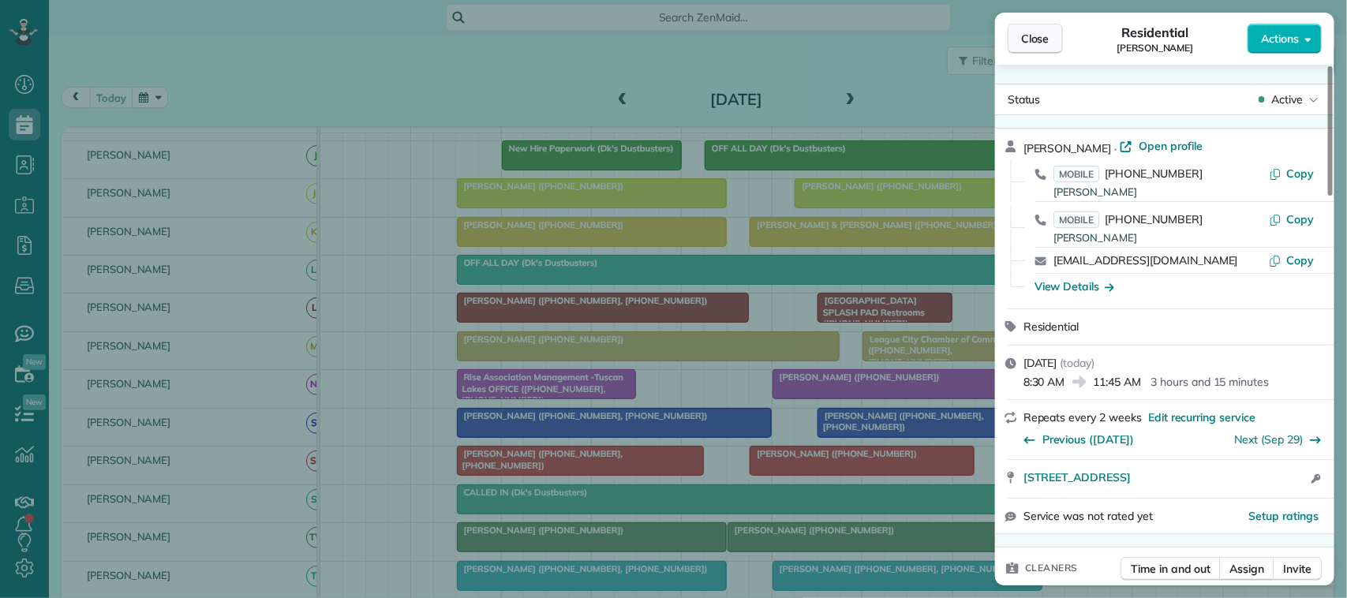
click at [1055, 32] on button "Close" at bounding box center [1035, 39] width 55 height 30
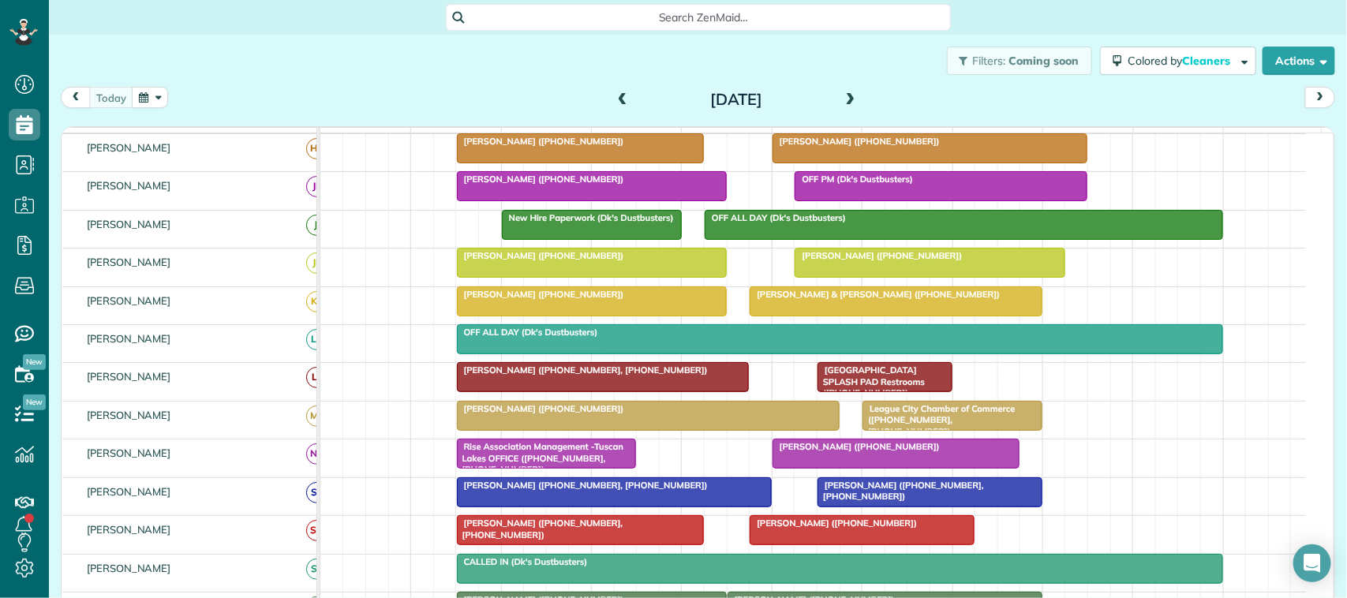
scroll to position [99, 0]
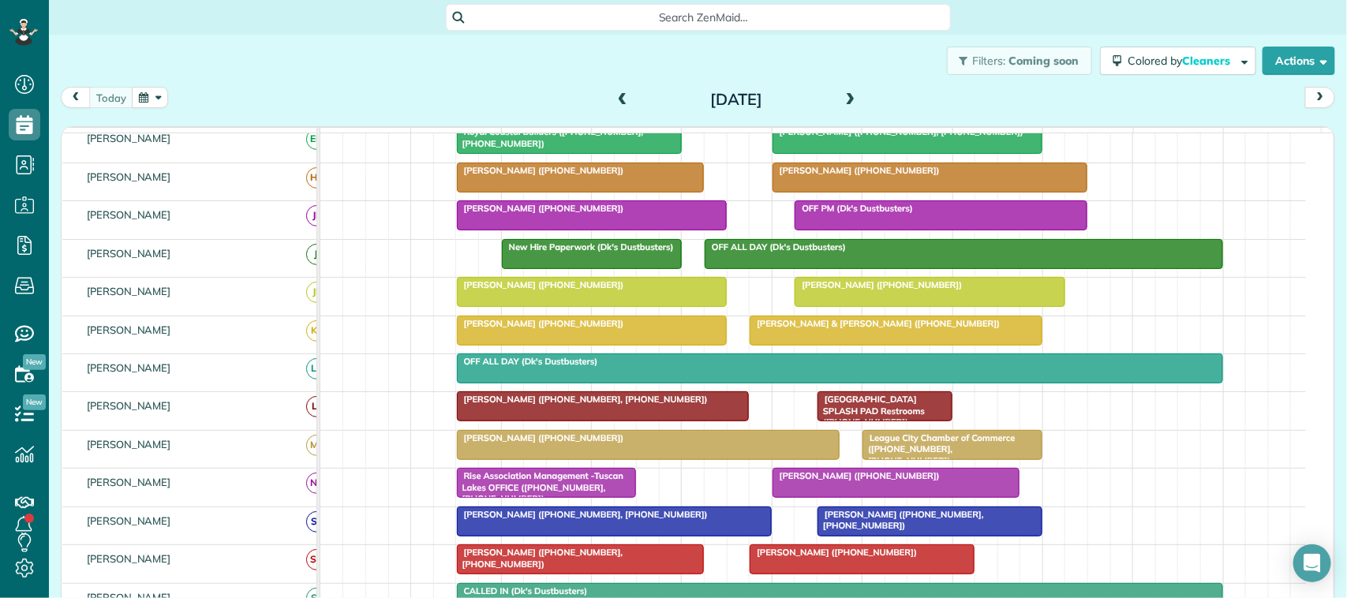
click at [897, 306] on div at bounding box center [930, 292] width 268 height 28
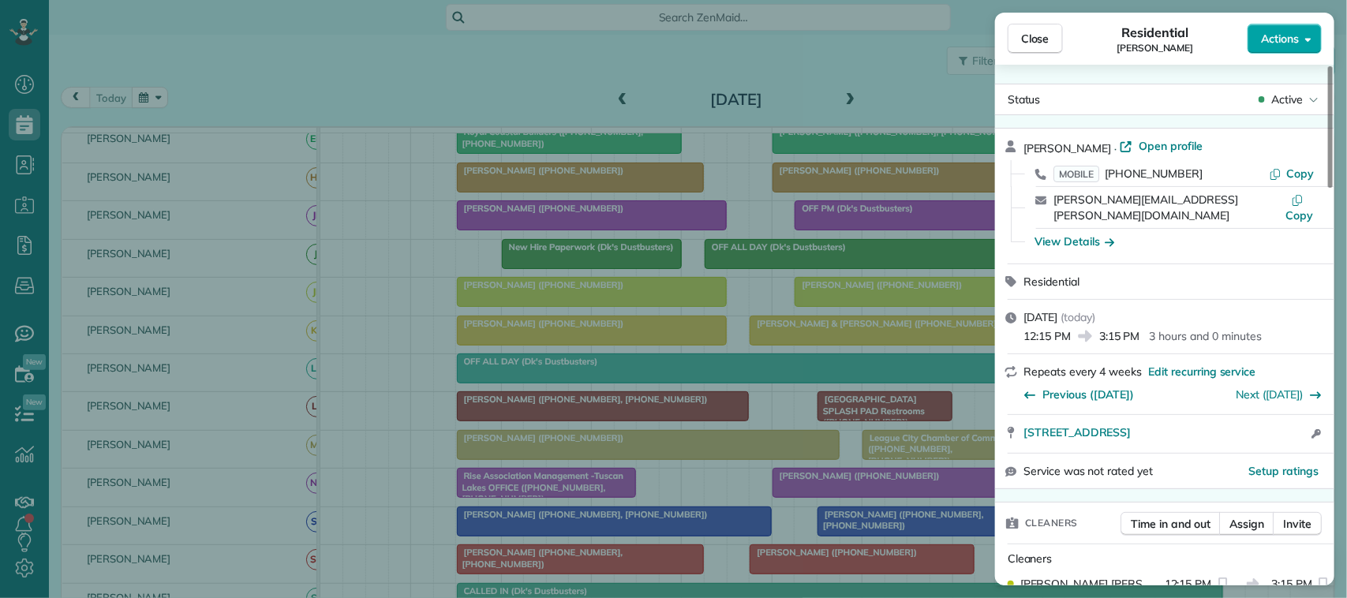
click at [1275, 34] on span "Actions" at bounding box center [1280, 39] width 38 height 16
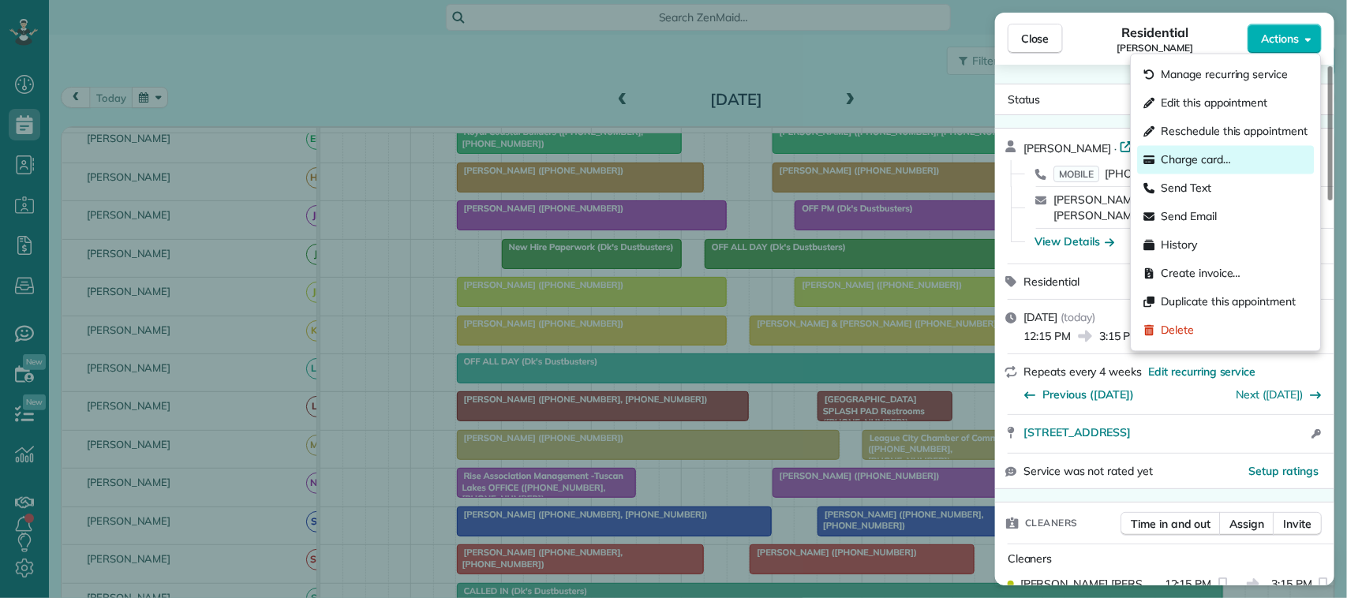
click at [1246, 166] on div "Charge card…" at bounding box center [1226, 160] width 177 height 28
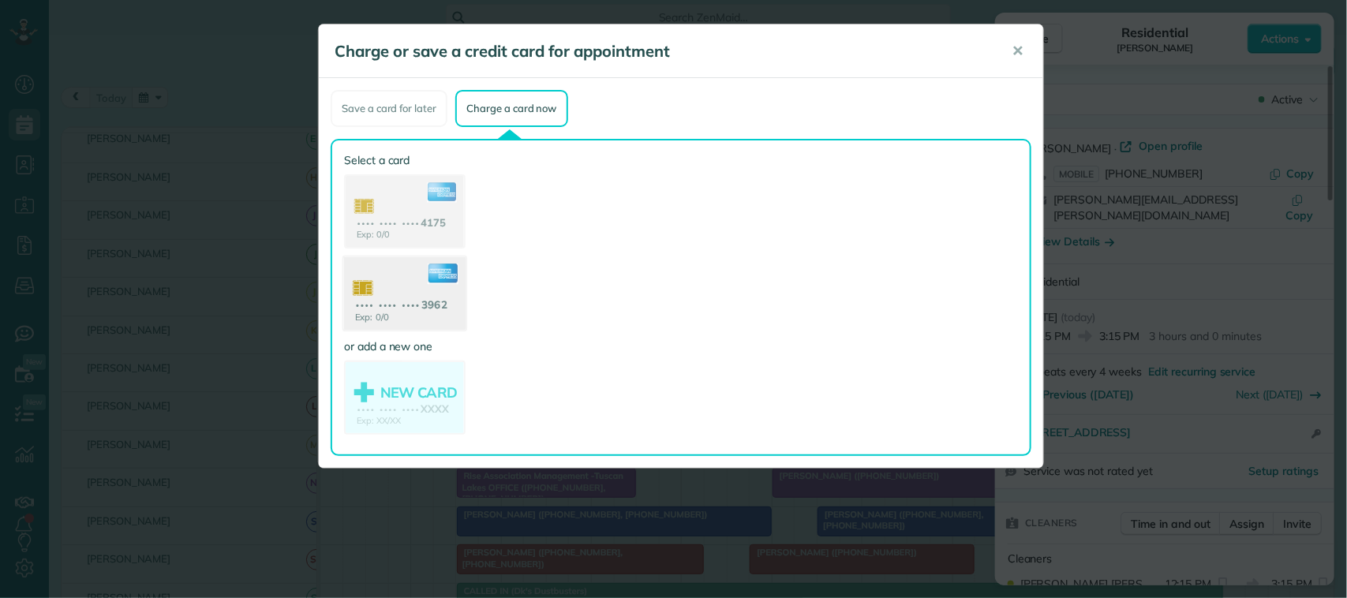
click at [417, 297] on use at bounding box center [405, 295] width 122 height 77
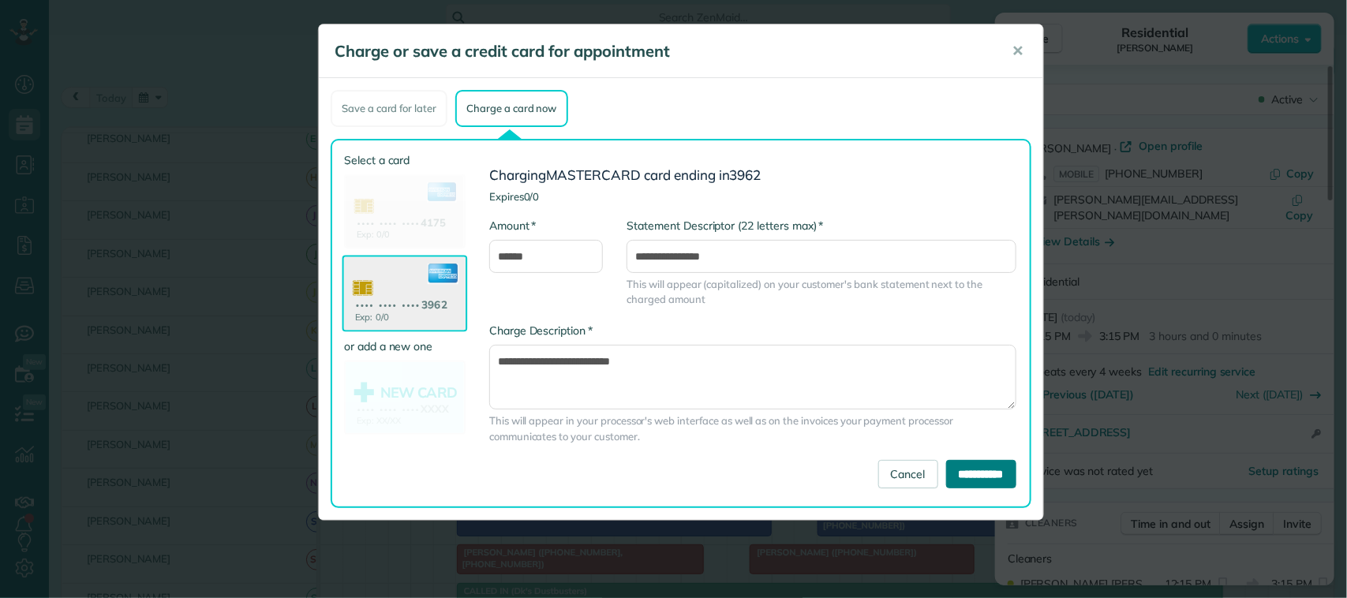
click at [984, 467] on input "**********" at bounding box center [981, 474] width 70 height 28
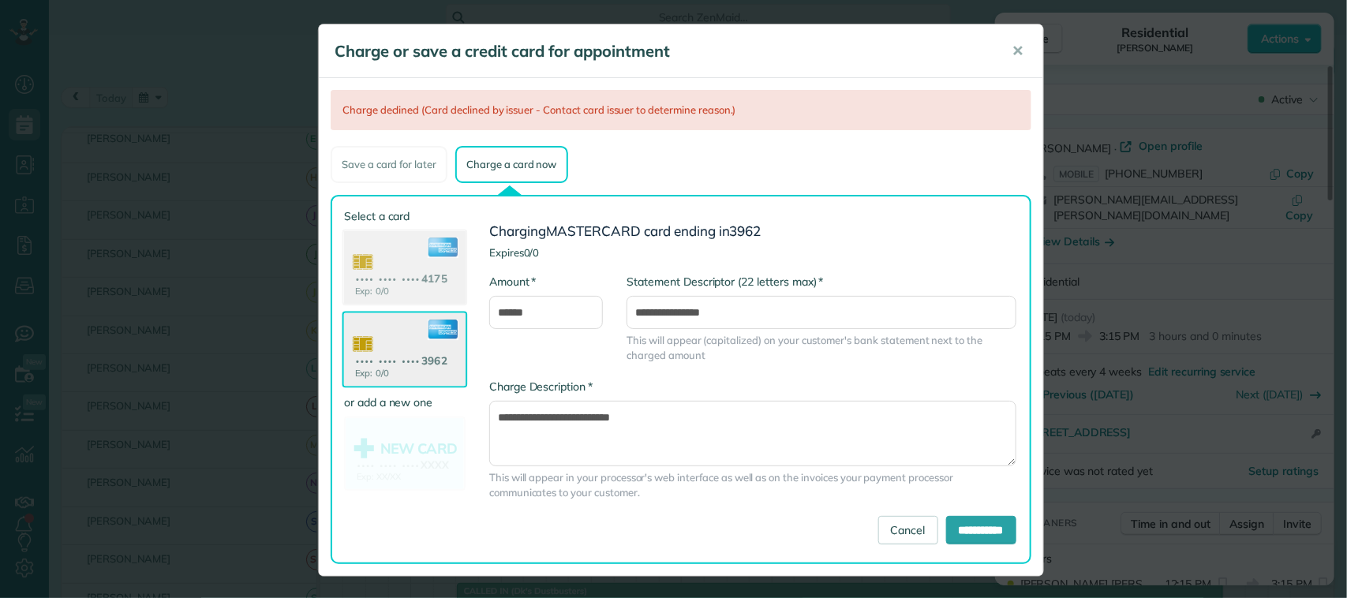
click at [399, 265] on use at bounding box center [405, 269] width 122 height 77
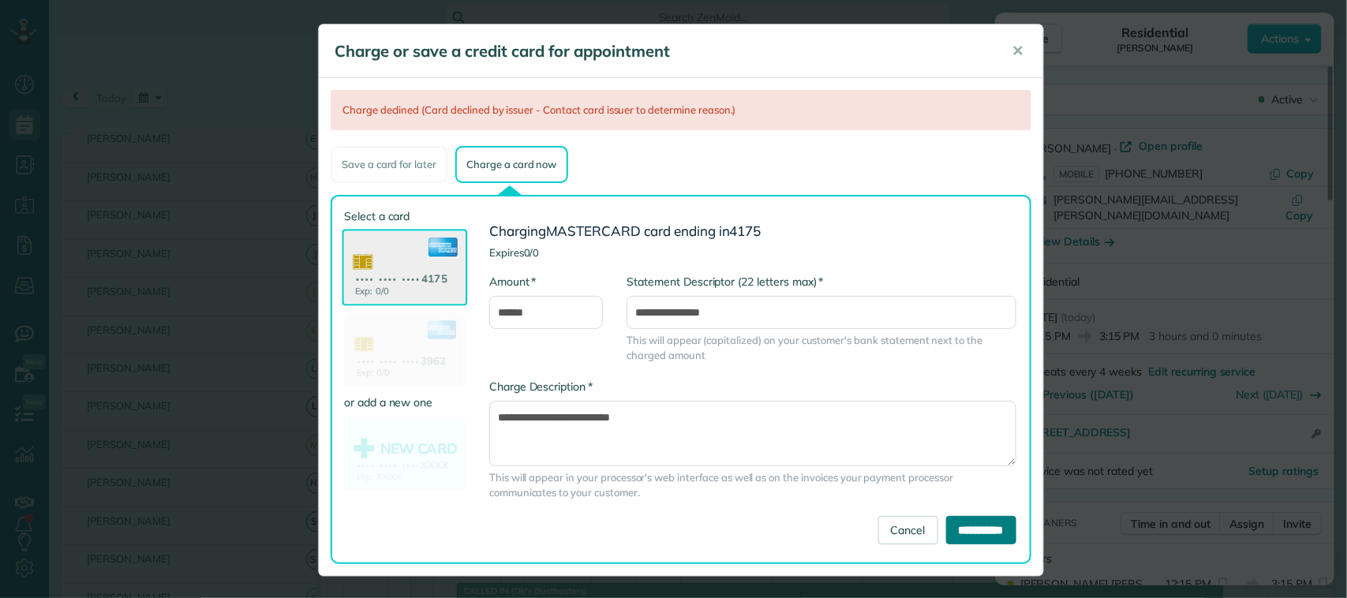
click at [968, 541] on input "**********" at bounding box center [981, 530] width 70 height 28
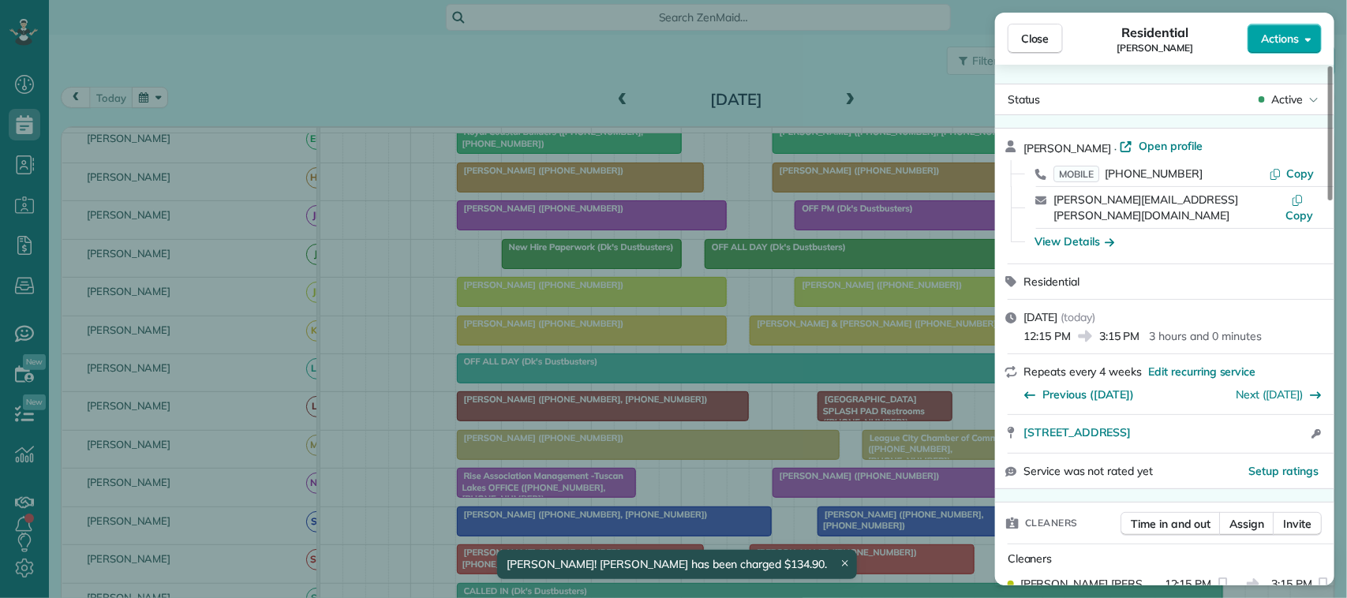
click at [1299, 25] on button "Actions" at bounding box center [1285, 39] width 74 height 30
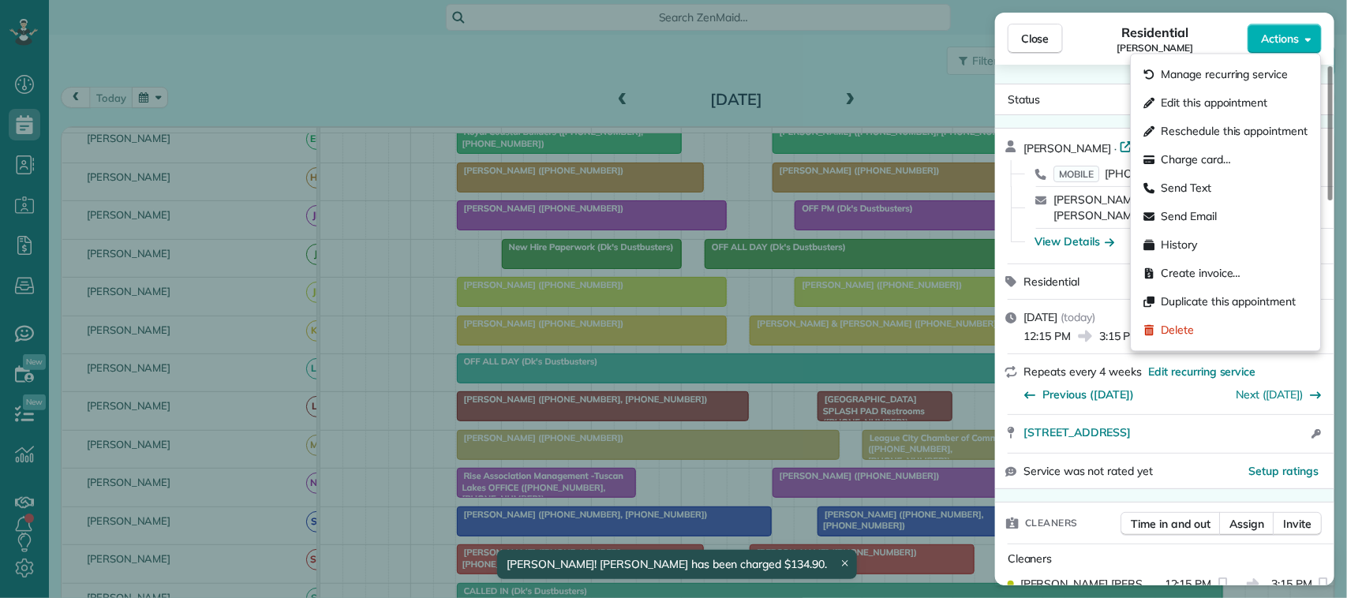
click at [1111, 68] on div "Status Active Brenda Larkin · Open profile MOBILE (281) 236-5792 Copy brenda.j.…" at bounding box center [1164, 325] width 339 height 521
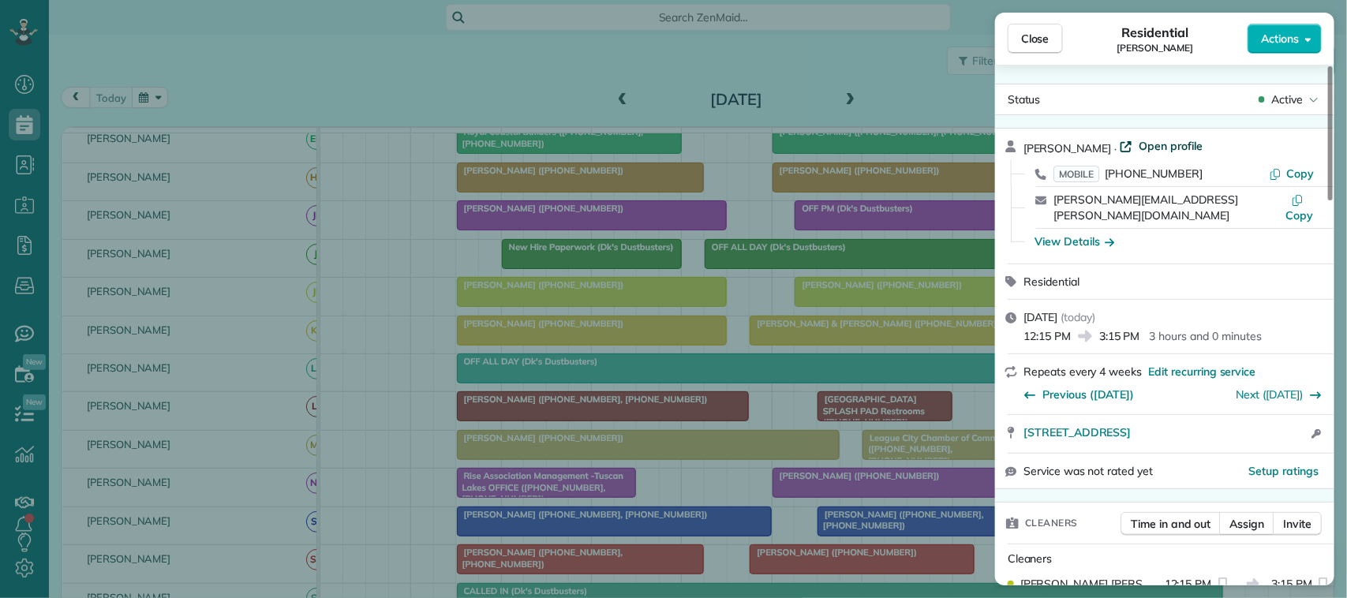
click at [1153, 146] on span "Open profile" at bounding box center [1171, 146] width 64 height 16
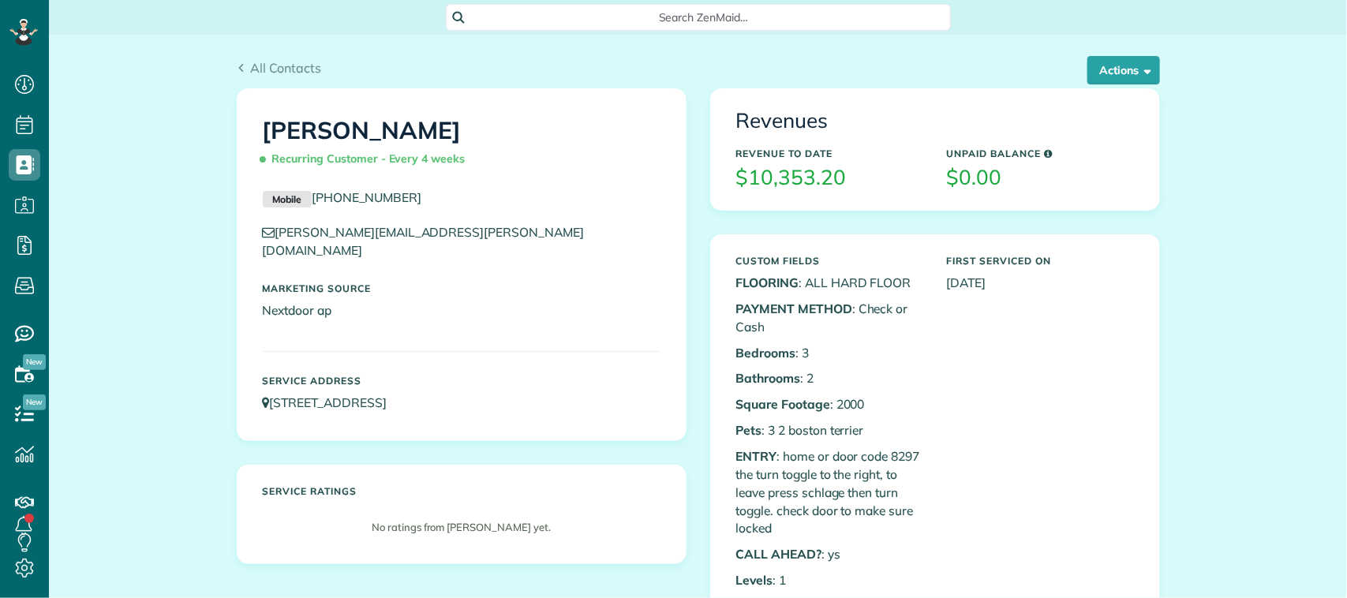
scroll to position [6, 6]
click at [1091, 66] on button "Actions" at bounding box center [1124, 70] width 73 height 28
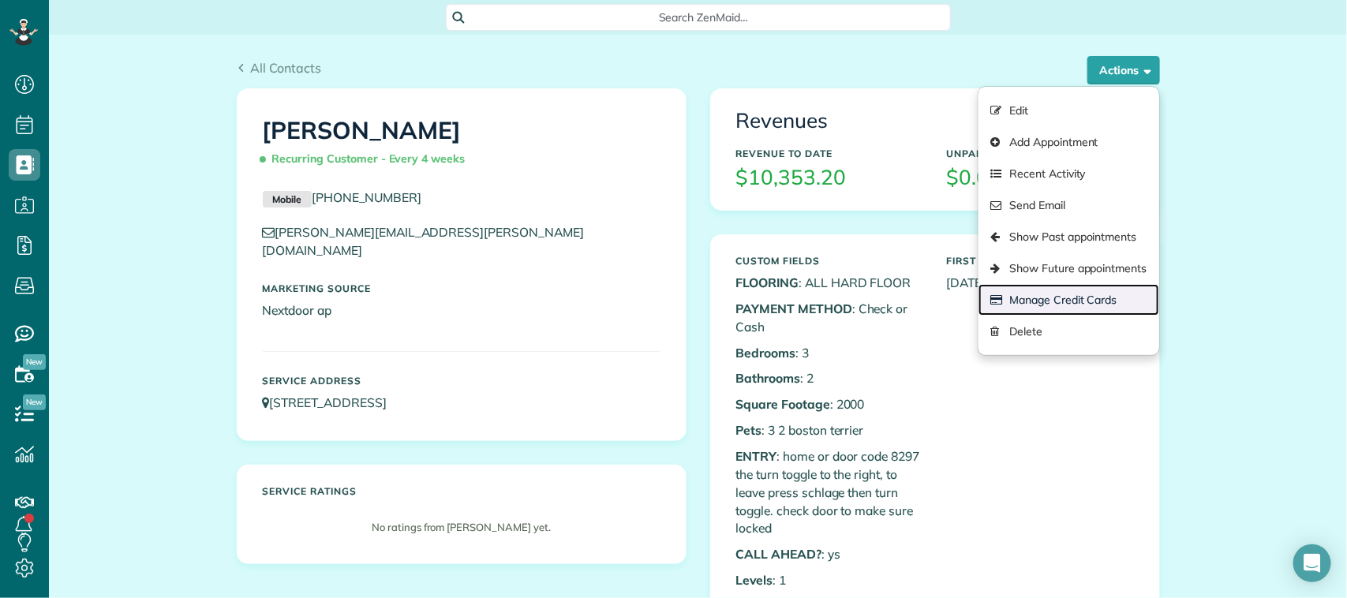
click at [1056, 290] on link "Manage Credit Cards" at bounding box center [1069, 300] width 180 height 32
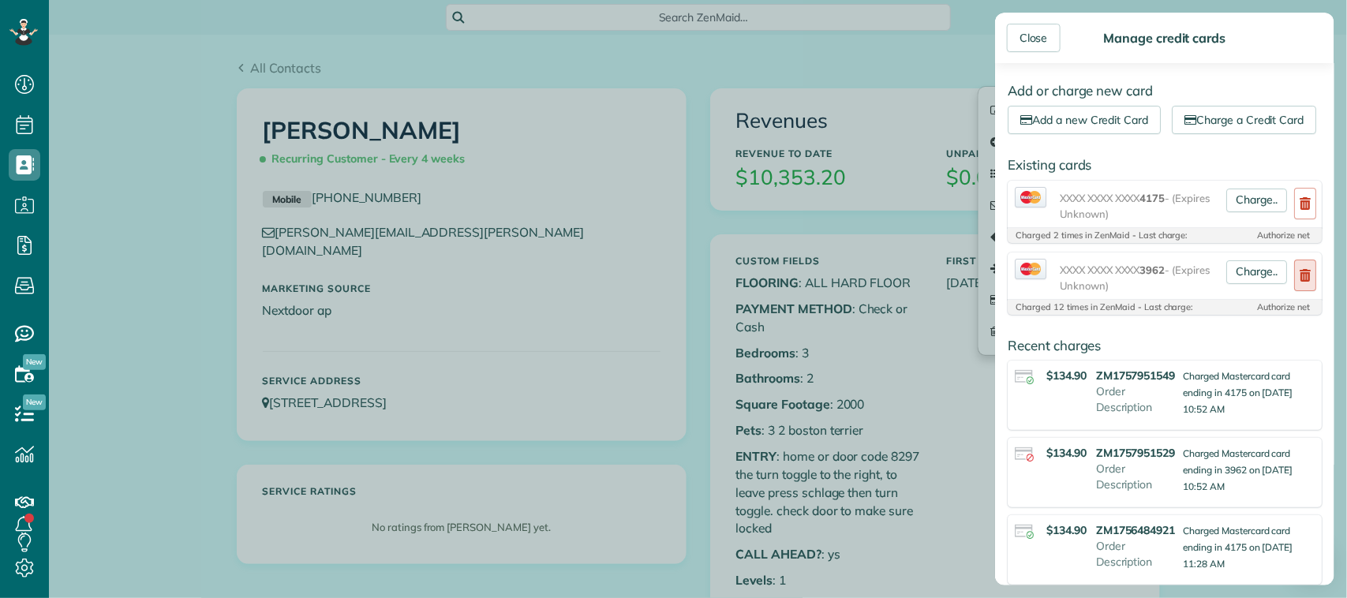
click at [1300, 282] on use at bounding box center [1305, 275] width 11 height 13
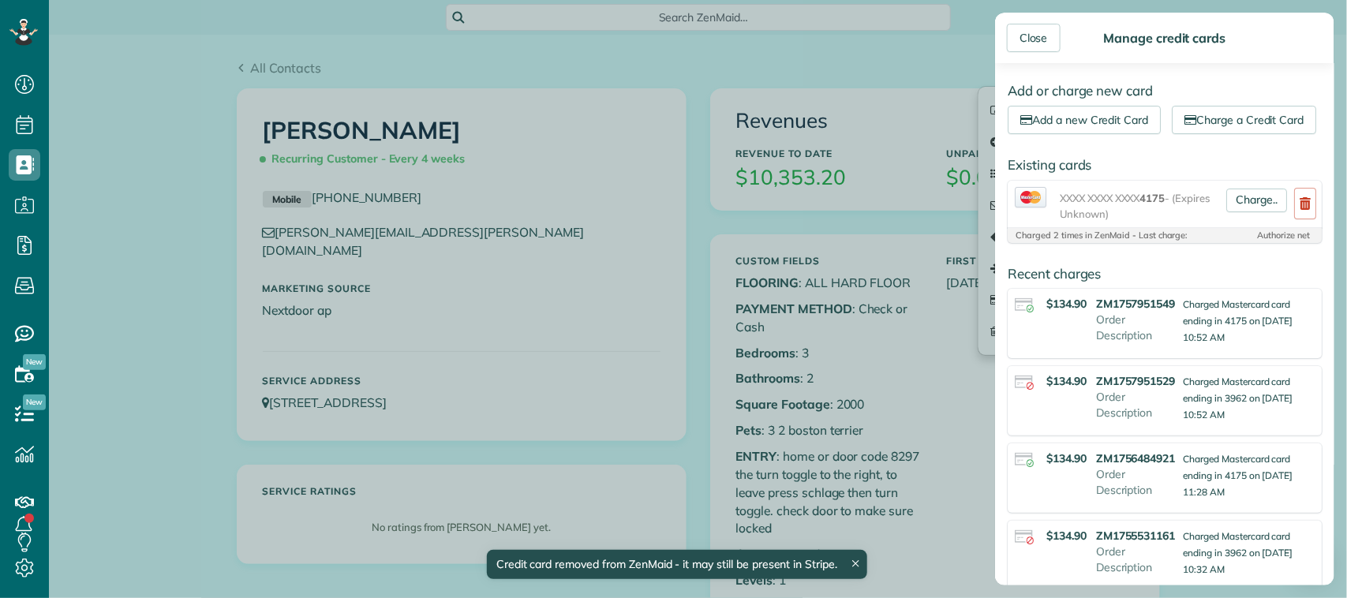
click at [995, 45] on div "Close Manage credit cards" at bounding box center [1164, 38] width 339 height 51
click at [1027, 43] on div "Close" at bounding box center [1034, 38] width 54 height 28
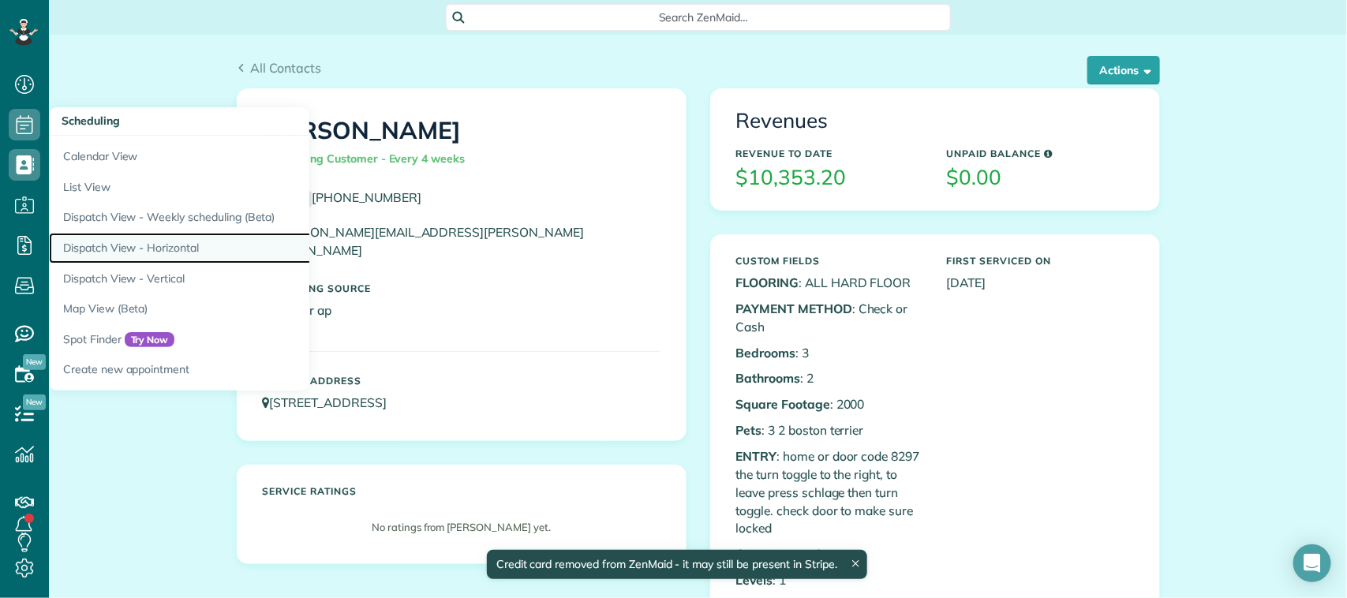
click at [162, 246] on link "Dispatch View - Horizontal" at bounding box center [246, 248] width 395 height 31
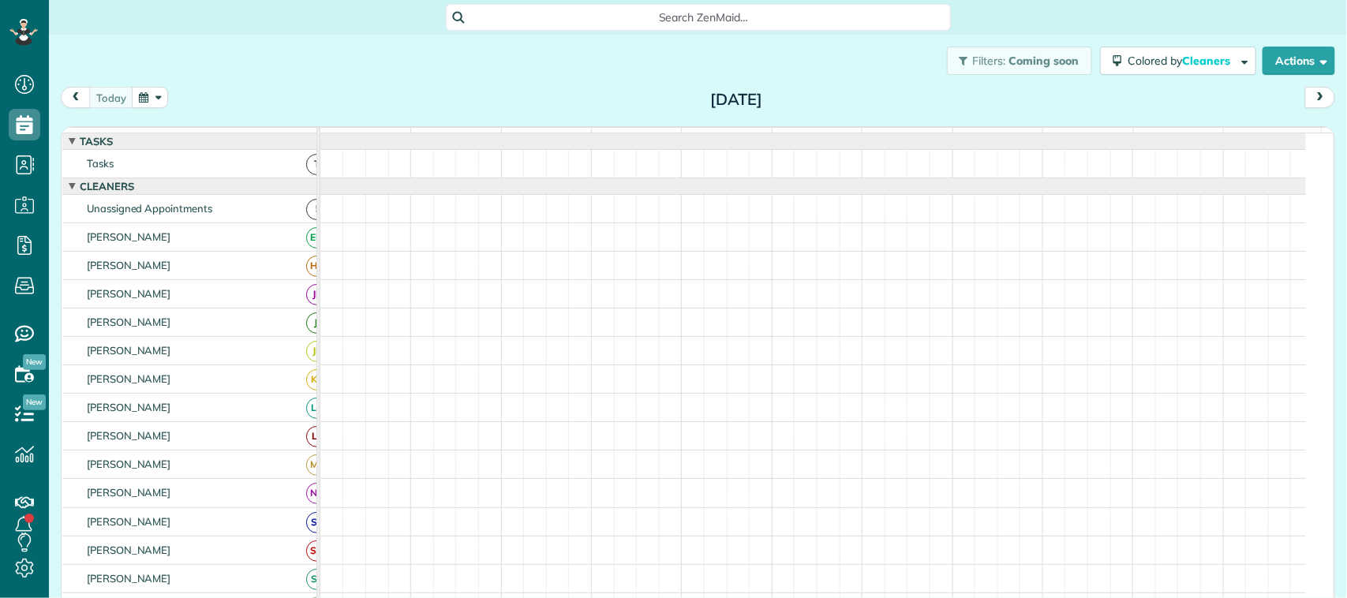
scroll to position [6, 6]
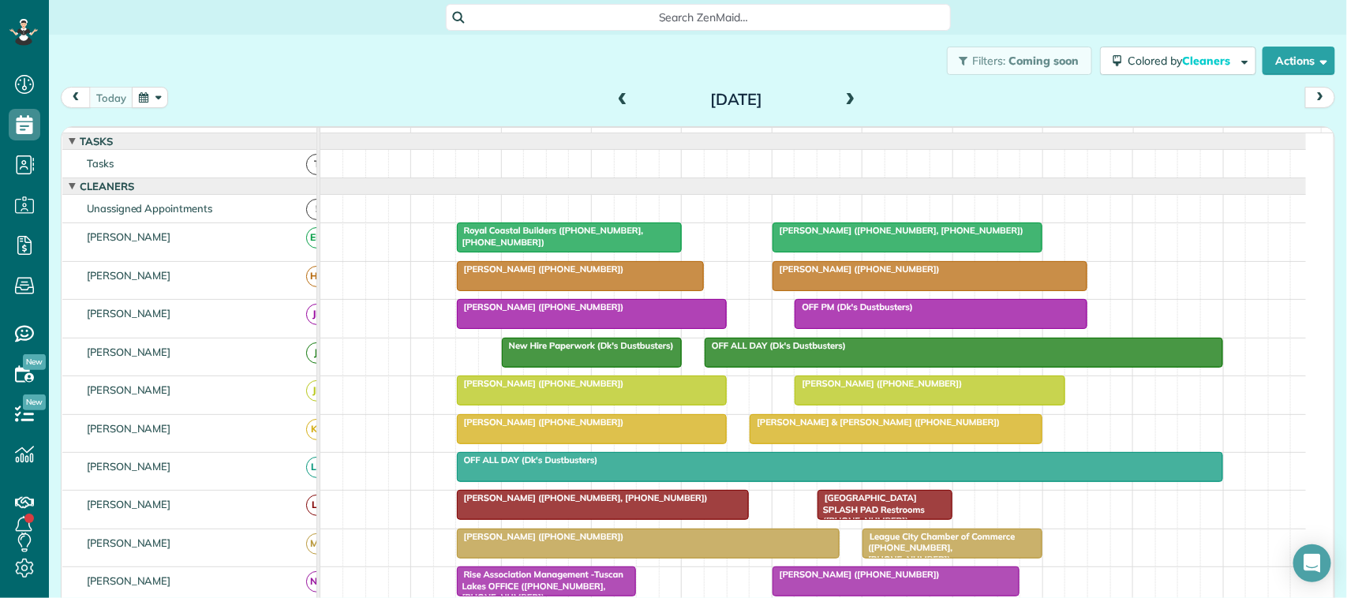
click at [542, 275] on span "[PERSON_NAME] ([PHONE_NUMBER])" at bounding box center [540, 269] width 169 height 11
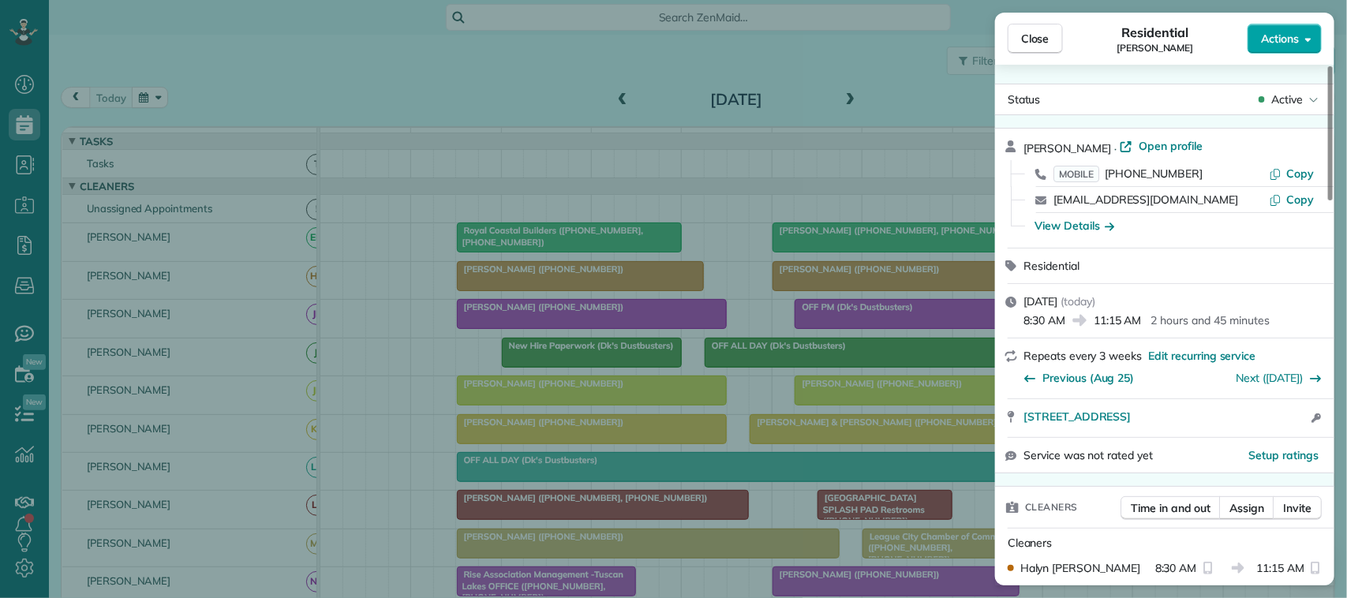
click at [1287, 36] on span "Actions" at bounding box center [1280, 39] width 38 height 16
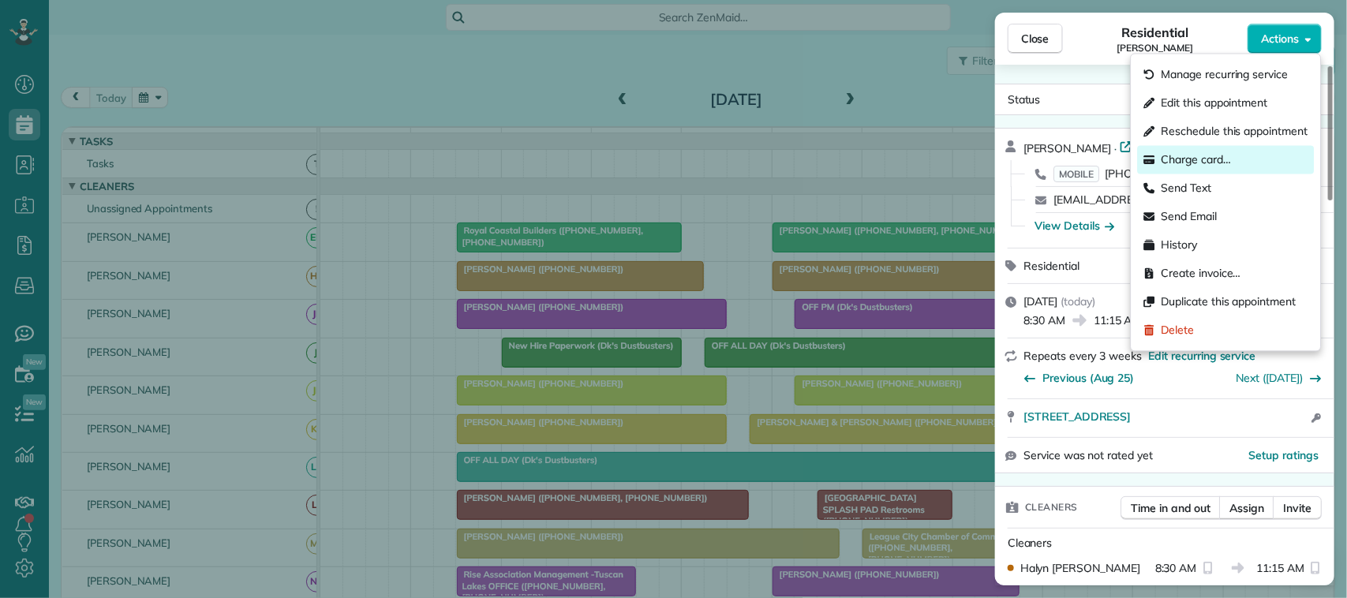
click at [1217, 156] on span "Charge card…" at bounding box center [1197, 160] width 70 height 16
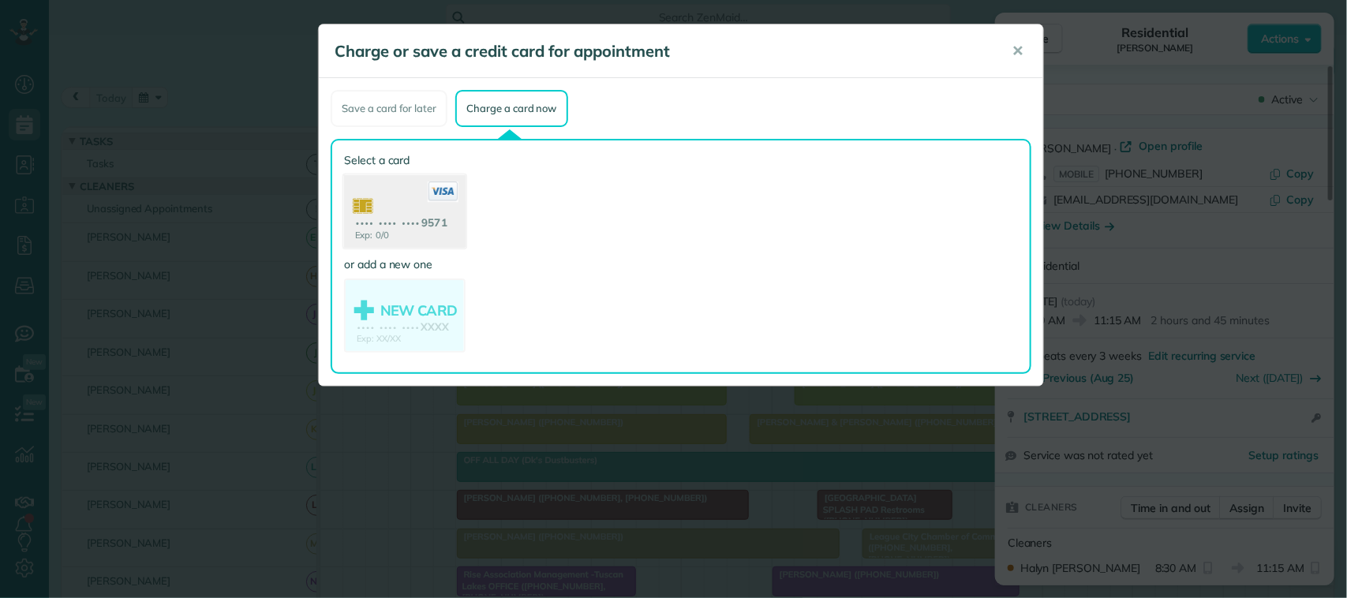
click at [431, 225] on use at bounding box center [405, 213] width 122 height 77
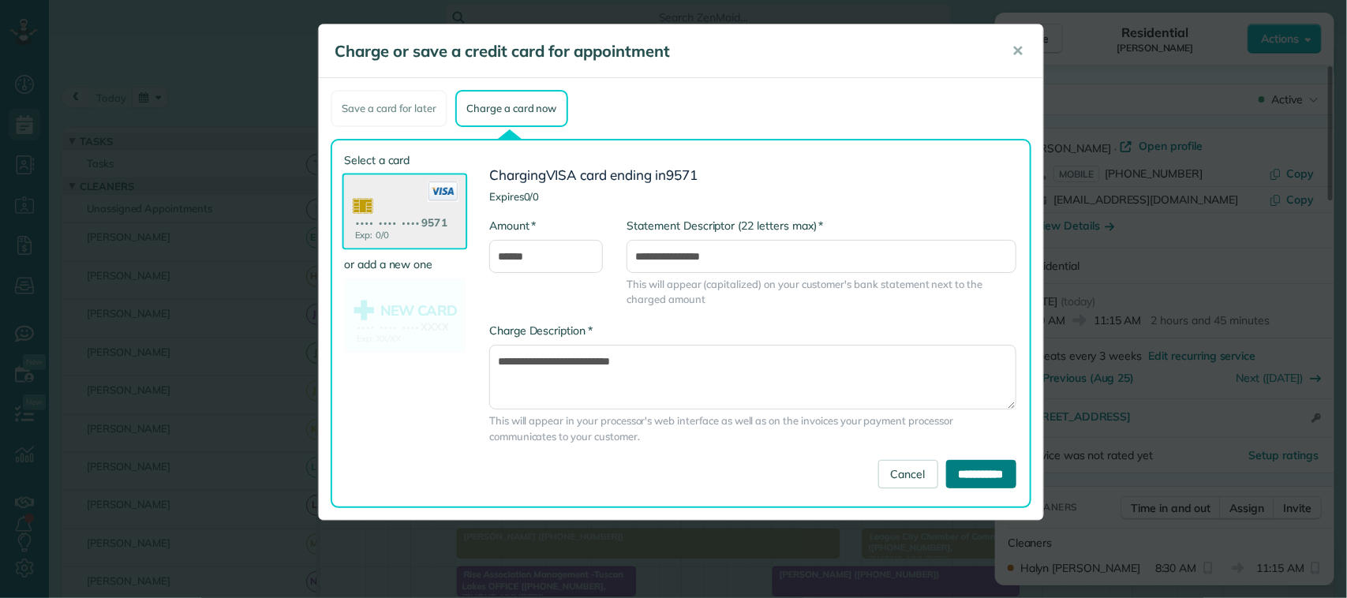
click at [946, 460] on input "**********" at bounding box center [981, 474] width 70 height 28
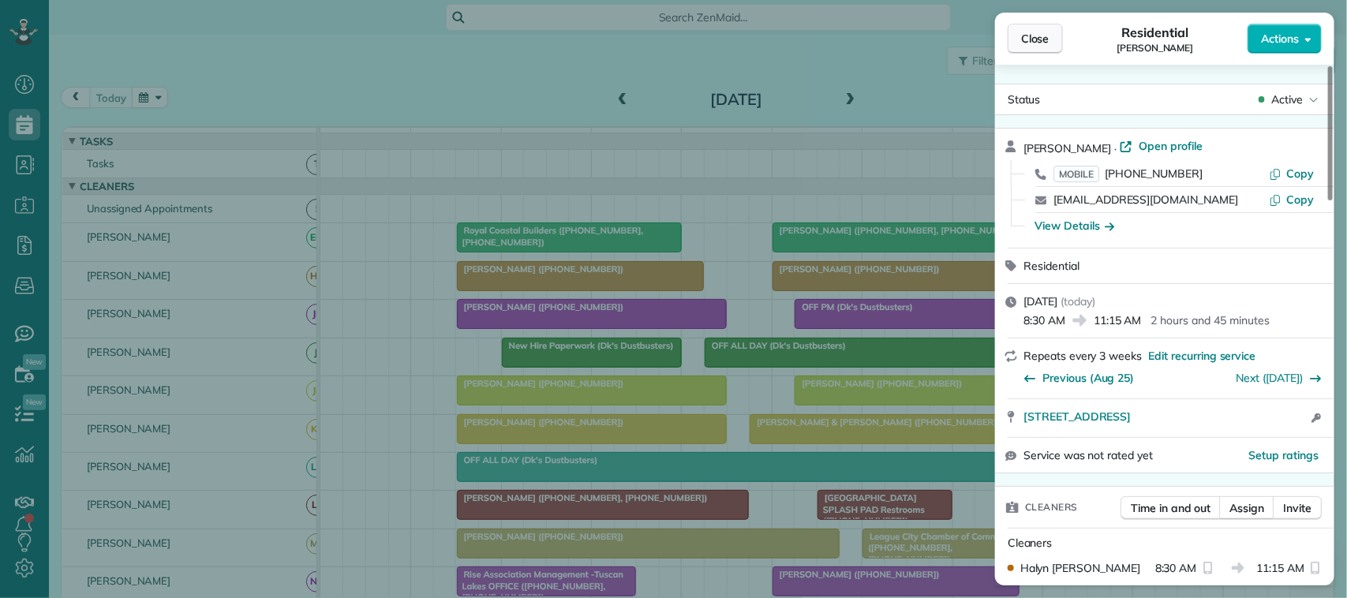
click at [1039, 38] on span "Close" at bounding box center [1035, 39] width 28 height 16
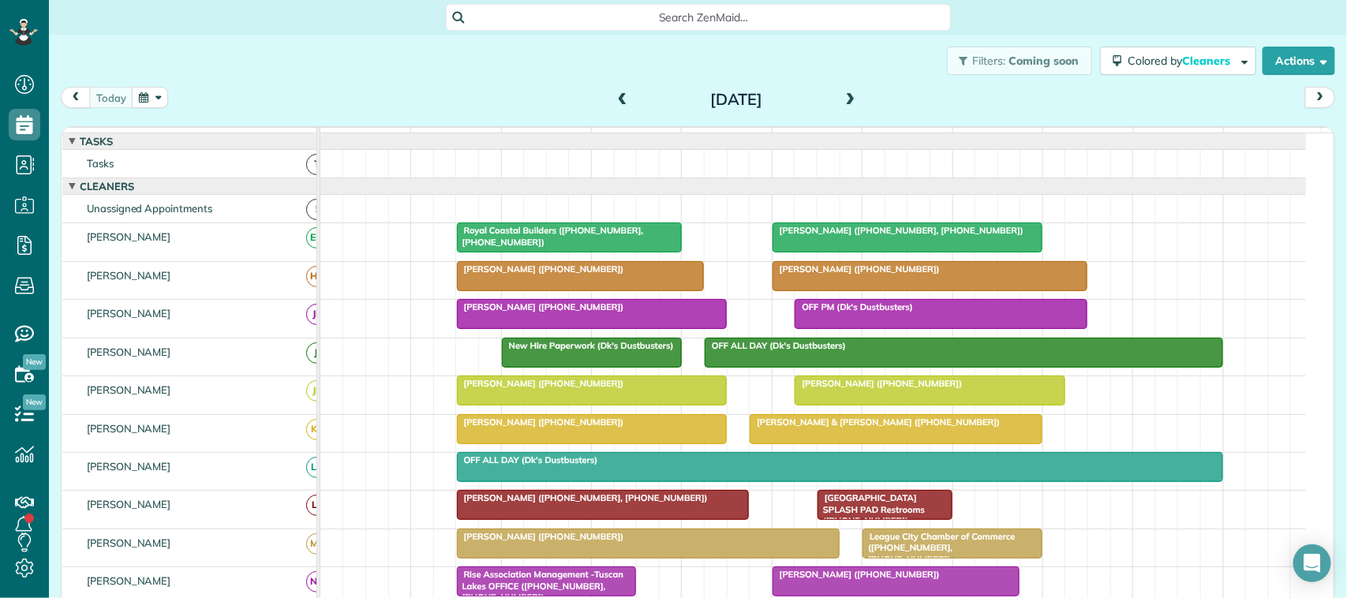
click at [841, 252] on div at bounding box center [908, 237] width 268 height 28
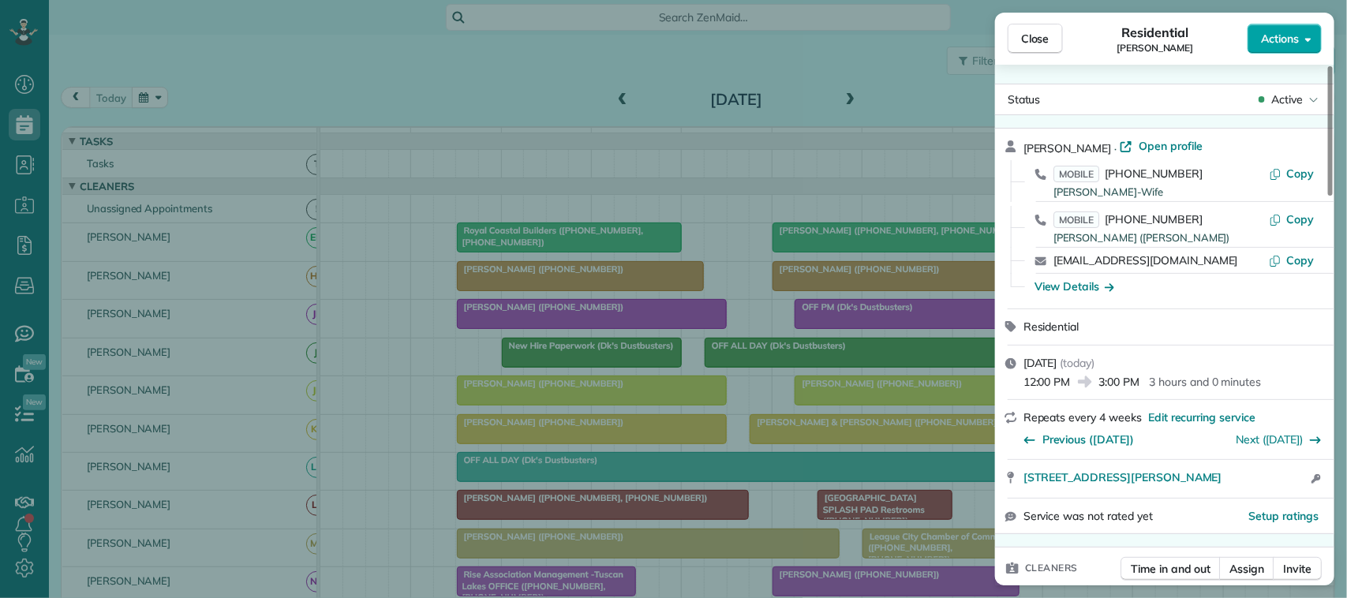
click at [1295, 29] on button "Actions" at bounding box center [1285, 39] width 74 height 30
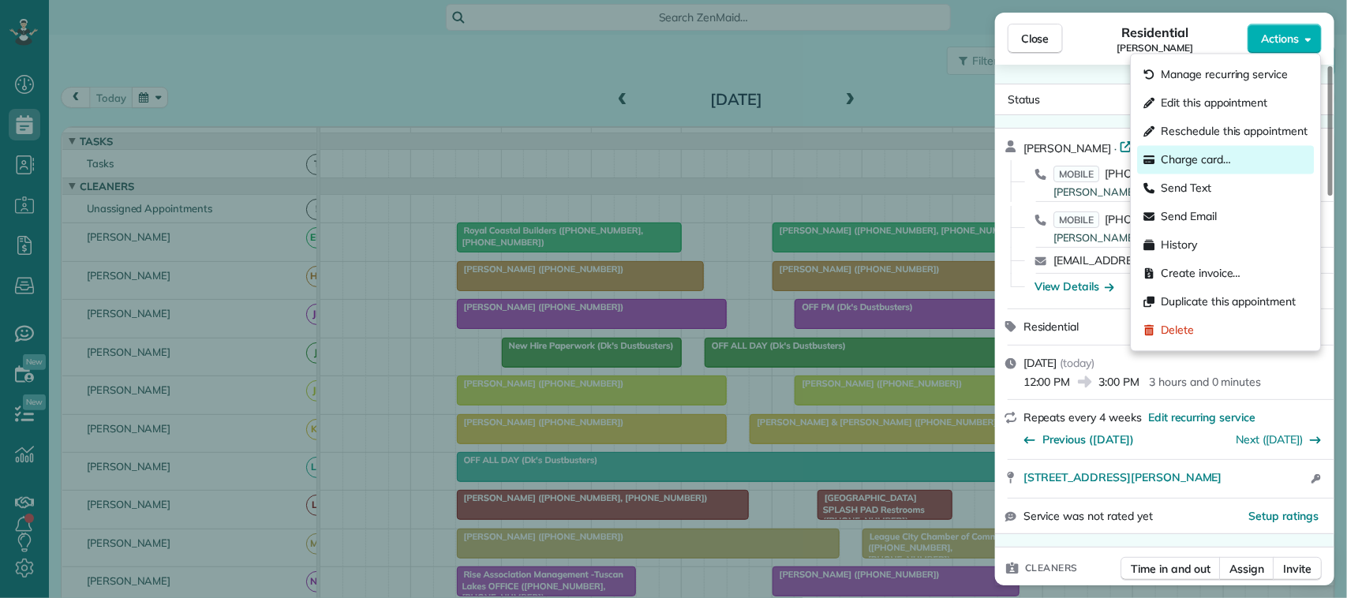
click at [1239, 155] on div "Charge card…" at bounding box center [1226, 160] width 177 height 28
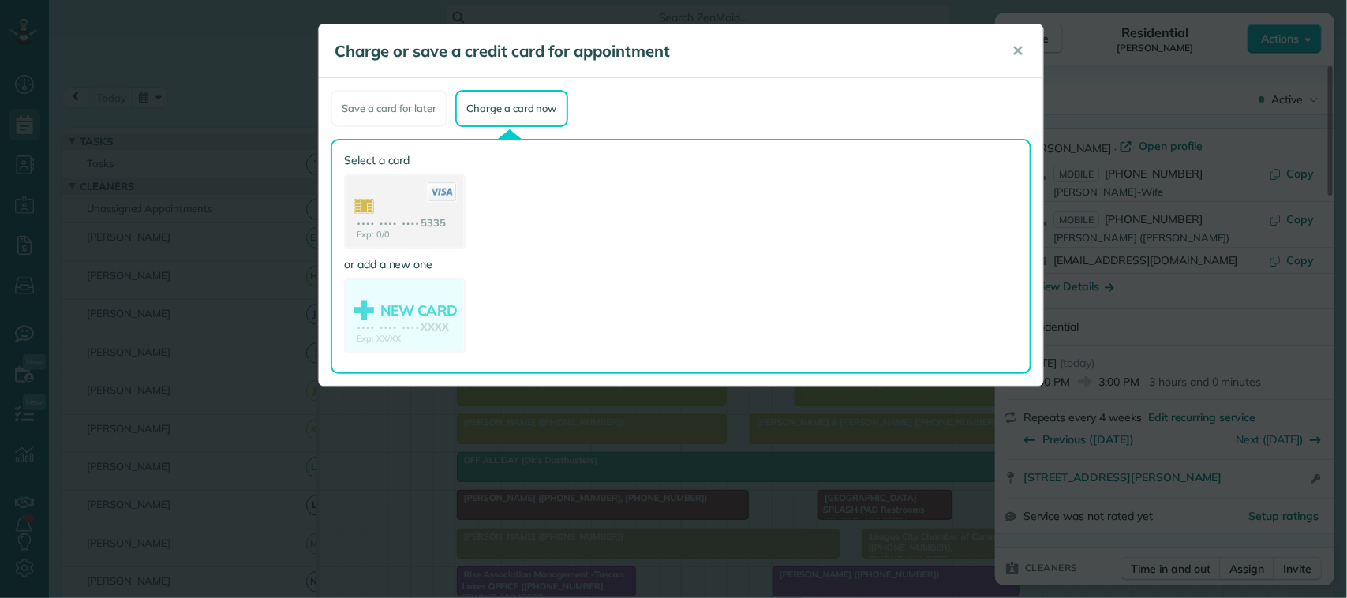
click at [424, 210] on use at bounding box center [405, 213] width 118 height 74
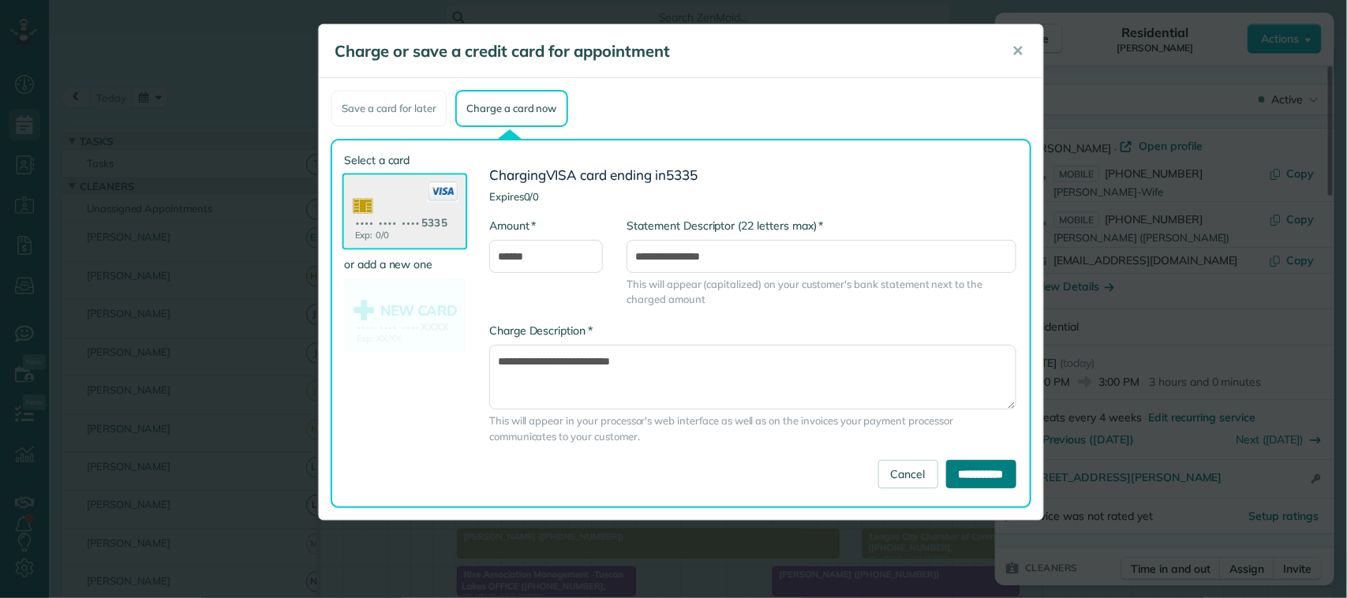
click at [1001, 475] on input "**********" at bounding box center [981, 474] width 70 height 28
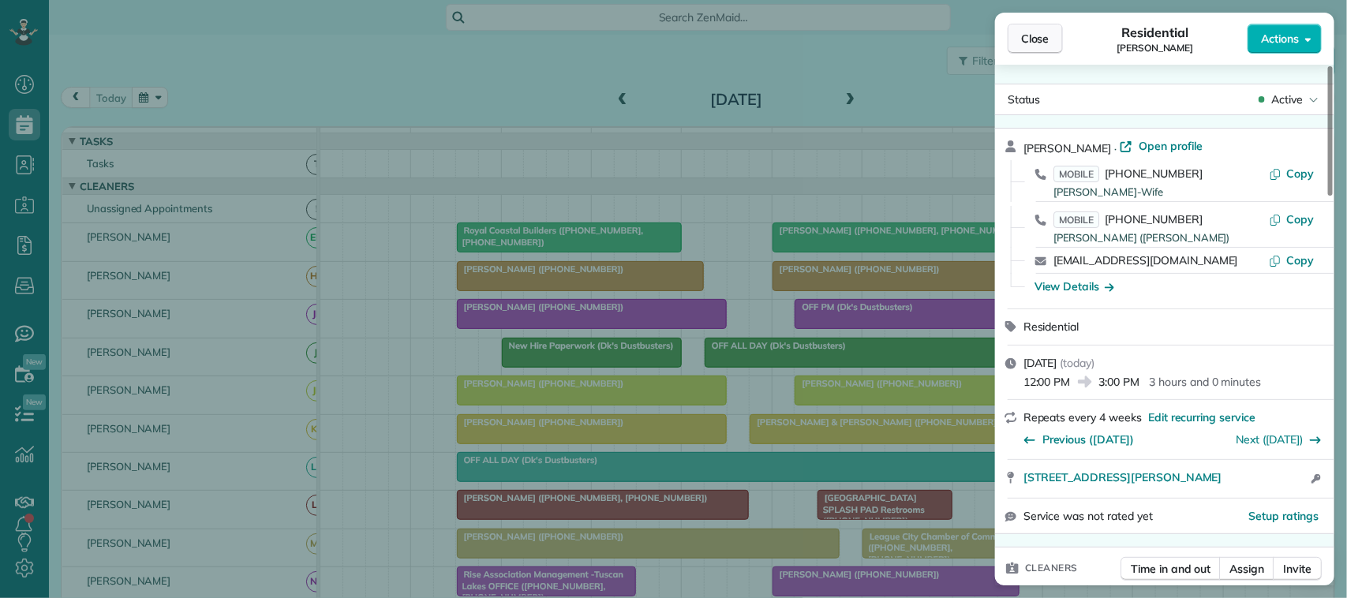
click at [1008, 28] on button "Close" at bounding box center [1035, 39] width 55 height 30
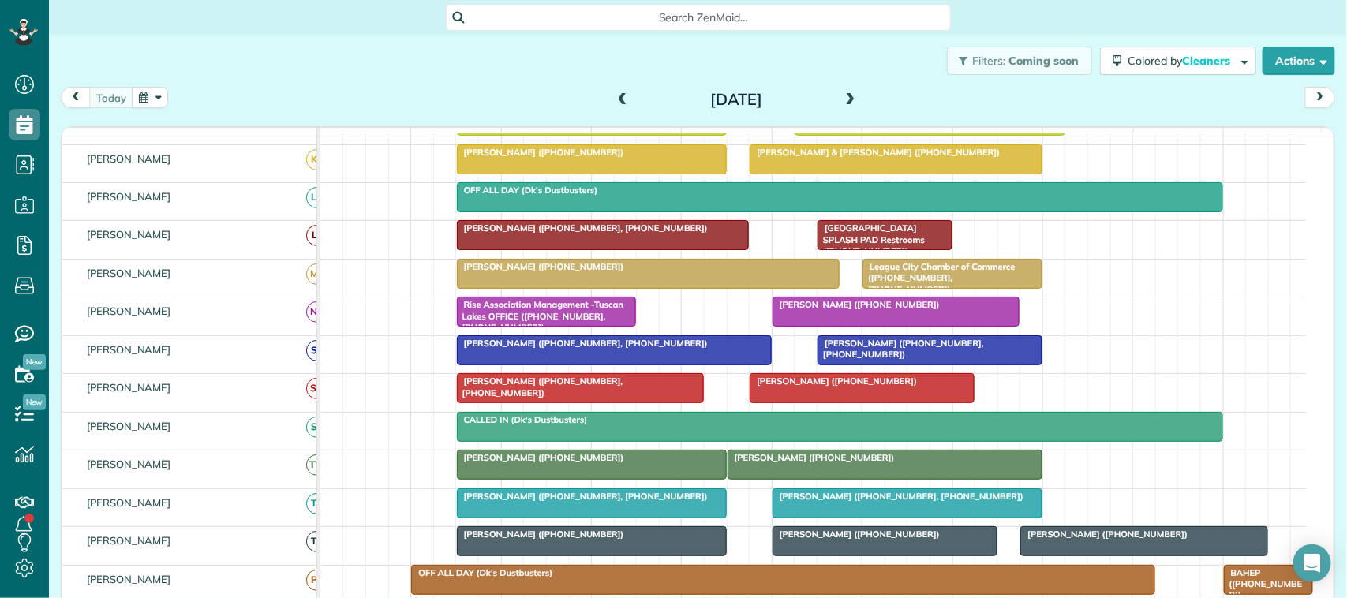
scroll to position [296, 0]
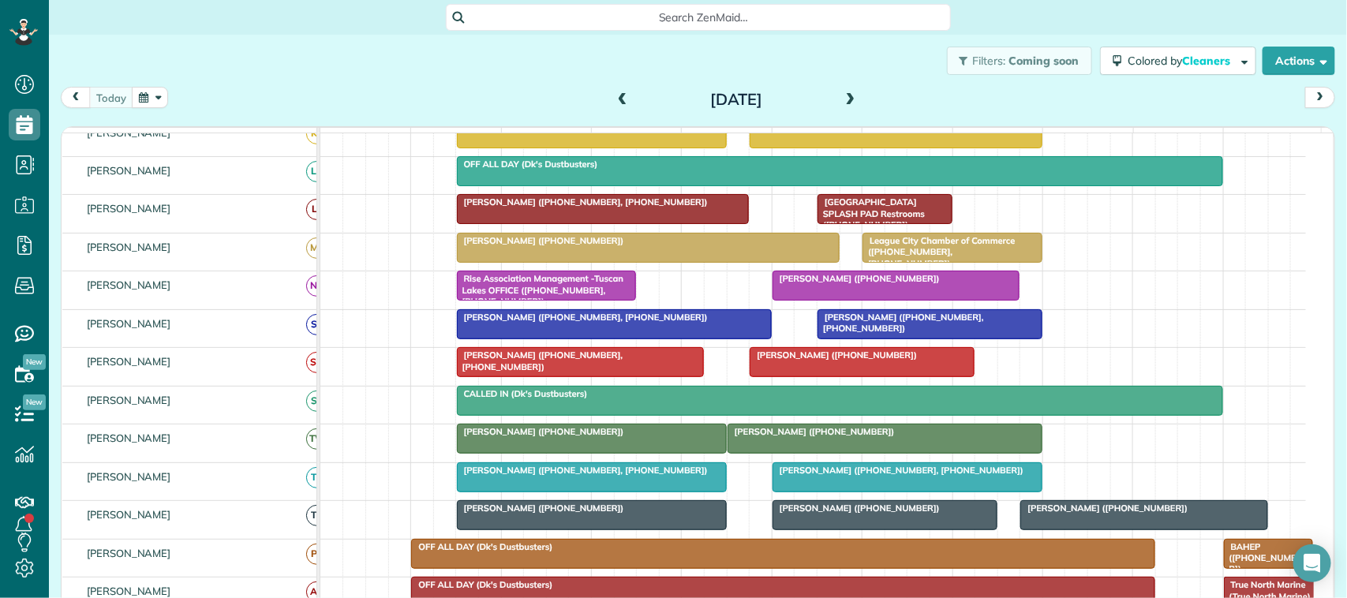
click at [621, 476] on span "Mitchell Morgan (+17138297609, +12819611373)" at bounding box center [582, 470] width 253 height 11
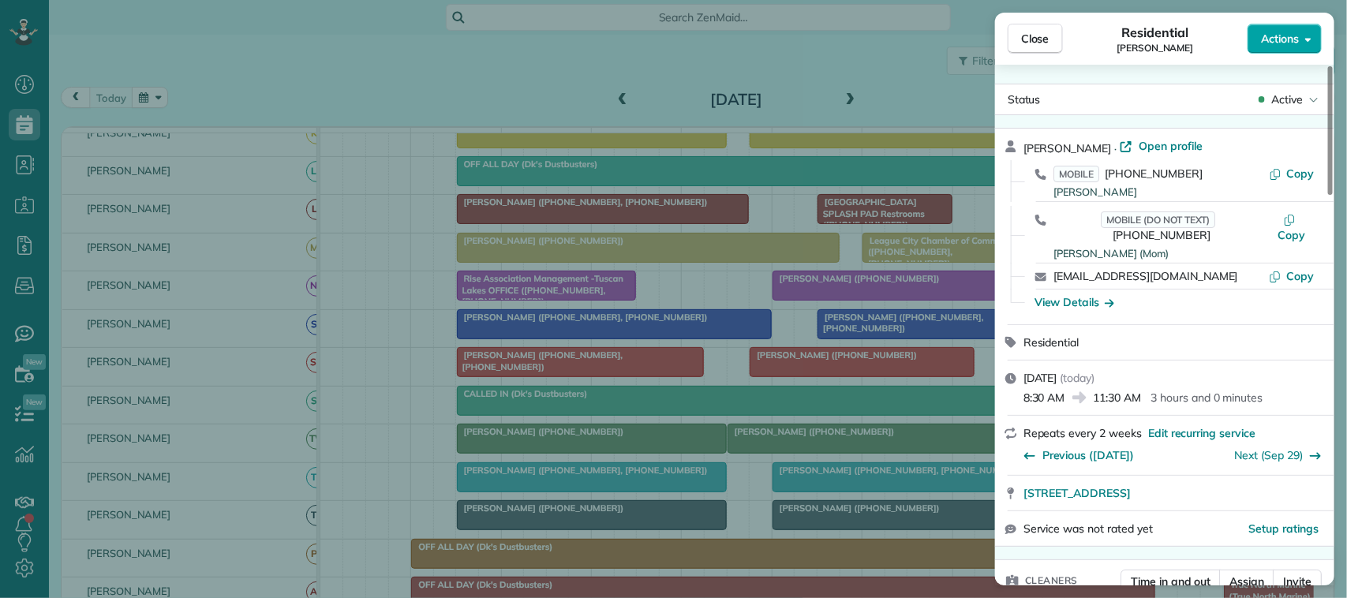
click at [1287, 41] on span "Actions" at bounding box center [1280, 39] width 38 height 16
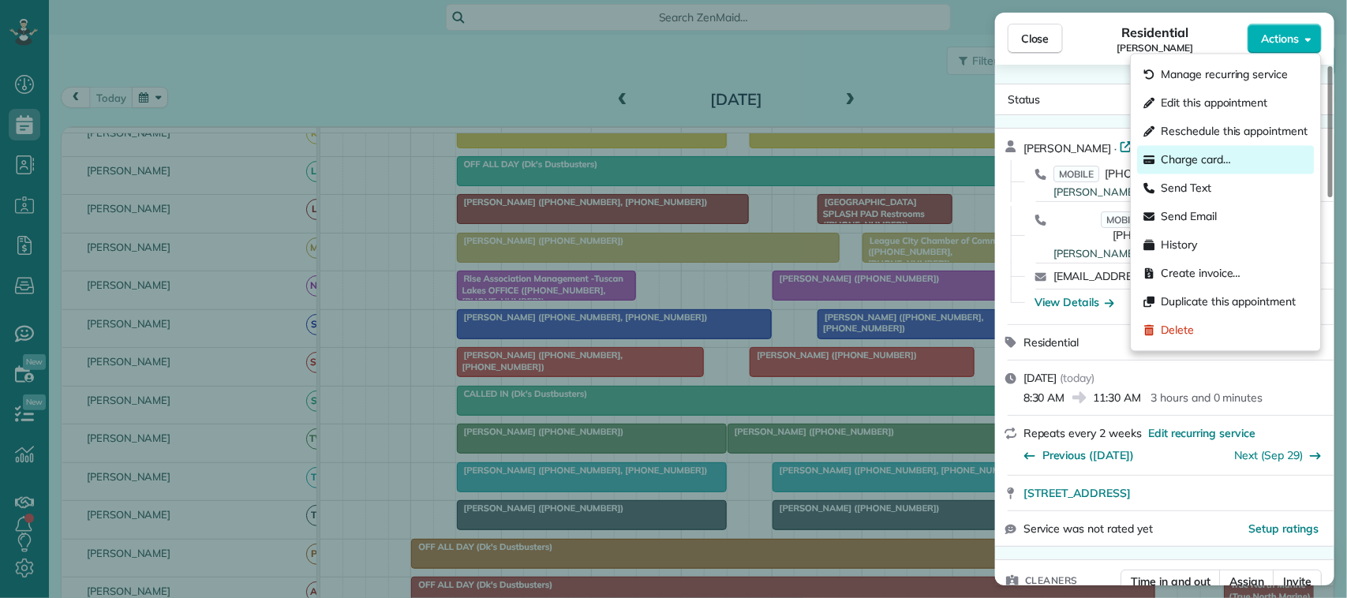
click at [1242, 156] on div "Charge card…" at bounding box center [1226, 160] width 177 height 28
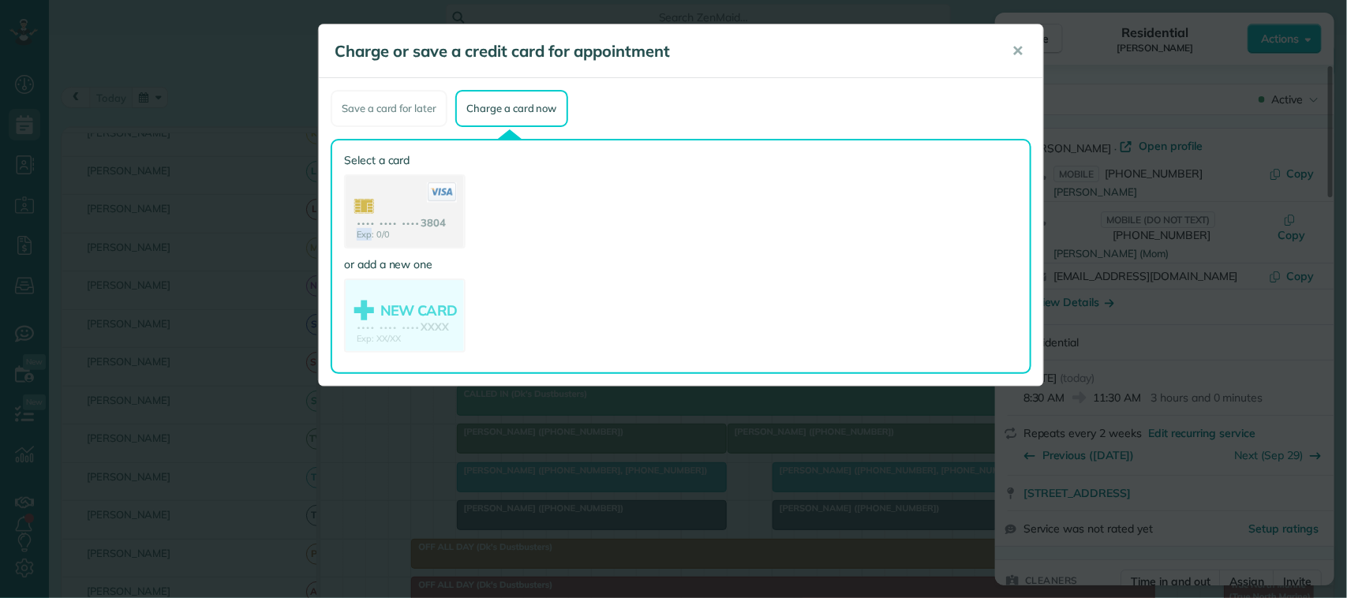
click at [430, 209] on use at bounding box center [405, 213] width 118 height 74
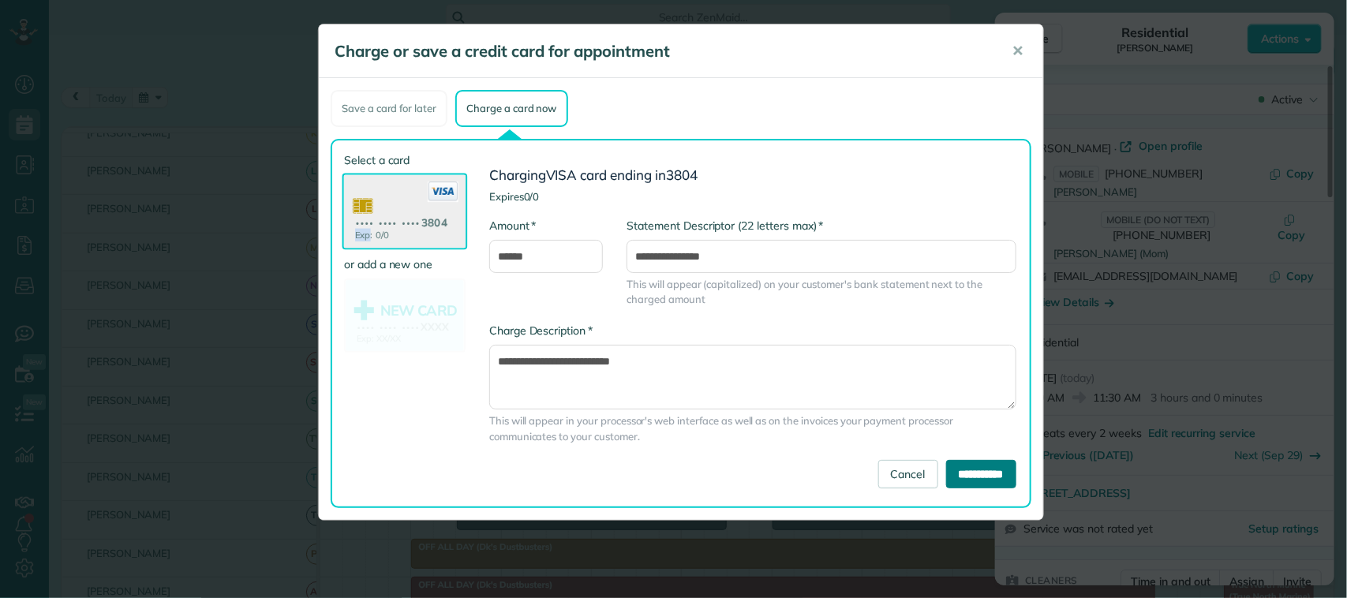
click at [980, 460] on input "**********" at bounding box center [981, 474] width 70 height 28
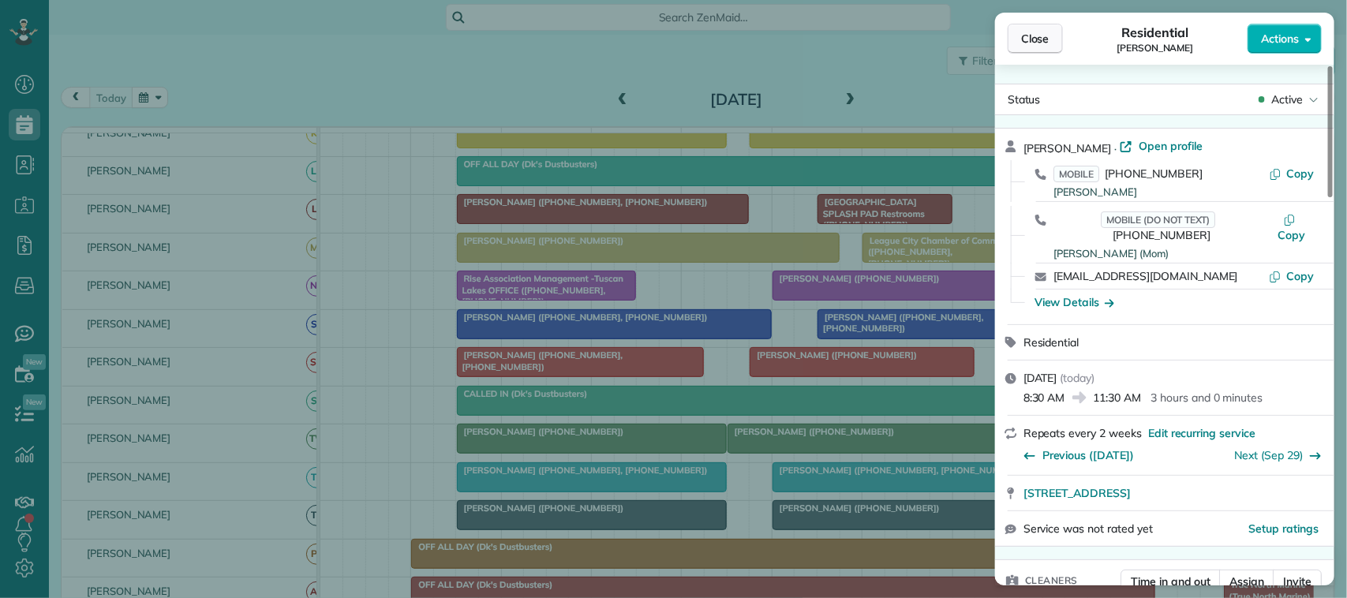
click at [1048, 33] on span "Close" at bounding box center [1035, 39] width 28 height 16
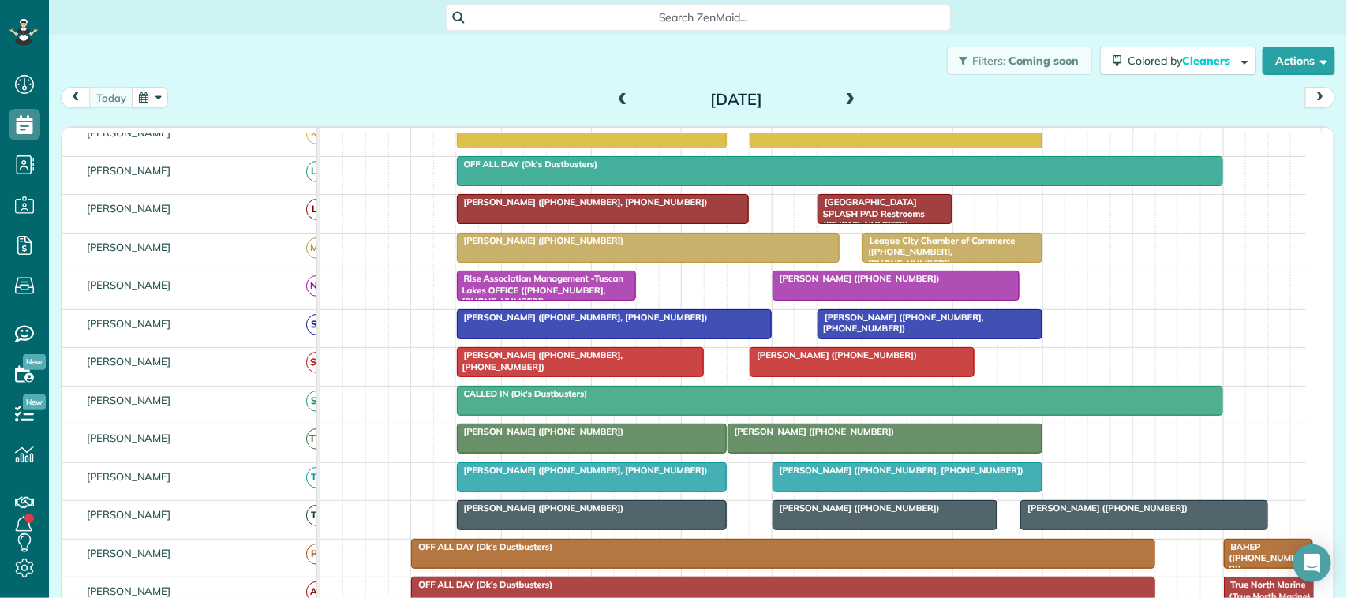
click at [1085, 514] on span "Phyliscia Jones (+18325888357)" at bounding box center [1104, 508] width 169 height 11
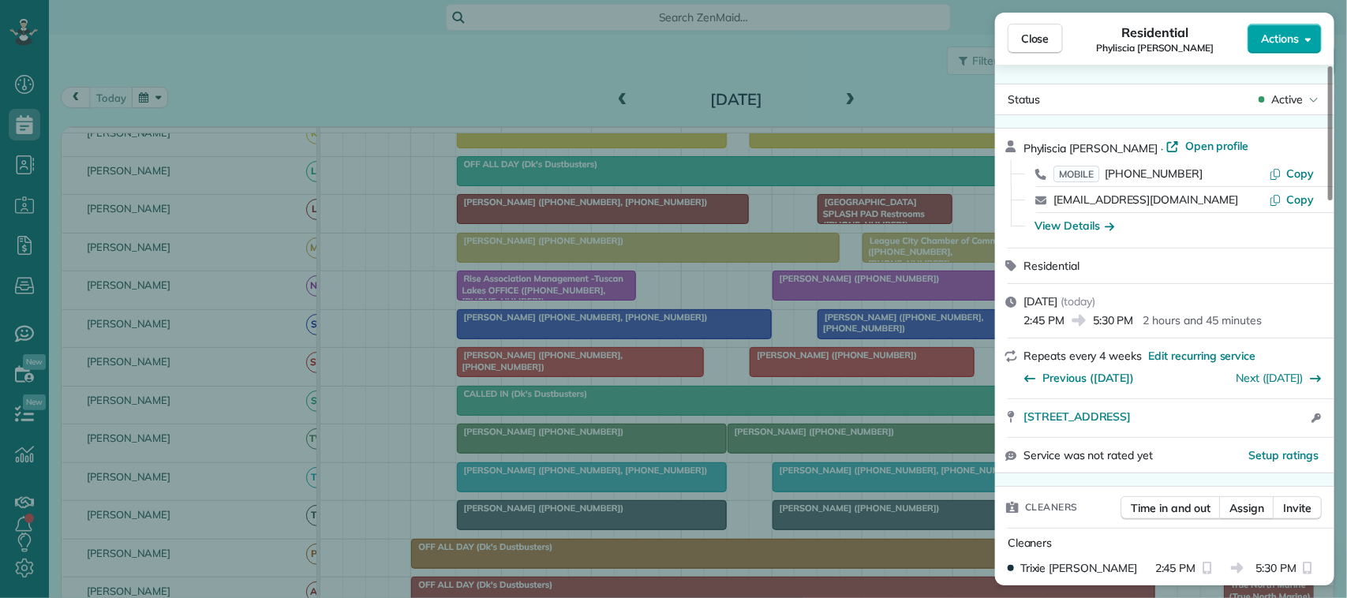
click at [1288, 36] on span "Actions" at bounding box center [1280, 39] width 38 height 16
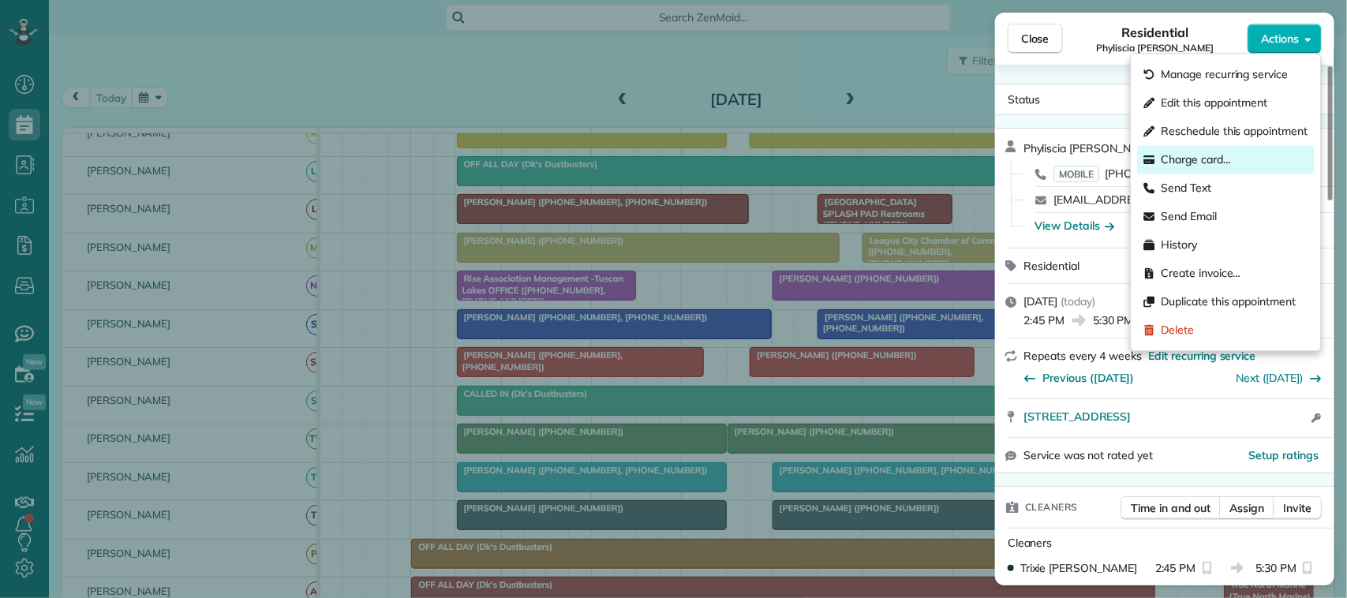
click at [1218, 162] on span "Charge card…" at bounding box center [1197, 160] width 70 height 16
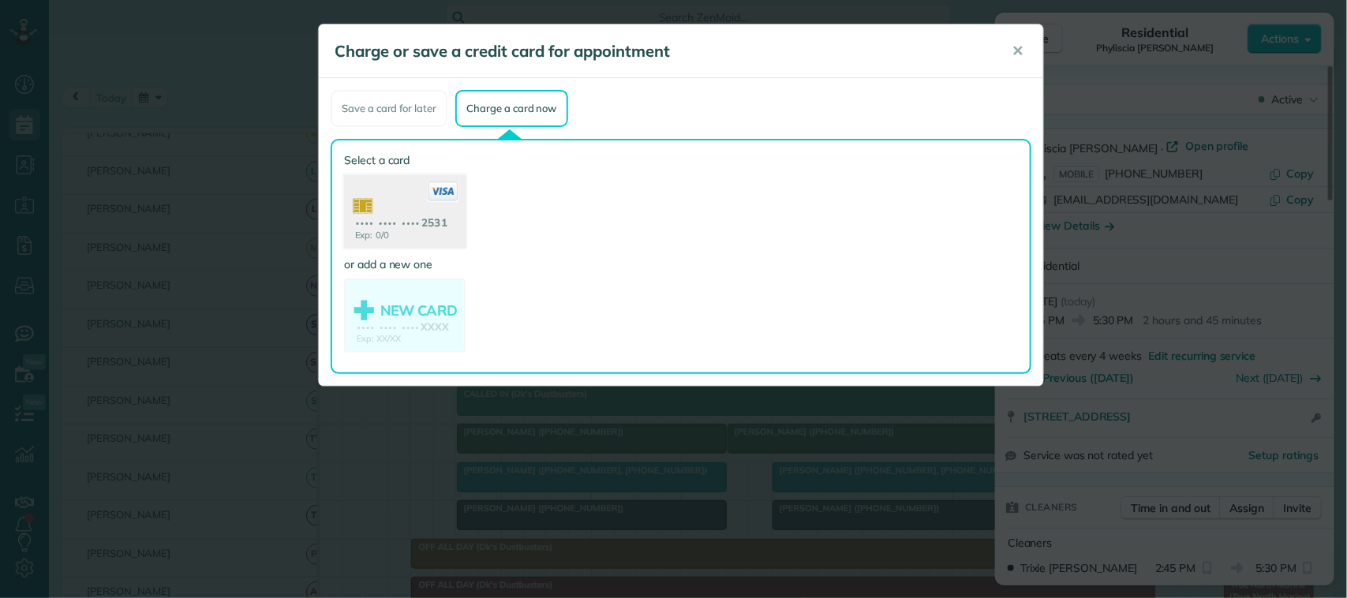
click at [446, 209] on use at bounding box center [405, 213] width 122 height 77
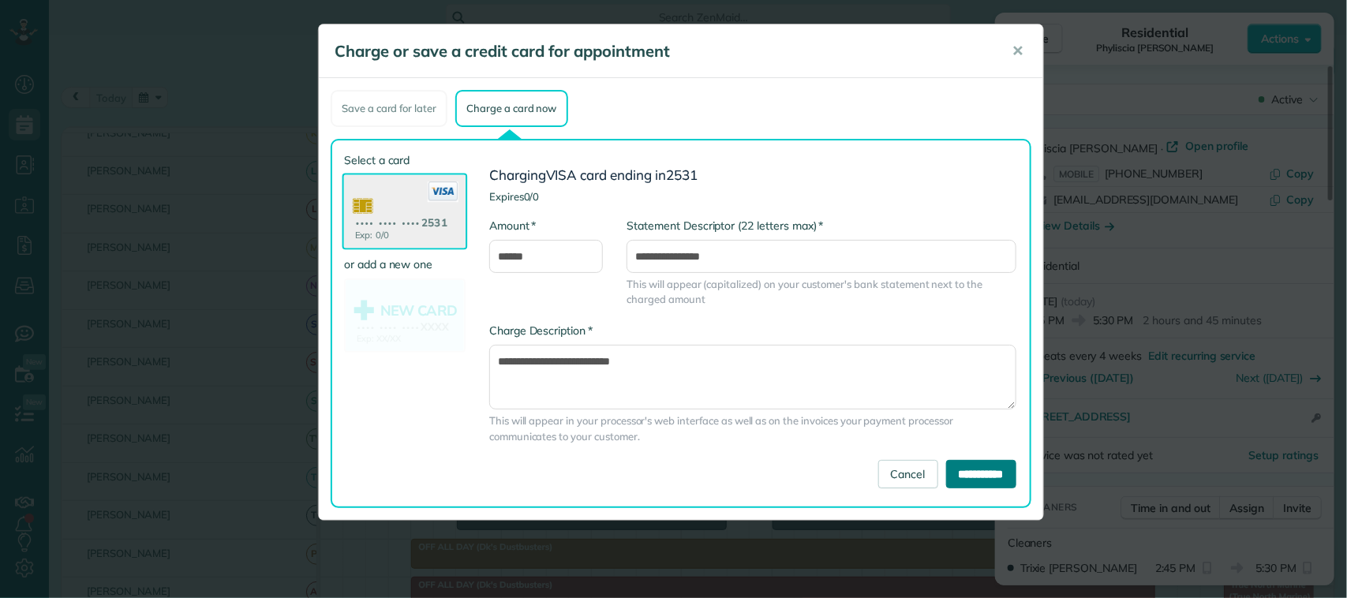
click at [946, 483] on input "**********" at bounding box center [981, 474] width 70 height 28
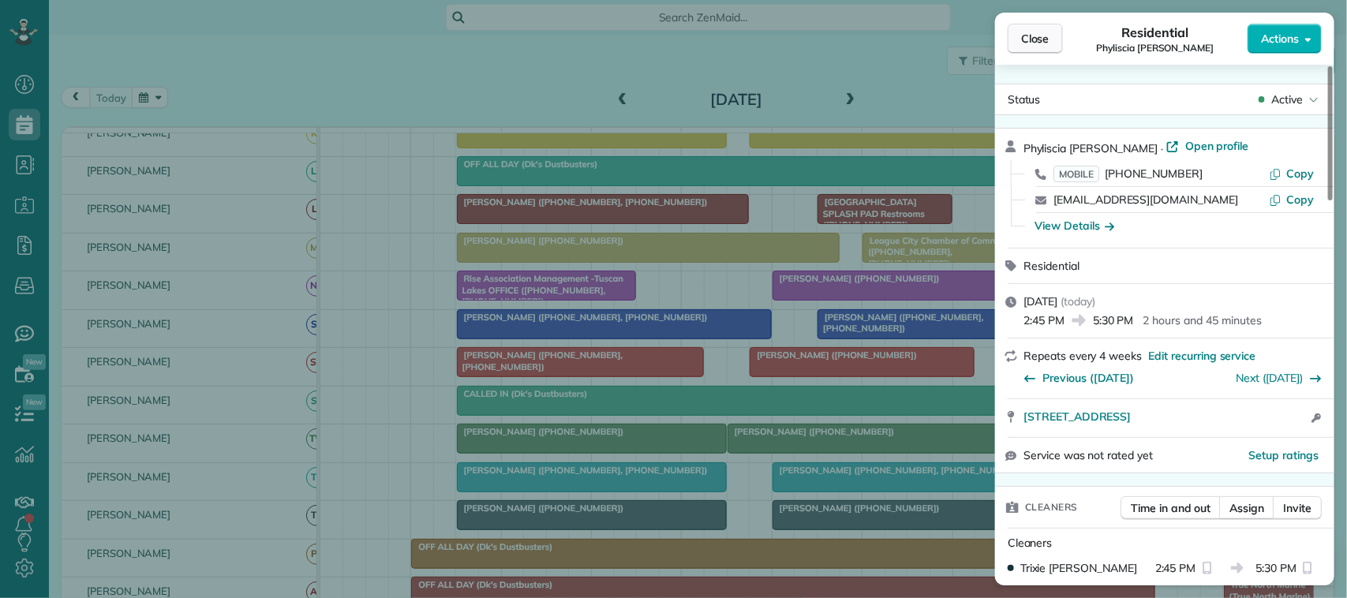
click at [1059, 34] on button "Close" at bounding box center [1035, 39] width 55 height 30
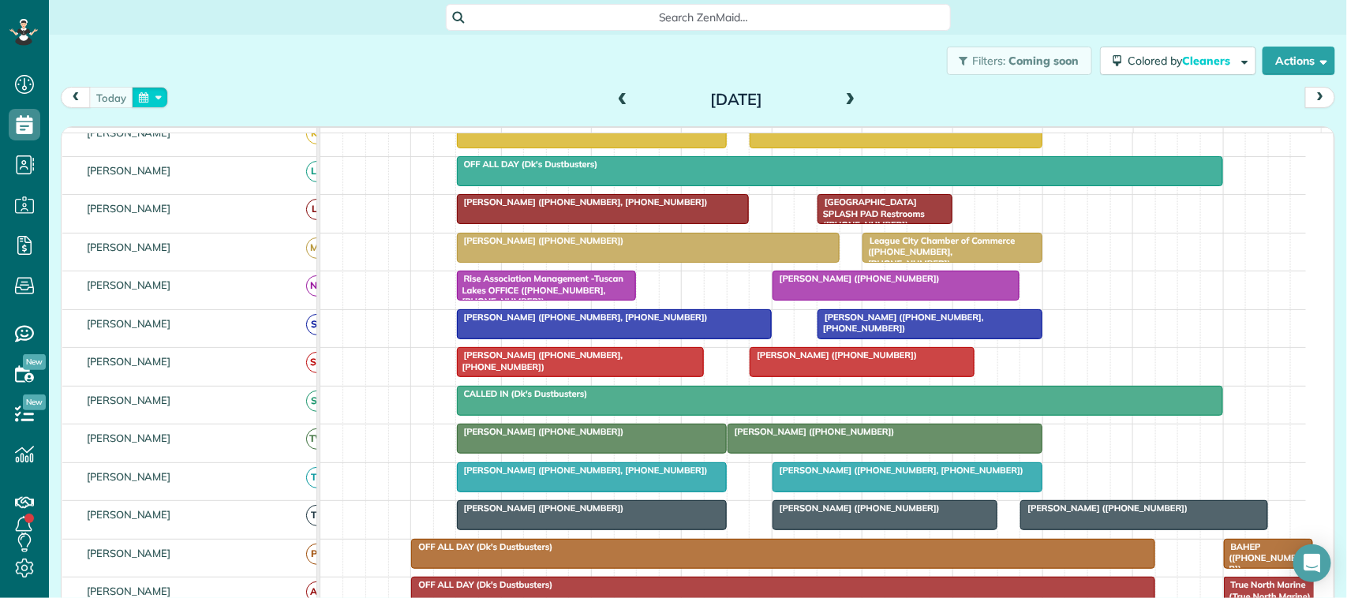
click at [132, 87] on button "button" at bounding box center [150, 97] width 36 height 21
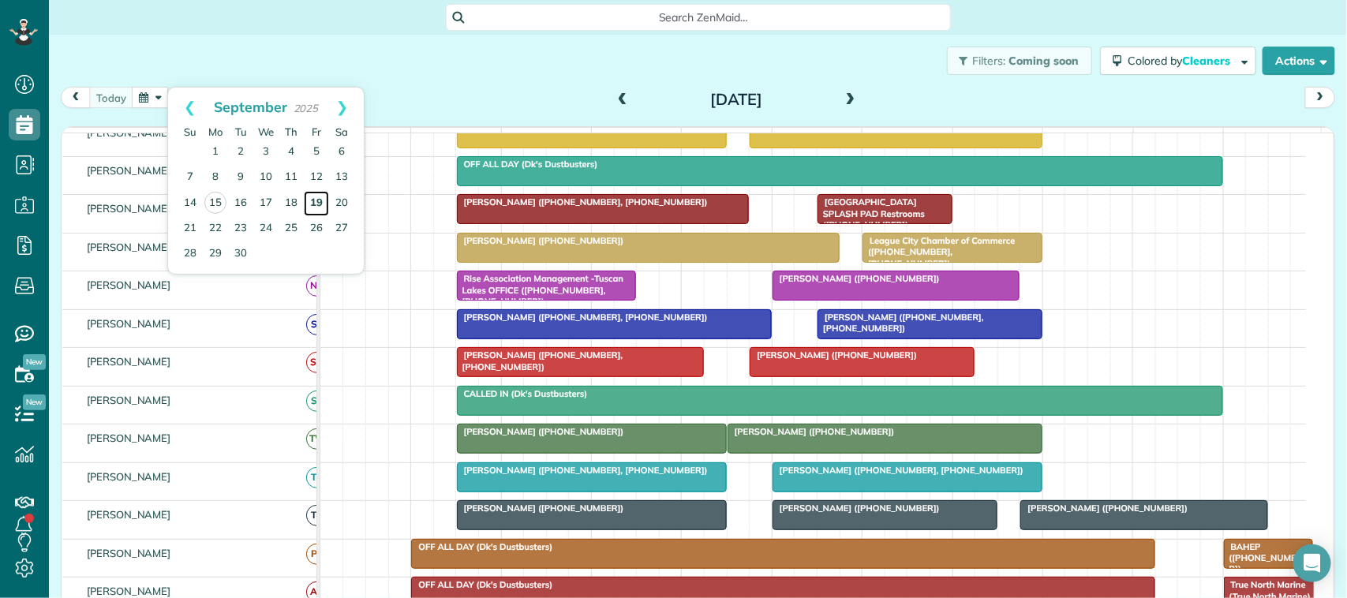
click at [306, 207] on link "19" at bounding box center [316, 203] width 25 height 25
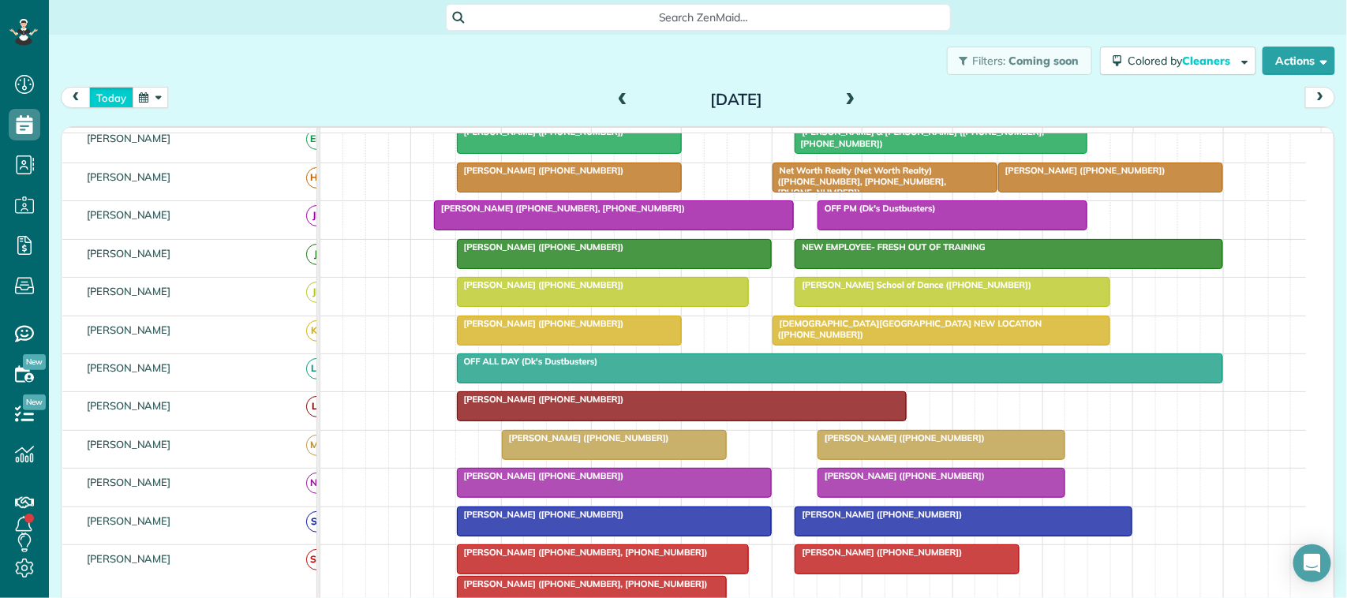
click at [126, 99] on button "today" at bounding box center [111, 97] width 44 height 21
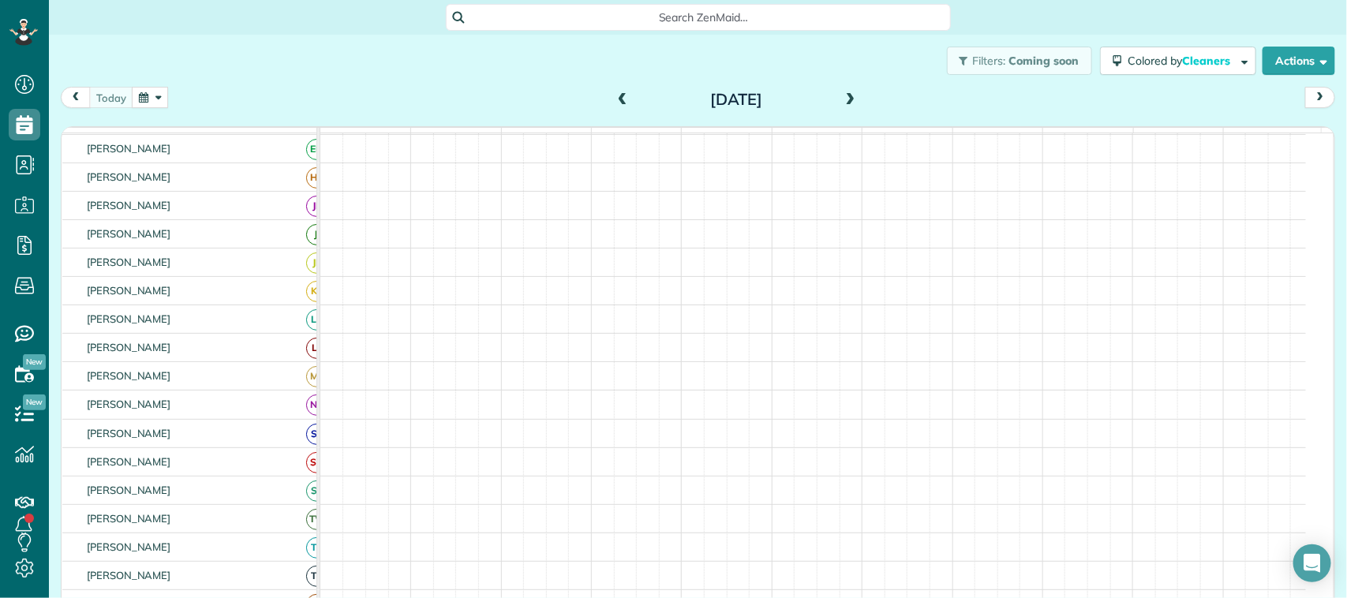
click at [152, 100] on button "button" at bounding box center [150, 97] width 36 height 21
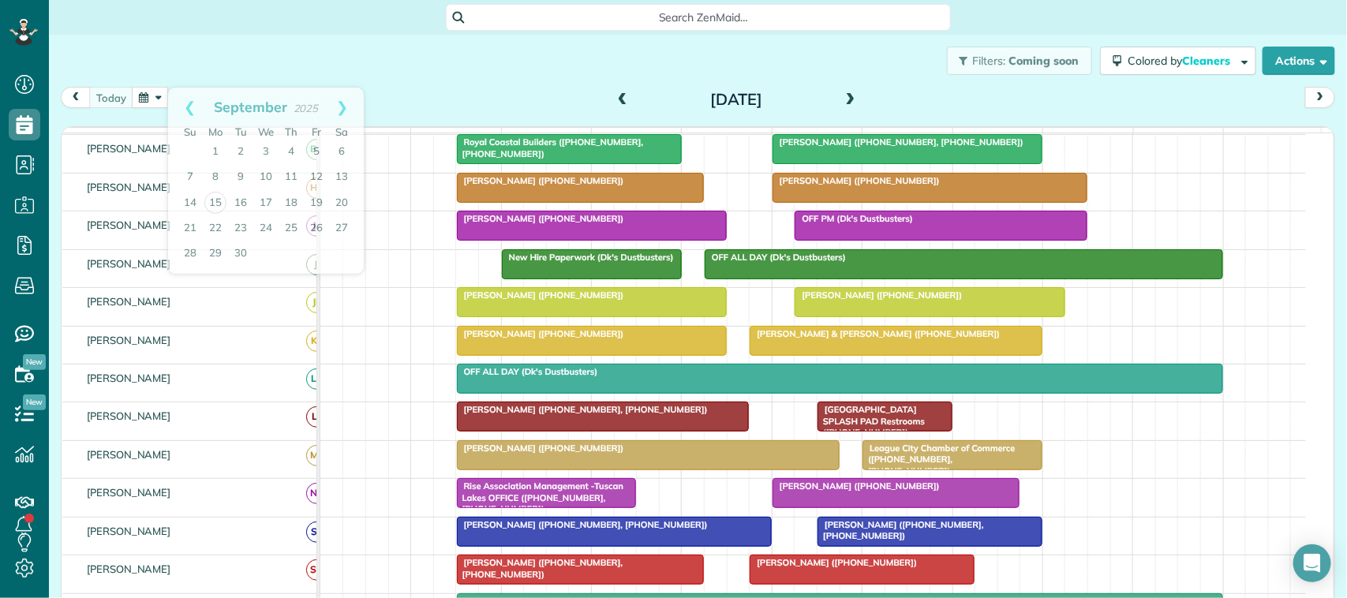
click at [320, 68] on div "Filters: Coming soon Colored by Cleaners Color by Cleaner Color by Team Color b…" at bounding box center [698, 61] width 1299 height 52
click at [138, 99] on button "button" at bounding box center [150, 97] width 36 height 21
click at [375, 109] on div "[DATE] [DATE]" at bounding box center [698, 101] width 1275 height 29
click at [156, 87] on button "button" at bounding box center [150, 97] width 36 height 21
click at [421, 109] on div "[DATE] [DATE]" at bounding box center [698, 101] width 1275 height 29
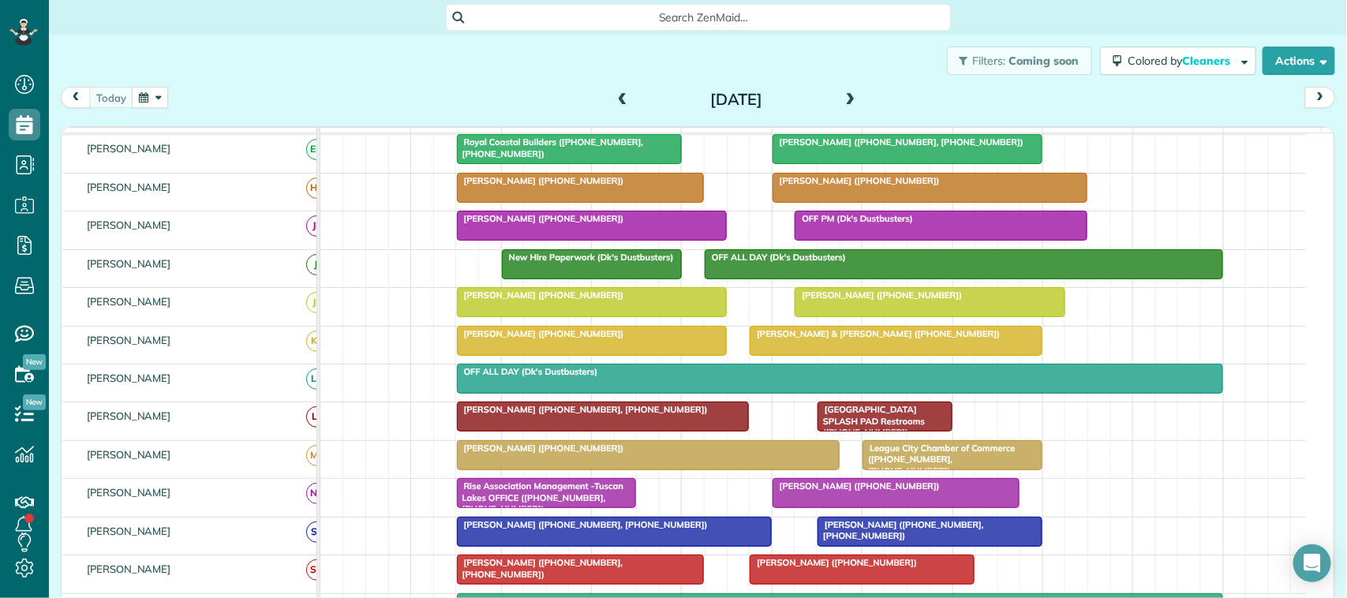
click at [143, 104] on button "button" at bounding box center [150, 97] width 36 height 21
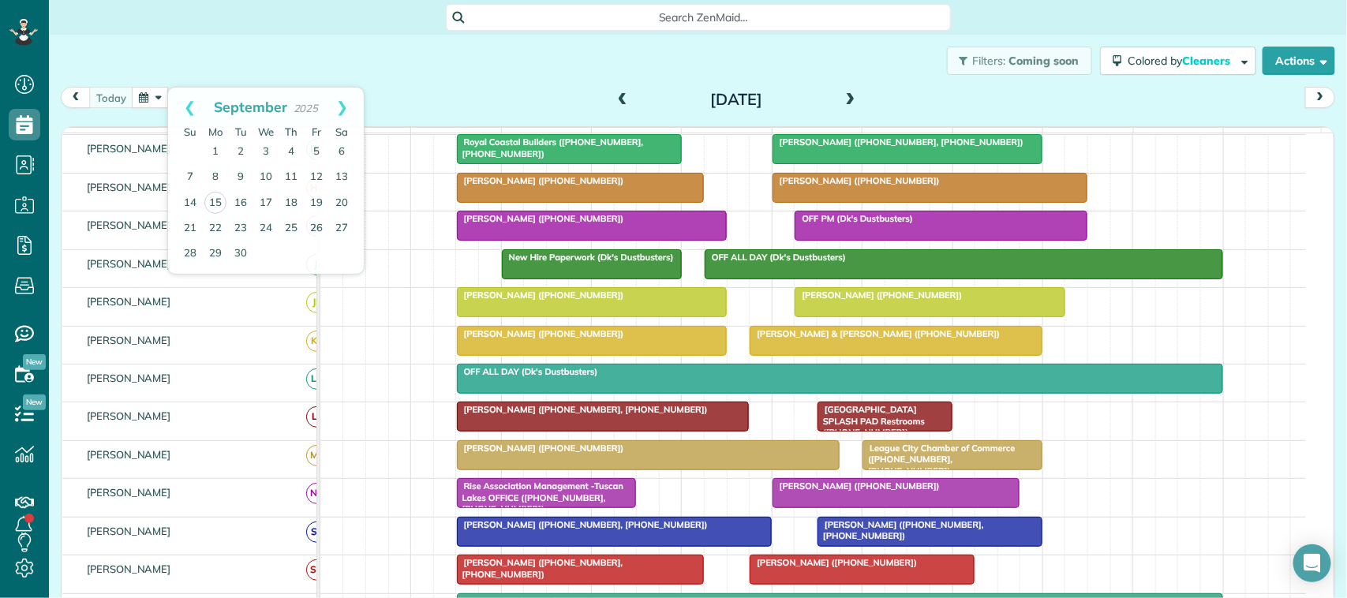
click at [223, 73] on div "Filters: Coming soon Colored by Cleaners Color by Cleaner Color by Team Color b…" at bounding box center [698, 61] width 1299 height 52
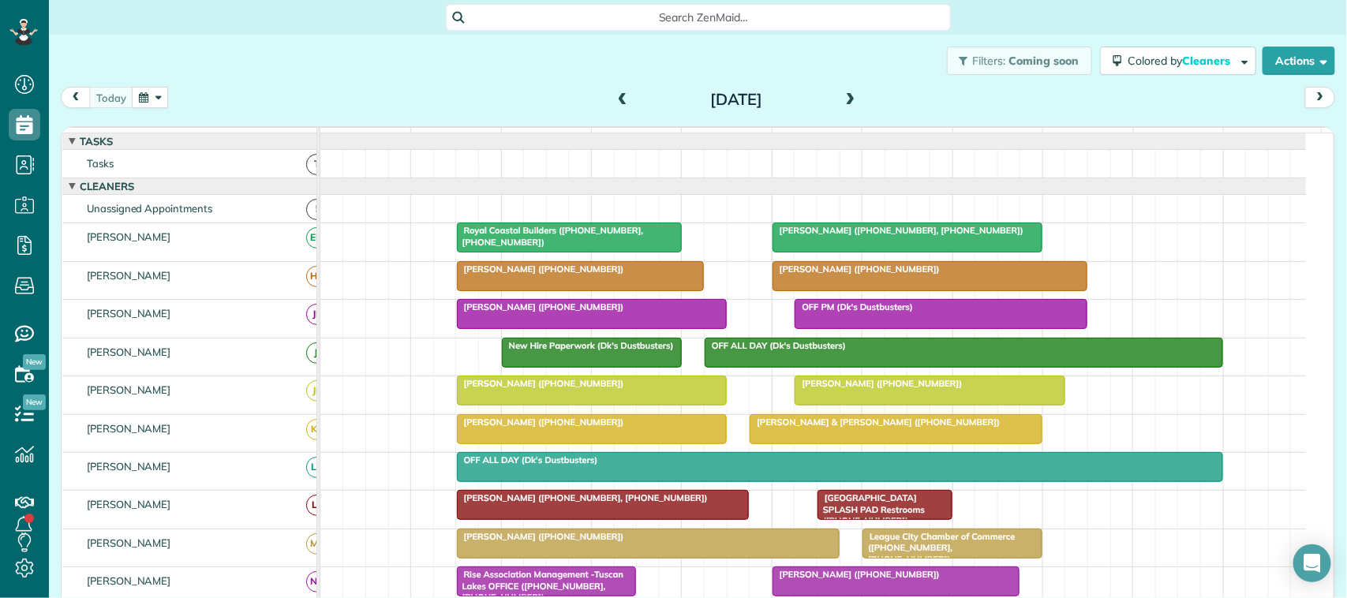
click at [144, 84] on div "Filters: Coming soon Colored by Cleaners Color by Cleaner Color by Team Color b…" at bounding box center [698, 61] width 1299 height 52
click at [152, 91] on button "button" at bounding box center [150, 97] width 36 height 21
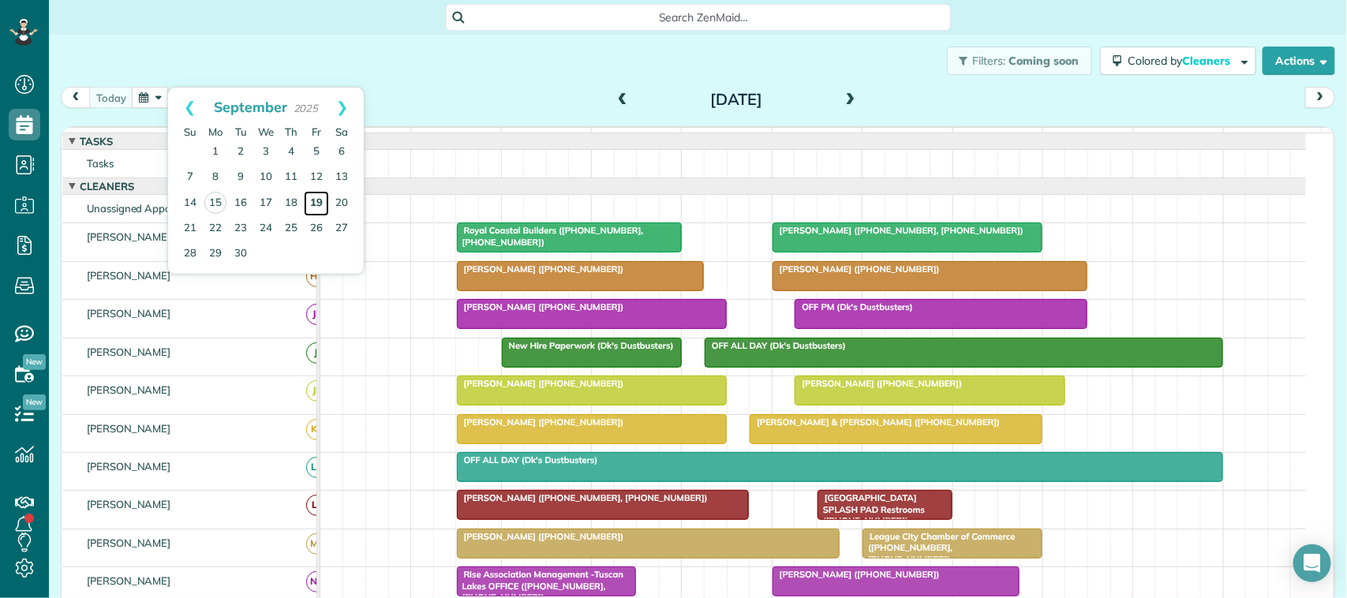
click at [318, 200] on link "19" at bounding box center [316, 203] width 25 height 25
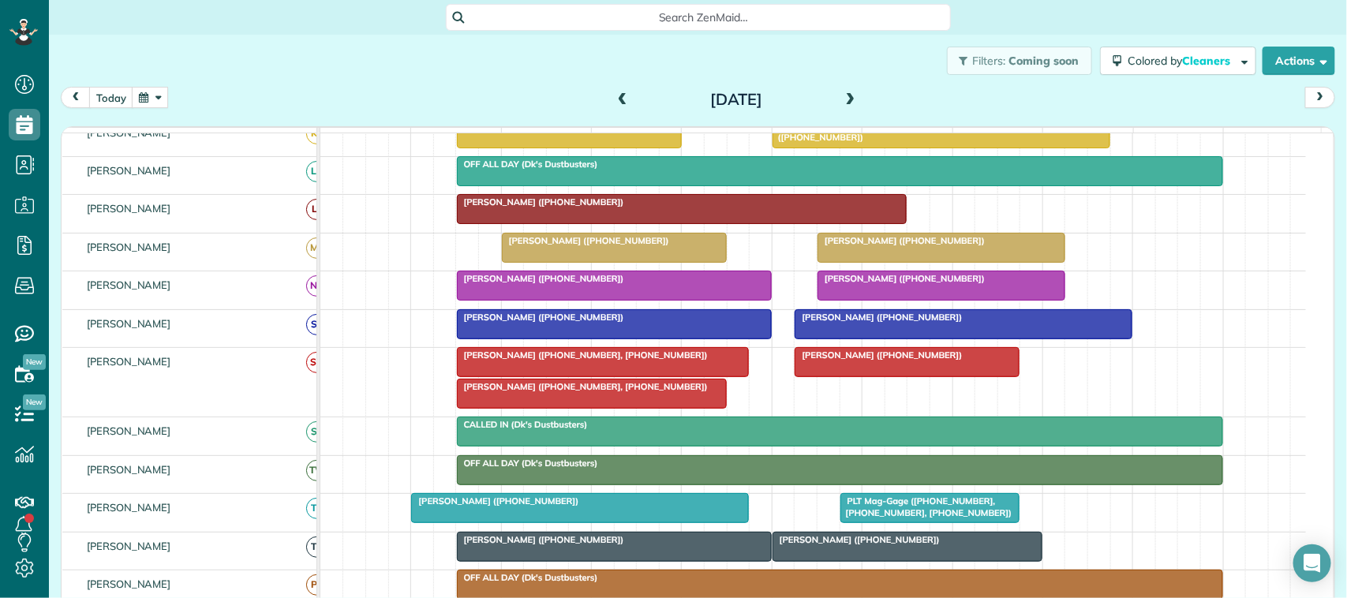
click at [861, 246] on span "[PERSON_NAME] ([PHONE_NUMBER])" at bounding box center [901, 240] width 169 height 11
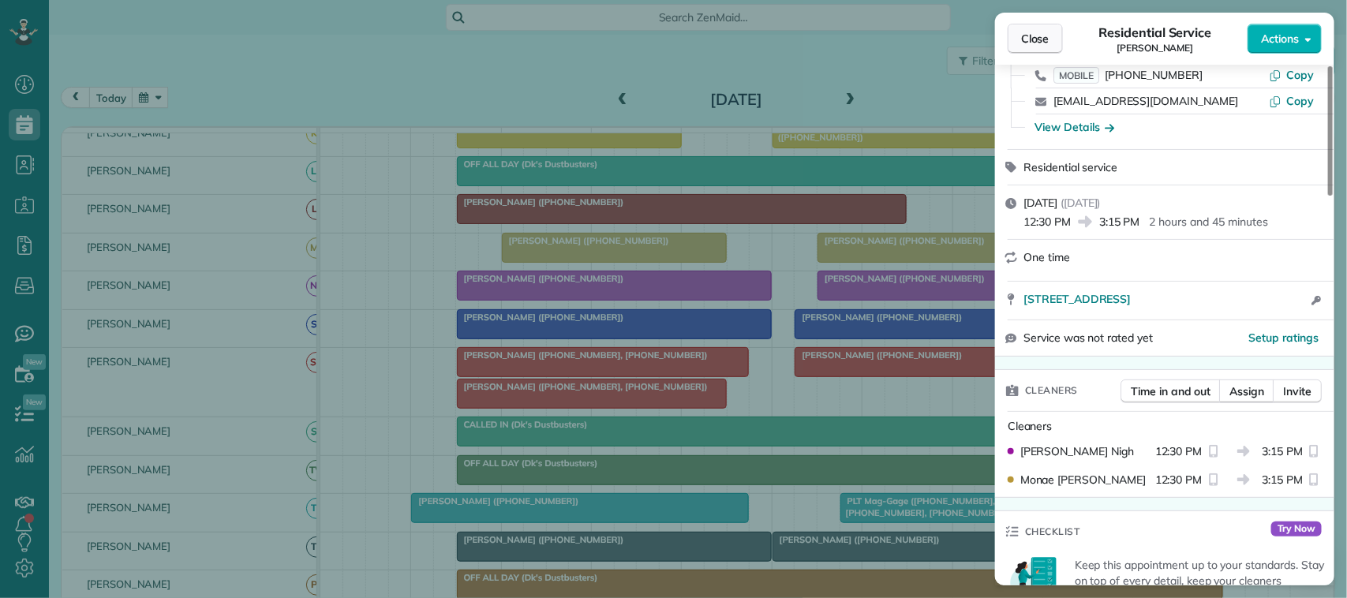
click at [1048, 37] on span "Close" at bounding box center [1035, 39] width 28 height 16
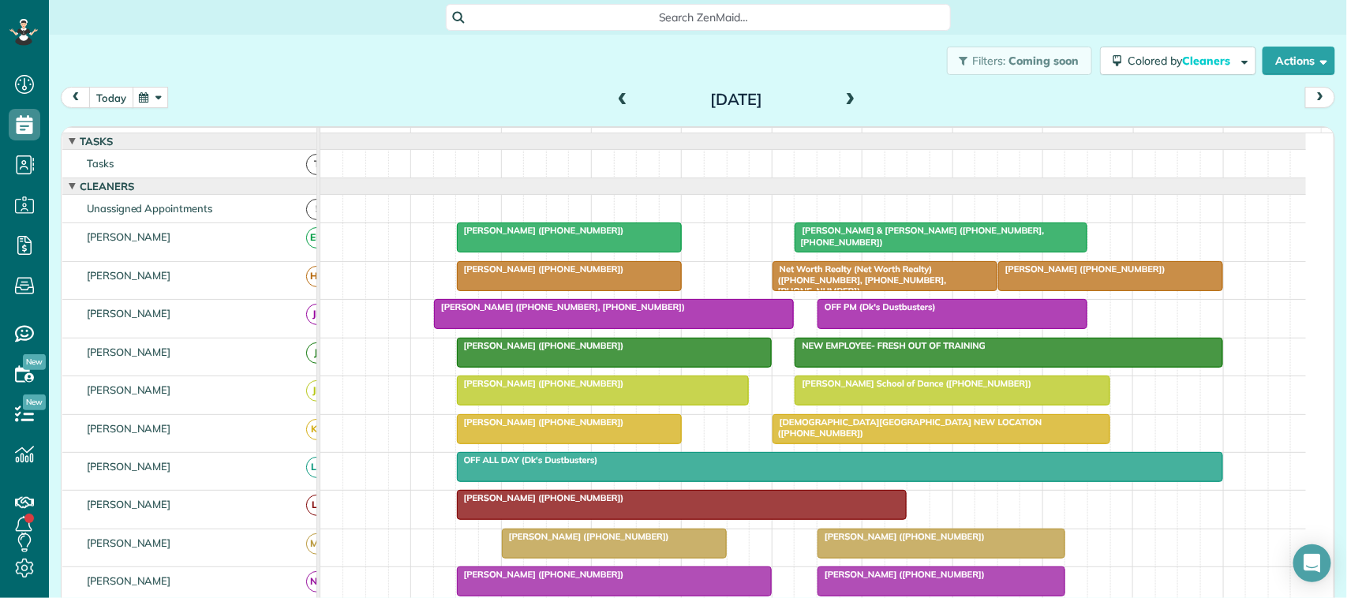
click at [109, 99] on button "today" at bounding box center [111, 97] width 44 height 21
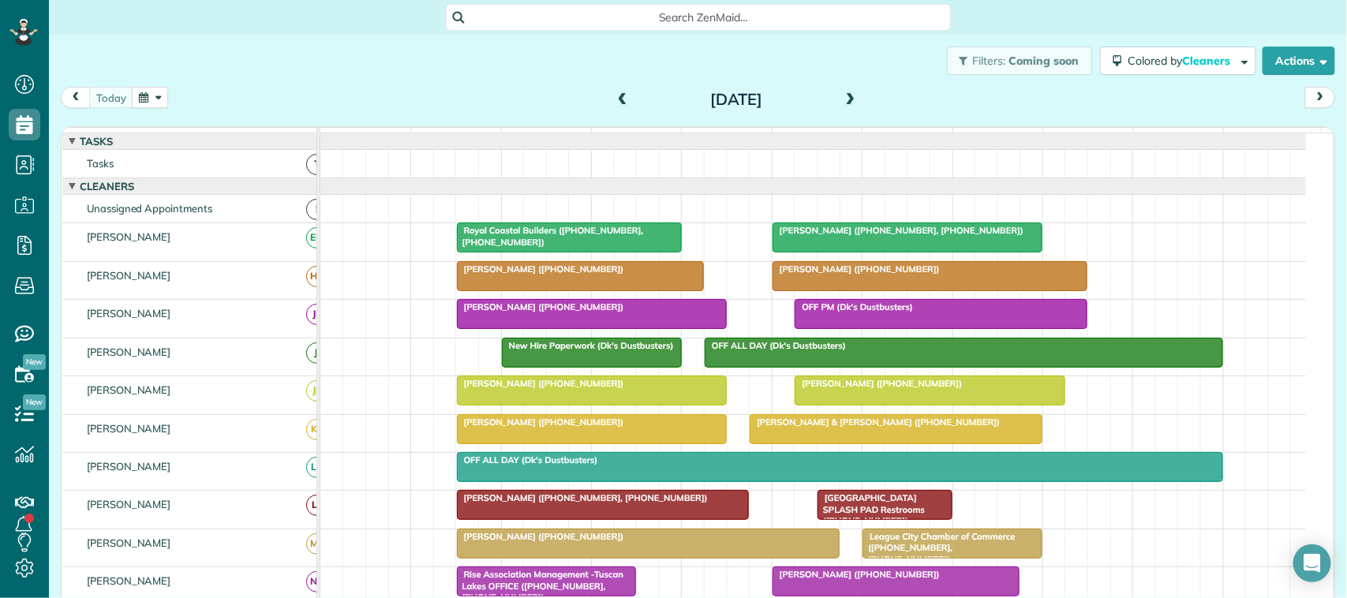
click at [152, 99] on button "button" at bounding box center [150, 97] width 36 height 21
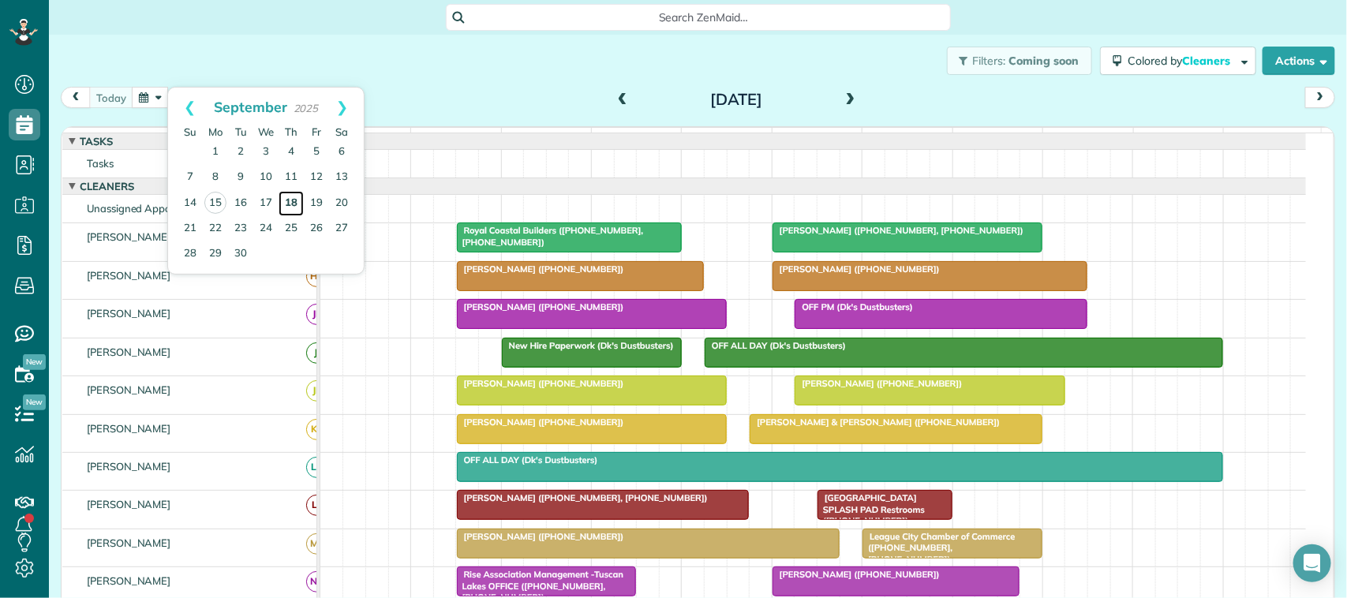
click at [293, 203] on link "18" at bounding box center [291, 203] width 25 height 25
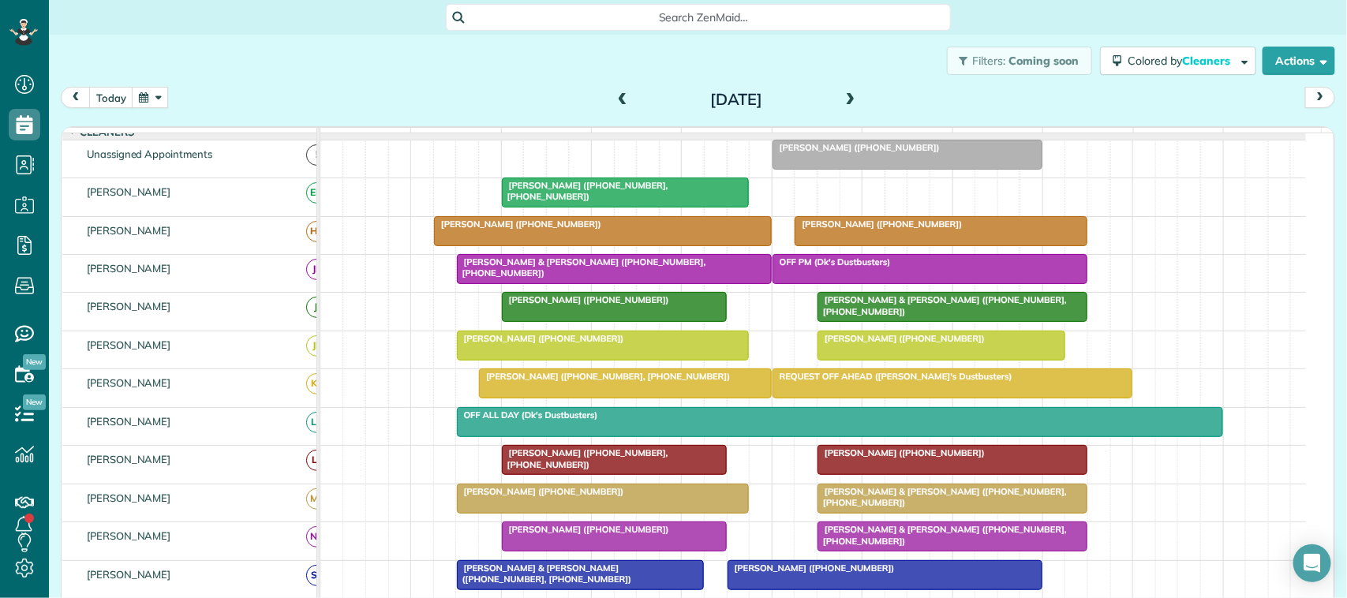
scroll to position [9, 0]
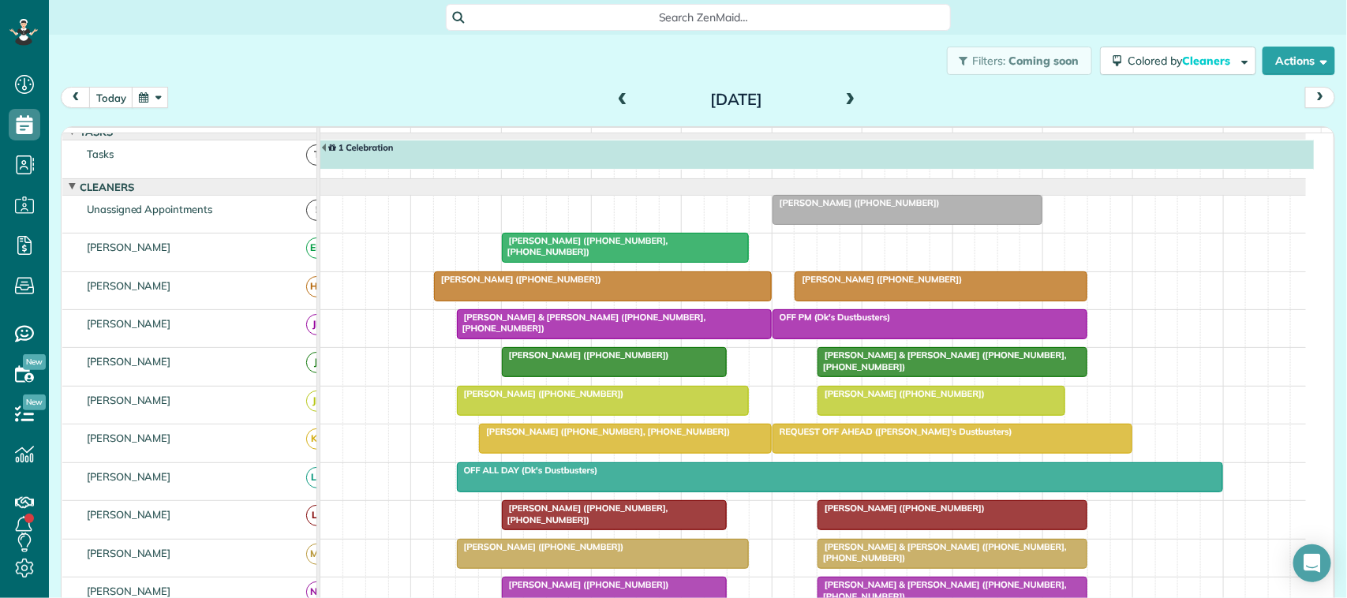
click at [499, 334] on span "[PERSON_NAME] & [PERSON_NAME] ([PHONE_NUMBER], [PHONE_NUMBER])" at bounding box center [581, 323] width 250 height 22
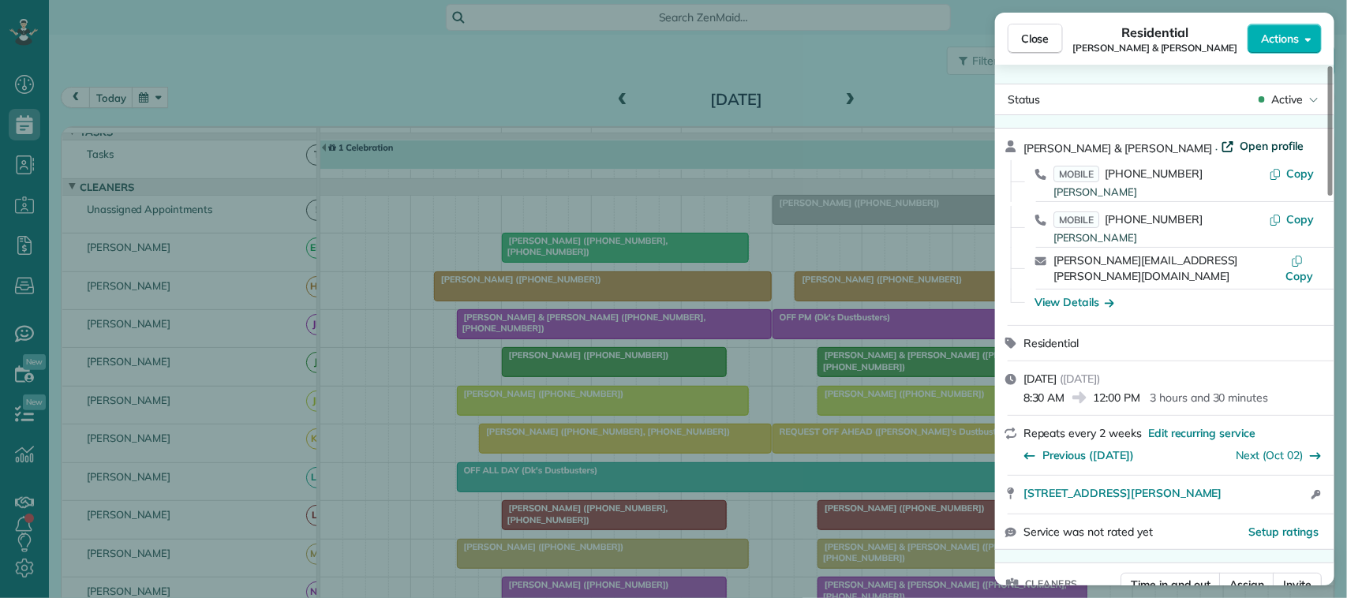
click at [1241, 143] on span "Open profile" at bounding box center [1273, 146] width 64 height 16
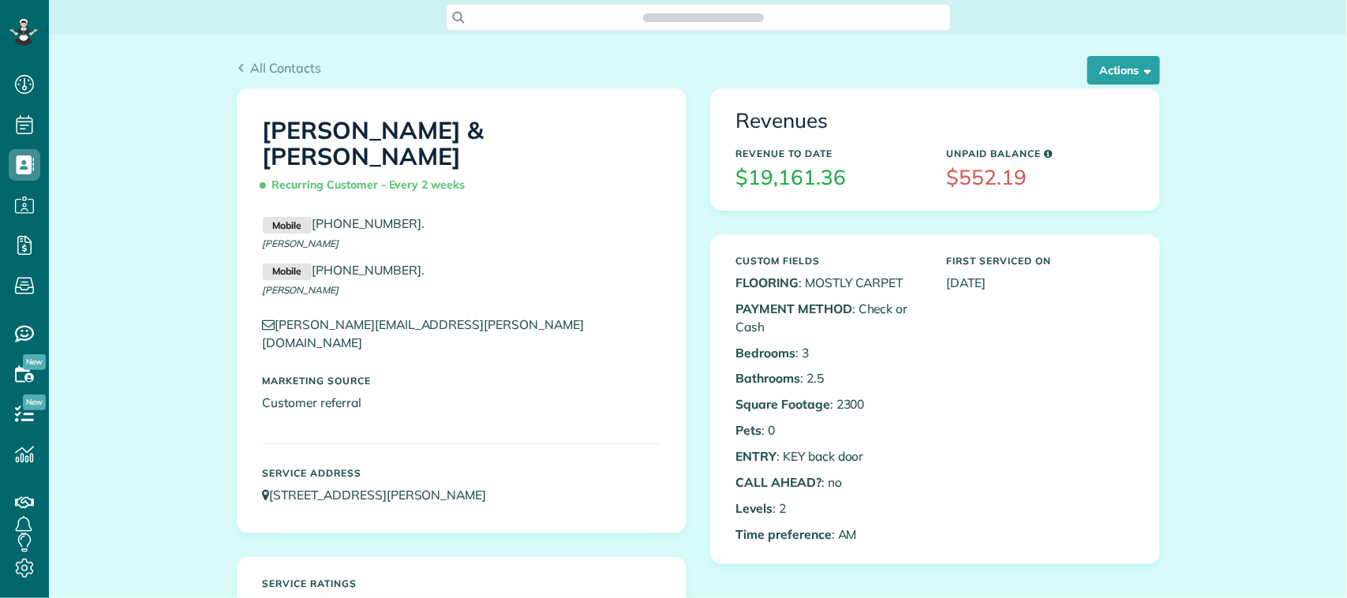
scroll to position [6, 6]
click at [1109, 84] on div "All Contacts Actions Edit Add Appointment Recent Activity Send Email Update Cus…" at bounding box center [699, 73] width 924 height 30
click at [1108, 77] on button "Actions" at bounding box center [1124, 70] width 73 height 28
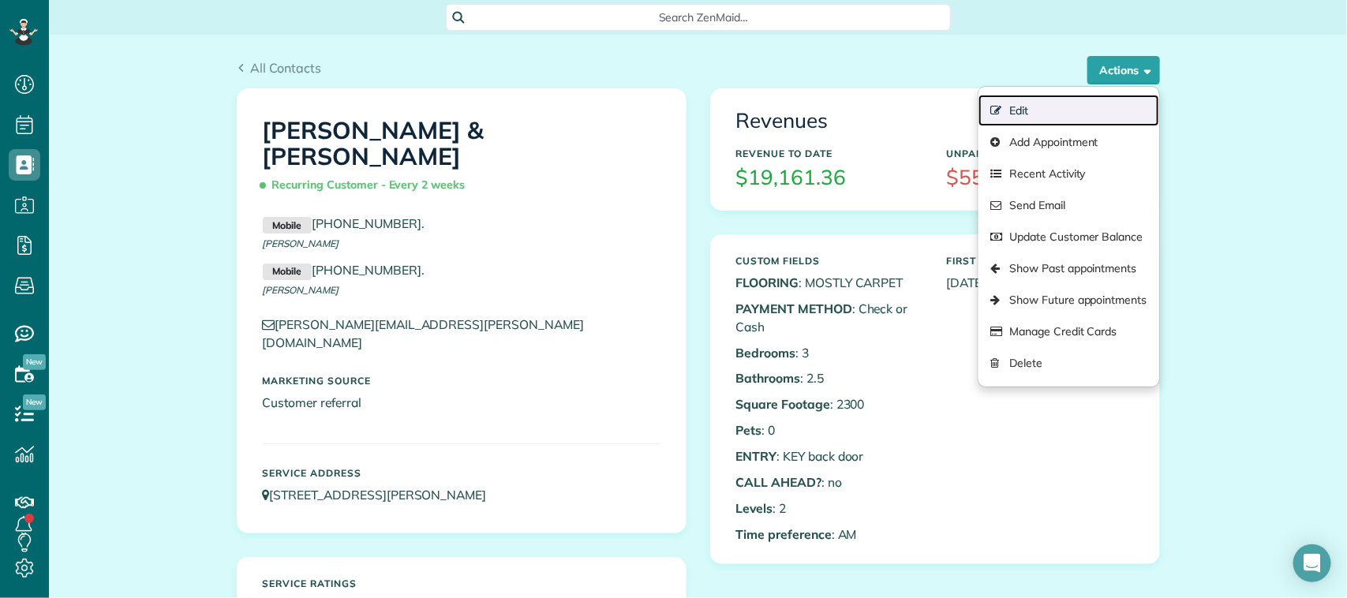
click at [1095, 107] on link "Edit" at bounding box center [1069, 111] width 180 height 32
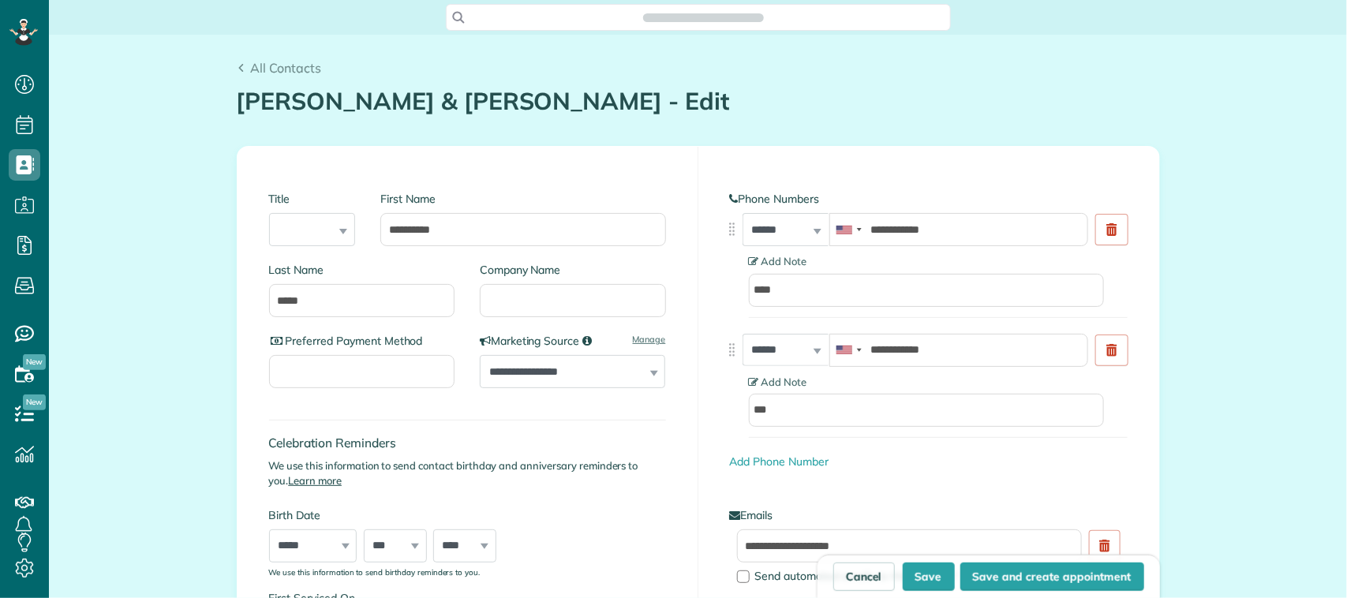
type input "**********"
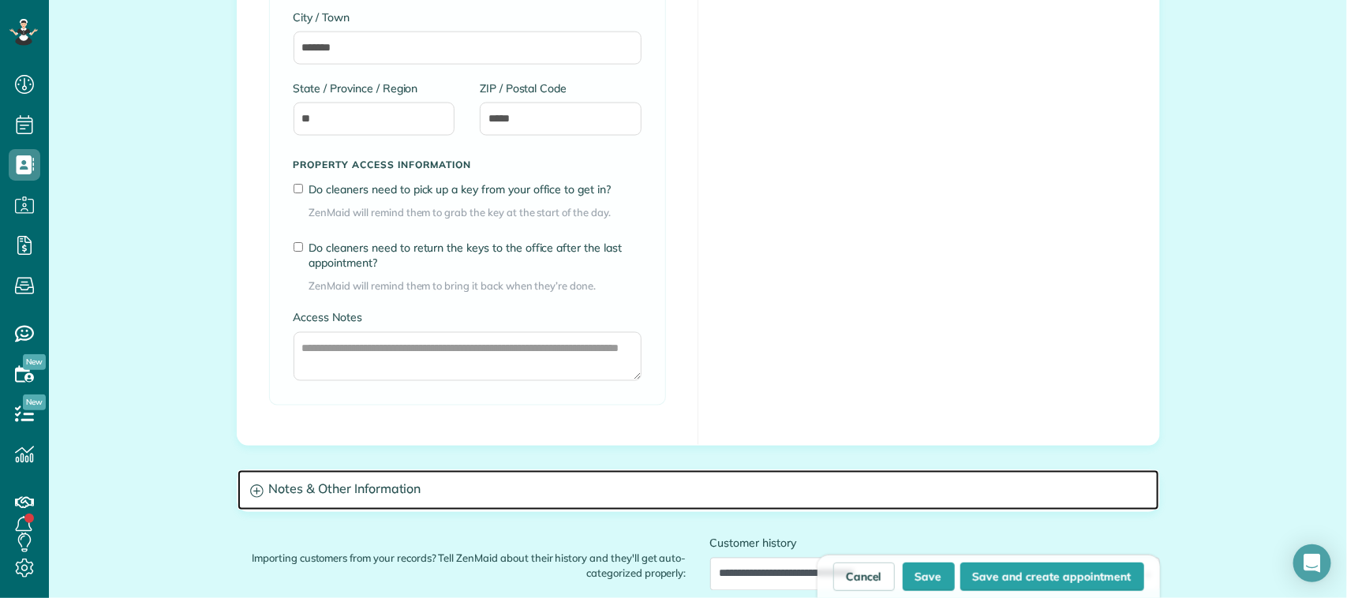
click at [376, 475] on h3 "Notes & Other Information" at bounding box center [699, 490] width 922 height 40
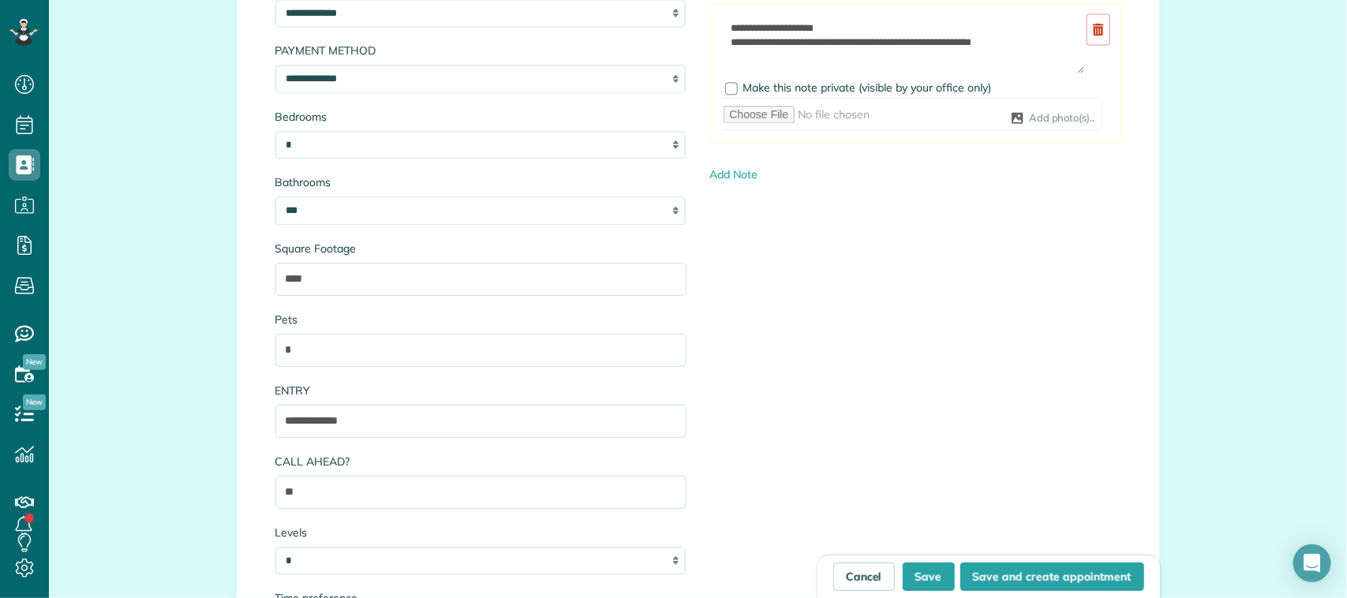
scroll to position [1674, 0]
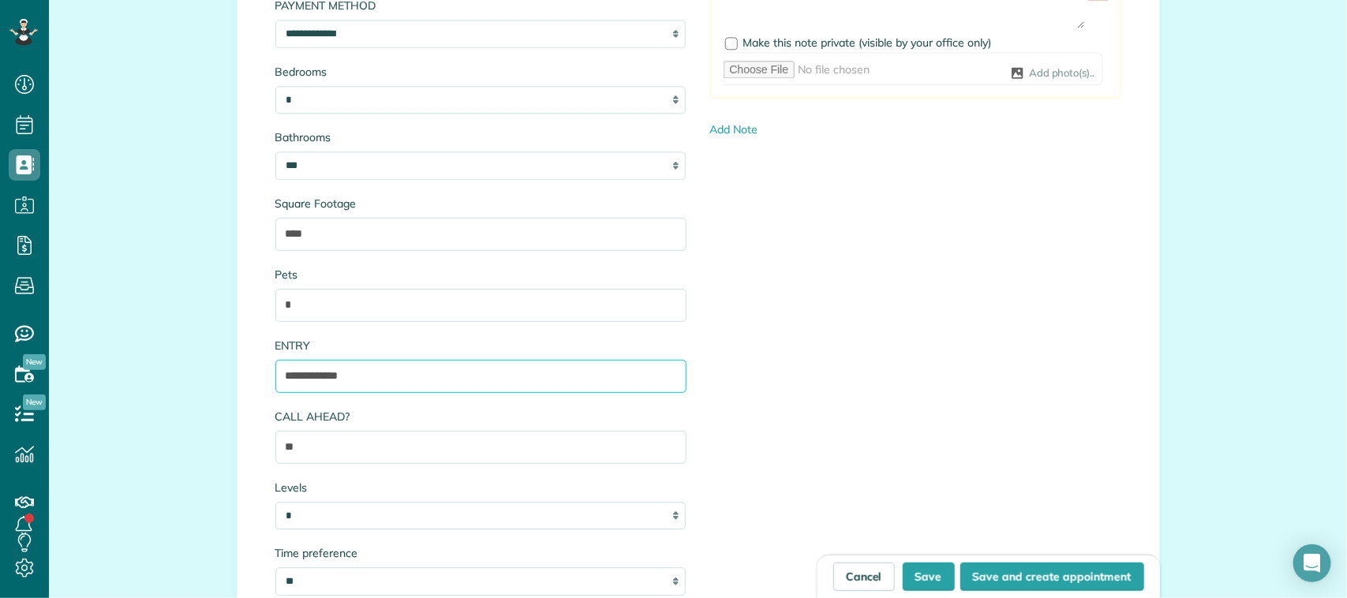
drag, startPoint x: 367, startPoint y: 387, endPoint x: 271, endPoint y: 368, distance: 98.2
click at [275, 368] on input "**********" at bounding box center [480, 376] width 411 height 33
paste input "text"
click at [278, 380] on input "******" at bounding box center [480, 376] width 411 height 33
click at [432, 384] on input "**********" at bounding box center [480, 376] width 411 height 33
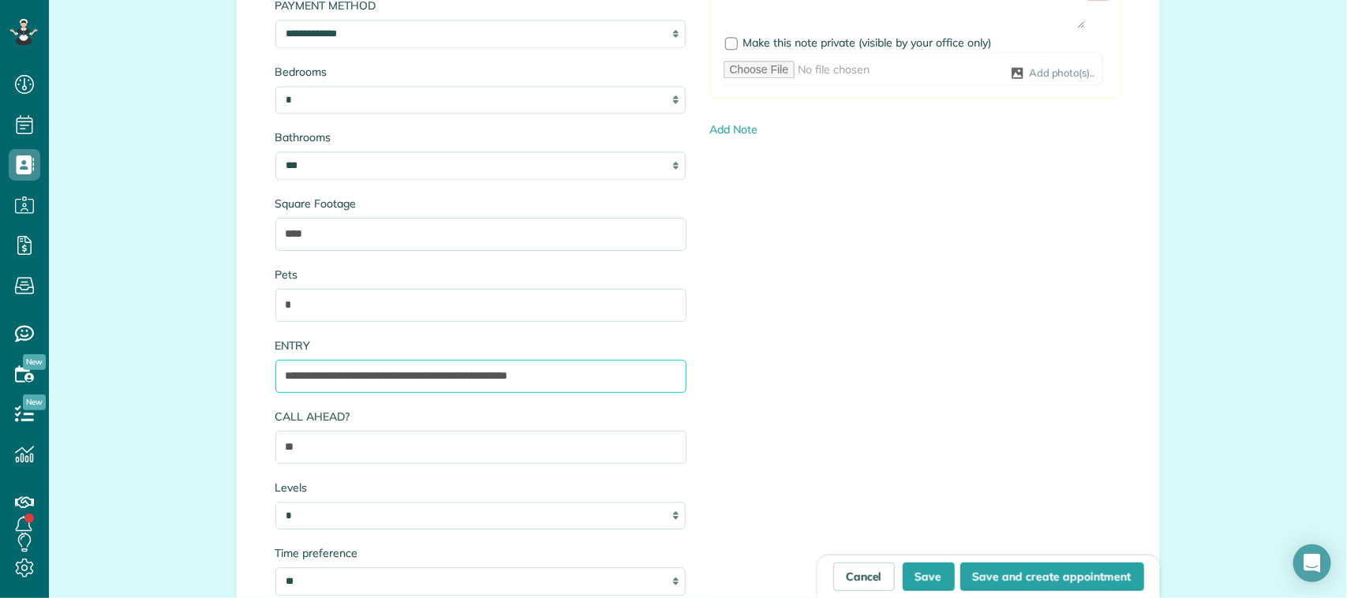
drag, startPoint x: 584, startPoint y: 380, endPoint x: 194, endPoint y: 392, distance: 390.2
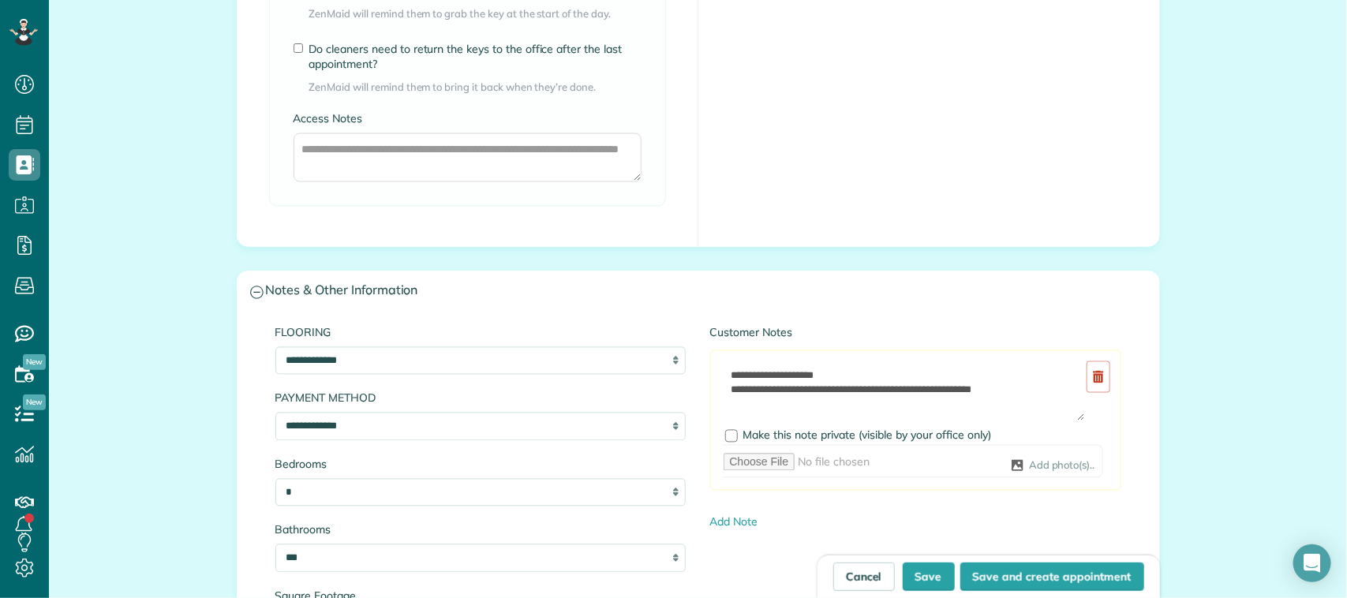
scroll to position [1279, 0]
type input "**********"
drag, startPoint x: 829, startPoint y: 377, endPoint x: 657, endPoint y: 383, distance: 172.2
paste textarea "**********"
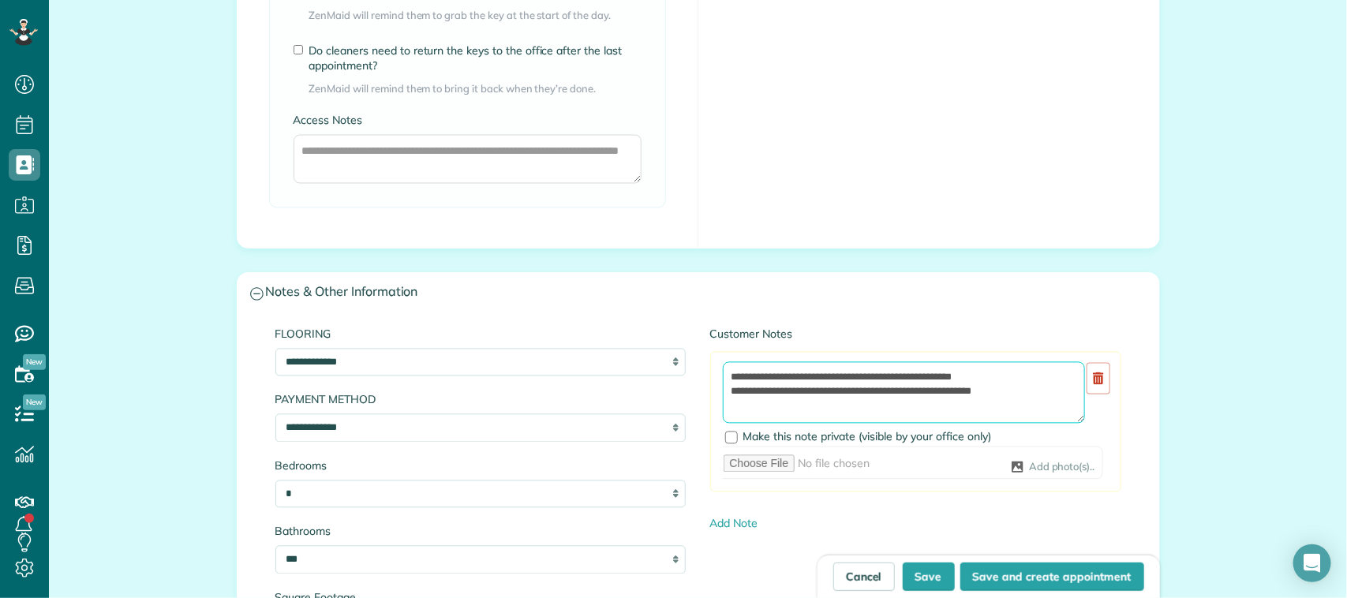
drag, startPoint x: 845, startPoint y: 397, endPoint x: 823, endPoint y: 395, distance: 22.2
click at [823, 395] on textarea "**********" at bounding box center [904, 393] width 362 height 62
drag, startPoint x: 1052, startPoint y: 395, endPoint x: 728, endPoint y: 395, distance: 324.4
click at [728, 395] on textarea "**********" at bounding box center [904, 393] width 362 height 62
type textarea "**********"
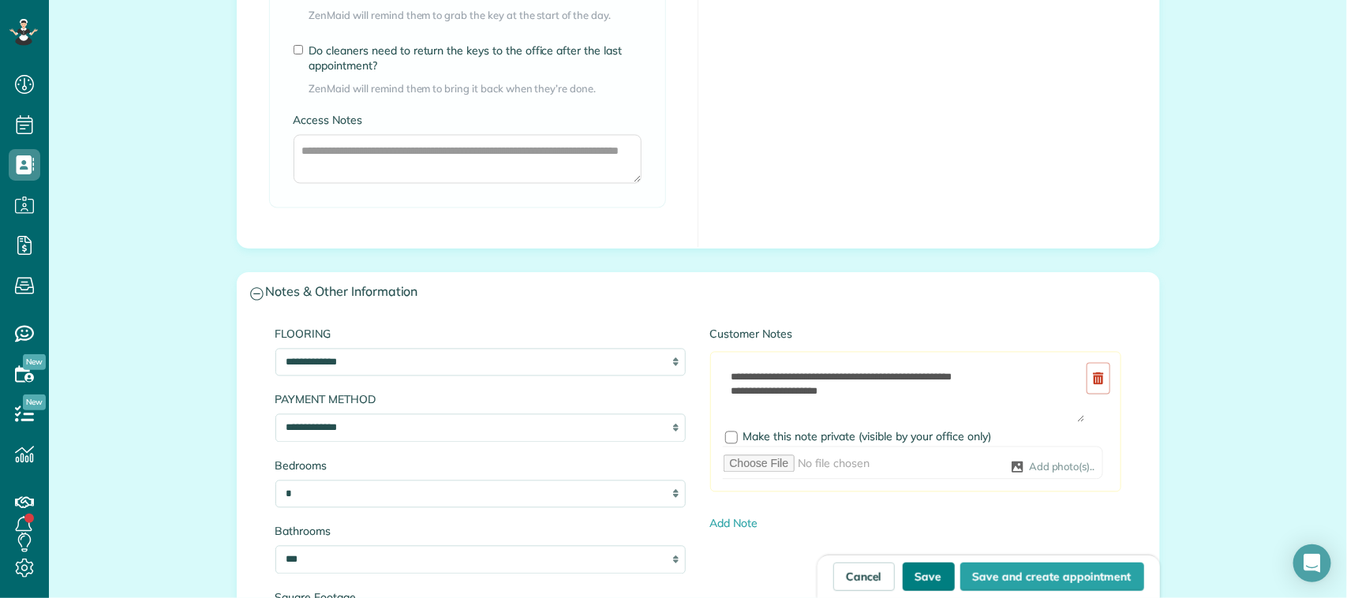
click at [938, 572] on button "Save" at bounding box center [929, 577] width 52 height 28
type input "**********"
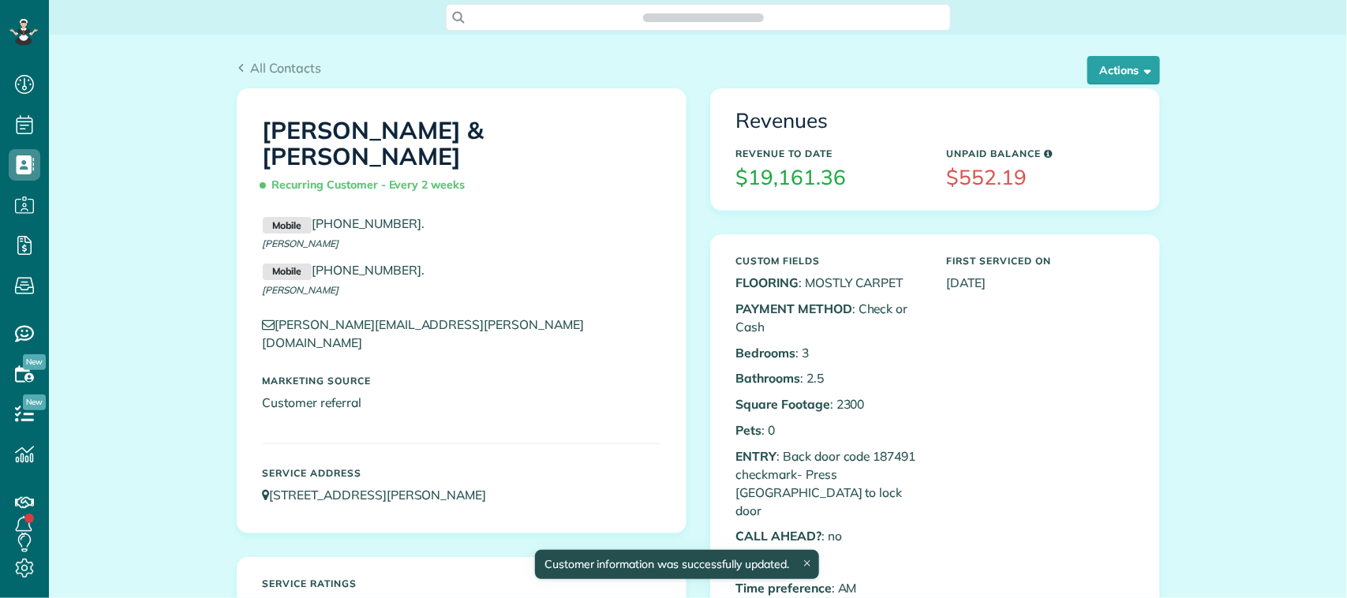
scroll to position [6, 6]
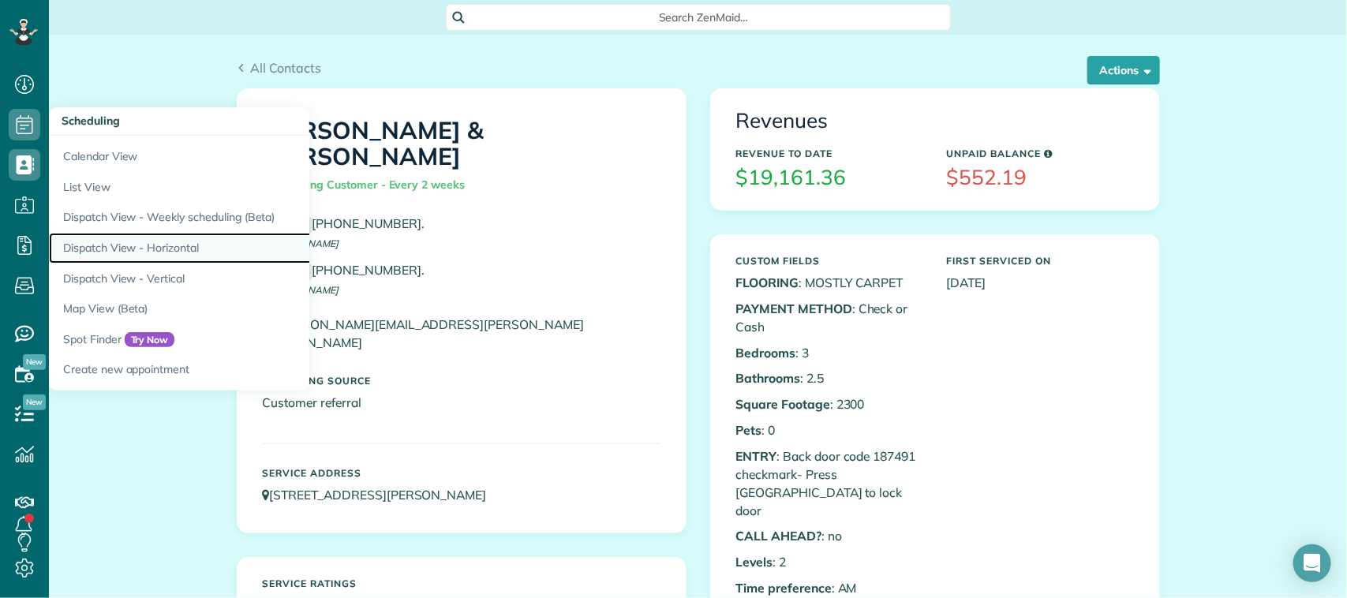
click at [152, 249] on link "Dispatch View - Horizontal" at bounding box center [246, 248] width 395 height 31
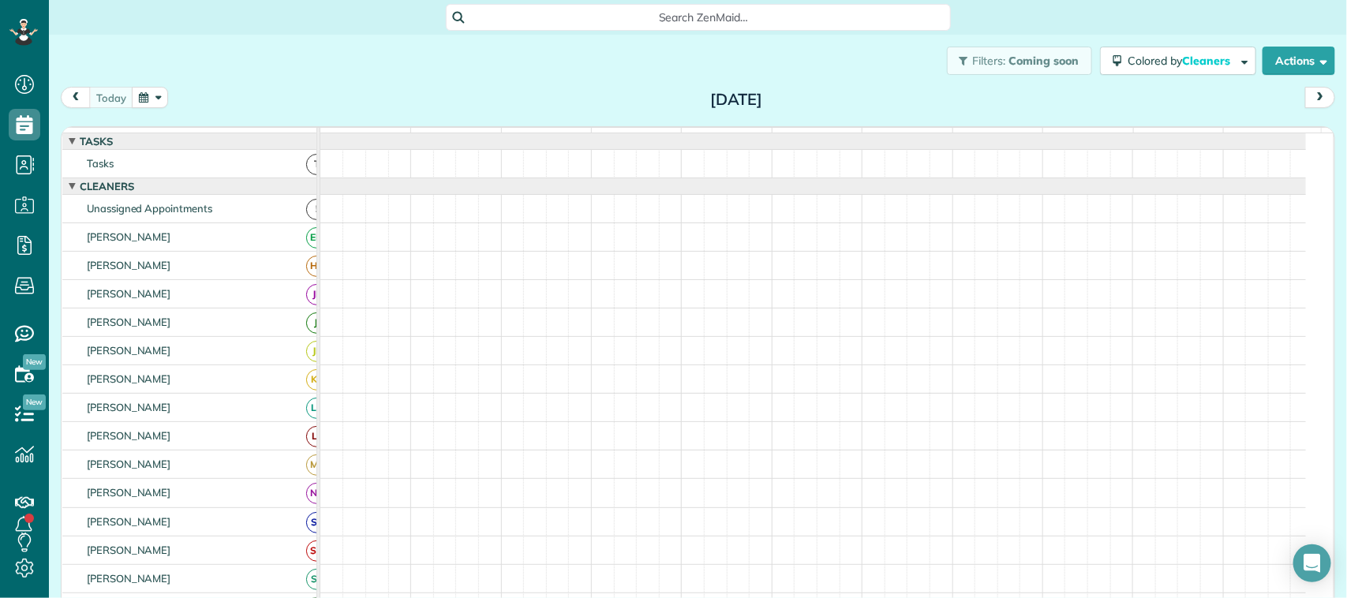
scroll to position [6, 6]
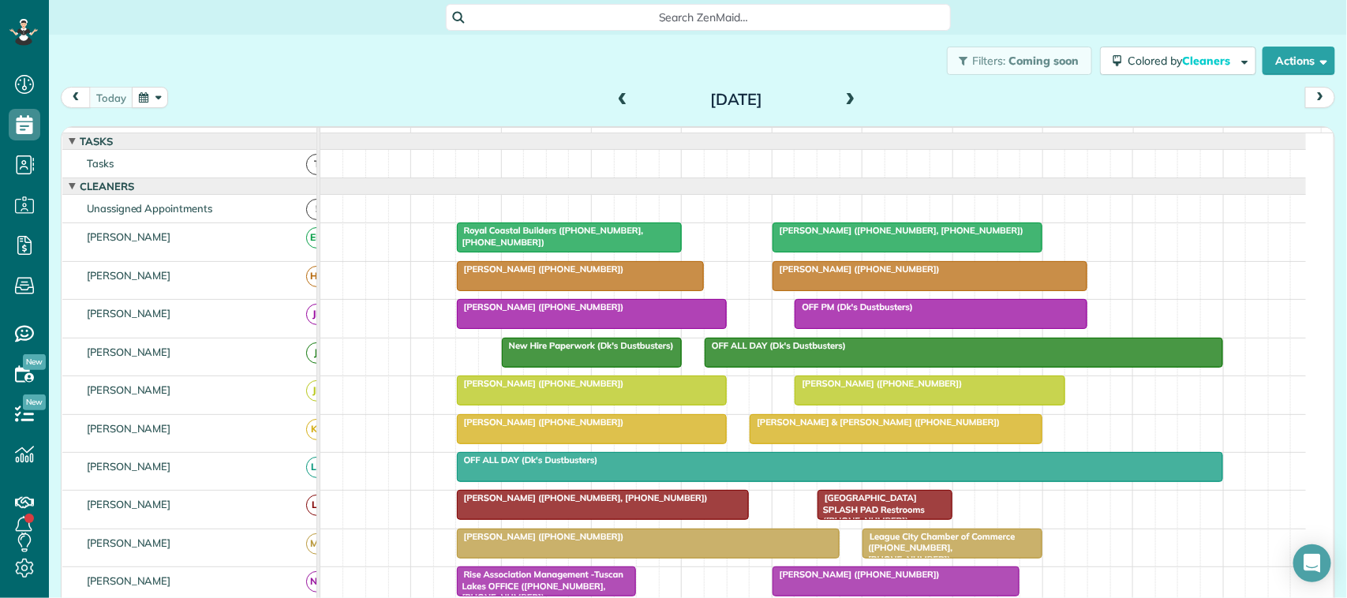
click at [259, 100] on div "[DATE] [DATE]" at bounding box center [698, 101] width 1275 height 29
click at [215, 92] on div "[DATE] [DATE]" at bounding box center [698, 101] width 1275 height 29
click at [280, 104] on div "[DATE] [DATE]" at bounding box center [698, 101] width 1275 height 29
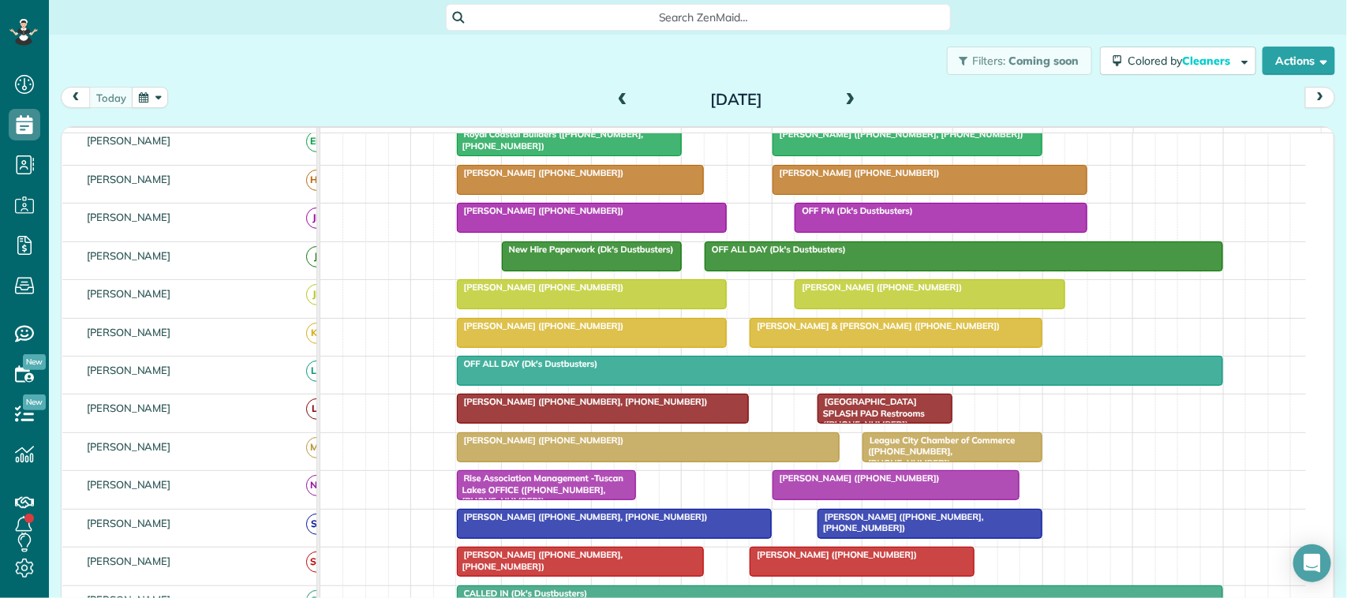
scroll to position [0, 0]
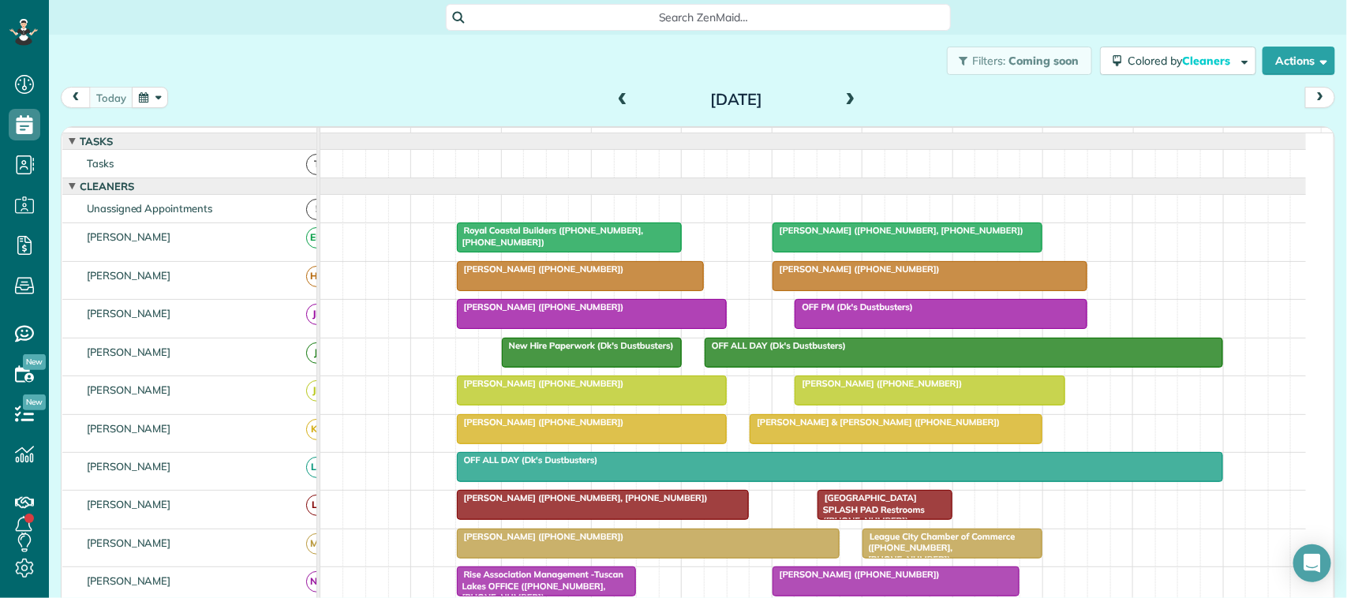
click at [849, 93] on span at bounding box center [850, 100] width 17 height 14
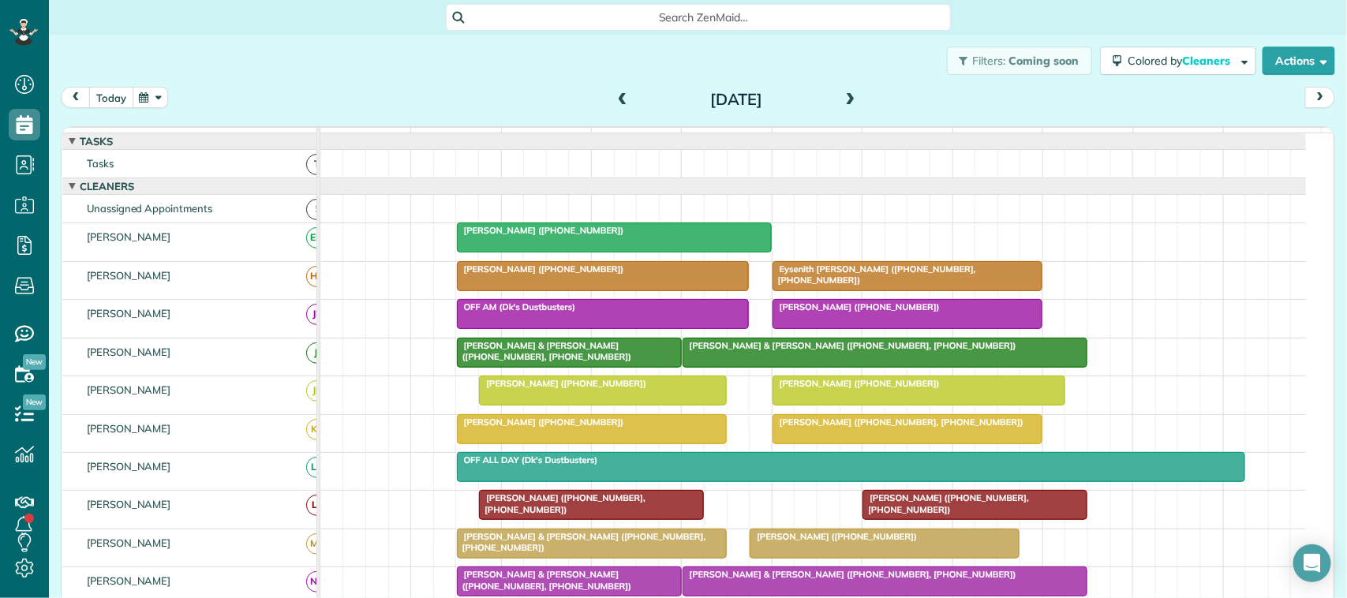
click at [114, 103] on button "today" at bounding box center [111, 97] width 44 height 21
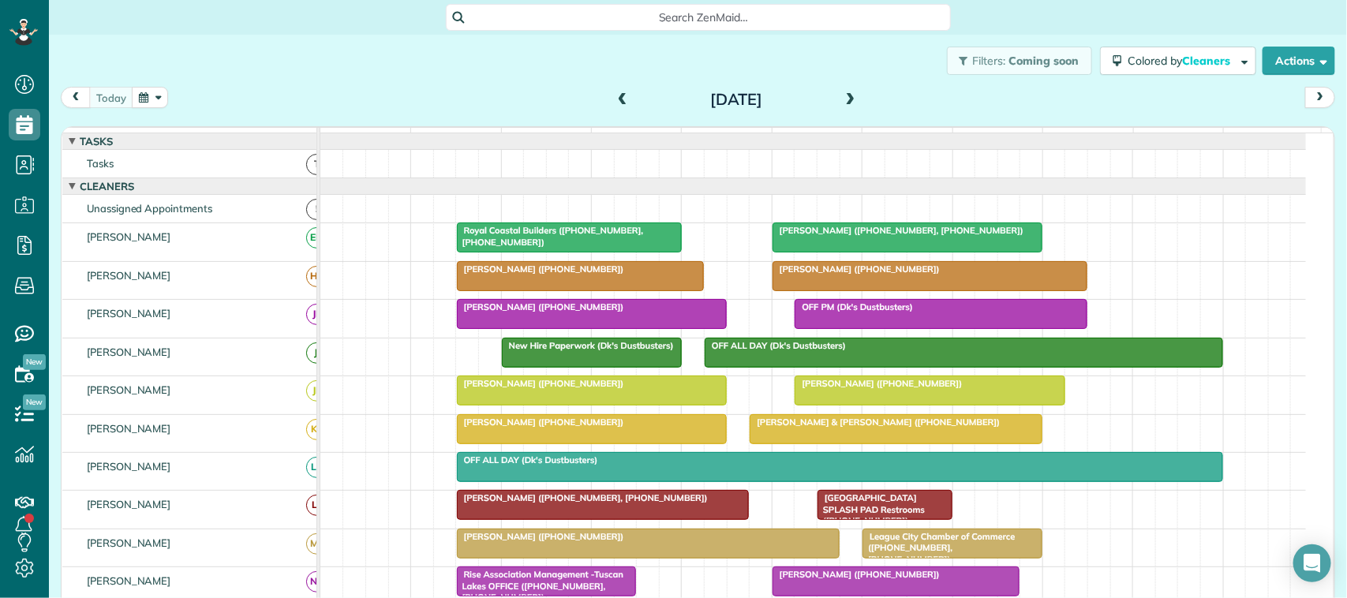
click at [849, 97] on span at bounding box center [850, 100] width 17 height 14
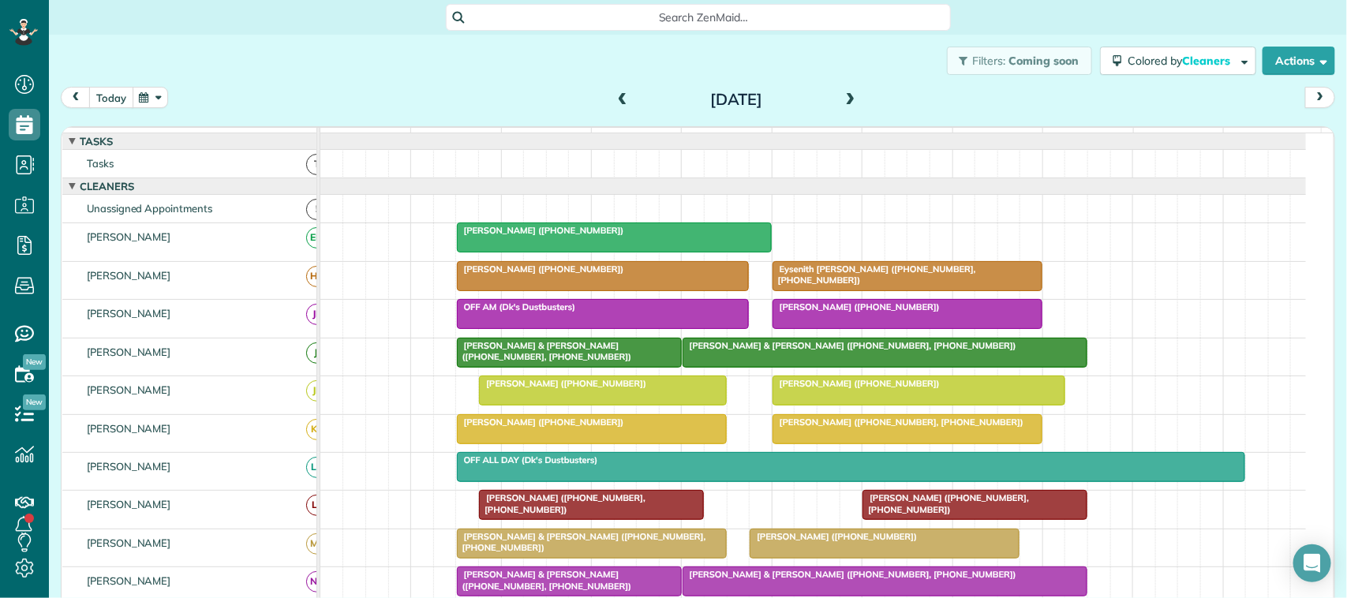
click at [103, 103] on button "today" at bounding box center [111, 97] width 44 height 21
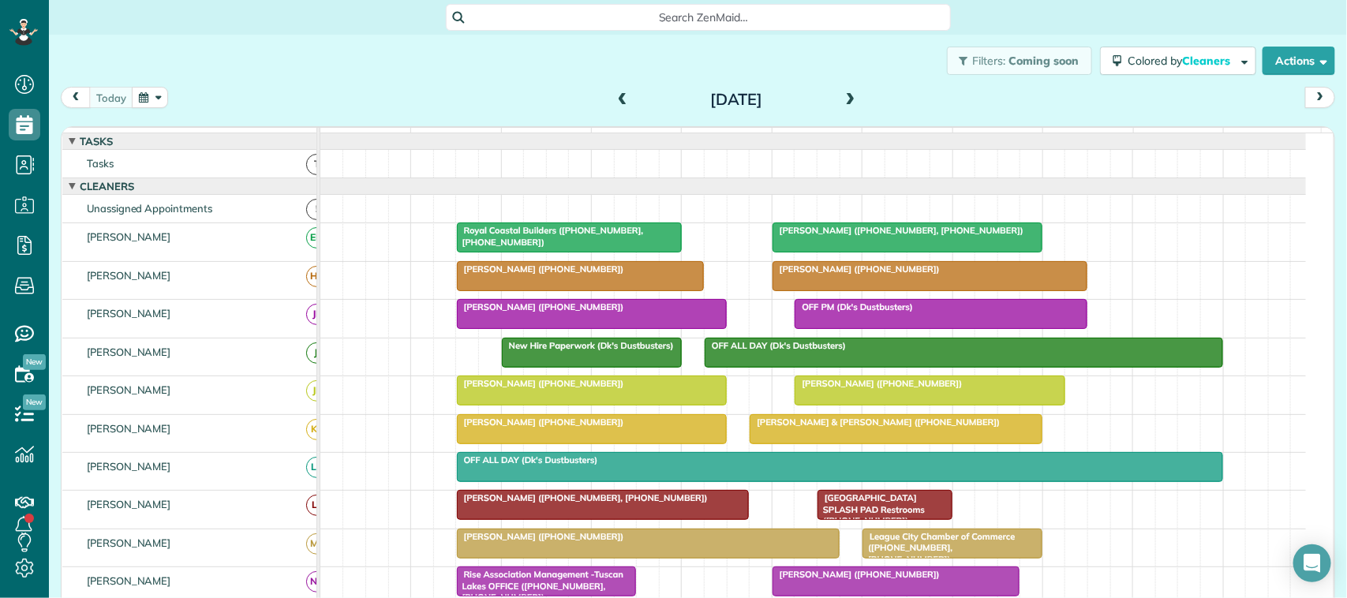
click at [439, 92] on div "[DATE] [DATE]" at bounding box center [698, 101] width 1275 height 29
click at [854, 93] on div "[DATE]" at bounding box center [736, 99] width 253 height 25
click at [842, 97] on span at bounding box center [850, 100] width 17 height 14
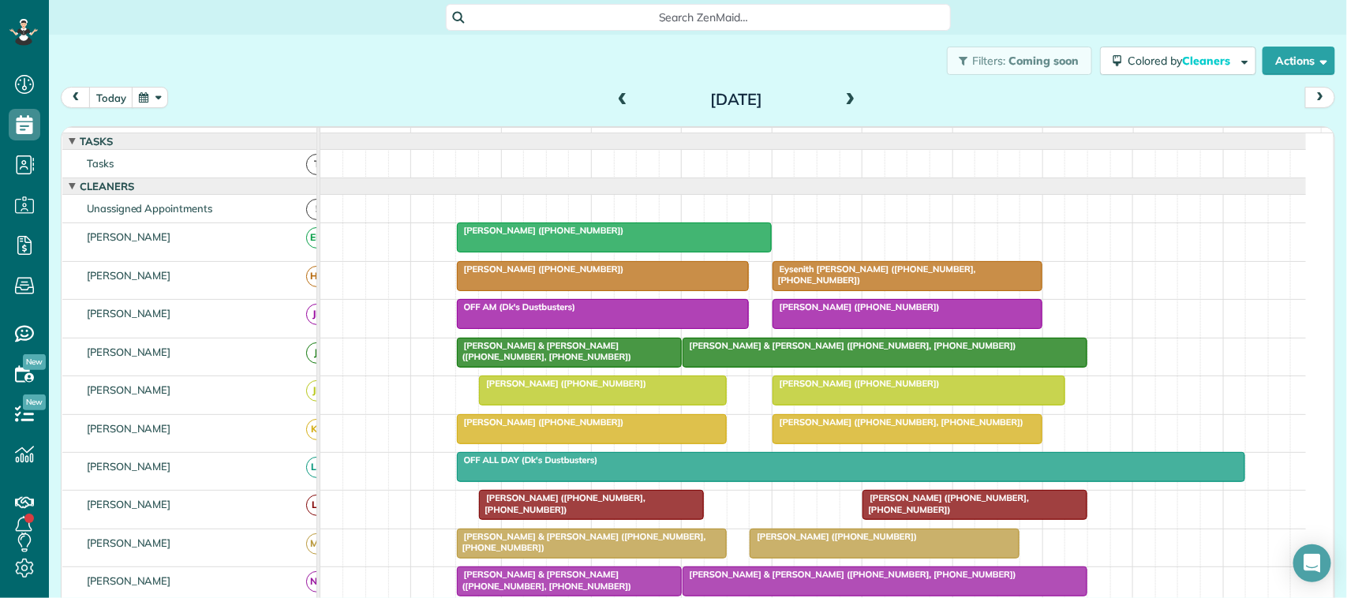
click at [846, 97] on span at bounding box center [850, 100] width 17 height 14
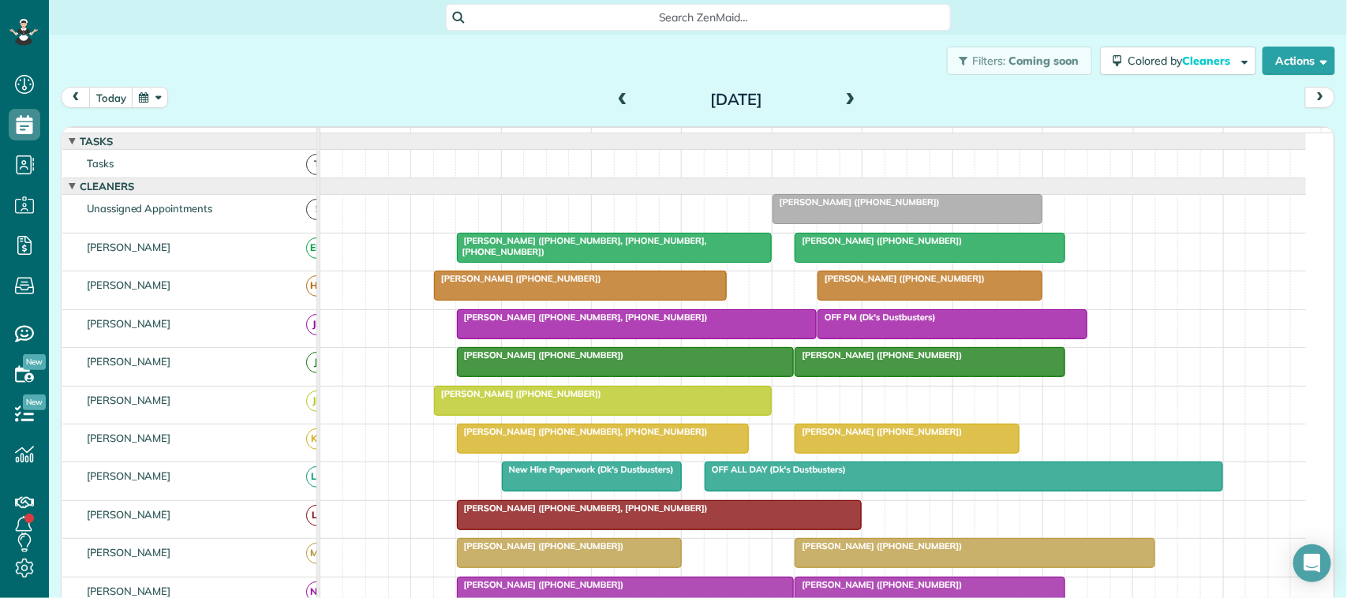
click at [122, 84] on div "Filters: Coming soon Colored by Cleaners Color by Cleaner Color by Team Color b…" at bounding box center [698, 61] width 1299 height 52
click at [144, 93] on button "button" at bounding box center [150, 97] width 36 height 21
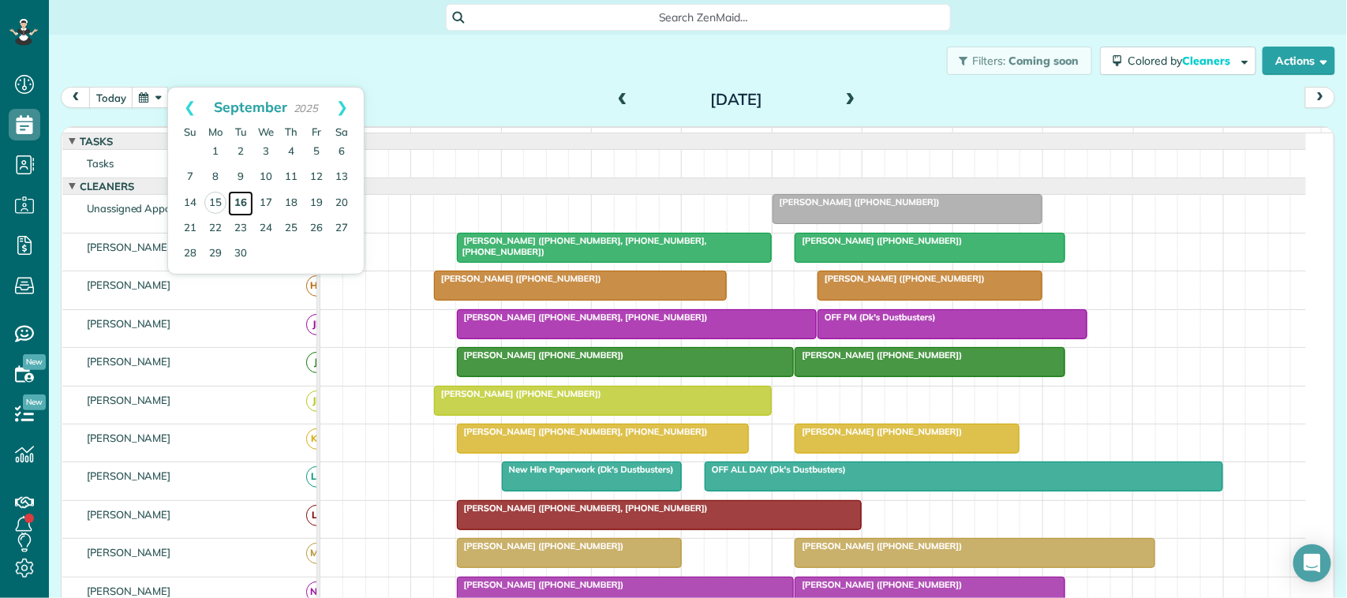
click at [237, 200] on link "16" at bounding box center [240, 203] width 25 height 25
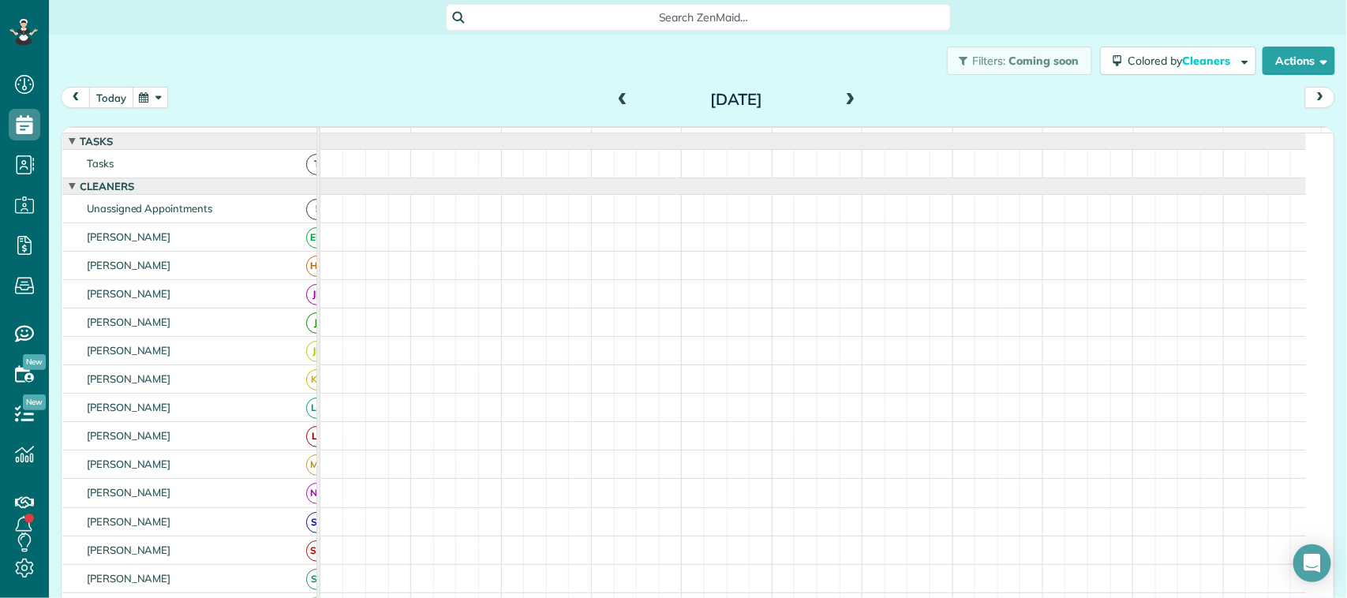
click at [113, 92] on button "today" at bounding box center [111, 97] width 44 height 21
click at [148, 99] on button "button" at bounding box center [150, 97] width 36 height 21
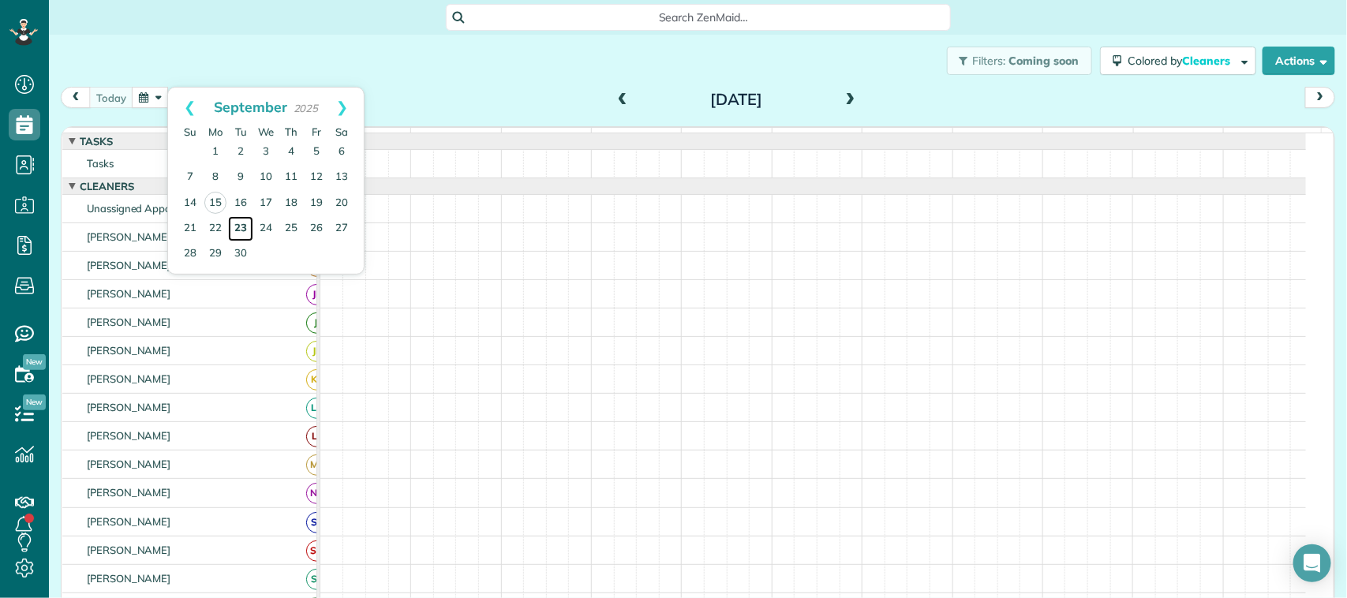
click at [246, 230] on link "23" at bounding box center [240, 228] width 25 height 25
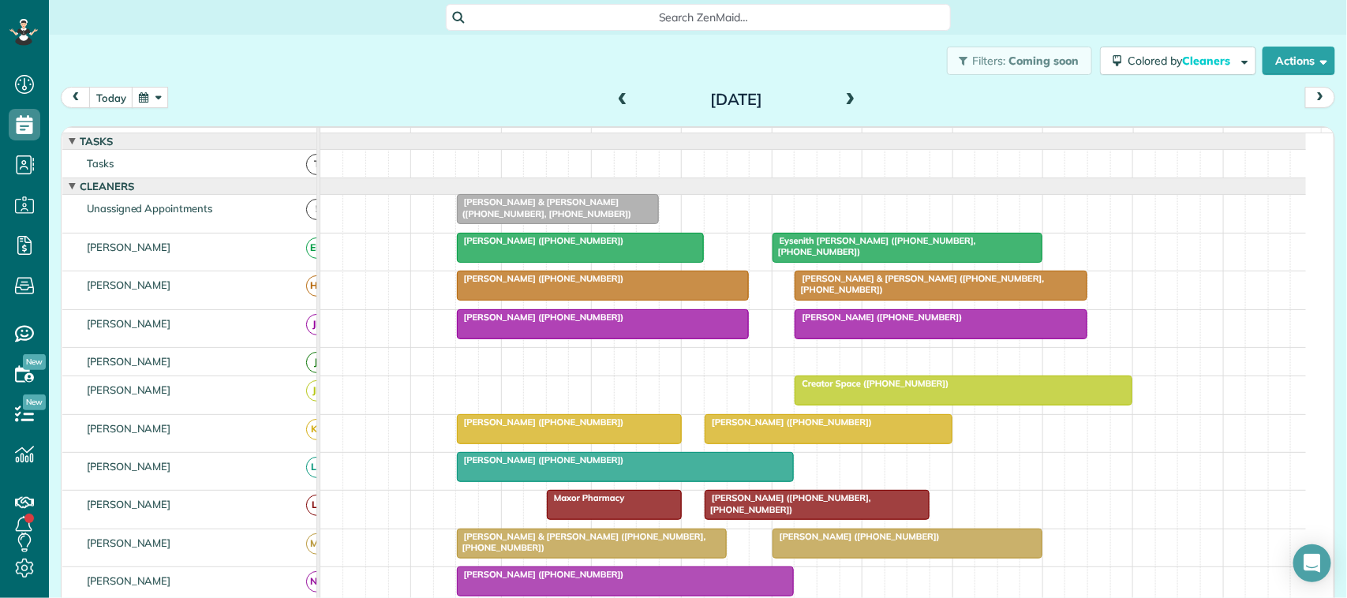
click at [156, 99] on button "button" at bounding box center [150, 97] width 36 height 21
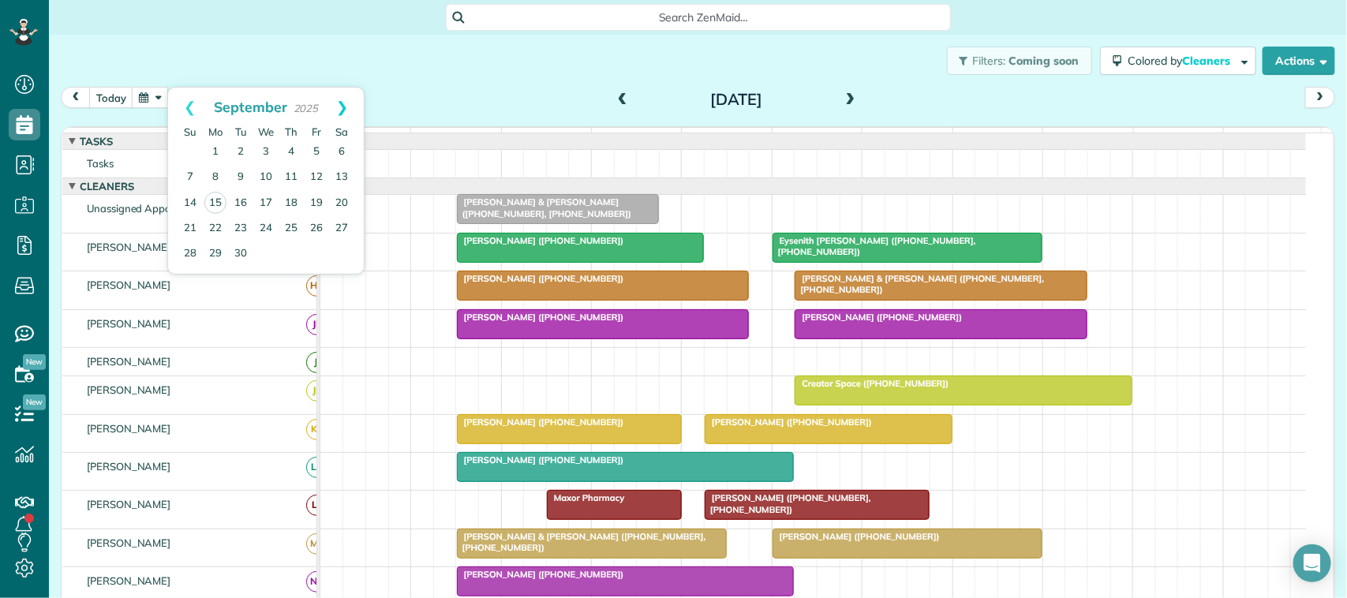
click at [349, 113] on link "Next" at bounding box center [341, 107] width 43 height 39
click at [238, 254] on link "28" at bounding box center [240, 253] width 25 height 25
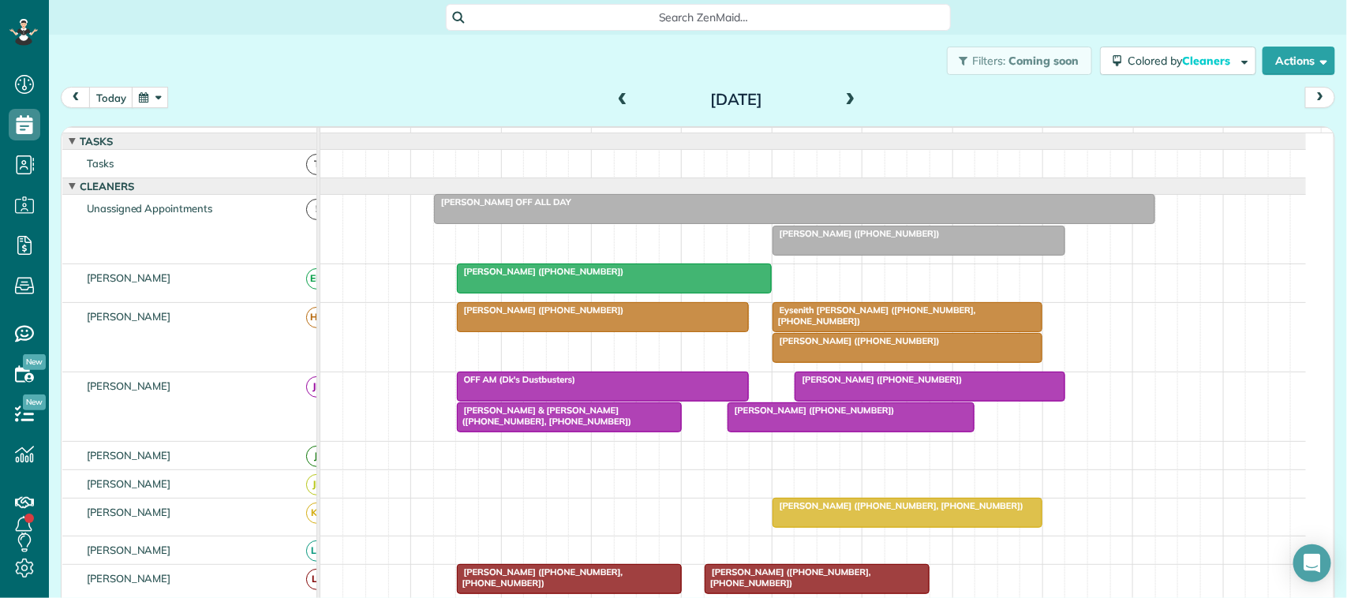
click at [617, 95] on span at bounding box center [622, 100] width 17 height 14
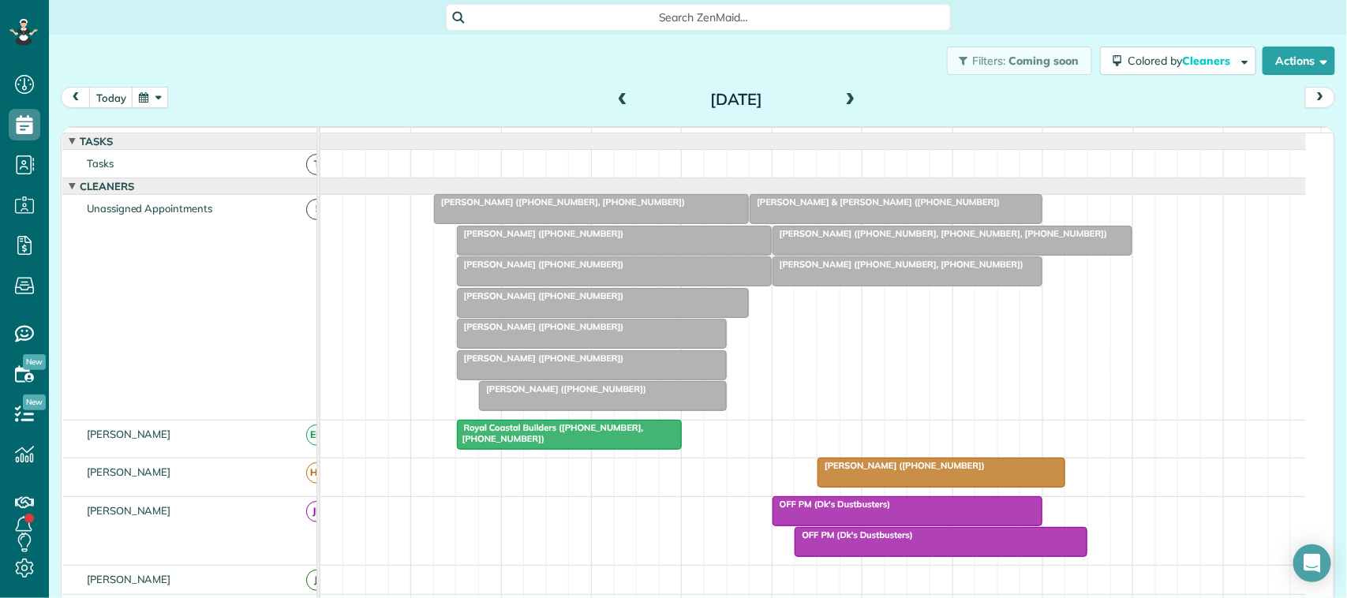
click at [846, 103] on span at bounding box center [850, 100] width 17 height 14
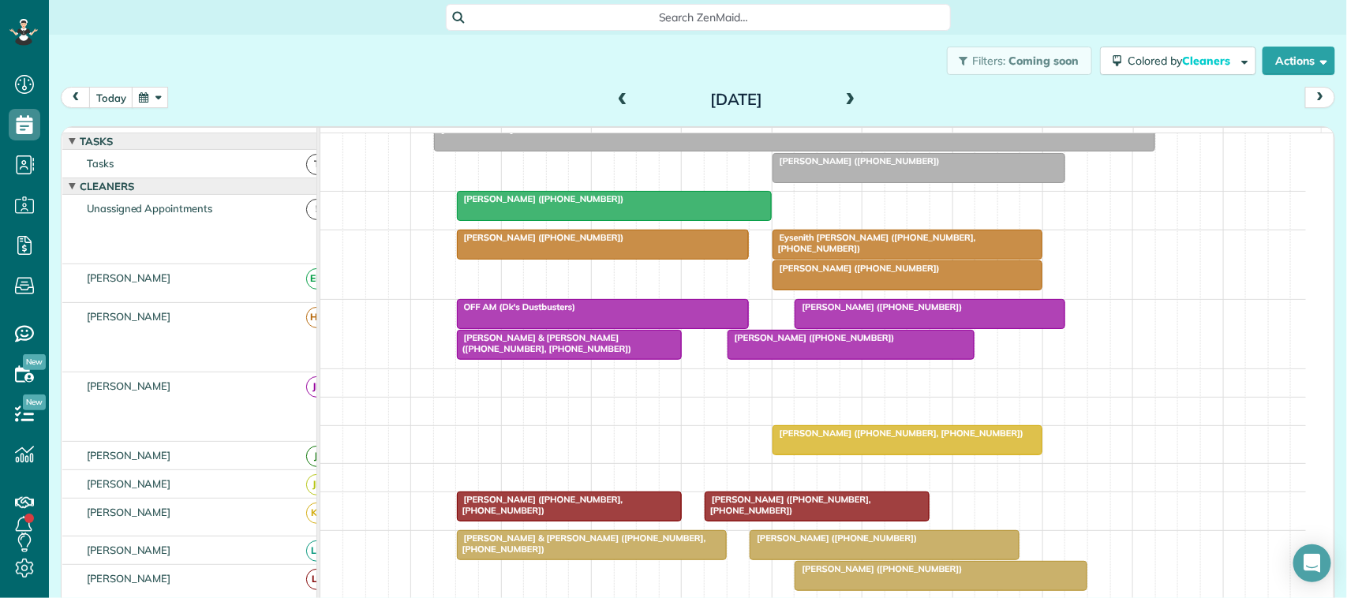
scroll to position [219, 0]
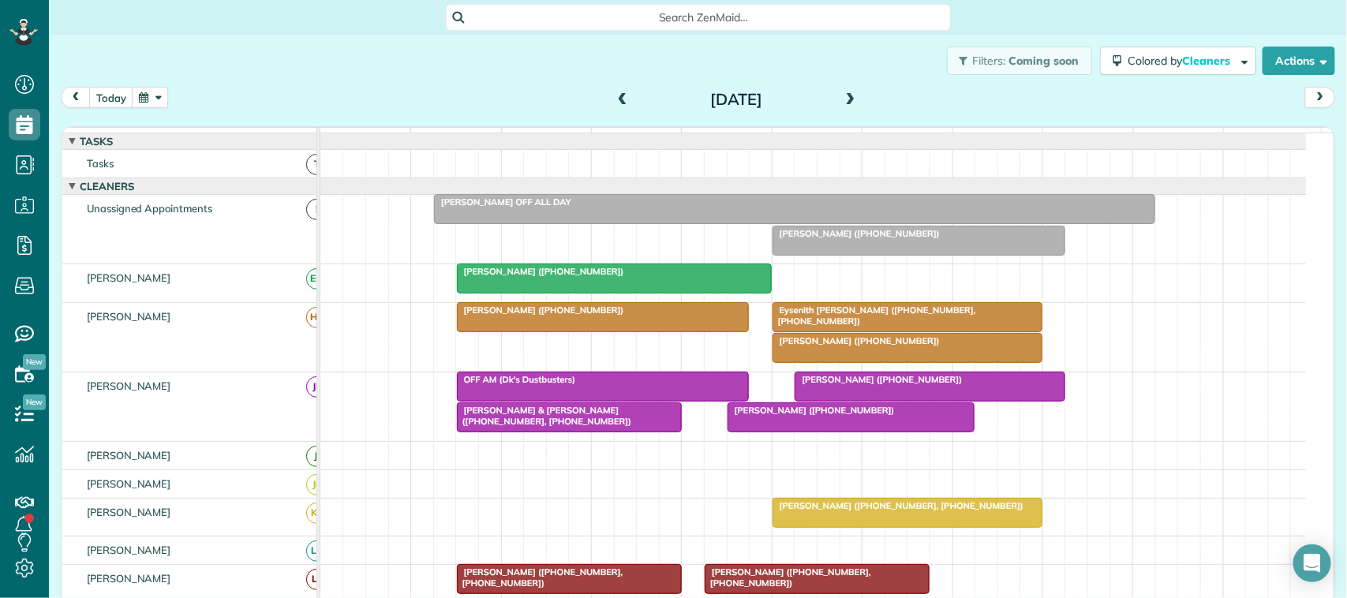
click at [620, 97] on span at bounding box center [622, 100] width 17 height 14
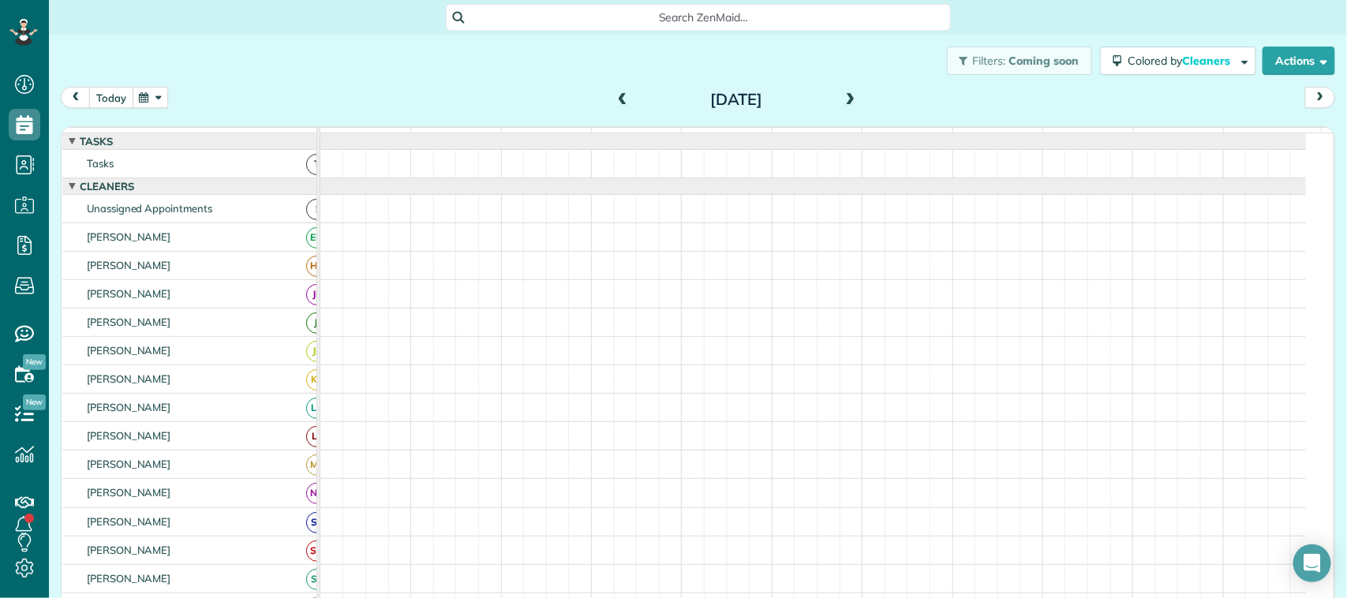
click at [120, 97] on button "today" at bounding box center [111, 97] width 44 height 21
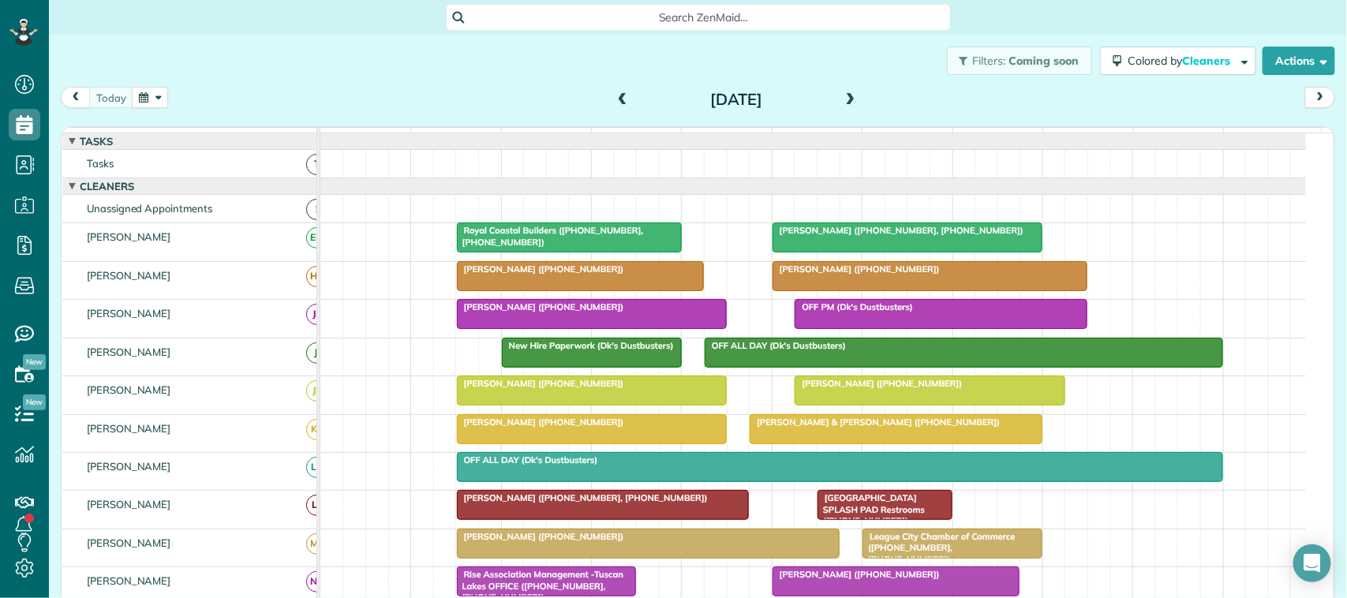
click at [144, 99] on button "button" at bounding box center [150, 97] width 36 height 21
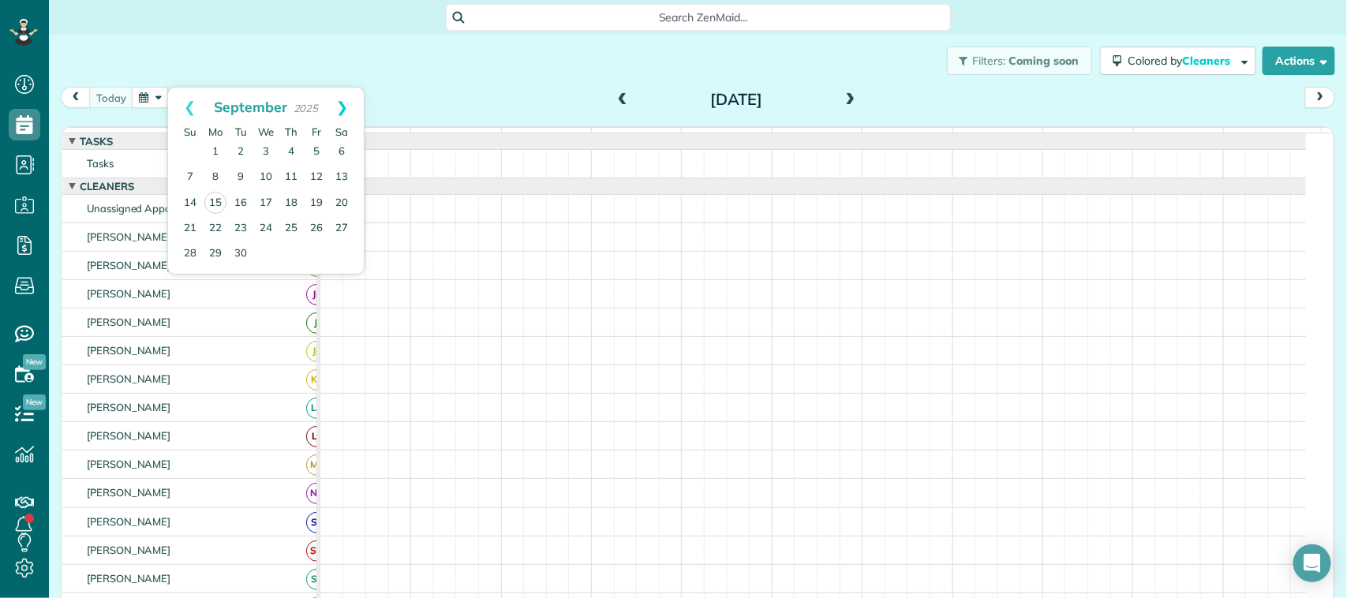
click at [334, 109] on link "Next" at bounding box center [341, 107] width 43 height 39
click at [219, 251] on link "27" at bounding box center [215, 253] width 25 height 25
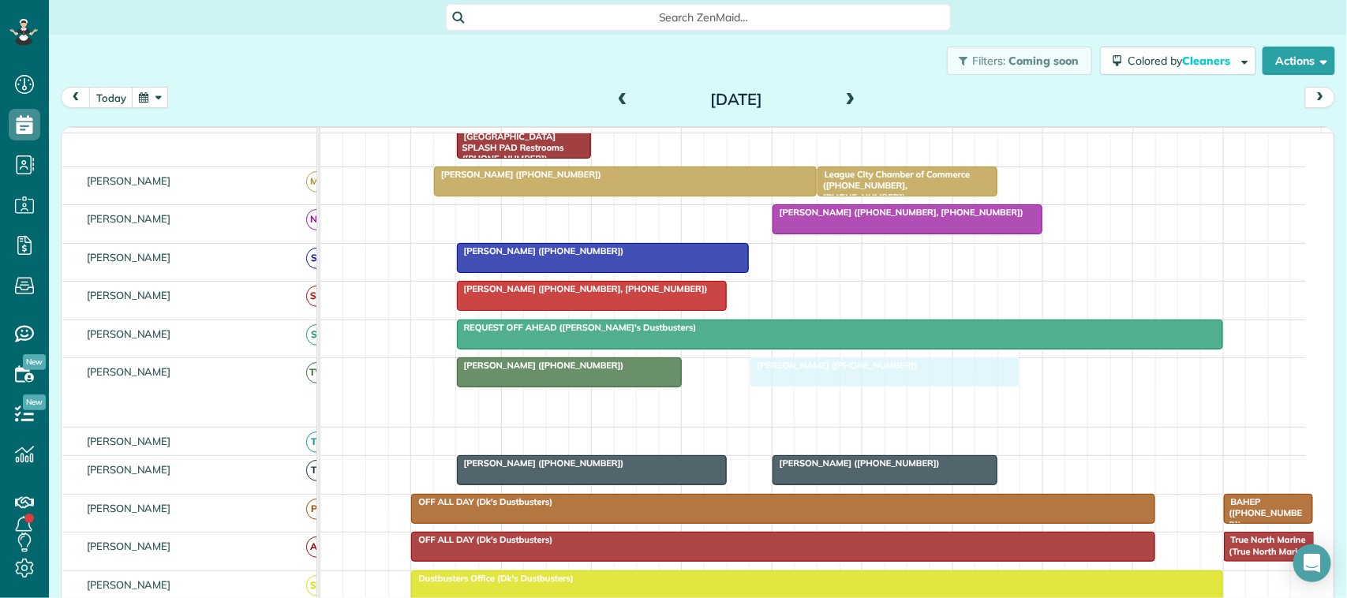
drag, startPoint x: 589, startPoint y: 426, endPoint x: 699, endPoint y: 414, distance: 111.1
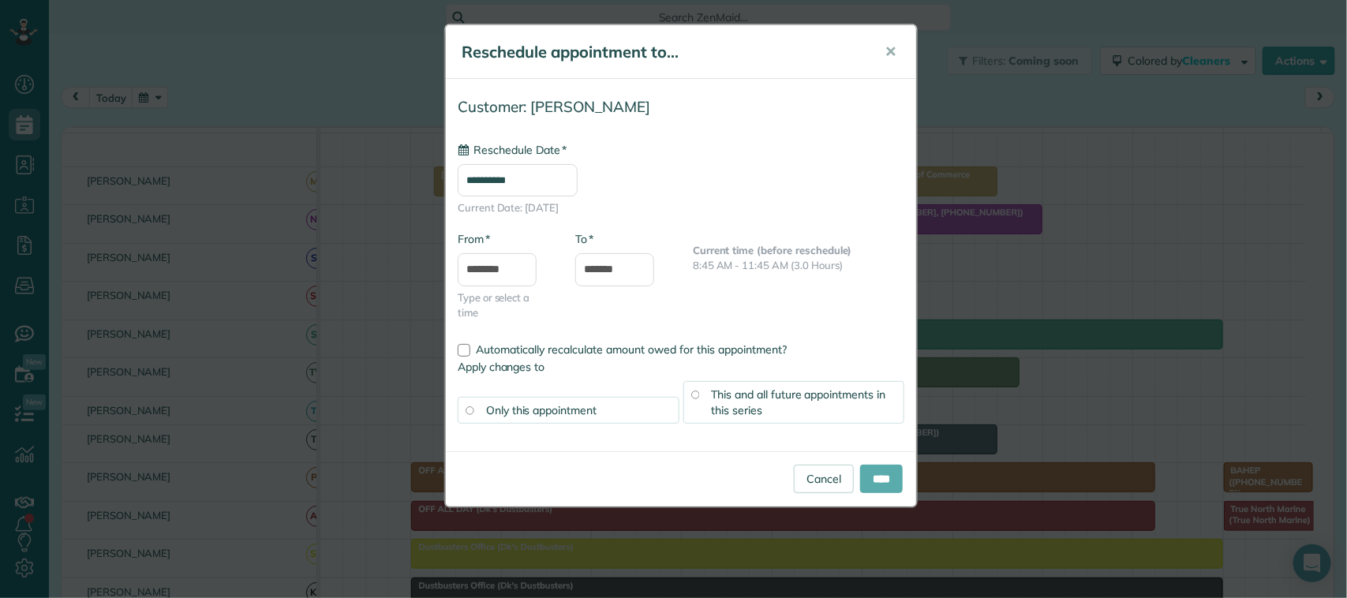
type input "**********"
click at [878, 472] on input "****" at bounding box center [881, 479] width 43 height 28
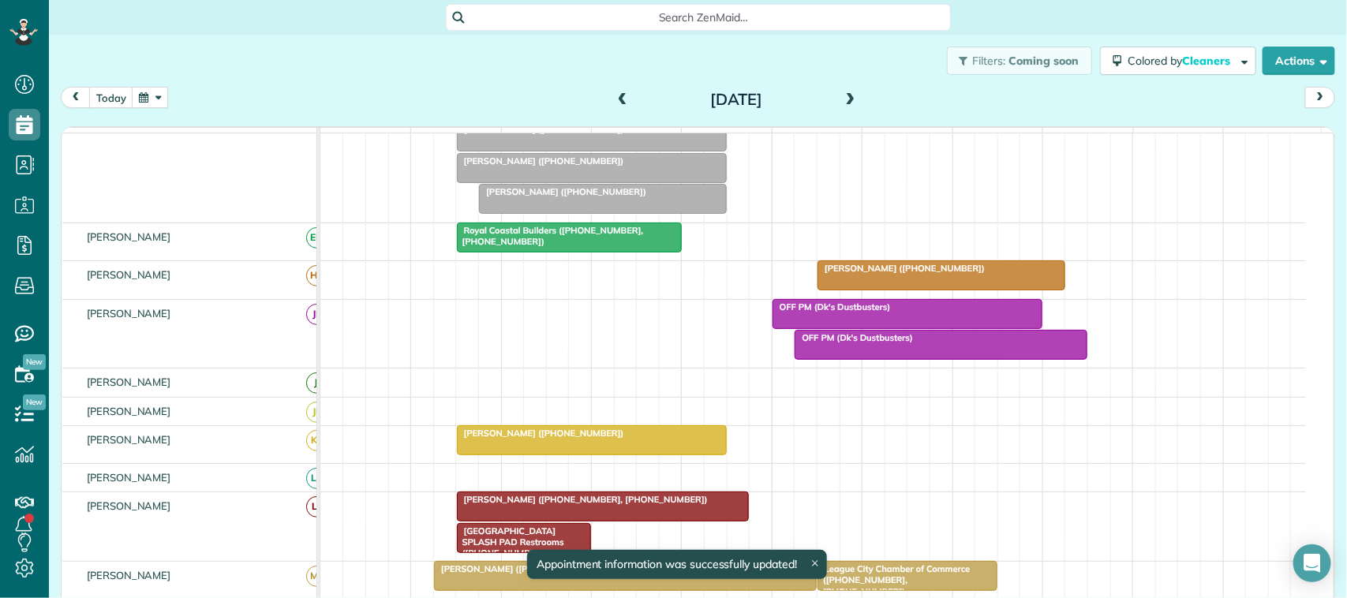
click at [858, 359] on div at bounding box center [941, 345] width 291 height 28
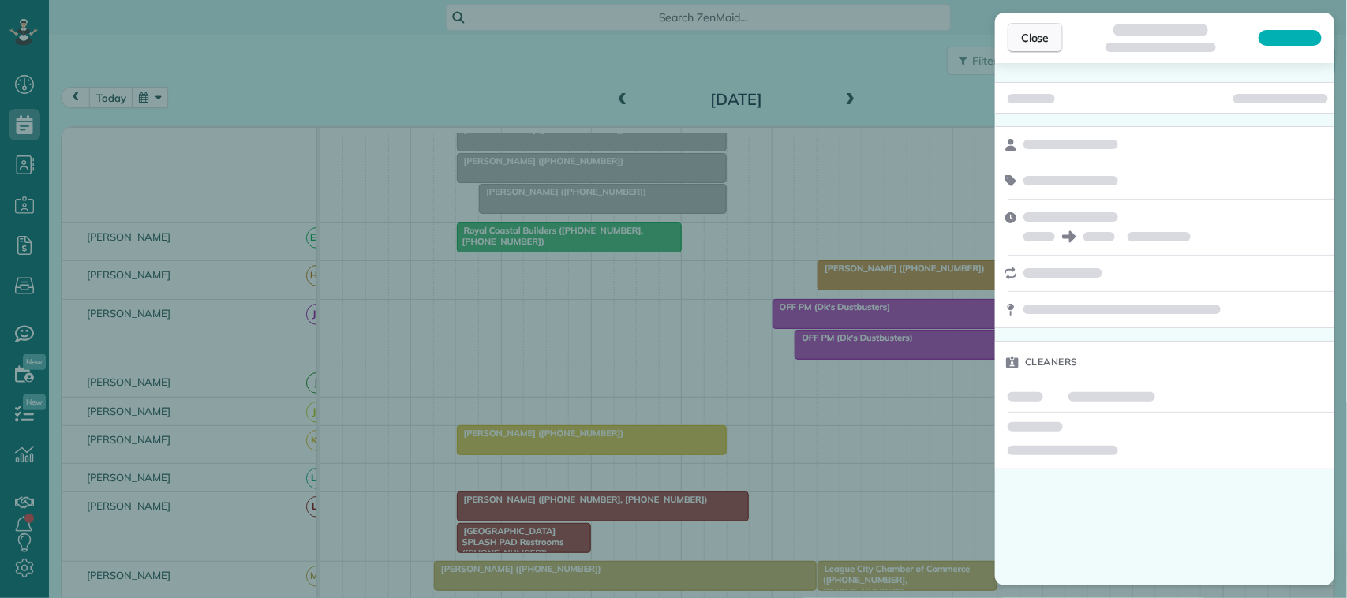
click at [1060, 36] on button "Close" at bounding box center [1035, 38] width 55 height 30
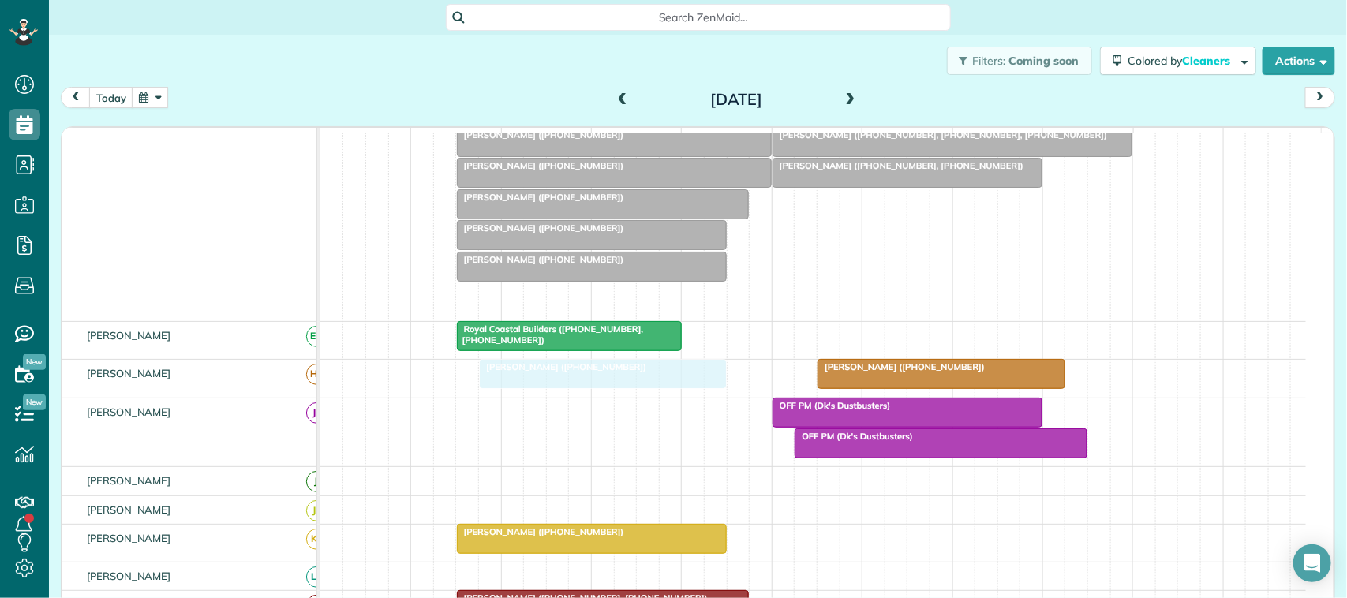
drag, startPoint x: 542, startPoint y: 317, endPoint x: 542, endPoint y: 396, distance: 79.7
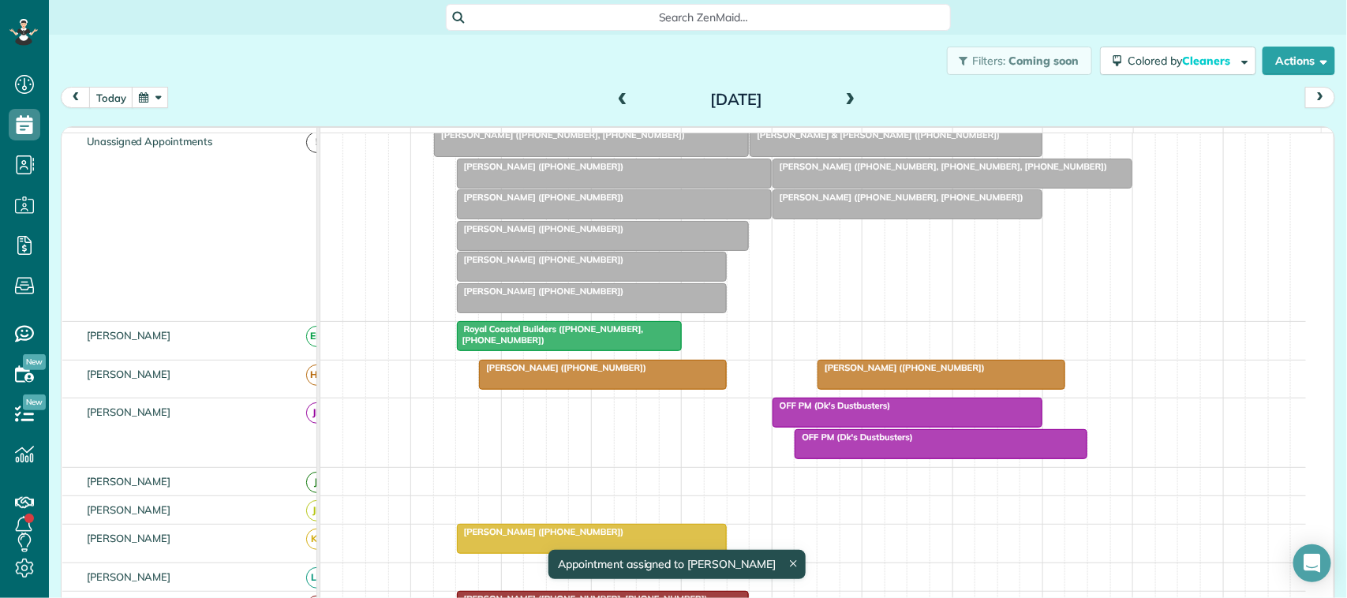
drag, startPoint x: 557, startPoint y: 310, endPoint x: 558, endPoint y: 423, distance: 112.9
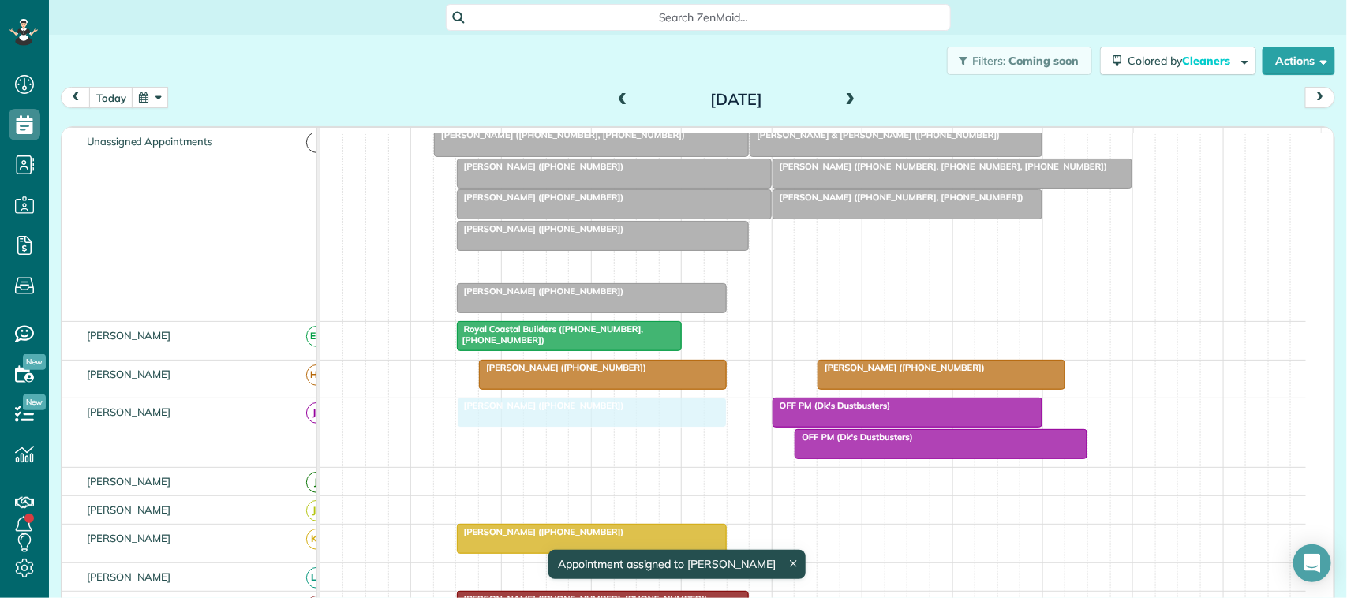
drag, startPoint x: 561, startPoint y: 287, endPoint x: 565, endPoint y: 422, distance: 135.8
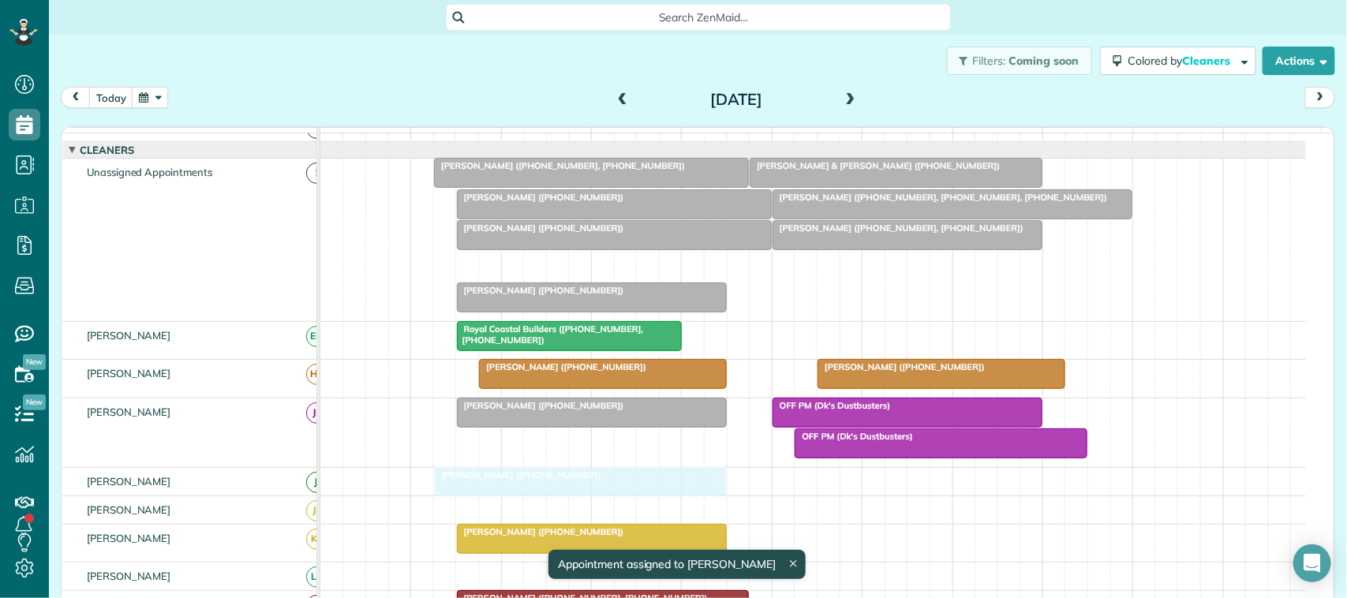
drag, startPoint x: 565, startPoint y: 279, endPoint x: 553, endPoint y: 487, distance: 208.7
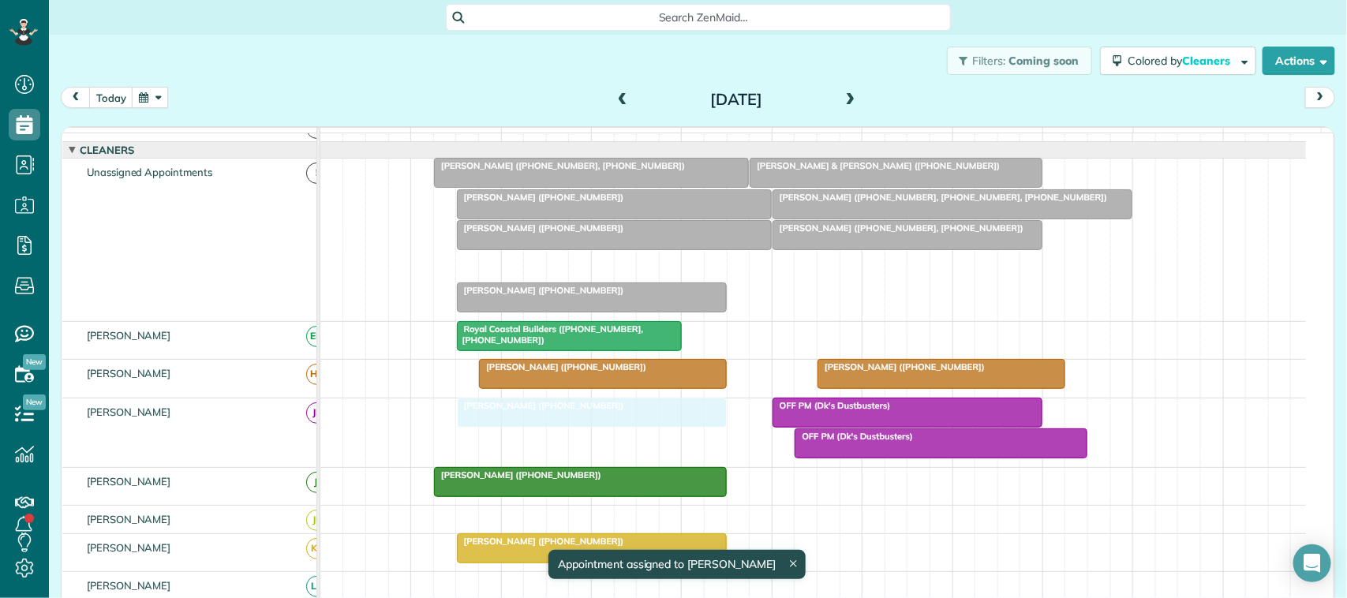
drag, startPoint x: 549, startPoint y: 281, endPoint x: 553, endPoint y: 418, distance: 137.4
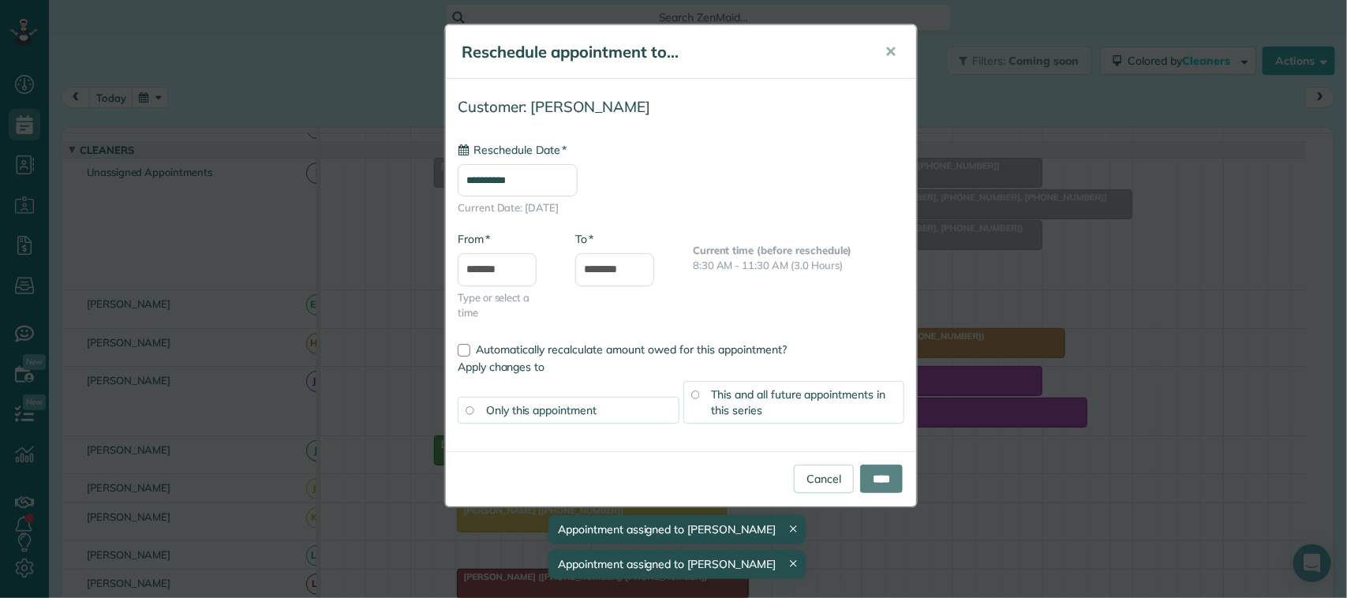
click at [893, 464] on div "Cancel ****" at bounding box center [681, 479] width 470 height 55
type input "**********"
click at [890, 478] on input "****" at bounding box center [881, 479] width 43 height 28
click at [896, 45] on span "✕" at bounding box center [891, 52] width 12 height 18
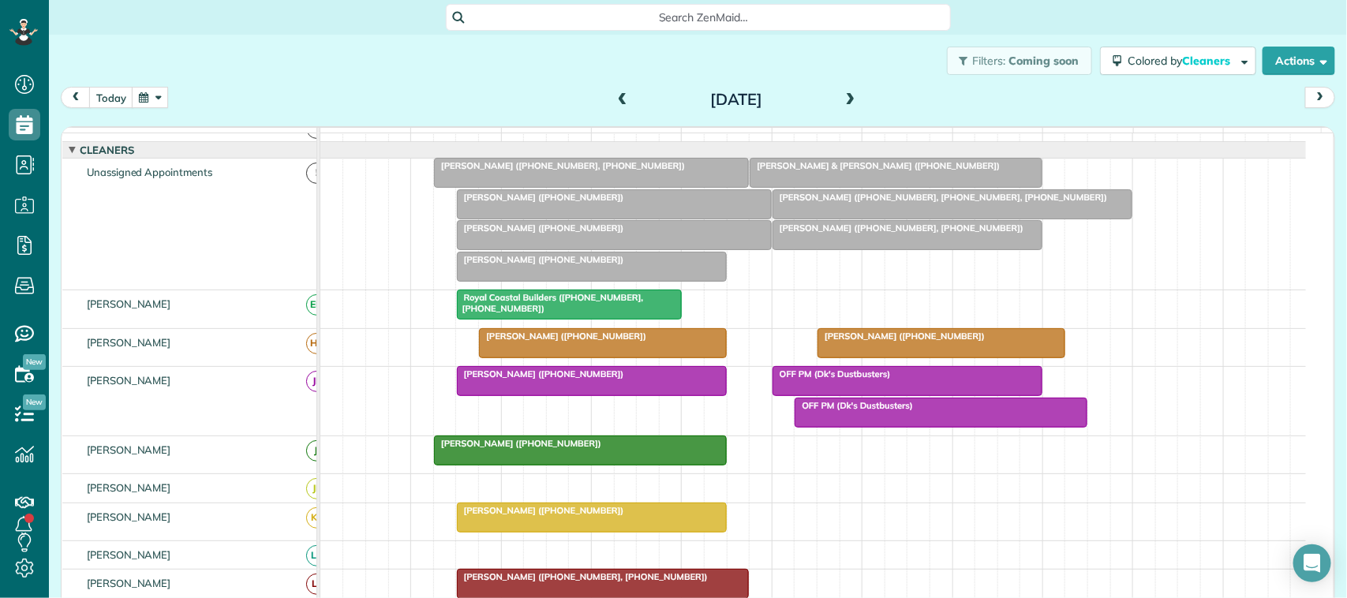
click at [152, 99] on button "button" at bounding box center [150, 97] width 36 height 21
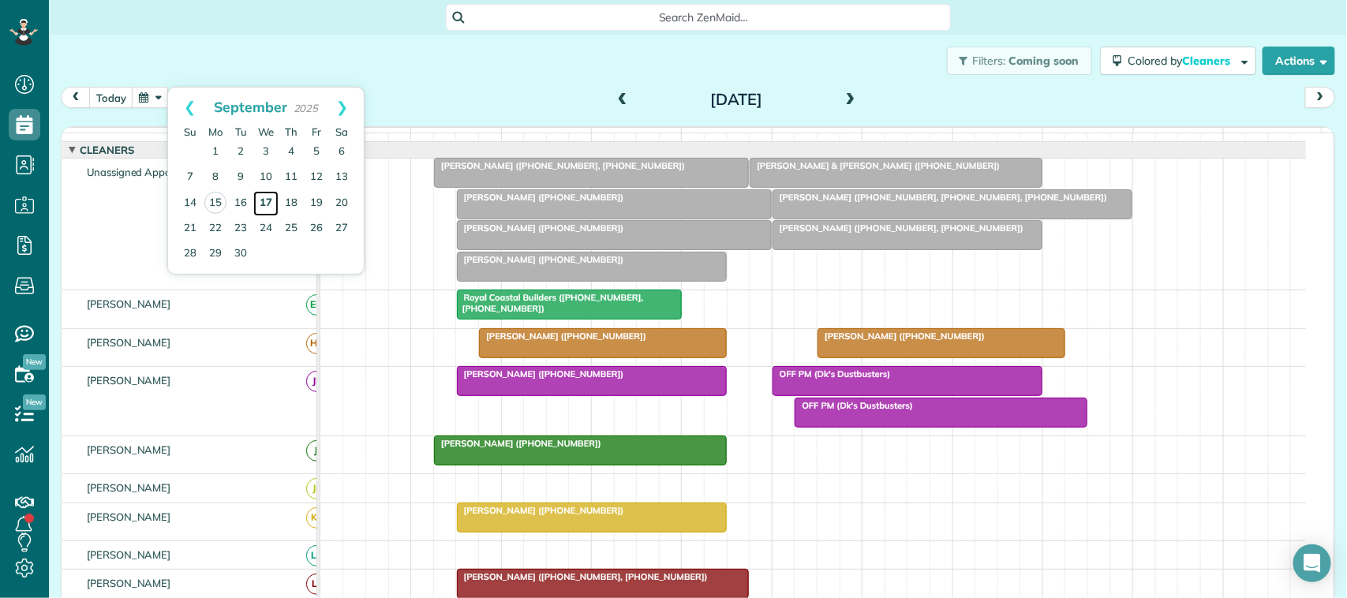
click at [265, 201] on link "17" at bounding box center [265, 203] width 25 height 25
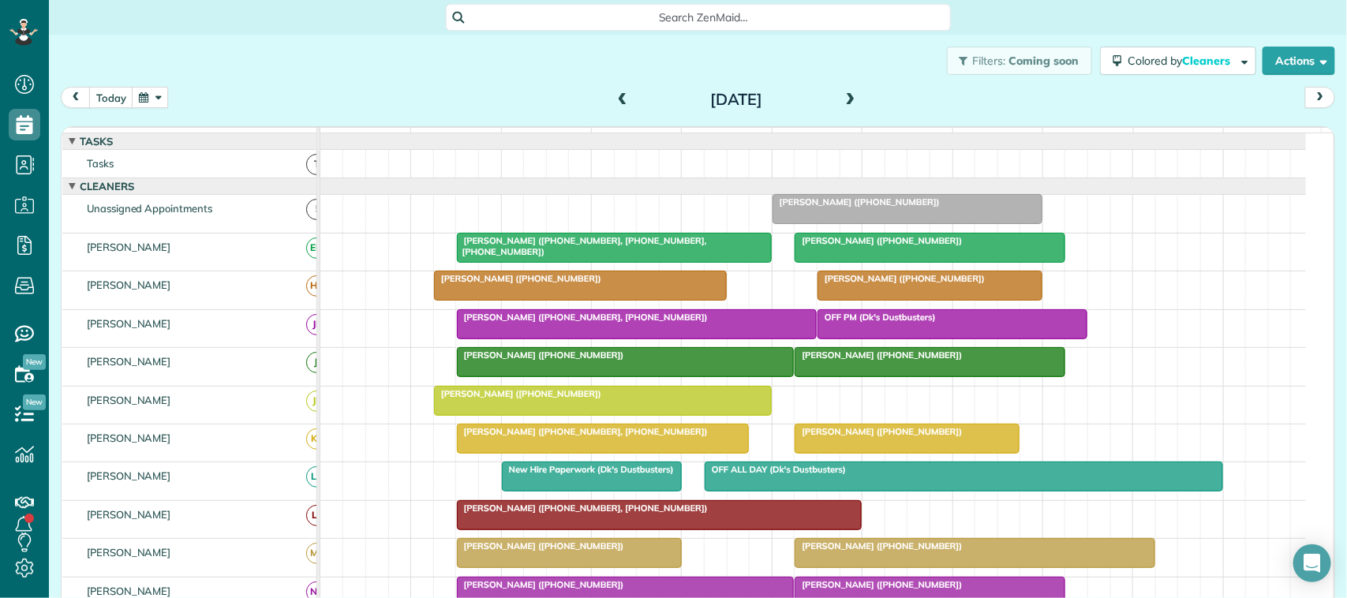
click at [834, 100] on div "[DATE]" at bounding box center [736, 99] width 253 height 25
click at [843, 100] on span at bounding box center [850, 100] width 17 height 14
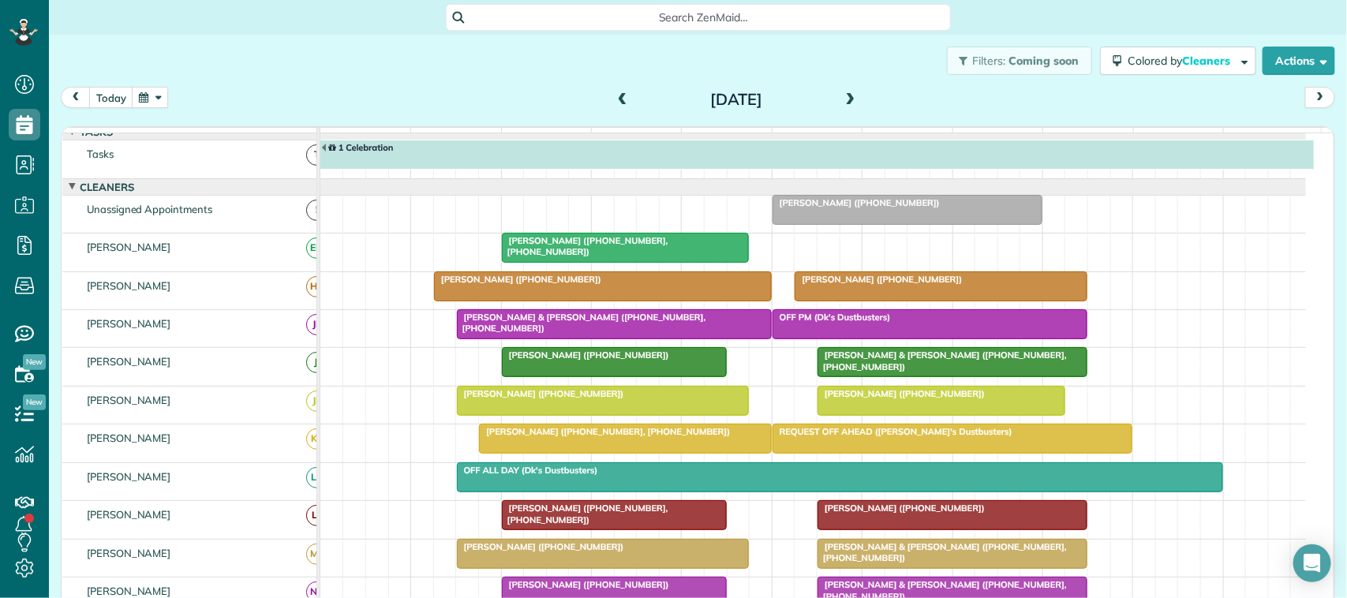
click at [614, 99] on span at bounding box center [622, 100] width 17 height 14
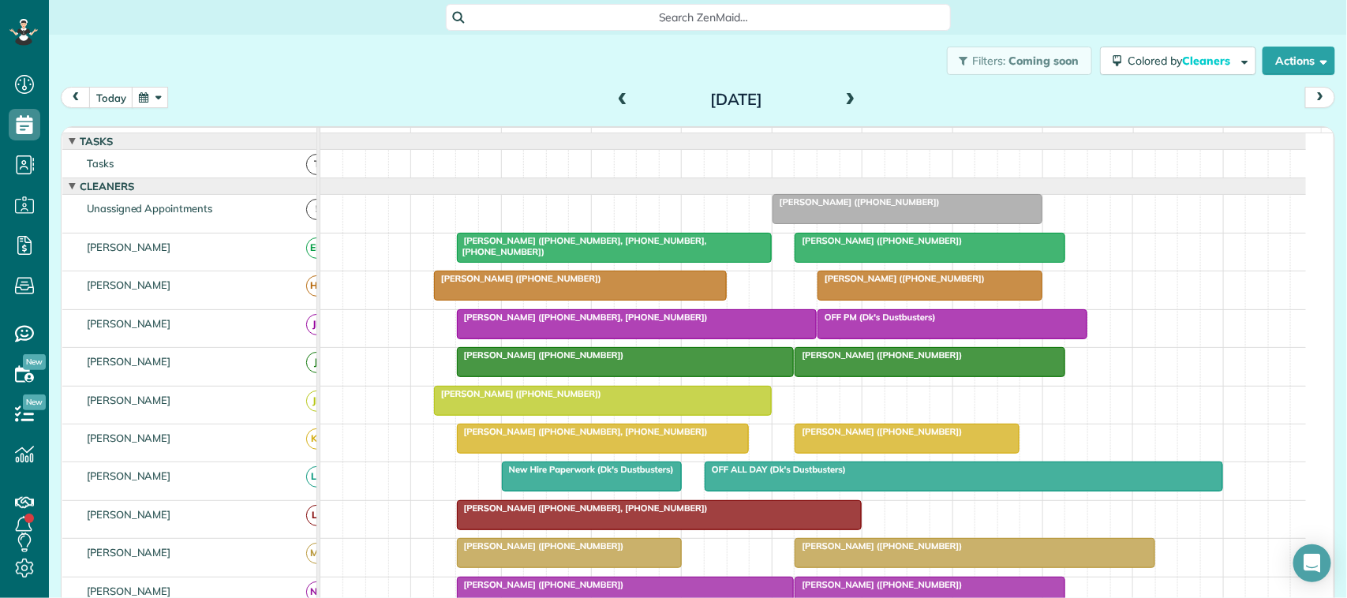
click at [614, 96] on span at bounding box center [622, 100] width 17 height 14
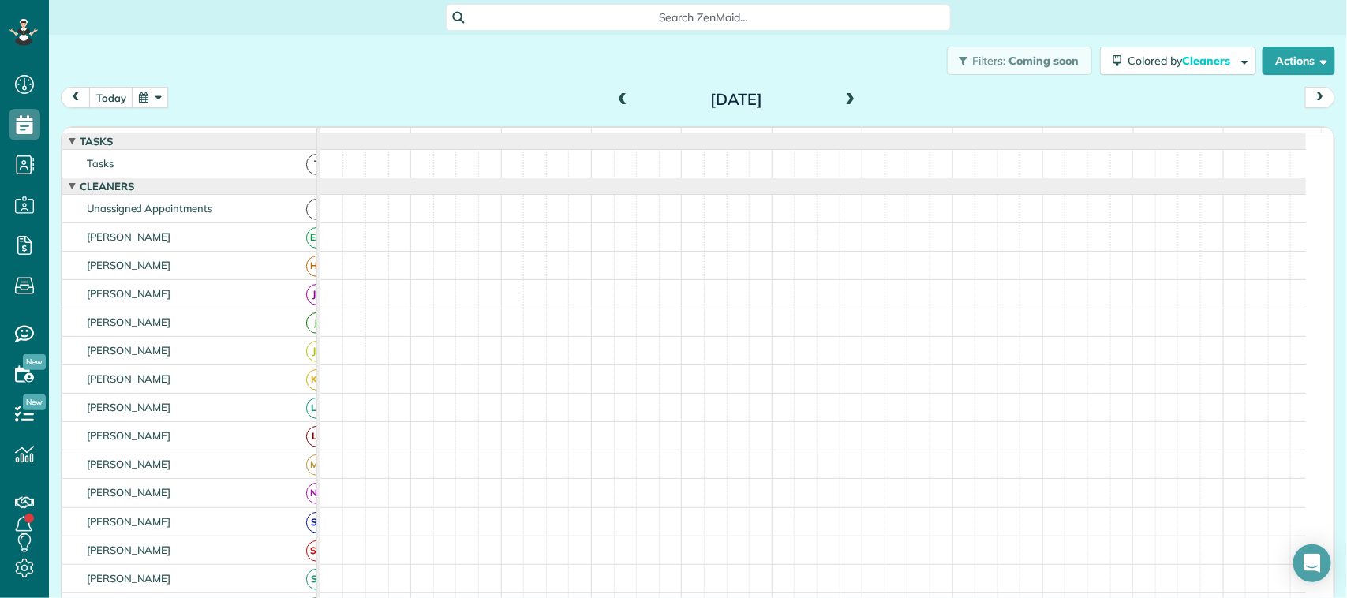
click at [146, 103] on button "button" at bounding box center [150, 97] width 36 height 21
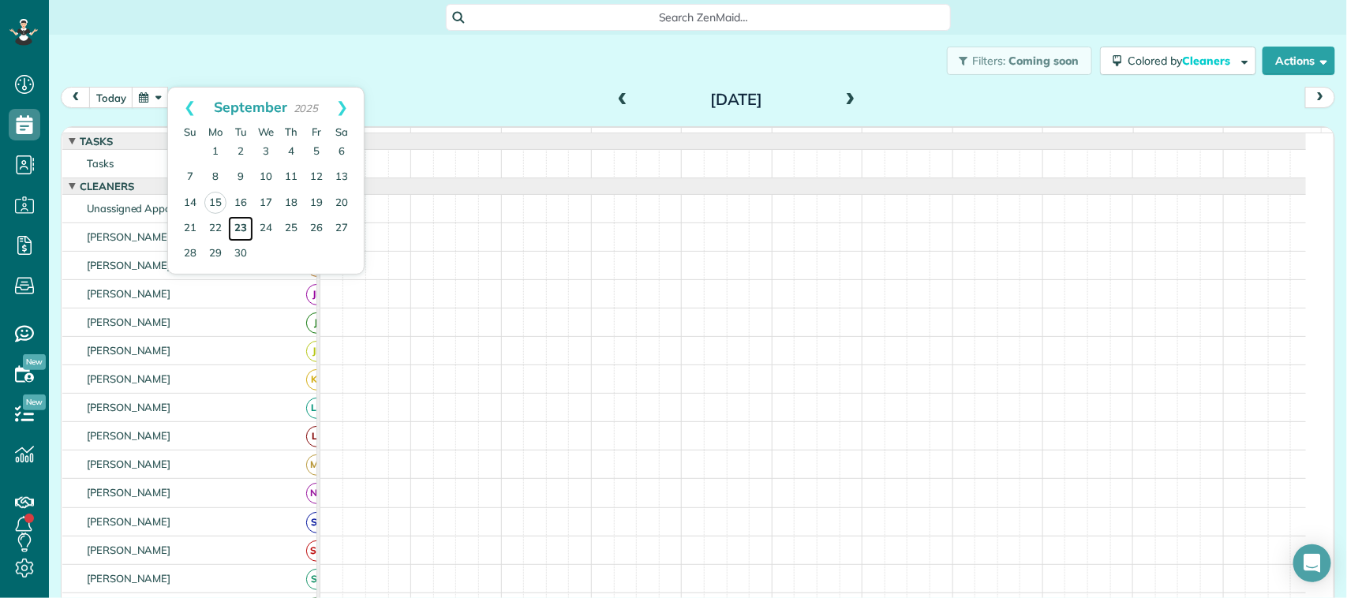
click at [246, 223] on link "23" at bounding box center [240, 228] width 25 height 25
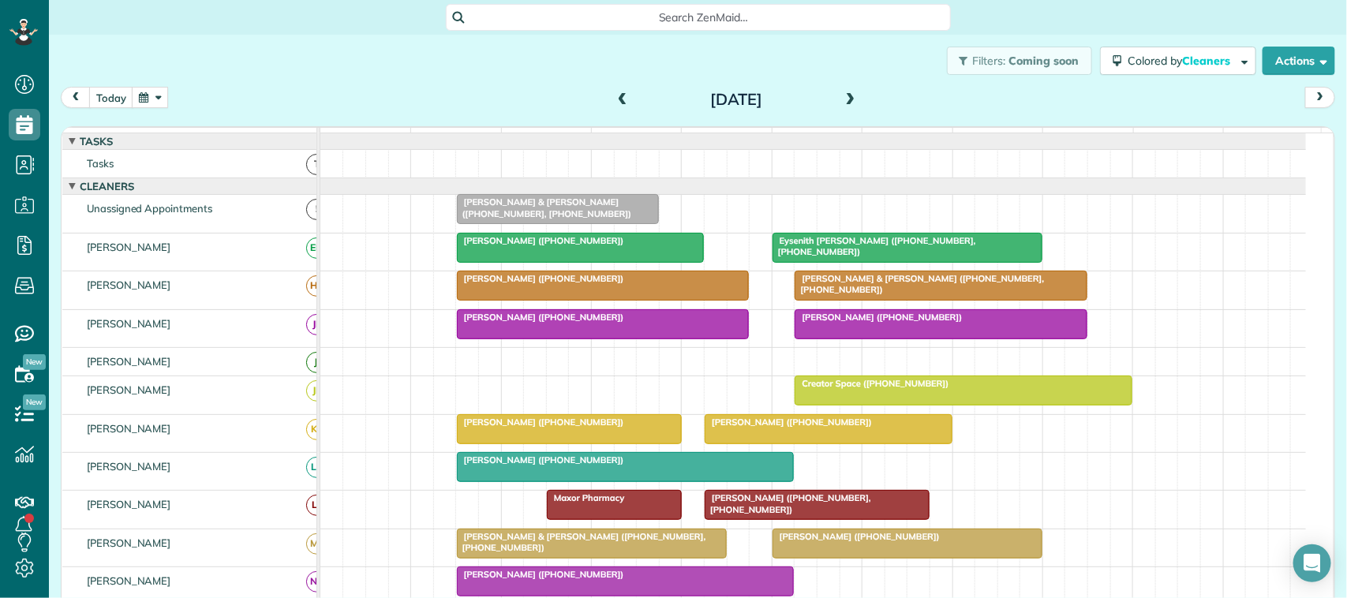
click at [505, 219] on div "[PERSON_NAME] & [PERSON_NAME] ([PHONE_NUMBER], [PHONE_NUMBER])" at bounding box center [558, 208] width 193 height 23
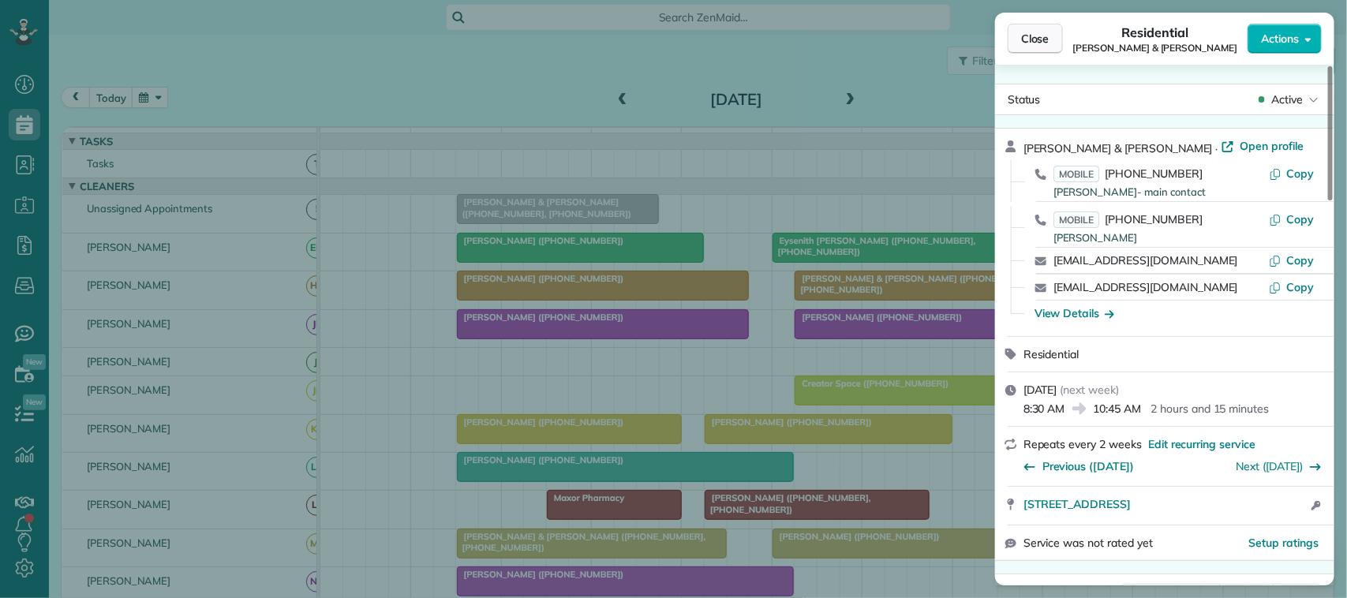
click at [1040, 36] on span "Close" at bounding box center [1035, 39] width 28 height 16
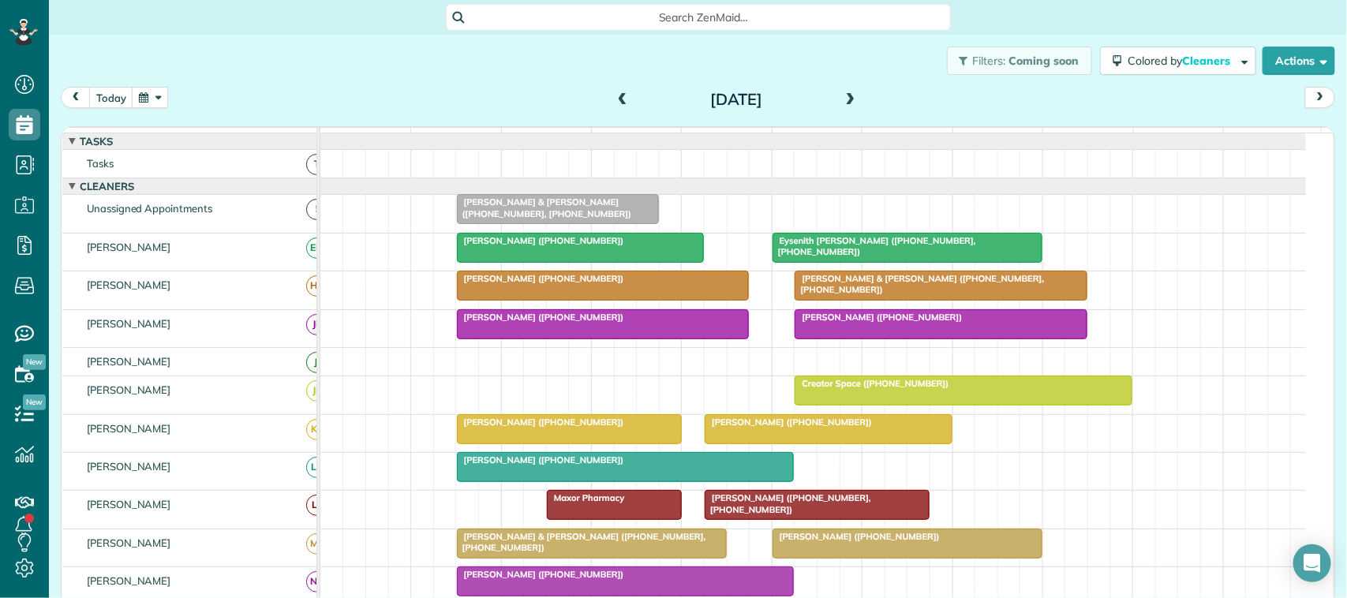
click at [531, 219] on div "[PERSON_NAME] & [PERSON_NAME] ([PHONE_NUMBER], [PHONE_NUMBER])" at bounding box center [558, 208] width 193 height 23
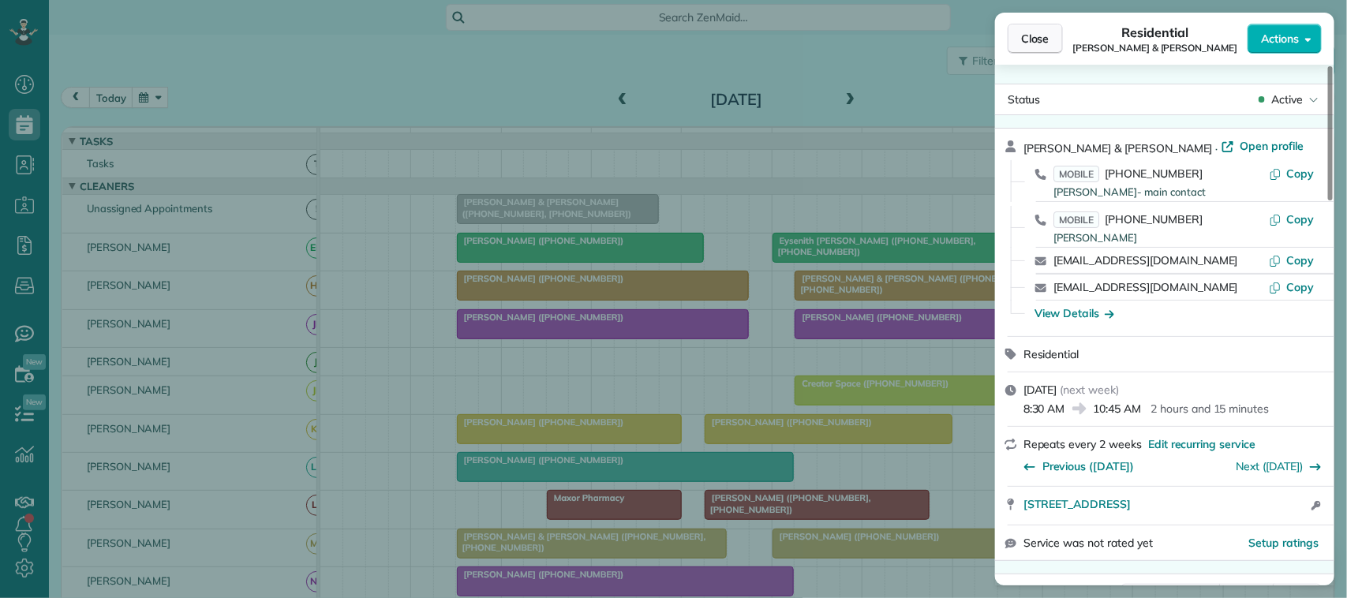
click at [1019, 39] on button "Close" at bounding box center [1035, 39] width 55 height 30
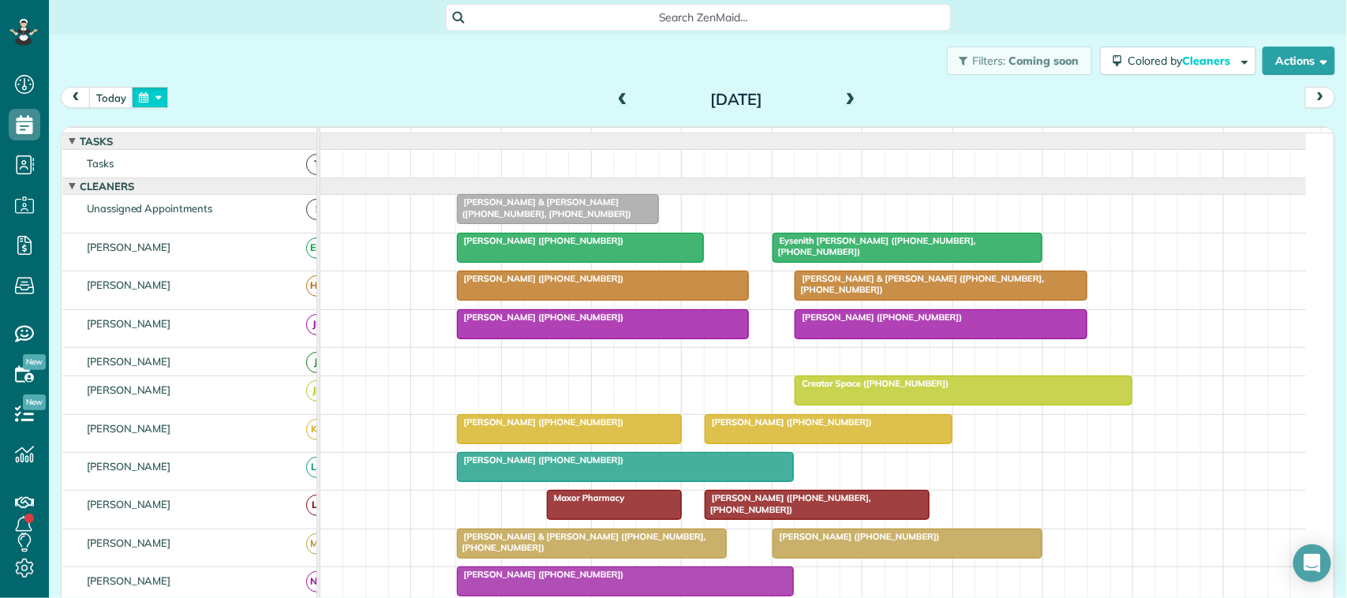
click at [147, 103] on button "button" at bounding box center [150, 97] width 36 height 21
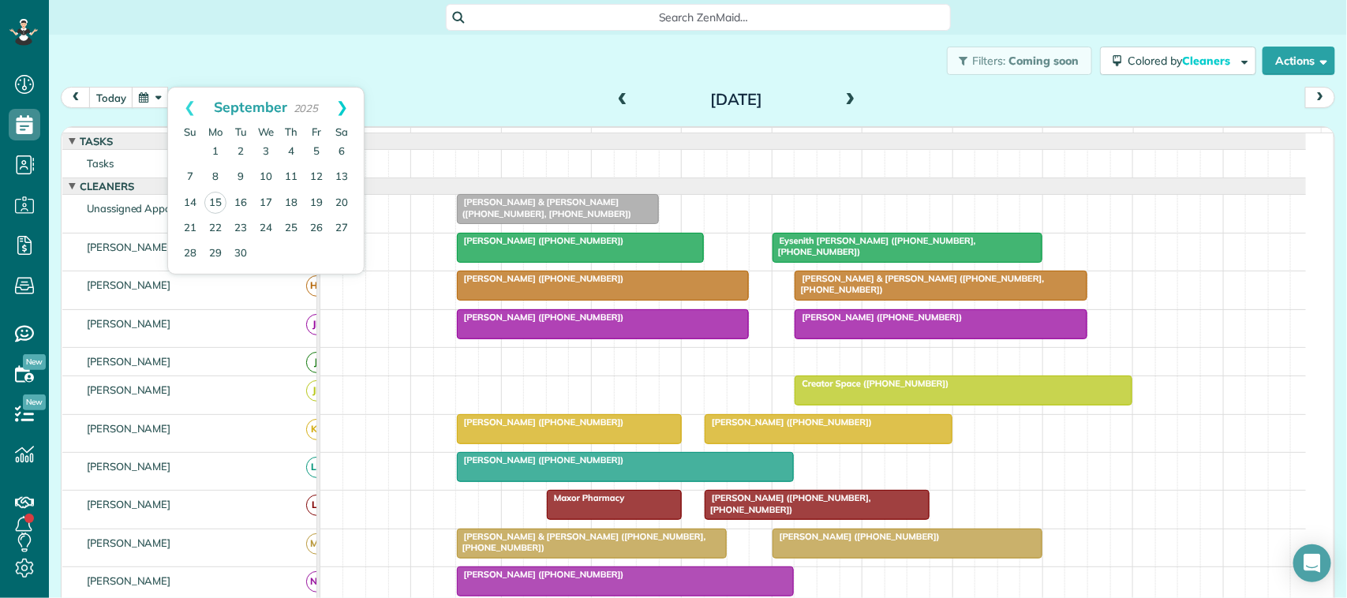
click at [352, 103] on link "Next" at bounding box center [341, 107] width 43 height 39
click at [239, 251] on link "28" at bounding box center [240, 253] width 25 height 25
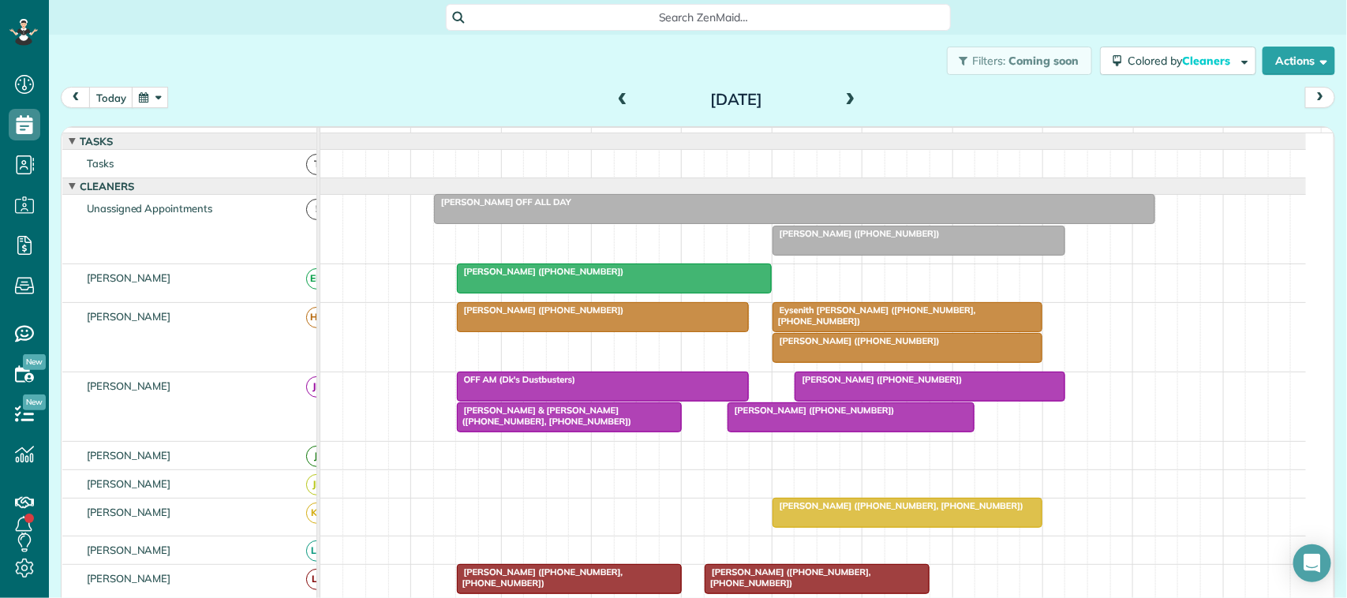
click at [144, 104] on button "button" at bounding box center [150, 97] width 36 height 21
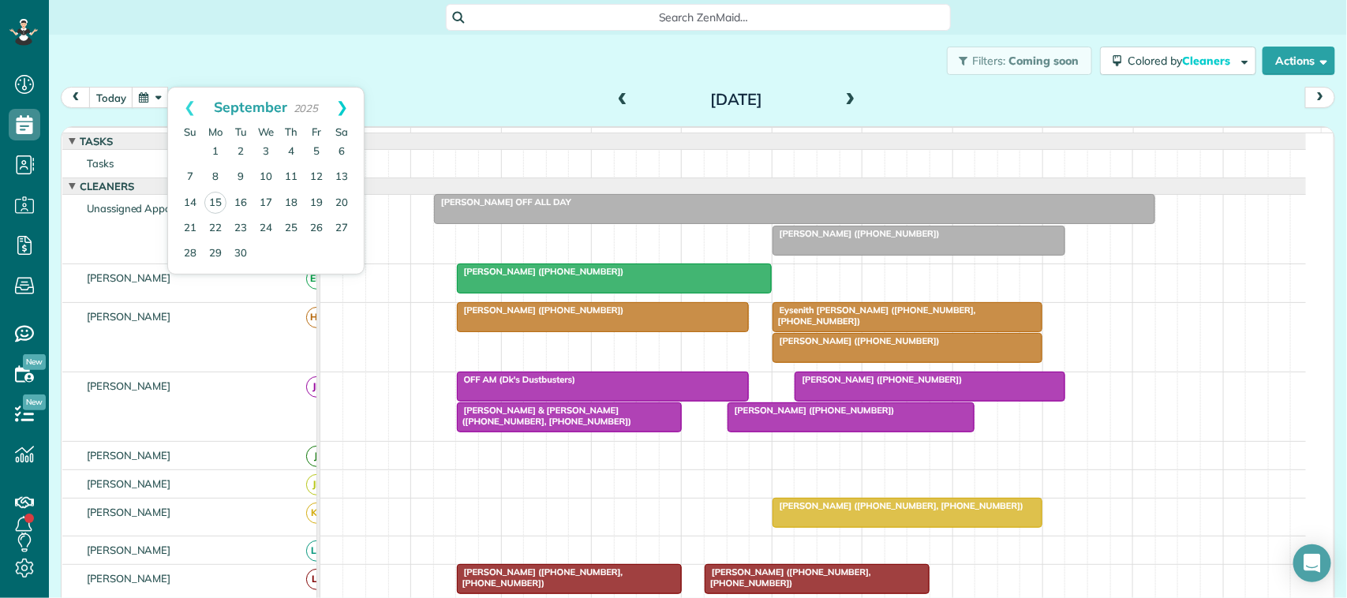
click at [348, 113] on link "Next" at bounding box center [341, 107] width 43 height 39
click at [223, 253] on link "27" at bounding box center [215, 253] width 25 height 25
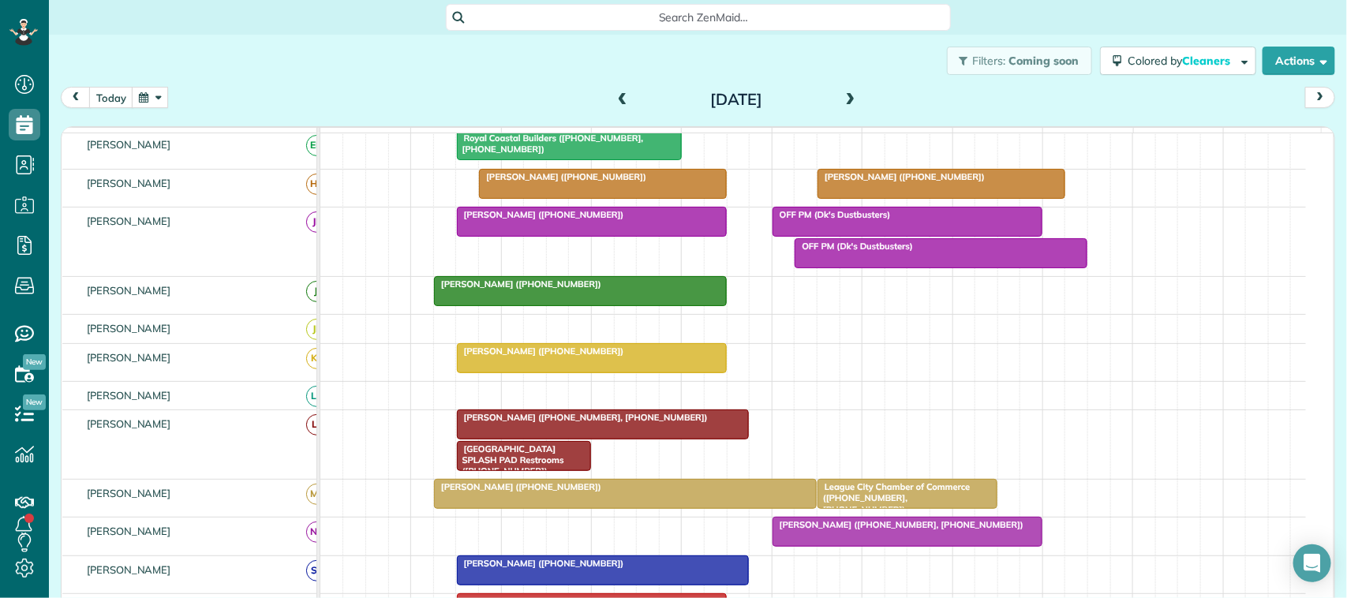
scroll to position [197, 0]
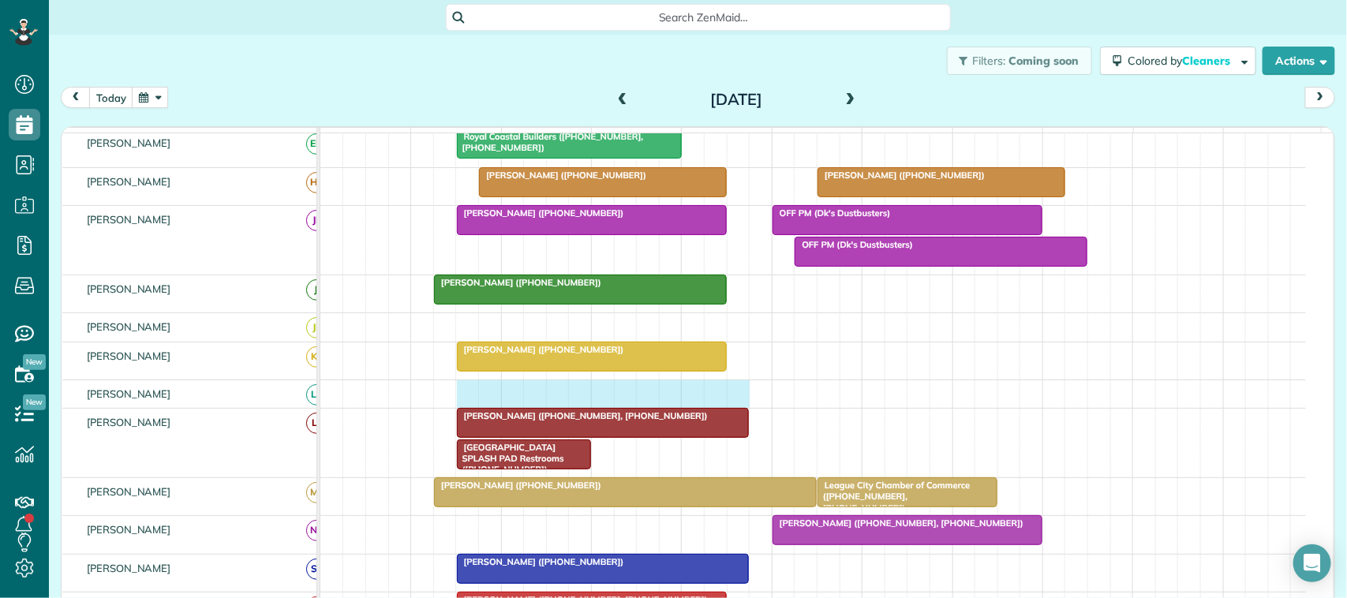
drag, startPoint x: 494, startPoint y: 395, endPoint x: 740, endPoint y: 399, distance: 245.5
click at [740, 399] on div at bounding box center [813, 394] width 986 height 28
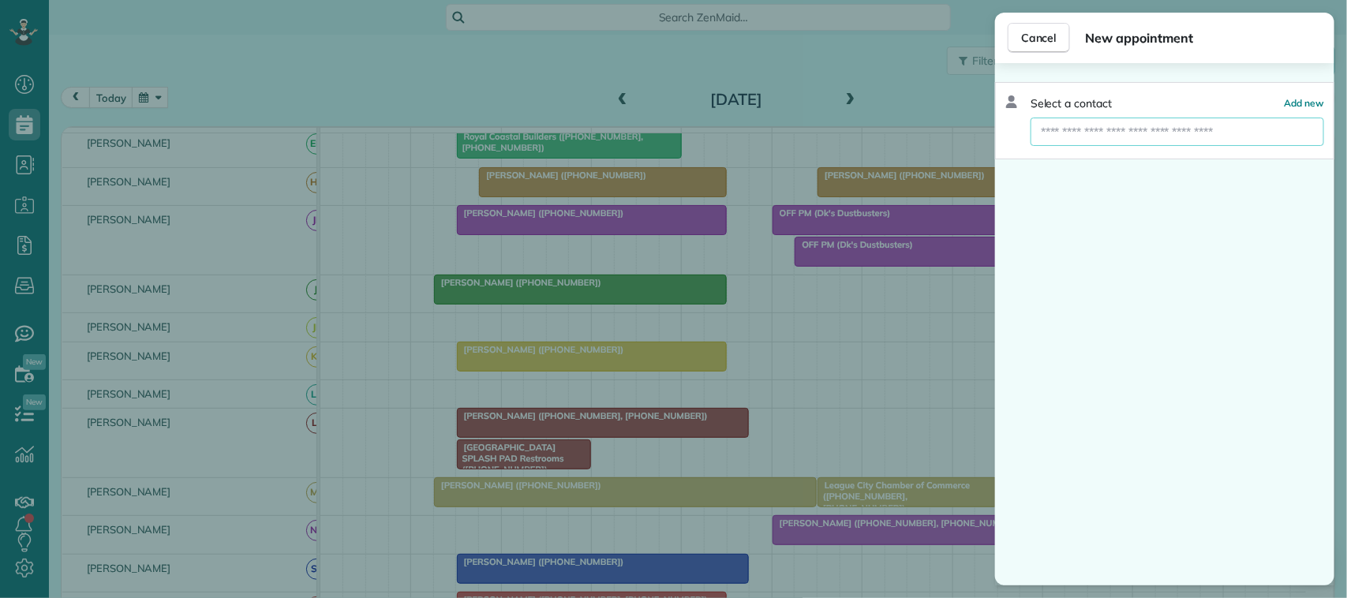
click at [1044, 136] on input "text" at bounding box center [1178, 132] width 294 height 28
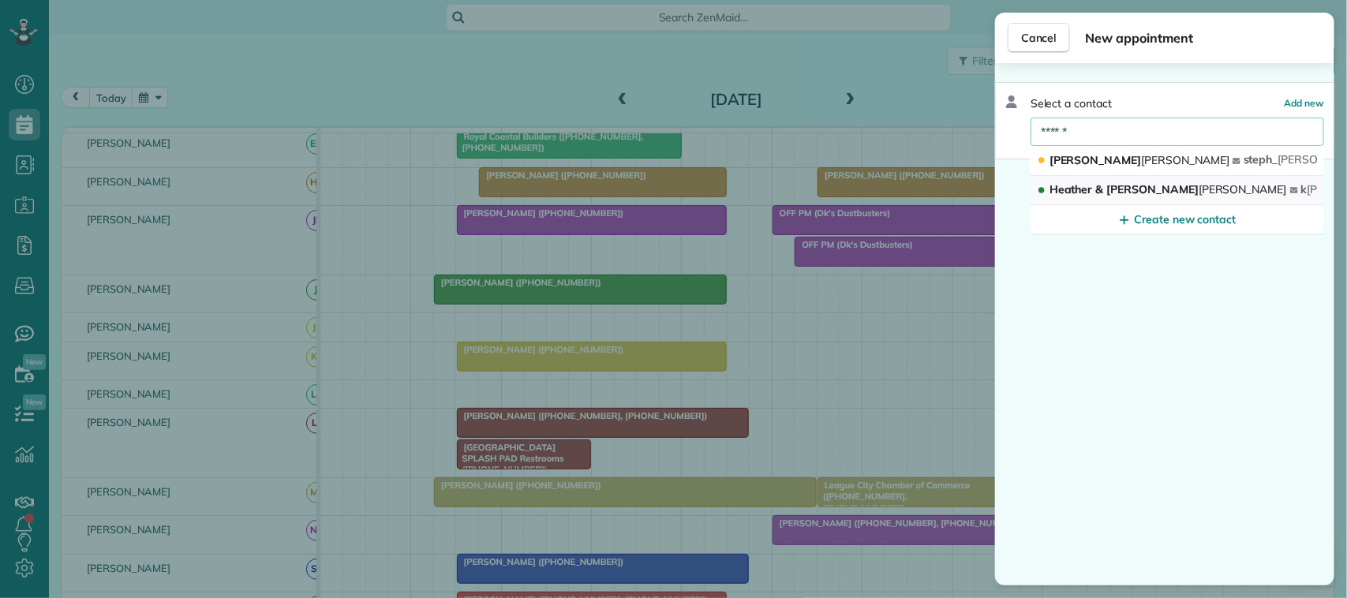
type input "******"
click at [1094, 186] on span "[PERSON_NAME] & [PERSON_NAME]" at bounding box center [1169, 189] width 238 height 14
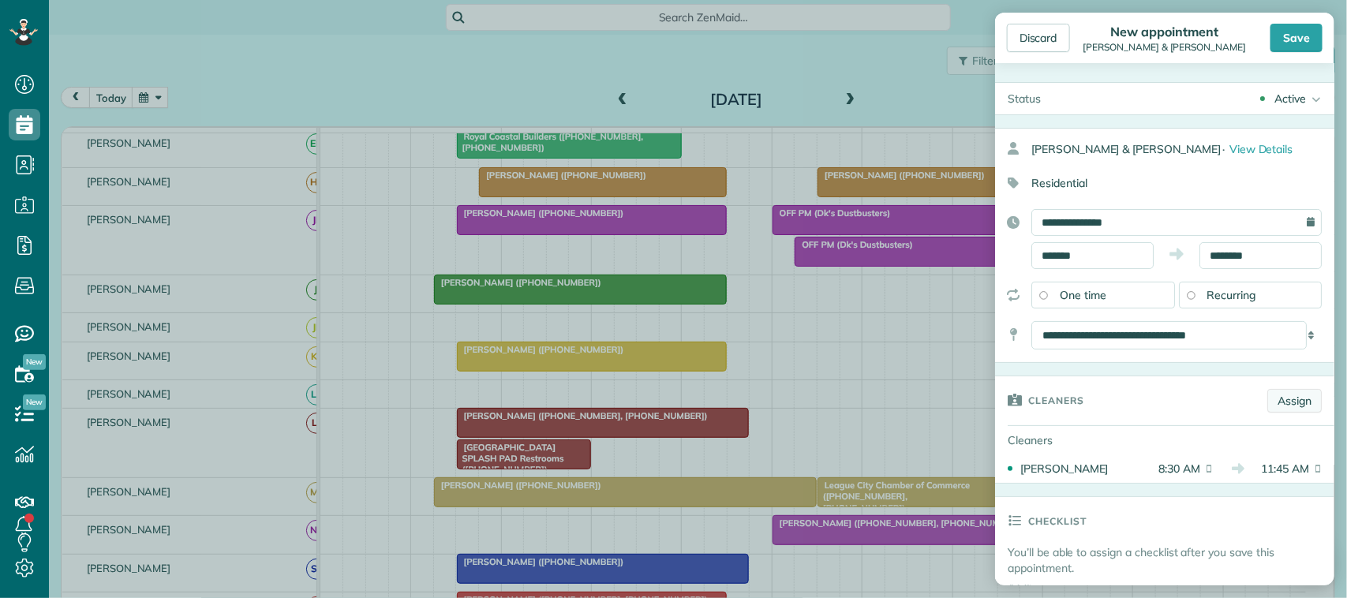
click at [1283, 412] on link "Assign" at bounding box center [1295, 401] width 54 height 24
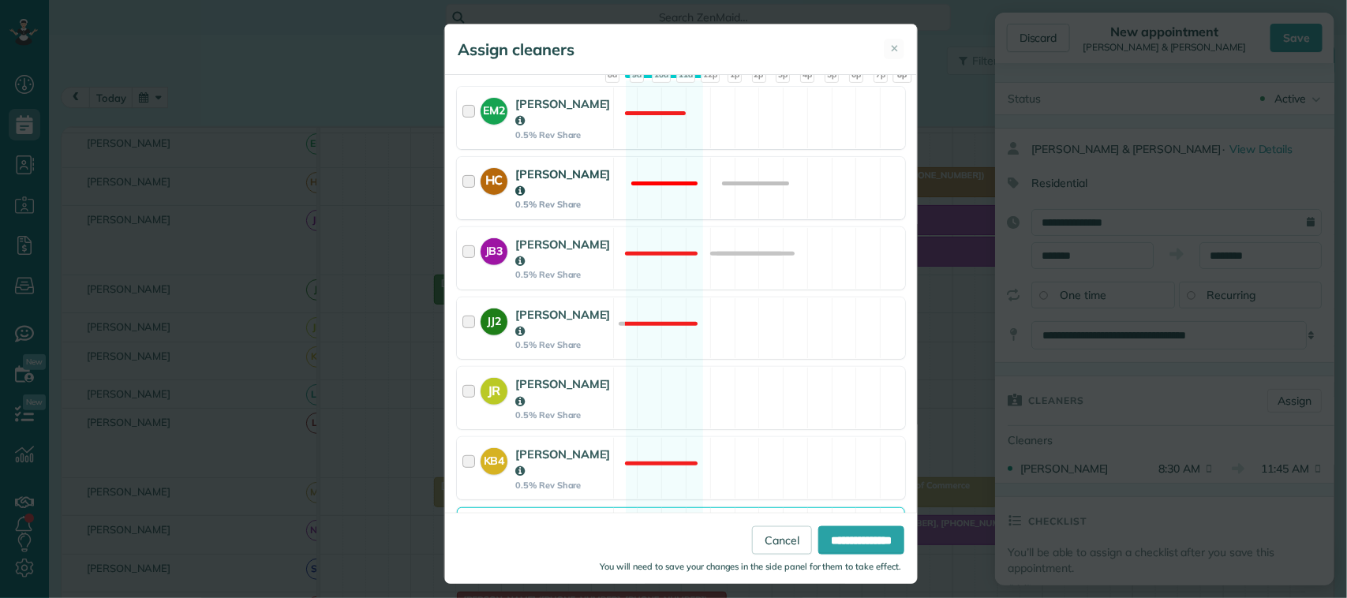
scroll to position [296, 0]
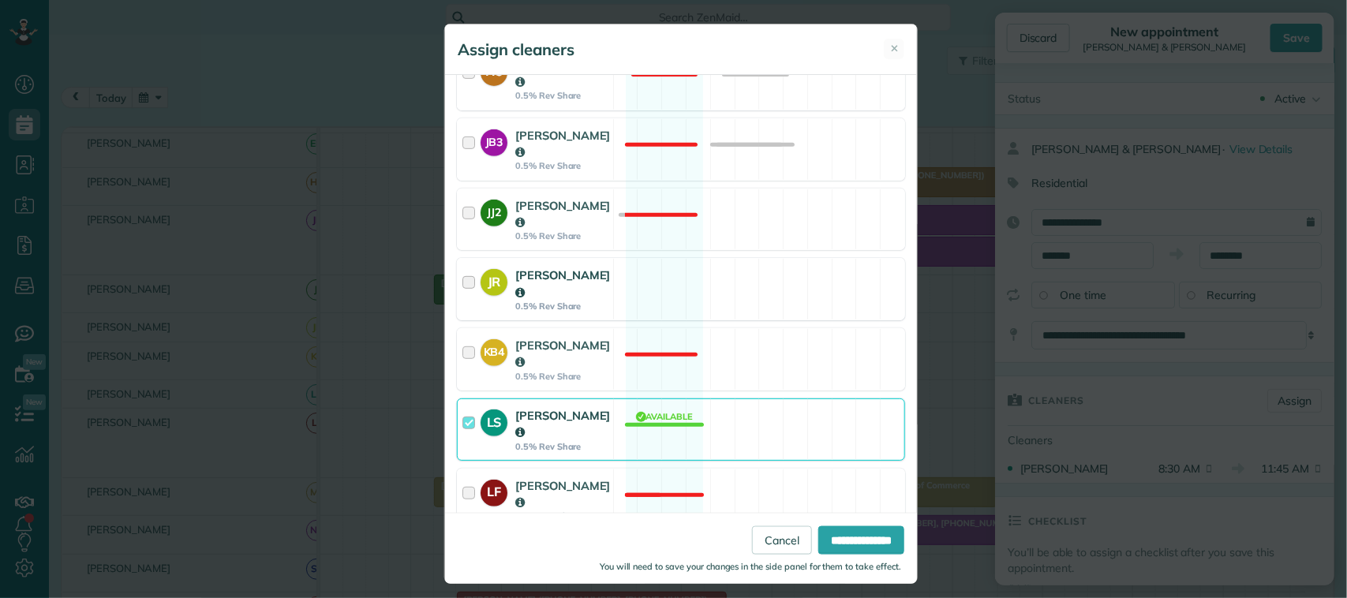
click at [612, 287] on div "JR [PERSON_NAME] 0.5% Rev Share Available" at bounding box center [681, 289] width 448 height 62
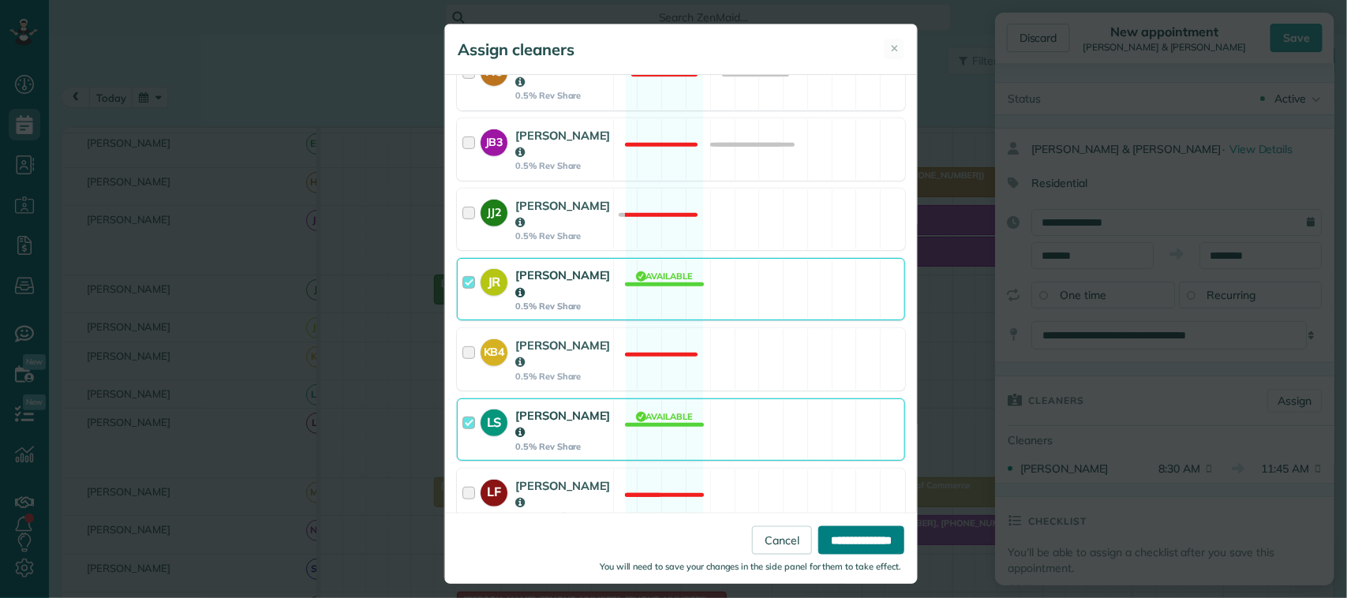
click at [862, 545] on input "**********" at bounding box center [862, 540] width 86 height 28
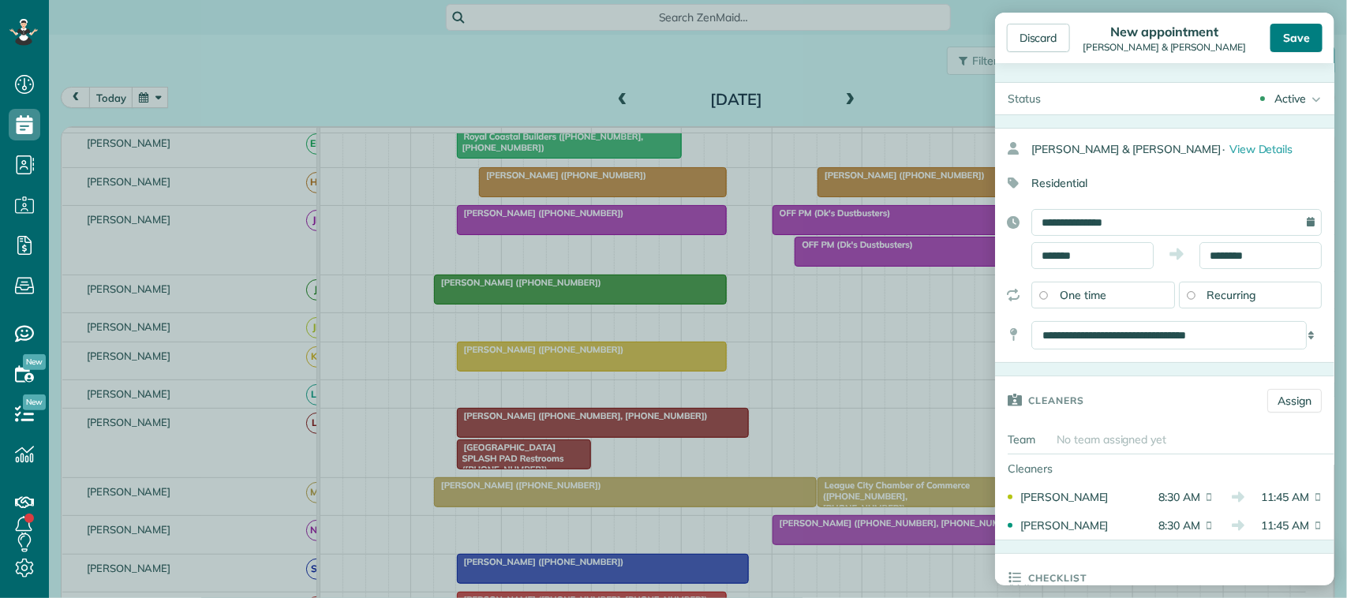
click at [1289, 45] on div "Save" at bounding box center [1297, 38] width 52 height 28
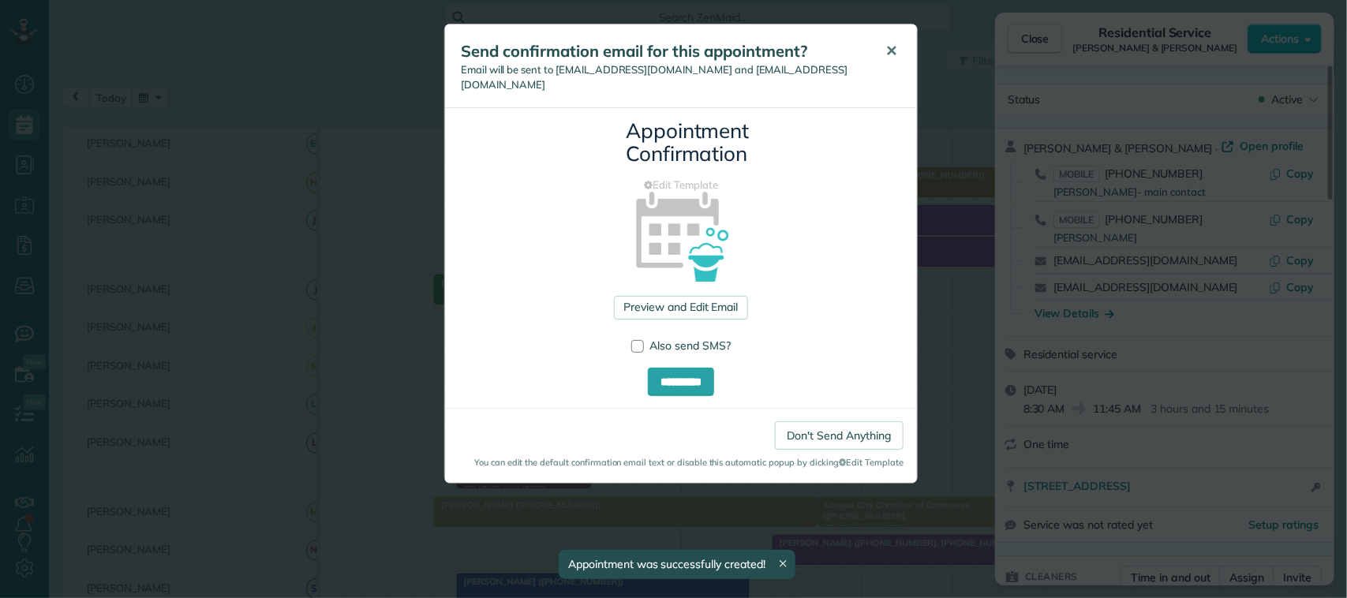
click at [886, 51] on span "✕" at bounding box center [892, 51] width 12 height 18
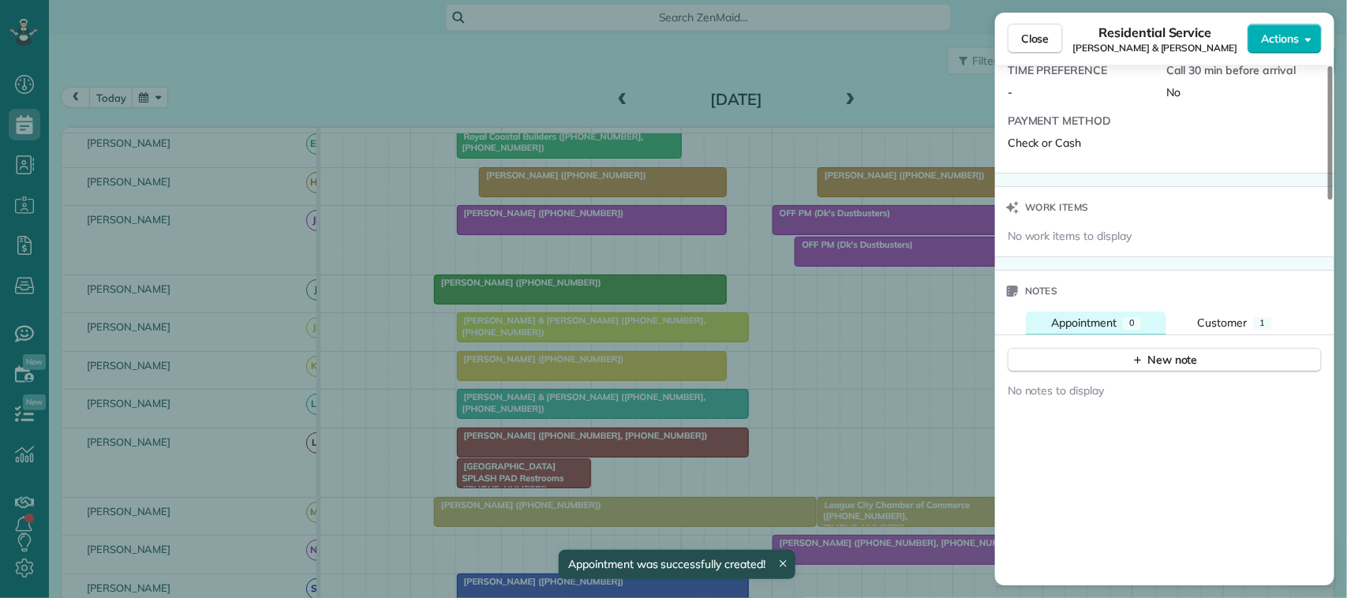
scroll to position [1284, 0]
click at [1134, 363] on div "New note" at bounding box center [1165, 355] width 66 height 17
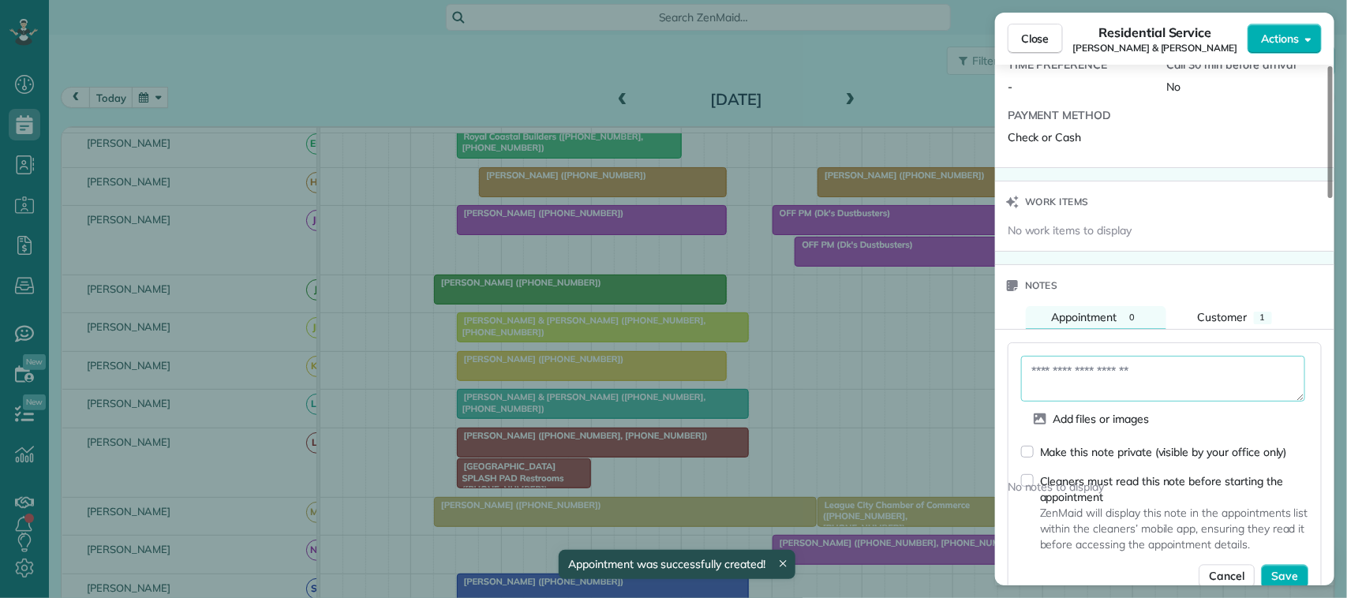
click at [1130, 384] on textarea at bounding box center [1163, 379] width 284 height 46
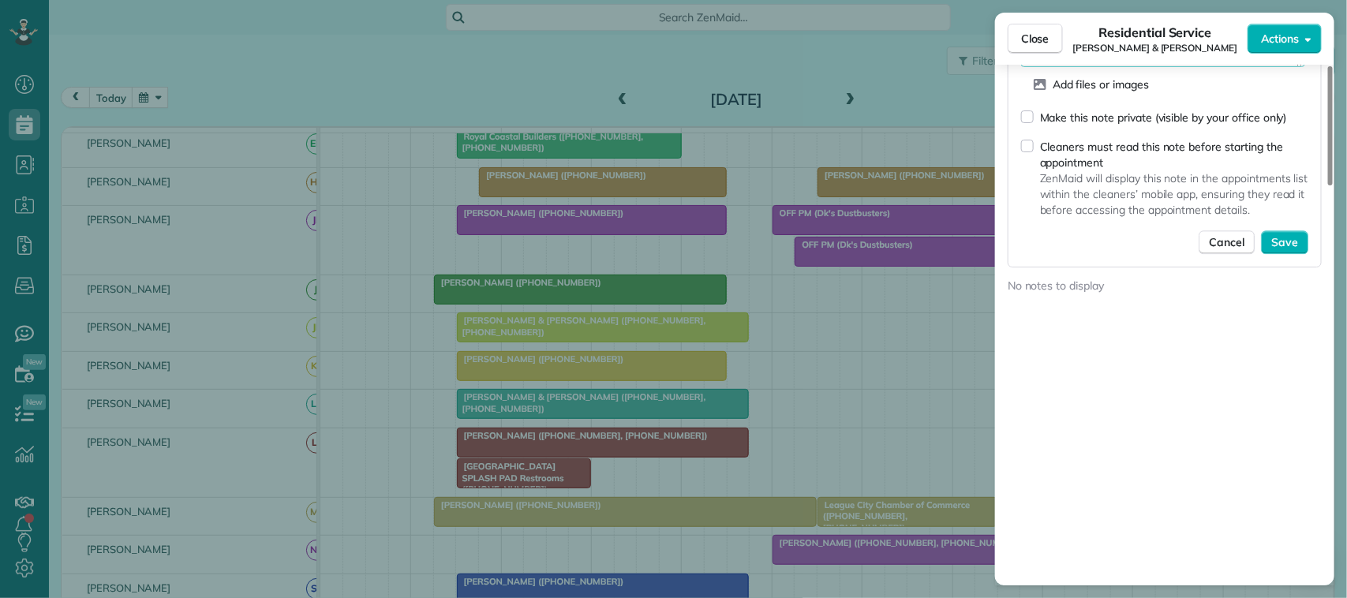
scroll to position [1679, 0]
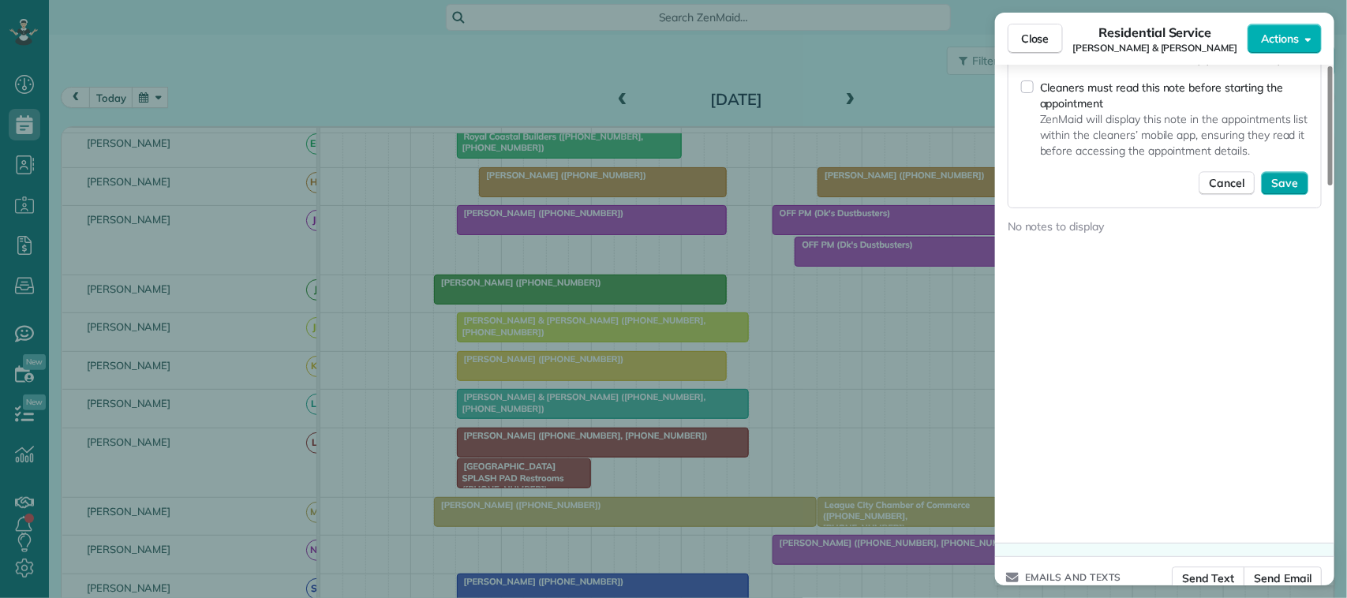
type textarea "********"
click at [1292, 191] on span "Save" at bounding box center [1285, 183] width 27 height 16
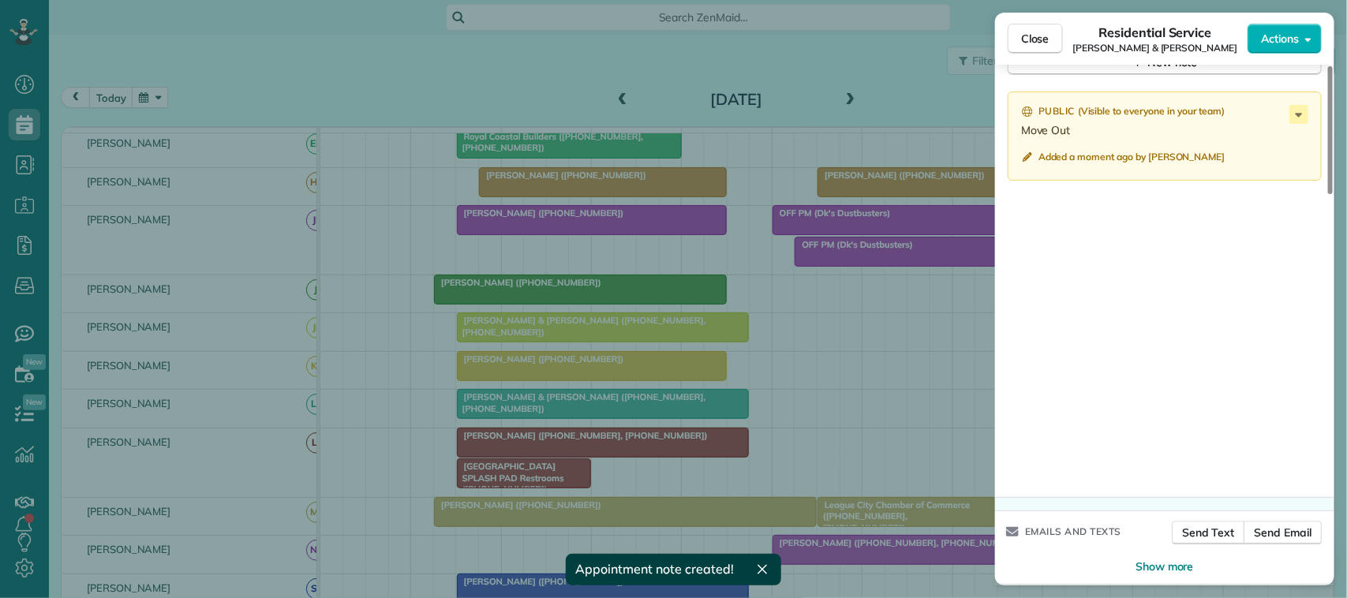
scroll to position [1576, 0]
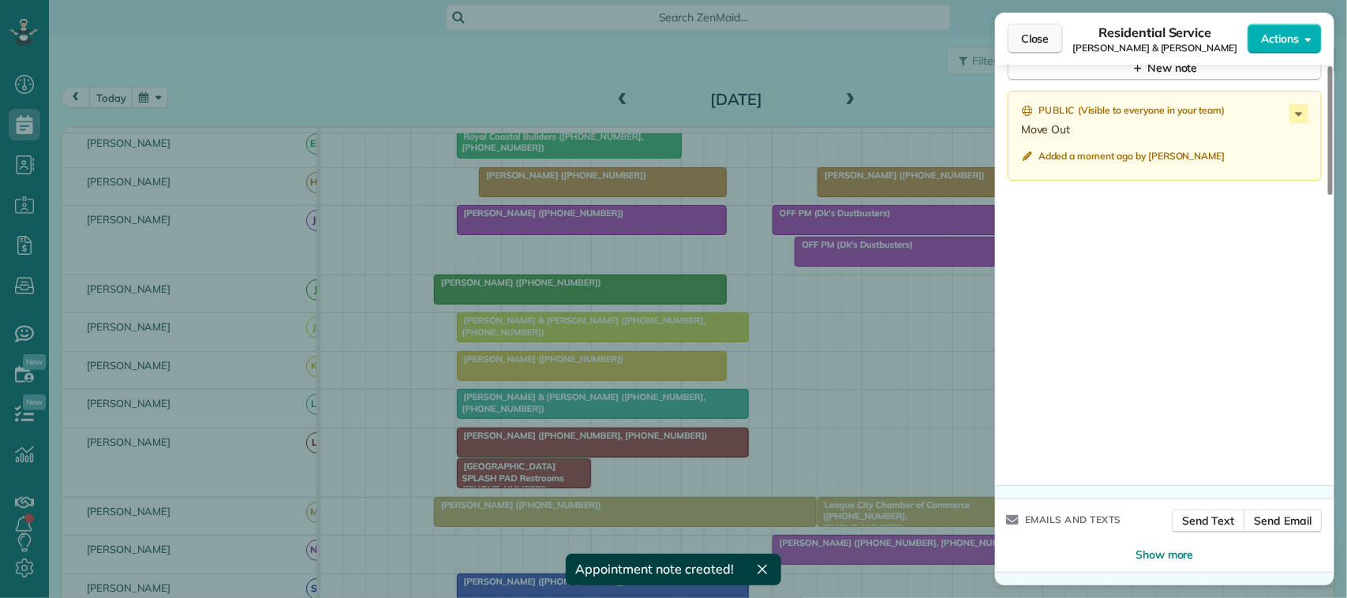
click at [1026, 32] on span "Close" at bounding box center [1035, 39] width 28 height 16
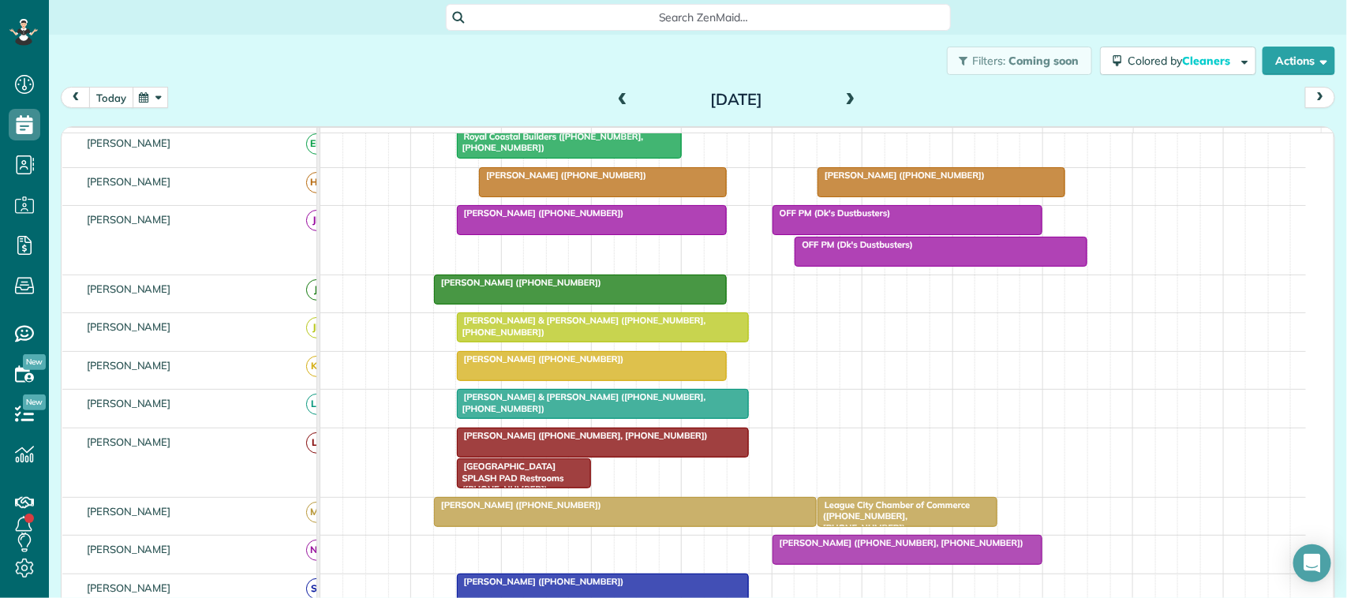
click at [116, 100] on button "today" at bounding box center [111, 97] width 44 height 21
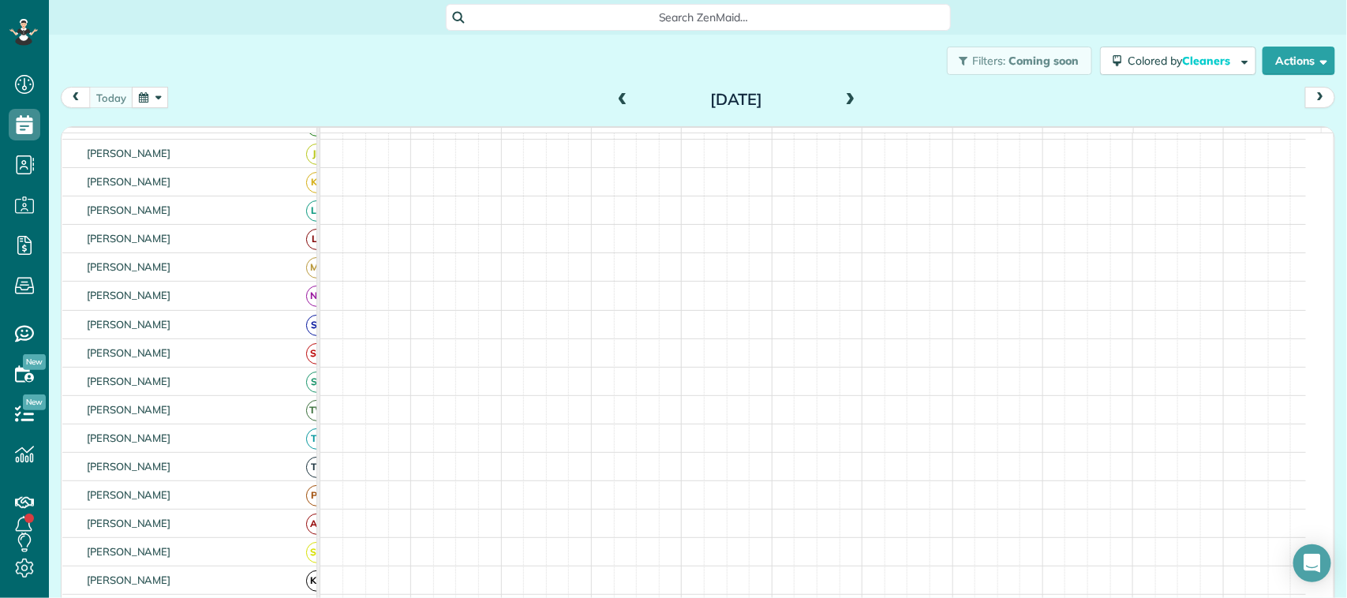
scroll to position [84, 0]
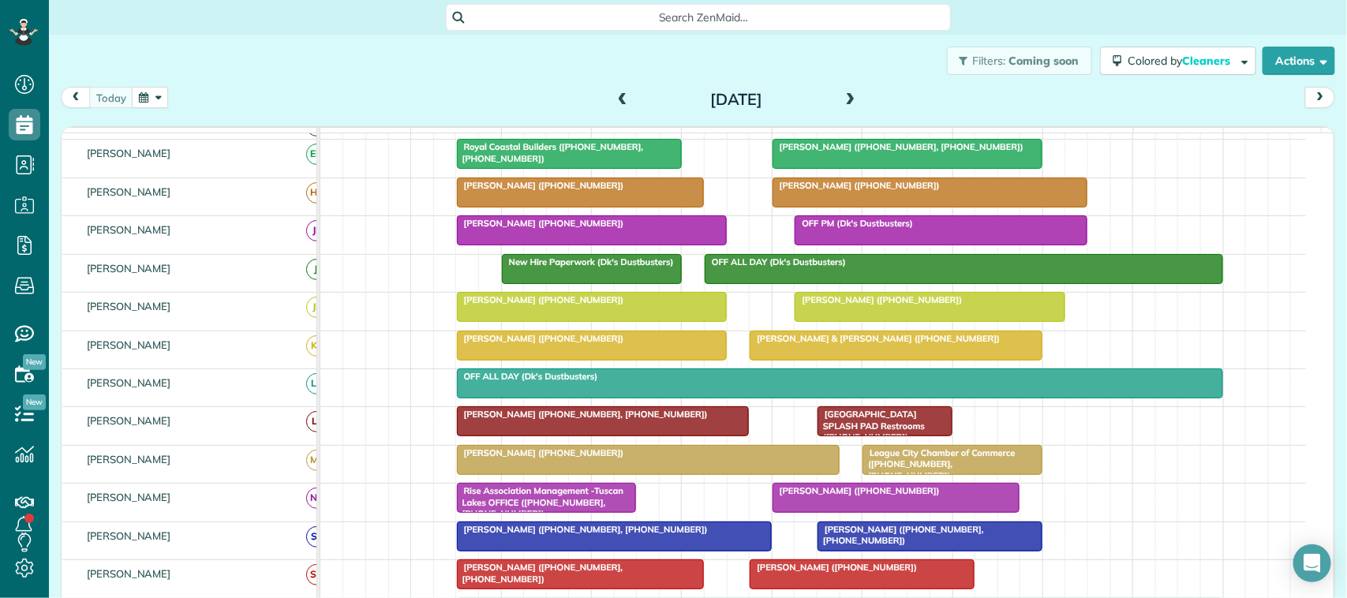
click at [133, 103] on button "button" at bounding box center [150, 97] width 36 height 21
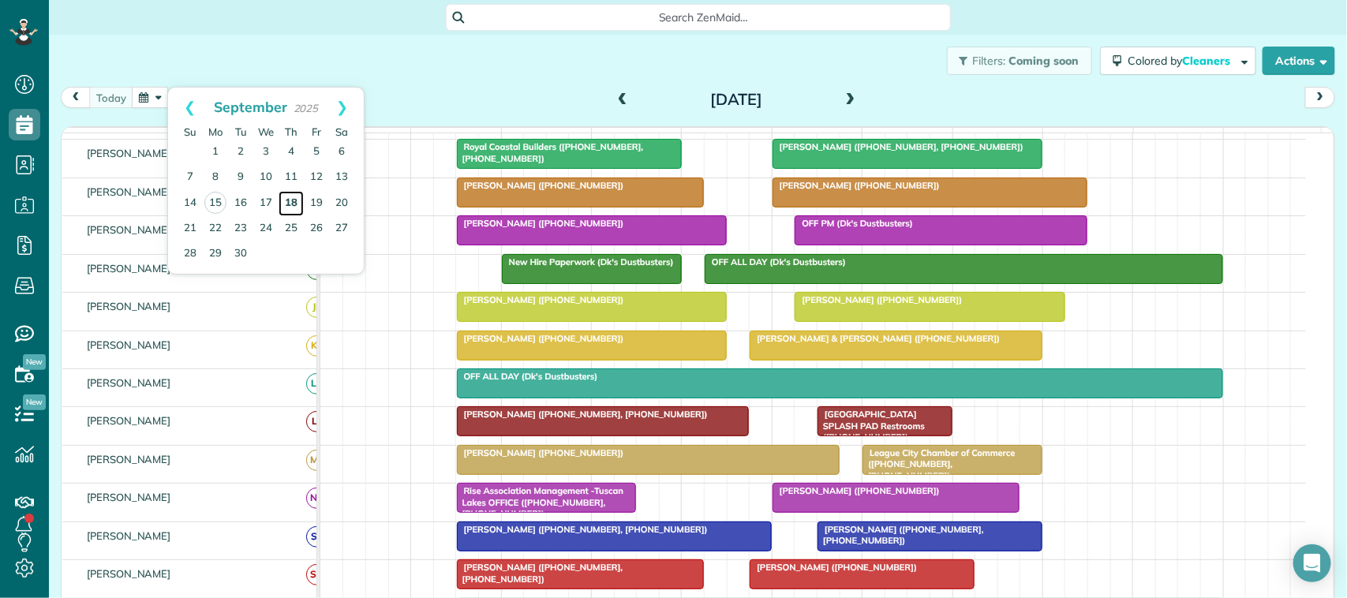
click at [297, 205] on link "18" at bounding box center [291, 203] width 25 height 25
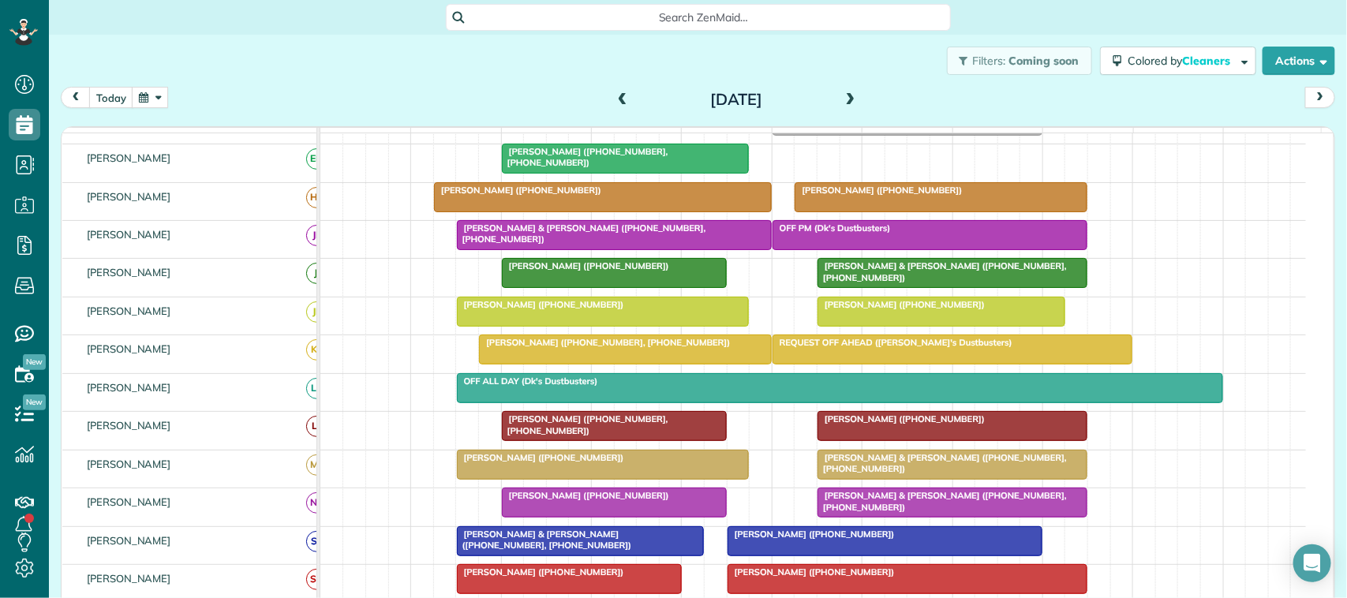
scroll to position [0, 0]
click at [104, 92] on button "today" at bounding box center [111, 97] width 44 height 21
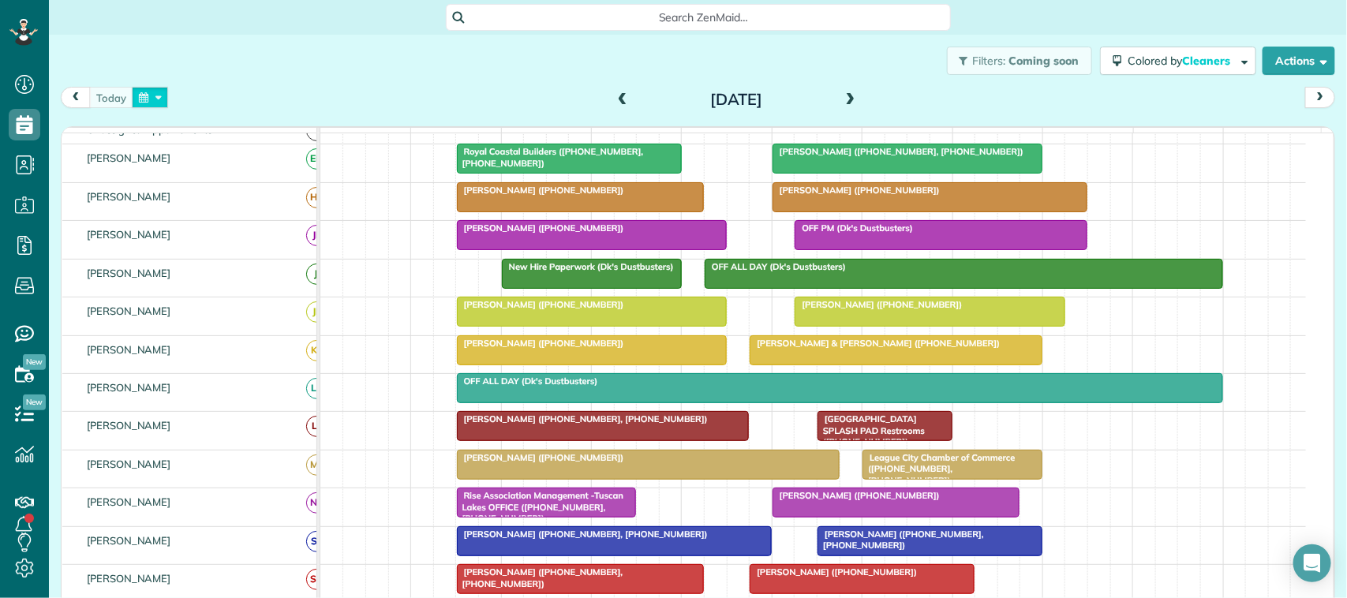
click at [166, 99] on button "button" at bounding box center [150, 97] width 36 height 21
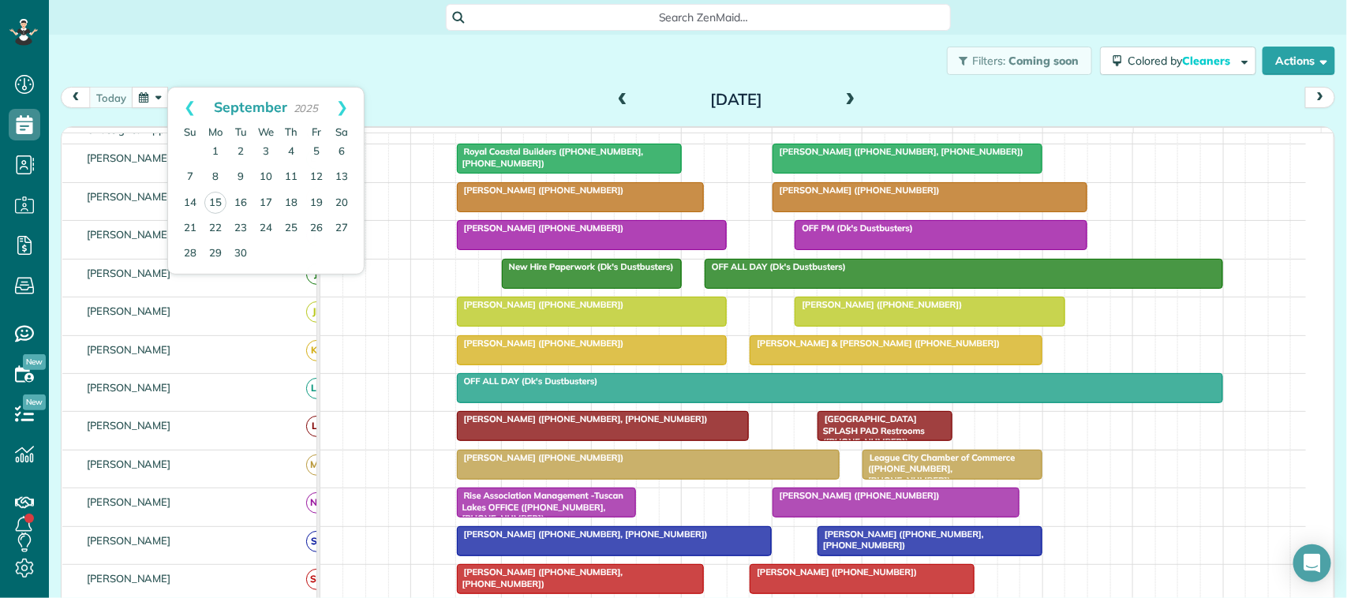
click at [407, 93] on div "[DATE] [DATE]" at bounding box center [698, 101] width 1275 height 29
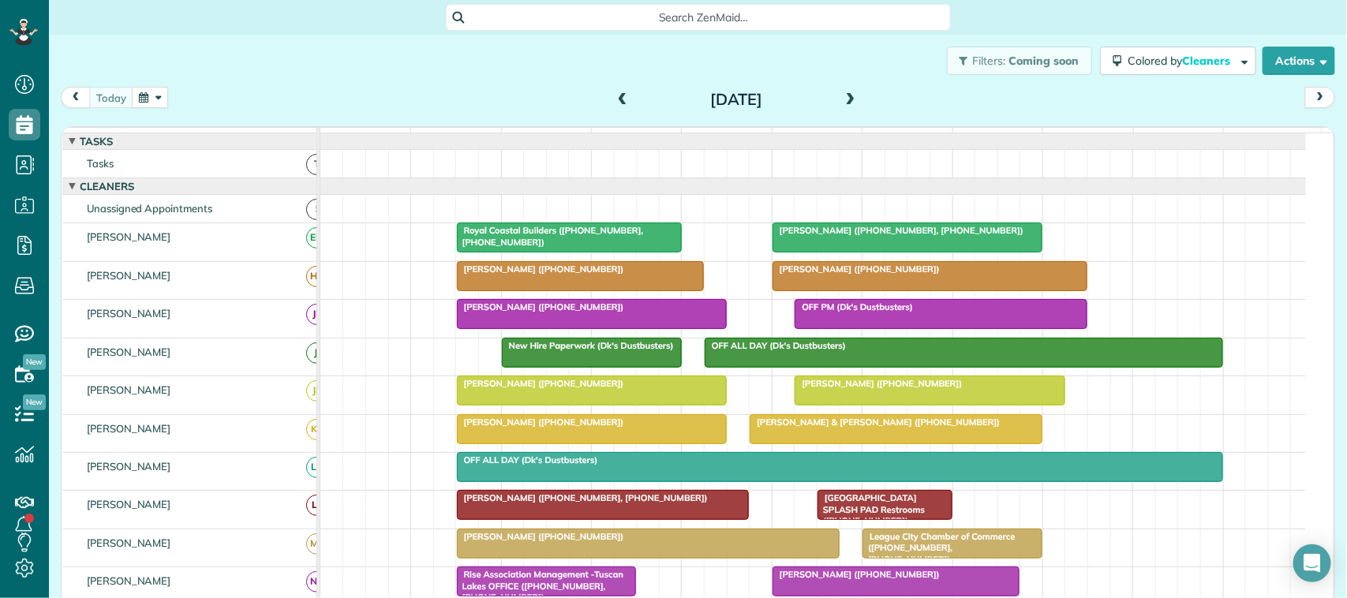
click at [131, 108] on div "[DATE] [DATE]" at bounding box center [698, 101] width 1275 height 29
click at [150, 96] on button "button" at bounding box center [150, 97] width 36 height 21
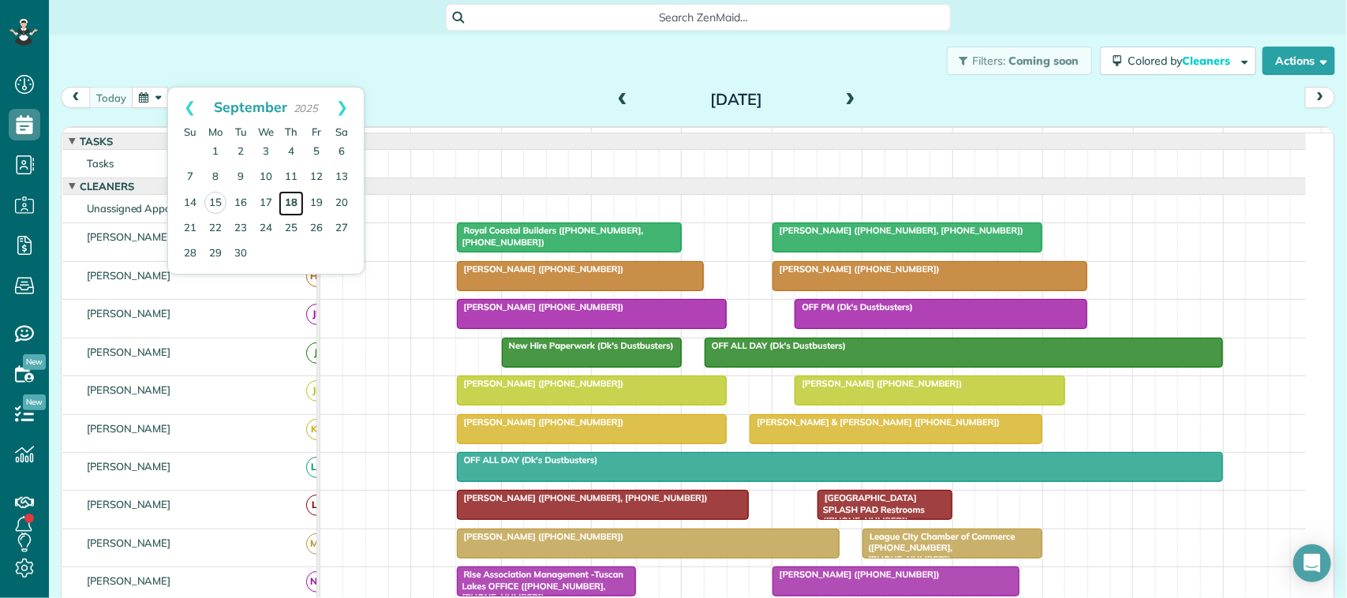
click at [290, 201] on link "18" at bounding box center [291, 203] width 25 height 25
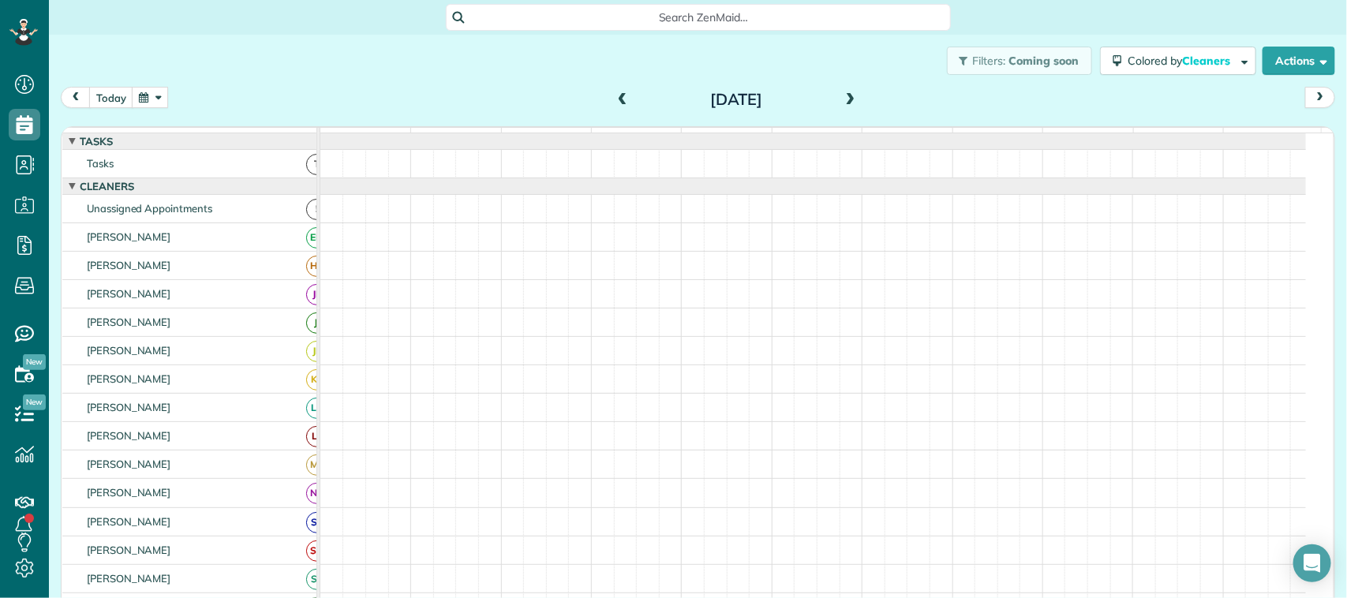
scroll to position [9, 0]
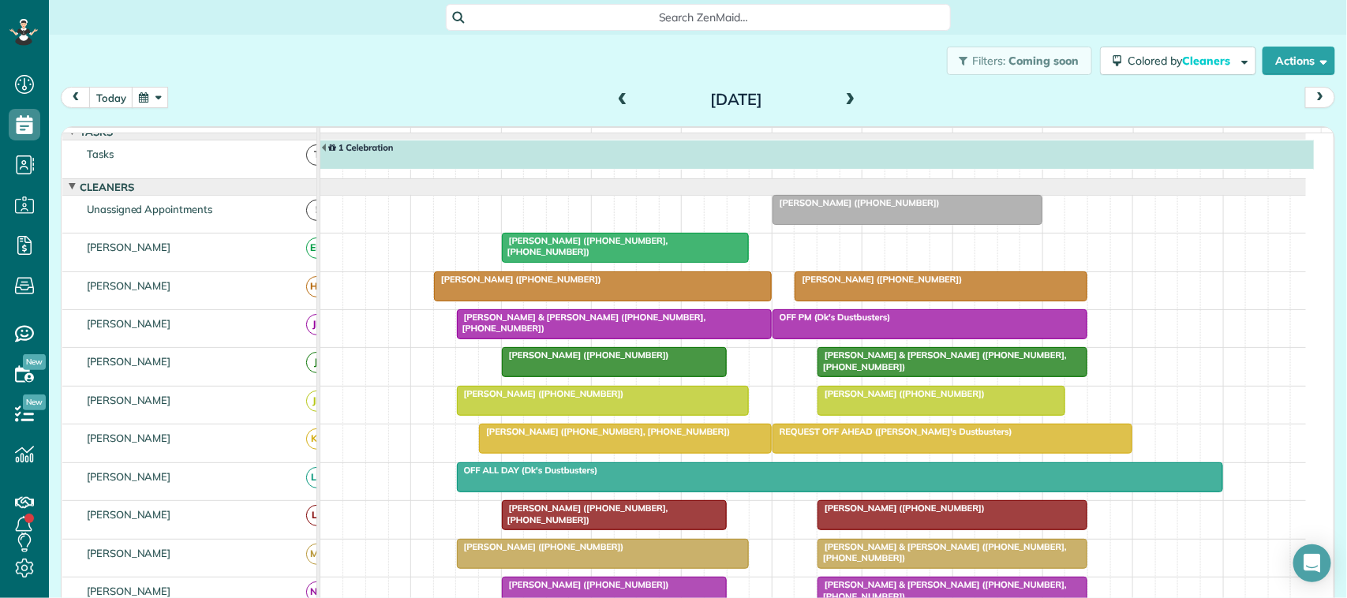
click at [530, 169] on div at bounding box center [816, 155] width 993 height 28
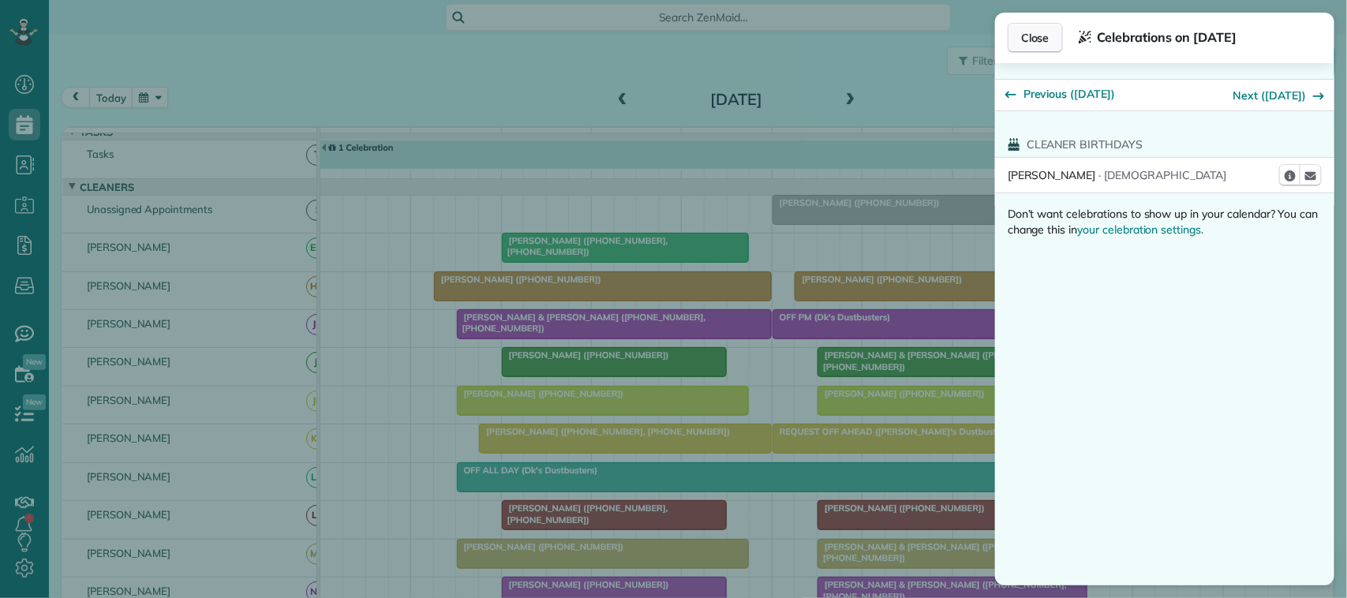
click at [1044, 46] on button "Close" at bounding box center [1035, 38] width 55 height 30
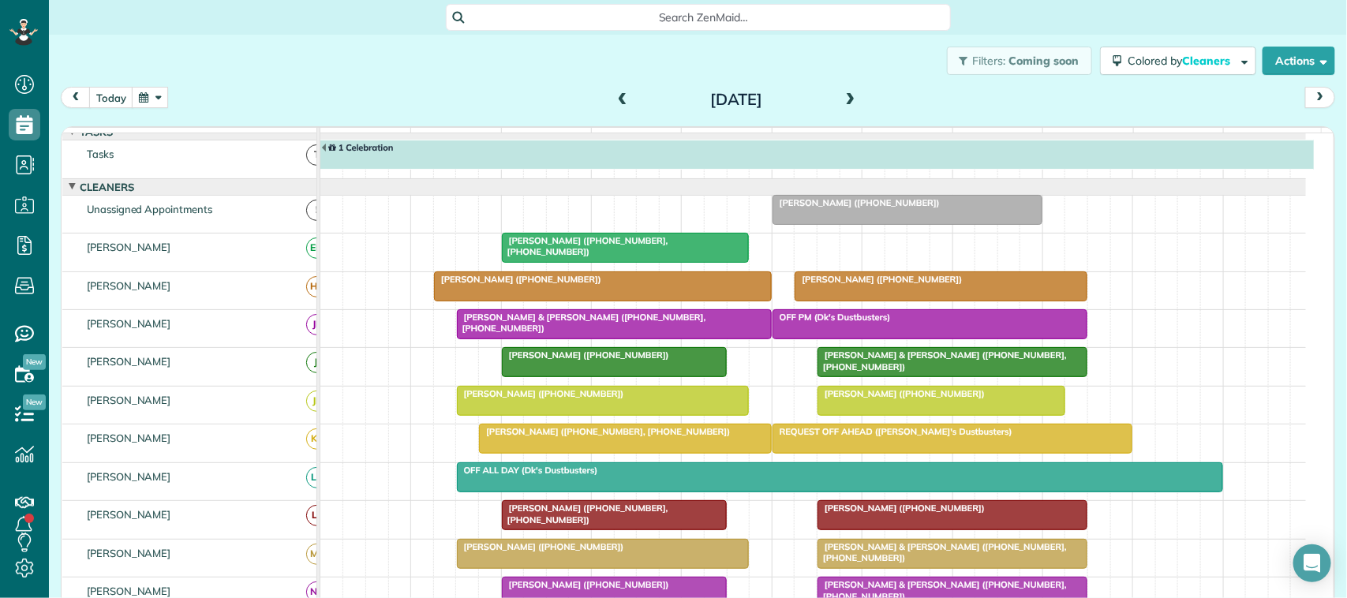
click at [561, 339] on div at bounding box center [614, 324] width 313 height 28
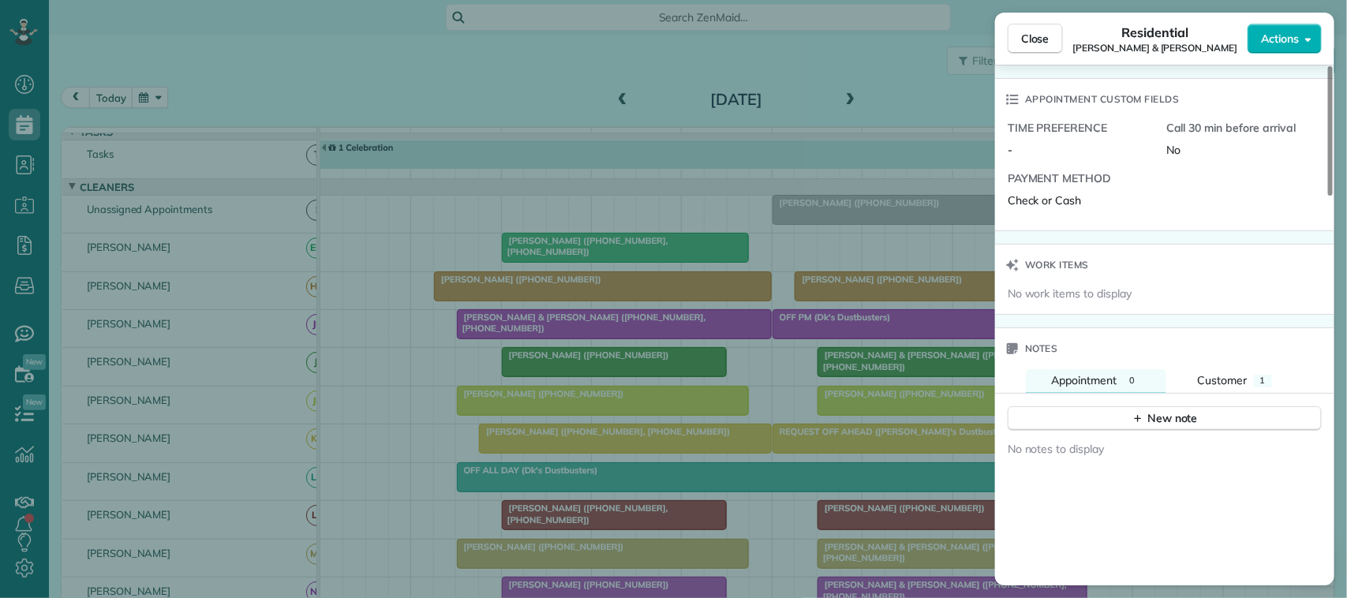
scroll to position [1299, 0]
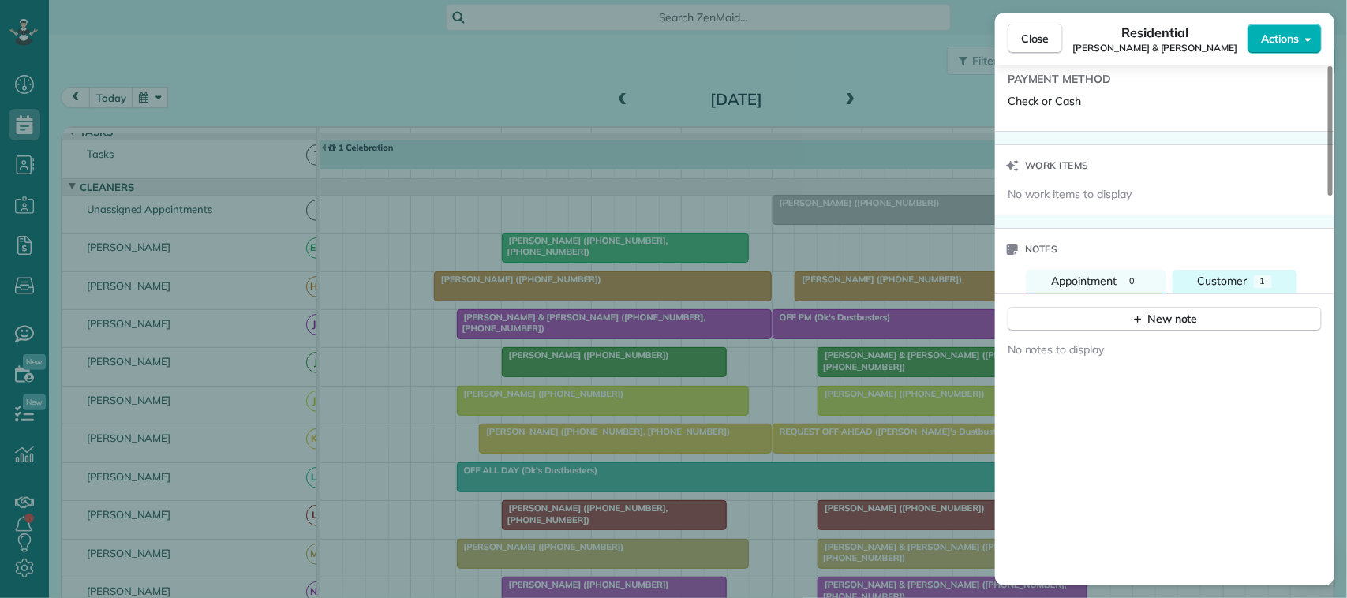
click at [1221, 274] on span "Customer" at bounding box center [1223, 281] width 50 height 14
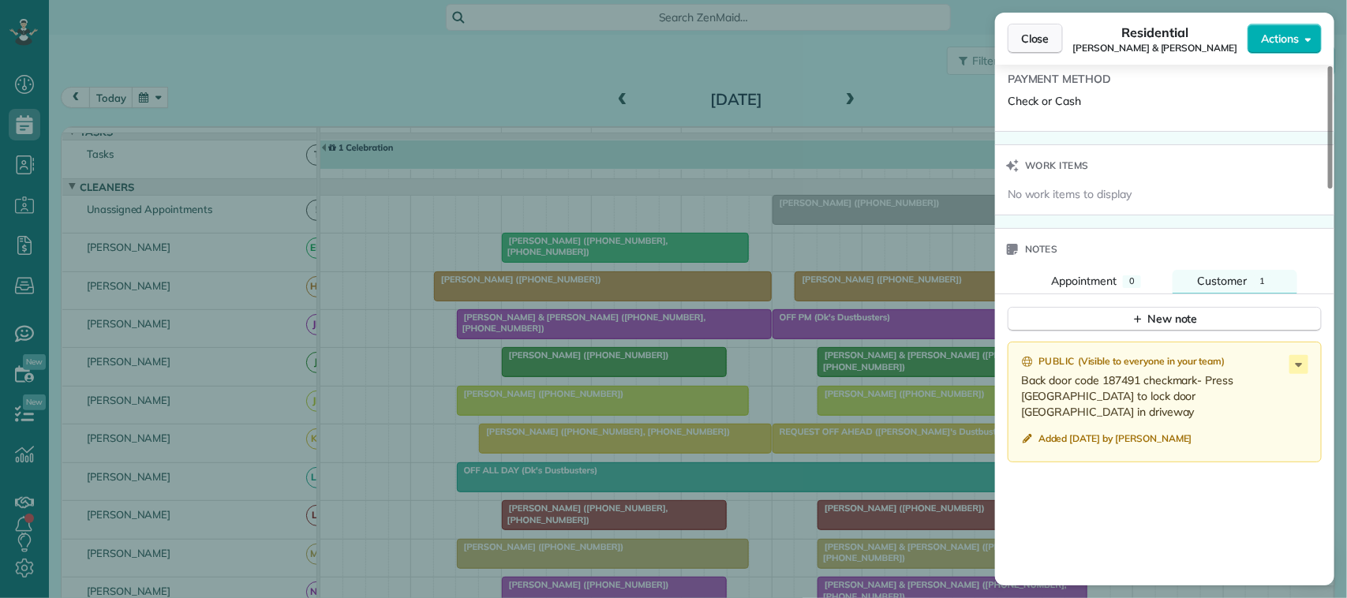
click at [1023, 41] on span "Close" at bounding box center [1035, 39] width 28 height 16
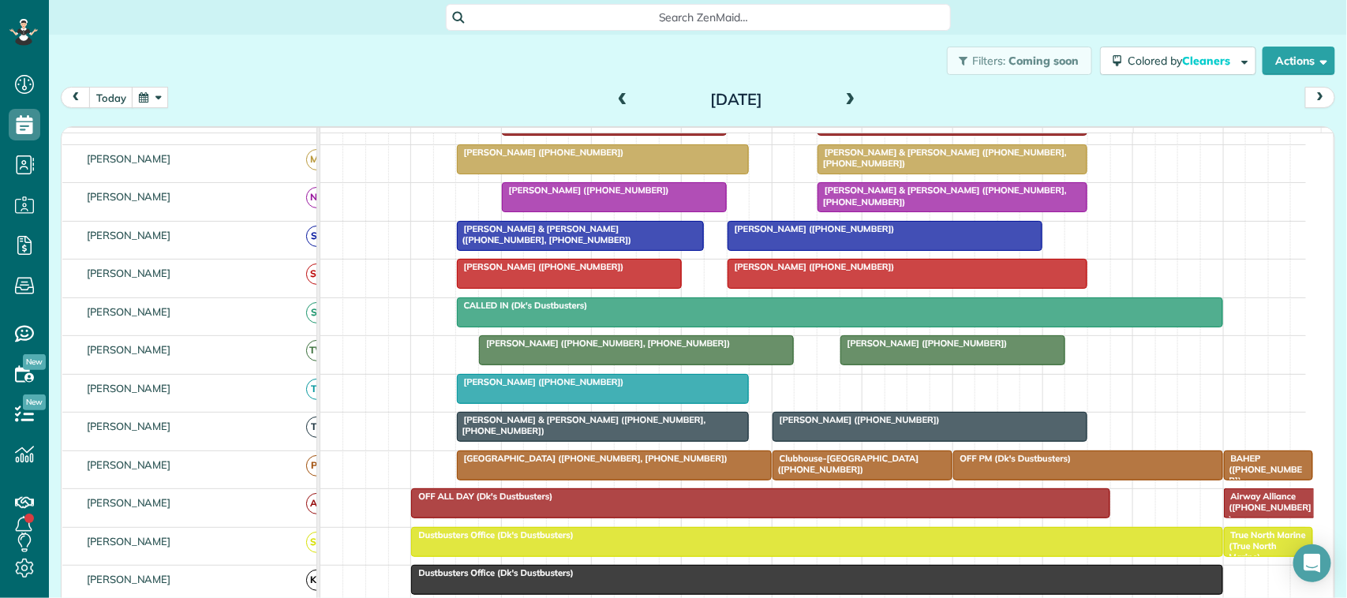
scroll to position [348, 0]
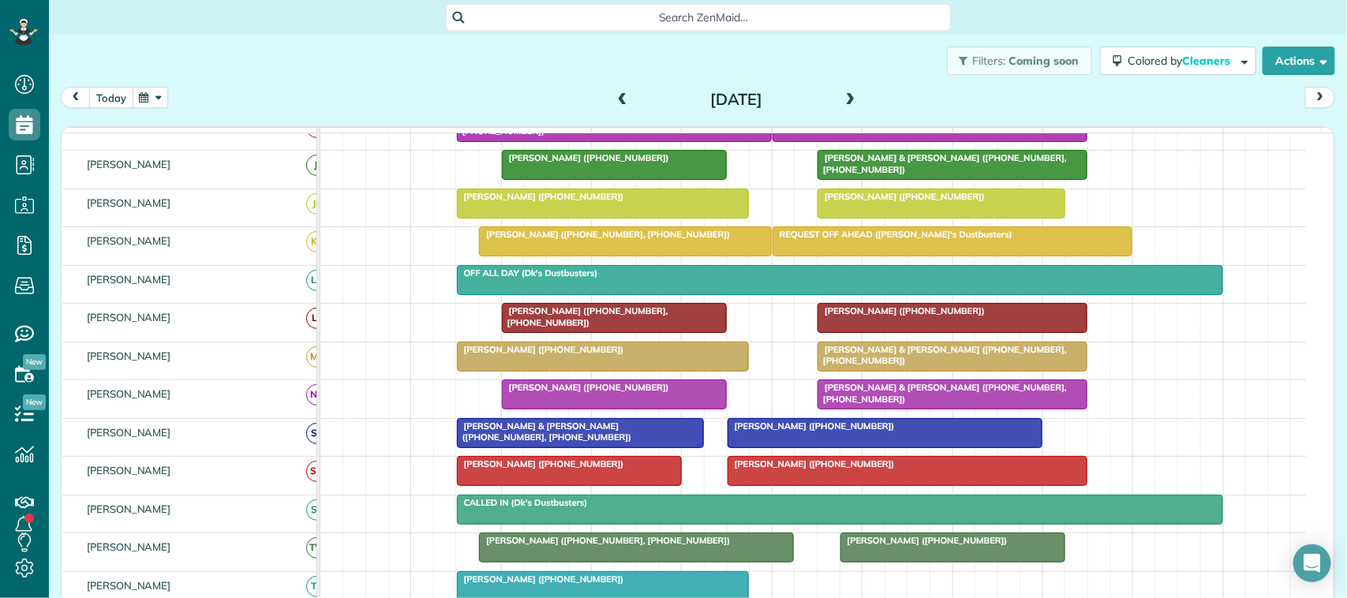
click at [114, 97] on button "today" at bounding box center [111, 97] width 44 height 21
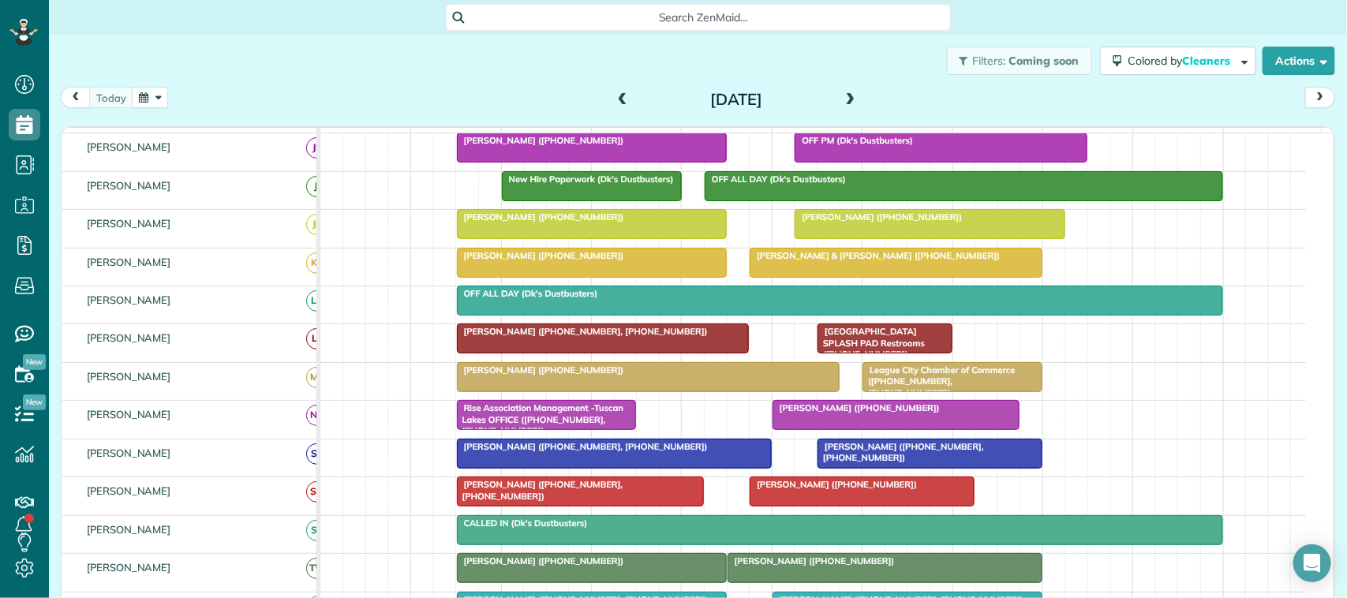
scroll to position [0, 0]
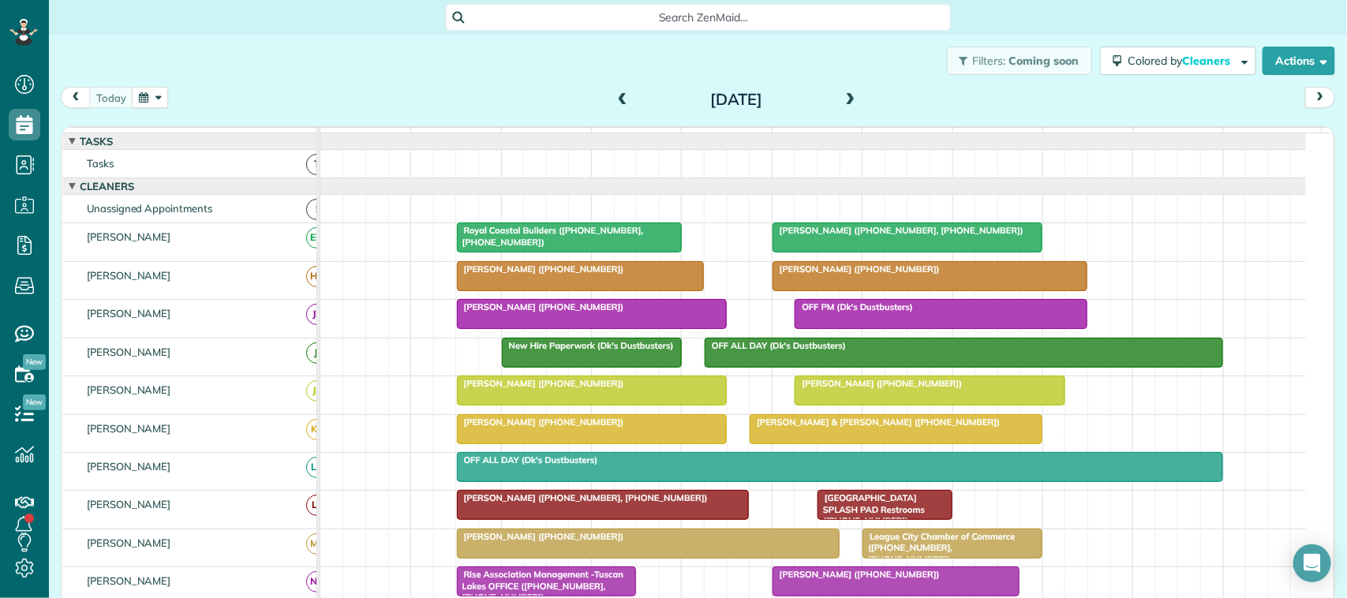
click at [842, 99] on span at bounding box center [850, 100] width 17 height 14
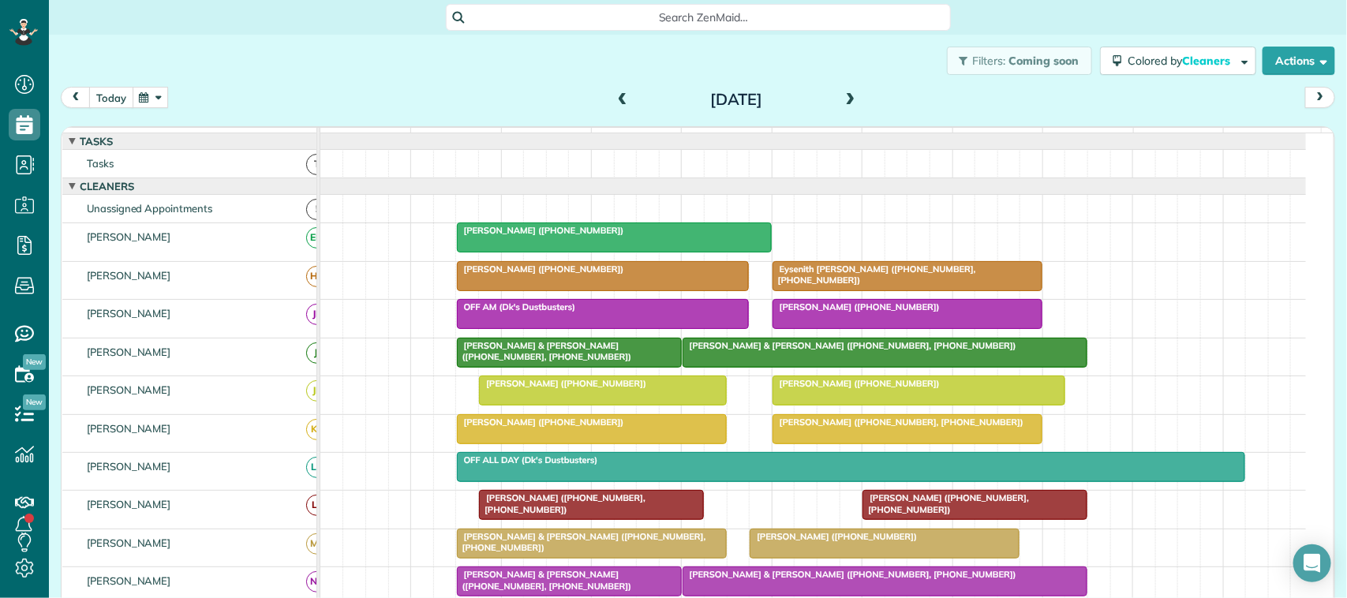
click at [130, 99] on button "today" at bounding box center [111, 97] width 44 height 21
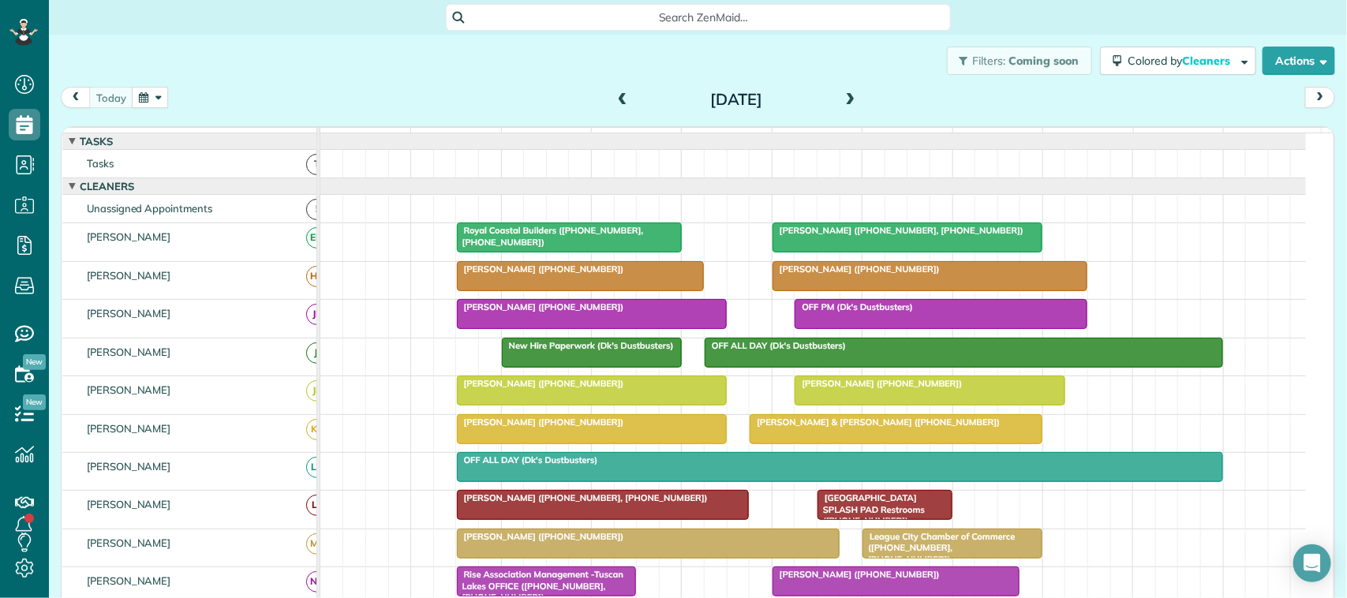
click at [152, 99] on button "button" at bounding box center [150, 97] width 36 height 21
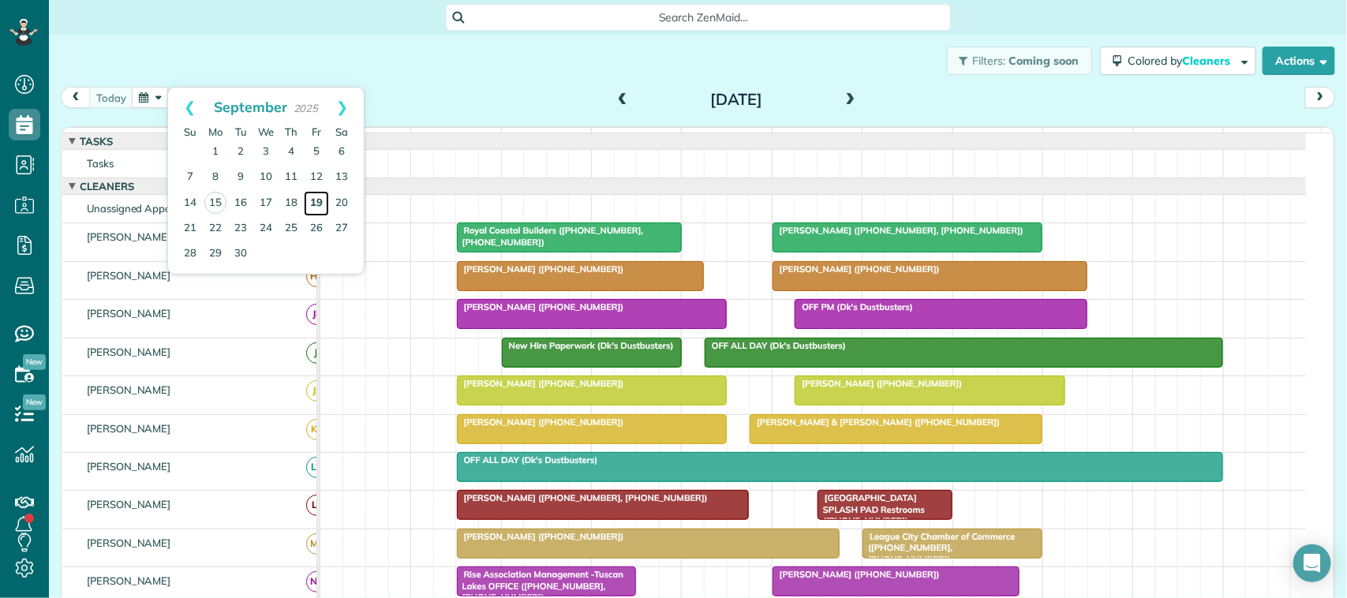
click at [317, 204] on link "19" at bounding box center [316, 203] width 25 height 25
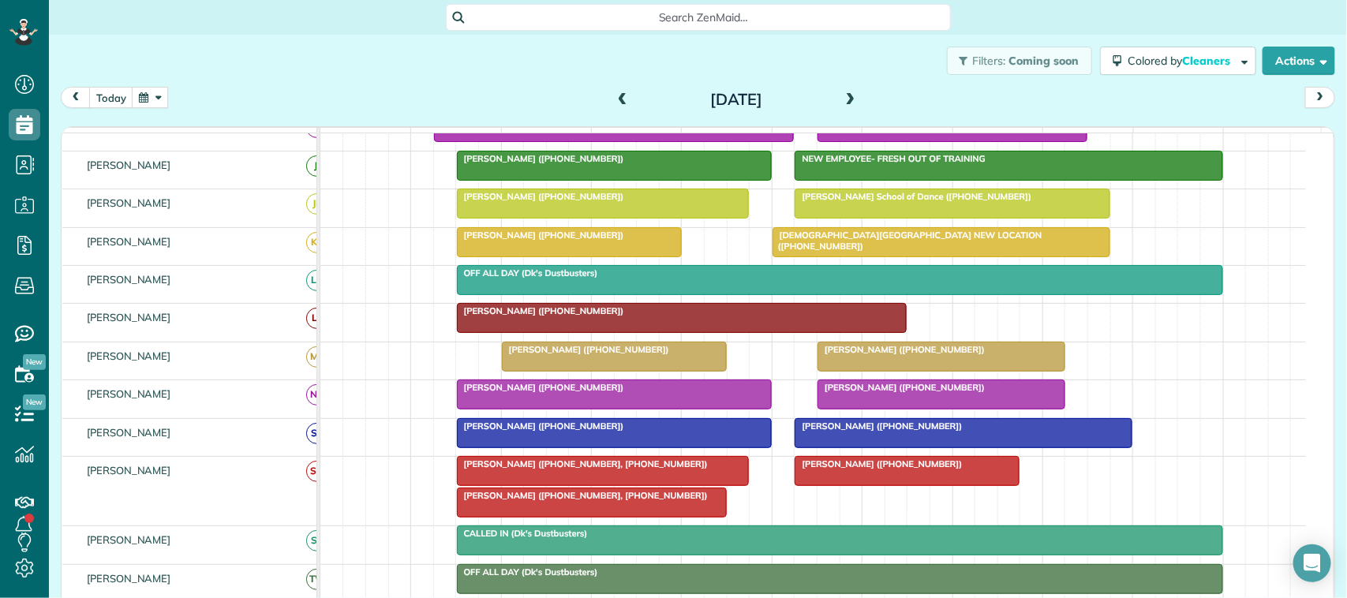
scroll to position [167, 0]
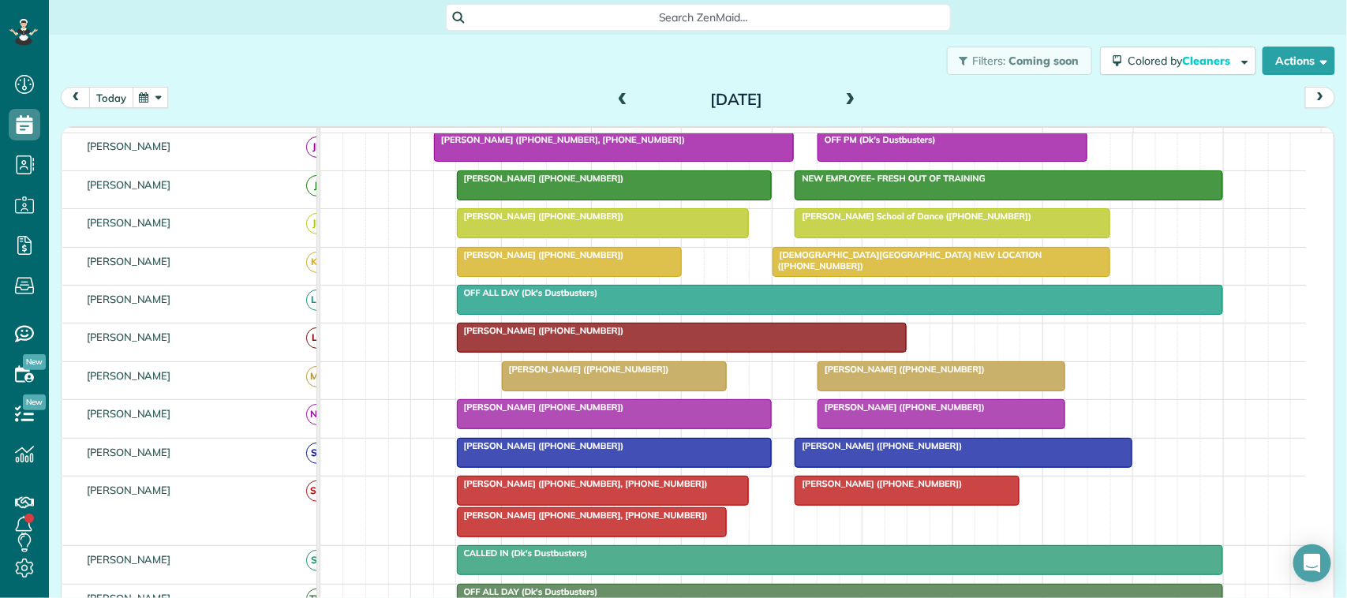
click at [114, 89] on button "today" at bounding box center [111, 97] width 44 height 21
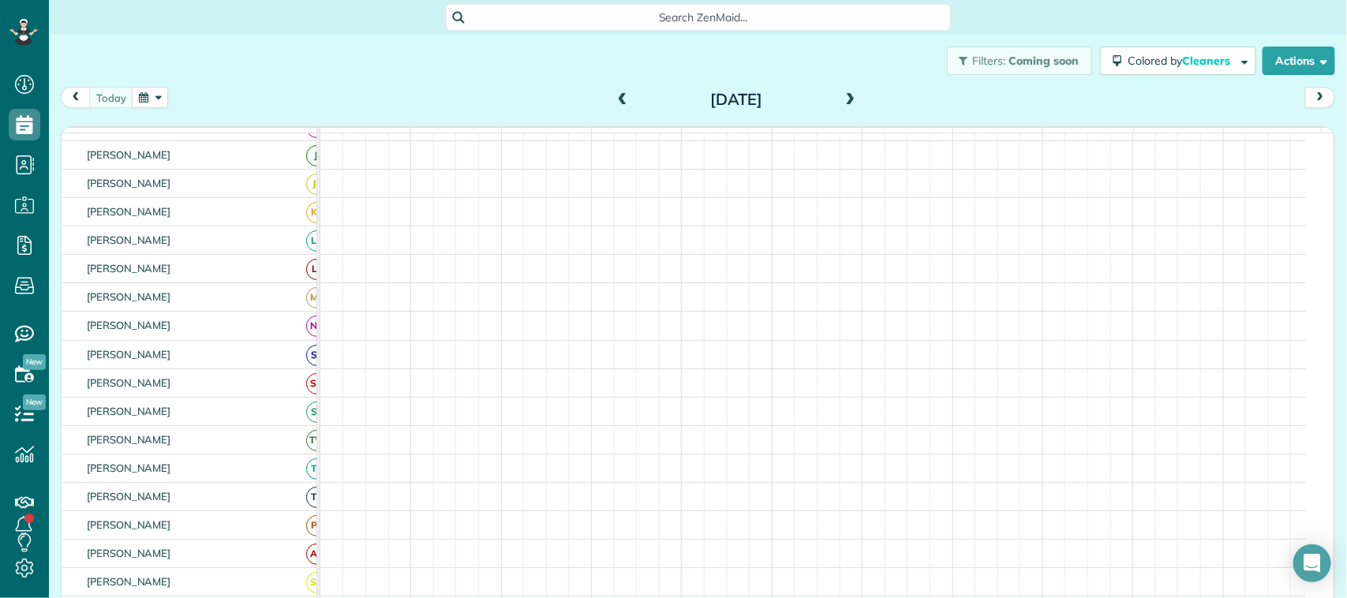
scroll to position [138, 0]
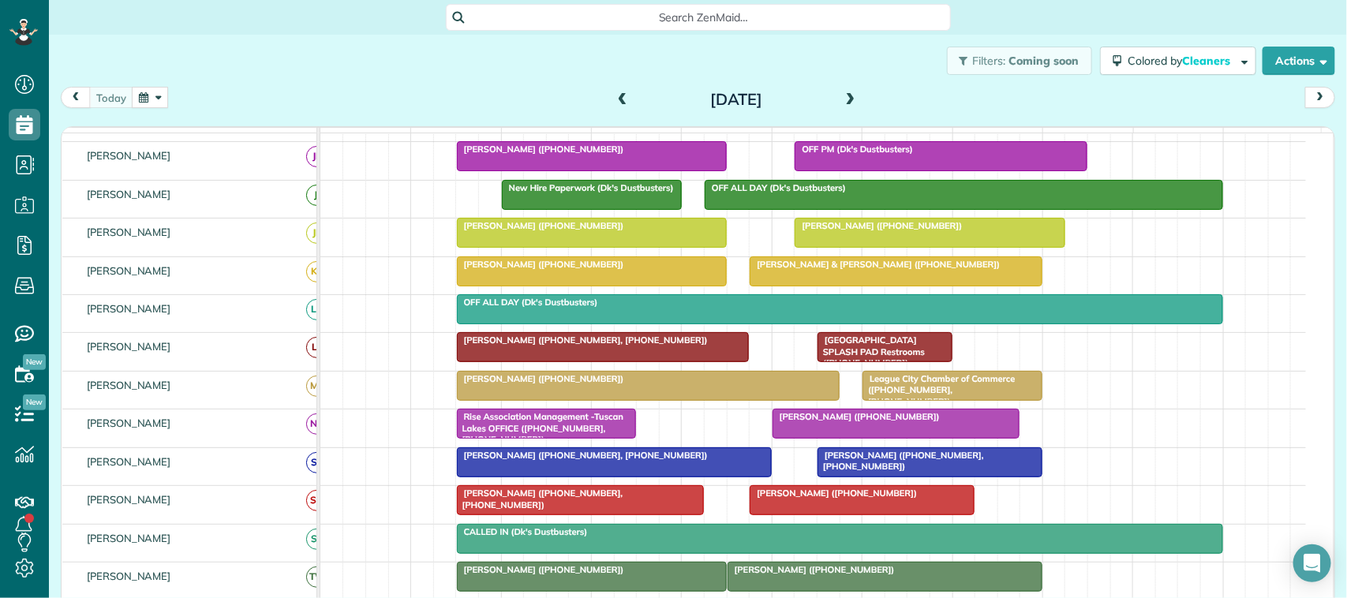
click at [344, 84] on div "Filters: Coming soon Colored by Cleaners Color by Cleaner Color by Team Color b…" at bounding box center [698, 61] width 1299 height 52
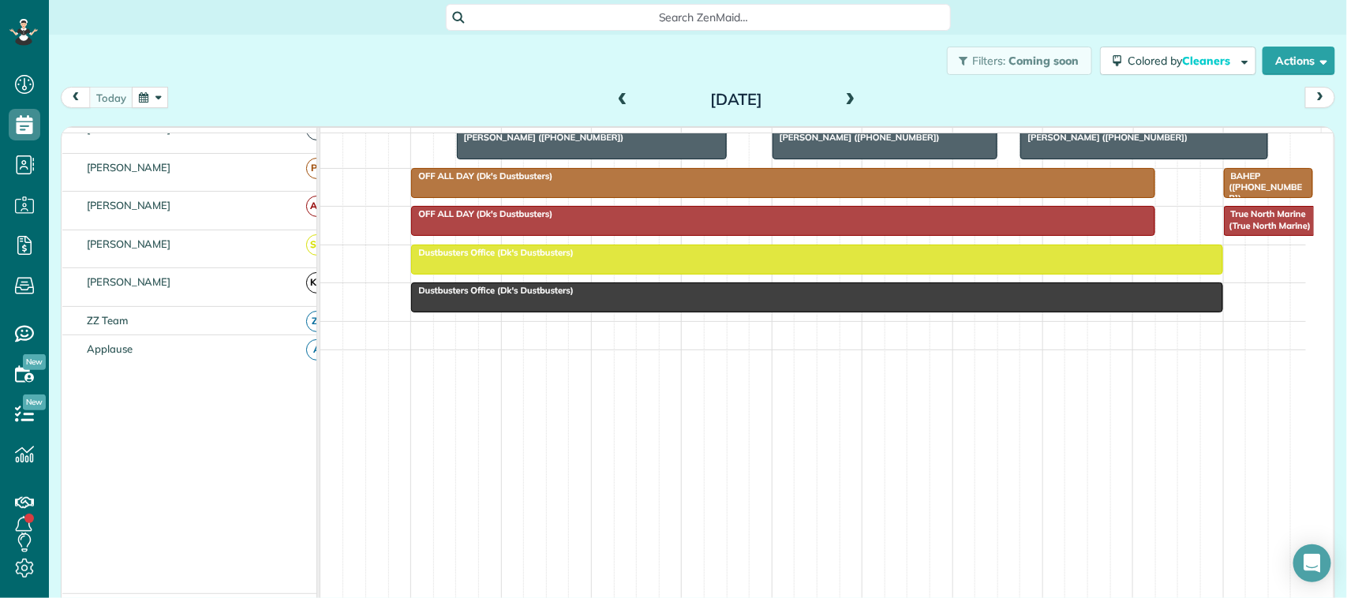
scroll to position [0, 0]
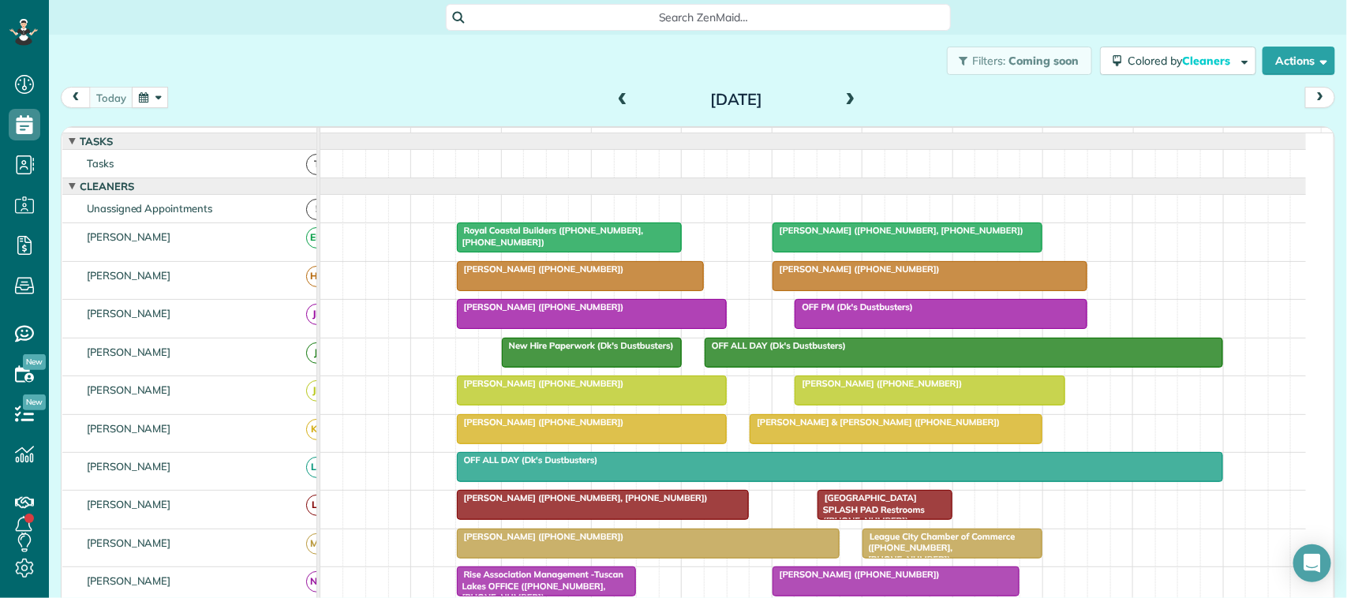
click at [159, 96] on button "button" at bounding box center [150, 97] width 36 height 21
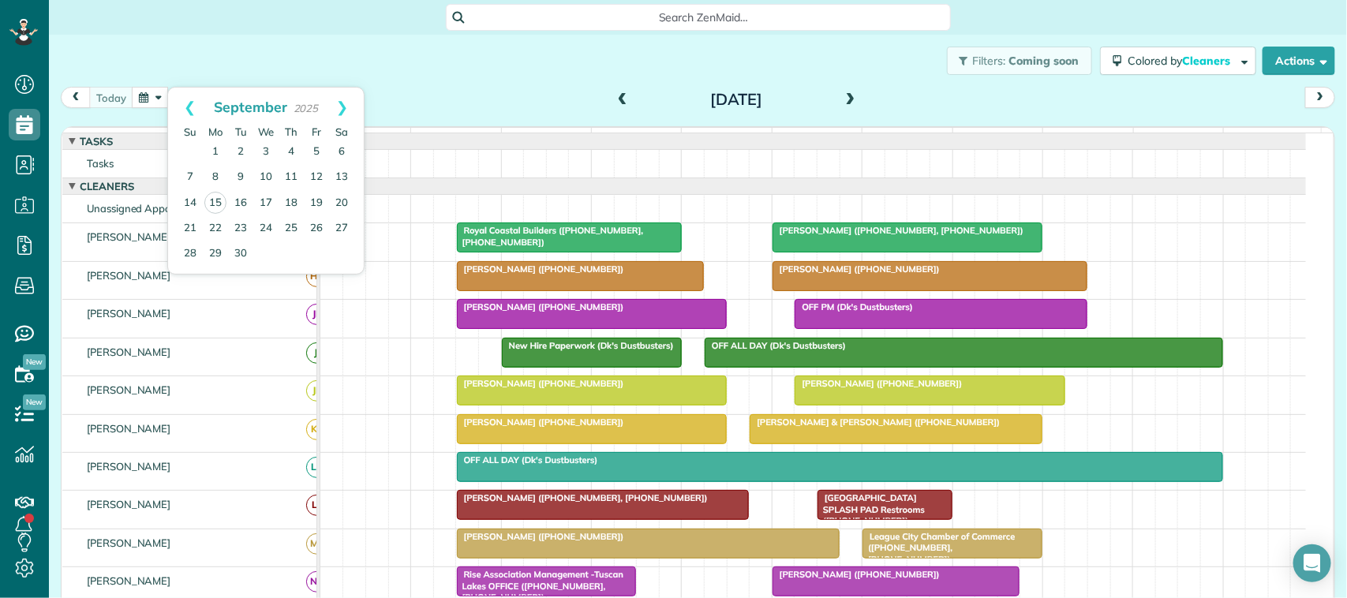
click at [223, 79] on div "Filters: Coming soon Colored by Cleaners Color by Cleaner Color by Team Color b…" at bounding box center [698, 61] width 1299 height 52
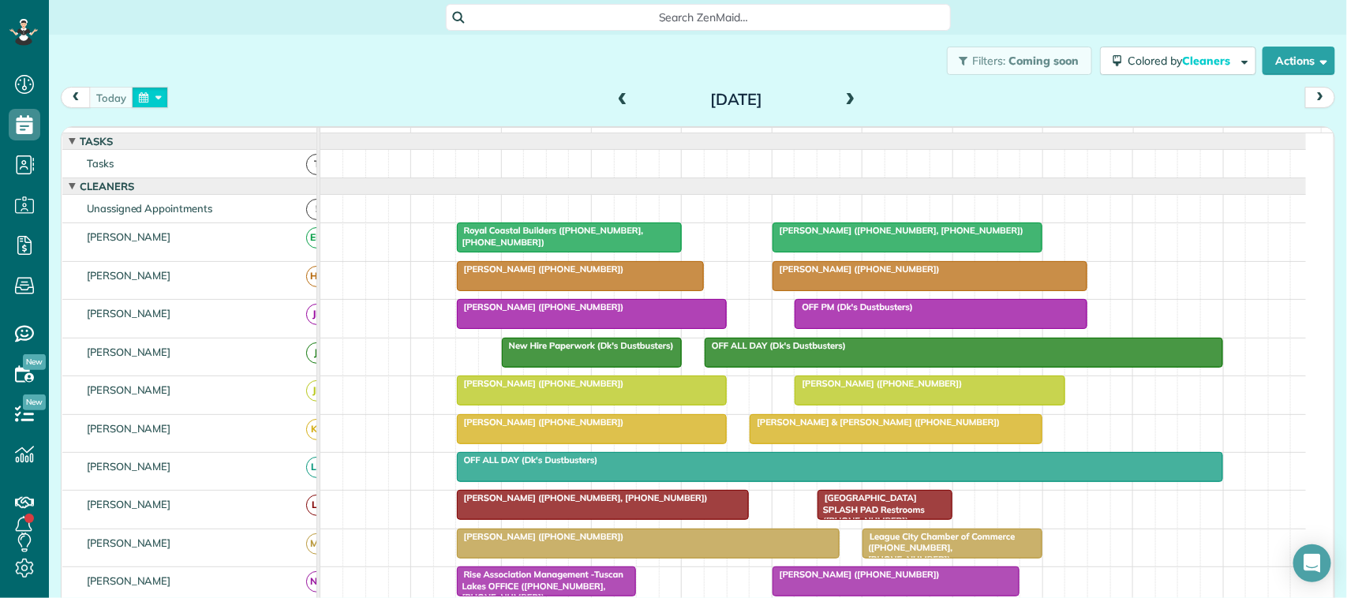
click at [166, 99] on button "button" at bounding box center [150, 97] width 36 height 21
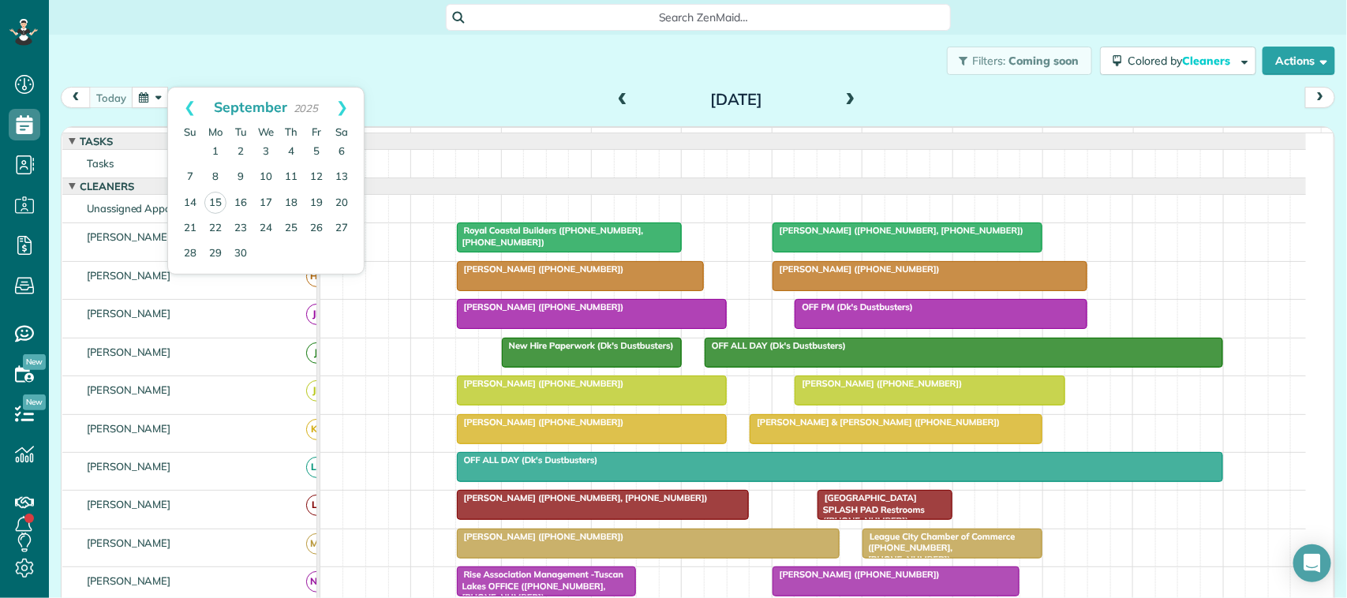
click at [210, 79] on div "Filters: Coming soon Colored by Cleaners Color by Cleaner Color by Team Color b…" at bounding box center [698, 61] width 1299 height 52
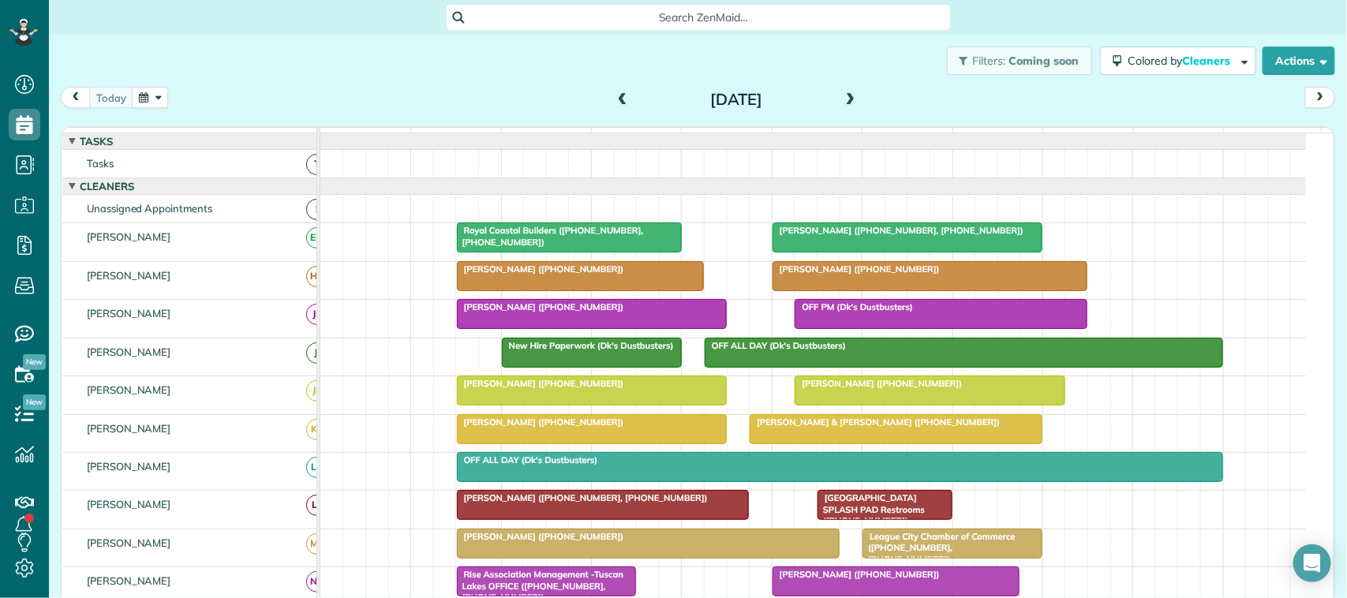
click at [167, 100] on button "button" at bounding box center [150, 97] width 36 height 21
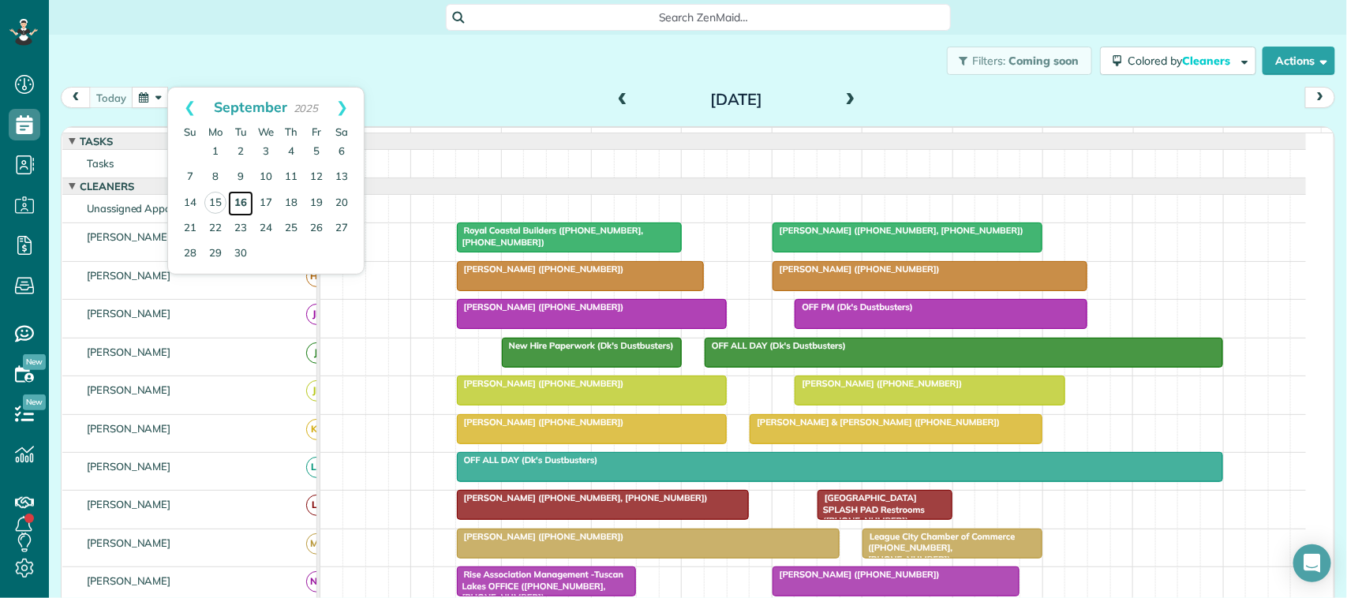
click at [242, 199] on link "16" at bounding box center [240, 203] width 25 height 25
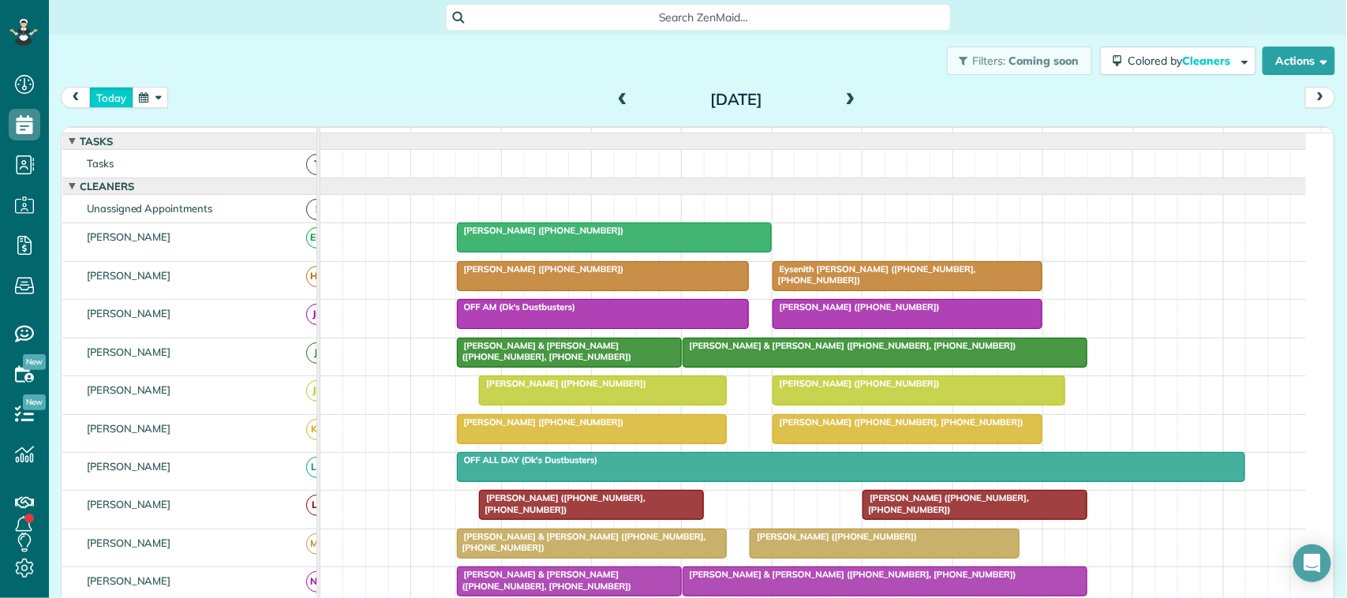
click at [114, 99] on button "today" at bounding box center [111, 97] width 44 height 21
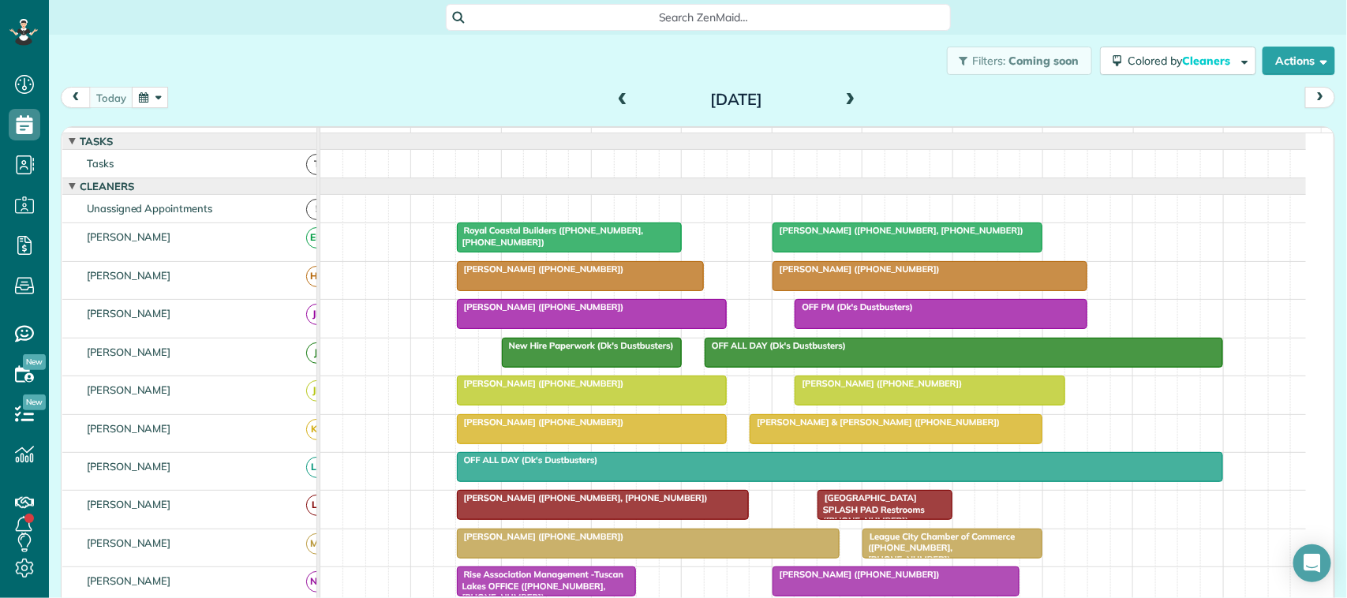
click at [141, 96] on button "button" at bounding box center [150, 97] width 36 height 21
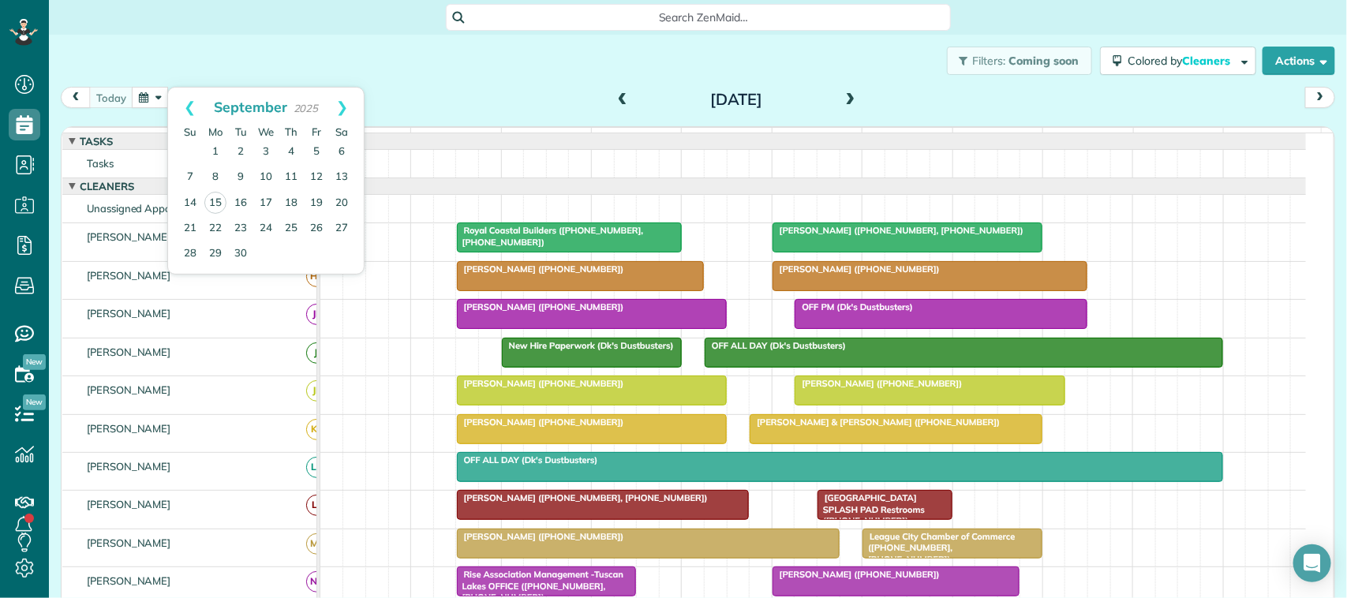
click at [148, 64] on div "Filters: Coming soon Colored by Cleaners Color by Cleaner Color by Team Color b…" at bounding box center [698, 61] width 1299 height 52
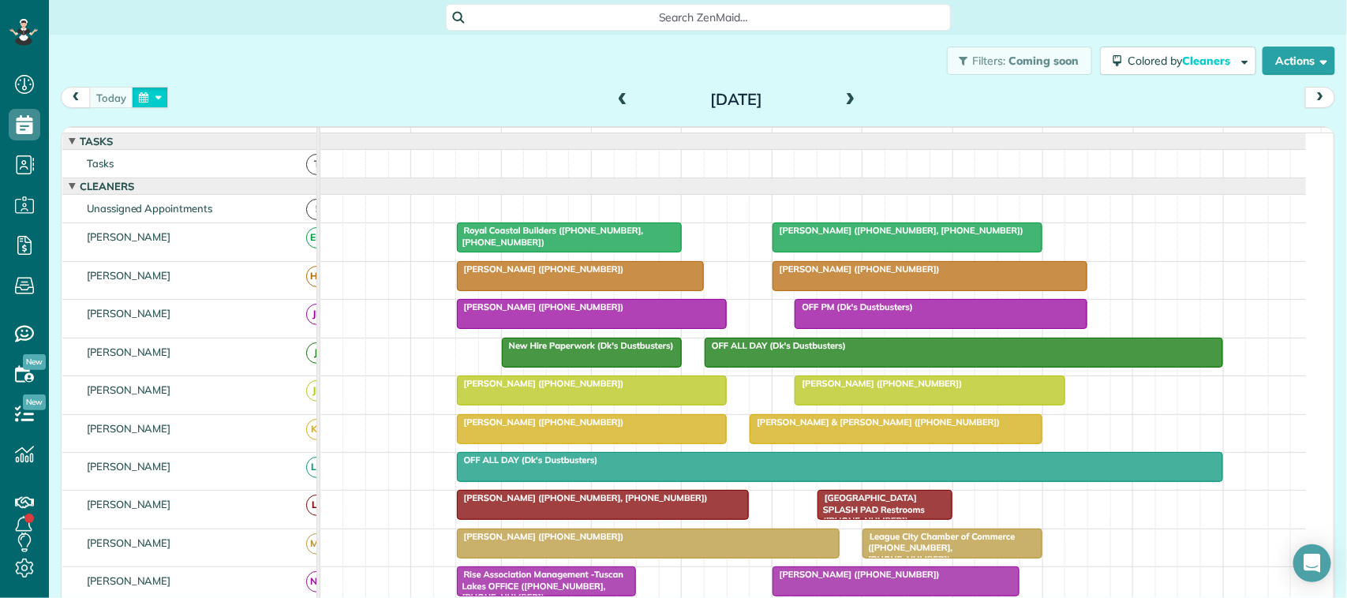
click at [154, 92] on button "button" at bounding box center [150, 97] width 36 height 21
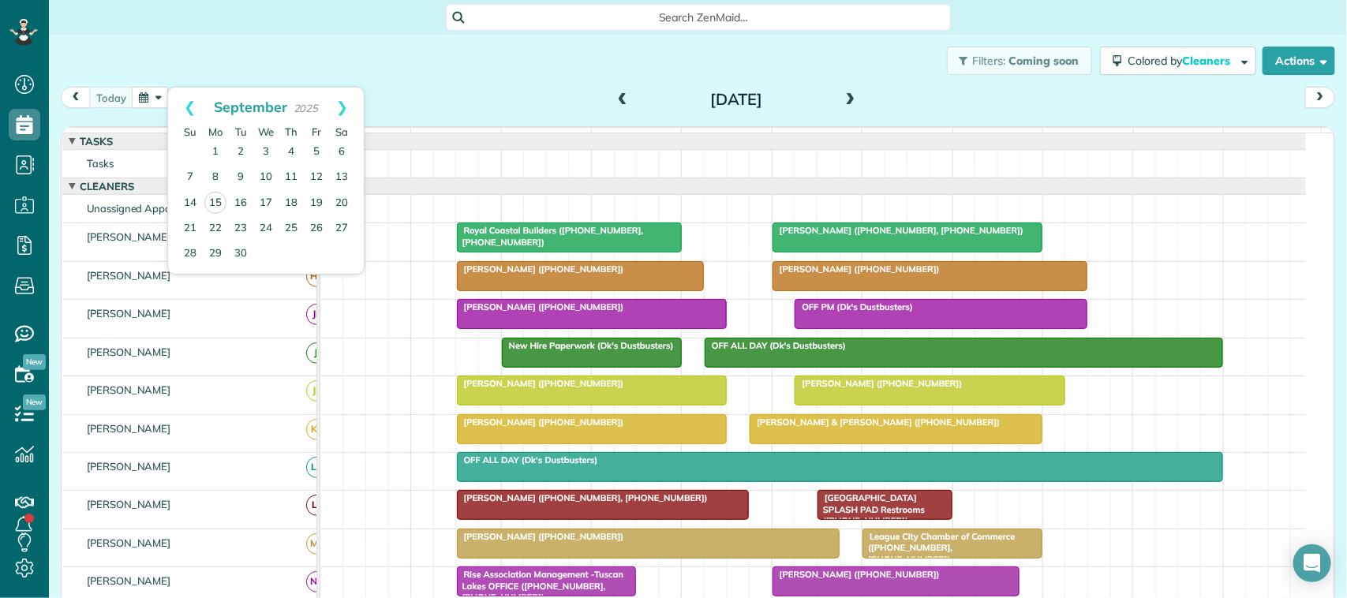
click at [168, 72] on div "Filters: Coming soon Colored by Cleaners Color by Cleaner Color by Team Color b…" at bounding box center [698, 61] width 1299 height 52
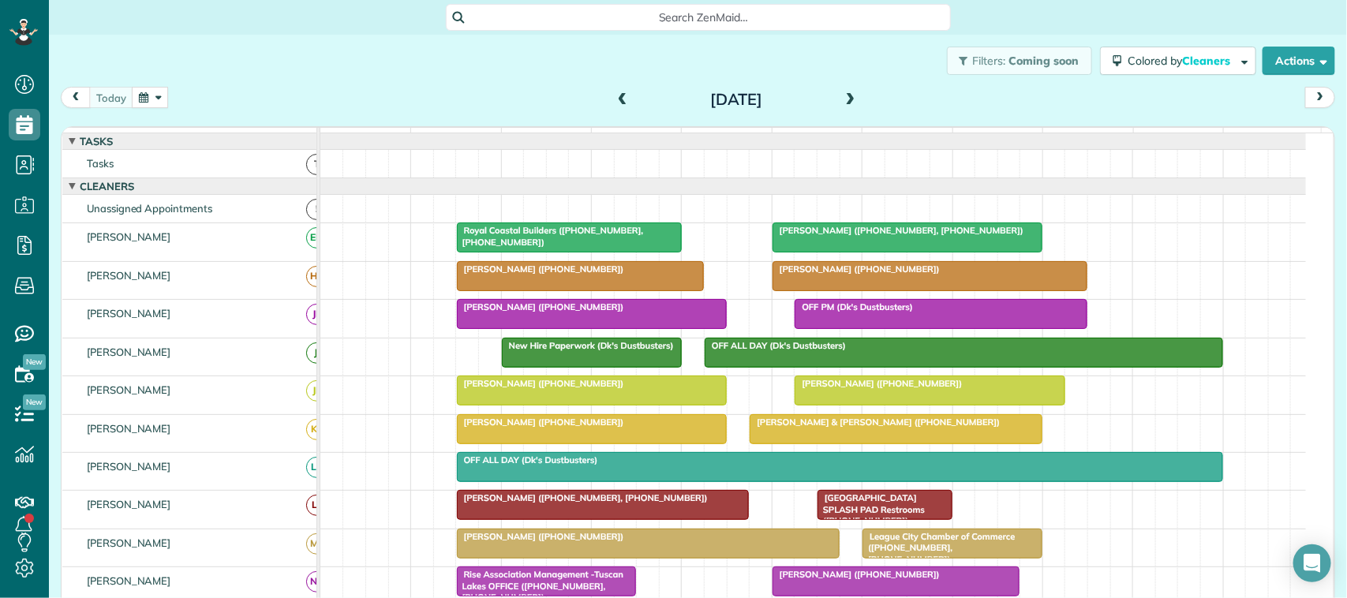
click at [475, 69] on div "Filters: Coming soon Colored by Cleaners Color by Cleaner Color by Team Color b…" at bounding box center [698, 61] width 1299 height 52
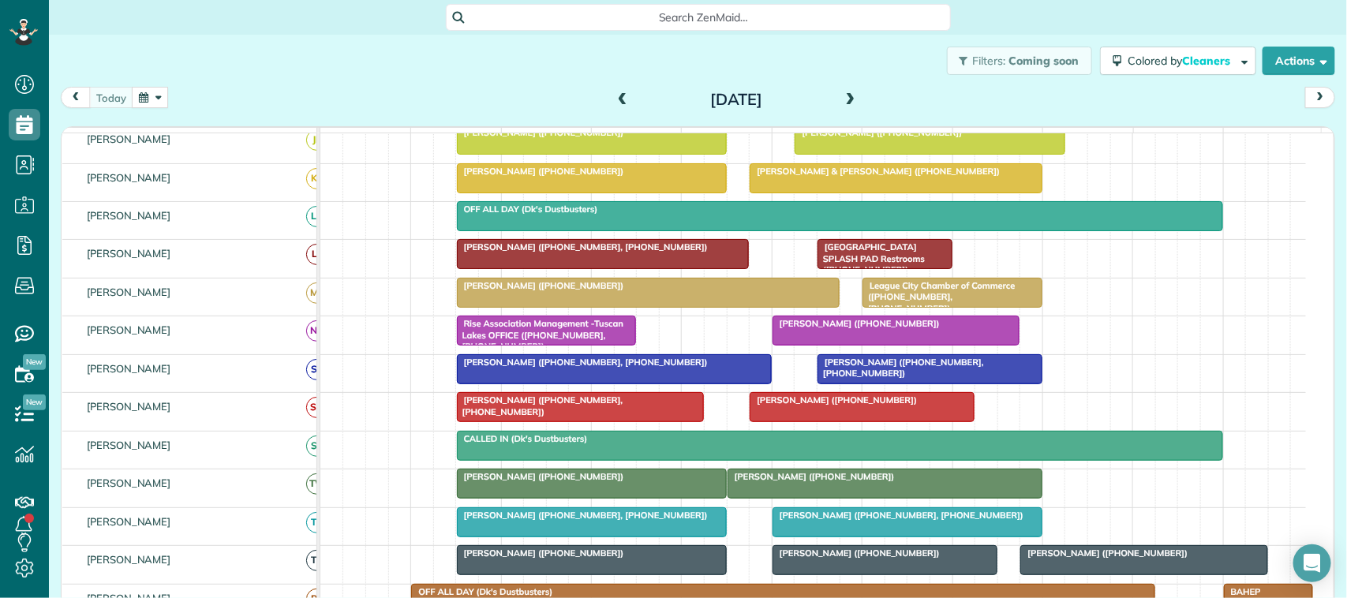
scroll to position [296, 0]
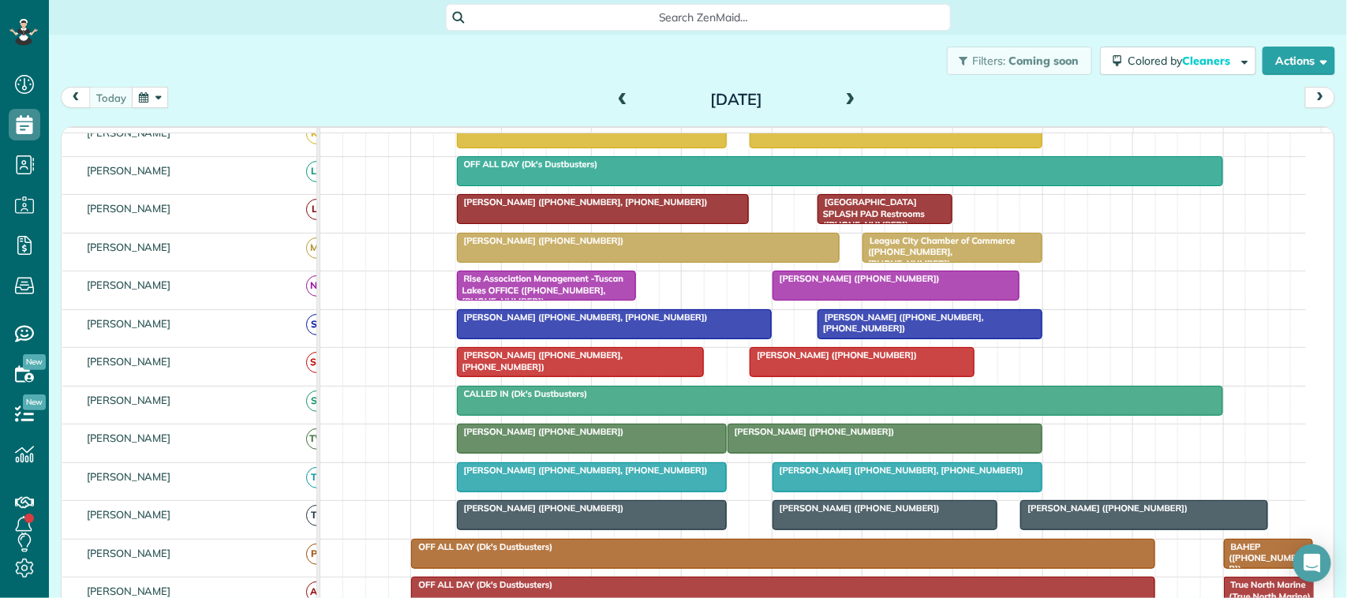
click at [827, 476] on span "[PERSON_NAME] ([PHONE_NUMBER], [PHONE_NUMBER])" at bounding box center [898, 470] width 253 height 11
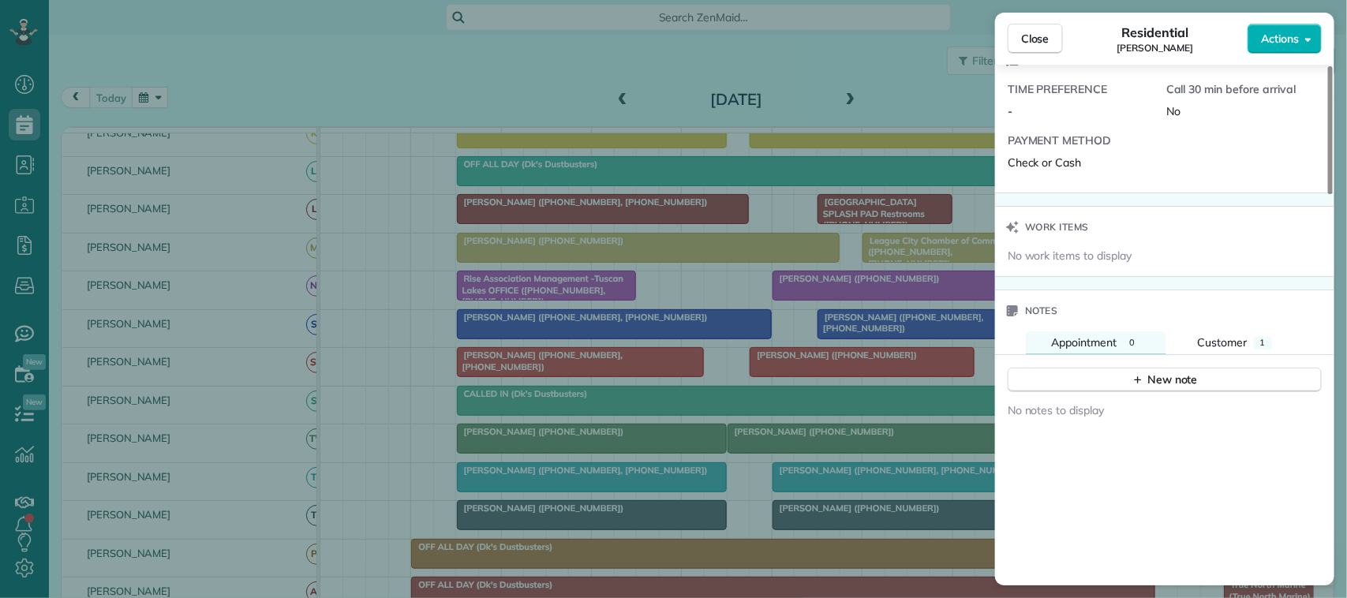
scroll to position [1283, 0]
click at [1269, 246] on div "No work items to display" at bounding box center [1164, 260] width 339 height 28
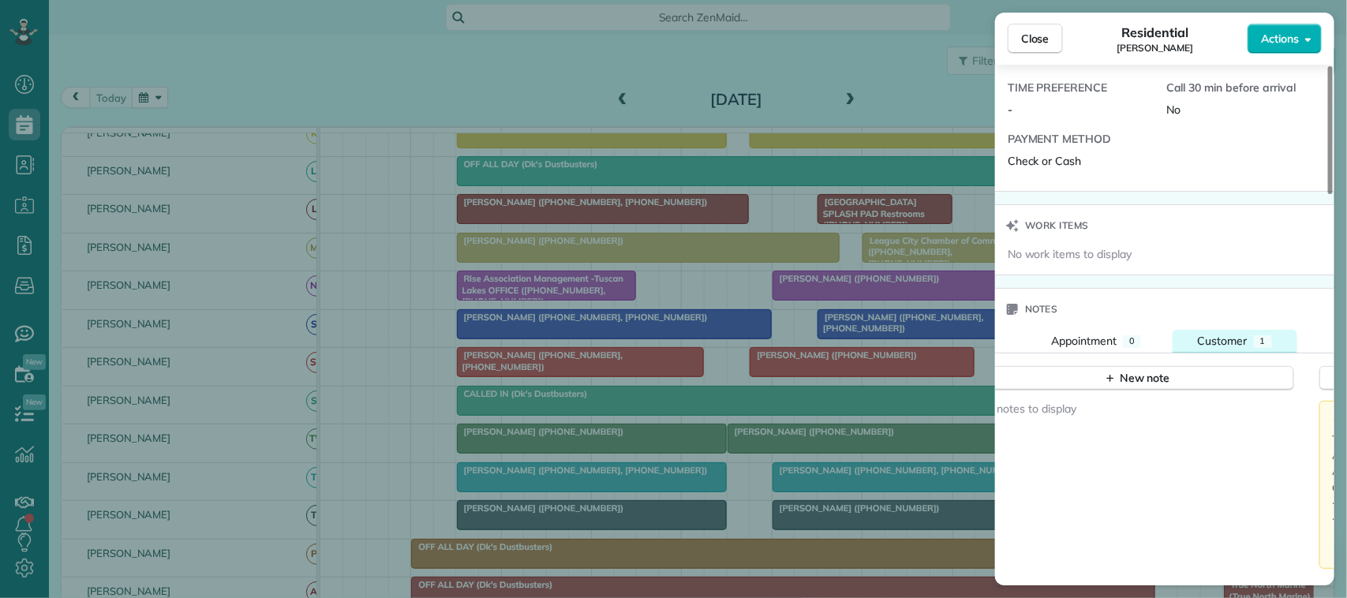
click at [1252, 330] on button "Customer 1" at bounding box center [1235, 341] width 125 height 23
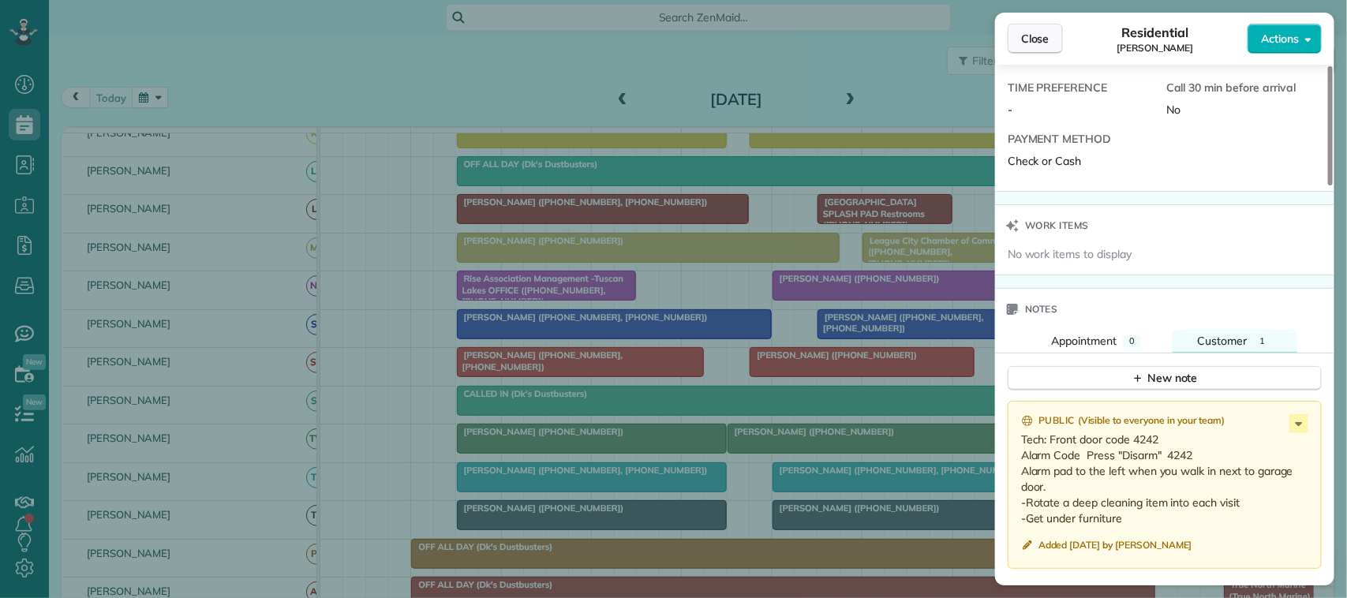
click at [1013, 41] on button "Close" at bounding box center [1035, 39] width 55 height 30
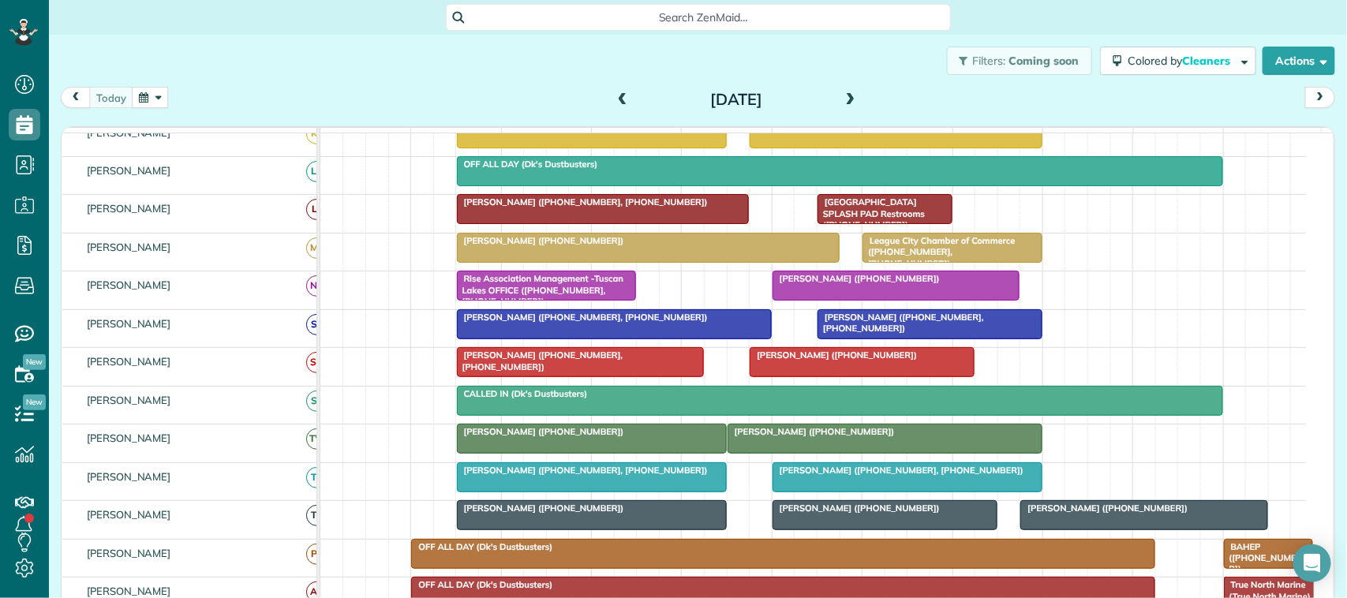
click at [332, 107] on div "[DATE] [DATE]" at bounding box center [698, 101] width 1275 height 29
click at [142, 108] on div "[DATE] [DATE]" at bounding box center [698, 101] width 1275 height 29
click at [148, 103] on button "button" at bounding box center [150, 97] width 36 height 21
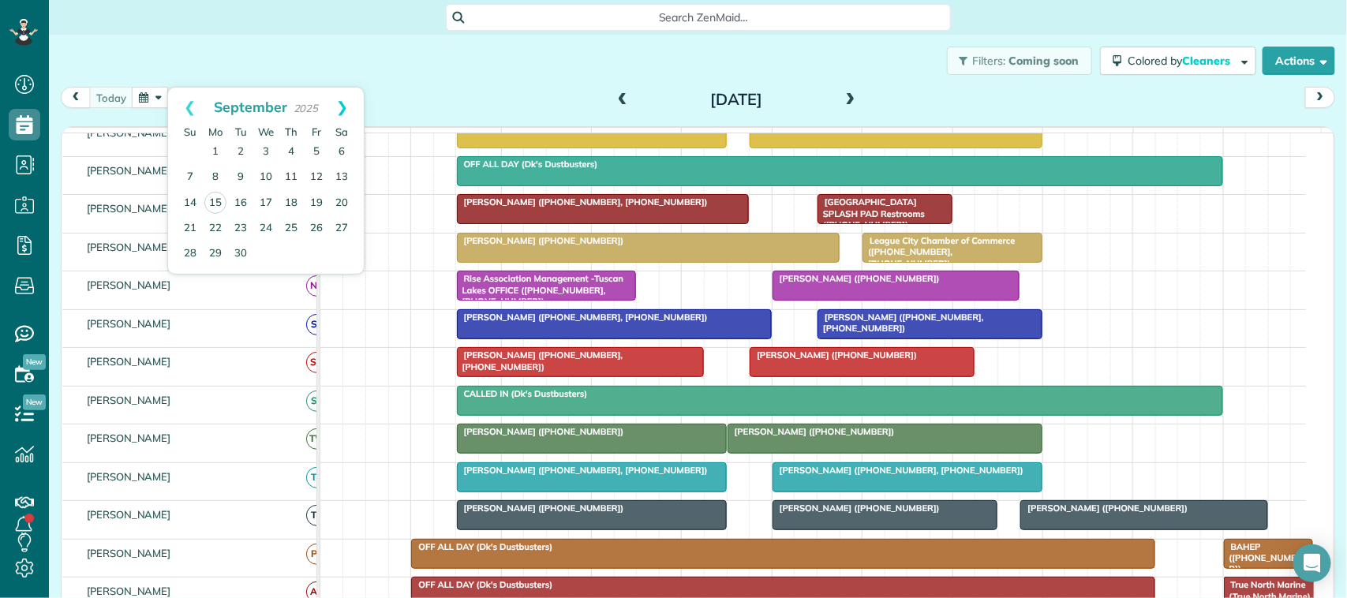
click at [357, 113] on link "Next" at bounding box center [341, 107] width 43 height 39
click at [272, 198] on link "15" at bounding box center [265, 202] width 25 height 25
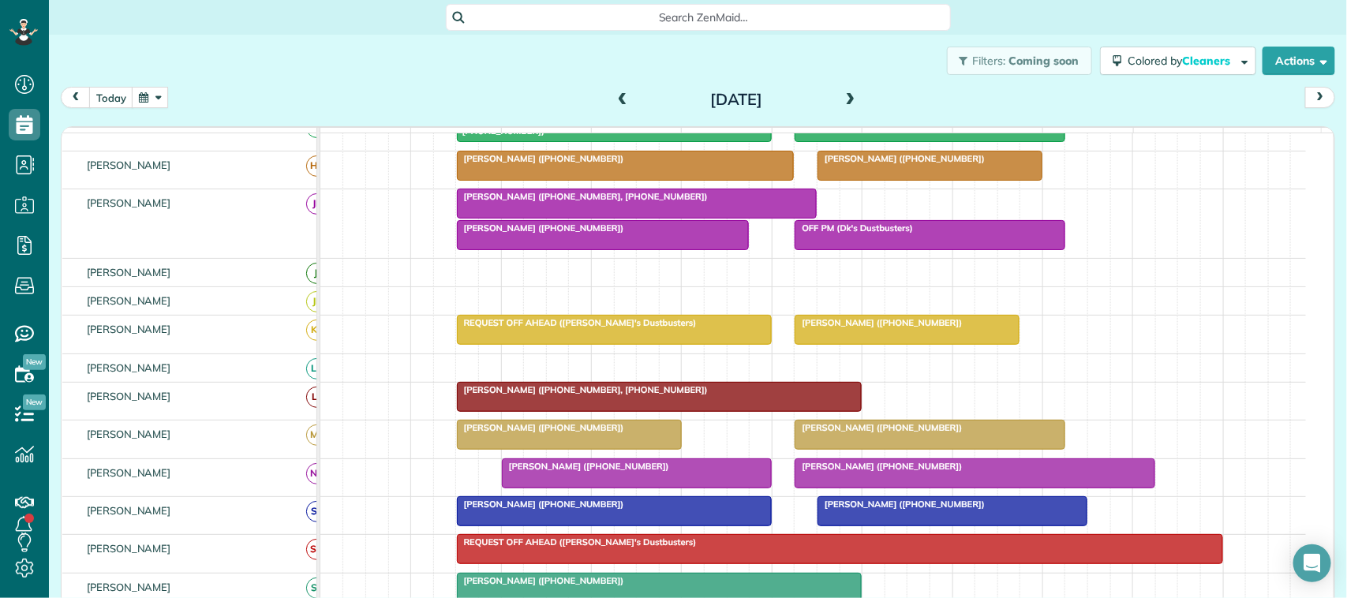
scroll to position [163, 0]
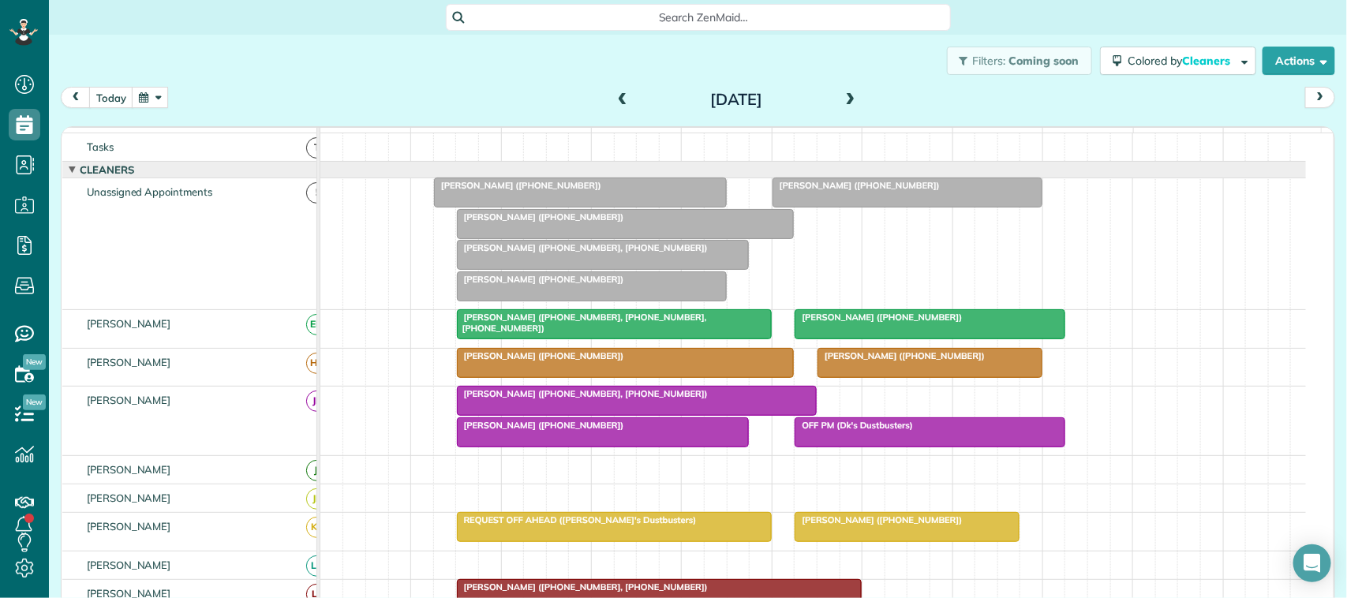
click at [148, 99] on button "button" at bounding box center [150, 97] width 36 height 21
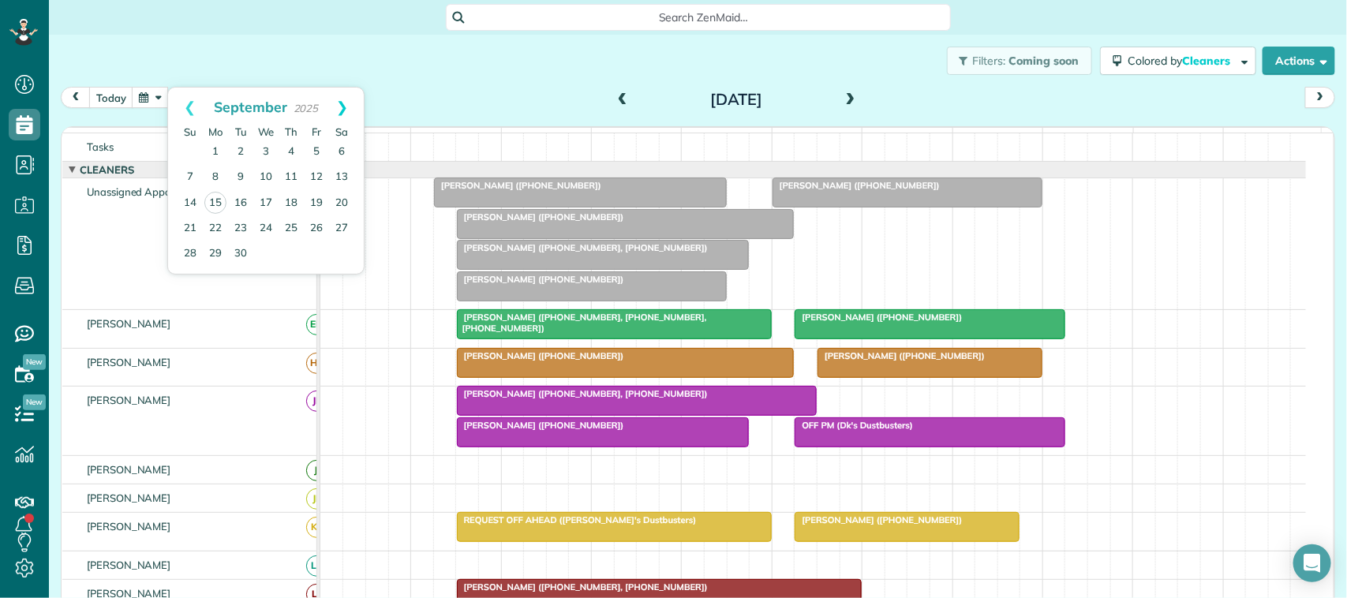
click at [341, 96] on link "Next" at bounding box center [341, 107] width 43 height 39
click at [266, 152] on link "1" at bounding box center [265, 152] width 25 height 25
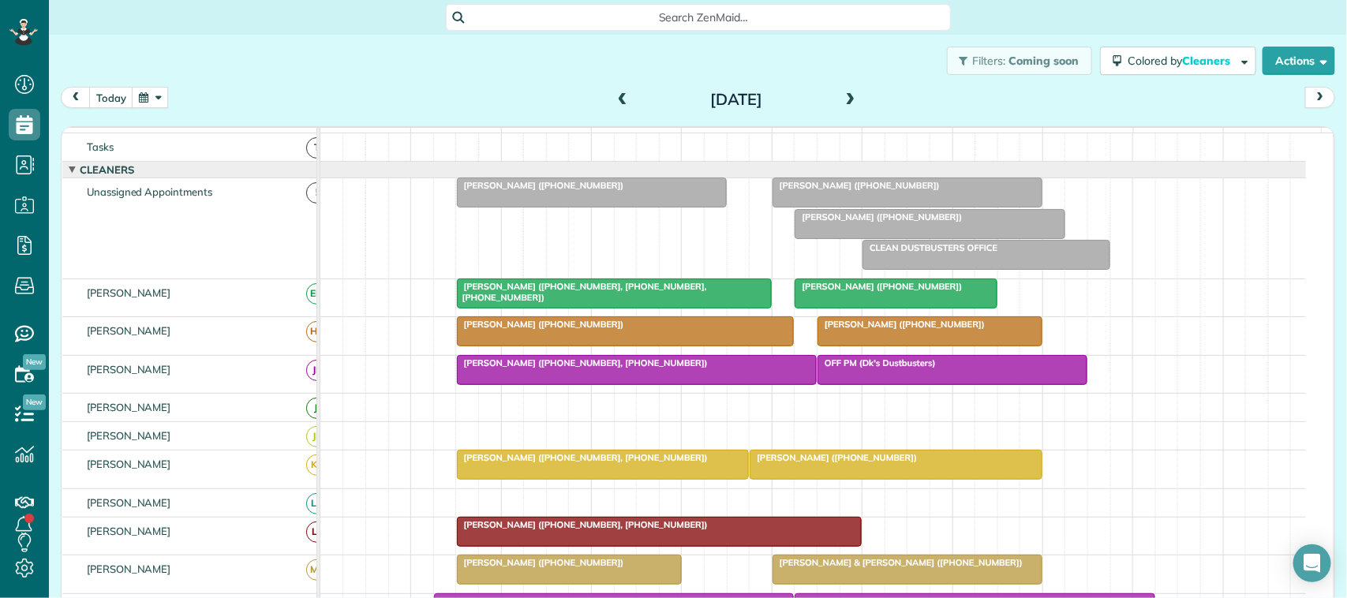
click at [505, 207] on div at bounding box center [592, 192] width 268 height 28
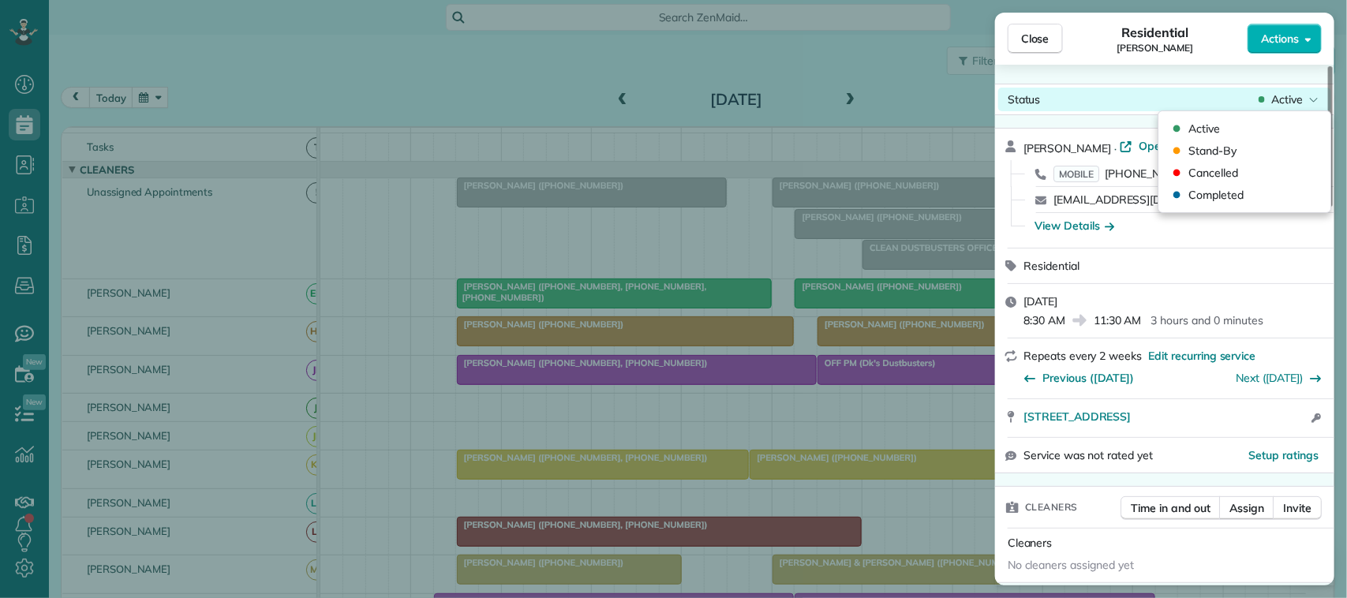
click at [1272, 97] on span "Active" at bounding box center [1288, 100] width 32 height 16
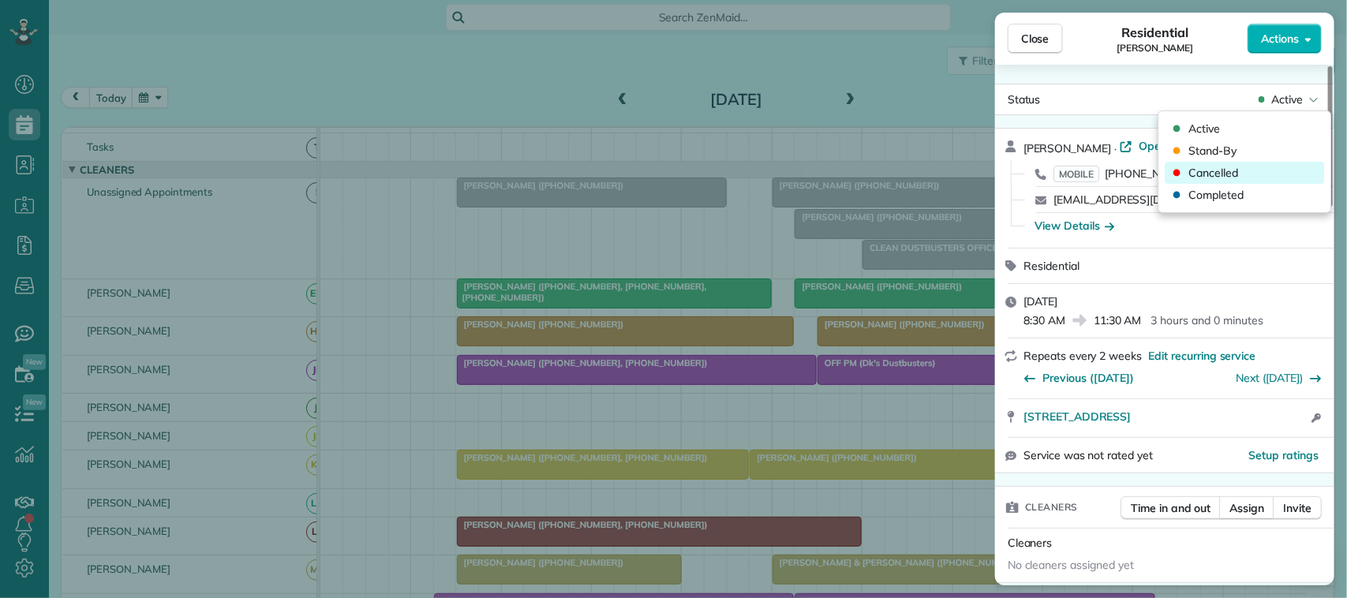
click at [1272, 166] on div "Cancelled" at bounding box center [1245, 173] width 159 height 22
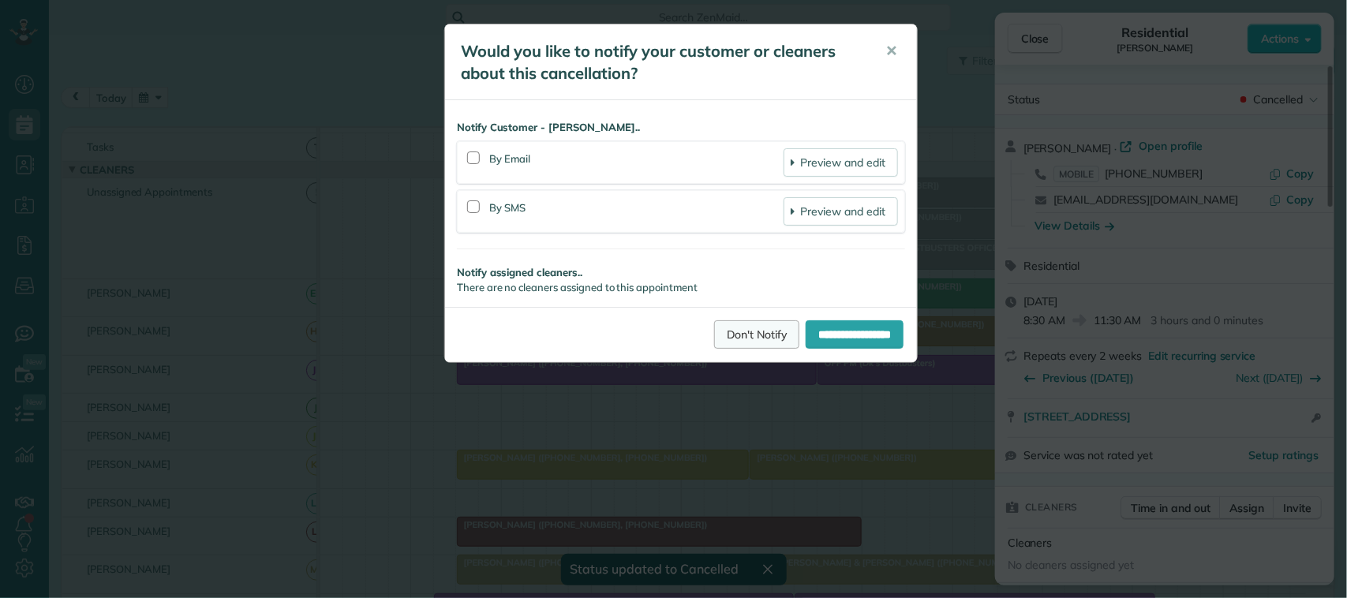
click at [740, 344] on link "Don't Notify" at bounding box center [756, 334] width 85 height 28
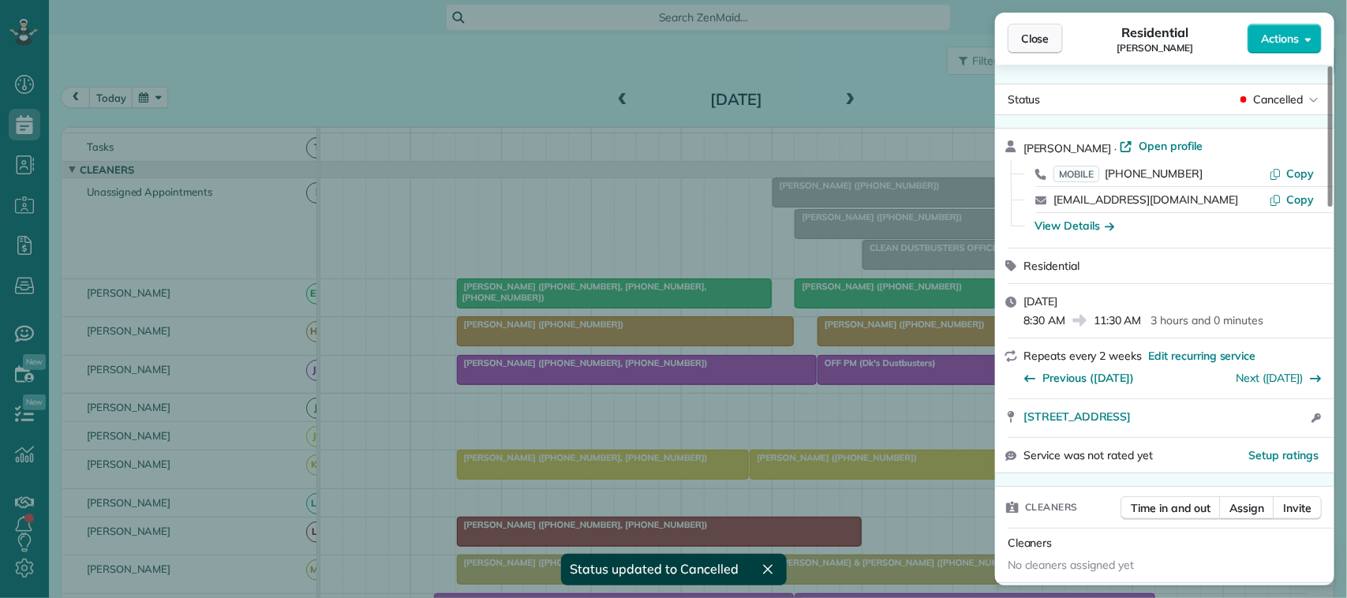
click at [1036, 39] on span "Close" at bounding box center [1035, 39] width 28 height 16
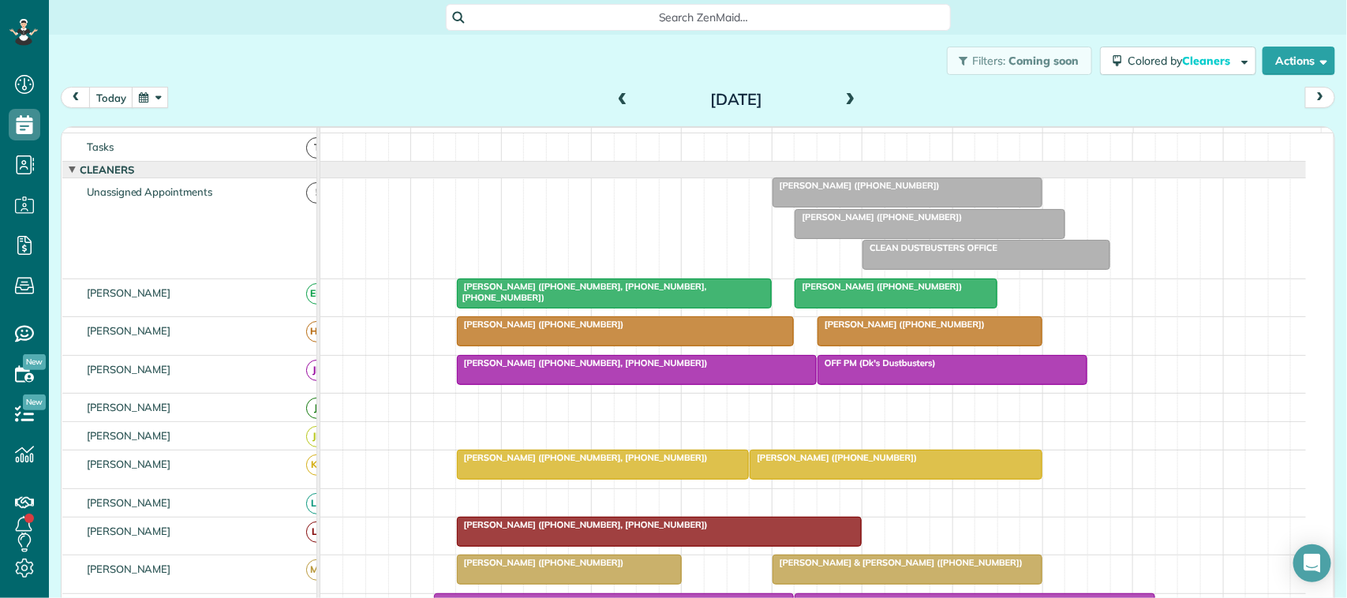
click at [128, 84] on div "Filters: Coming soon Colored by Cleaners Color by Cleaner Color by Team Color b…" at bounding box center [698, 61] width 1299 height 52
click at [122, 84] on div "Filters: Coming soon Colored by Cleaners Color by Cleaner Color by Team Color b…" at bounding box center [698, 61] width 1299 height 52
click at [121, 89] on button "today" at bounding box center [111, 97] width 44 height 21
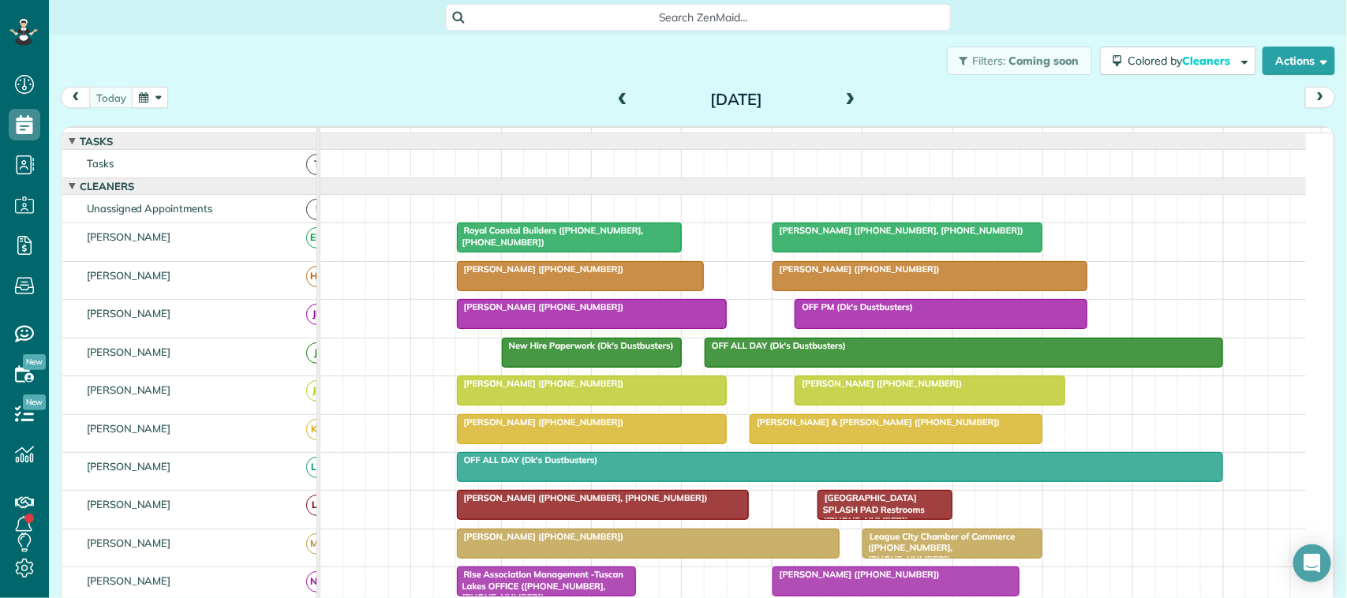
click at [842, 96] on span at bounding box center [850, 100] width 17 height 14
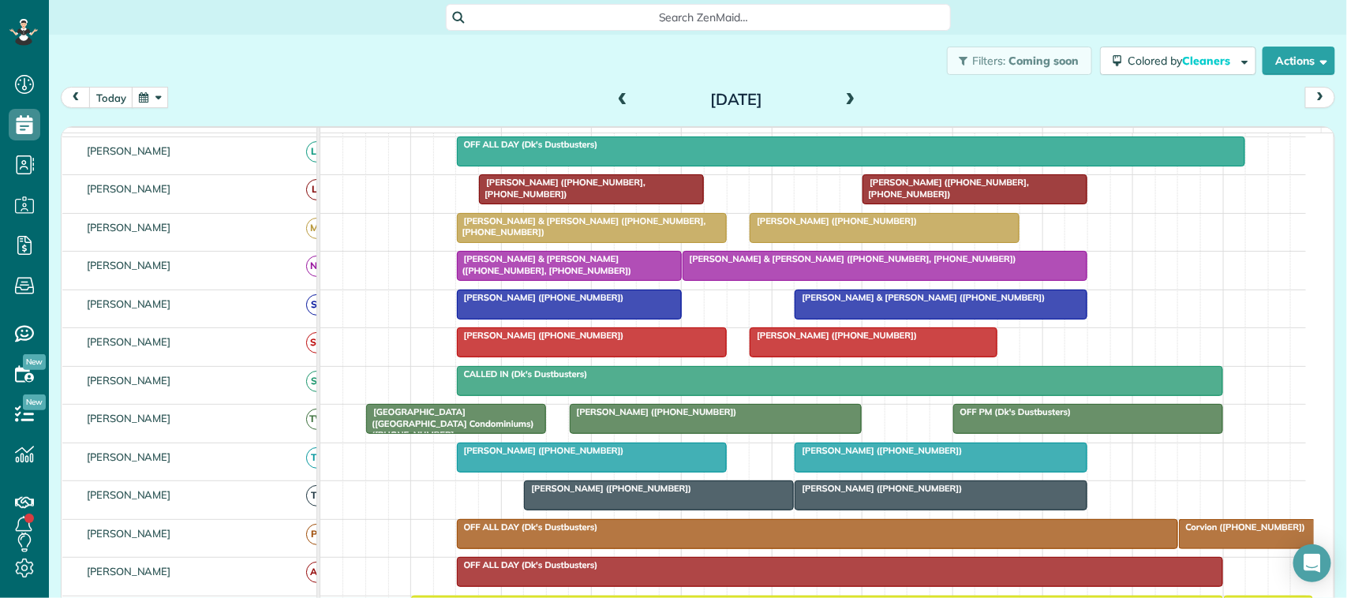
scroll to position [5, 0]
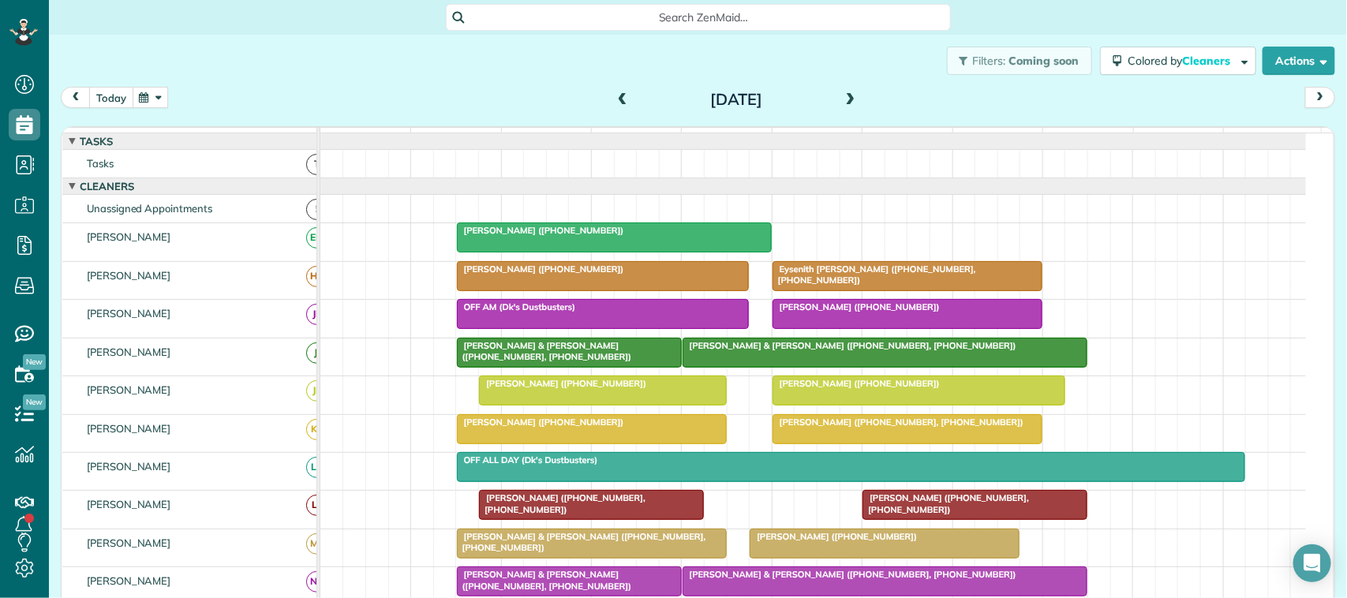
click at [119, 99] on button "today" at bounding box center [111, 97] width 44 height 21
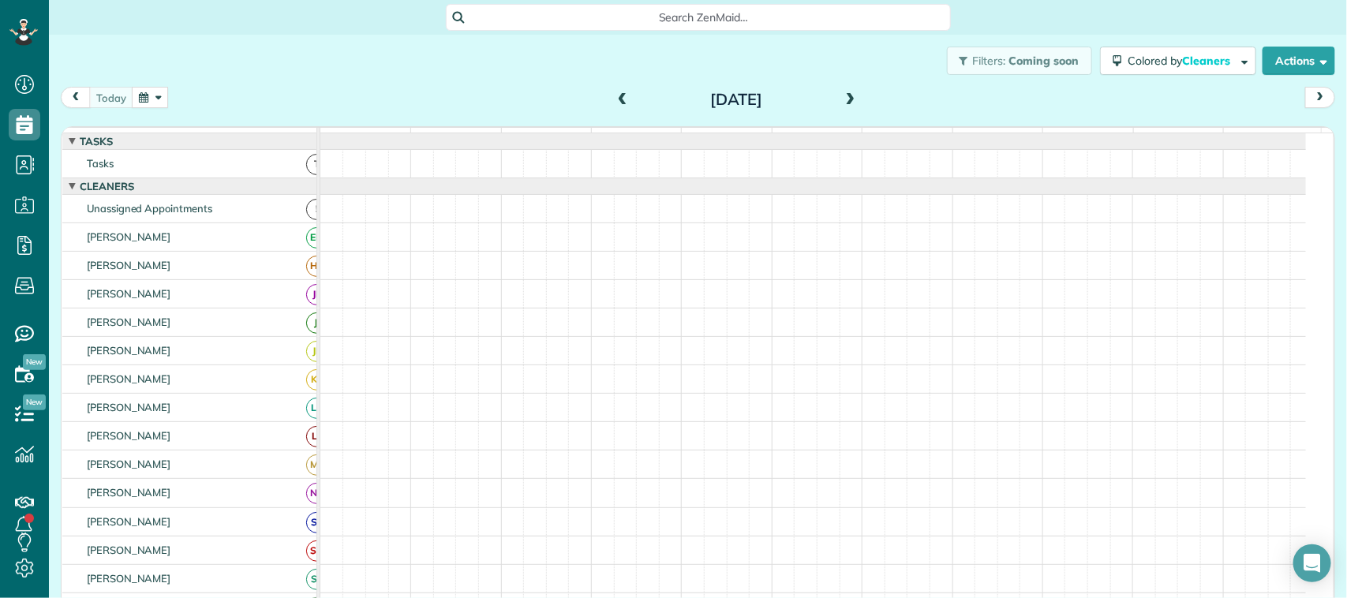
click at [470, 60] on div "Filters: Coming soon Colored by Cleaners Color by Cleaner Color by Team Color b…" at bounding box center [698, 61] width 1299 height 52
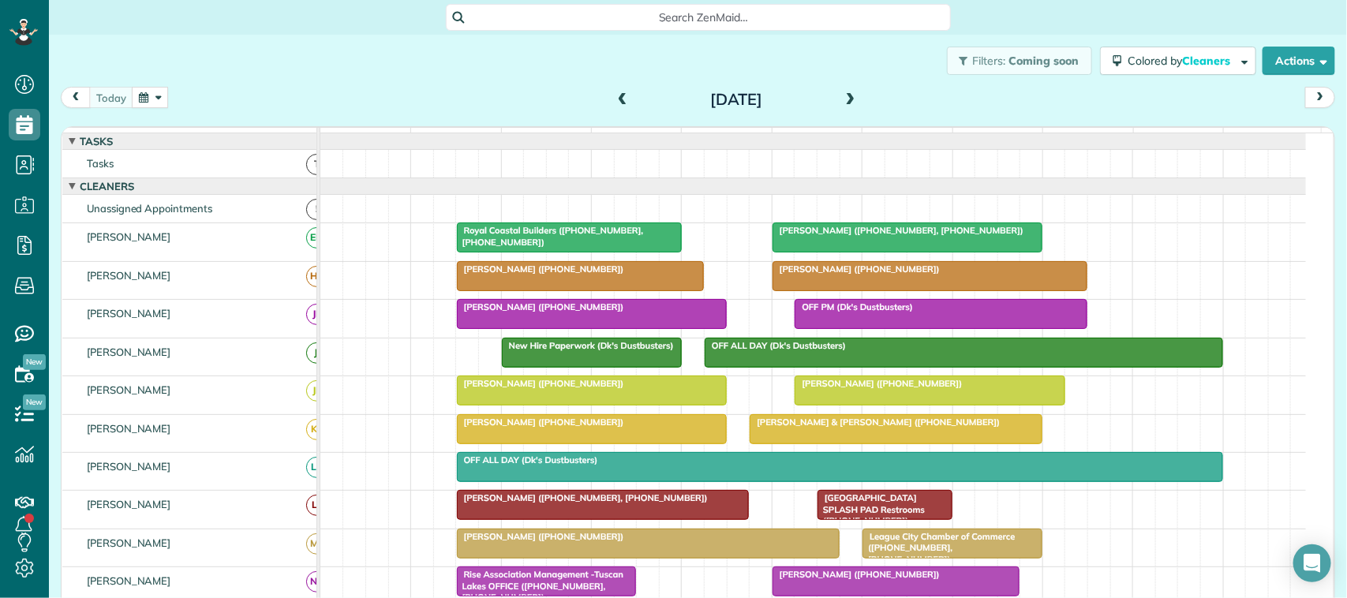
click at [289, 96] on div "[DATE] [DATE]" at bounding box center [698, 101] width 1275 height 29
click at [133, 108] on div "[DATE] [DATE]" at bounding box center [698, 101] width 1275 height 29
click at [144, 96] on button "button" at bounding box center [150, 97] width 36 height 21
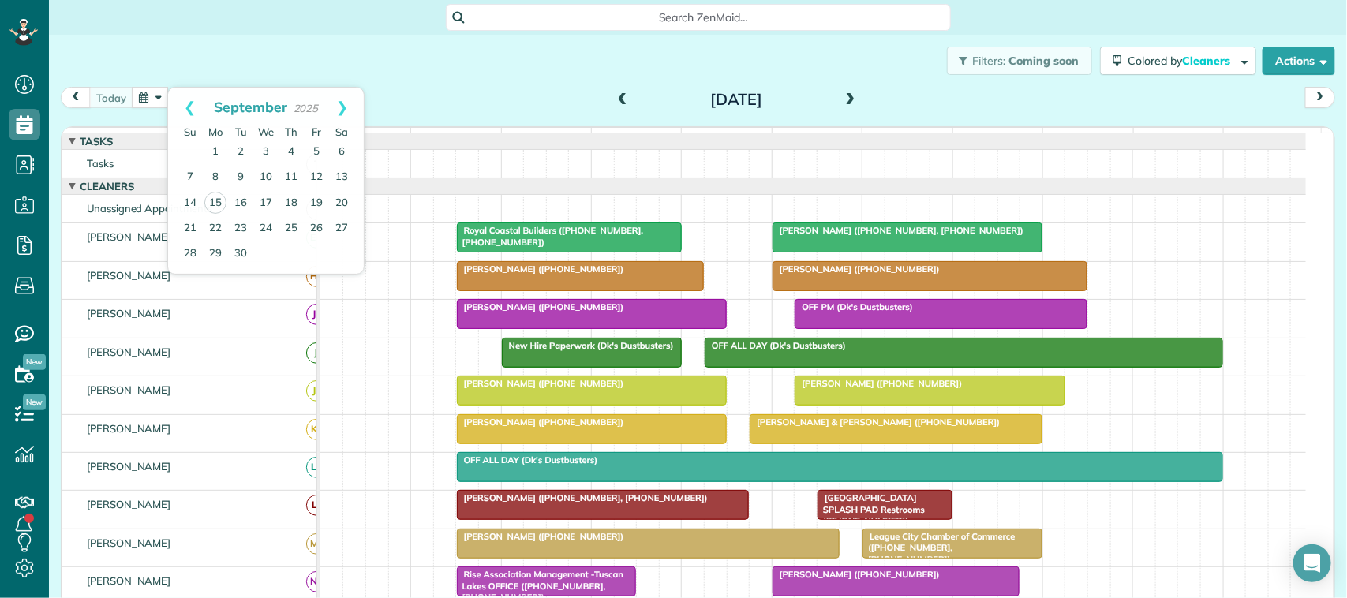
click at [250, 71] on div "Filters: Coming soon Colored by Cleaners Color by Cleaner Color by Team Color b…" at bounding box center [698, 61] width 1299 height 52
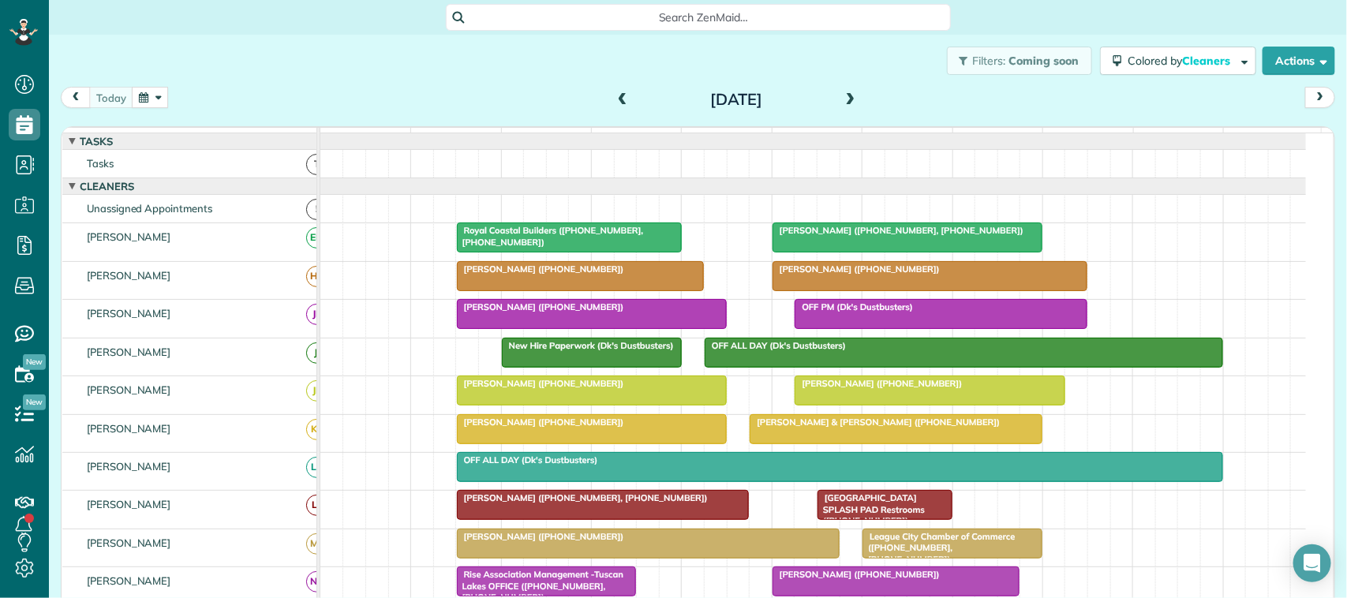
click at [163, 97] on button "button" at bounding box center [150, 97] width 36 height 21
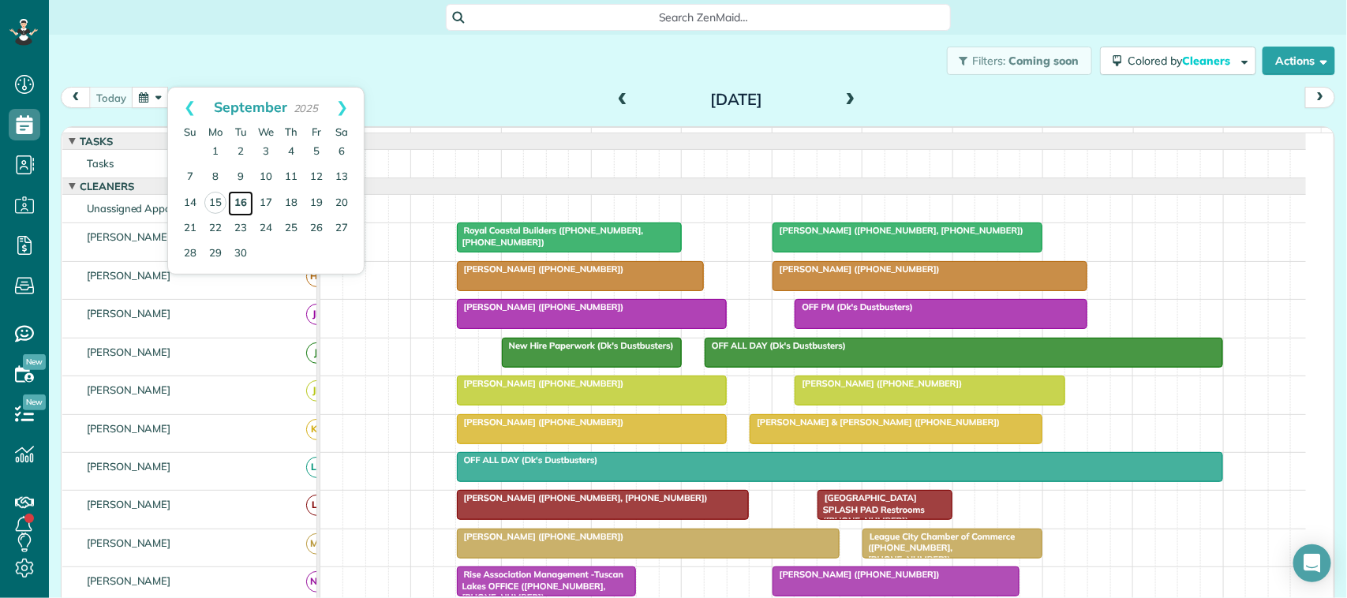
click at [242, 200] on link "16" at bounding box center [240, 203] width 25 height 25
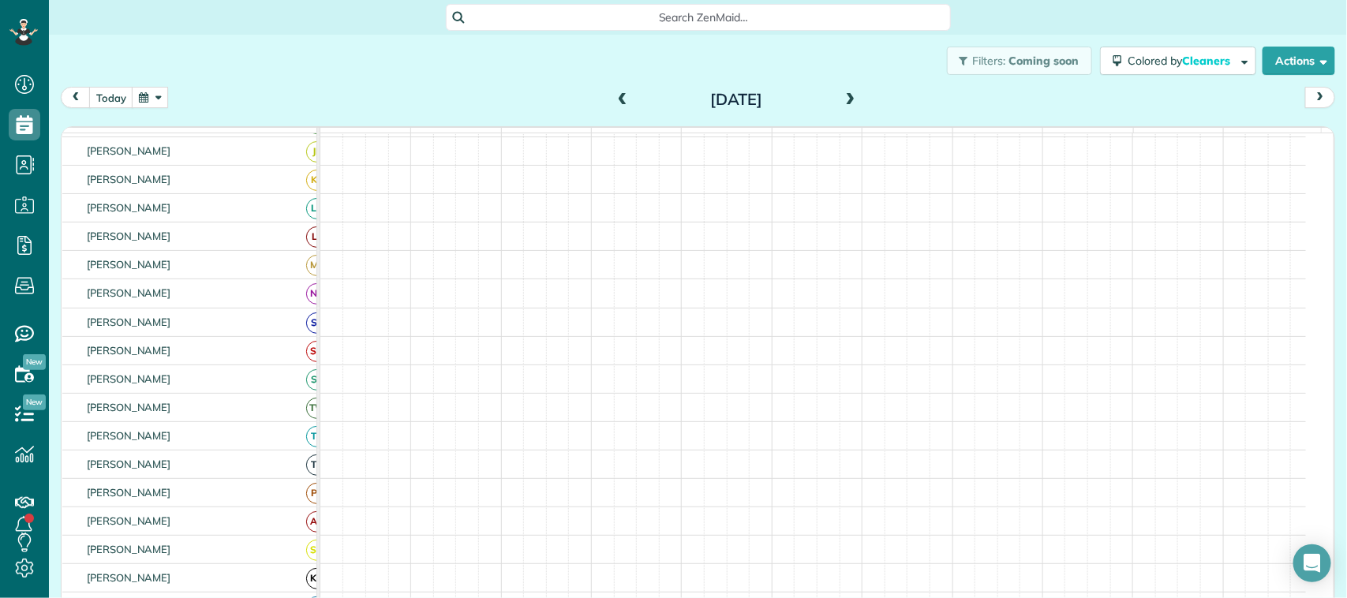
scroll to position [296, 0]
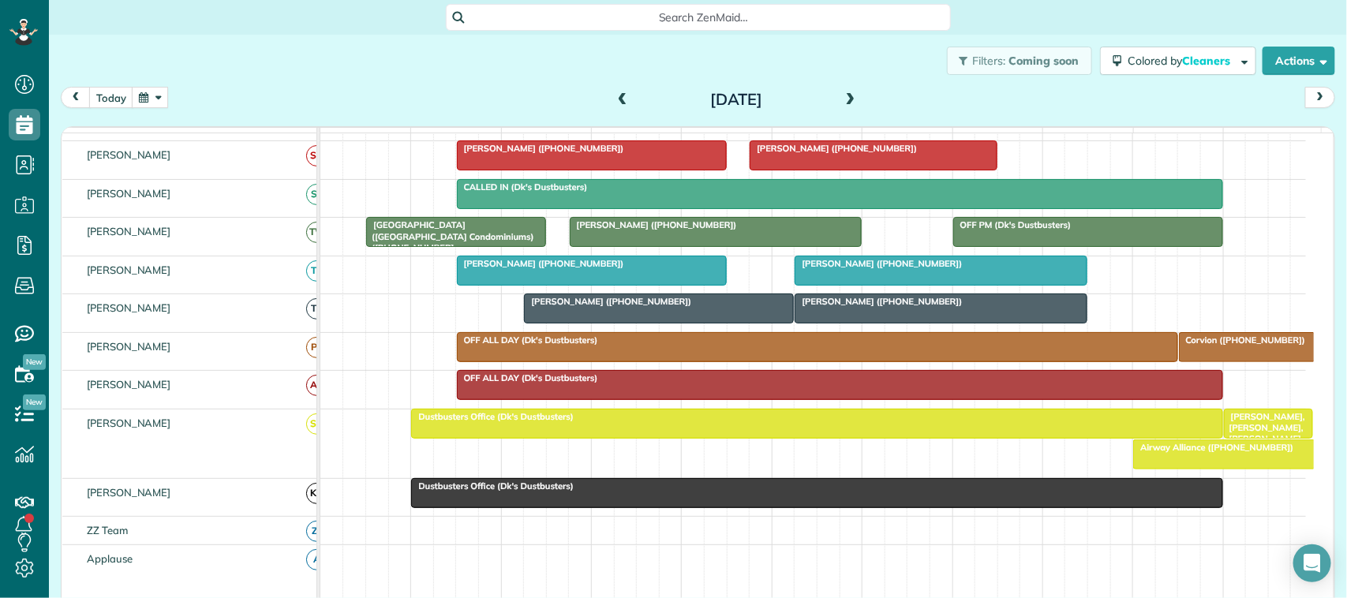
click at [1146, 453] on span "Airway Alliance ([PHONE_NUMBER])" at bounding box center [1214, 447] width 162 height 11
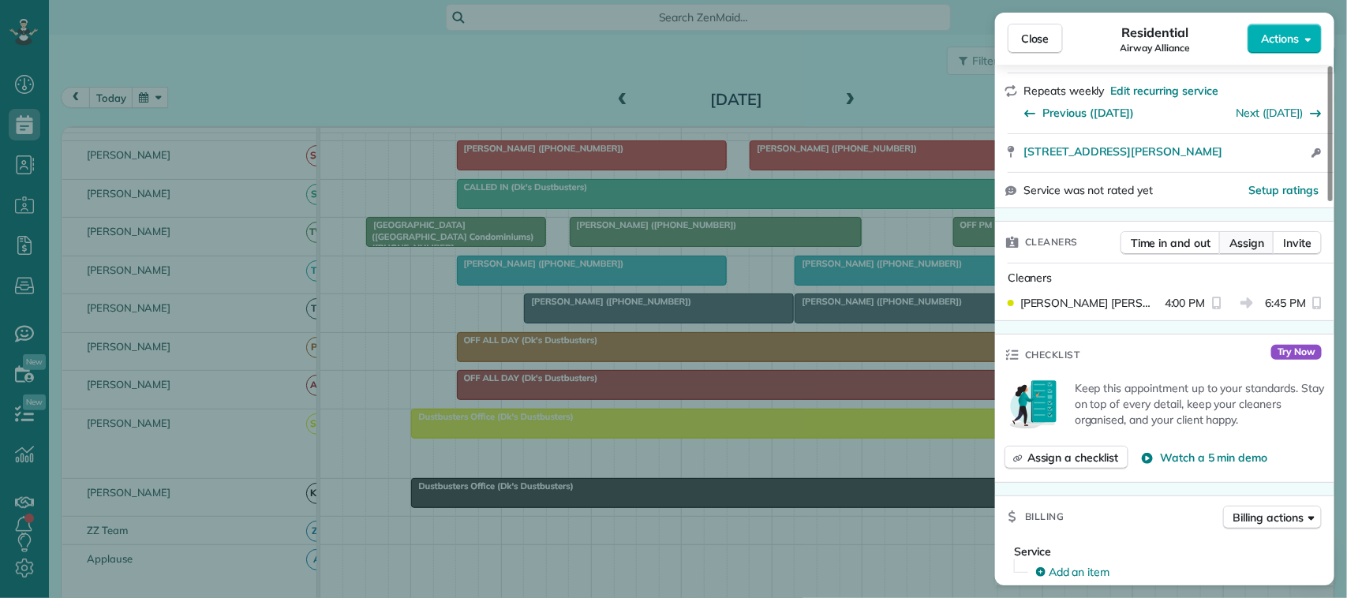
click at [1246, 235] on span "Assign" at bounding box center [1247, 243] width 35 height 16
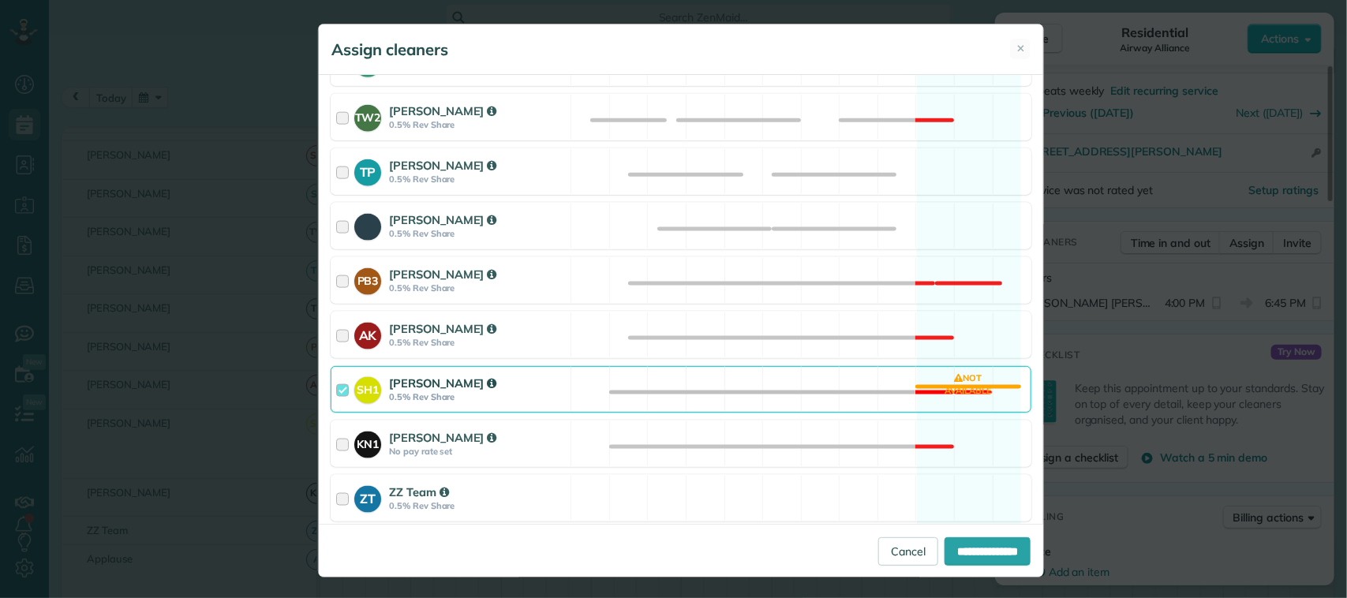
click at [521, 384] on div "[PERSON_NAME]" at bounding box center [477, 383] width 177 height 17
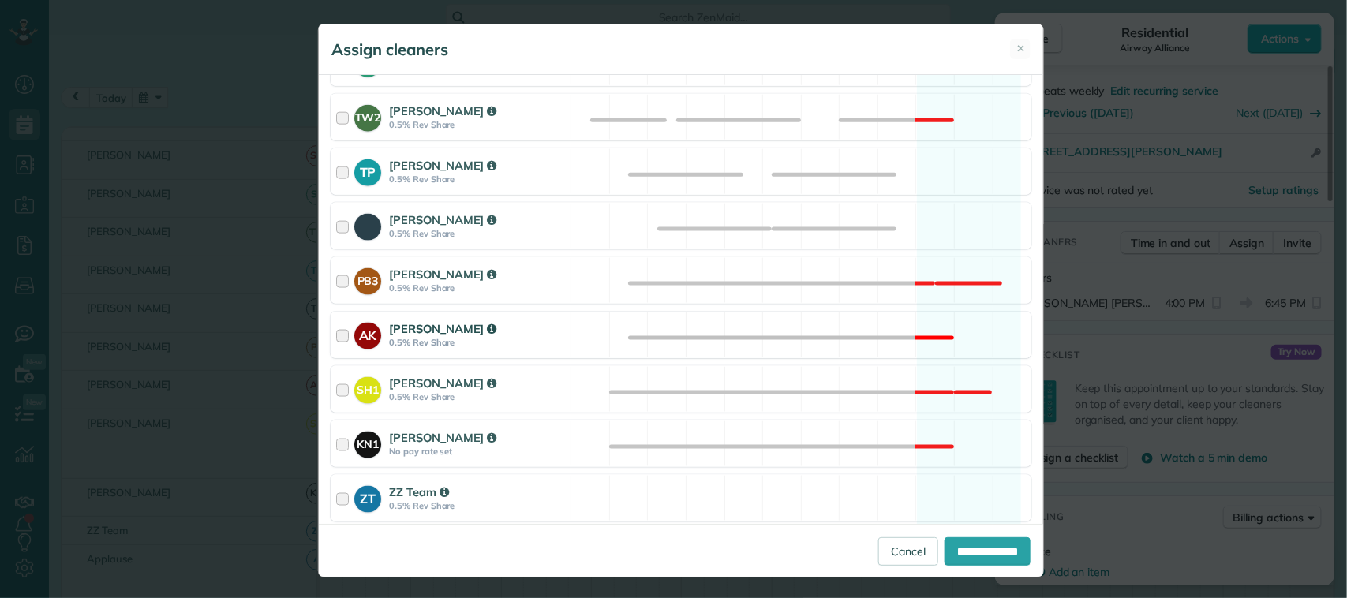
click at [515, 348] on strong "0.5% Rev Share" at bounding box center [477, 342] width 177 height 11
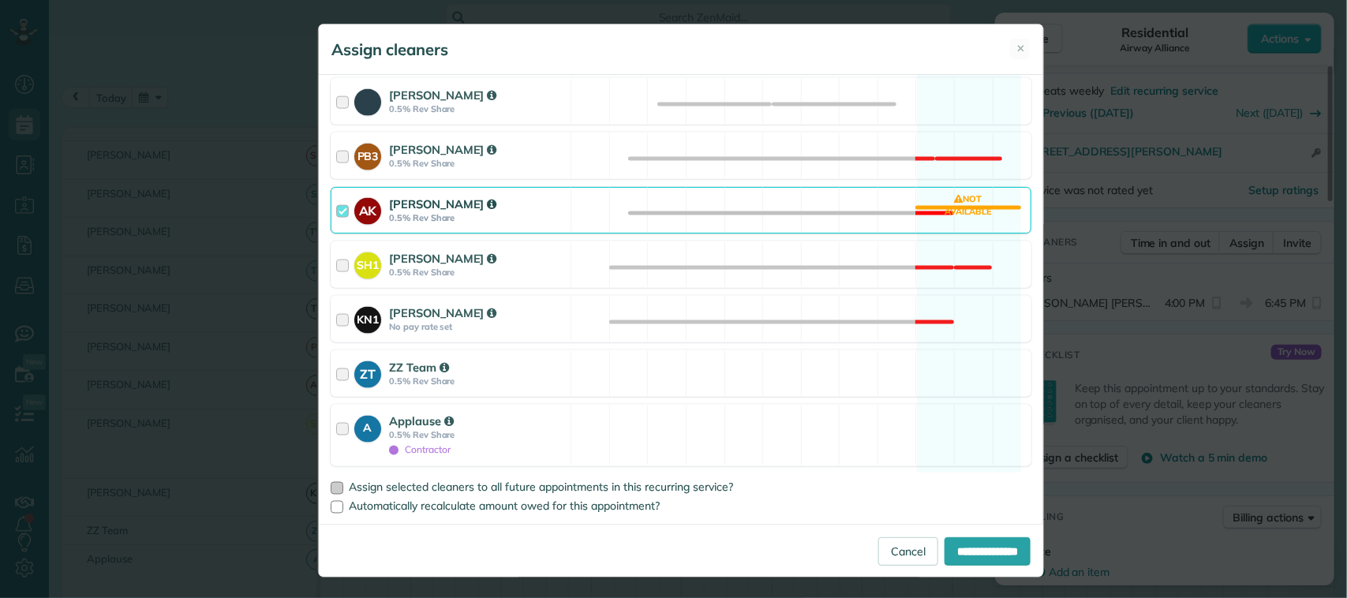
click at [559, 482] on span "Assign selected cleaners to all future appointments in this recurring service?" at bounding box center [541, 488] width 384 height 14
click at [976, 545] on input "**********" at bounding box center [988, 552] width 86 height 28
type input "**********"
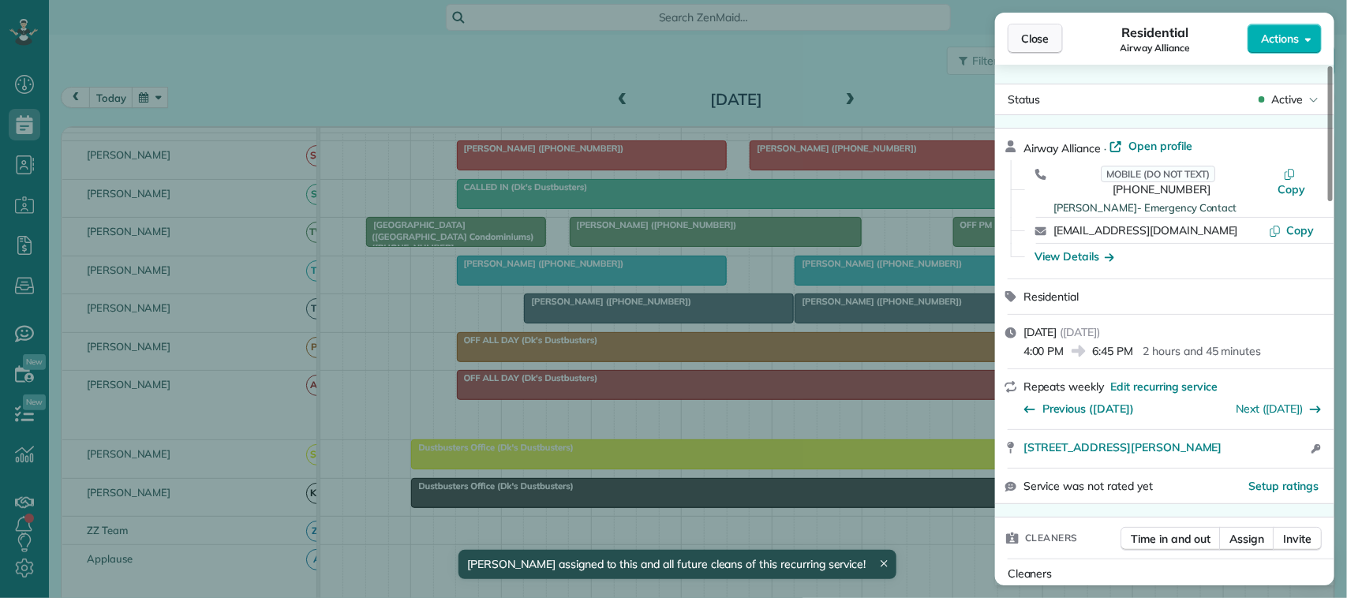
click at [1038, 43] on span "Close" at bounding box center [1035, 39] width 28 height 16
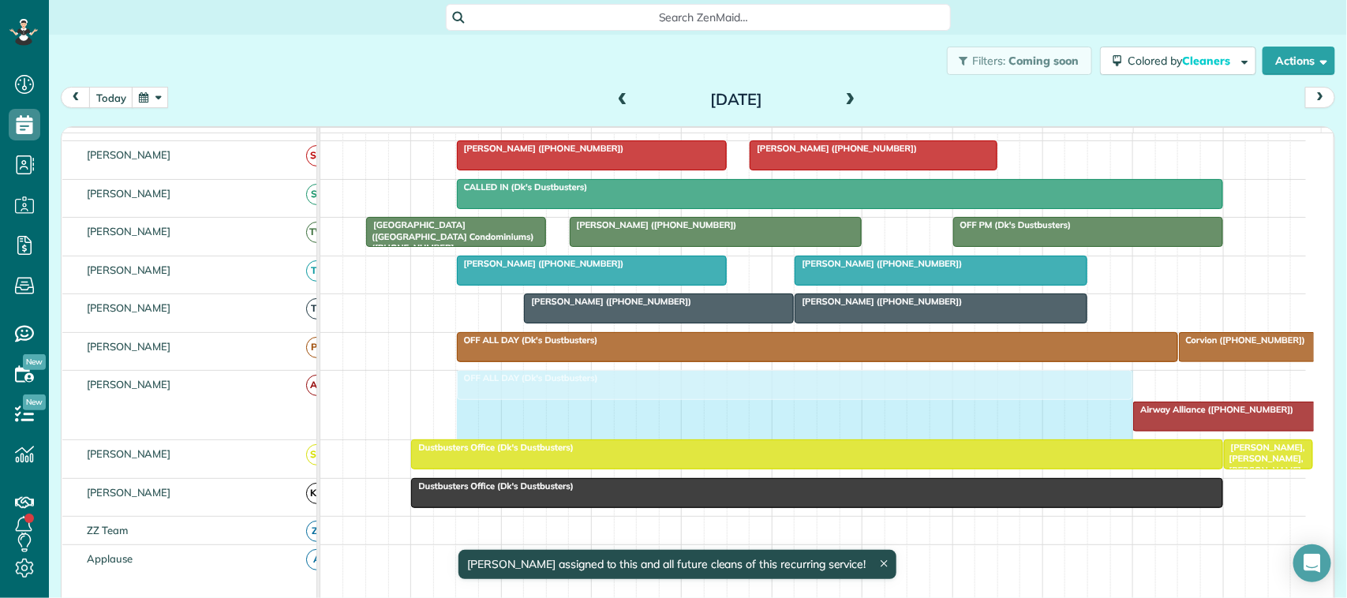
drag, startPoint x: 1217, startPoint y: 403, endPoint x: 1123, endPoint y: 392, distance: 95.4
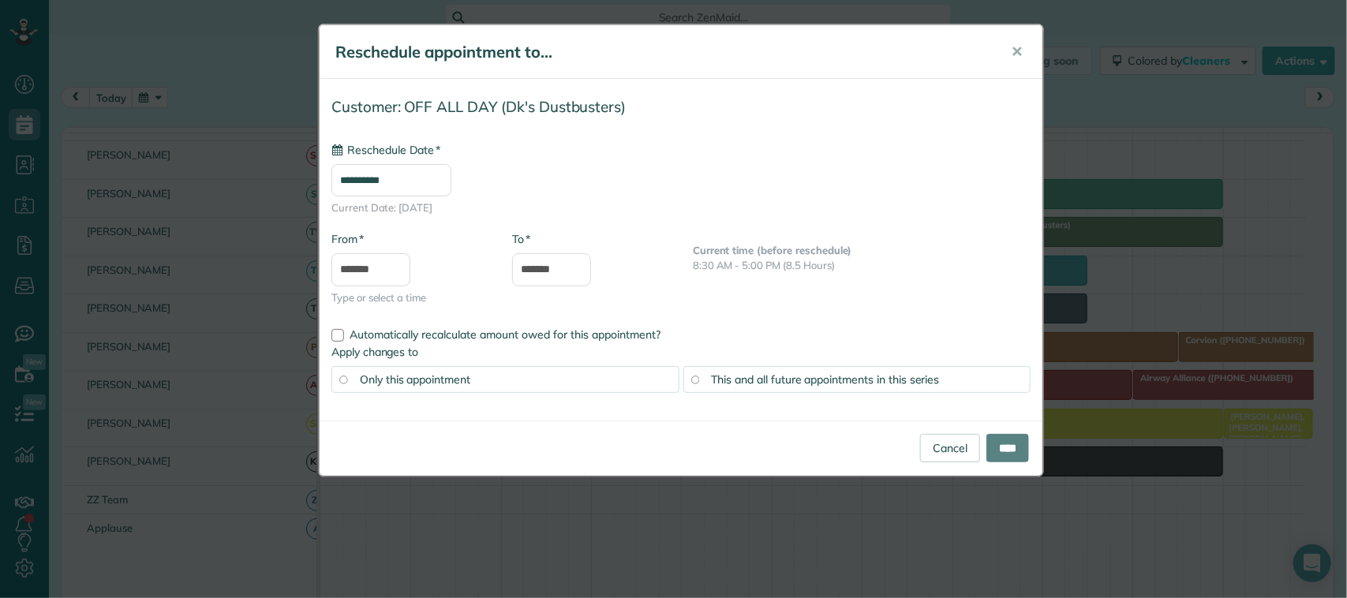
type input "**********"
click at [789, 377] on span "This and all future appointments in this series" at bounding box center [826, 380] width 228 height 14
click at [987, 450] on input "****" at bounding box center [1008, 448] width 43 height 28
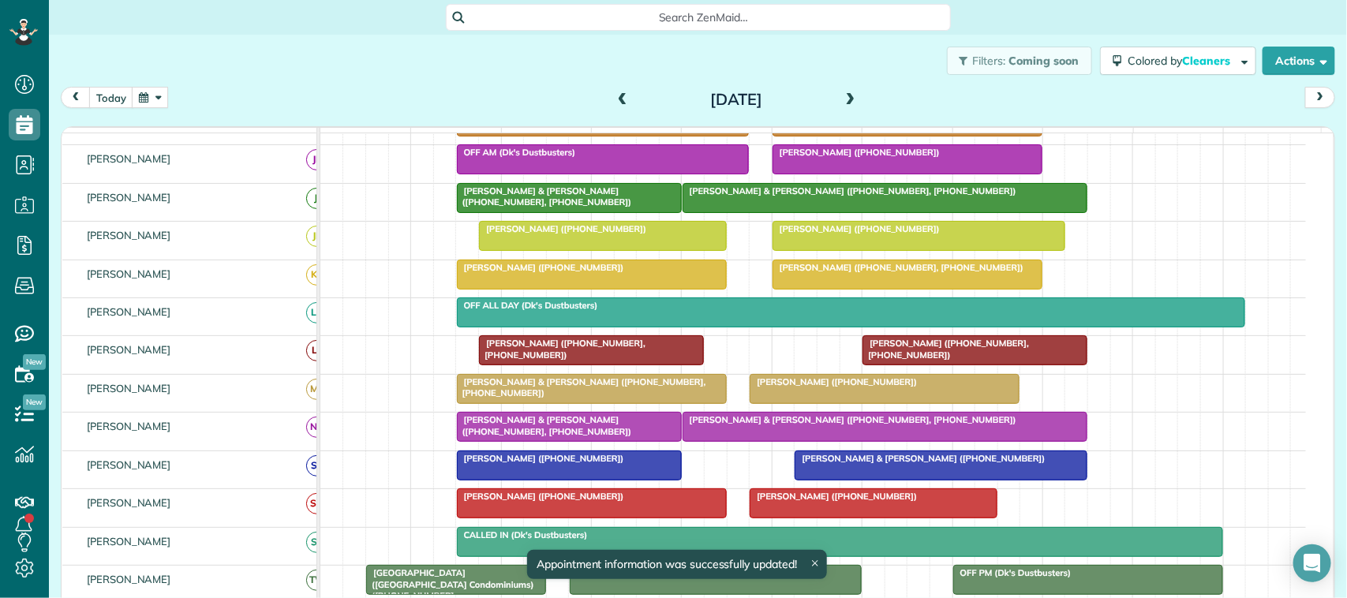
scroll to position [108, 0]
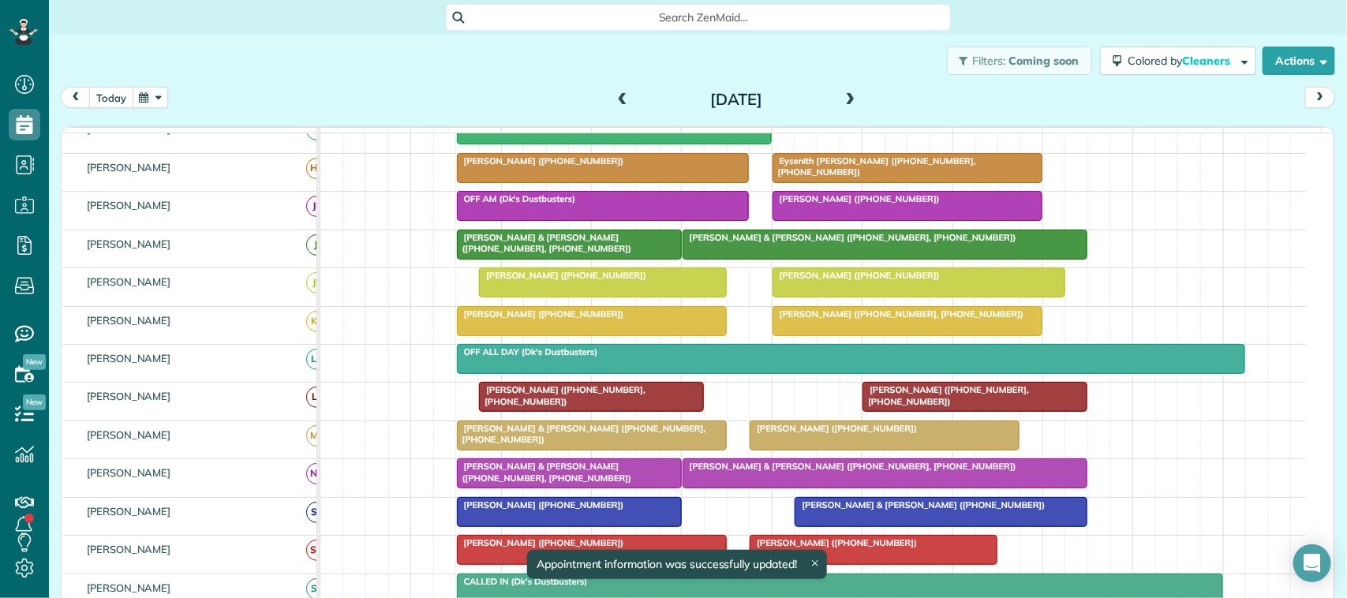
click at [117, 99] on button "today" at bounding box center [111, 97] width 44 height 21
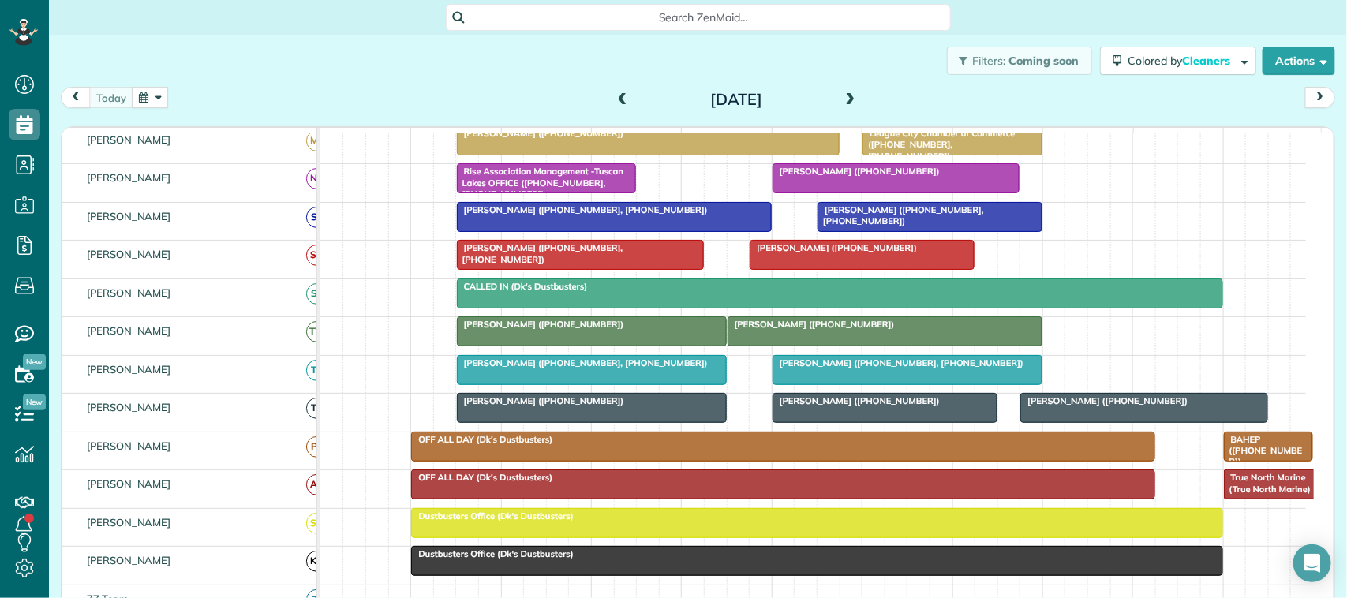
scroll to position [399, 0]
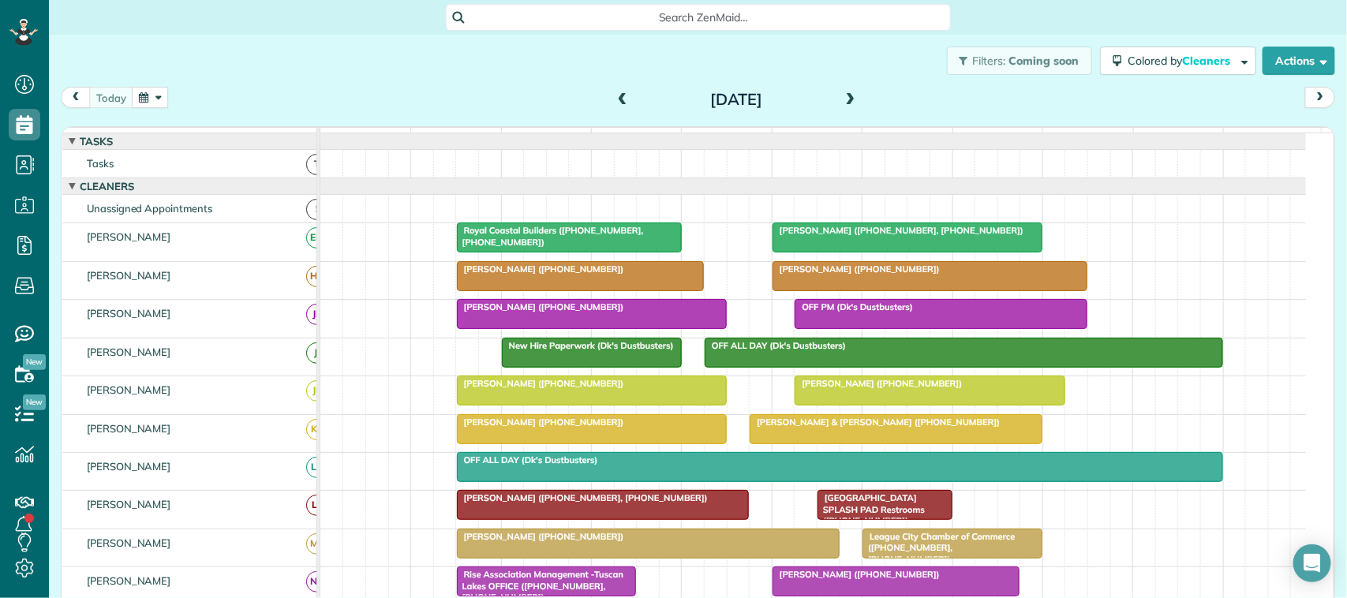
click at [251, 80] on div "Filters: Coming soon Colored by Cleaners Color by Cleaner Color by Team Color b…" at bounding box center [698, 61] width 1299 height 52
